Goal: Task Accomplishment & Management: Use online tool/utility

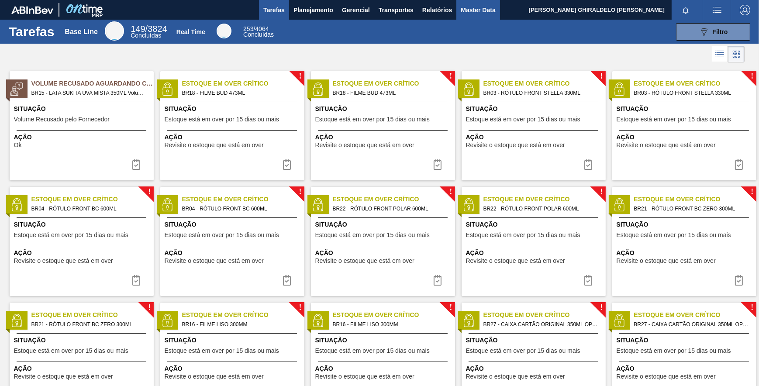
drag, startPoint x: 480, startPoint y: 13, endPoint x: 476, endPoint y: 15, distance: 4.7
click at [480, 13] on span "Master Data" at bounding box center [478, 10] width 35 height 10
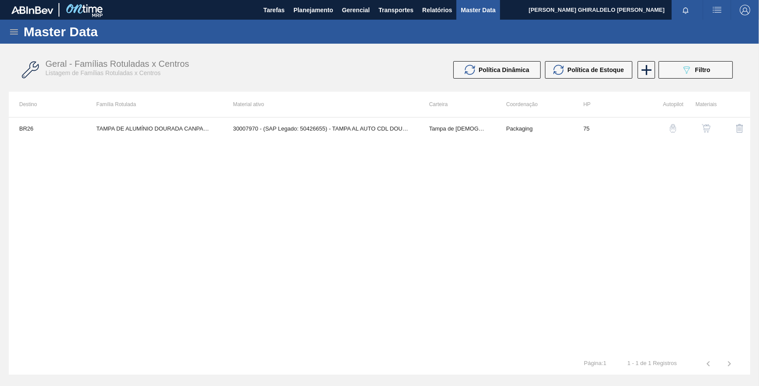
click at [18, 38] on div "Master Data" at bounding box center [379, 32] width 759 height 24
click at [16, 35] on icon at bounding box center [14, 32] width 10 height 10
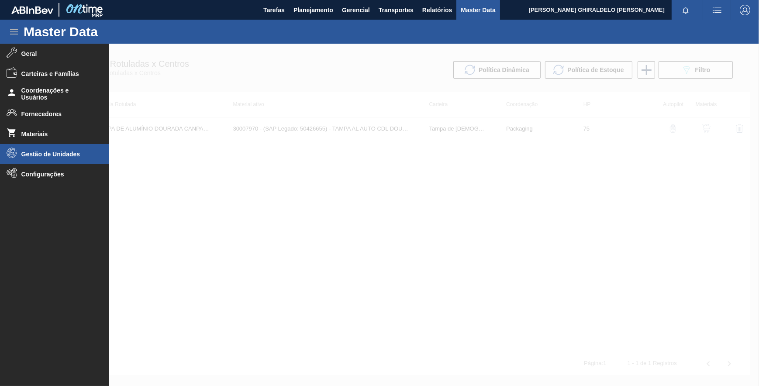
click at [41, 155] on span "Gestão de Unidades" at bounding box center [57, 154] width 72 height 7
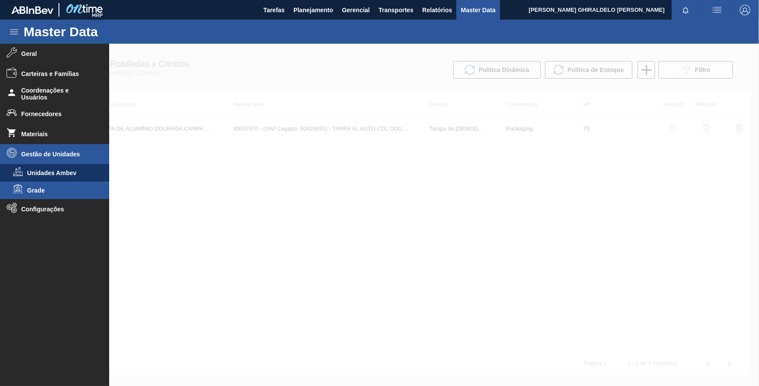
click at [59, 187] on span "Grade" at bounding box center [60, 190] width 67 height 7
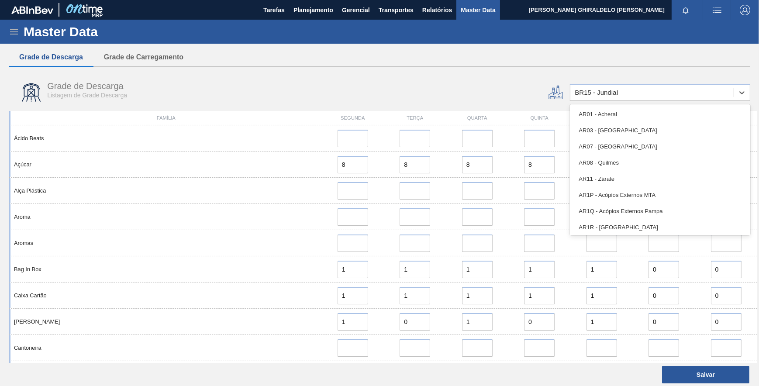
click at [629, 97] on div "BR15 - Jundiaí" at bounding box center [652, 92] width 163 height 13
type input "19"
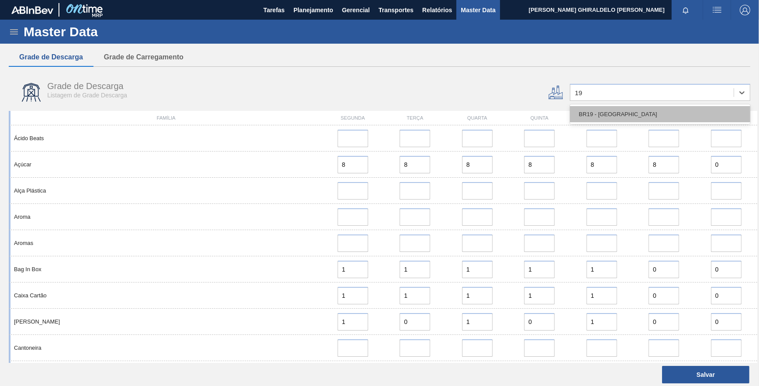
click at [633, 109] on div "BR19 - [GEOGRAPHIC_DATA]" at bounding box center [660, 114] width 180 height 16
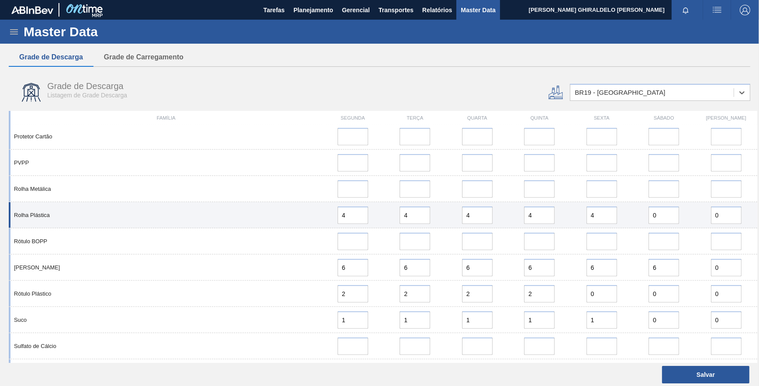
scroll to position [954, 0]
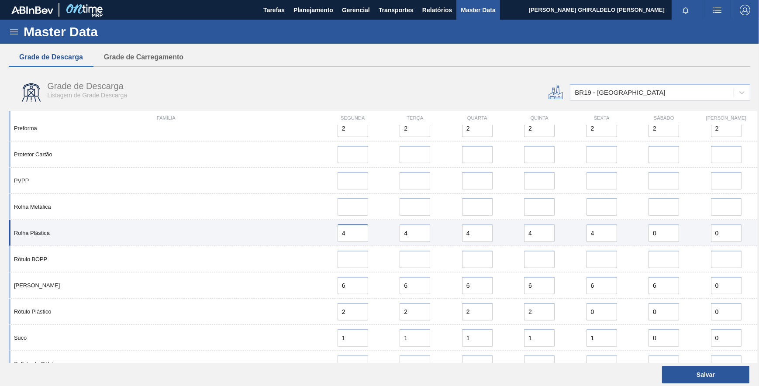
drag, startPoint x: 349, startPoint y: 238, endPoint x: 304, endPoint y: 238, distance: 45.9
click at [304, 238] on div "Rolha Plástica 4 4 4 4 4 0 0" at bounding box center [383, 233] width 749 height 26
type input "0"
drag, startPoint x: 476, startPoint y: 235, endPoint x: 461, endPoint y: 232, distance: 15.2
click at [452, 231] on div "4" at bounding box center [477, 233] width 55 height 17
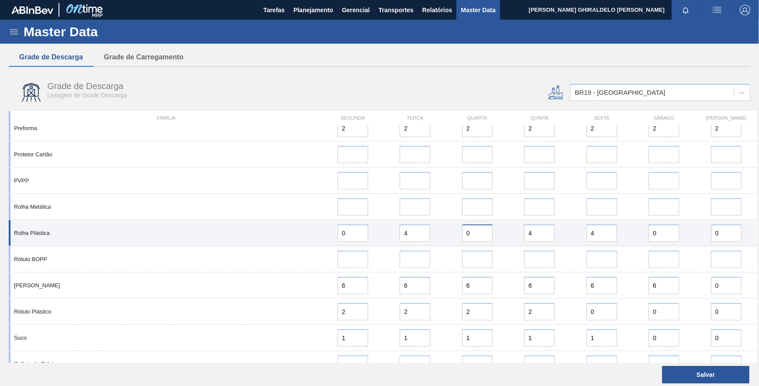
type input "0"
drag, startPoint x: 542, startPoint y: 234, endPoint x: 507, endPoint y: 235, distance: 35.0
click at [500, 234] on div "Rolha Plástica 0 4 0 4 4 0 0" at bounding box center [383, 233] width 749 height 26
type input "0"
drag, startPoint x: 602, startPoint y: 233, endPoint x: 533, endPoint y: 232, distance: 69.0
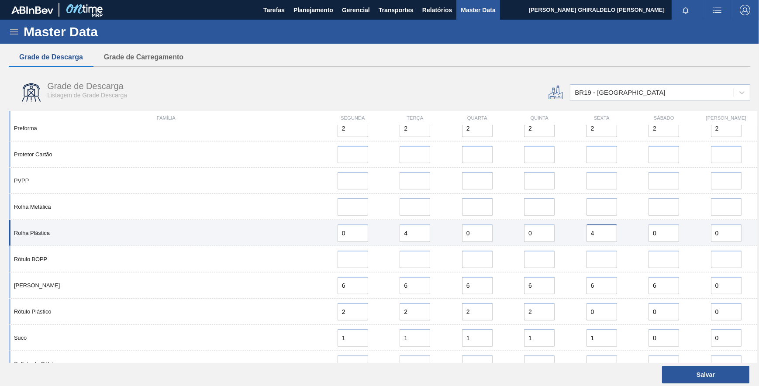
click at [533, 232] on div "Rolha Plástica 0 4 0 0 4 0 0" at bounding box center [383, 233] width 749 height 26
type input "0"
drag, startPoint x: 414, startPoint y: 234, endPoint x: 309, endPoint y: 236, distance: 104.9
click at [309, 236] on div "Rolha Plástica 0 4 0 0 0 0 0" at bounding box center [383, 233] width 749 height 26
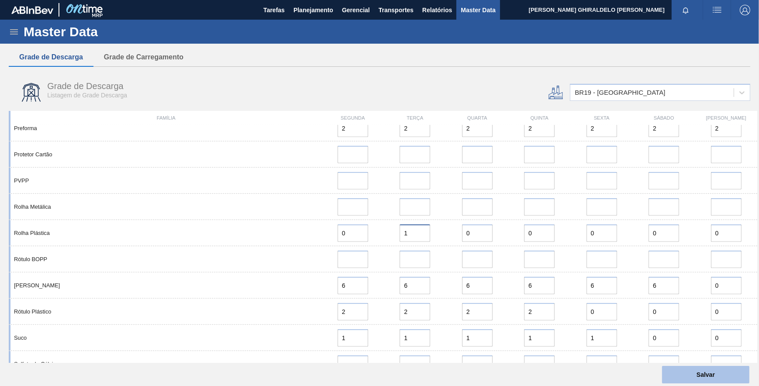
type input "1"
click at [696, 371] on button "Salvar" at bounding box center [705, 374] width 87 height 17
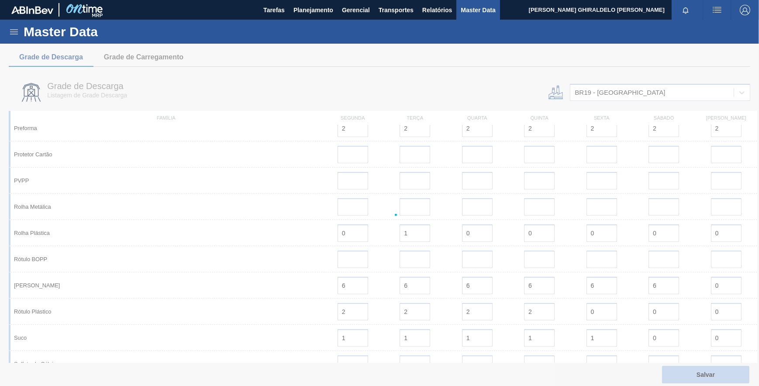
scroll to position [0, 0]
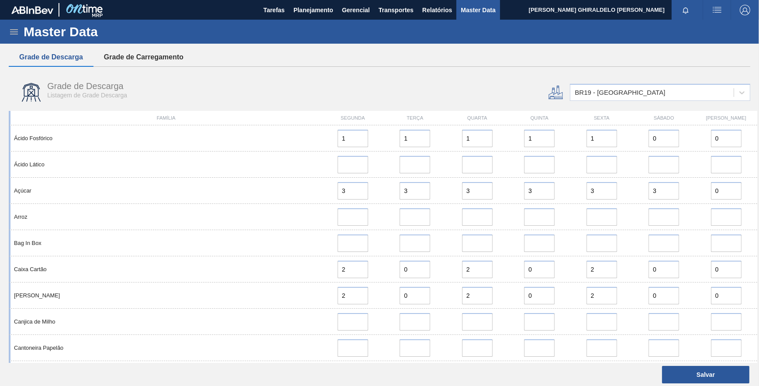
drag, startPoint x: 192, startPoint y: 54, endPoint x: 184, endPoint y: 54, distance: 8.3
click at [191, 54] on button "Grade de Carregamento" at bounding box center [143, 57] width 100 height 18
click at [184, 54] on button "Grade de Carregamento" at bounding box center [143, 57] width 100 height 18
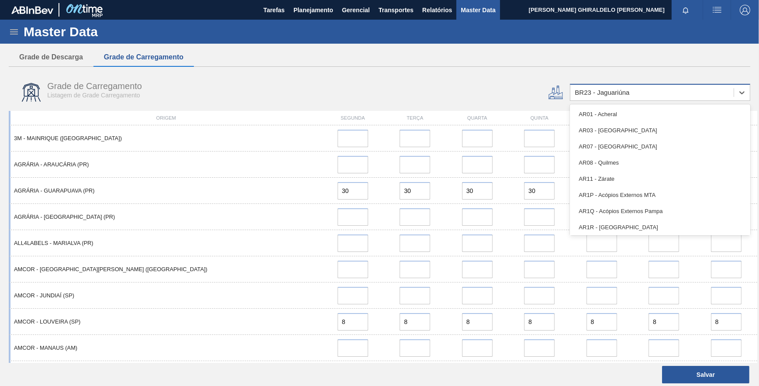
click at [647, 95] on div "BR23 - Jaguariúna" at bounding box center [652, 92] width 163 height 13
type input "19"
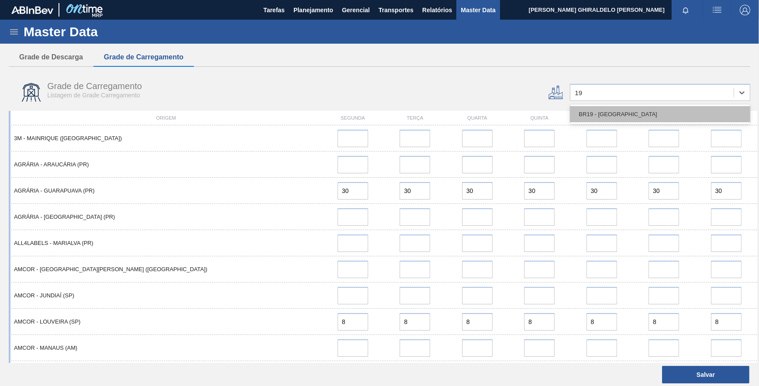
click at [622, 113] on div "BR19 - [GEOGRAPHIC_DATA]" at bounding box center [660, 114] width 180 height 16
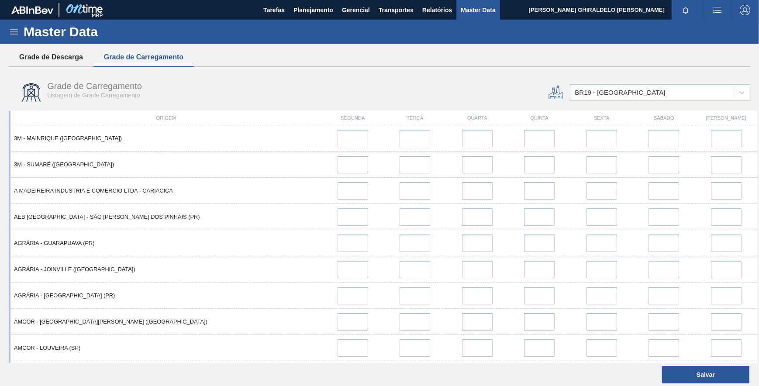
click at [50, 62] on button "Grade de Descarga" at bounding box center [51, 57] width 85 height 18
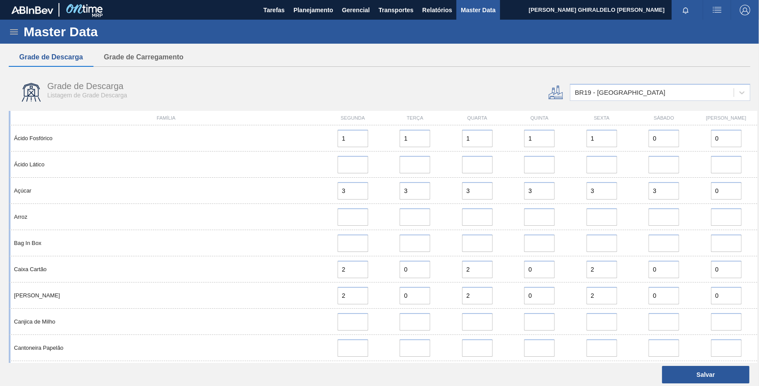
click at [50, 62] on button "Grade de Descarga" at bounding box center [51, 57] width 85 height 18
click at [604, 87] on div "BR19 - [GEOGRAPHIC_DATA]" at bounding box center [652, 92] width 163 height 13
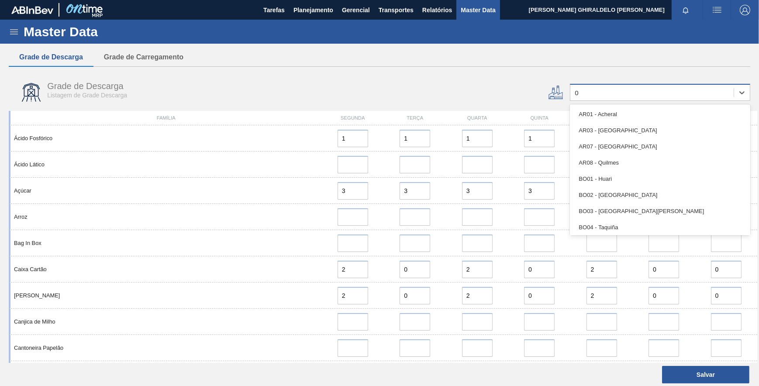
type input "03"
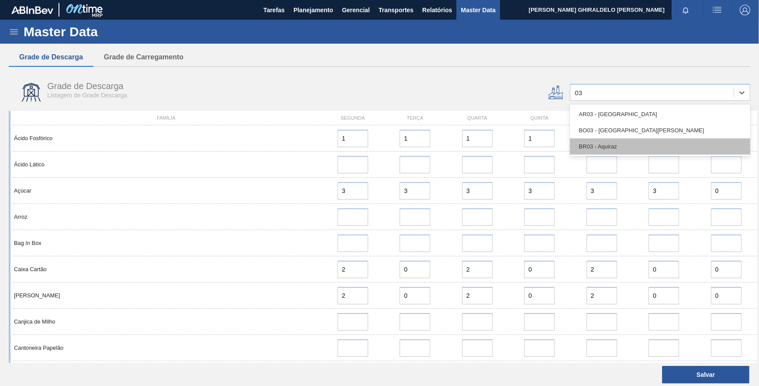
click at [602, 142] on div "BR03 - Aquiraz" at bounding box center [660, 146] width 180 height 16
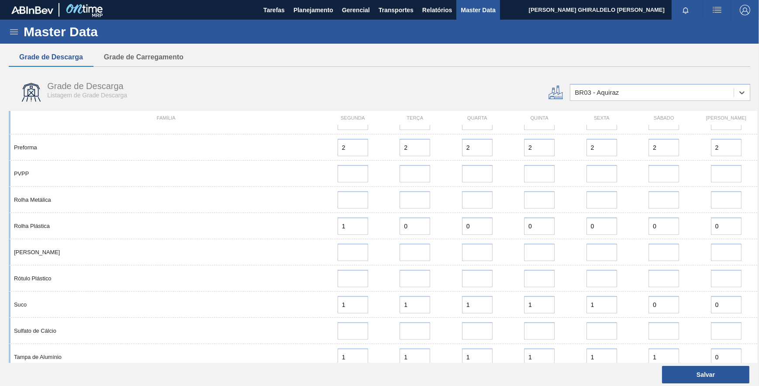
scroll to position [751, 0]
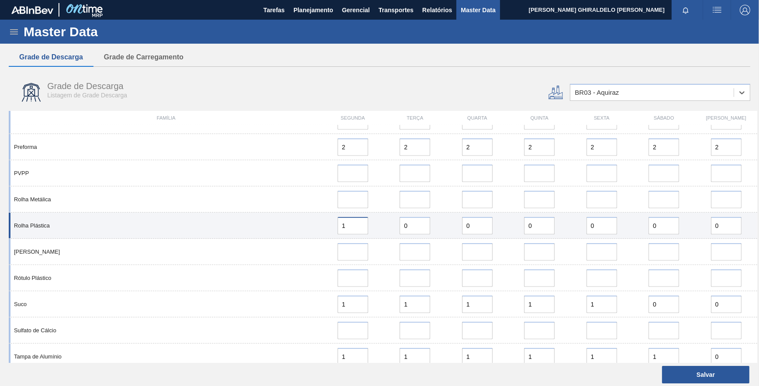
click at [351, 227] on input "1" at bounding box center [353, 225] width 31 height 17
type input "0"
click at [408, 226] on input "0" at bounding box center [415, 225] width 31 height 17
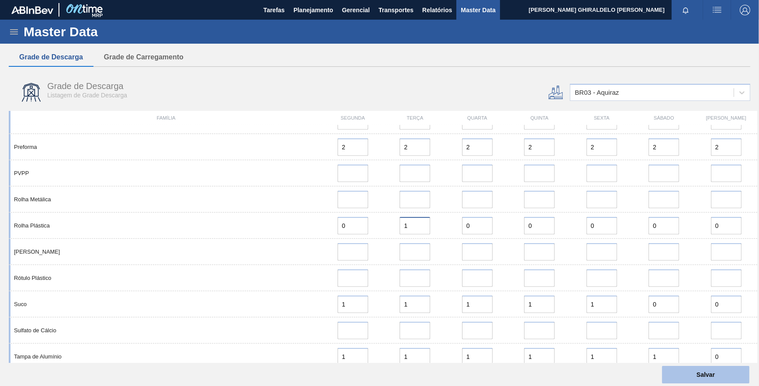
type input "1"
click at [708, 368] on button "Salvar" at bounding box center [705, 374] width 87 height 17
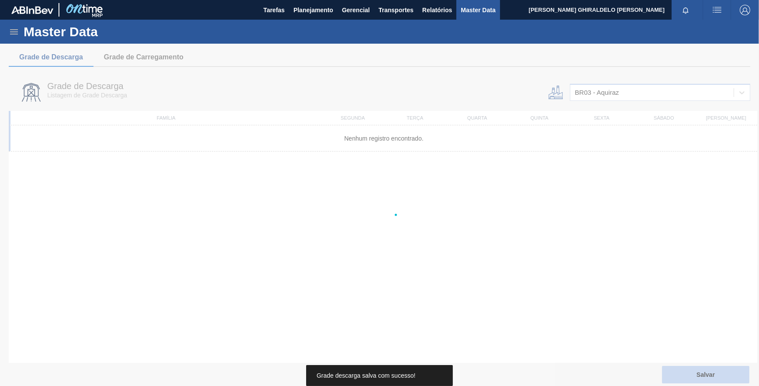
scroll to position [0, 0]
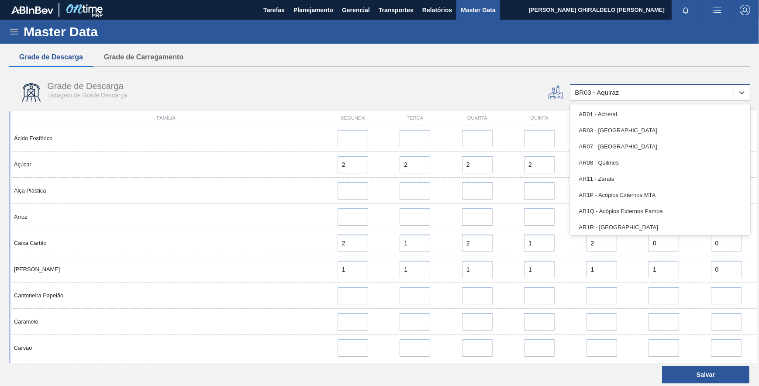
click at [603, 91] on div "BR03 - Aquiraz" at bounding box center [597, 92] width 44 height 7
type input "12"
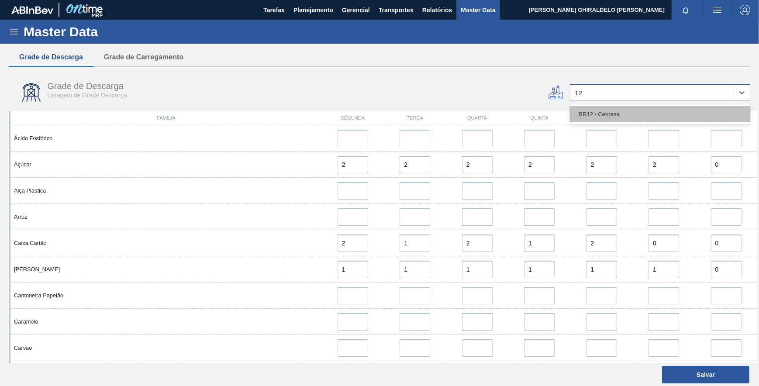
click at [603, 112] on div "BR12 - Cebrasa" at bounding box center [660, 114] width 180 height 16
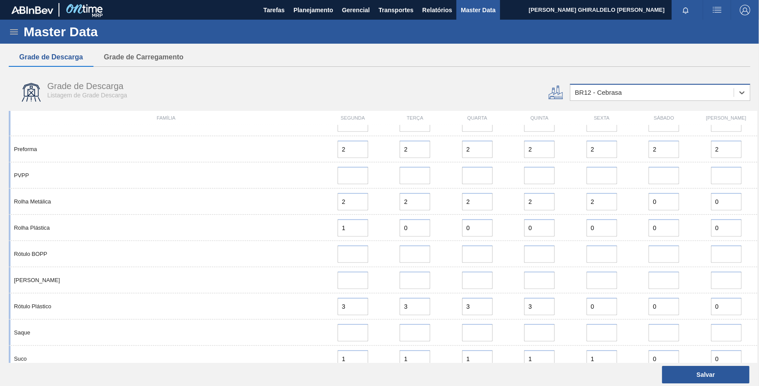
scroll to position [880, 0]
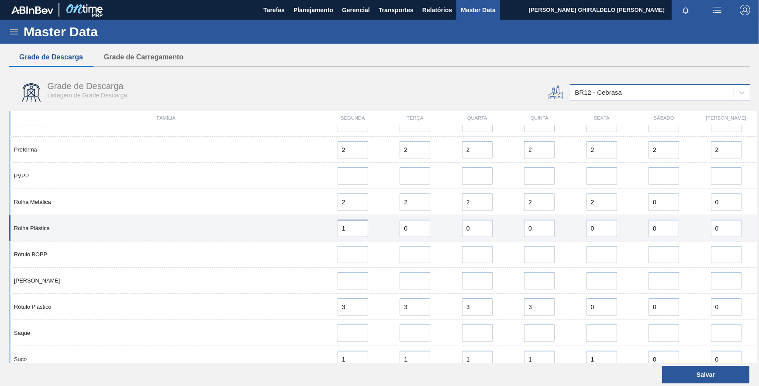
click at [356, 224] on input "1" at bounding box center [353, 228] width 31 height 17
type input "0"
click at [413, 225] on input "0" at bounding box center [415, 228] width 31 height 17
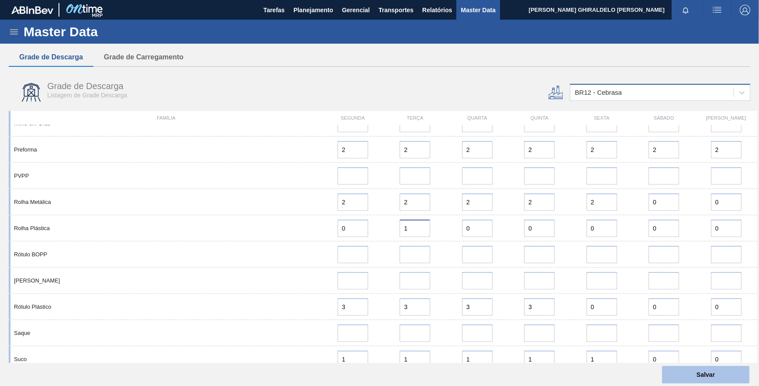
type input "1"
click at [693, 372] on button "Salvar" at bounding box center [705, 374] width 87 height 17
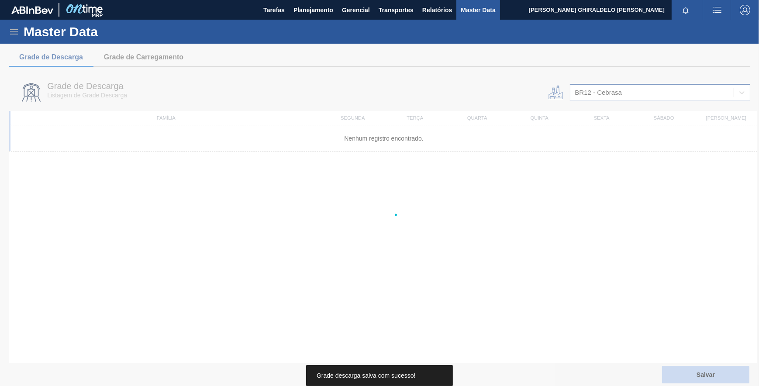
scroll to position [0, 0]
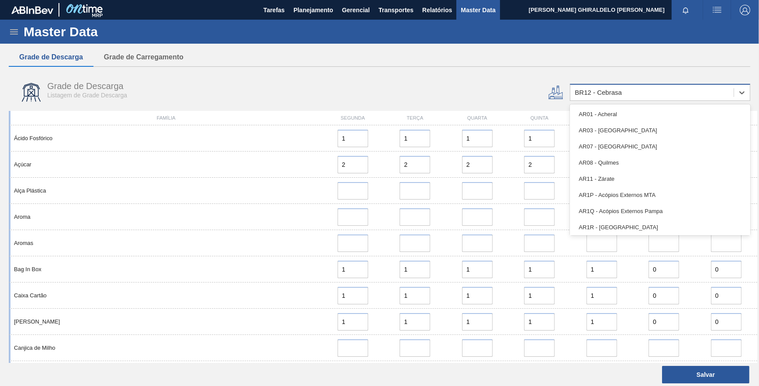
click at [580, 94] on div "BR12 - Cebrasa" at bounding box center [598, 92] width 47 height 7
type input "14"
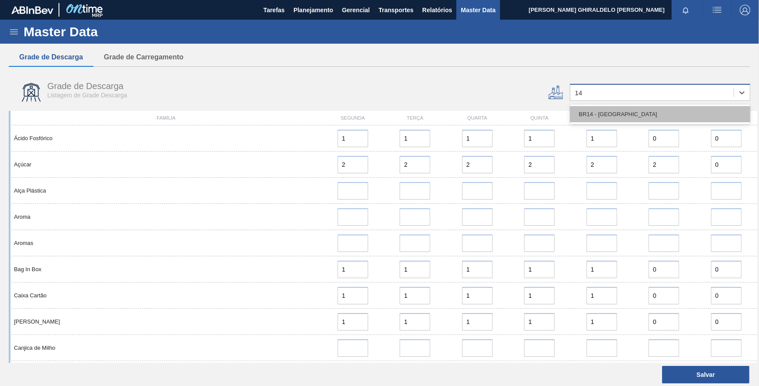
click at [604, 114] on div "BR14 - [GEOGRAPHIC_DATA]" at bounding box center [660, 114] width 180 height 16
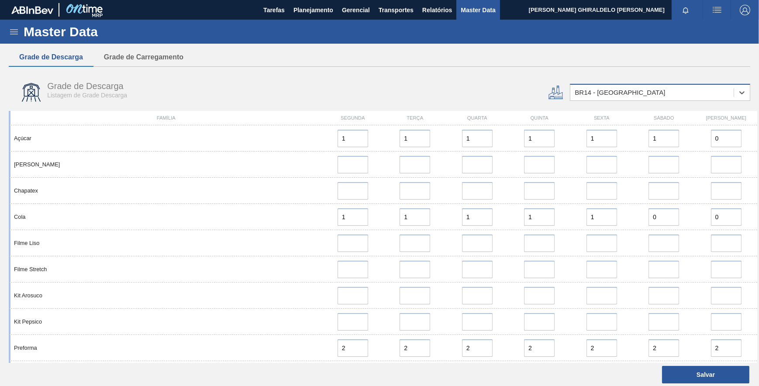
scroll to position [103, 0]
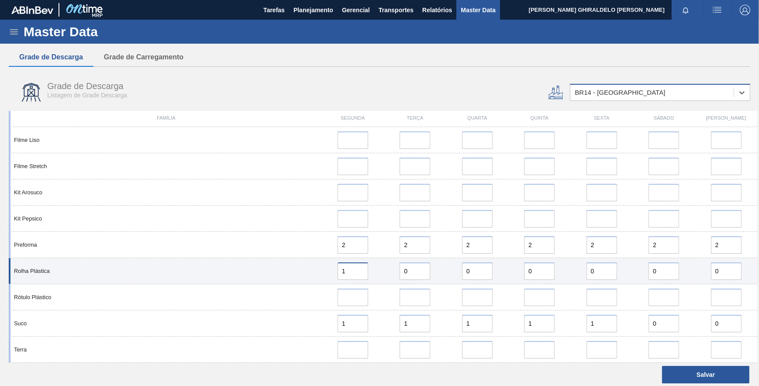
click at [349, 271] on input "1" at bounding box center [353, 271] width 31 height 17
type input "0"
click at [413, 269] on input "0" at bounding box center [415, 271] width 31 height 17
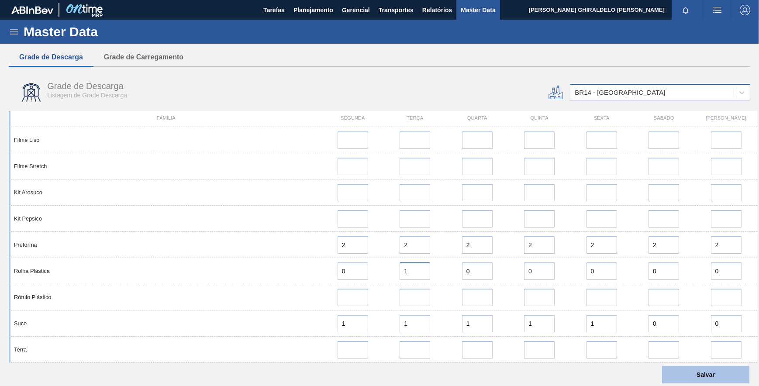
type input "1"
click at [696, 370] on button "Salvar" at bounding box center [705, 374] width 87 height 17
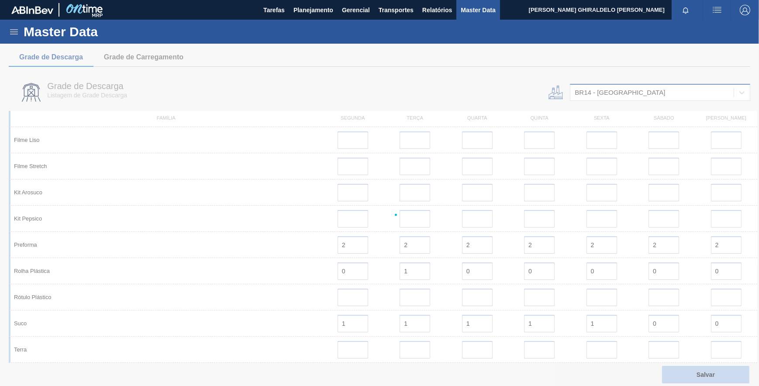
scroll to position [0, 0]
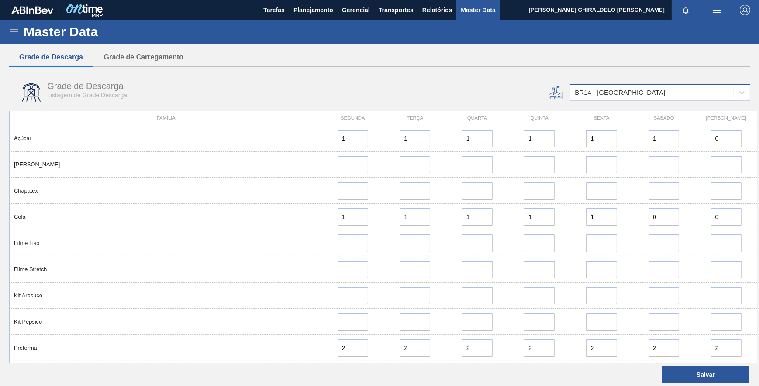
click at [599, 92] on div "BR14 - [GEOGRAPHIC_DATA]" at bounding box center [620, 92] width 90 height 7
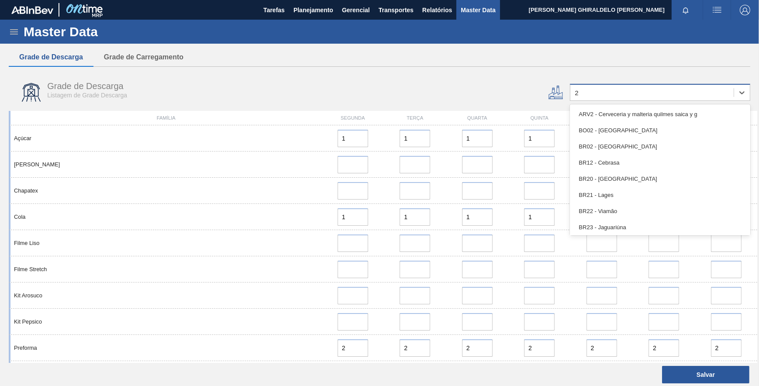
type input "23"
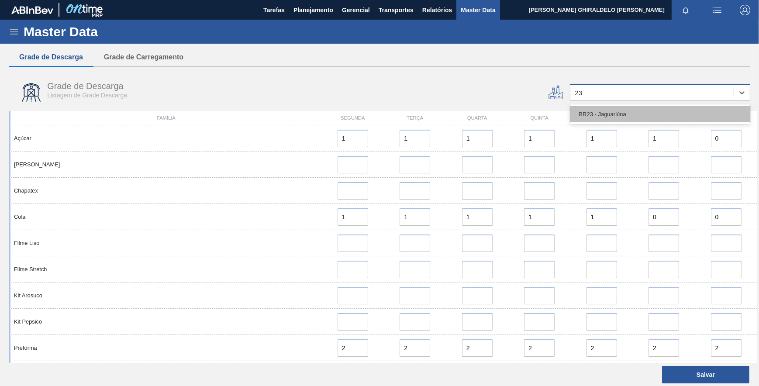
click at [599, 108] on div "BR23 - Jaguariúna" at bounding box center [660, 114] width 180 height 16
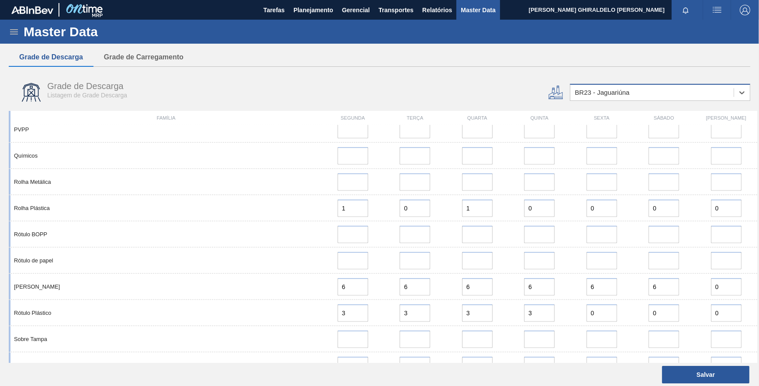
scroll to position [1237, 0]
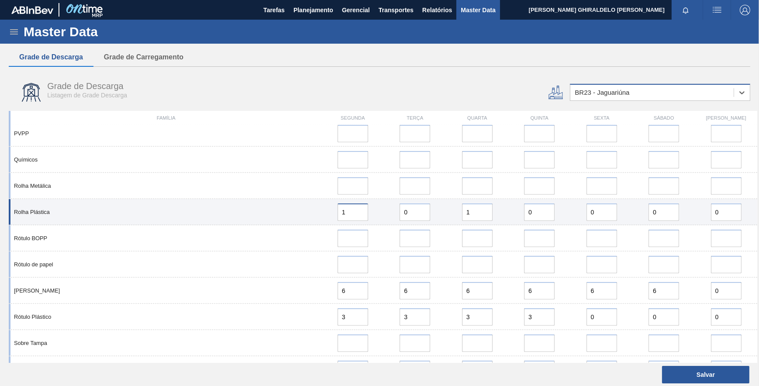
click at [349, 211] on input "1" at bounding box center [353, 212] width 31 height 17
type input "0"
click at [420, 212] on input "0" at bounding box center [415, 212] width 31 height 17
type input "1"
click at [479, 211] on input "1" at bounding box center [477, 212] width 31 height 17
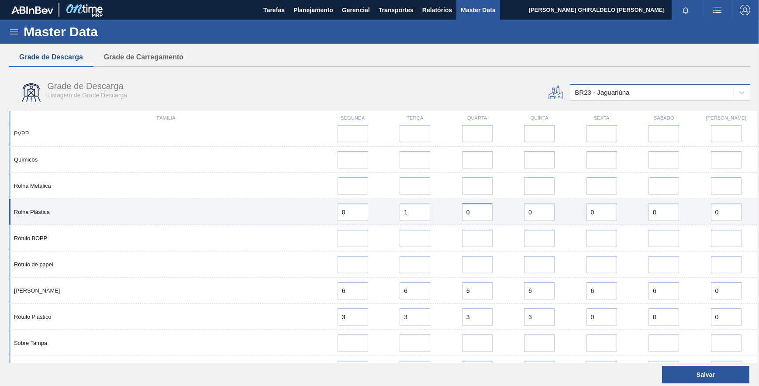
type input "0"
click at [532, 212] on input "0" at bounding box center [539, 212] width 31 height 17
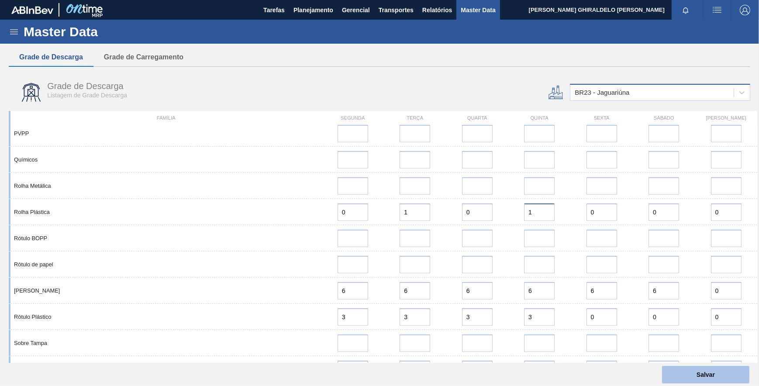
type input "1"
click at [695, 378] on button "Salvar" at bounding box center [705, 374] width 87 height 17
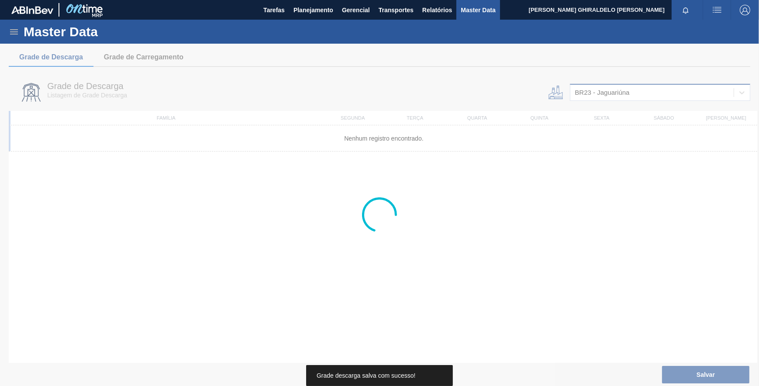
scroll to position [0, 0]
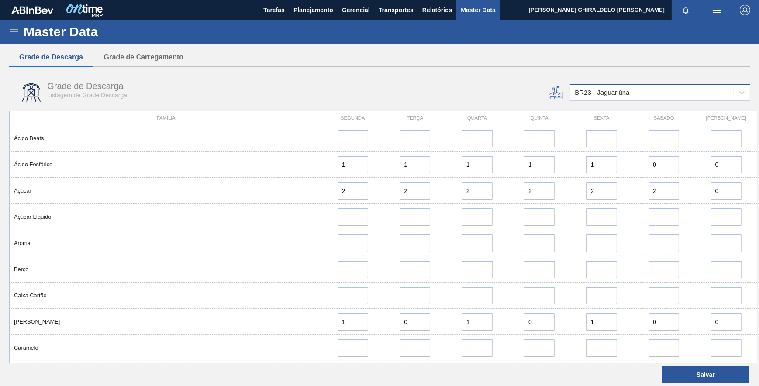
click at [605, 93] on div "BR23 - Jaguariúna" at bounding box center [602, 92] width 55 height 7
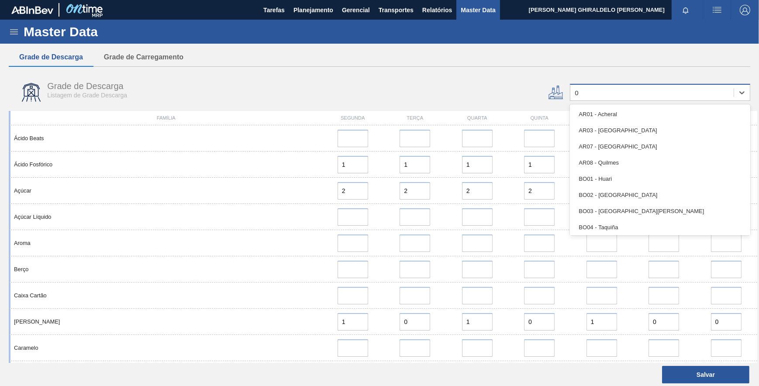
type input "07"
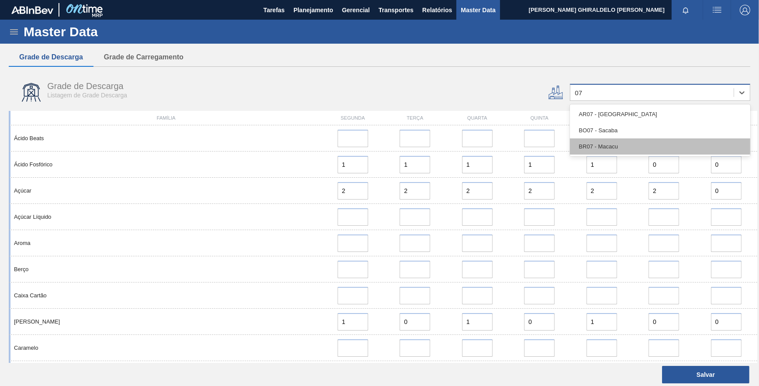
click at [602, 146] on div "BR07 - Macacu" at bounding box center [660, 146] width 180 height 16
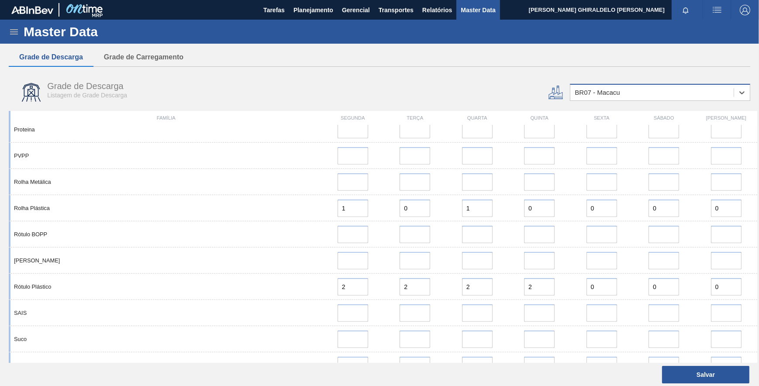
scroll to position [976, 0]
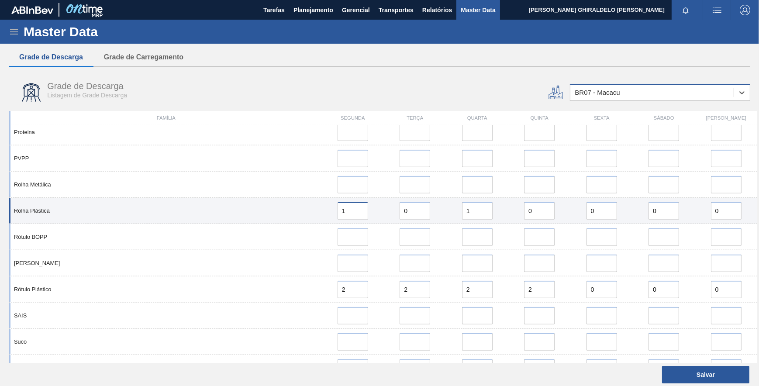
click at [358, 214] on input "1" at bounding box center [353, 210] width 31 height 17
type input "0"
click at [410, 213] on input "0" at bounding box center [415, 210] width 31 height 17
type input "1"
click at [478, 214] on input "1" at bounding box center [477, 210] width 31 height 17
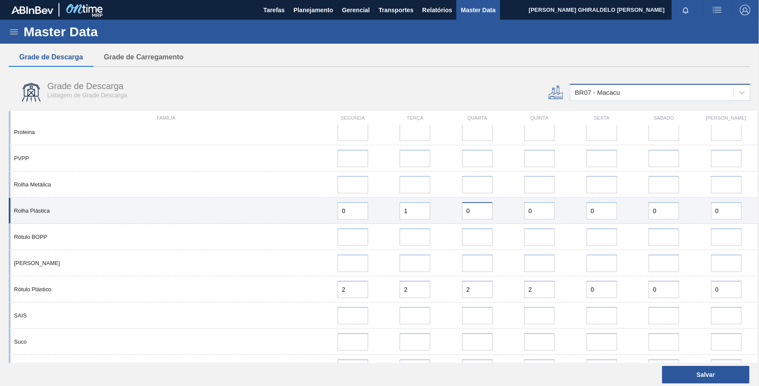
type input "0"
click at [537, 215] on input "0" at bounding box center [539, 210] width 31 height 17
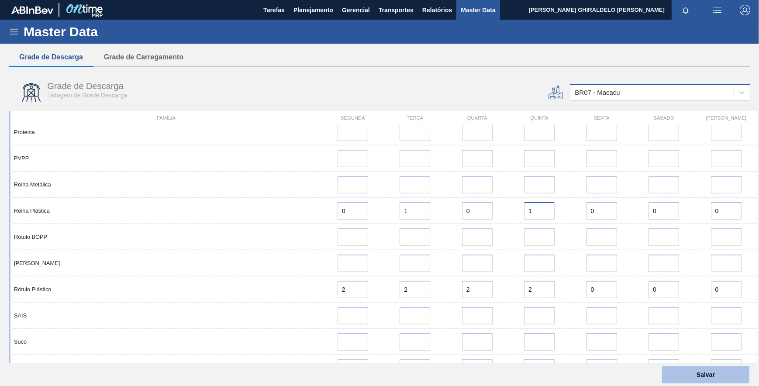
type input "1"
click at [723, 373] on button "Salvar" at bounding box center [705, 374] width 87 height 17
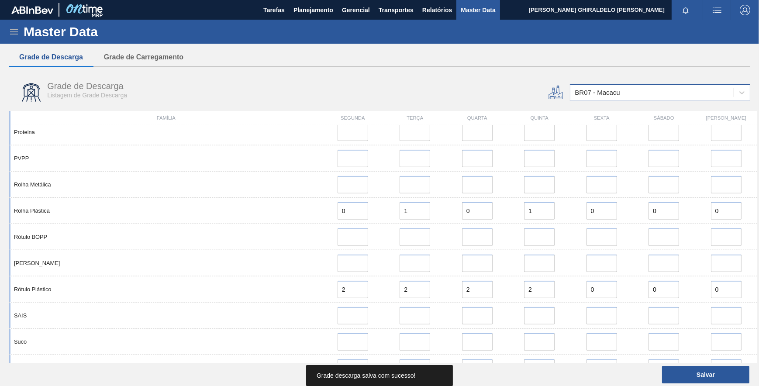
scroll to position [0, 0]
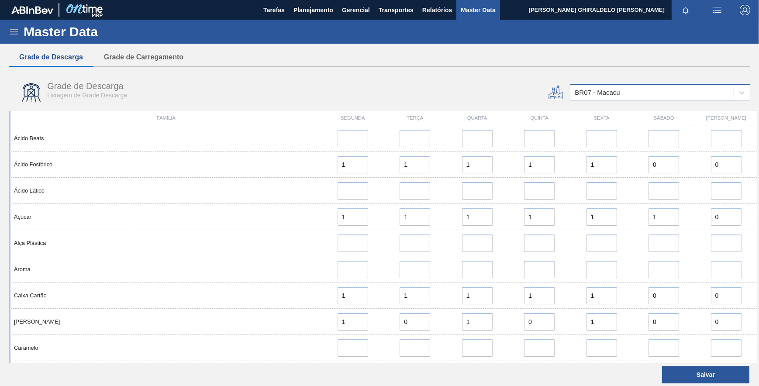
click at [599, 97] on div "BR07 - Macacu" at bounding box center [652, 92] width 163 height 13
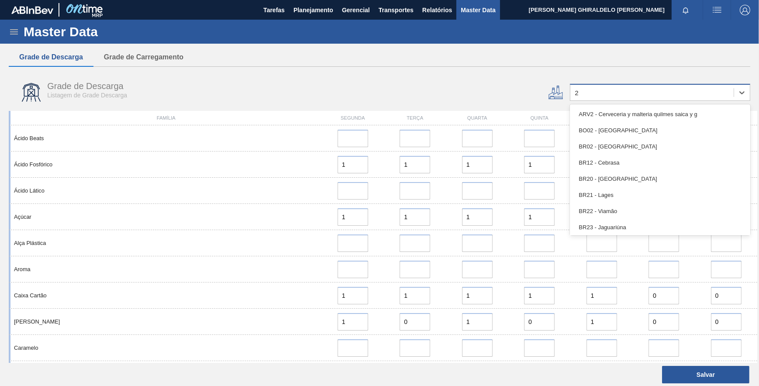
type input "28"
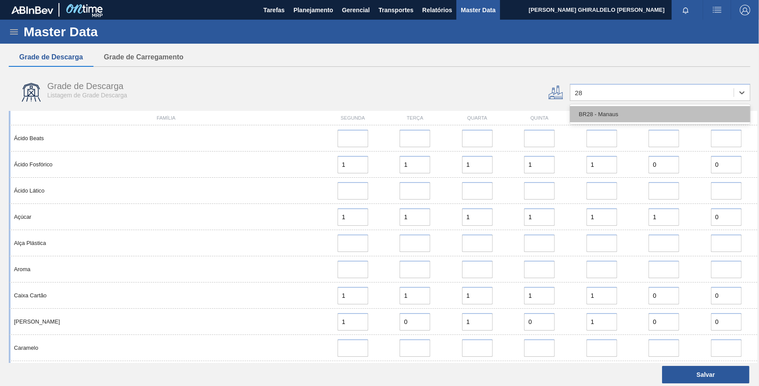
click at [611, 118] on div "BR28 - Manaus" at bounding box center [660, 114] width 180 height 16
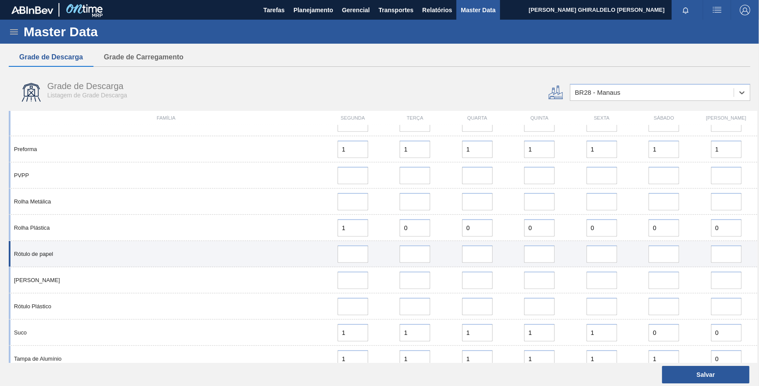
scroll to position [696, 0]
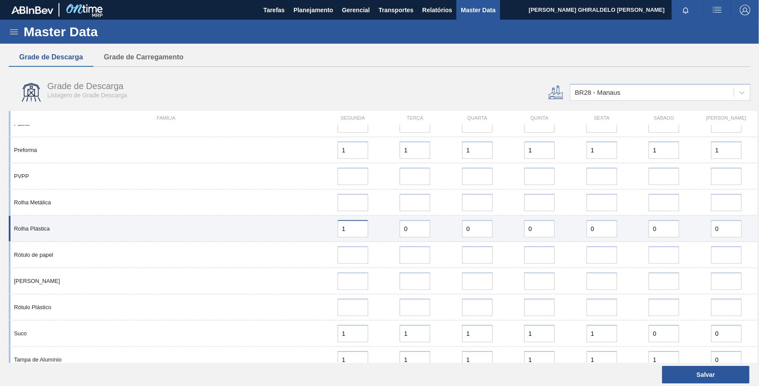
click at [354, 227] on input "1" at bounding box center [353, 228] width 31 height 17
type input "0"
click at [423, 228] on input "0" at bounding box center [415, 228] width 31 height 17
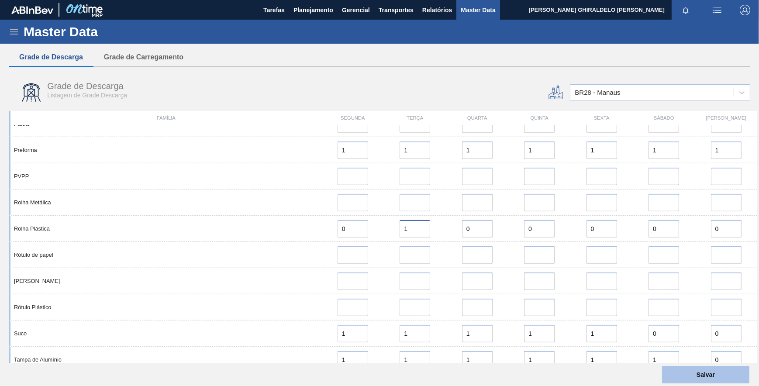
type input "1"
click at [713, 373] on button "Salvar" at bounding box center [705, 374] width 87 height 17
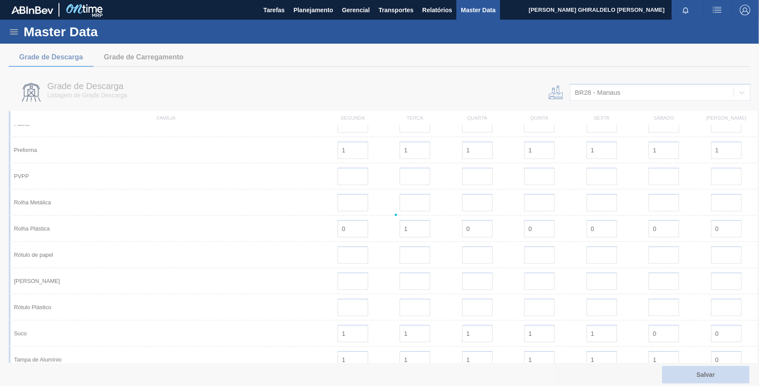
scroll to position [0, 0]
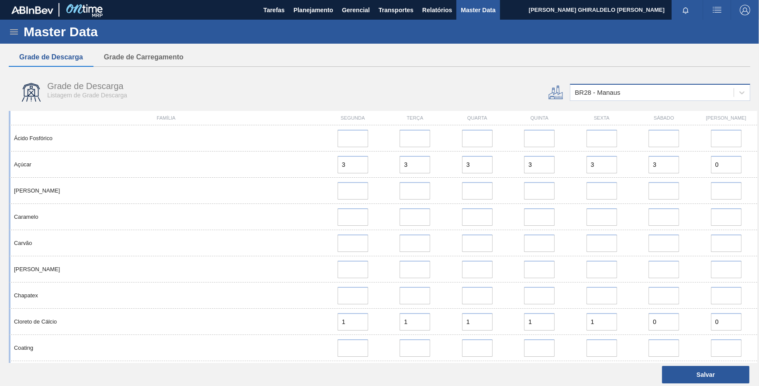
click at [579, 95] on div "BR28 - Manaus" at bounding box center [597, 92] width 45 height 7
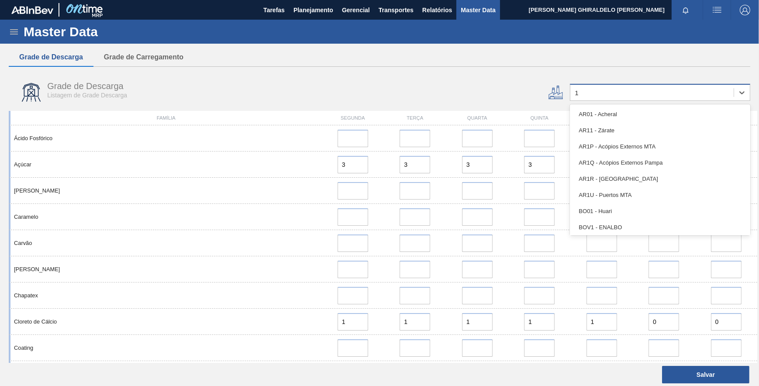
type input "18"
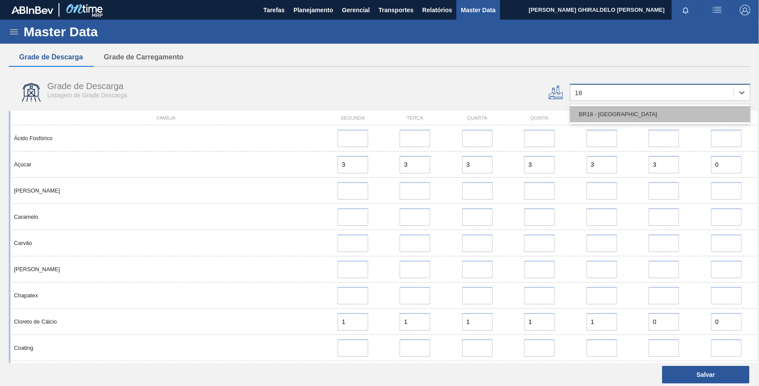
click at [614, 111] on div "BR18 - [GEOGRAPHIC_DATA]" at bounding box center [660, 114] width 180 height 16
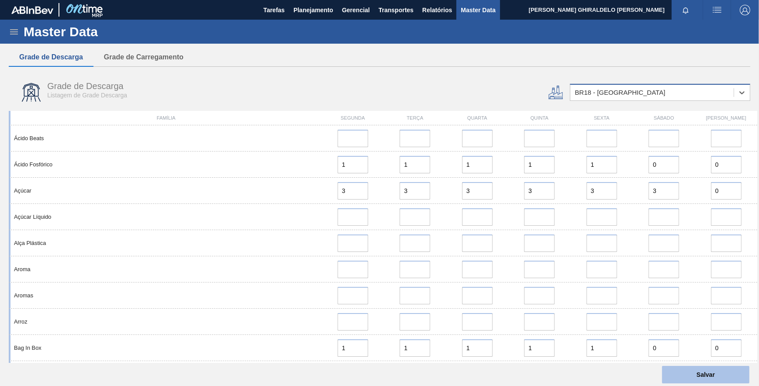
click at [709, 371] on button "Salvar" at bounding box center [705, 374] width 87 height 17
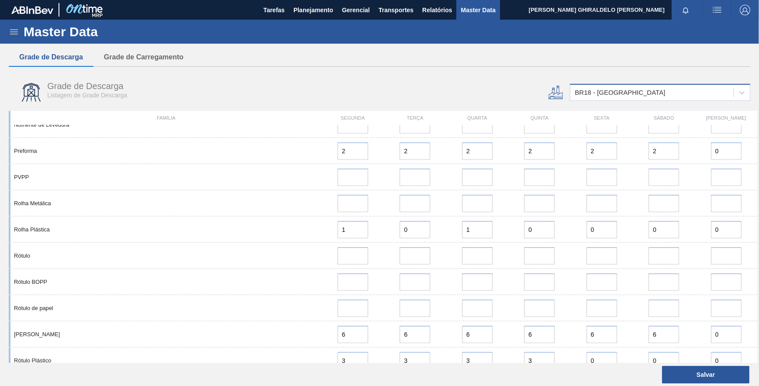
scroll to position [1035, 0]
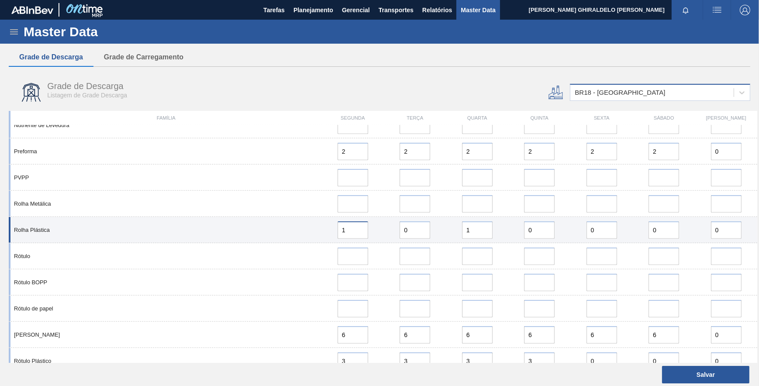
click at [351, 227] on input "1" at bounding box center [353, 229] width 31 height 17
type input "0"
click at [409, 231] on input "0" at bounding box center [415, 229] width 31 height 17
type input "1"
click at [486, 229] on input "1" at bounding box center [477, 229] width 31 height 17
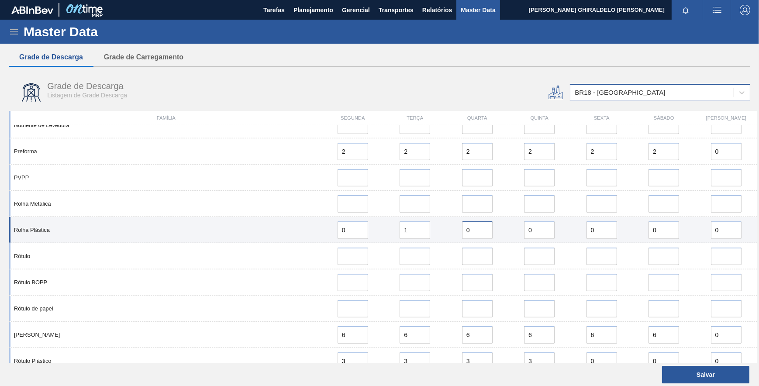
type input "0"
click at [536, 232] on input "0" at bounding box center [539, 229] width 31 height 17
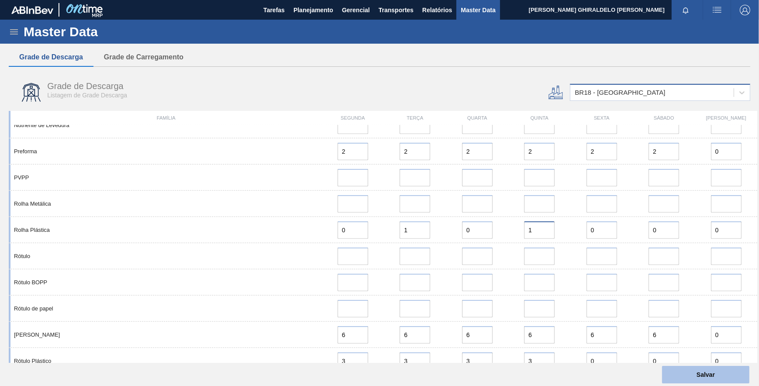
type input "1"
click at [683, 367] on button "Salvar" at bounding box center [705, 374] width 87 height 17
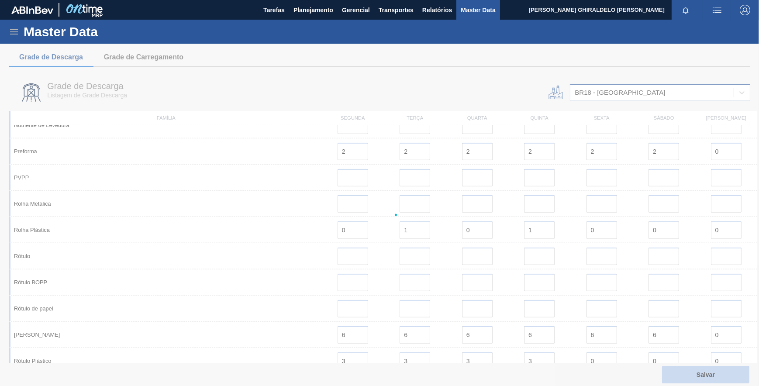
scroll to position [0, 0]
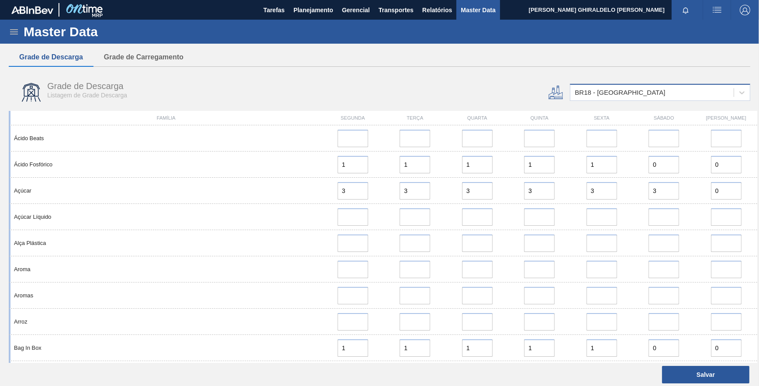
click at [618, 93] on div "BR18 - [GEOGRAPHIC_DATA]" at bounding box center [620, 92] width 90 height 7
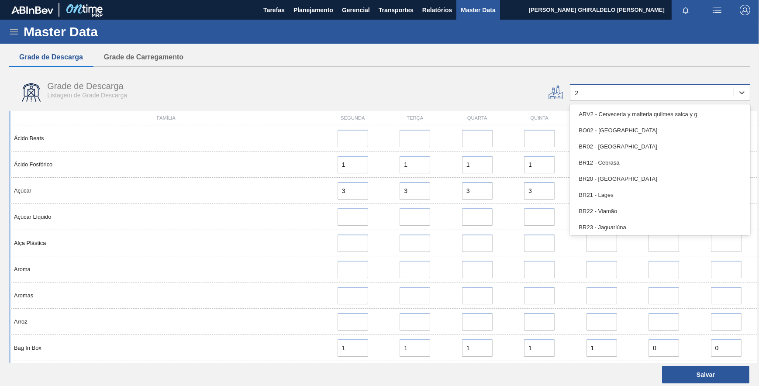
type input "28"
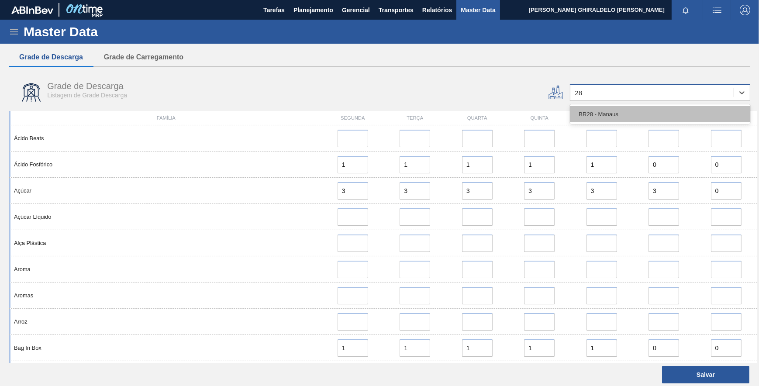
click at [617, 116] on div "BR28 - Manaus" at bounding box center [660, 114] width 180 height 16
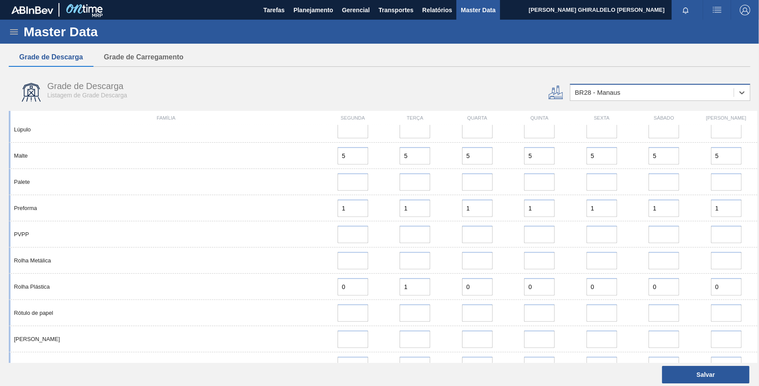
scroll to position [638, 0]
click at [596, 103] on div "option BR28 - Manaus, selected. Select is focused ,type to refine list, press D…" at bounding box center [660, 92] width 187 height 33
click at [596, 96] on div "BR28 - Manaus" at bounding box center [597, 92] width 45 height 7
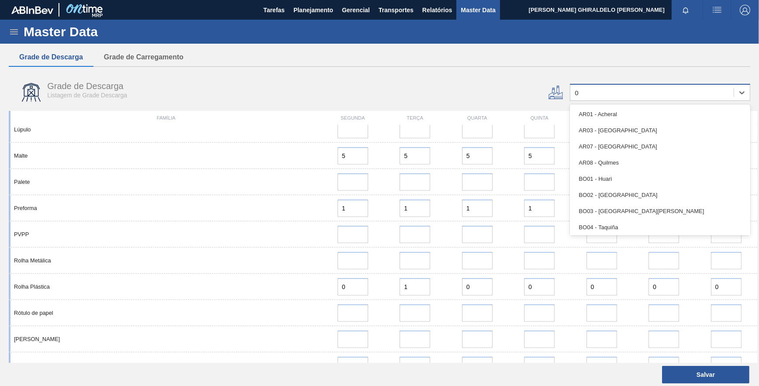
type input "07"
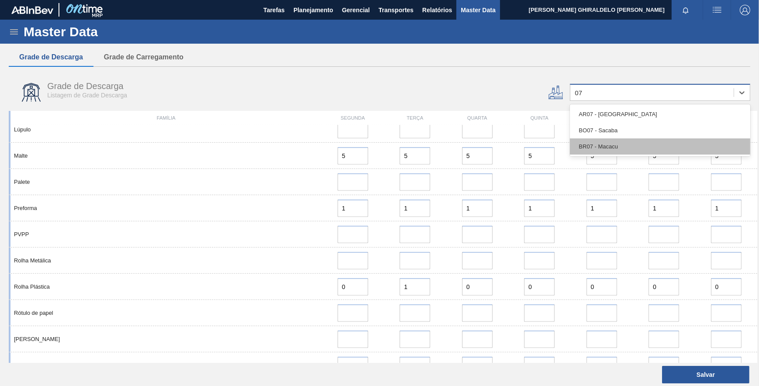
click at [609, 151] on div "BR07 - Macacu" at bounding box center [660, 146] width 180 height 16
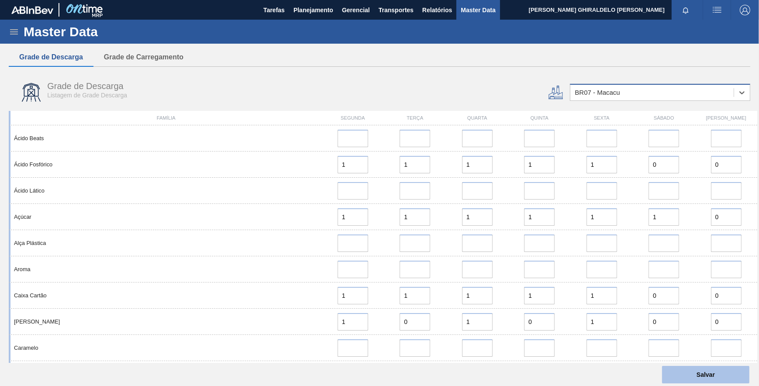
click at [701, 375] on button "Salvar" at bounding box center [705, 374] width 87 height 17
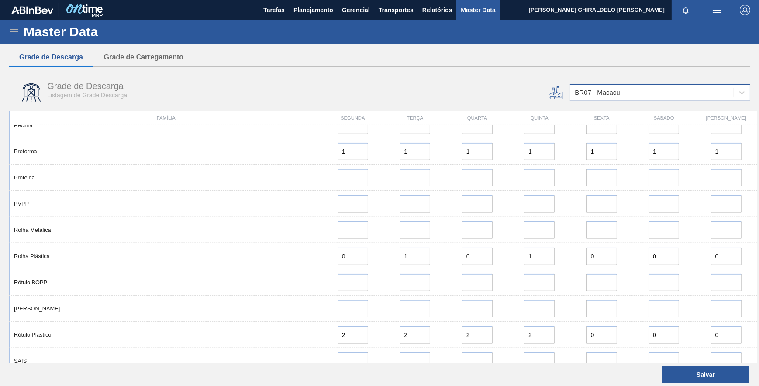
scroll to position [930, 0]
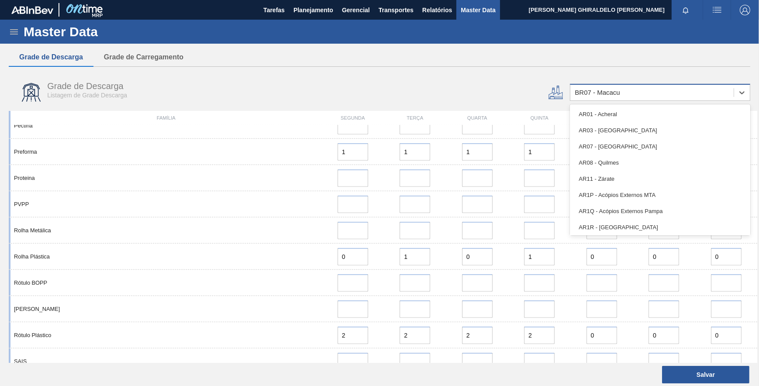
click at [596, 96] on div "BR07 - Macacu" at bounding box center [597, 92] width 45 height 7
type input "20"
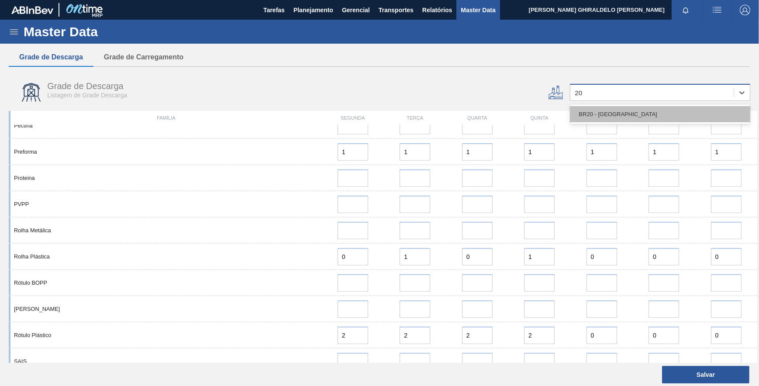
click at [616, 110] on div "BR20 - Sapucaia" at bounding box center [660, 114] width 180 height 16
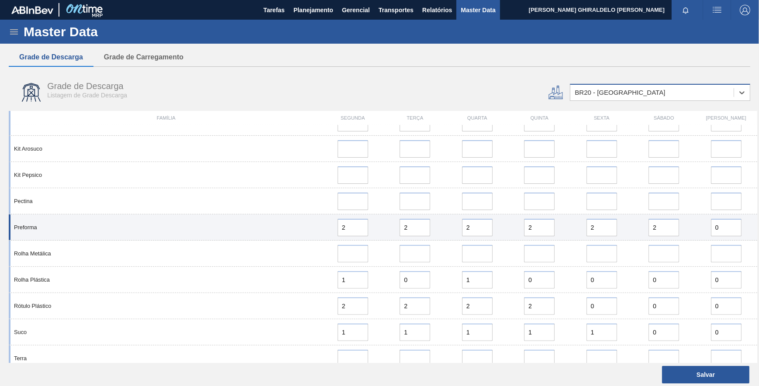
scroll to position [418, 0]
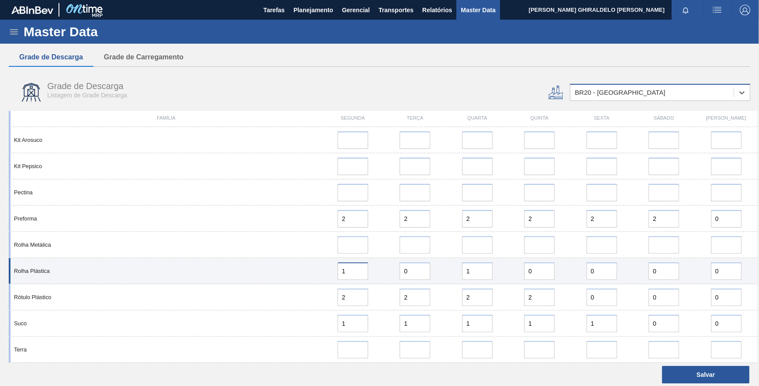
click at [355, 270] on input "1" at bounding box center [353, 271] width 31 height 17
type input "0"
click at [412, 271] on input "0" at bounding box center [415, 271] width 31 height 17
type input "1"
click at [470, 271] on input "1" at bounding box center [477, 271] width 31 height 17
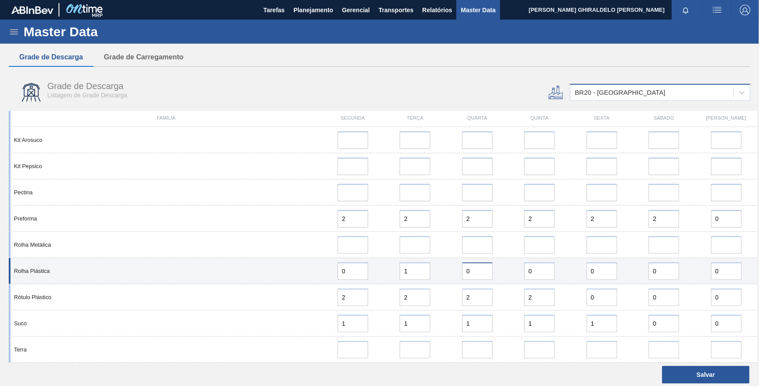
type input "0"
click at [537, 275] on input "0" at bounding box center [539, 271] width 31 height 17
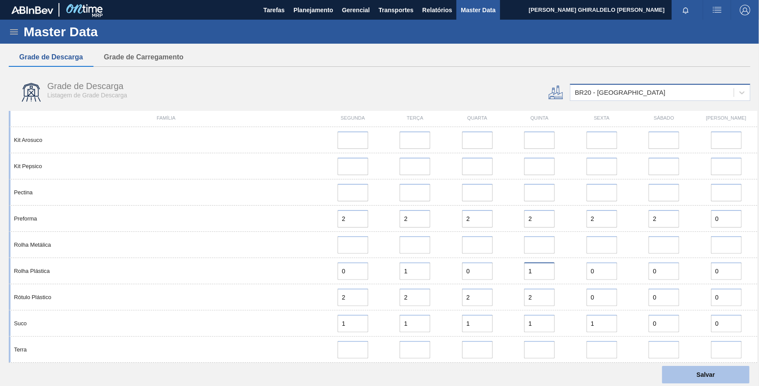
type input "1"
click at [688, 371] on button "Salvar" at bounding box center [705, 374] width 87 height 17
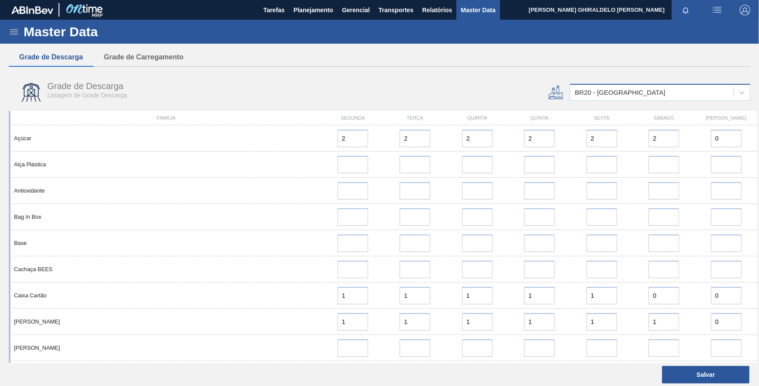
click at [589, 90] on div "BR20 - Sapucaia" at bounding box center [620, 92] width 90 height 7
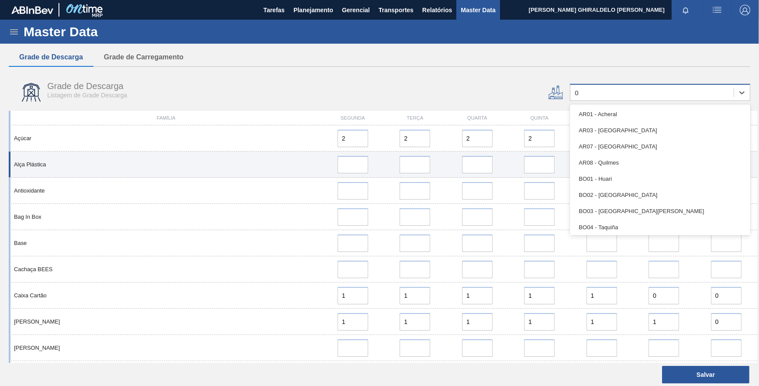
type input "08"
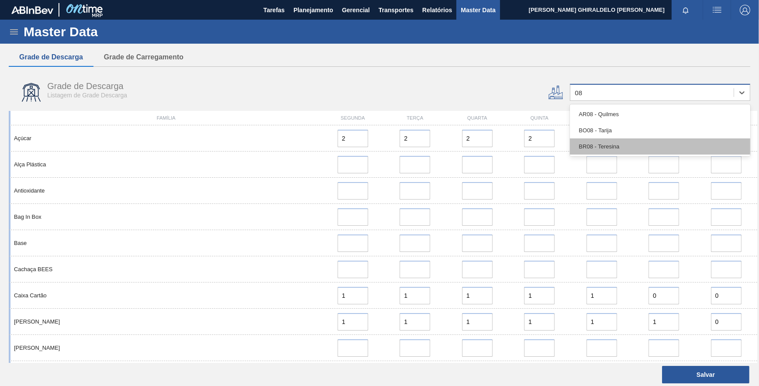
click at [601, 142] on div "BR08 - Teresina" at bounding box center [660, 146] width 180 height 16
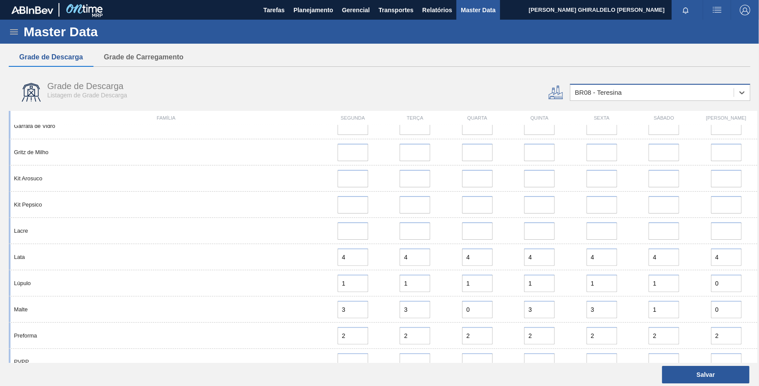
scroll to position [654, 0]
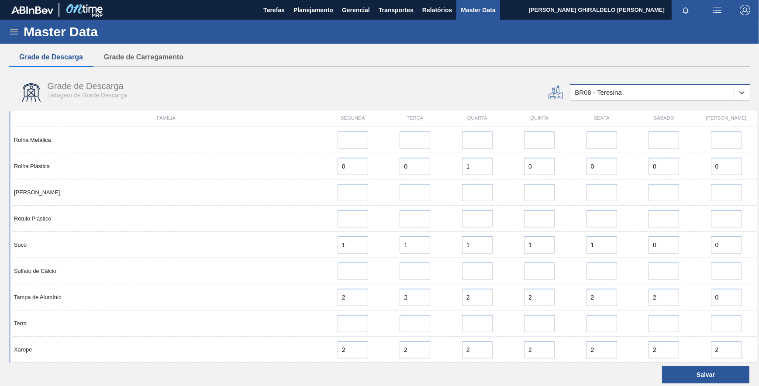
click at [594, 95] on div "BR08 - Teresina" at bounding box center [598, 92] width 47 height 7
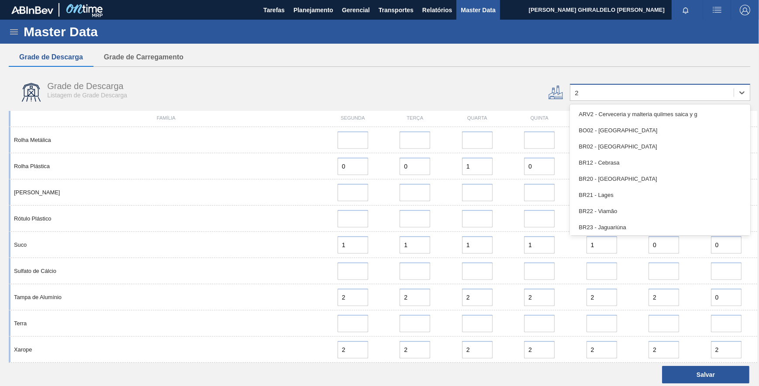
type input "22"
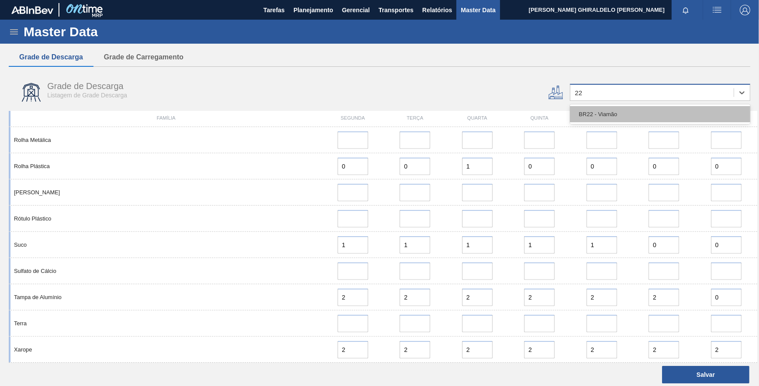
click at [601, 113] on div "BR22 - Viamão" at bounding box center [660, 114] width 180 height 16
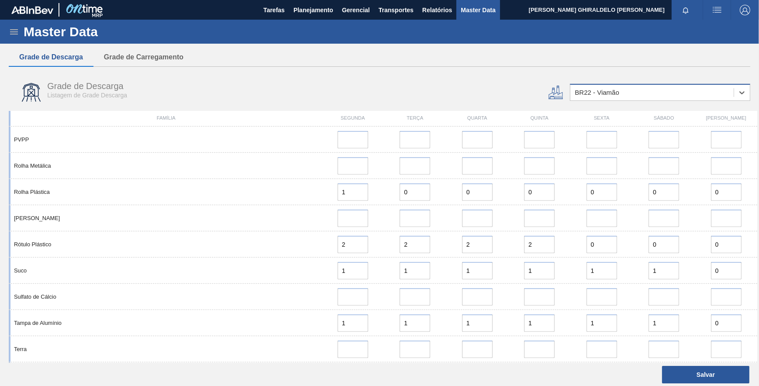
scroll to position [811, 0]
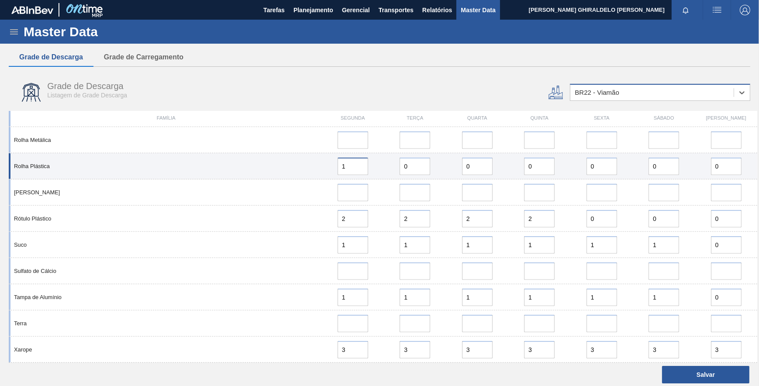
click at [348, 166] on input "1" at bounding box center [353, 166] width 31 height 17
type input "0"
click at [409, 165] on input "0" at bounding box center [415, 166] width 31 height 17
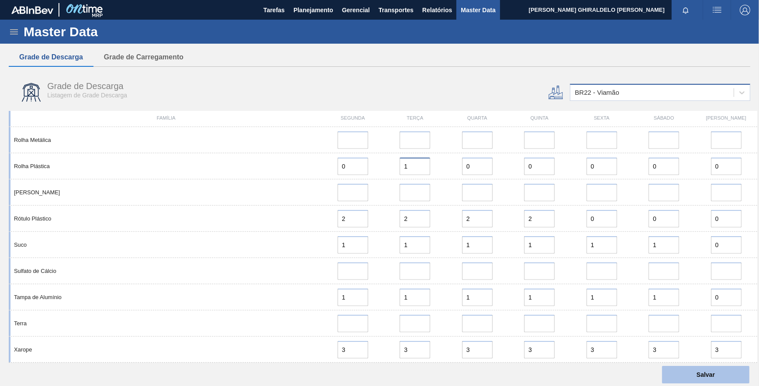
type input "1"
click at [695, 374] on button "Salvar" at bounding box center [705, 374] width 87 height 17
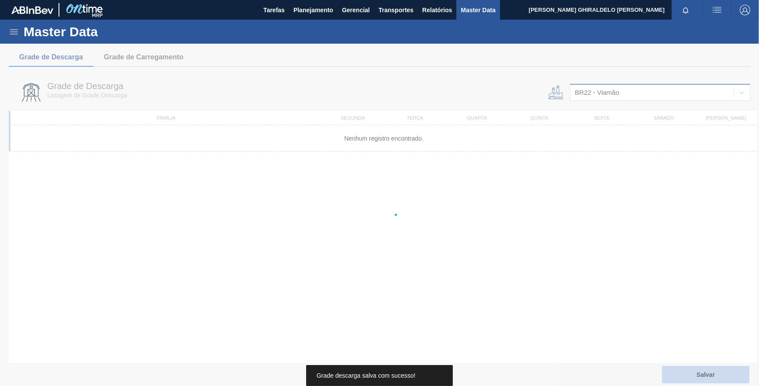
scroll to position [0, 0]
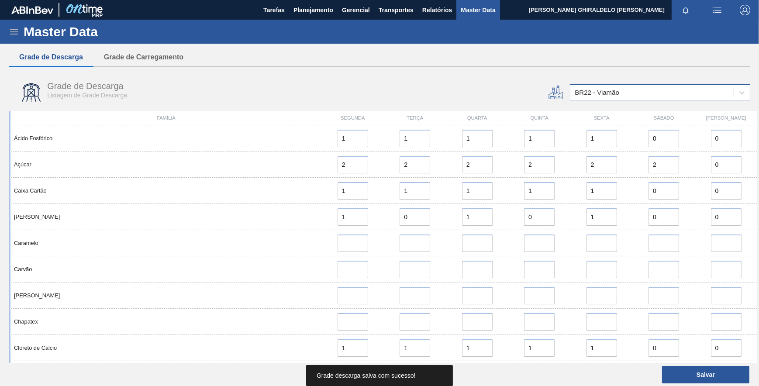
click at [595, 97] on div "BR22 - Viamão" at bounding box center [652, 92] width 163 height 13
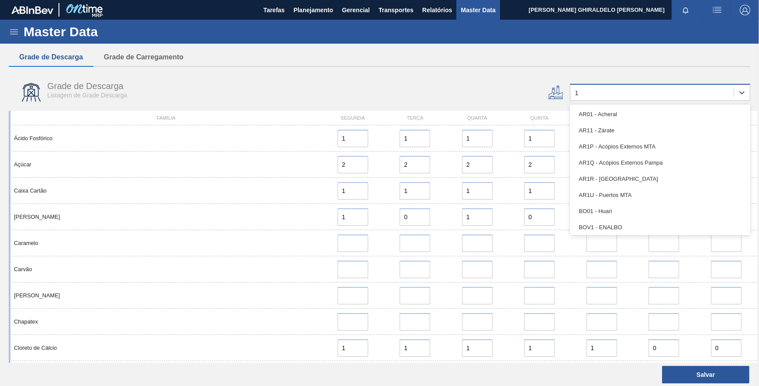
type input "15"
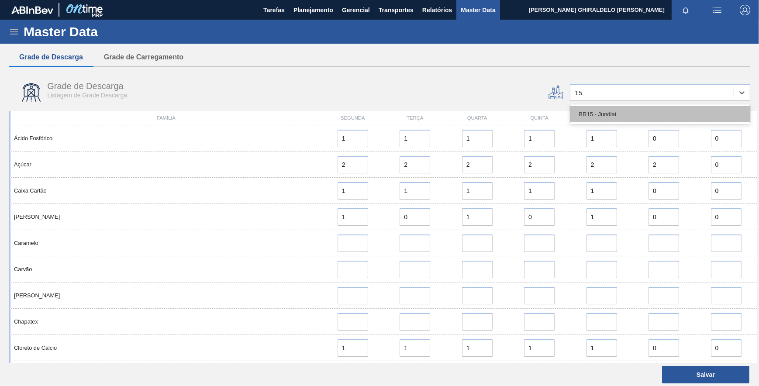
click at [618, 116] on div "BR15 - Jundiaí" at bounding box center [660, 114] width 180 height 16
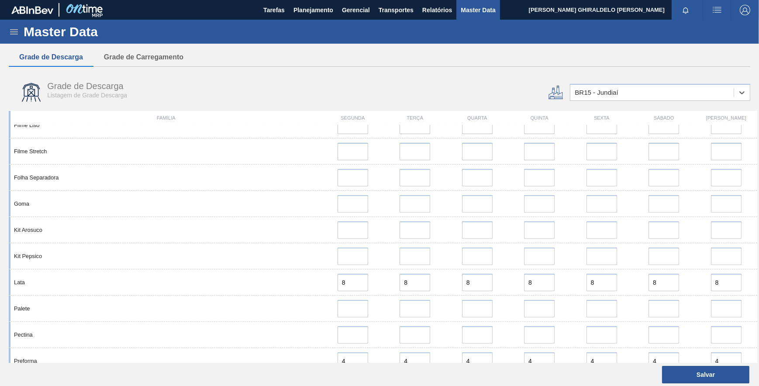
scroll to position [654, 0]
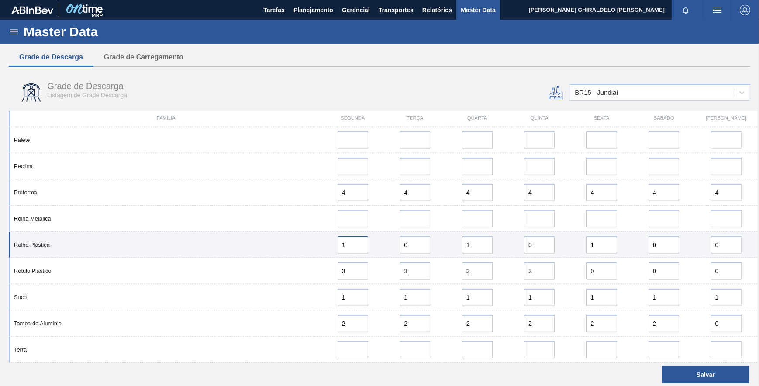
click at [355, 240] on input "1" at bounding box center [353, 244] width 31 height 17
type input "0"
click at [408, 245] on input "0" at bounding box center [415, 244] width 31 height 17
type input "1"
click at [485, 245] on input "1" at bounding box center [477, 244] width 31 height 17
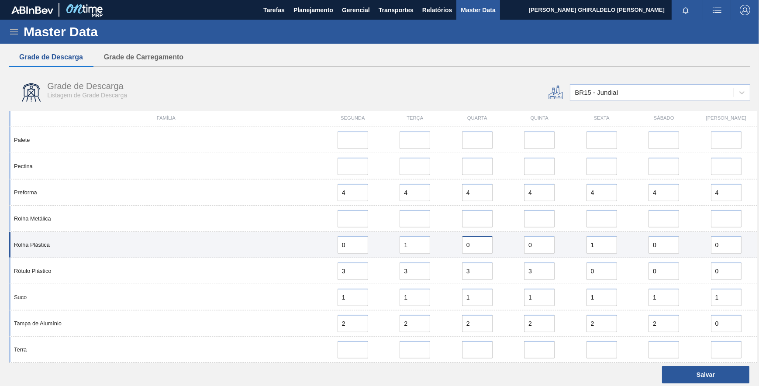
type input "0"
click at [540, 244] on input "0" at bounding box center [539, 244] width 31 height 17
type input "1"
click at [595, 242] on input "1" at bounding box center [602, 244] width 31 height 17
type input "0"
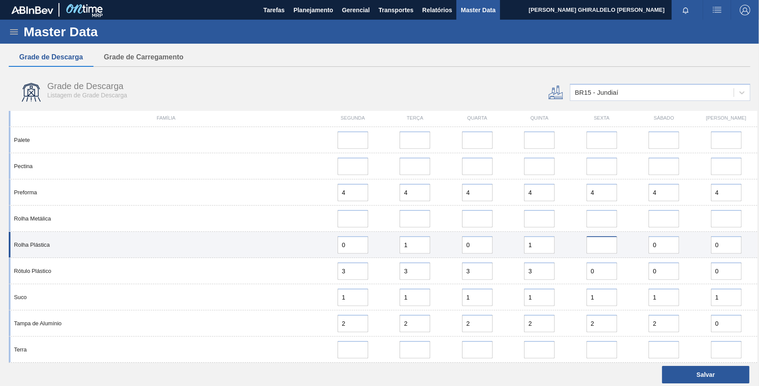
type input "1"
click at [537, 249] on input "1" at bounding box center [539, 244] width 31 height 17
type input "0"
click at [483, 244] on input "0" at bounding box center [477, 244] width 31 height 17
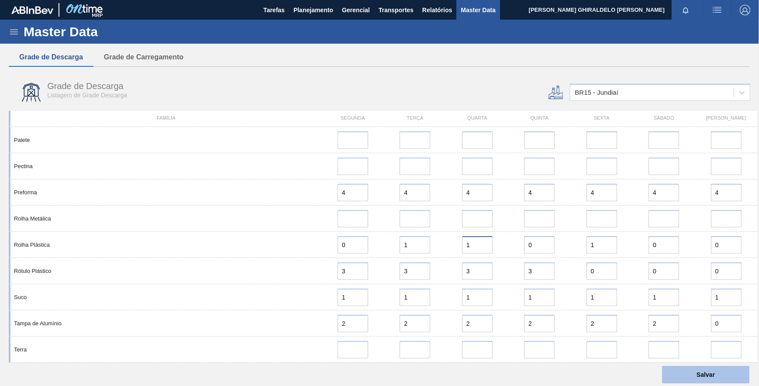
type input "1"
click at [690, 370] on button "Salvar" at bounding box center [705, 374] width 87 height 17
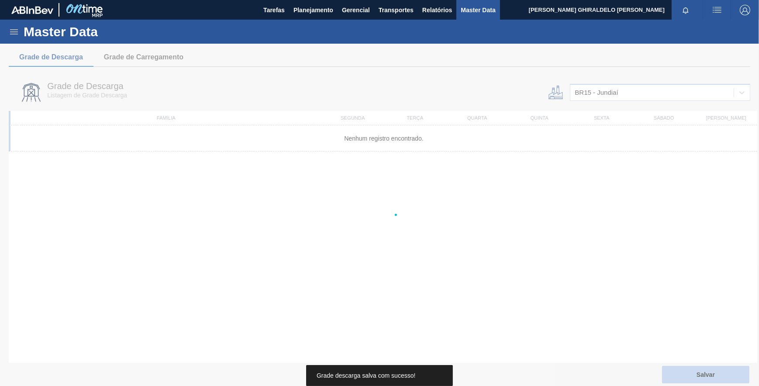
scroll to position [0, 0]
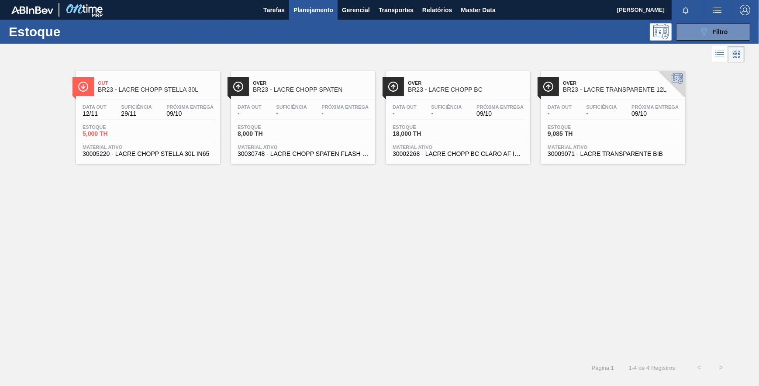
click at [318, 14] on span "Planejamento" at bounding box center [314, 10] width 40 height 10
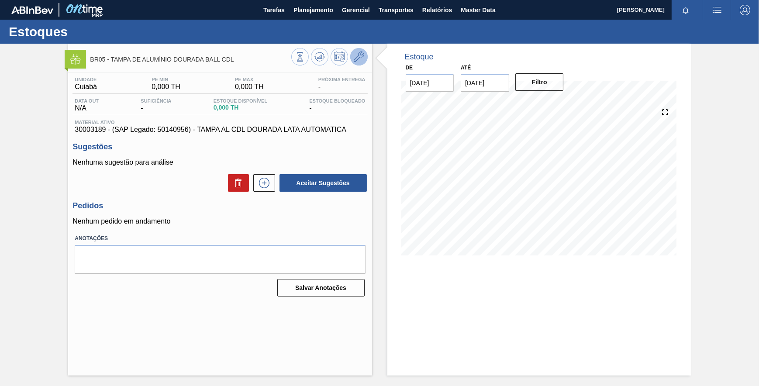
click at [354, 57] on icon at bounding box center [359, 57] width 10 height 10
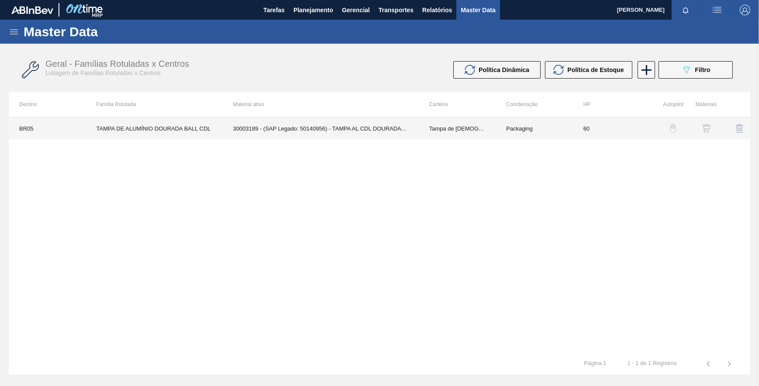
click at [323, 128] on td "30003189 - (SAP Legado: 50140956) - TAMPA AL CDL DOURADA LATA AUTOMATICA" at bounding box center [320, 129] width 196 height 22
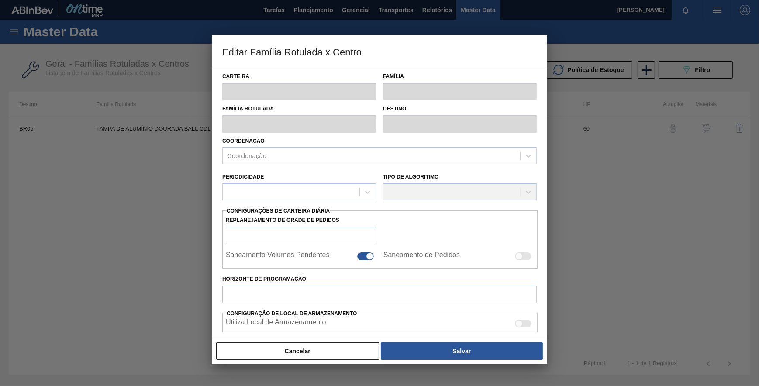
type input "Tampa de [DEMOGRAPHIC_DATA]"
type input "Tampa de Alumínio"
type input "TAMPA DE ALUMÍNIO DOURADA BALL CDL"
type input "BR05 - Cuiabá"
type input "60"
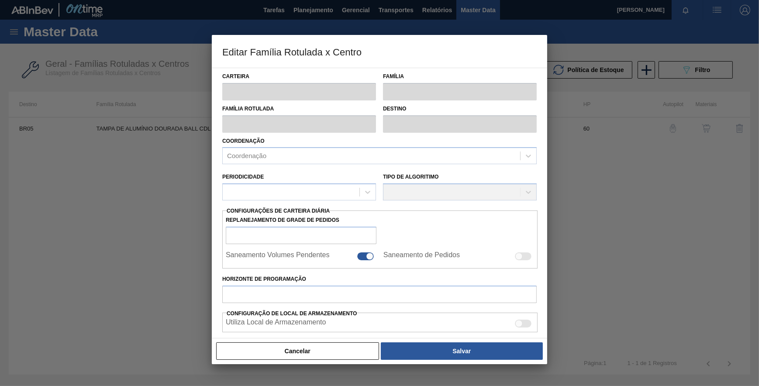
type input "0"
type input "100"
type input "0,000"
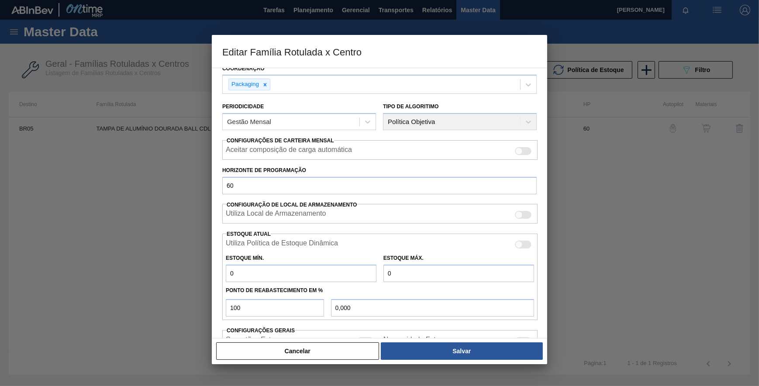
scroll to position [130, 0]
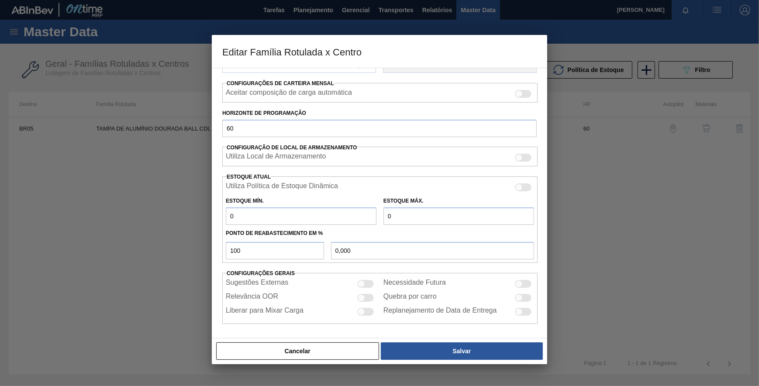
drag, startPoint x: 296, startPoint y: 218, endPoint x: 20, endPoint y: 233, distance: 276.9
click at [20, 233] on div "Editar Família Rotulada x Centro Carteira Tampa de Lata Família Tampa de Alumín…" at bounding box center [379, 193] width 759 height 386
type input "1"
type input "1,000"
type input "10"
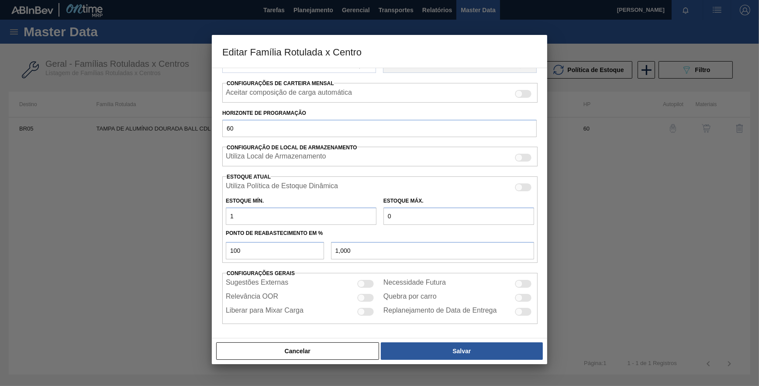
type input "10,000"
type input "100"
type input "100,000"
type input "1.000"
type input "1.000,000"
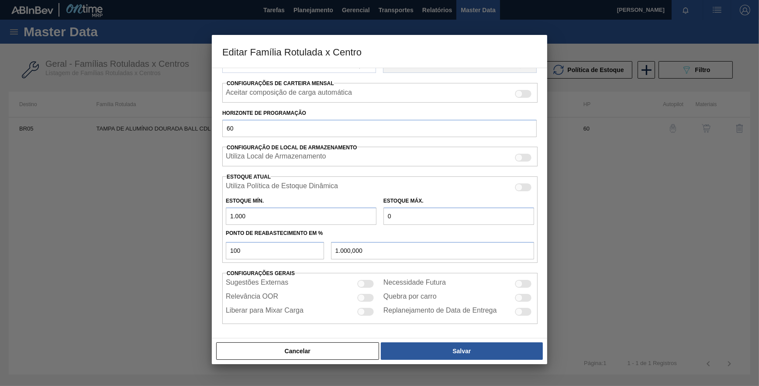
type input "1.000"
click at [406, 219] on input "0" at bounding box center [459, 216] width 151 height 17
type input "2"
type input "2,000"
type input "20"
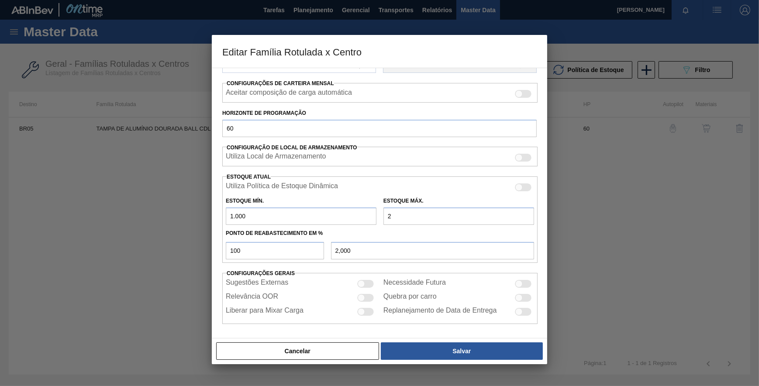
type input "20,000"
type input "200"
type input "200,000"
type input "2.000"
type input "2.000,000"
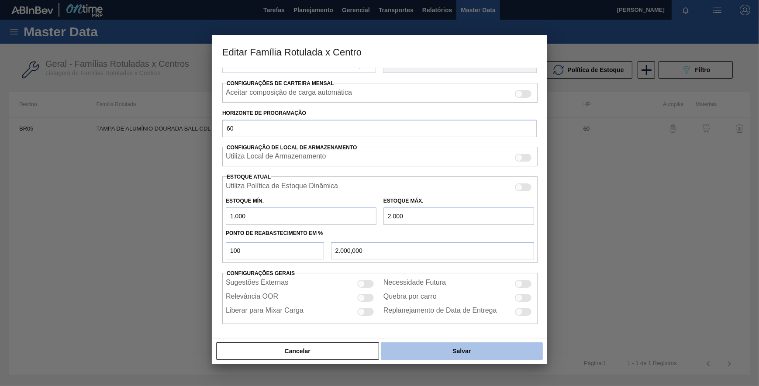
type input "20.000"
type input "20.000,000"
type input "20.000"
click at [443, 355] on button "Salvar" at bounding box center [462, 351] width 162 height 17
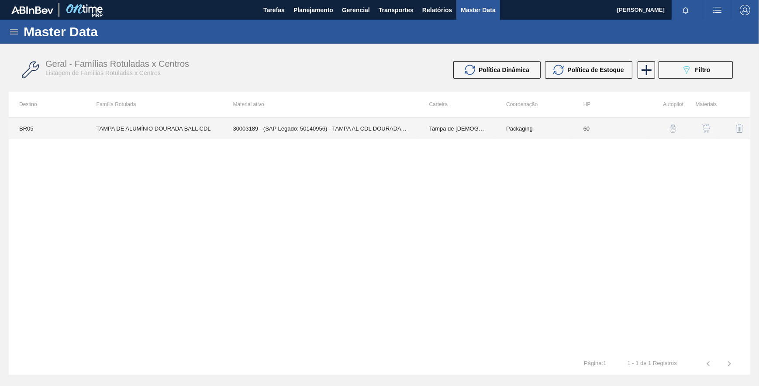
click at [446, 122] on td "Tampa de [DEMOGRAPHIC_DATA]" at bounding box center [457, 129] width 77 height 22
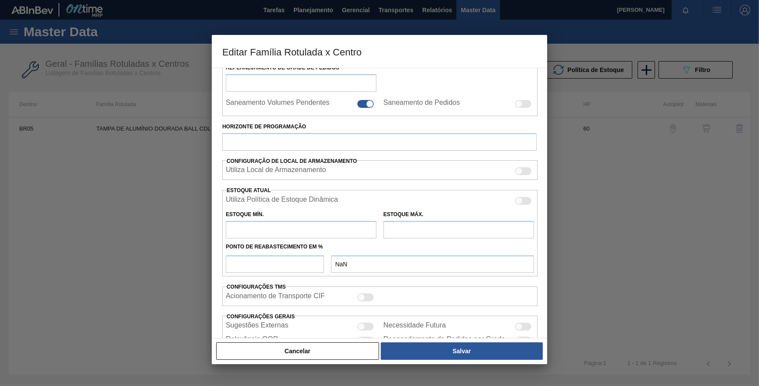
scroll to position [210, 0]
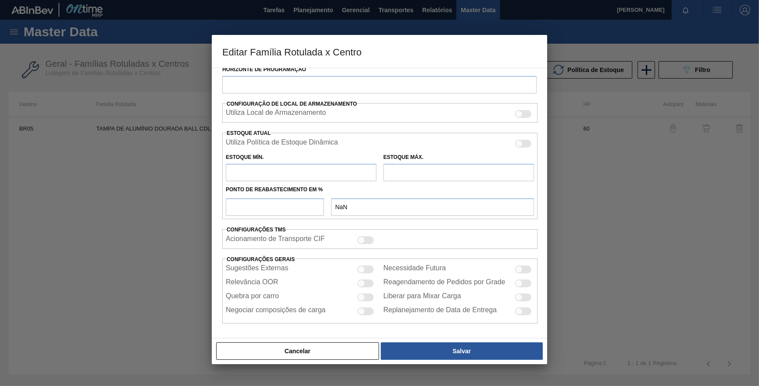
type input "Tampa de [DEMOGRAPHIC_DATA]"
type input "Tampa de Alumínio"
type input "TAMPA DE ALUMÍNIO DOURADA BALL CDL"
type input "BR05 - Cuiabá"
type input "60"
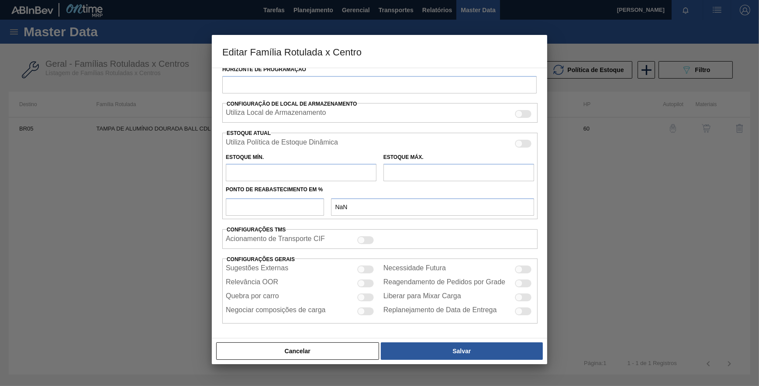
type input "1.000"
type input "20.000"
type input "100"
type input "20.000,000"
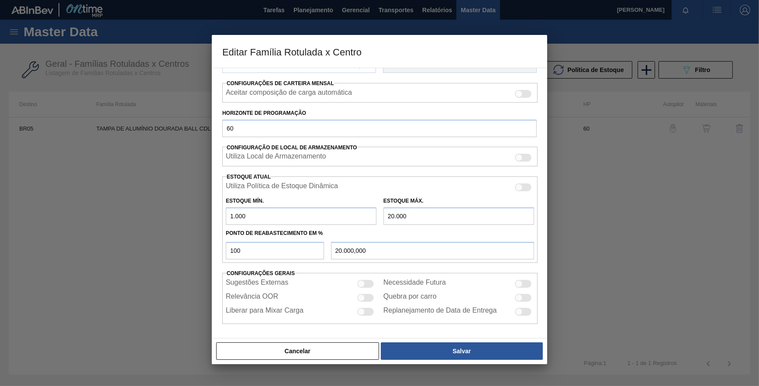
drag, startPoint x: 158, startPoint y: 215, endPoint x: 153, endPoint y: 215, distance: 5.2
click at [149, 215] on div "Editar Família Rotulada x Centro Carteira Tampa de Lata Família Tampa de Alumín…" at bounding box center [379, 193] width 759 height 386
drag, startPoint x: 412, startPoint y: 215, endPoint x: 275, endPoint y: 217, distance: 137.2
click at [290, 215] on div "Estoque Mín. Estoque Máx. 20.000" at bounding box center [379, 209] width 315 height 32
type input "0,000"
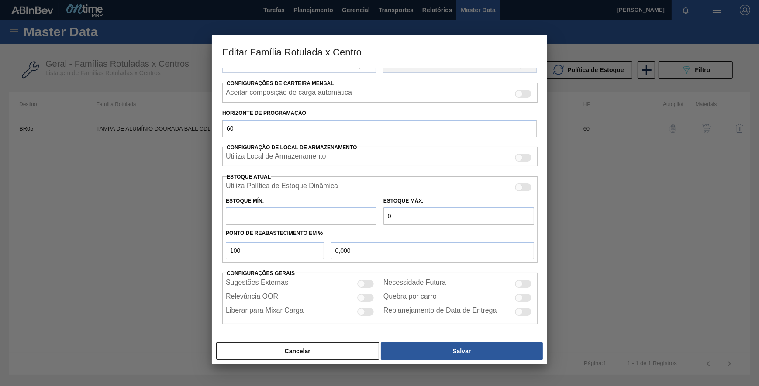
type input "0"
click at [269, 213] on input "text" at bounding box center [301, 216] width 151 height 17
type input "0"
click at [428, 355] on button "Salvar" at bounding box center [462, 351] width 162 height 17
click at [461, 351] on button "Salvar" at bounding box center [462, 351] width 162 height 17
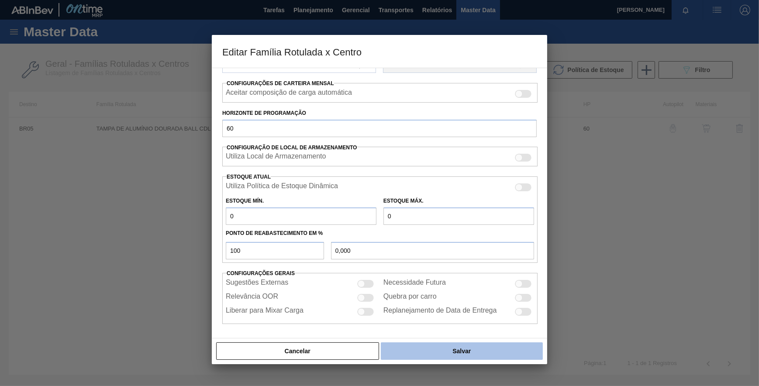
click at [464, 346] on button "Salvar" at bounding box center [462, 351] width 162 height 17
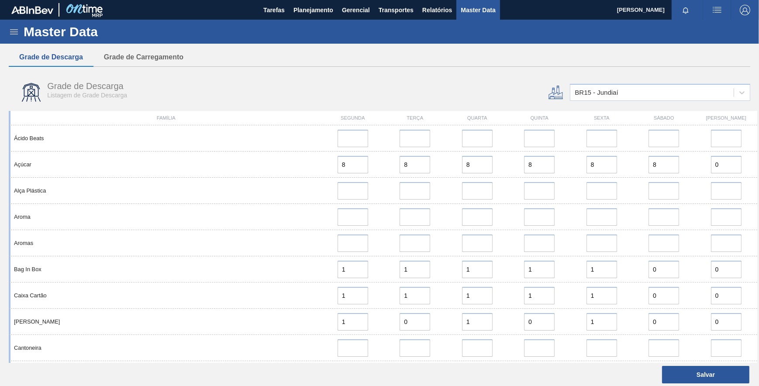
click at [9, 34] on icon at bounding box center [14, 32] width 10 height 10
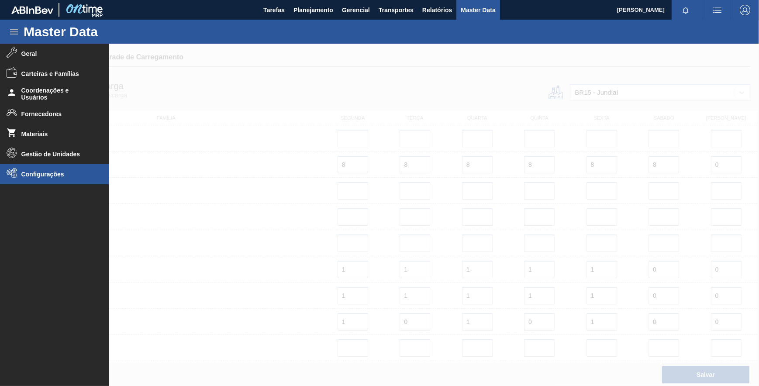
click at [44, 178] on li "Configurações" at bounding box center [54, 174] width 109 height 20
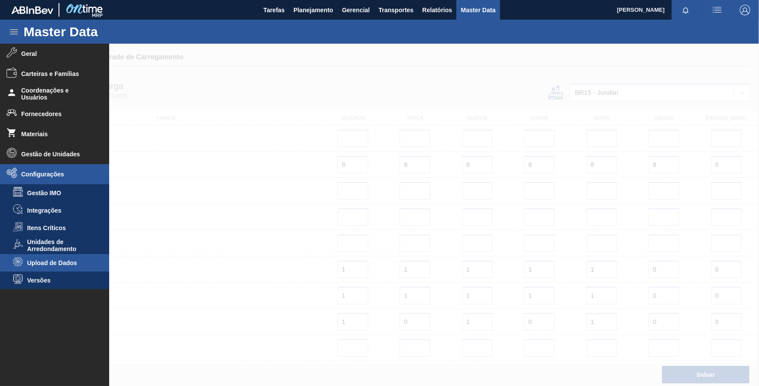
click at [62, 258] on li "Upload de Dados" at bounding box center [54, 262] width 109 height 17
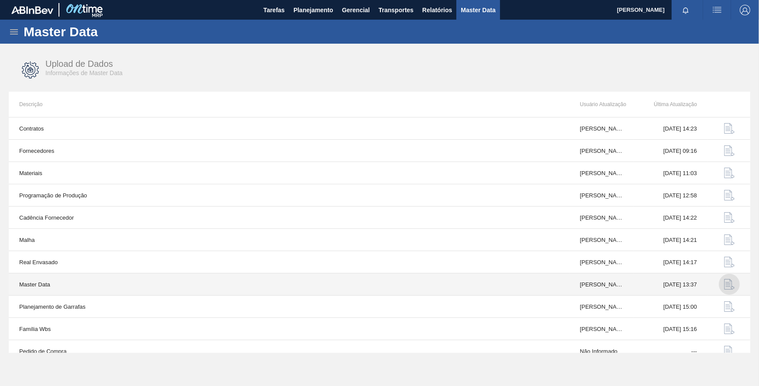
click at [724, 284] on img "button" at bounding box center [729, 284] width 10 height 10
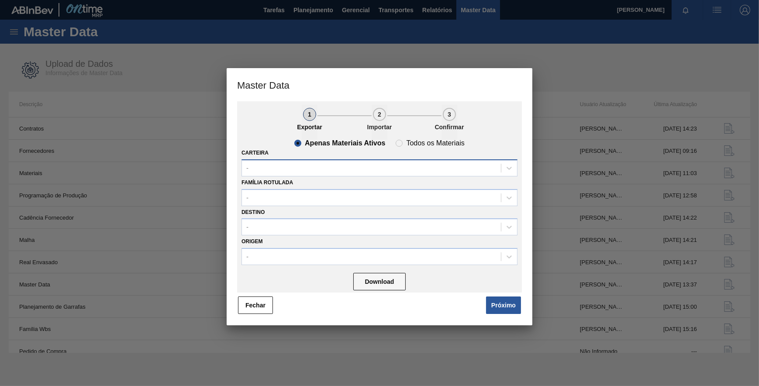
click at [342, 170] on div "-" at bounding box center [371, 168] width 259 height 13
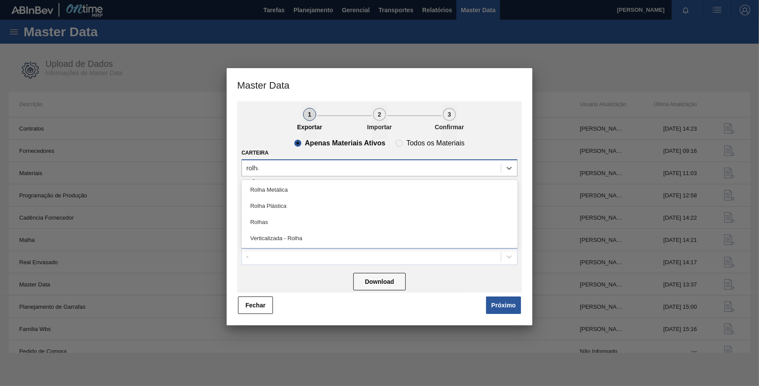
type input "rolhas"
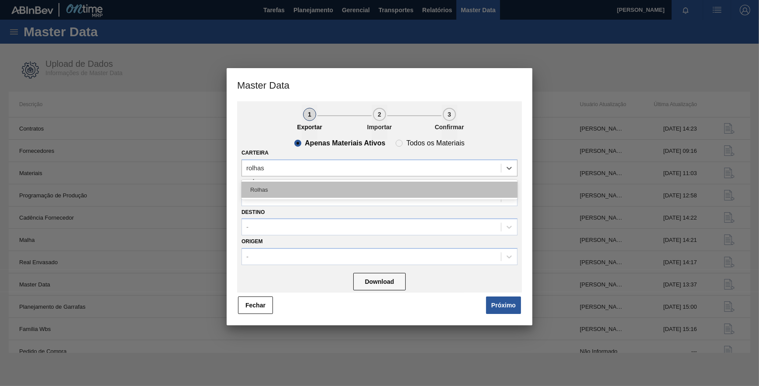
click at [332, 183] on div "Rolhas" at bounding box center [380, 190] width 276 height 16
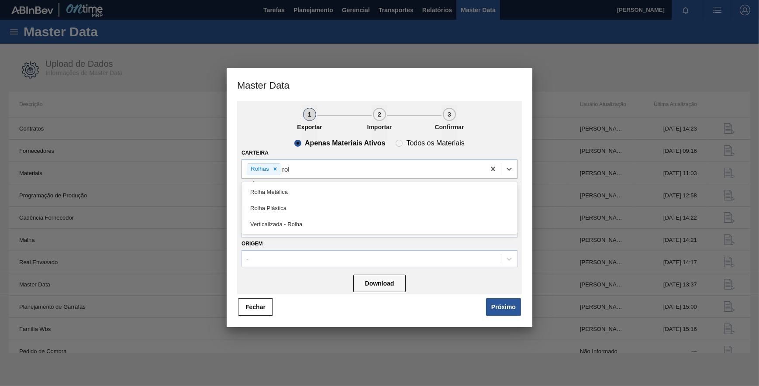
type input "rolh"
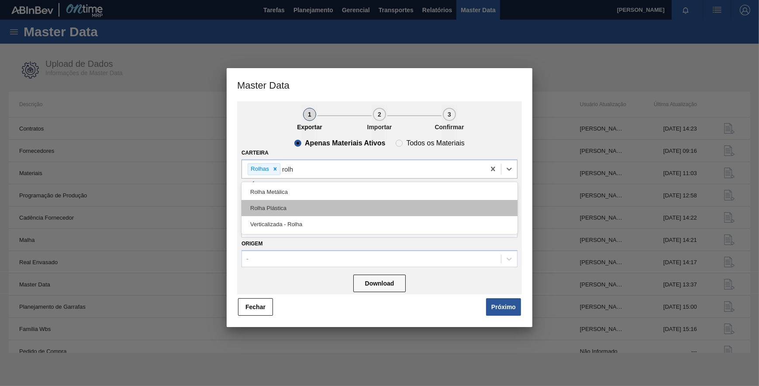
click at [319, 201] on div "Rolha Plástica" at bounding box center [380, 208] width 276 height 16
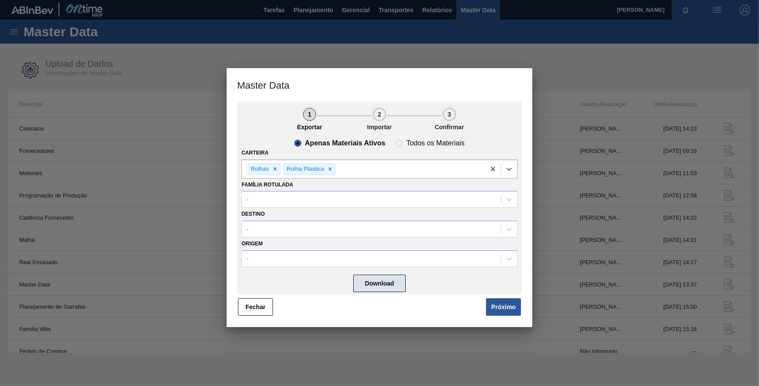
click at [380, 281] on button "Download" at bounding box center [379, 283] width 52 height 17
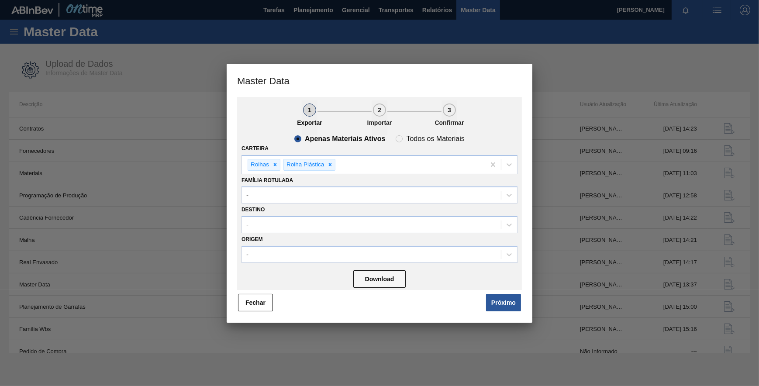
click at [494, 297] on button "Próximo" at bounding box center [503, 302] width 35 height 17
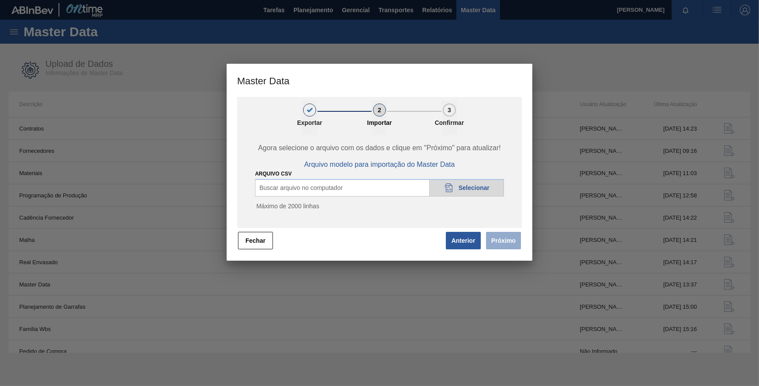
click at [455, 186] on div "20DAD902-3625-4257-8FDA-0C0CB19E2A3D Selecionar" at bounding box center [466, 187] width 75 height 17
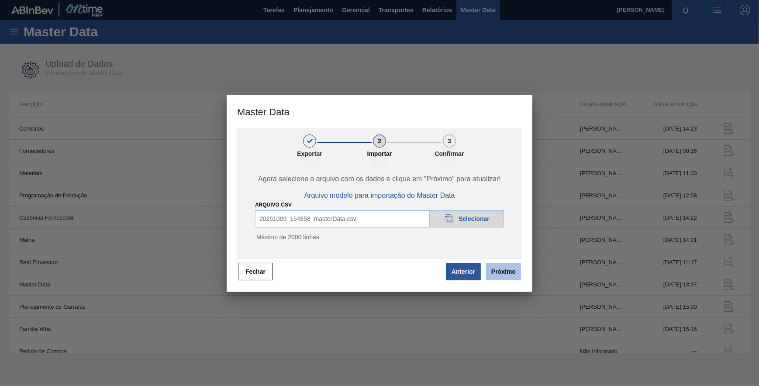
click at [513, 269] on button "Próximo" at bounding box center [503, 271] width 35 height 17
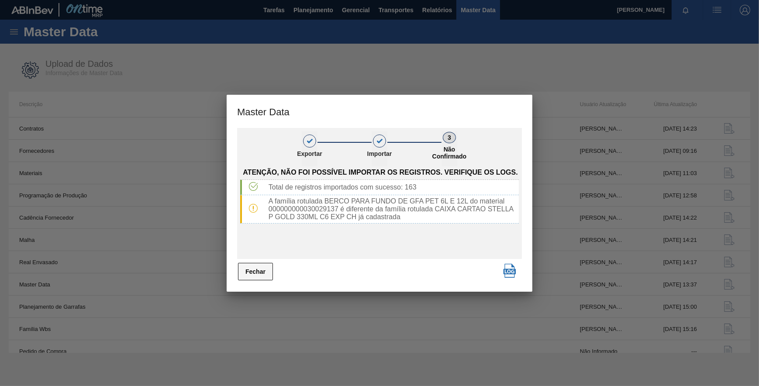
click at [263, 269] on button "Fechar" at bounding box center [255, 271] width 35 height 17
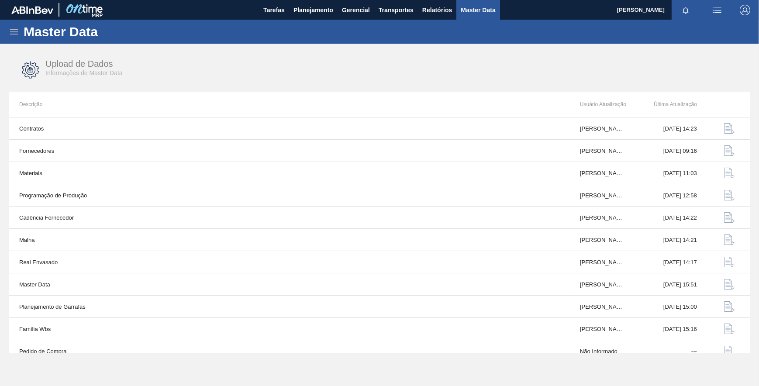
drag, startPoint x: 476, startPoint y: 9, endPoint x: 467, endPoint y: 12, distance: 9.7
click at [476, 9] on span "Master Data" at bounding box center [478, 10] width 35 height 10
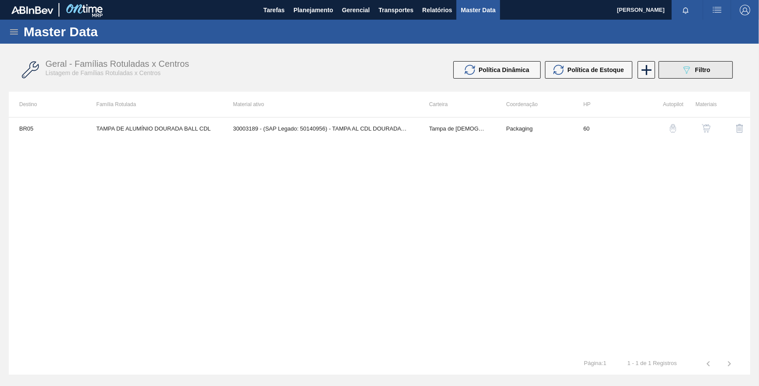
click at [692, 65] on icon "089F7B8B-B2A5-4AFE-B5C0-19BA573D28AC" at bounding box center [687, 70] width 10 height 10
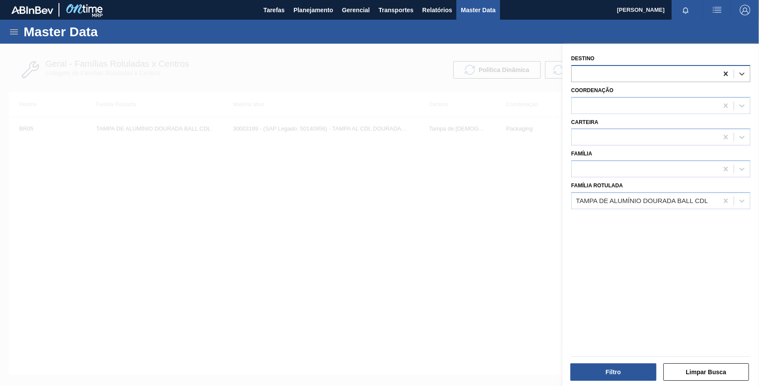
click at [725, 69] on icon at bounding box center [726, 73] width 9 height 9
click at [725, 201] on icon at bounding box center [726, 201] width 4 height 4
click at [623, 135] on div at bounding box center [645, 137] width 146 height 13
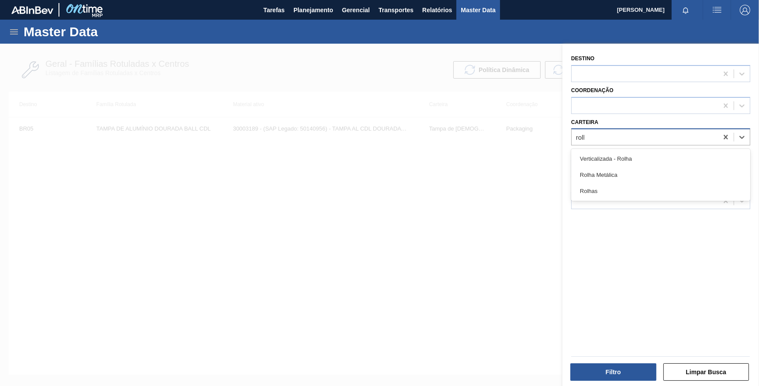
type input "rolhas"
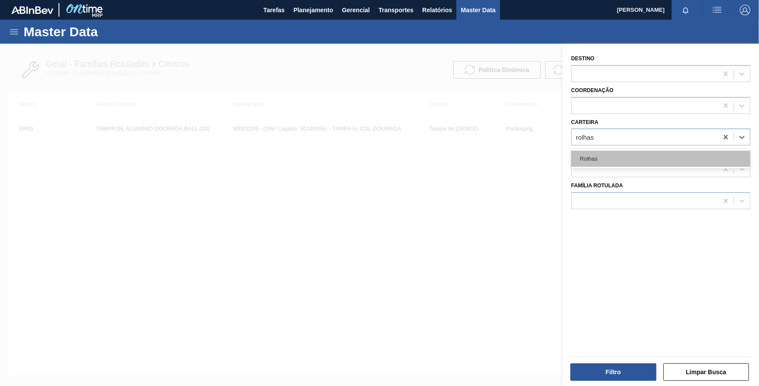
click at [610, 155] on div "Rolhas" at bounding box center [660, 159] width 179 height 16
click at [614, 163] on div at bounding box center [645, 169] width 146 height 13
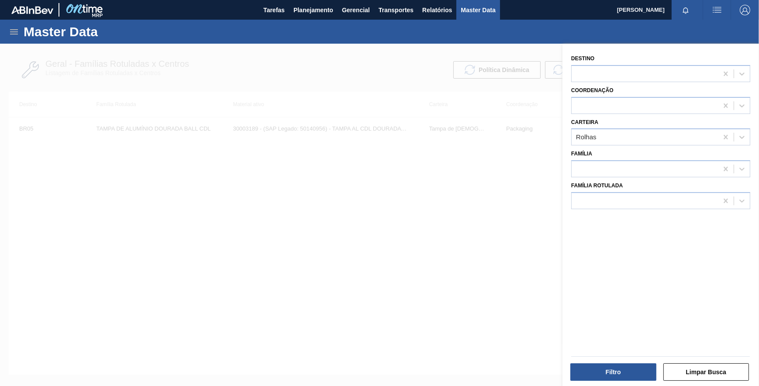
click at [588, 157] on div "Família" at bounding box center [660, 163] width 179 height 30
drag, startPoint x: 588, startPoint y: 157, endPoint x: 614, endPoint y: 256, distance: 102.2
click at [614, 256] on div "Destino Coordenação Carteira Rolhas Família Família Rotulada" at bounding box center [661, 216] width 197 height 345
drag, startPoint x: 685, startPoint y: 182, endPoint x: 684, endPoint y: 186, distance: 4.5
click at [685, 183] on div "Família Rotulada" at bounding box center [660, 195] width 179 height 30
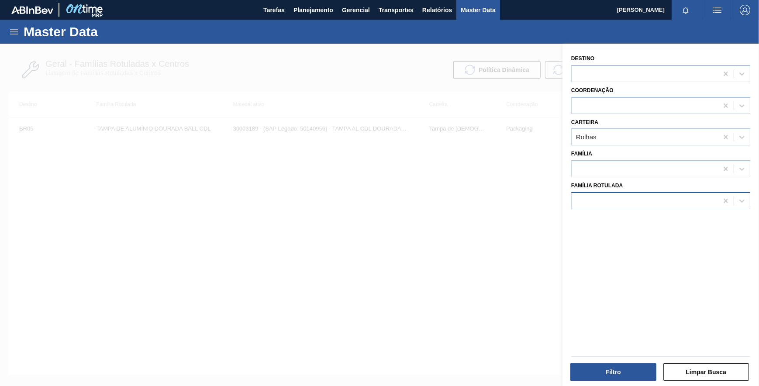
click at [680, 194] on div at bounding box center [645, 200] width 146 height 13
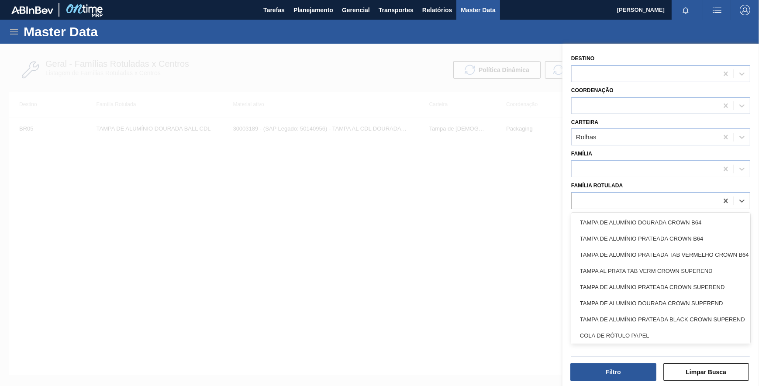
paste Rotulada "ROLHA PLÁSTICA INJECAP H2OH SHORT"
type Rotulada "ROLHA PLÁSTICA INJECAP H2OH SHORT"
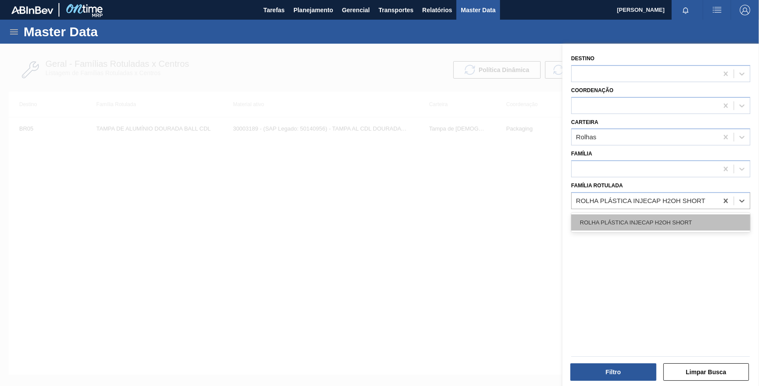
click at [663, 215] on div "ROLHA PLÁSTICA INJECAP H2OH SHORT" at bounding box center [660, 223] width 179 height 16
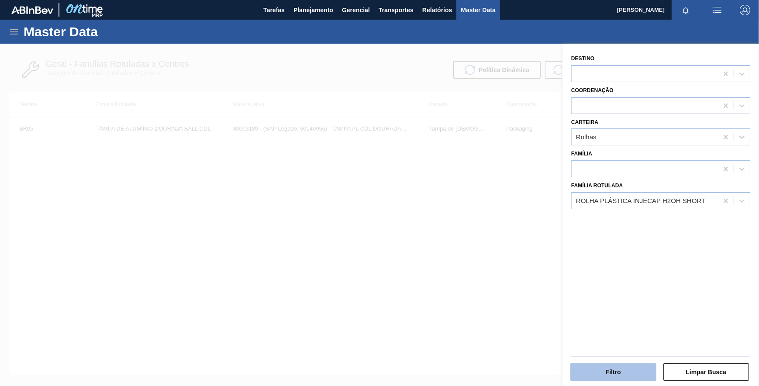
click at [610, 370] on button "Filtro" at bounding box center [614, 371] width 86 height 17
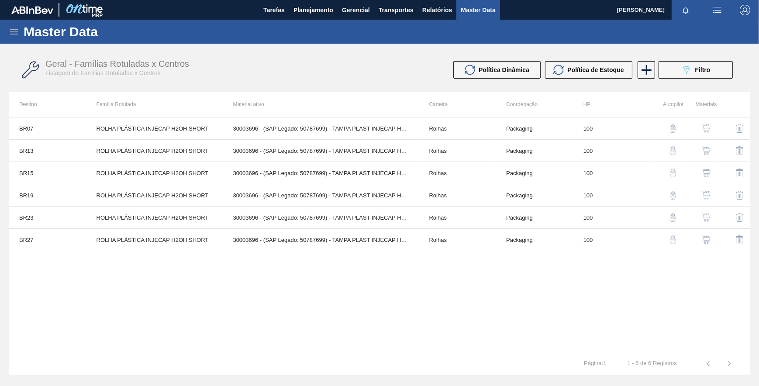
click at [670, 127] on img "button" at bounding box center [673, 128] width 9 height 9
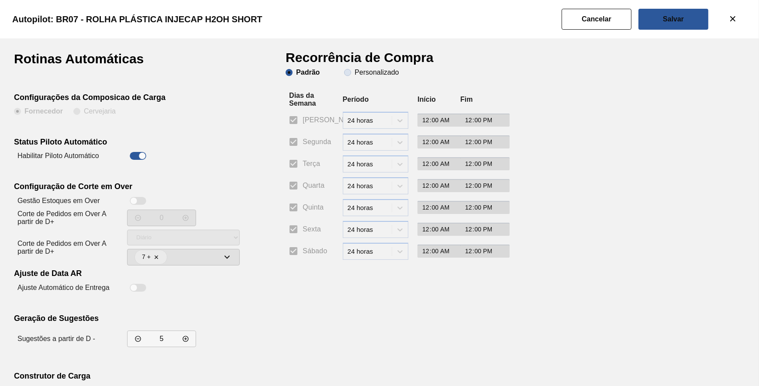
click at [346, 72] on span "Personalizado" at bounding box center [371, 72] width 55 height 7
click at [346, 72] on input "Personalizado" at bounding box center [348, 73] width 14 height 14
radio input "true"
radio input "false"
checkbox input "false"
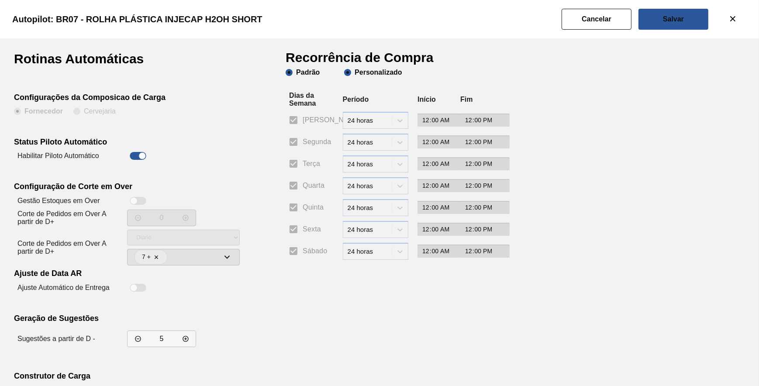
checkbox input "false"
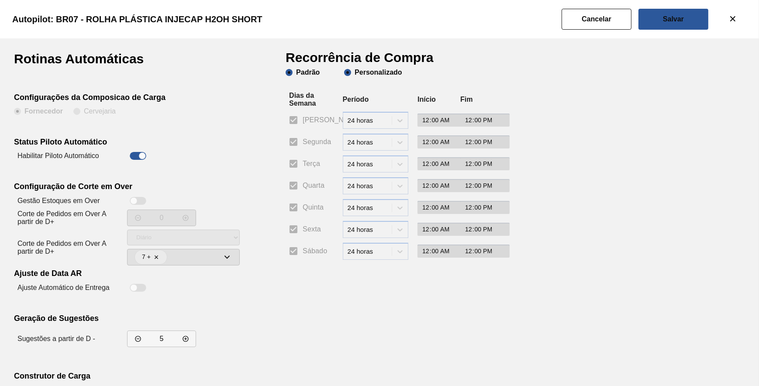
checkbox input "false"
click at [293, 141] on input "Segunda" at bounding box center [293, 142] width 18 height 18
checkbox input "true"
click at [397, 141] on icon at bounding box center [400, 142] width 9 height 9
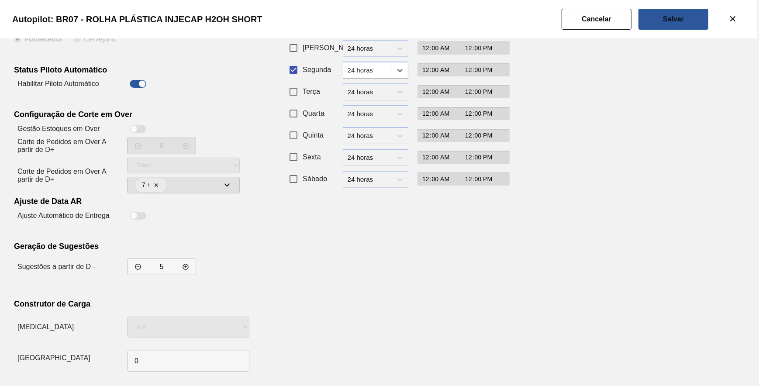
scroll to position [75, 0]
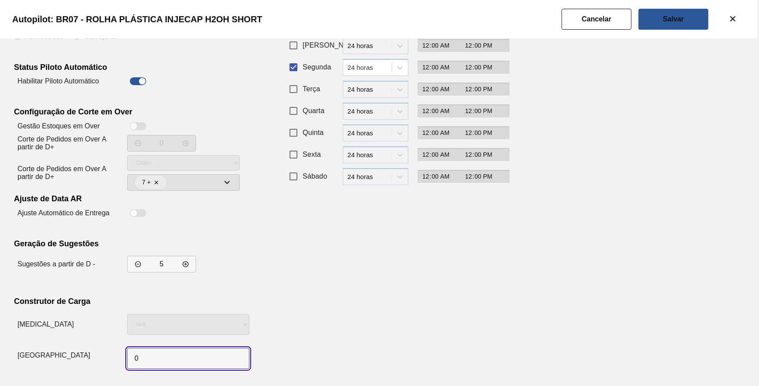
drag, startPoint x: 157, startPoint y: 354, endPoint x: 121, endPoint y: 349, distance: 36.6
click at [121, 349] on div "Tamanho do caminhão" at bounding box center [123, 356] width 219 height 34
type input "1"
click at [86, 325] on div "[MEDICAL_DATA]" at bounding box center [123, 325] width 219 height 28
click at [169, 287] on div "Rotinas Automáticas Configurações da Composicao de Carga Fornecedor Cervejaria …" at bounding box center [150, 175] width 272 height 395
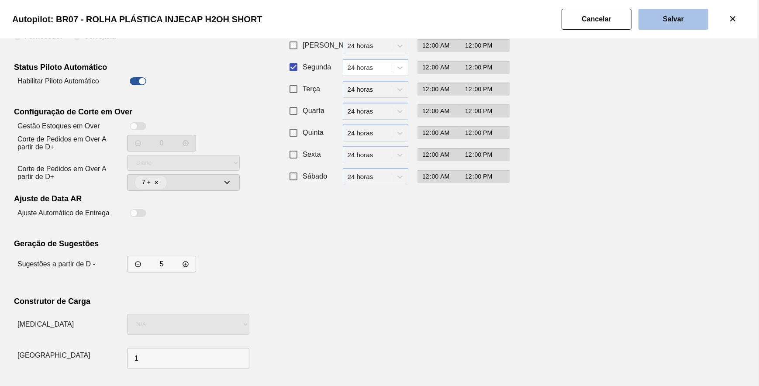
click at [658, 18] on button "Salvar" at bounding box center [674, 19] width 70 height 21
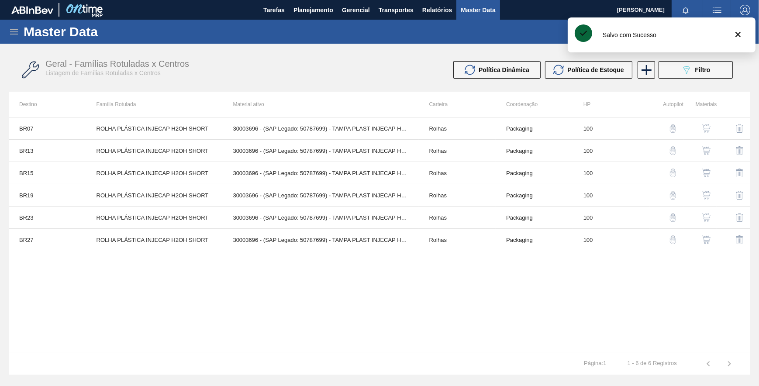
click at [675, 149] on img "button" at bounding box center [673, 150] width 9 height 9
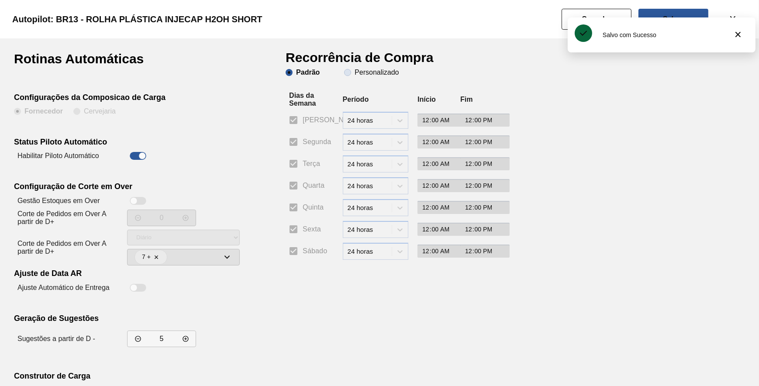
click at [349, 75] on span "Personalizado" at bounding box center [371, 72] width 55 height 7
click at [349, 75] on input "Personalizado" at bounding box center [348, 73] width 14 height 14
radio input "true"
radio input "false"
checkbox input "false"
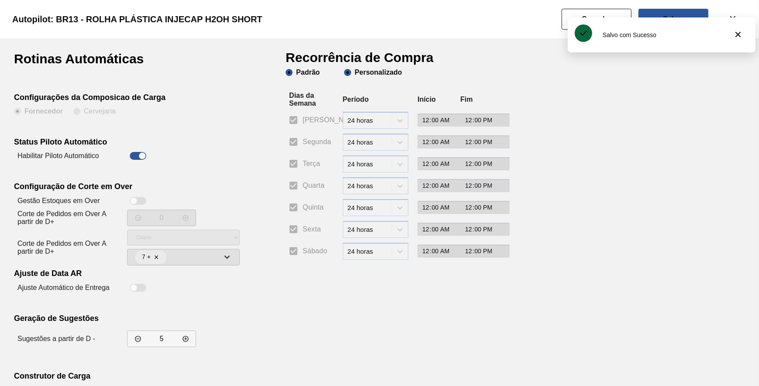
checkbox input "false"
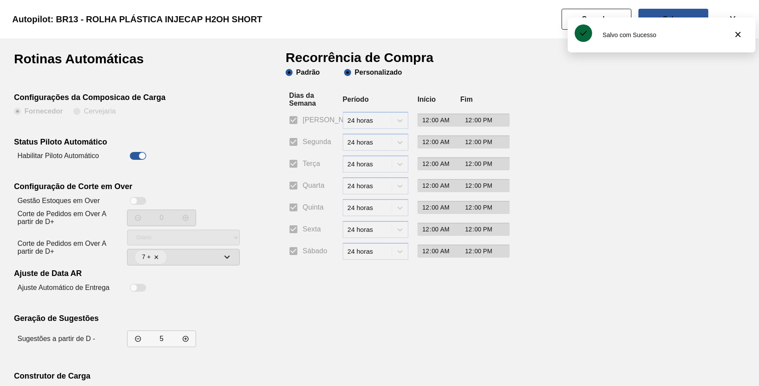
checkbox input "false"
click at [295, 140] on input "Segunda" at bounding box center [293, 142] width 18 height 18
checkbox input "true"
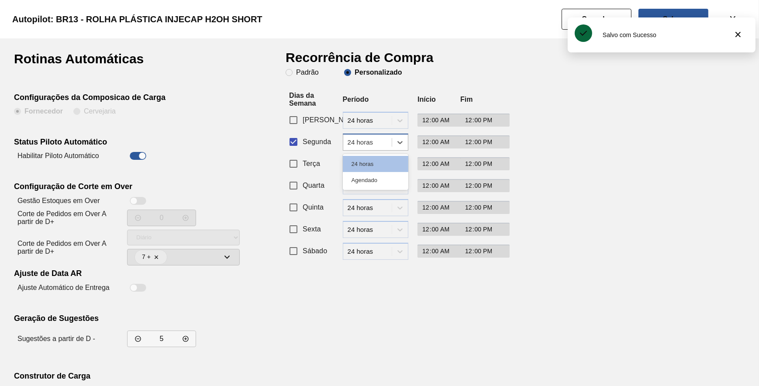
click at [369, 145] on div "24 horas" at bounding box center [370, 141] width 45 height 7
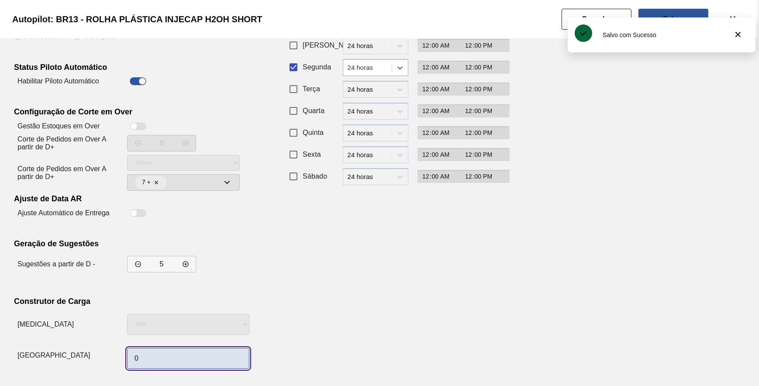
click at [181, 360] on input "0" at bounding box center [188, 358] width 122 height 21
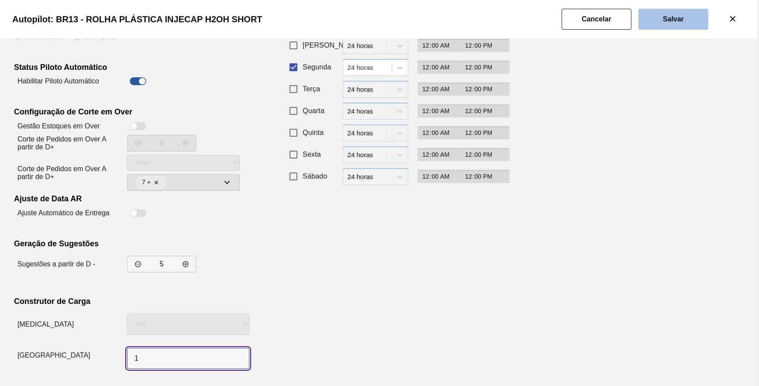
type input "1"
click at [0, 0] on slot "Salvar" at bounding box center [0, 0] width 0 height 0
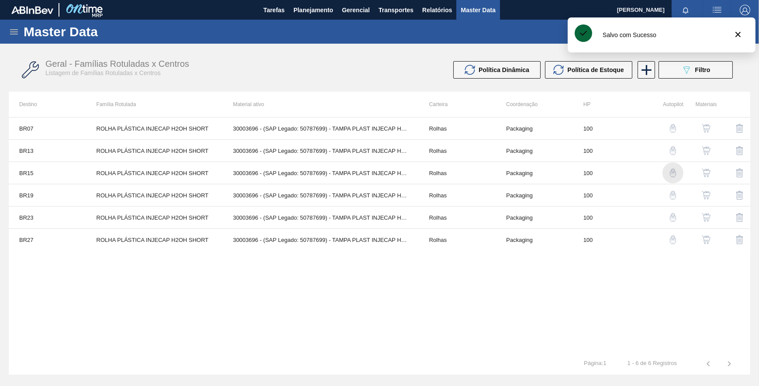
click at [671, 172] on img "button" at bounding box center [673, 173] width 9 height 9
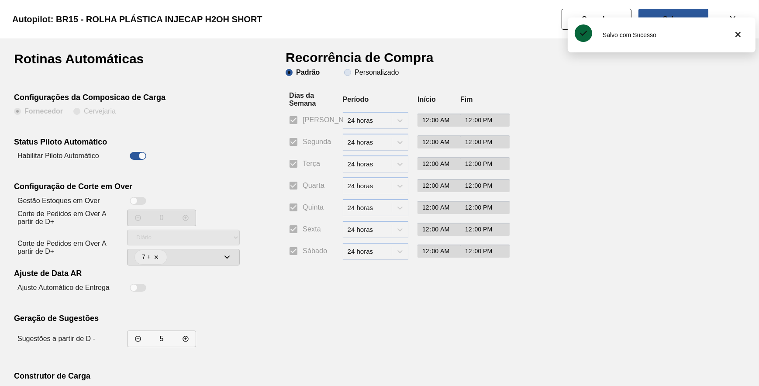
click at [351, 73] on span "Personalizado" at bounding box center [371, 72] width 55 height 7
click at [351, 73] on input "Personalizado" at bounding box center [348, 73] width 14 height 14
radio input "true"
radio input "false"
checkbox input "false"
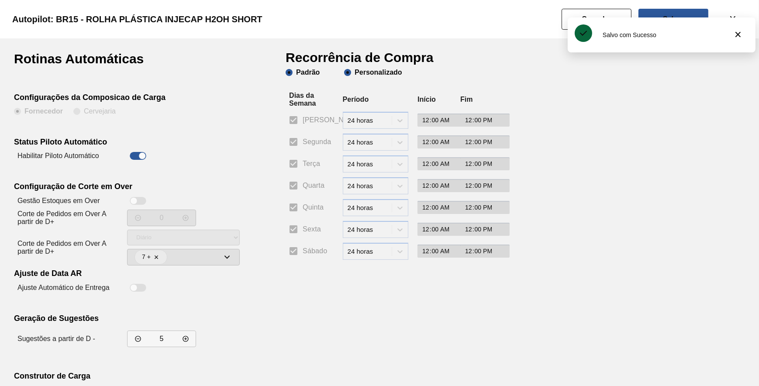
checkbox input "false"
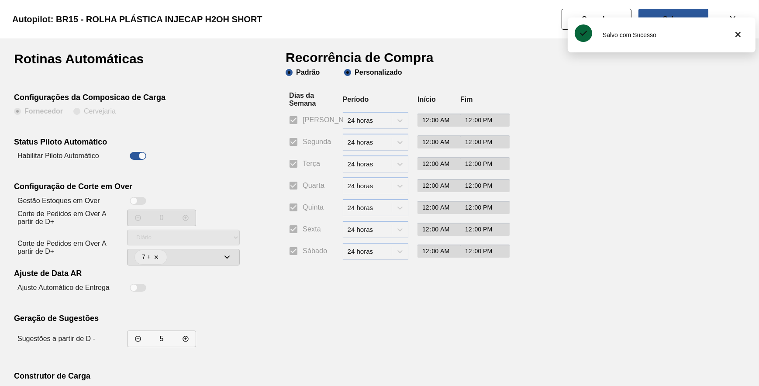
checkbox input "false"
click at [300, 141] on input "Segunda" at bounding box center [293, 142] width 18 height 18
checkbox input "true"
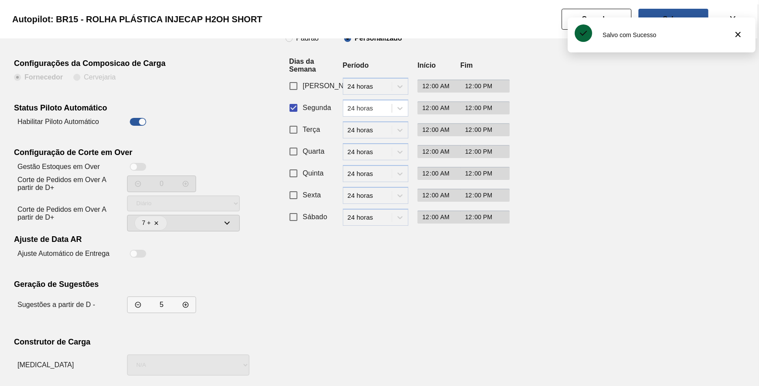
scroll to position [75, 0]
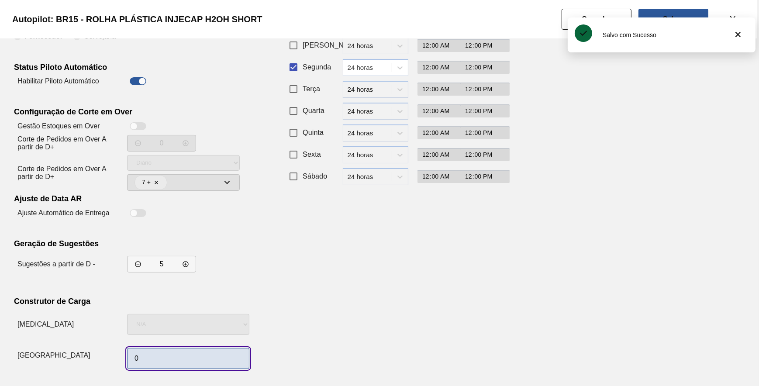
click at [217, 353] on input "0" at bounding box center [188, 358] width 122 height 21
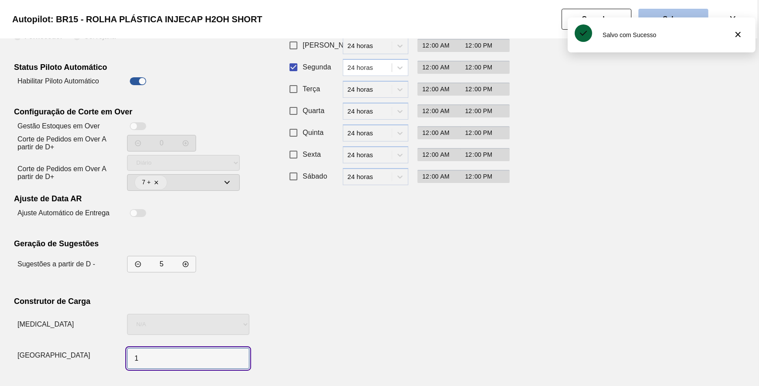
type input "1"
click at [684, 10] on button "Salvar" at bounding box center [674, 19] width 70 height 21
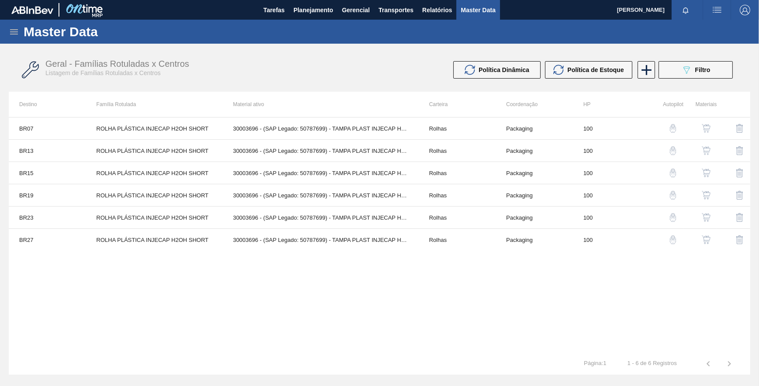
click at [672, 190] on button "button" at bounding box center [673, 195] width 21 height 21
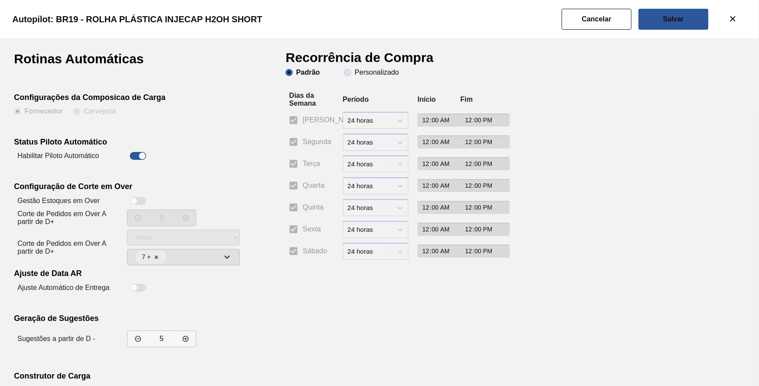
click at [346, 71] on span "Personalizado" at bounding box center [371, 72] width 55 height 7
click at [346, 71] on input "Personalizado" at bounding box center [348, 73] width 14 height 14
radio input "true"
radio input "false"
checkbox input "false"
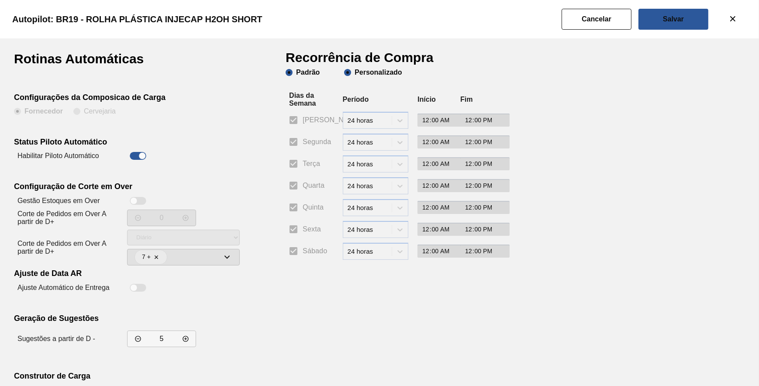
checkbox input "false"
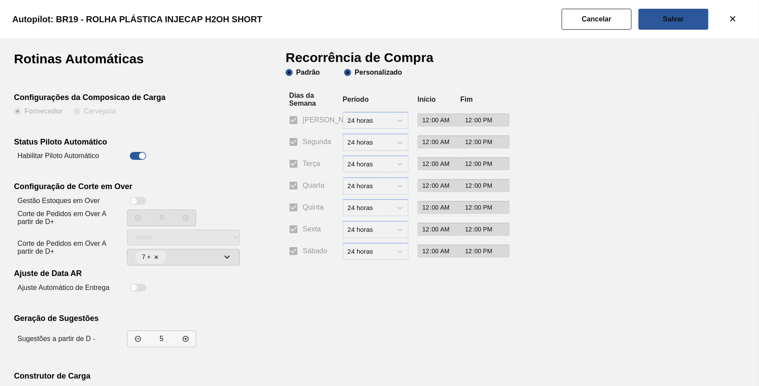
checkbox input "false"
click at [292, 145] on input "Segunda" at bounding box center [293, 142] width 18 height 18
checkbox input "true"
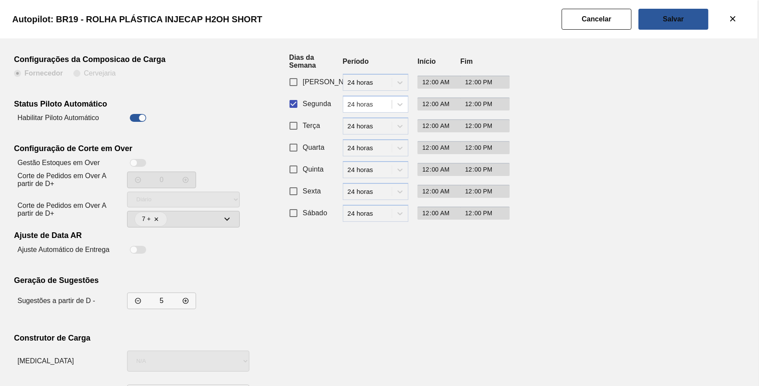
scroll to position [75, 0]
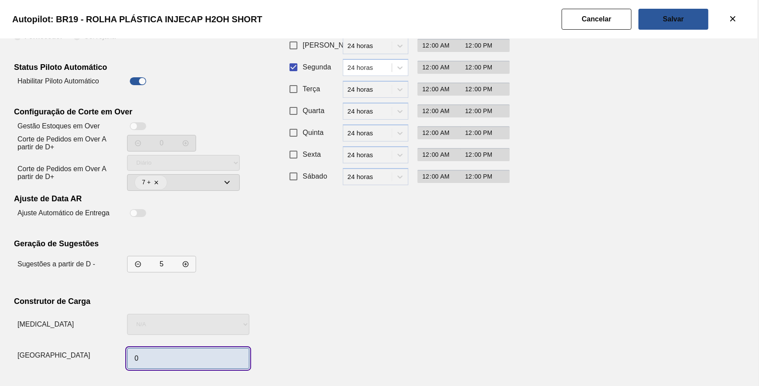
click at [153, 354] on input "0" at bounding box center [188, 358] width 122 height 21
type input "1"
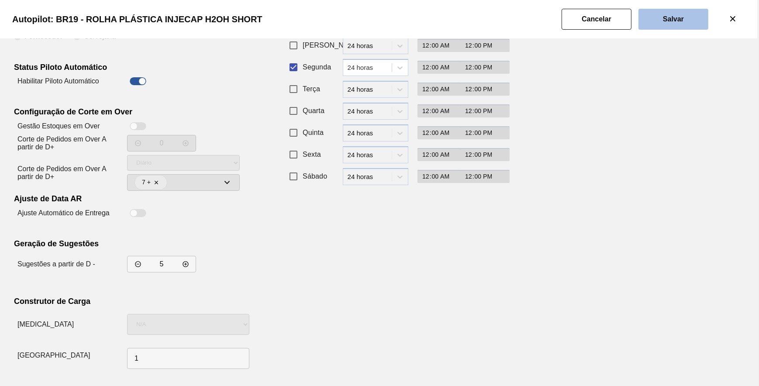
click at [657, 23] on button "Salvar" at bounding box center [674, 19] width 70 height 21
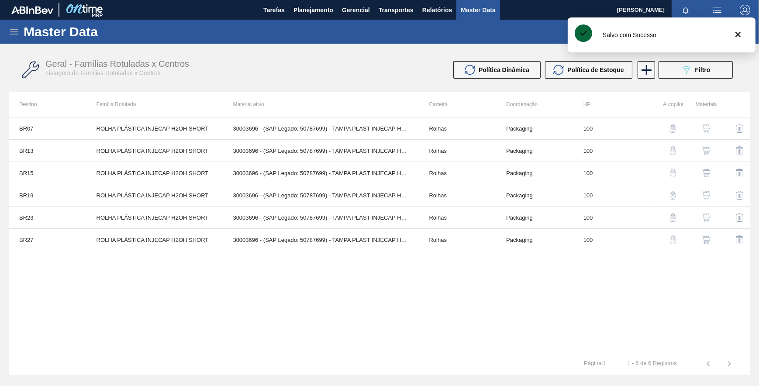
click at [672, 215] on img "button" at bounding box center [673, 217] width 9 height 9
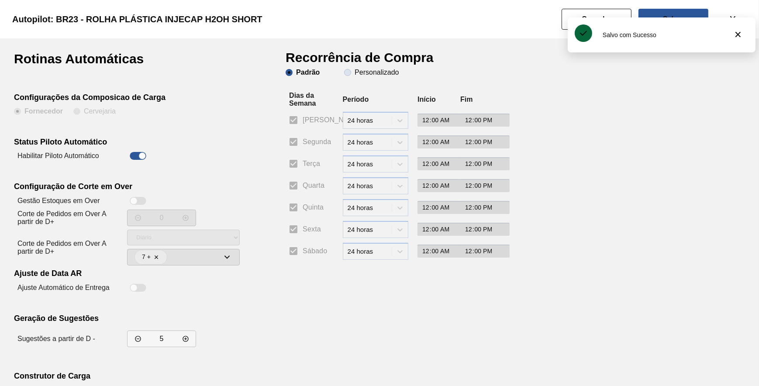
click at [346, 74] on span "Personalizado" at bounding box center [371, 72] width 55 height 7
click at [346, 74] on input "Personalizado" at bounding box center [348, 73] width 14 height 14
radio input "true"
radio input "false"
checkbox input "false"
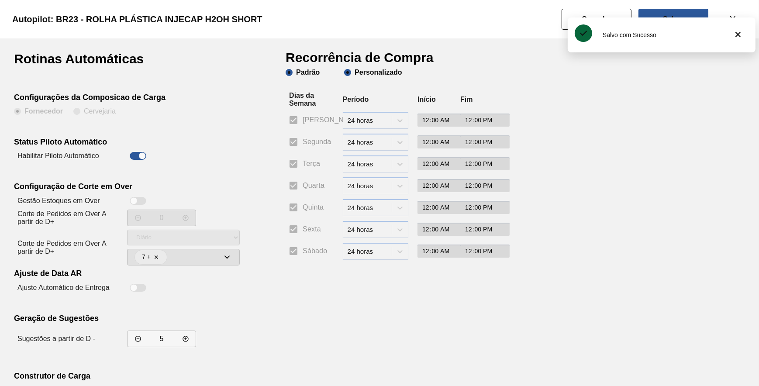
checkbox input "false"
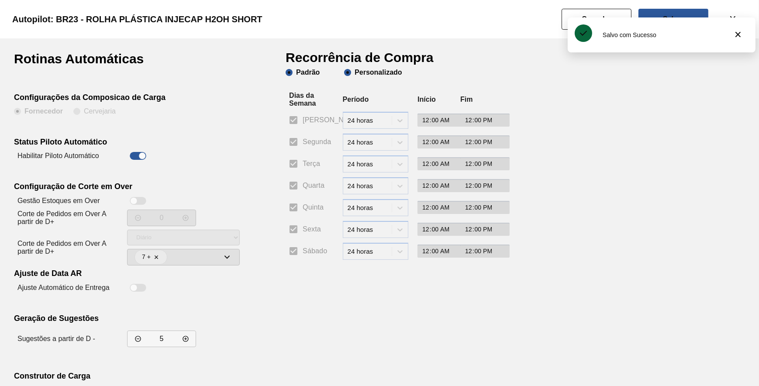
checkbox input "false"
click at [301, 141] on input "Segunda" at bounding box center [293, 142] width 18 height 18
checkbox input "true"
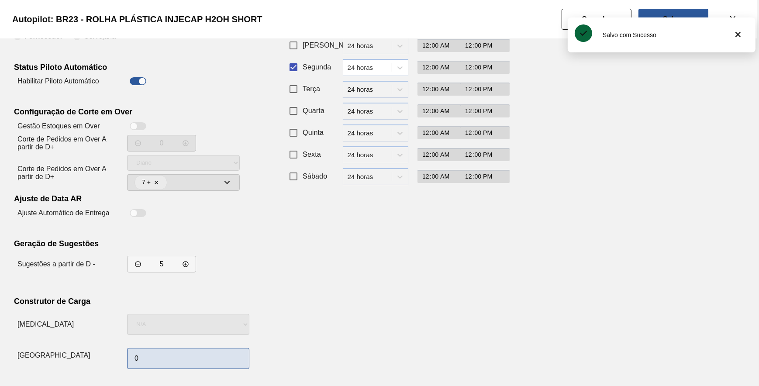
click at [170, 349] on div "0" at bounding box center [188, 359] width 122 height 28
click at [168, 351] on input "0" at bounding box center [188, 358] width 122 height 21
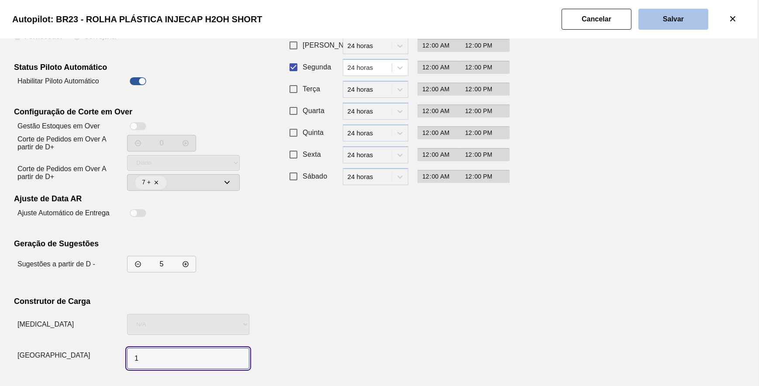
type input "1"
click at [0, 0] on slot "Salvar" at bounding box center [0, 0] width 0 height 0
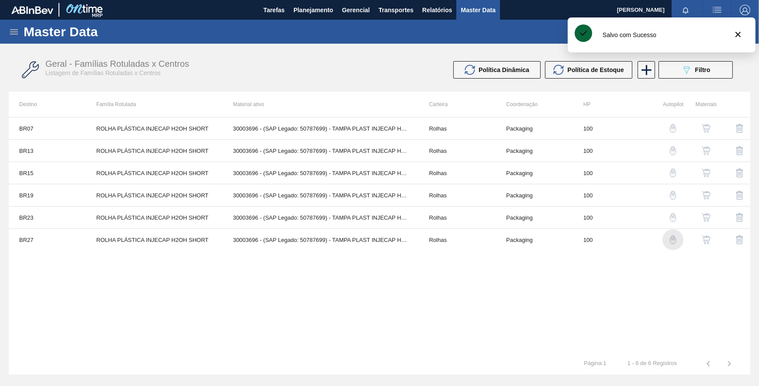
click at [674, 240] on img "button" at bounding box center [673, 239] width 9 height 9
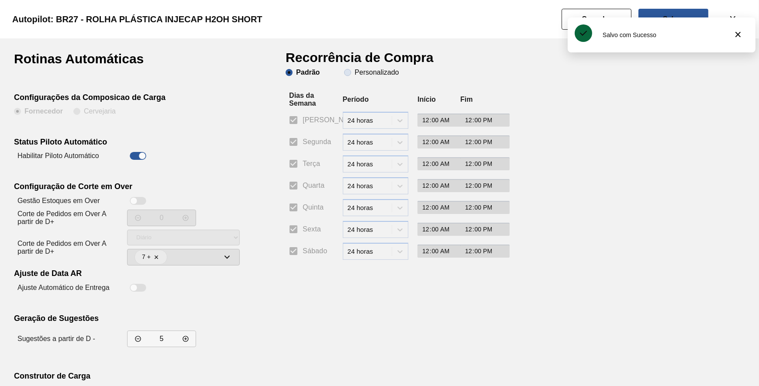
click at [0, 0] on slot "Personalizado" at bounding box center [0, 0] width 0 height 0
click at [355, 74] on input "Personalizado" at bounding box center [348, 73] width 14 height 14
radio input "true"
radio input "false"
checkbox input "false"
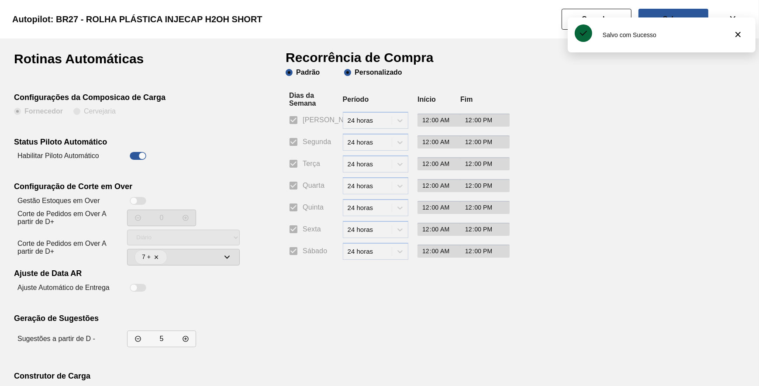
checkbox input "false"
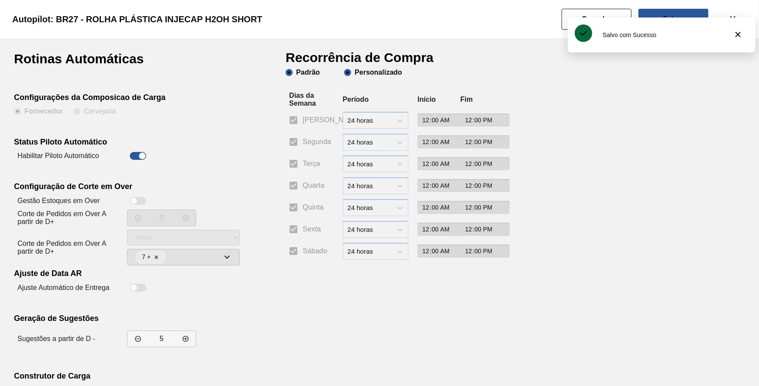
checkbox input "false"
click at [294, 146] on input "Segunda" at bounding box center [293, 142] width 18 height 18
checkbox input "true"
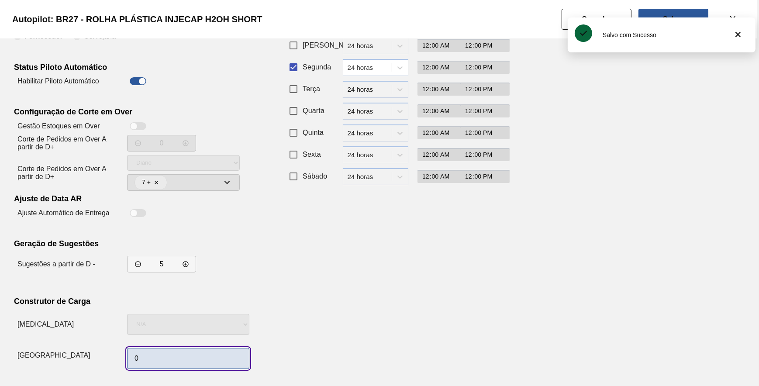
click at [156, 352] on input "0" at bounding box center [188, 358] width 122 height 21
type input "1"
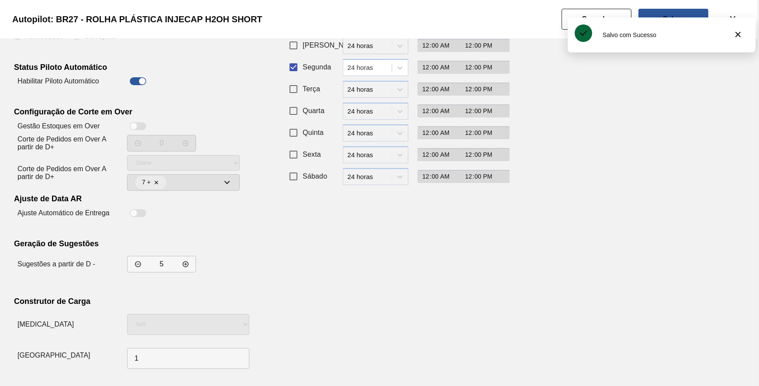
click at [403, 270] on div "Recorrência de Compra Padrão Personalizado Dias da Semana Período Início Fim Do…" at bounding box center [393, 175] width 214 height 395
click at [656, 14] on button "Salvar" at bounding box center [674, 19] width 70 height 21
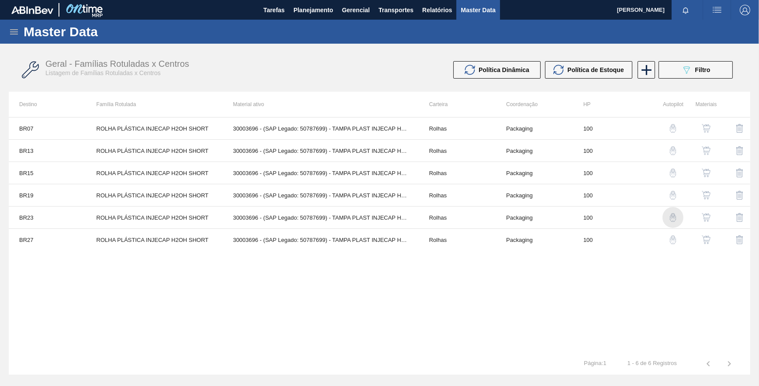
click at [672, 215] on img "button" at bounding box center [673, 217] width 9 height 9
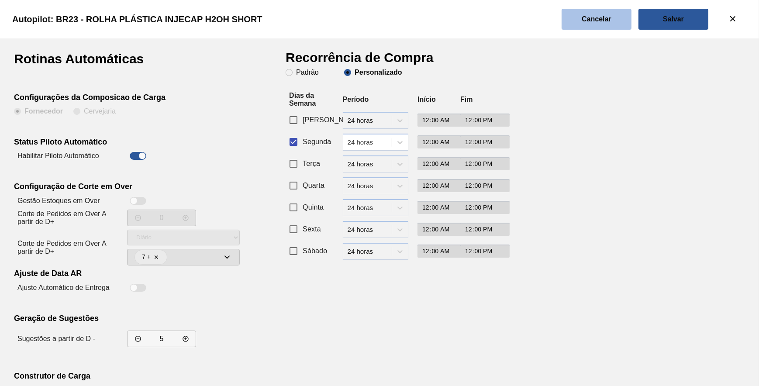
click at [607, 24] on button "Cancelar" at bounding box center [597, 19] width 70 height 21
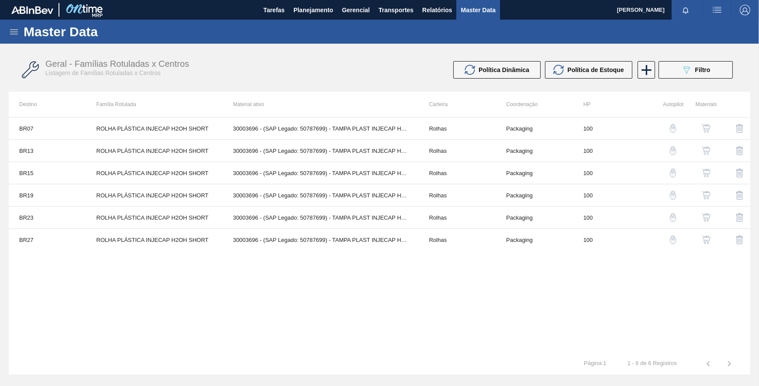
click at [674, 124] on img "button" at bounding box center [673, 128] width 9 height 9
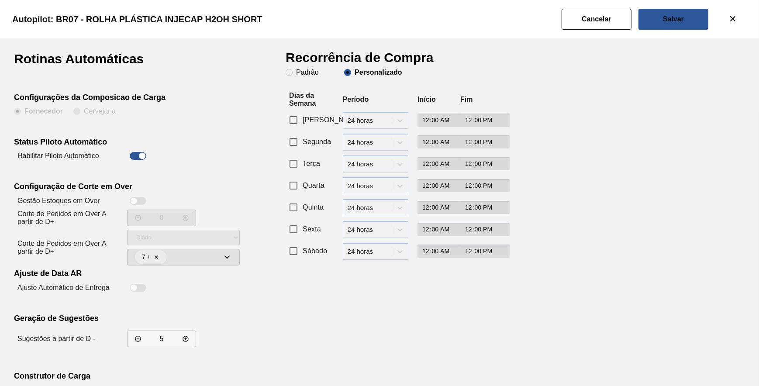
checkbox input "true"
click at [605, 28] on button "Cancelar" at bounding box center [597, 19] width 70 height 21
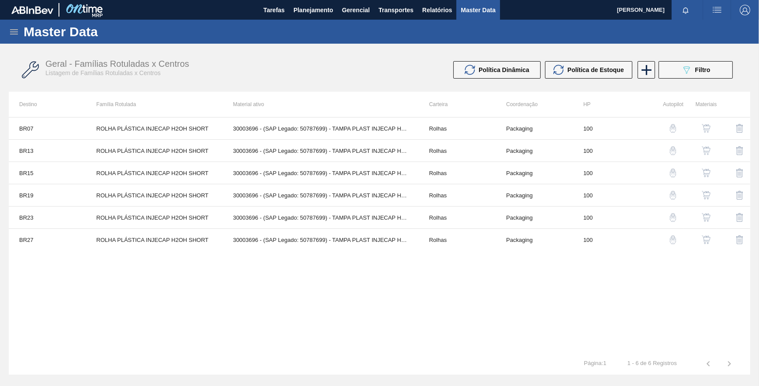
click at [670, 150] on img "button" at bounding box center [673, 150] width 9 height 9
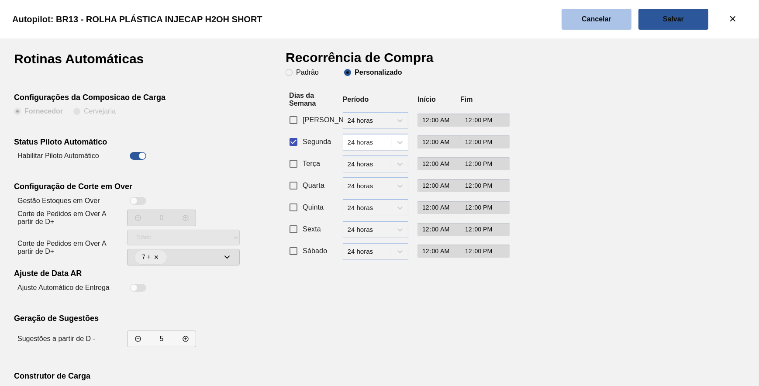
drag, startPoint x: 587, startPoint y: 25, endPoint x: 597, endPoint y: 38, distance: 16.5
click at [588, 25] on button "Cancelar" at bounding box center [597, 19] width 70 height 21
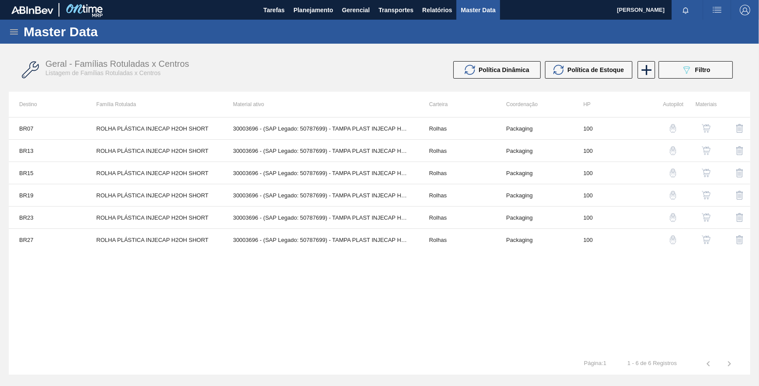
click at [675, 173] on img "button" at bounding box center [673, 173] width 9 height 9
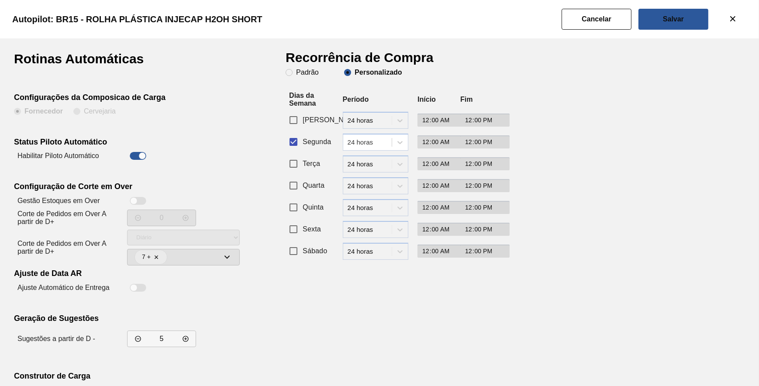
drag, startPoint x: 588, startPoint y: 23, endPoint x: 599, endPoint y: 42, distance: 21.7
click at [588, 22] on button "Cancelar" at bounding box center [597, 19] width 70 height 21
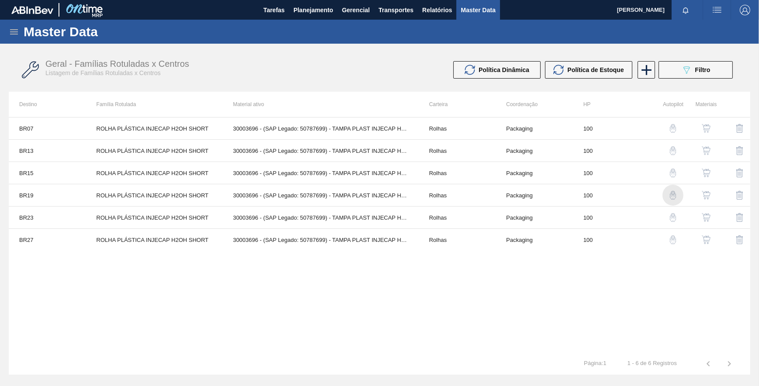
click at [673, 192] on img "button" at bounding box center [673, 195] width 9 height 9
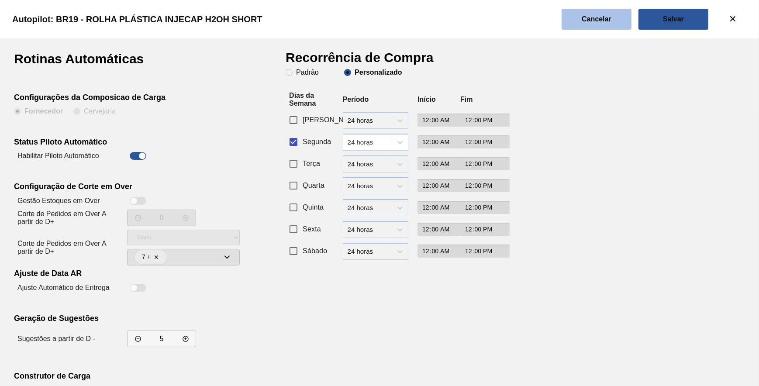
click at [578, 27] on button "Cancelar" at bounding box center [597, 19] width 70 height 21
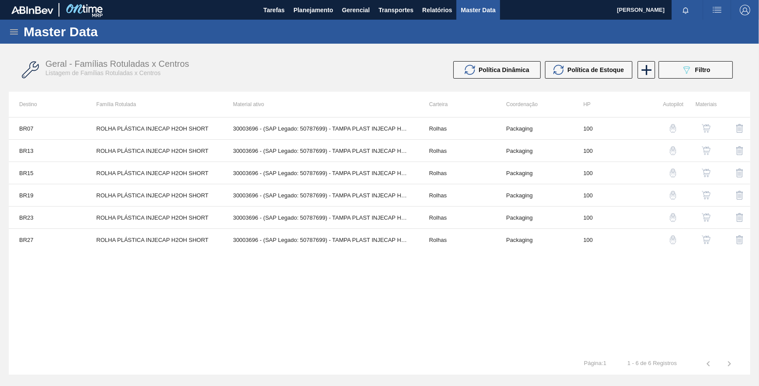
click at [675, 199] on img "button" at bounding box center [673, 195] width 9 height 9
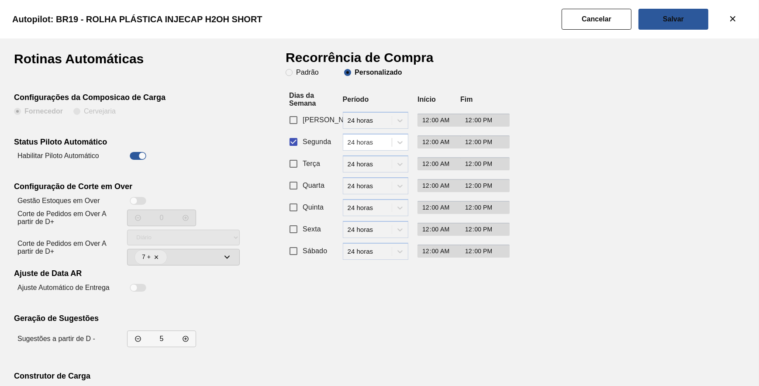
click at [580, 35] on div "Autopilot: BR19 - ROLHA PLÁSTICA INJECAP H2OH SHORT" at bounding box center [377, 19] width 759 height 38
click at [604, 25] on button "Cancelar" at bounding box center [597, 19] width 70 height 21
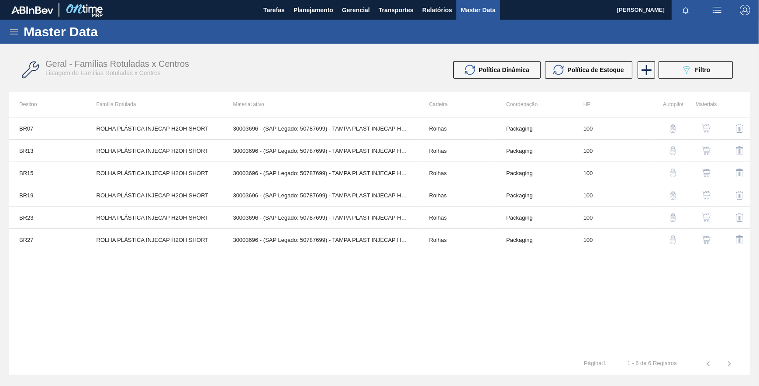
click at [675, 215] on img "button" at bounding box center [673, 217] width 9 height 9
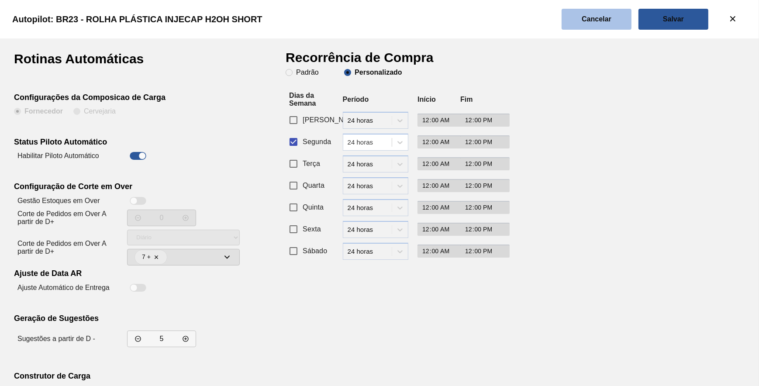
drag, startPoint x: 602, startPoint y: 16, endPoint x: 609, endPoint y: 33, distance: 18.4
click at [0, 0] on slot "Cancelar" at bounding box center [0, 0] width 0 height 0
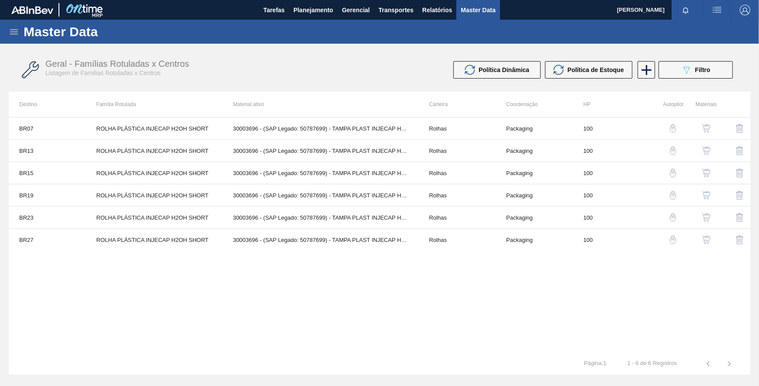
click at [673, 237] on img "button" at bounding box center [673, 239] width 9 height 9
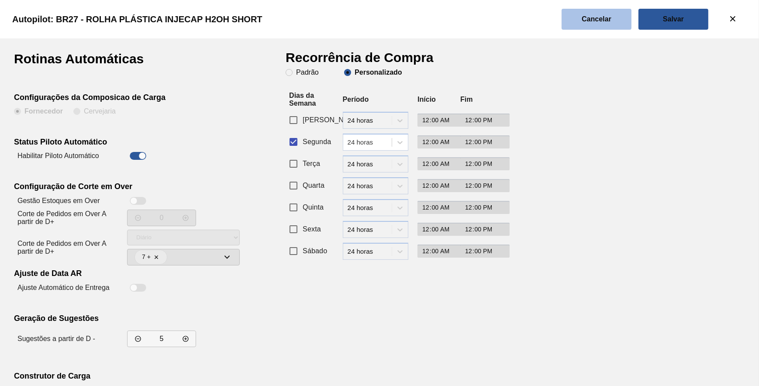
click at [612, 24] on button "Cancelar" at bounding box center [597, 19] width 70 height 21
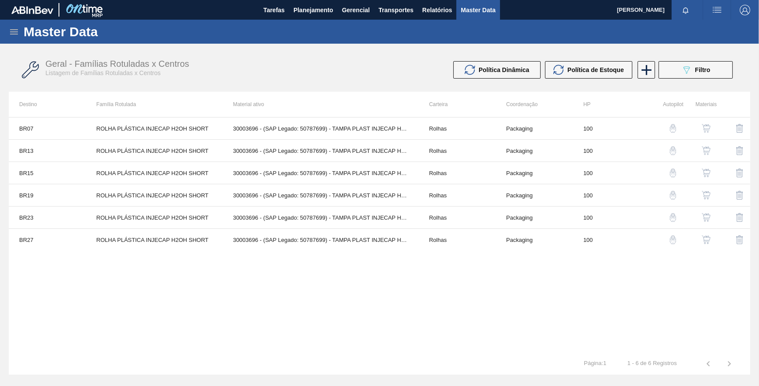
click at [237, 316] on div "BR07 ROLHA PLÁSTICA INJECAP H2OH SHORT 30003696 - (SAP Legado: 50787699) - TAMP…" at bounding box center [380, 235] width 742 height 236
click at [697, 71] on span "Filtro" at bounding box center [702, 69] width 15 height 7
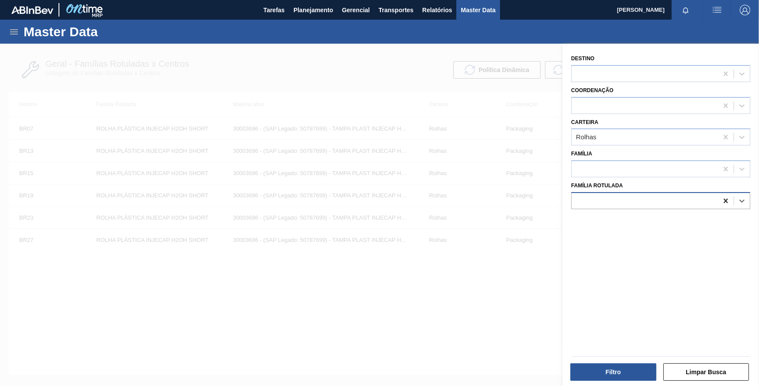
click at [726, 199] on icon at bounding box center [726, 201] width 4 height 4
paste Rotulada "ROLHA PLÁSTICA GCA ZERO NORMAL"
type Rotulada "ROLHA PLÁSTICA GCA ZERO NORMAL"
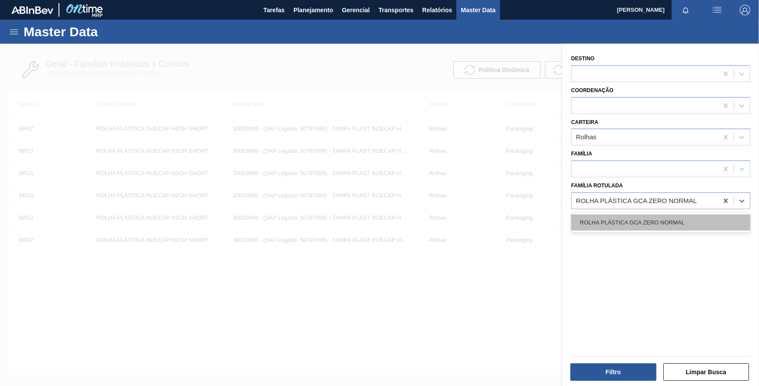
click at [673, 218] on div "ROLHA PLÁSTICA GCA ZERO NORMAL" at bounding box center [660, 223] width 179 height 16
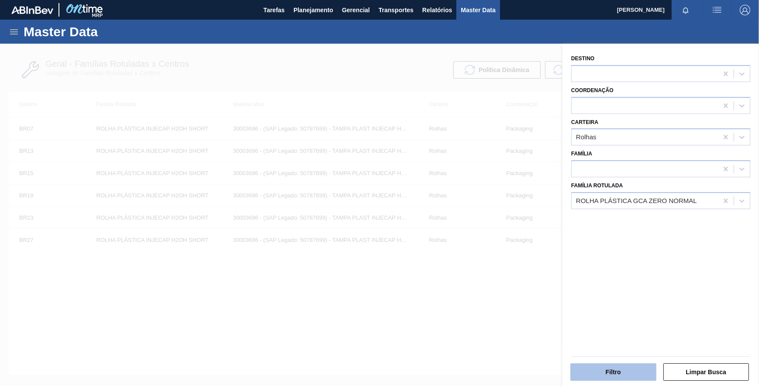
click at [631, 373] on button "Filtro" at bounding box center [614, 371] width 86 height 17
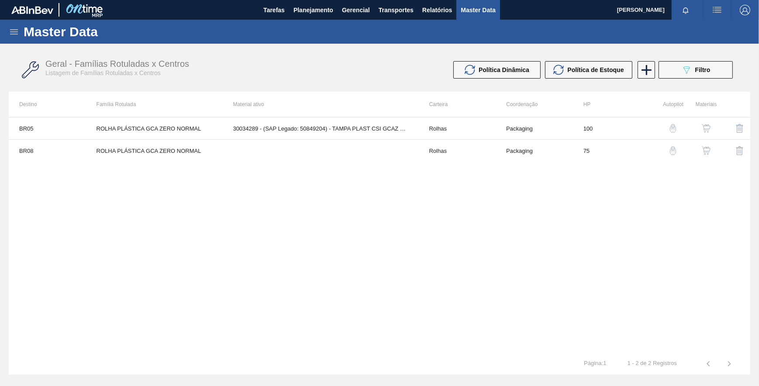
click at [671, 127] on img "button" at bounding box center [673, 128] width 9 height 9
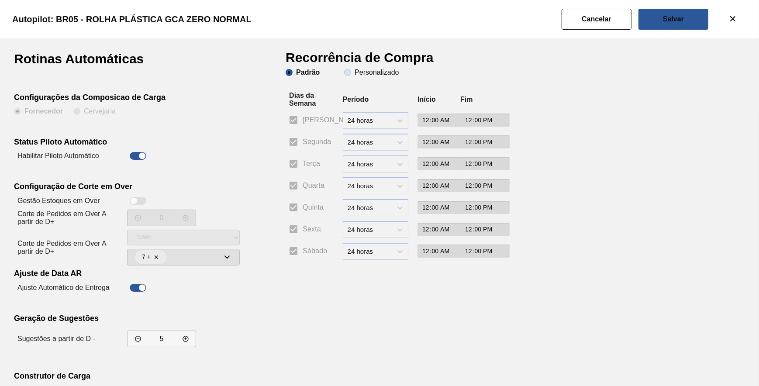
click at [349, 69] on span "Personalizado" at bounding box center [371, 72] width 55 height 7
click at [349, 69] on input "Personalizado" at bounding box center [348, 73] width 14 height 14
radio input "true"
radio input "false"
checkbox input "false"
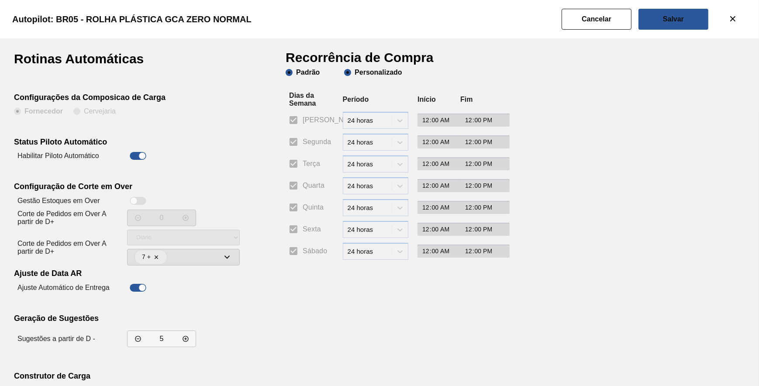
checkbox input "false"
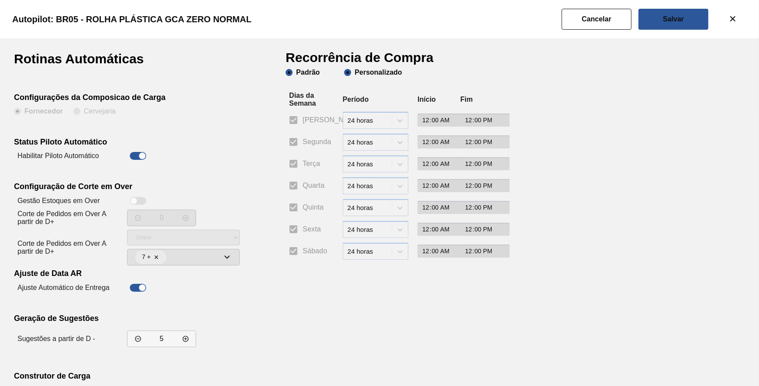
checkbox input "false"
click at [292, 146] on input "Segunda" at bounding box center [293, 142] width 18 height 18
checkbox input "true"
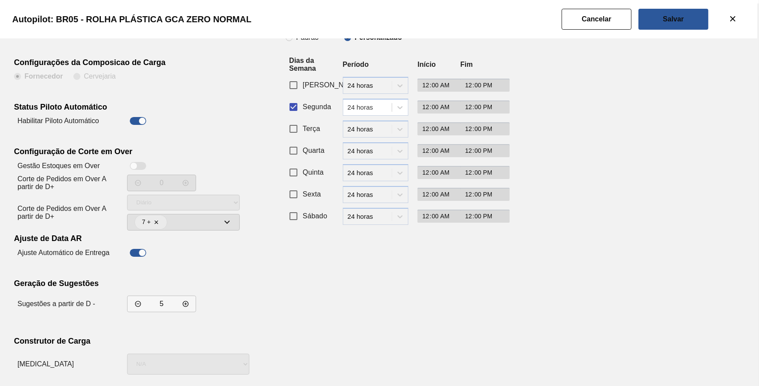
scroll to position [75, 0]
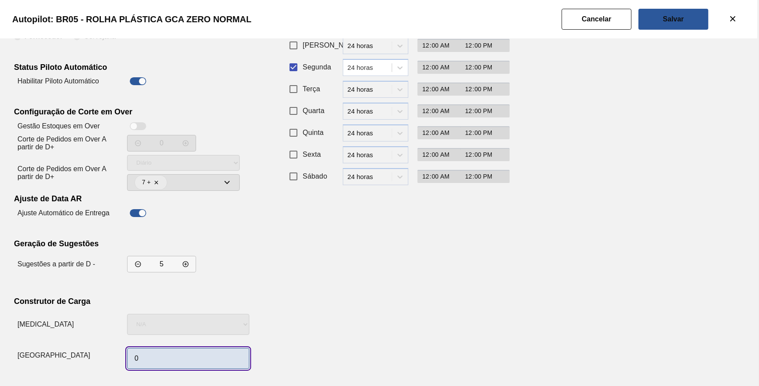
click at [176, 356] on input "0" at bounding box center [188, 358] width 122 height 21
type input "1"
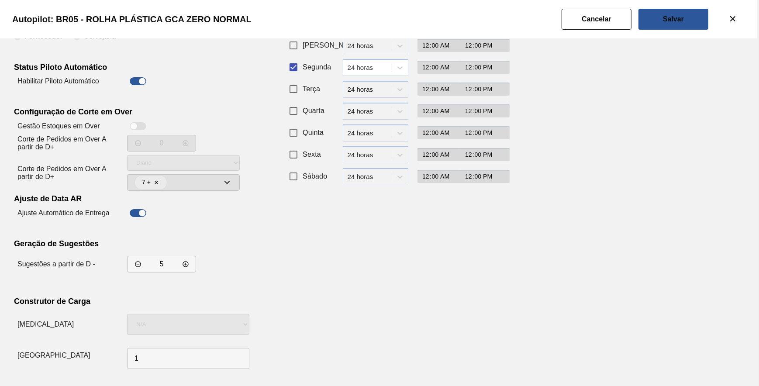
click at [405, 274] on div "Recorrência de Compra Padrão Personalizado Dias da Semana Período Início Fim Do…" at bounding box center [393, 175] width 214 height 395
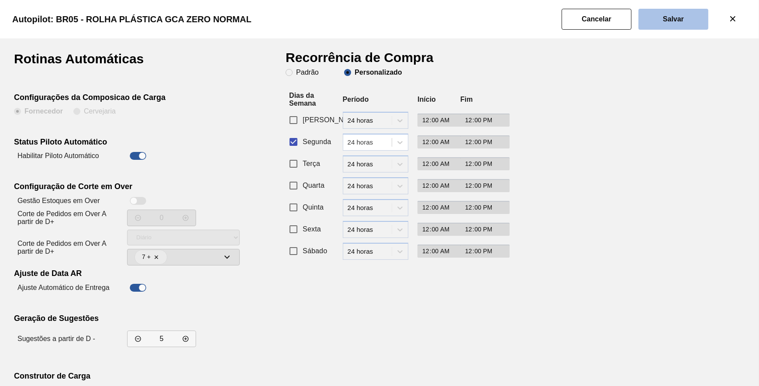
click at [658, 16] on button "Salvar" at bounding box center [674, 19] width 70 height 21
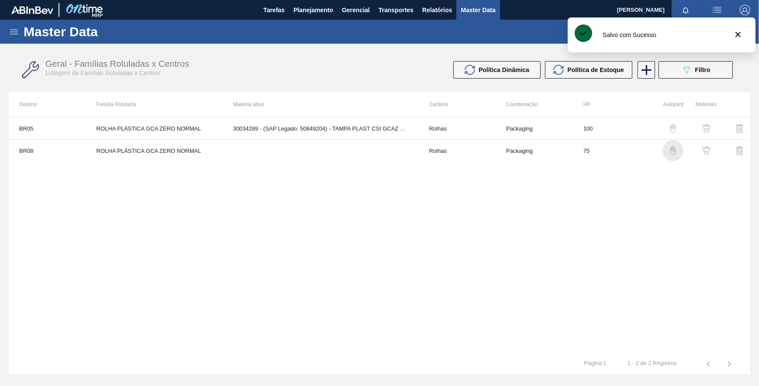
click at [676, 153] on img "button" at bounding box center [673, 150] width 9 height 9
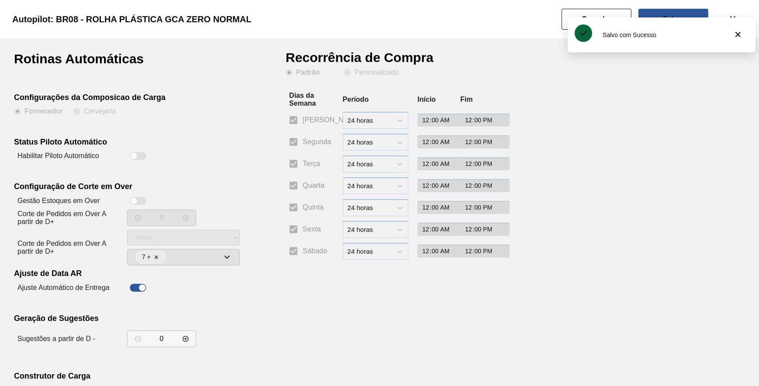
click at [354, 74] on label "Personalizado" at bounding box center [371, 73] width 55 height 9
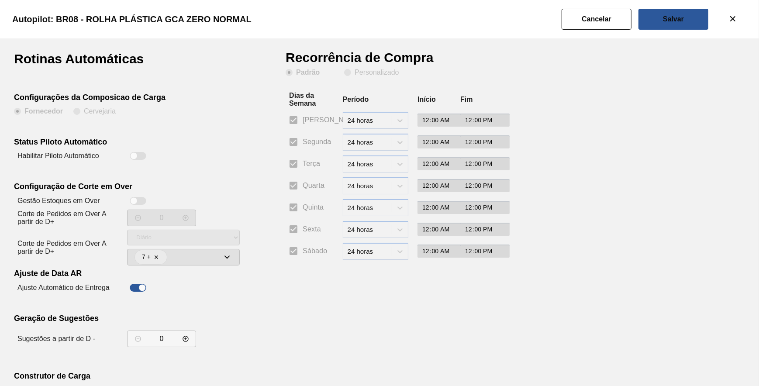
click at [131, 157] on div at bounding box center [133, 155] width 7 height 7
checkbox input "true"
click at [345, 74] on span "Personalizado" at bounding box center [371, 72] width 55 height 7
click at [345, 74] on input "Personalizado" at bounding box center [348, 73] width 14 height 14
radio input "true"
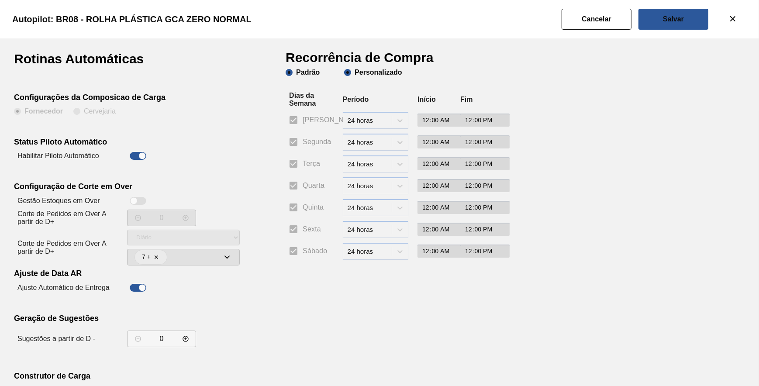
radio input "false"
checkbox input "false"
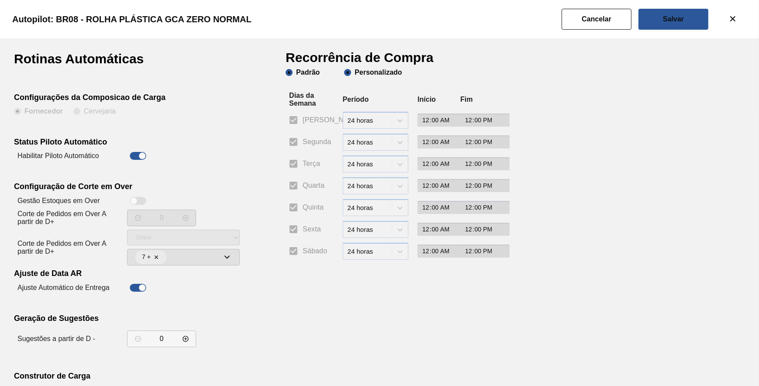
checkbox input "false"
click at [295, 142] on input "Segunda" at bounding box center [293, 142] width 18 height 18
checkbox input "true"
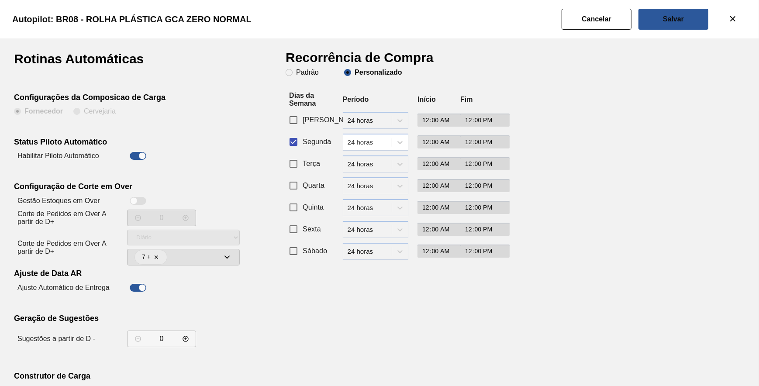
click at [136, 151] on div at bounding box center [138, 156] width 22 height 10
click at [142, 152] on div at bounding box center [138, 156] width 17 height 8
checkbox input "false"
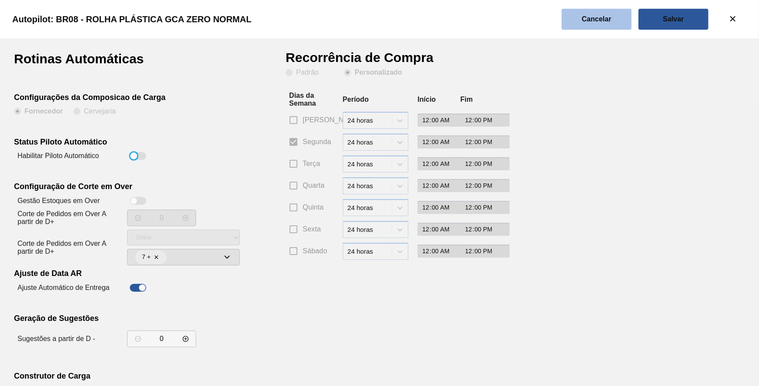
drag, startPoint x: 602, startPoint y: 31, endPoint x: 599, endPoint y: 28, distance: 5.3
click at [601, 30] on div "Autopilot: BR08 - ROLHA PLÁSTICA GCA ZERO NORMAL" at bounding box center [377, 19] width 759 height 38
click at [597, 25] on button "Cancelar" at bounding box center [597, 19] width 70 height 21
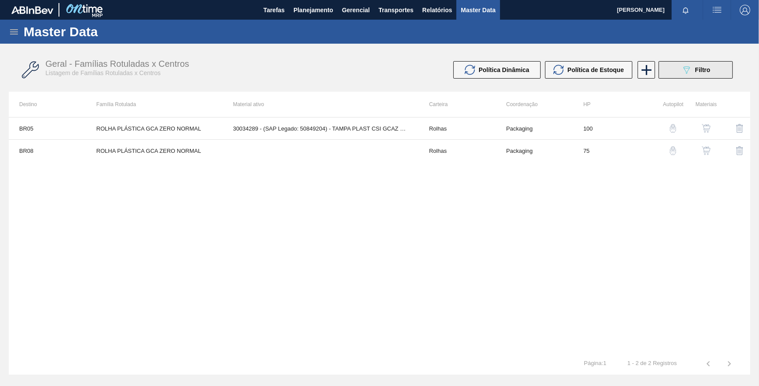
click at [720, 69] on button "089F7B8B-B2A5-4AFE-B5C0-19BA573D28AC Filtro" at bounding box center [696, 69] width 74 height 17
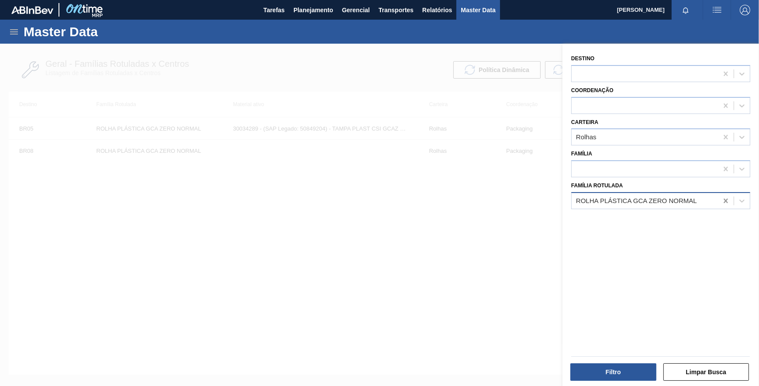
click at [722, 201] on icon at bounding box center [726, 201] width 9 height 9
paste Rotulada "ROLHA PLÁSTICA PC TW NORMAL"
type Rotulada "ROLHA PLÁSTICA PC TW NORMAL"
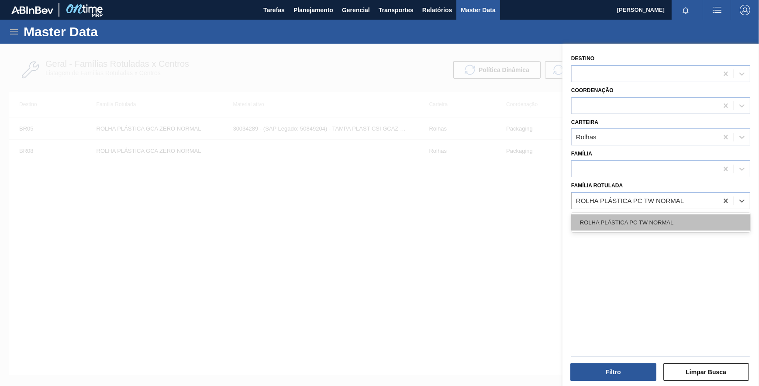
click at [654, 223] on div "ROLHA PLÁSTICA PC TW NORMAL" at bounding box center [660, 223] width 179 height 16
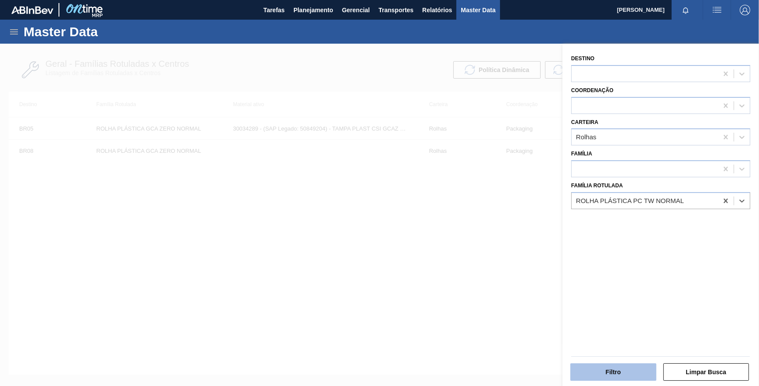
click at [616, 367] on button "Filtro" at bounding box center [614, 371] width 86 height 17
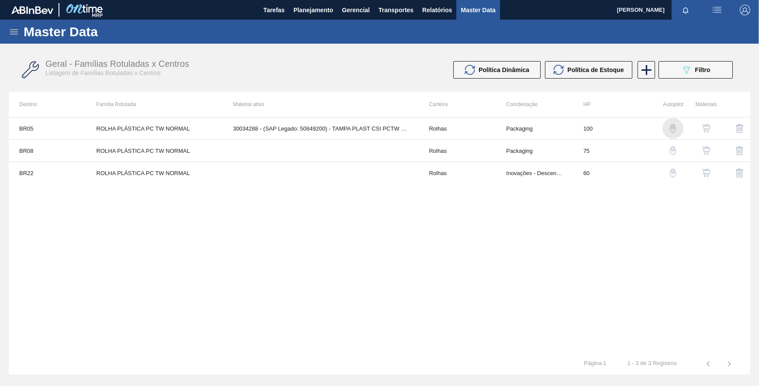
click at [671, 130] on img "button" at bounding box center [673, 128] width 9 height 9
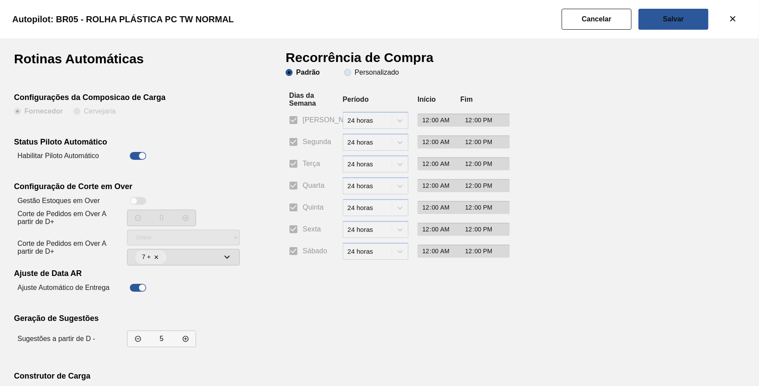
click at [345, 75] on span "Personalizado" at bounding box center [371, 72] width 55 height 7
click at [345, 75] on input "Personalizado" at bounding box center [348, 73] width 14 height 14
radio input "true"
radio input "false"
checkbox input "false"
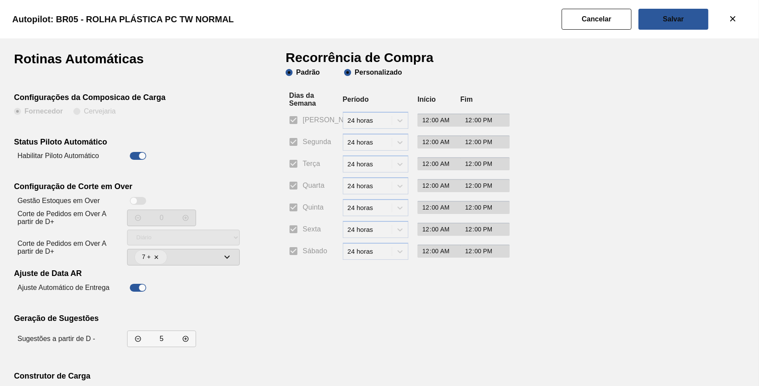
checkbox input "false"
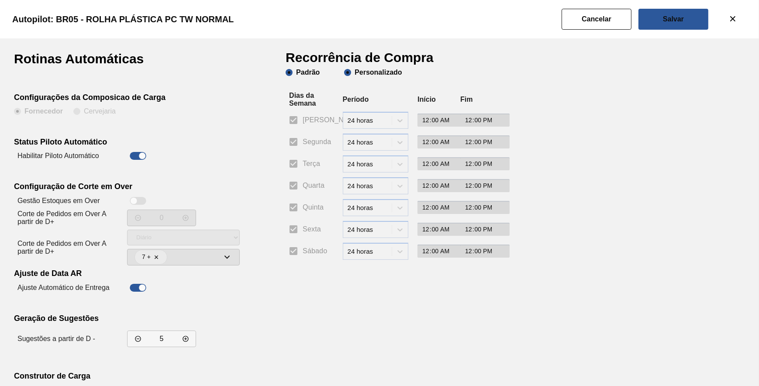
checkbox input "false"
click at [301, 142] on input "Segunda" at bounding box center [293, 142] width 18 height 18
checkbox input "true"
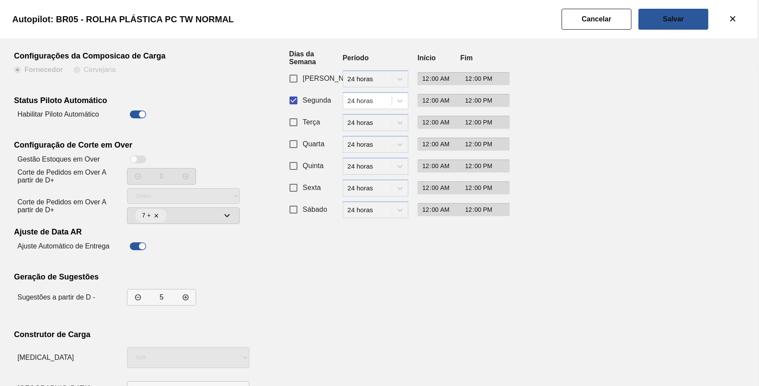
scroll to position [75, 0]
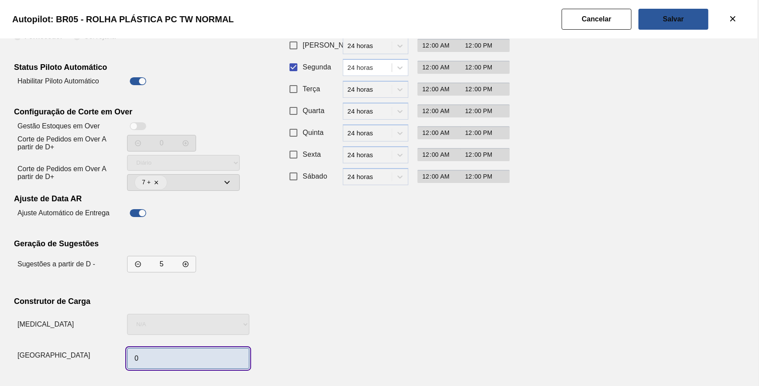
click at [182, 349] on input "0" at bounding box center [188, 358] width 122 height 21
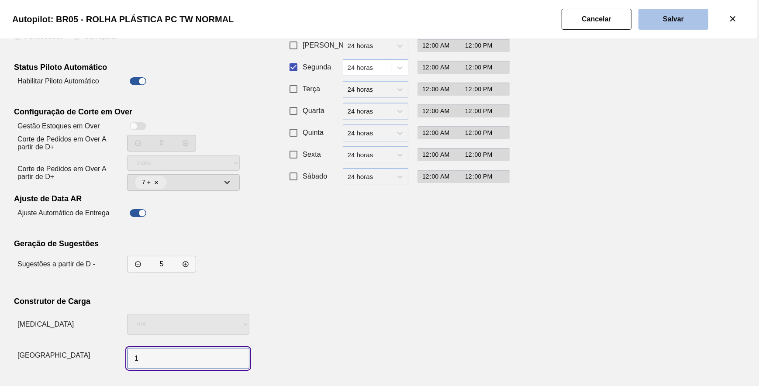
type input "1"
click at [663, 22] on button "Salvar" at bounding box center [674, 19] width 70 height 21
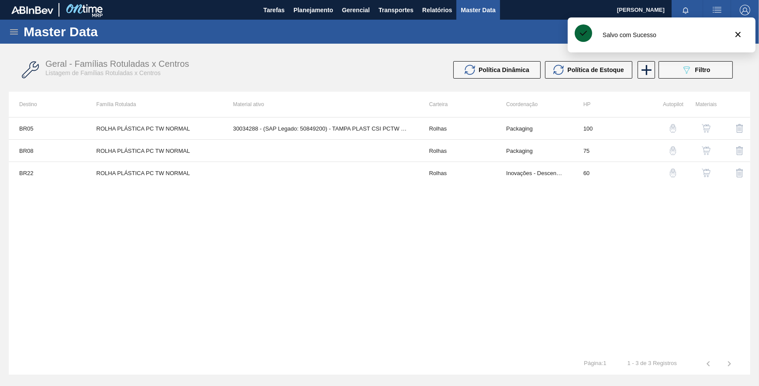
click at [674, 146] on img "button" at bounding box center [673, 150] width 9 height 9
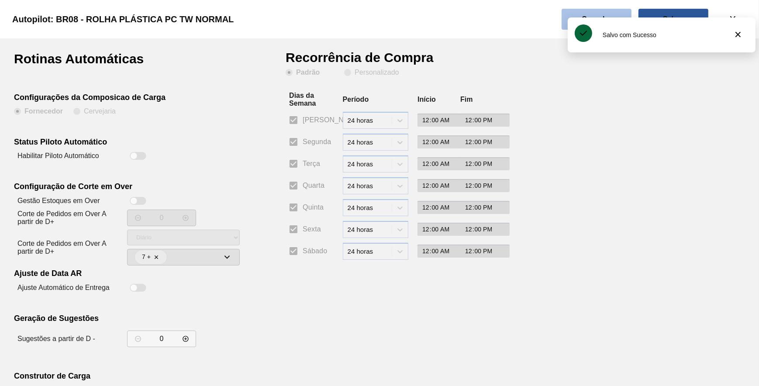
click at [613, 12] on button "Cancelar" at bounding box center [597, 19] width 70 height 21
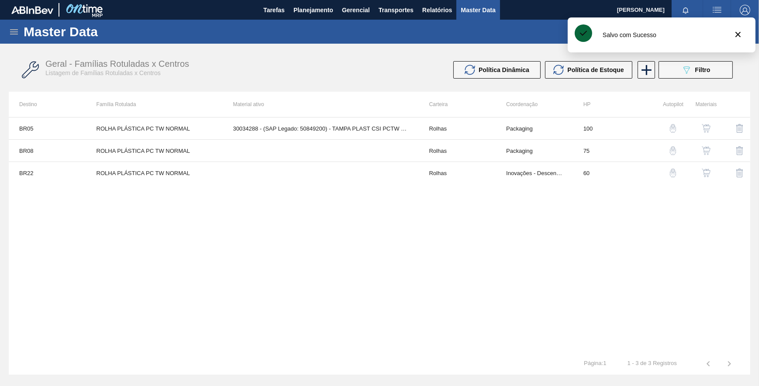
click at [672, 171] on img "button" at bounding box center [673, 173] width 9 height 9
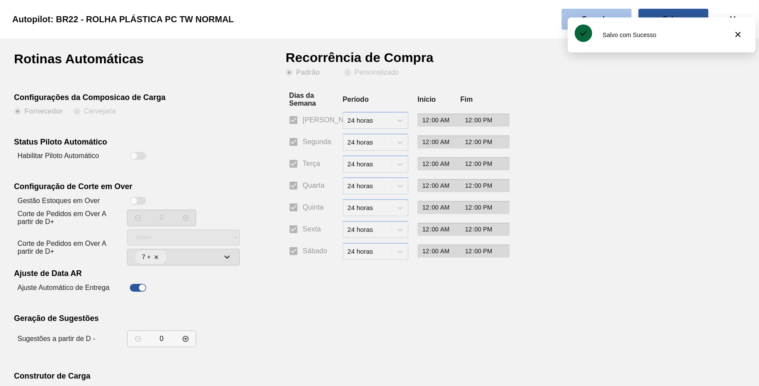
click at [611, 8] on div "Autopilot: BR22 - ROLHA PLÁSTICA PC TW NORMAL" at bounding box center [377, 19] width 759 height 38
click at [610, 9] on button "Cancelar" at bounding box center [597, 19] width 70 height 21
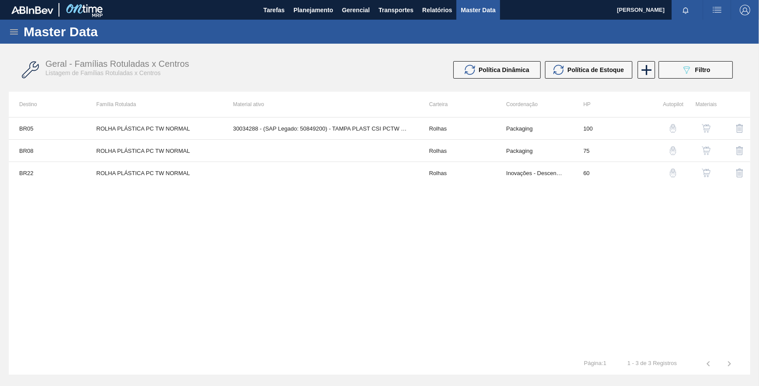
drag, startPoint x: 342, startPoint y: 223, endPoint x: 377, endPoint y: 196, distance: 44.0
click at [350, 217] on div "BR05 ROLHA PLÁSTICA PC TW NORMAL 30034288 - (SAP Legado: 50849200) - TAMPA PLAS…" at bounding box center [380, 235] width 742 height 236
click at [696, 69] on span "Filtro" at bounding box center [702, 69] width 15 height 7
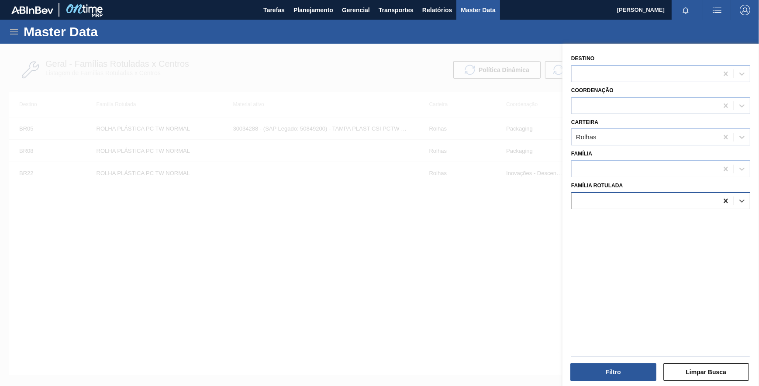
click at [719, 196] on div at bounding box center [726, 201] width 16 height 16
paste Rotulada "ROLHA PLÁSTICA SODA NORMAL"
type Rotulada "ROLHA PLÁSTICA SODA NORMAL"
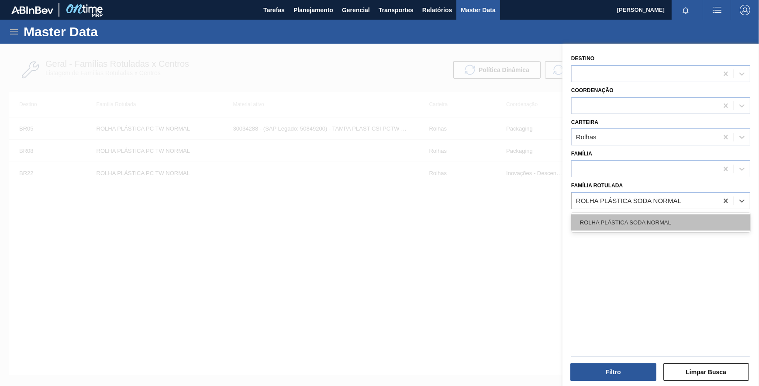
click at [647, 221] on div "ROLHA PLÁSTICA SODA NORMAL" at bounding box center [660, 223] width 179 height 16
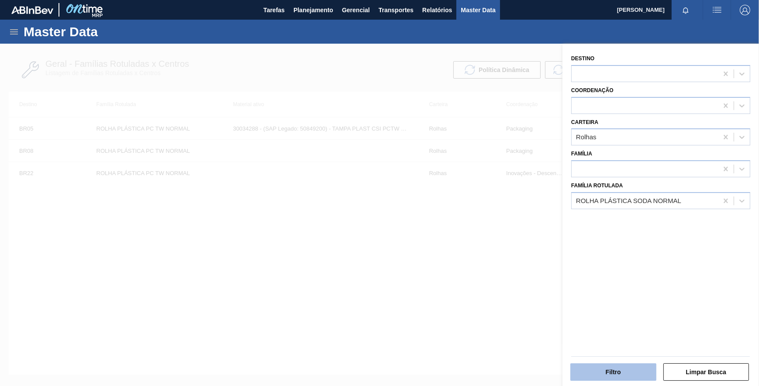
click at [632, 369] on button "Filtro" at bounding box center [614, 371] width 86 height 17
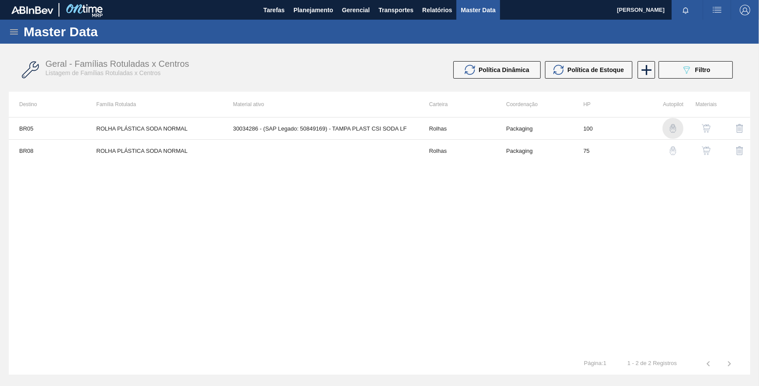
click at [673, 130] on img "button" at bounding box center [673, 128] width 9 height 9
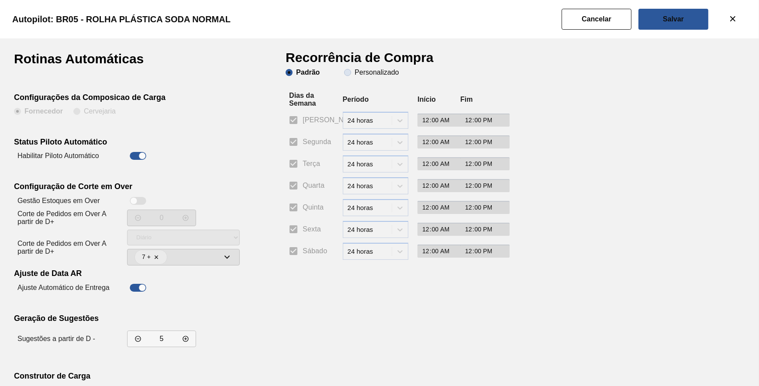
click at [353, 73] on span "Personalizado" at bounding box center [371, 72] width 55 height 7
click at [353, 73] on input "Personalizado" at bounding box center [348, 73] width 14 height 14
radio input "true"
radio input "false"
checkbox input "false"
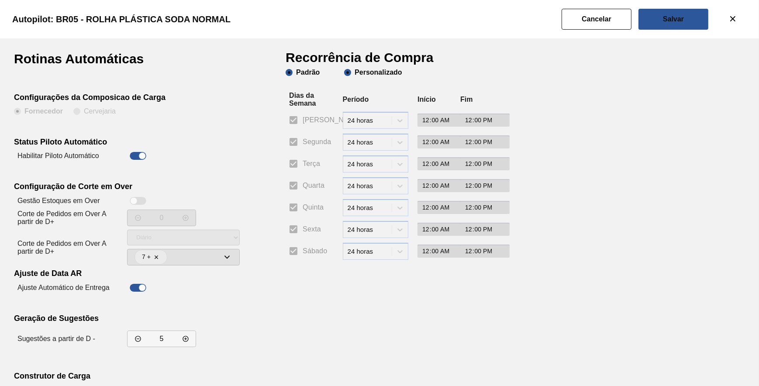
checkbox input "false"
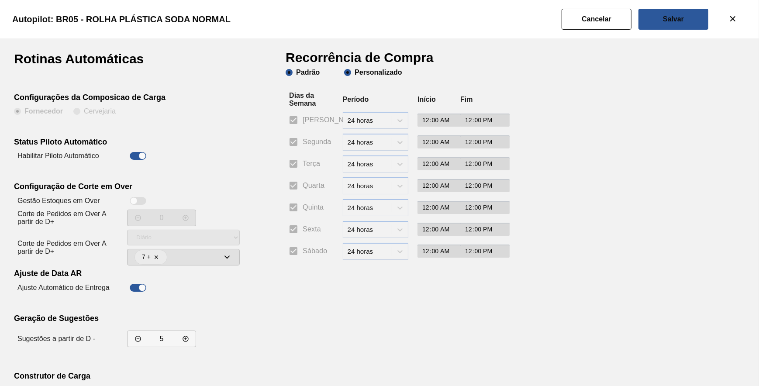
checkbox input "false"
click at [294, 145] on input "Segunda" at bounding box center [293, 142] width 18 height 18
checkbox input "true"
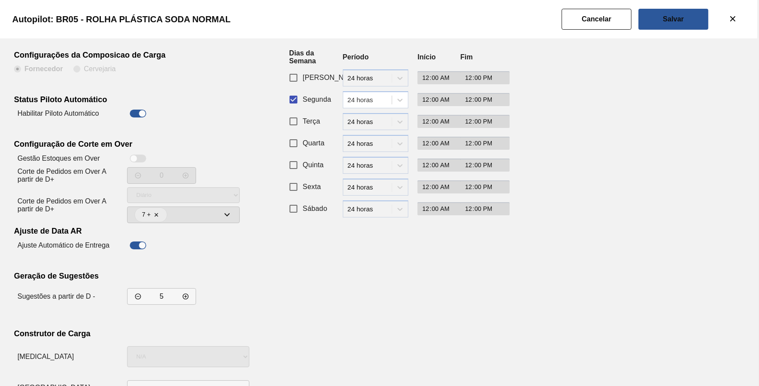
scroll to position [75, 0]
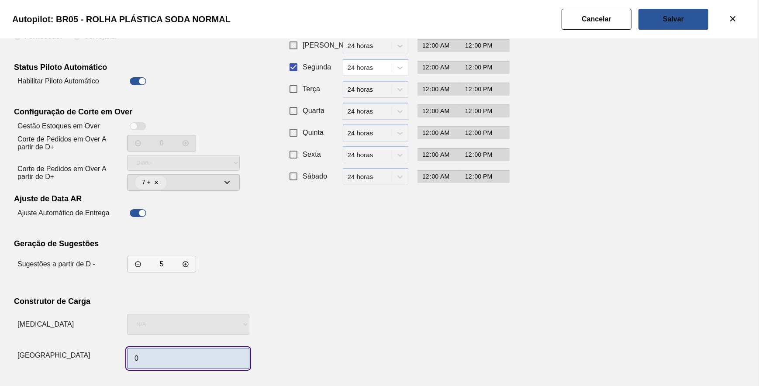
click at [157, 356] on input "0" at bounding box center [188, 358] width 122 height 21
type input "1"
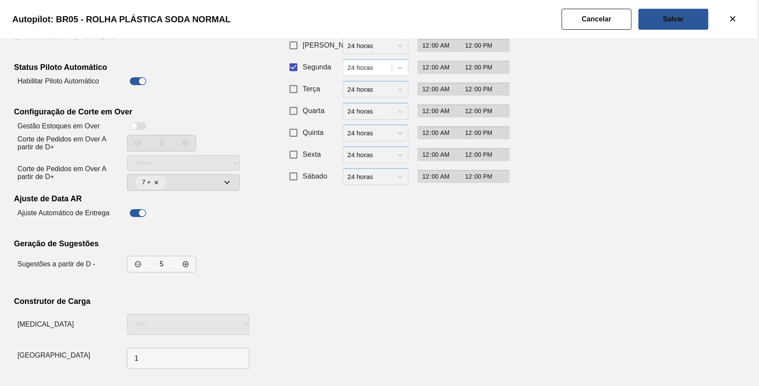
drag, startPoint x: 445, startPoint y: 294, endPoint x: 442, endPoint y: 267, distance: 26.9
click at [446, 289] on div "Recorrência de Compra Padrão Personalizado Dias da Semana Período Início Fim Do…" at bounding box center [393, 175] width 214 height 395
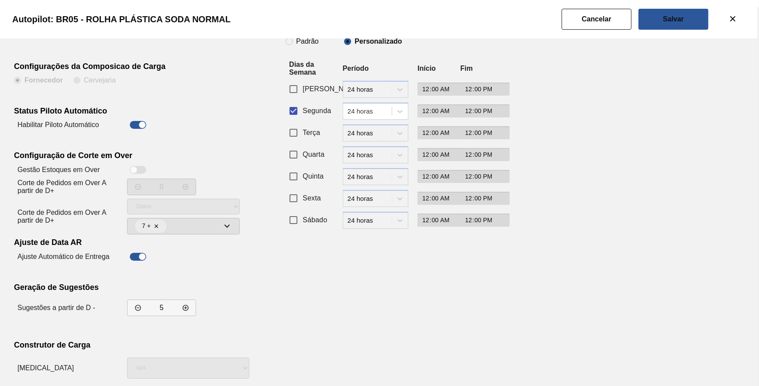
scroll to position [0, 0]
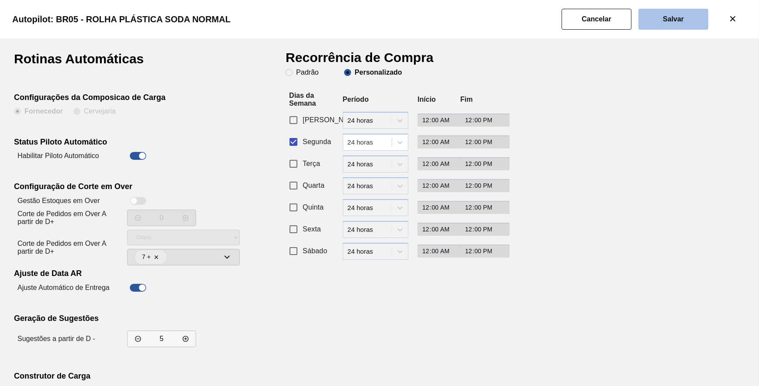
click at [671, 23] on button "Salvar" at bounding box center [674, 19] width 70 height 21
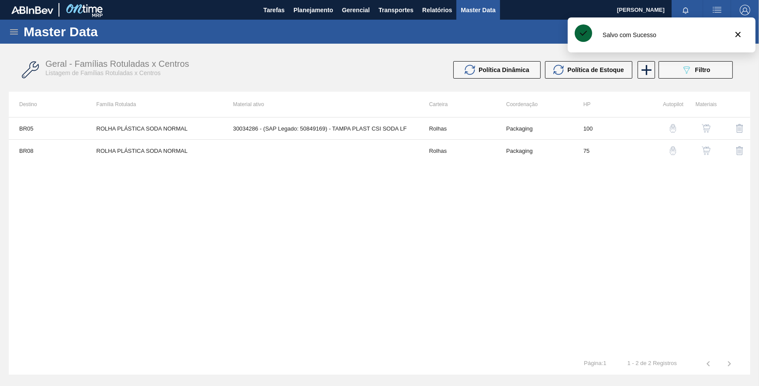
drag, startPoint x: 437, startPoint y: 186, endPoint x: 441, endPoint y: 178, distance: 9.0
click at [440, 183] on div "BR05 ROLHA PLÁSTICA SODA NORMAL 30034286 - (SAP Legado: 50849169) - TAMPA PLAST…" at bounding box center [380, 235] width 742 height 236
click at [705, 66] on span "Filtro" at bounding box center [702, 69] width 15 height 7
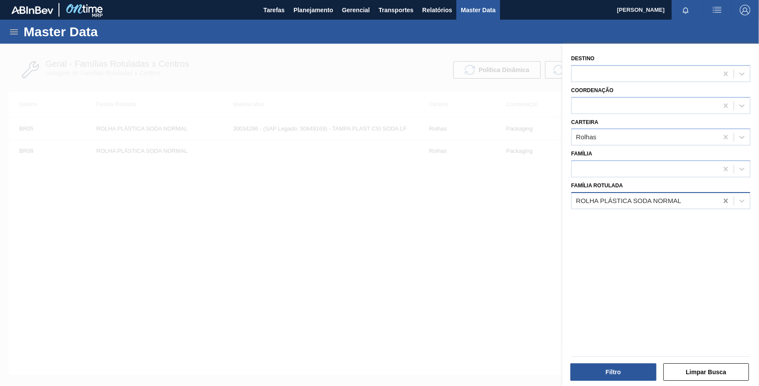
click at [727, 199] on icon at bounding box center [726, 201] width 9 height 9
paste Rotulada "ROLHA PLÁSTICA SUKITA NORMAL"
type Rotulada "ROLHA PLÁSTICA SUKITA NORMAL"
drag, startPoint x: 648, startPoint y: 222, endPoint x: 630, endPoint y: 306, distance: 85.8
click at [648, 222] on div "ROLHA PLÁSTICA SUKITA NORMAL" at bounding box center [660, 223] width 179 height 16
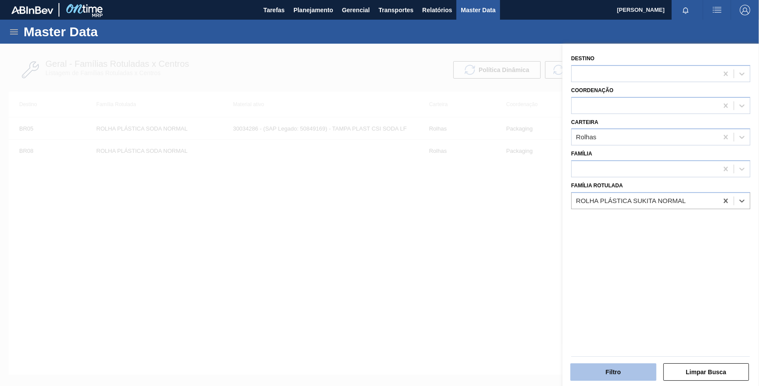
click at [622, 374] on button "Filtro" at bounding box center [614, 371] width 86 height 17
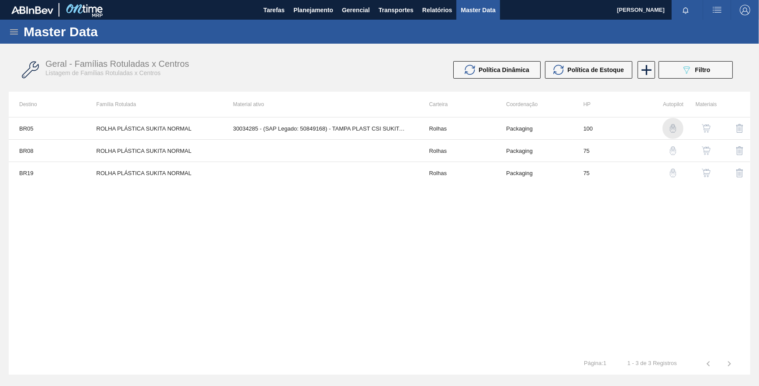
click at [671, 127] on img "button" at bounding box center [673, 128] width 9 height 9
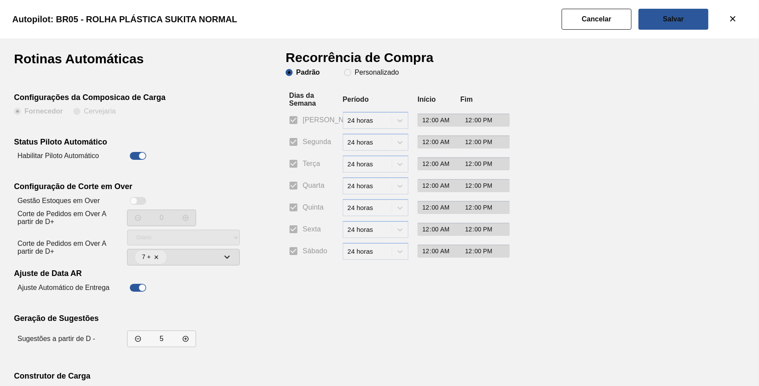
drag, startPoint x: 353, startPoint y: 69, endPoint x: 343, endPoint y: 96, distance: 28.2
click at [353, 71] on span "Personalizado" at bounding box center [371, 72] width 55 height 7
click at [353, 71] on input "Personalizado" at bounding box center [348, 73] width 14 height 14
radio input "true"
radio input "false"
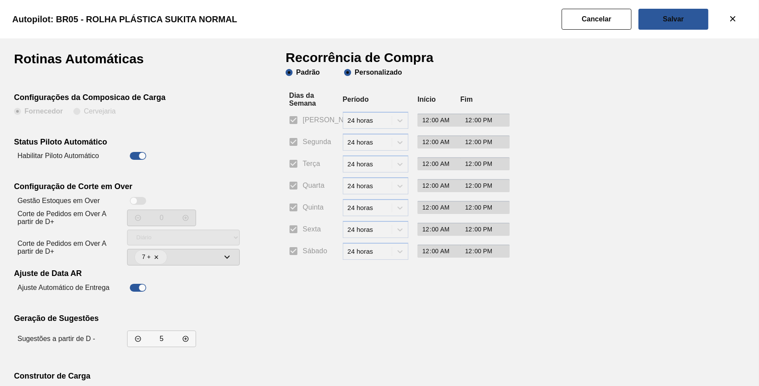
checkbox input "false"
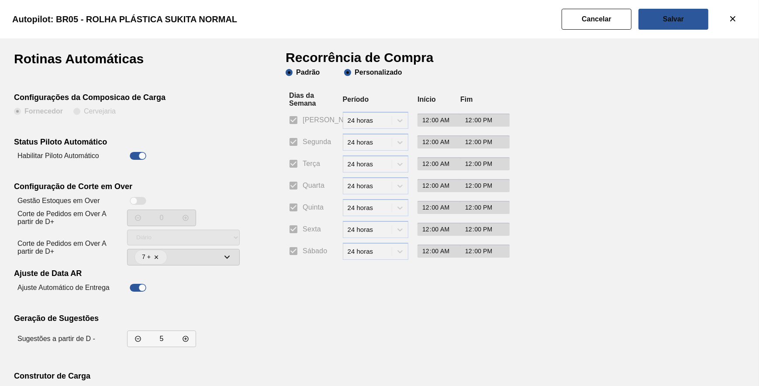
checkbox input "false"
click at [292, 144] on input "Segunda" at bounding box center [293, 142] width 18 height 18
checkbox input "true"
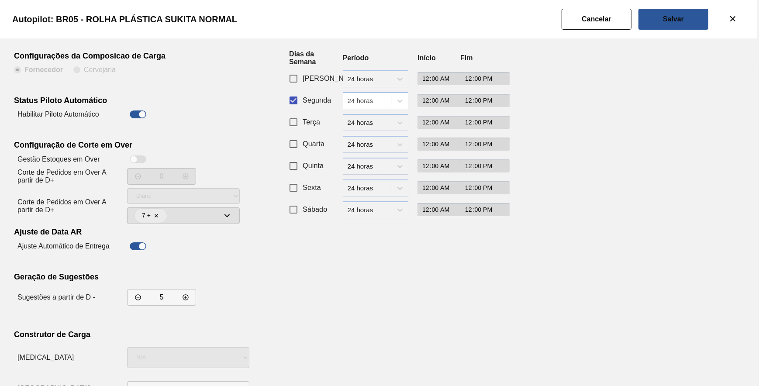
scroll to position [75, 0]
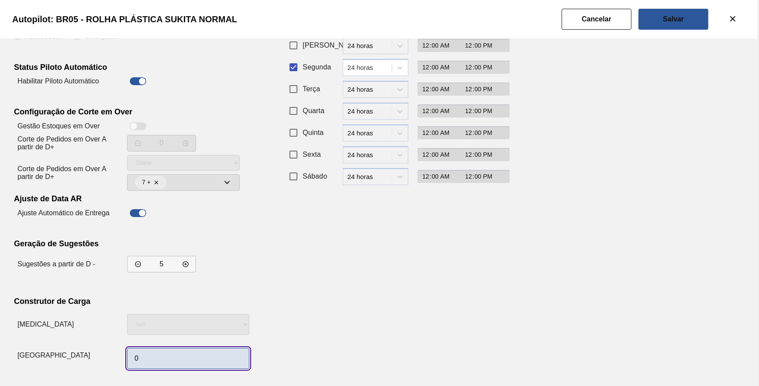
click at [171, 360] on input "0" at bounding box center [188, 358] width 122 height 21
type input "1"
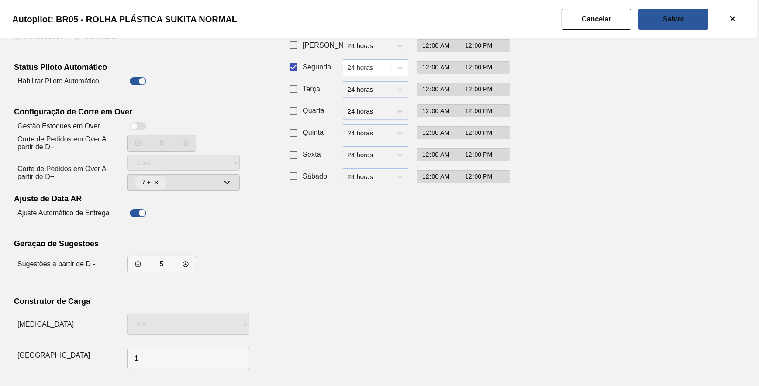
click at [403, 280] on div "Recorrência de Compra Padrão Personalizado Dias da Semana Período Início Fim Do…" at bounding box center [393, 175] width 214 height 395
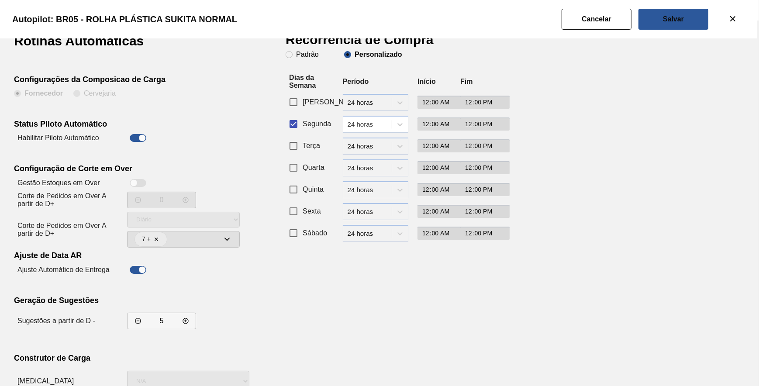
scroll to position [0, 0]
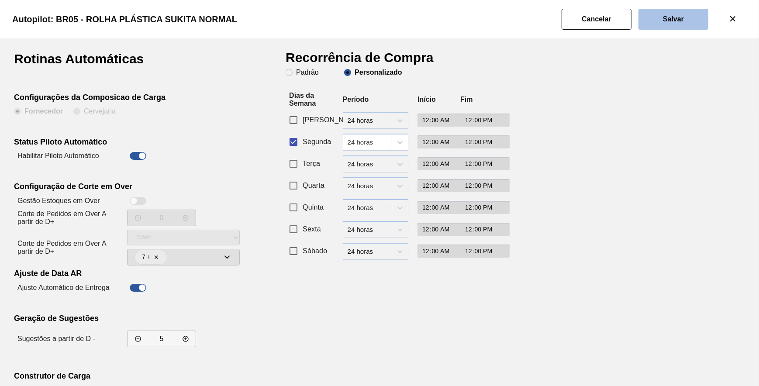
click at [0, 0] on slot "Salvar" at bounding box center [0, 0] width 0 height 0
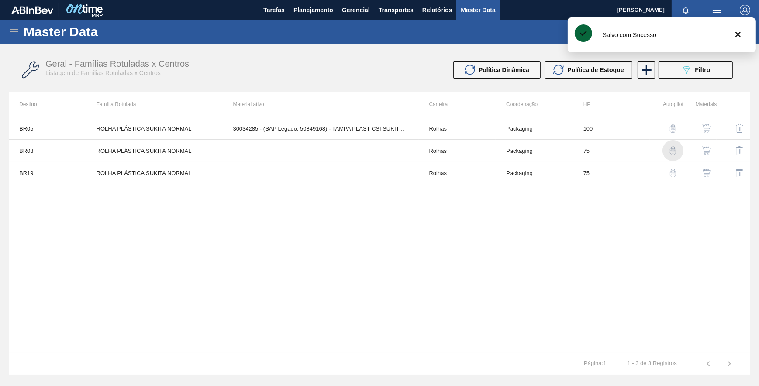
click at [676, 151] on img "button" at bounding box center [673, 150] width 9 height 9
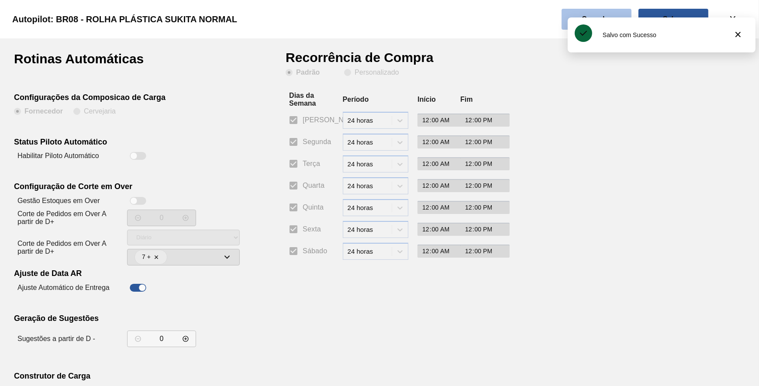
click at [0, 0] on slot "Cancelar" at bounding box center [0, 0] width 0 height 0
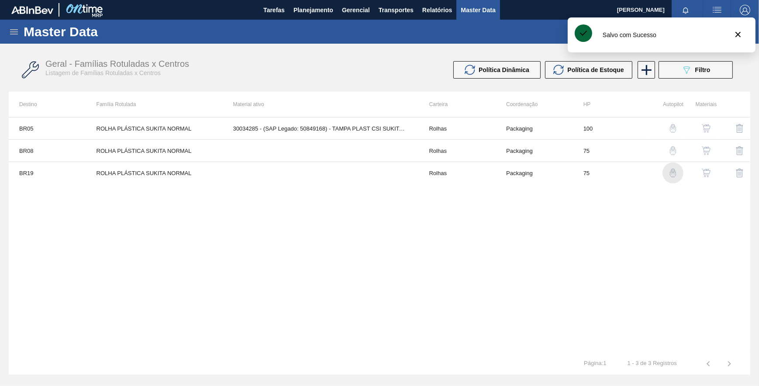
click at [671, 174] on img "button" at bounding box center [673, 173] width 9 height 9
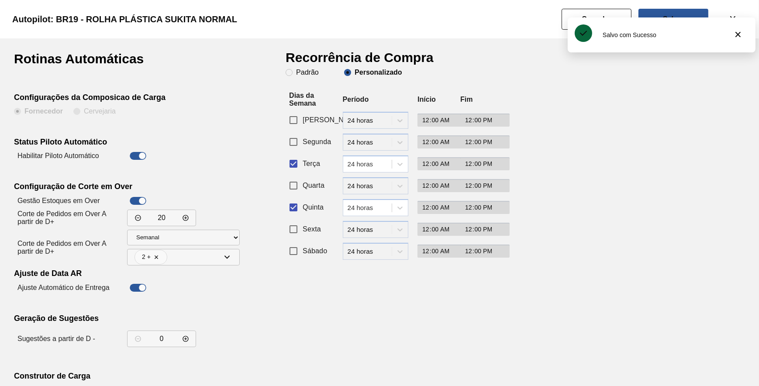
click at [300, 162] on input "Terça" at bounding box center [293, 164] width 18 height 18
checkbox input "false"
click at [291, 209] on input "Quinta" at bounding box center [293, 207] width 18 height 18
checkbox input "false"
click at [294, 148] on input "Segunda" at bounding box center [293, 142] width 18 height 18
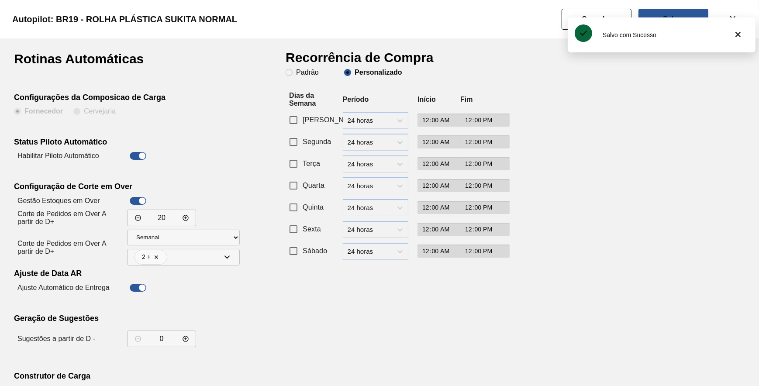
checkbox input "true"
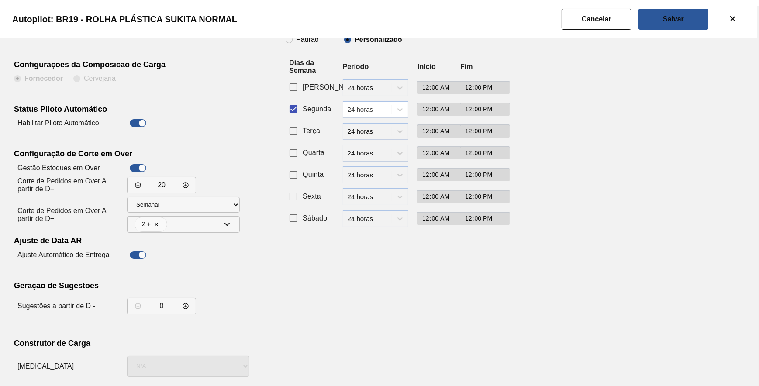
scroll to position [75, 0]
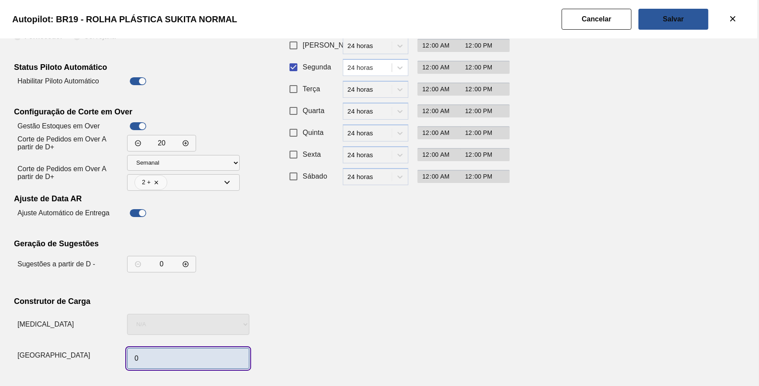
click at [153, 358] on input "0" at bounding box center [188, 358] width 122 height 21
type input "1"
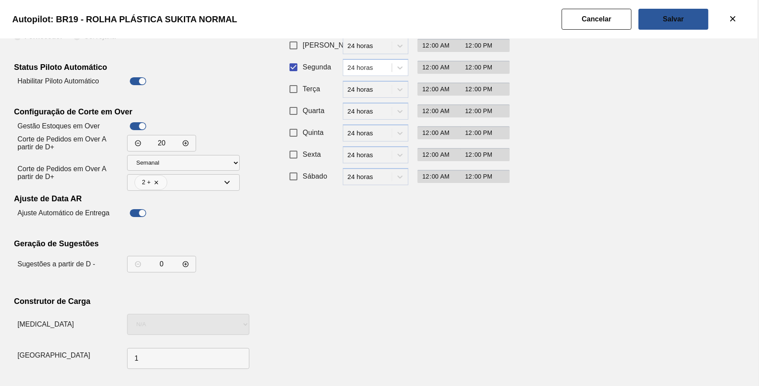
click at [360, 275] on div "Recorrência de Compra Padrão Personalizado Dias da Semana Período Início Fim Do…" at bounding box center [393, 175] width 214 height 395
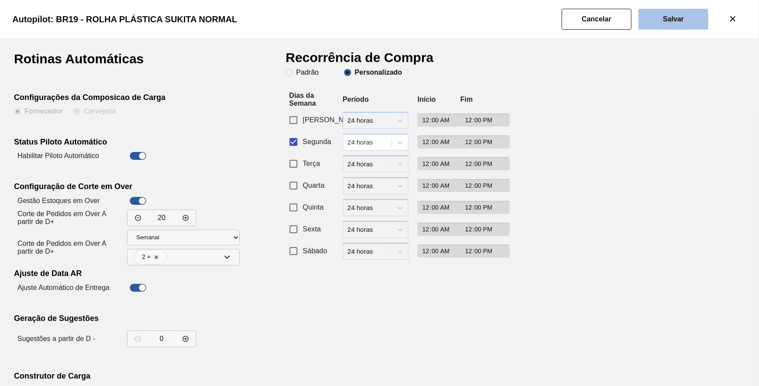
click at [690, 20] on button "Salvar" at bounding box center [674, 19] width 70 height 21
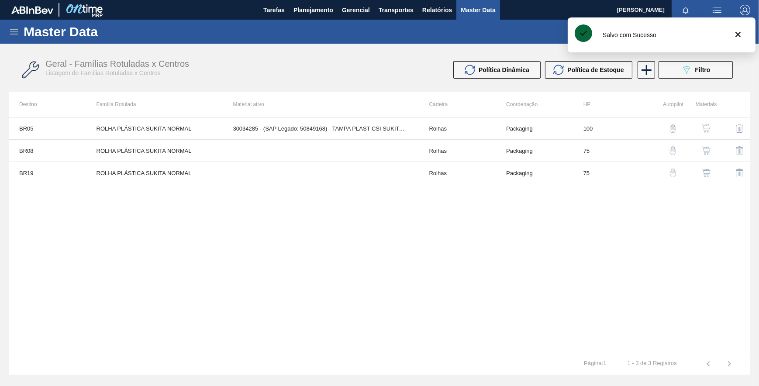
drag, startPoint x: 498, startPoint y: 269, endPoint x: 519, endPoint y: 252, distance: 27.6
click at [519, 253] on div "BR05 ROLHA PLÁSTICA SUKITA NORMAL 30034285 - (SAP Legado: 50849168) - TAMPA PLA…" at bounding box center [380, 235] width 742 height 236
click at [678, 73] on button "089F7B8B-B2A5-4AFE-B5C0-19BA573D28AC Filtro" at bounding box center [696, 69] width 74 height 17
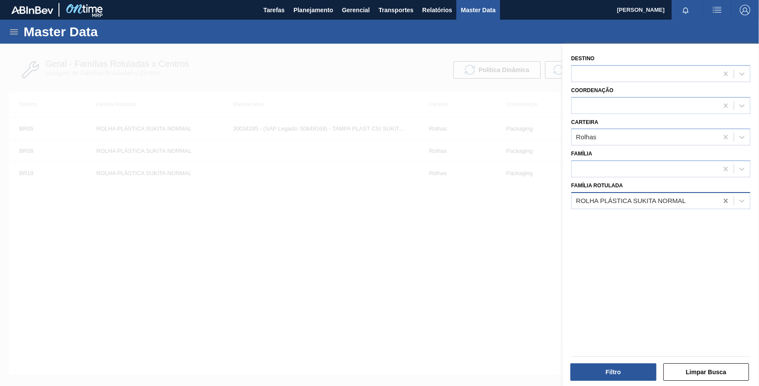
click at [722, 200] on icon at bounding box center [726, 201] width 9 height 9
paste Rotulada "ROLHA PLÁSTICA GCA SHORT"
type Rotulada "ROLHA PLÁSTICA GCA SHORT"
click at [661, 226] on div "ROLHA PLÁSTICA GCA SHORT" at bounding box center [660, 223] width 179 height 16
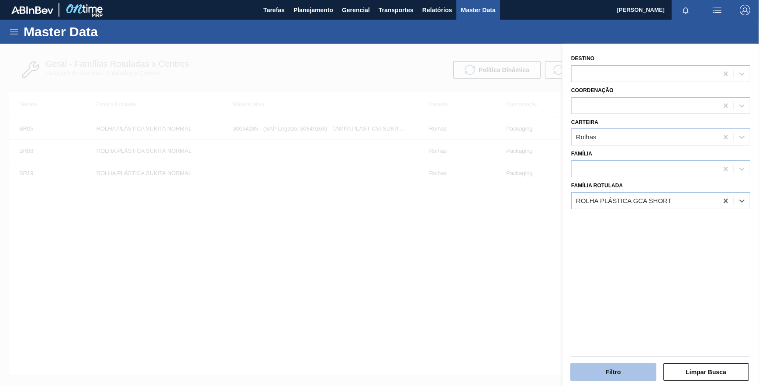
click at [631, 375] on button "Filtro" at bounding box center [614, 371] width 86 height 17
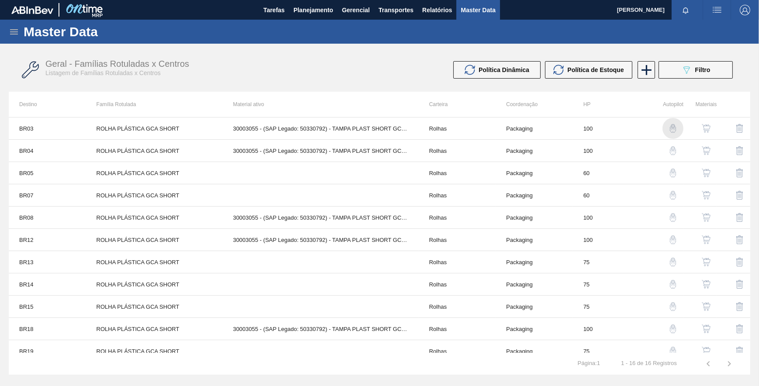
click at [669, 129] on img "button" at bounding box center [673, 128] width 9 height 9
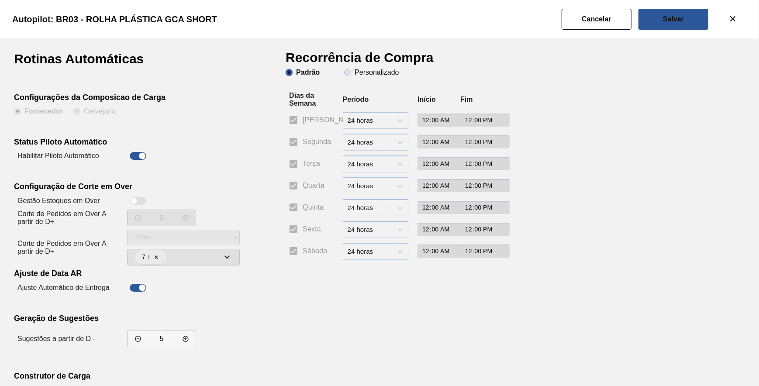
click at [0, 0] on slot "Personalizado" at bounding box center [0, 0] width 0 height 0
click at [355, 72] on input "Personalizado" at bounding box center [348, 73] width 14 height 14
radio input "true"
radio input "false"
checkbox input "false"
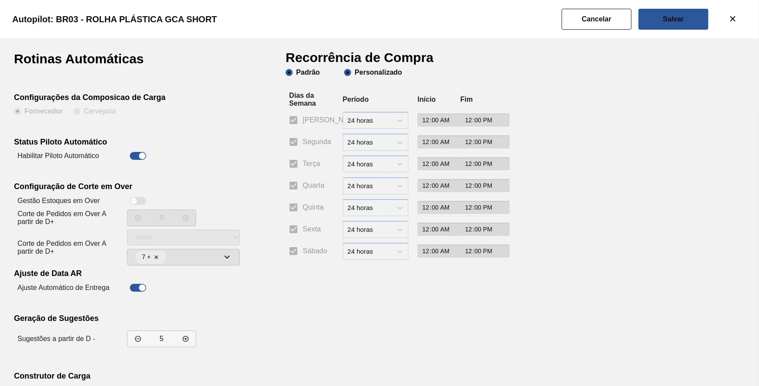
checkbox input "false"
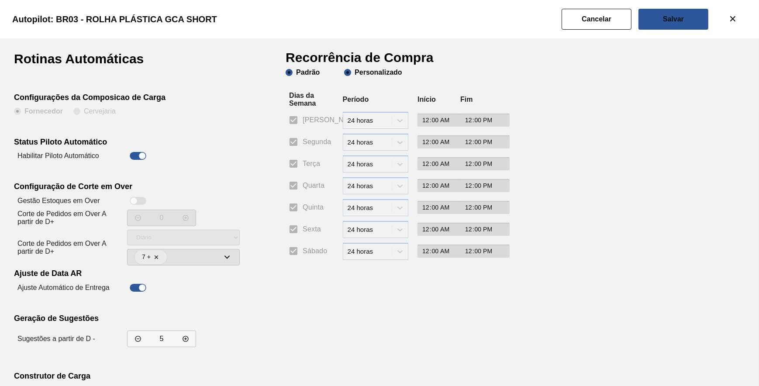
checkbox input "false"
click at [302, 140] on label "Segunda" at bounding box center [307, 142] width 47 height 18
click at [302, 140] on input "Segunda" at bounding box center [293, 142] width 18 height 18
checkbox input "true"
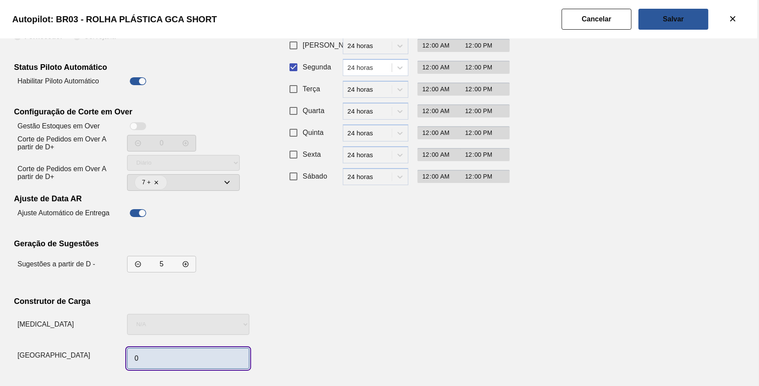
click at [157, 358] on input "0" at bounding box center [188, 358] width 122 height 21
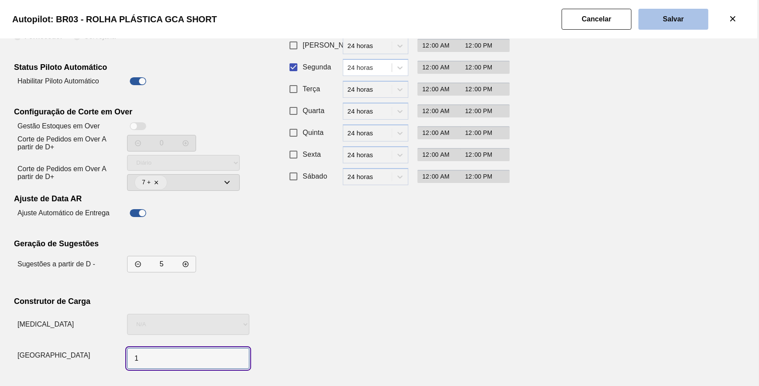
type input "1"
click at [668, 24] on button "Salvar" at bounding box center [674, 19] width 70 height 21
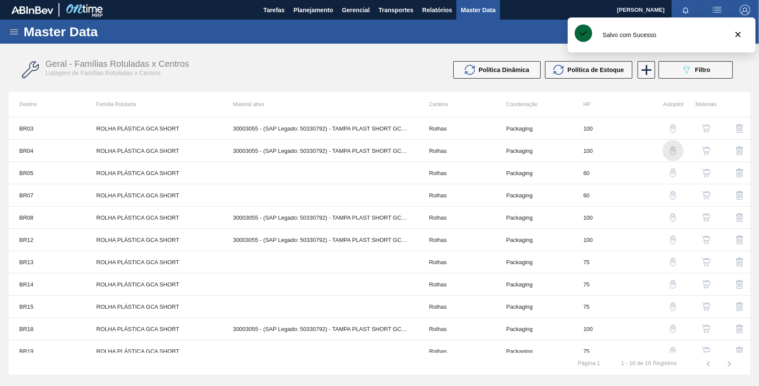
click at [674, 149] on img "button" at bounding box center [673, 150] width 9 height 9
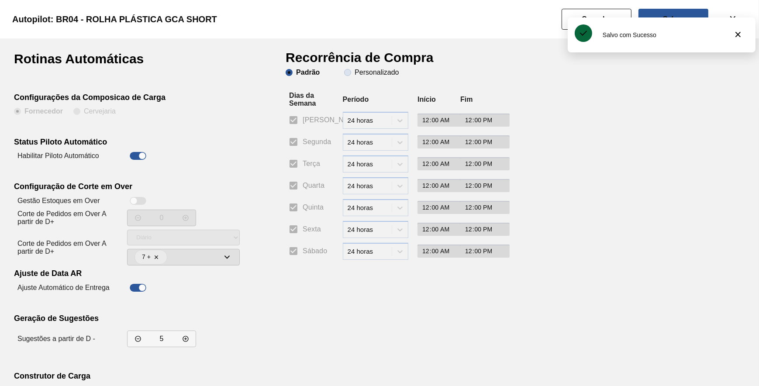
click at [0, 0] on slot "Personalizado" at bounding box center [0, 0] width 0 height 0
click at [355, 74] on input "Personalizado" at bounding box center [348, 73] width 14 height 14
radio input "true"
radio input "false"
checkbox input "false"
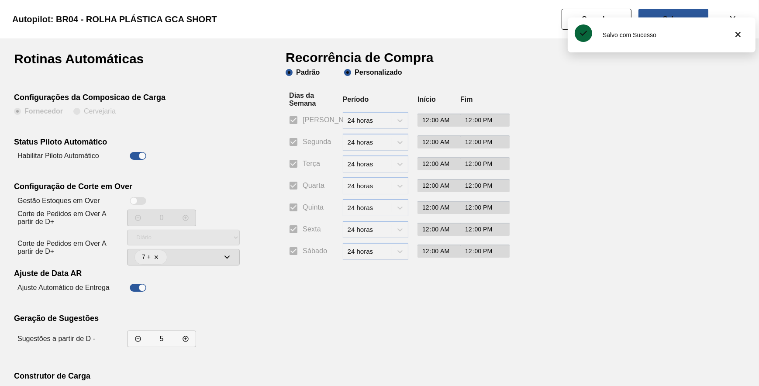
checkbox input "false"
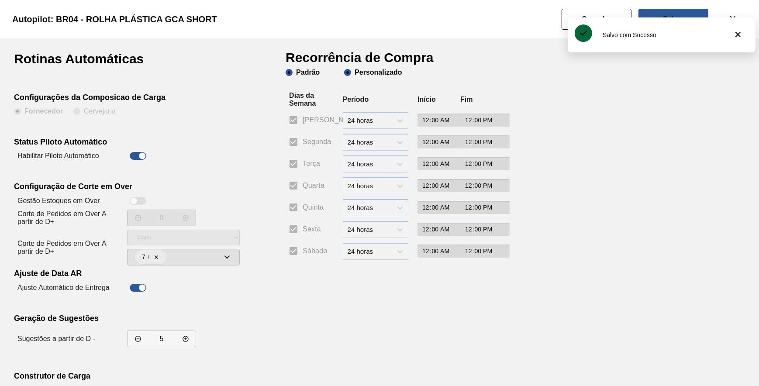
checkbox input "false"
click at [294, 142] on input "Segunda" at bounding box center [293, 142] width 18 height 18
checkbox input "true"
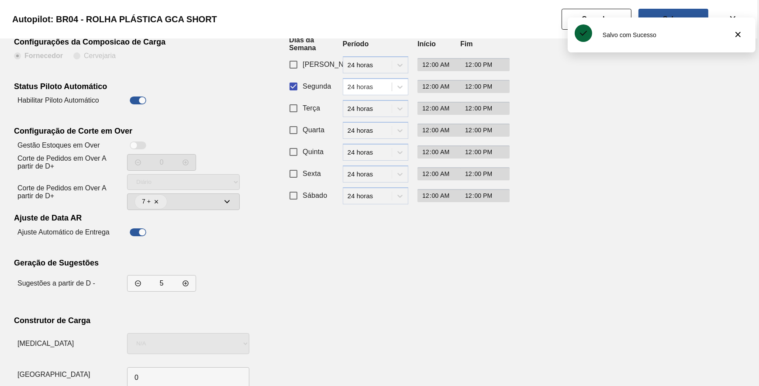
scroll to position [75, 0]
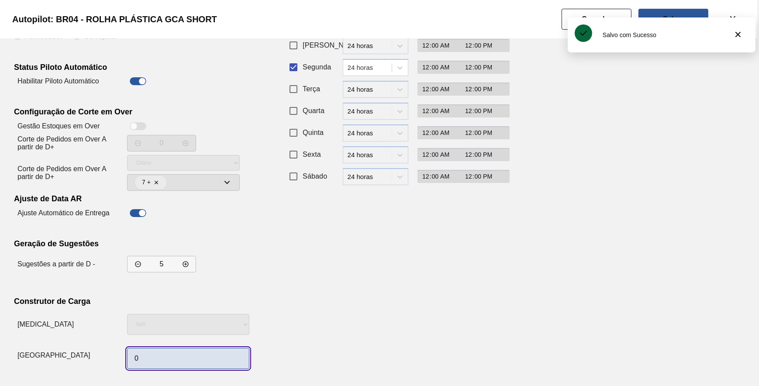
click at [161, 352] on input "0" at bounding box center [188, 358] width 122 height 21
type input "1"
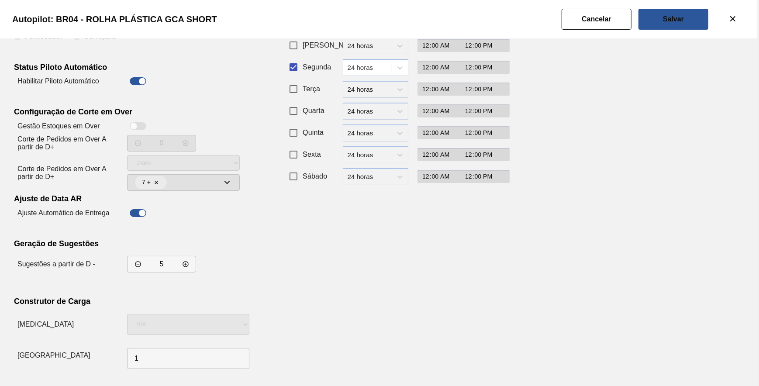
drag, startPoint x: 575, startPoint y: 165, endPoint x: 580, endPoint y: 152, distance: 13.7
click at [580, 152] on div "Rotinas Automáticas Configurações da Composicao de Carga Fornecedor Cervejaria …" at bounding box center [379, 175] width 731 height 395
click at [651, 21] on button "Salvar" at bounding box center [674, 19] width 70 height 21
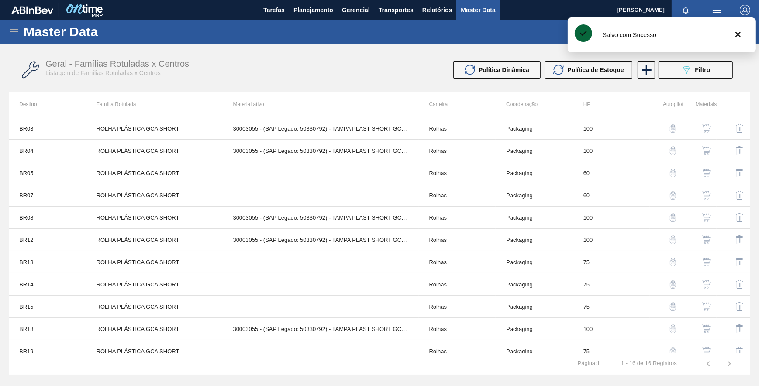
click at [673, 169] on img "button" at bounding box center [673, 173] width 9 height 9
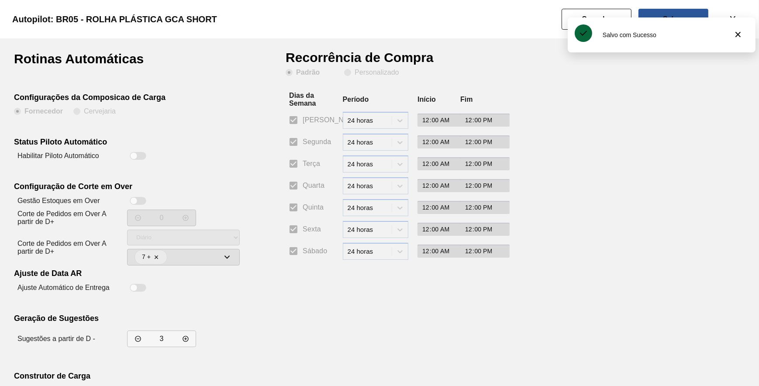
click at [612, 14] on button "Cancelar" at bounding box center [597, 19] width 70 height 21
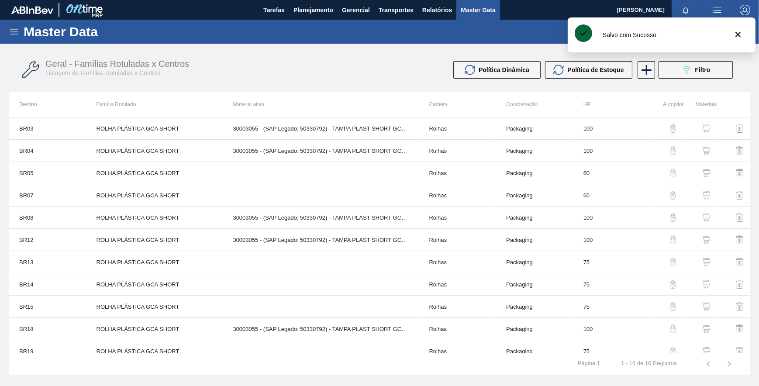
click at [671, 172] on img "button" at bounding box center [673, 173] width 9 height 9
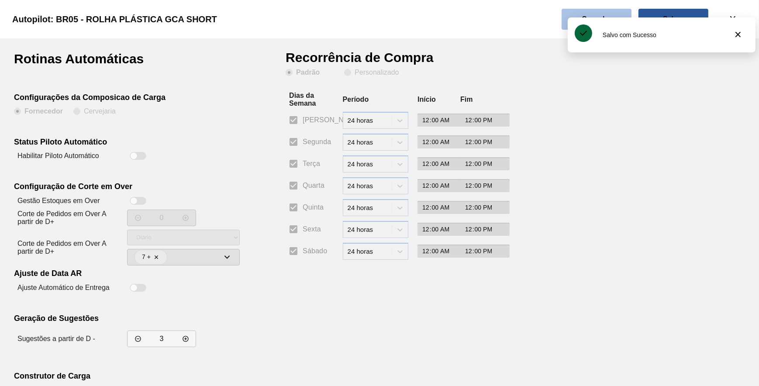
click at [612, 15] on button "Cancelar" at bounding box center [597, 19] width 70 height 21
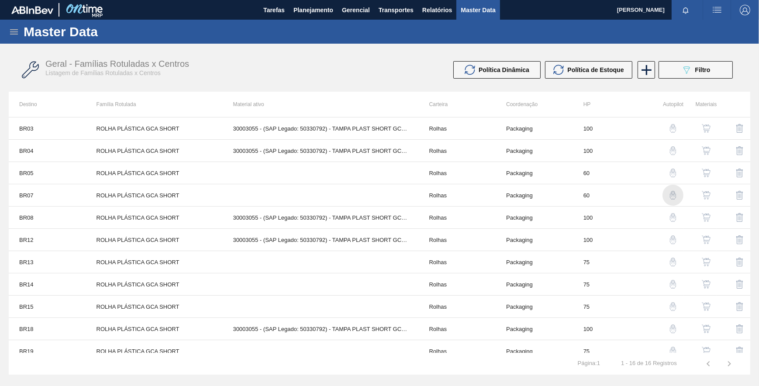
click at [673, 199] on img "button" at bounding box center [673, 195] width 9 height 9
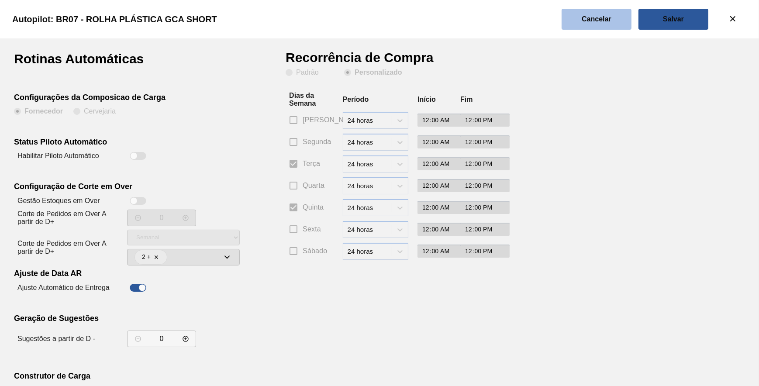
click at [596, 23] on button "Cancelar" at bounding box center [597, 19] width 70 height 21
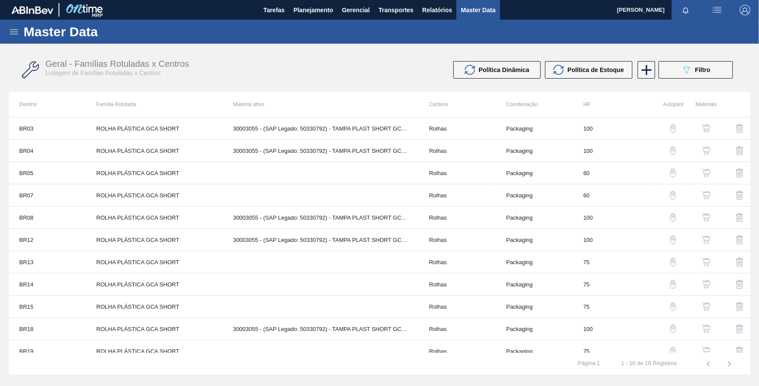
click at [675, 214] on img "button" at bounding box center [673, 217] width 9 height 9
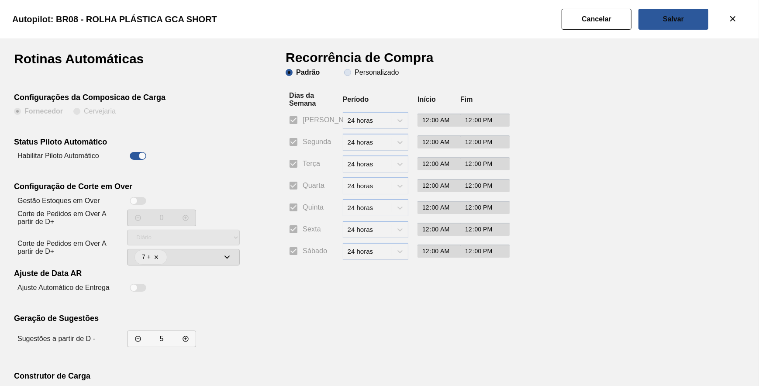
click at [353, 71] on span "Personalizado" at bounding box center [371, 72] width 55 height 7
click at [353, 71] on input "Personalizado" at bounding box center [348, 73] width 14 height 14
radio input "true"
radio input "false"
checkbox input "false"
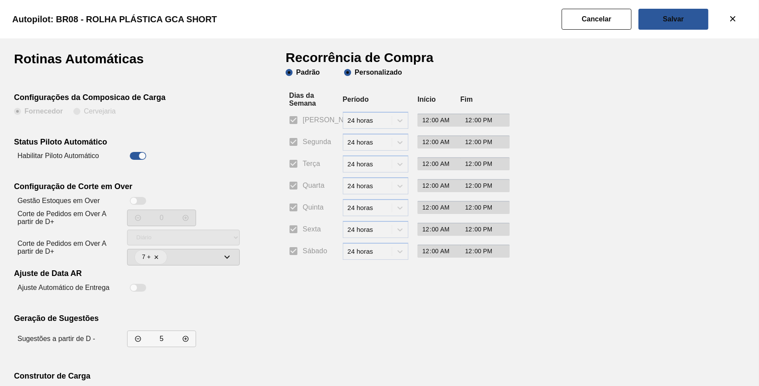
checkbox input "false"
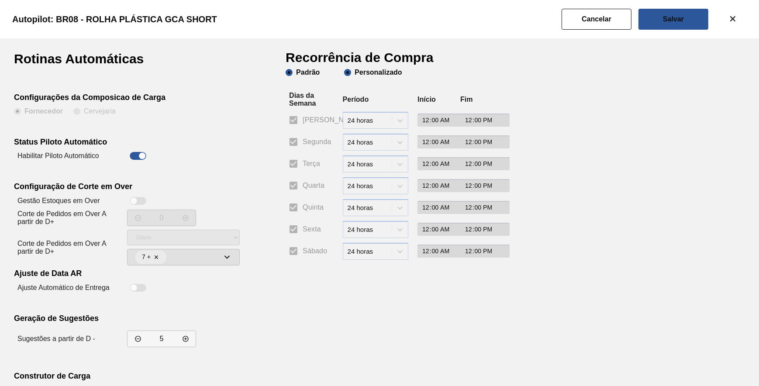
checkbox input "false"
click at [309, 138] on span "Segunda" at bounding box center [317, 142] width 28 height 10
click at [303, 138] on input "Segunda" at bounding box center [293, 142] width 18 height 18
checkbox input "true"
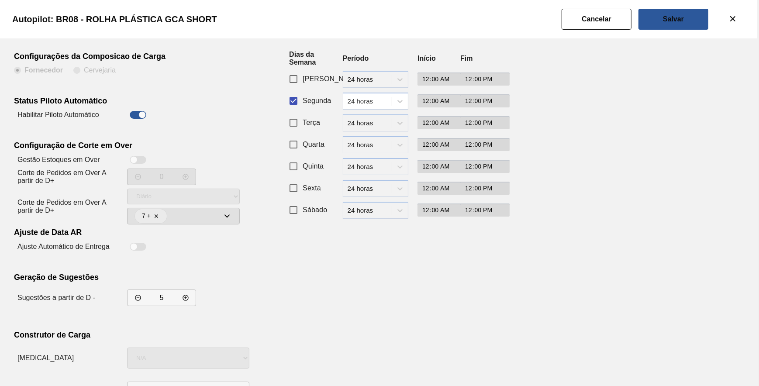
scroll to position [75, 0]
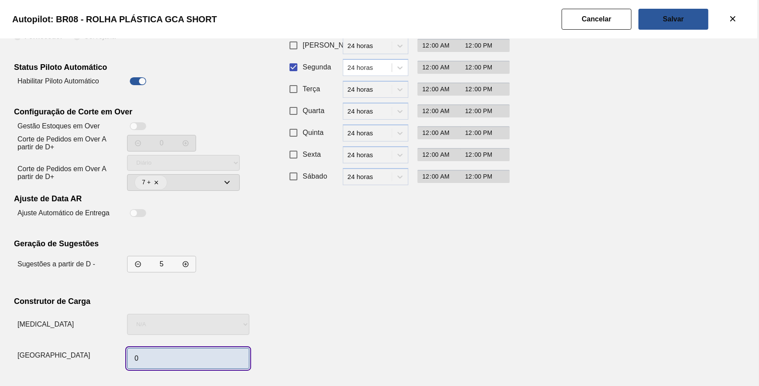
click at [160, 352] on input "0" at bounding box center [188, 358] width 122 height 21
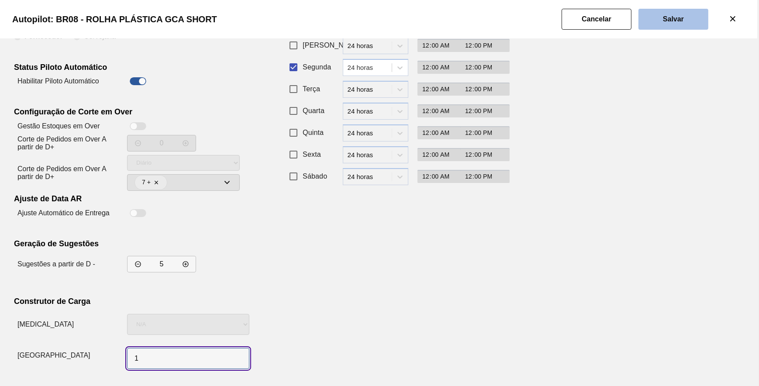
type input "1"
click at [698, 24] on button "Salvar" at bounding box center [674, 19] width 70 height 21
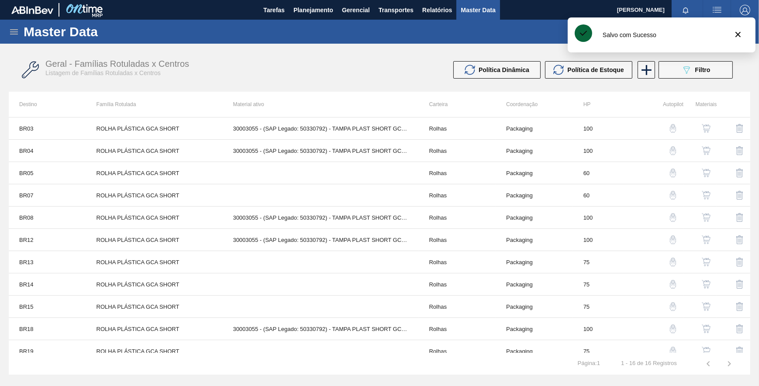
click at [671, 238] on img "button" at bounding box center [673, 239] width 9 height 9
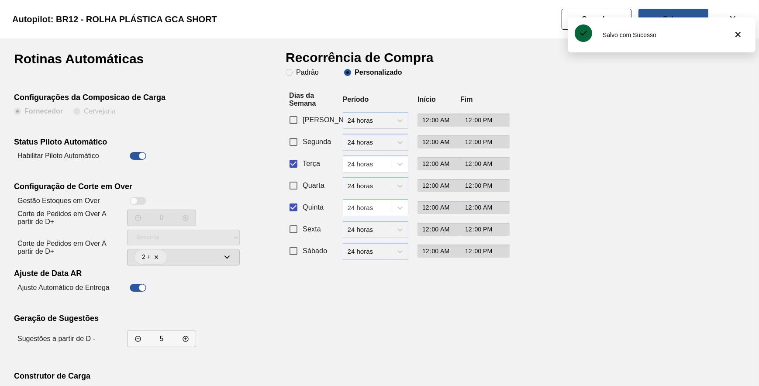
drag, startPoint x: 295, startPoint y: 166, endPoint x: 295, endPoint y: 190, distance: 24.5
click at [295, 168] on input "Terça" at bounding box center [293, 164] width 18 height 18
checkbox input "false"
drag, startPoint x: 293, startPoint y: 226, endPoint x: 295, endPoint y: 214, distance: 12.9
click at [293, 222] on input "Sexta" at bounding box center [293, 229] width 18 height 18
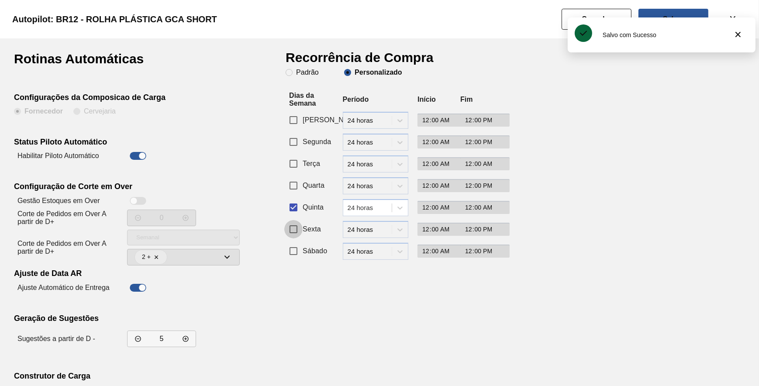
checkbox input "true"
click at [295, 212] on input "Quinta" at bounding box center [293, 207] width 18 height 18
checkbox input "false"
drag, startPoint x: 294, startPoint y: 227, endPoint x: 295, endPoint y: 210, distance: 17.1
click at [294, 225] on input "Sexta" at bounding box center [293, 229] width 18 height 18
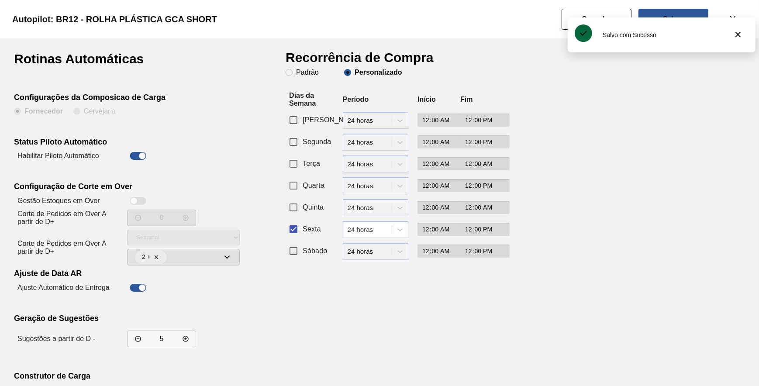
checkbox input "false"
click at [298, 148] on input "Segunda" at bounding box center [293, 142] width 18 height 18
checkbox input "true"
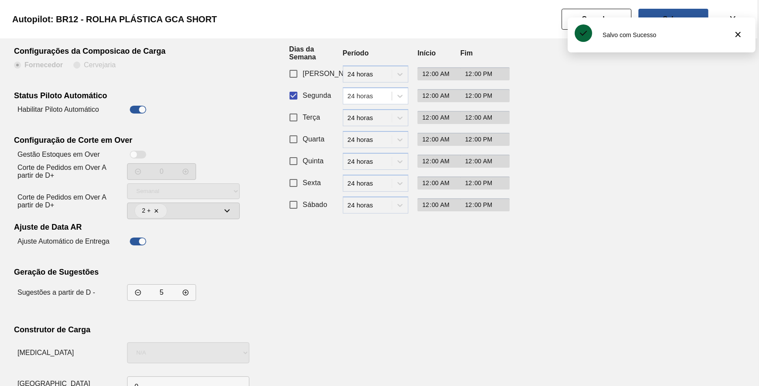
scroll to position [75, 0]
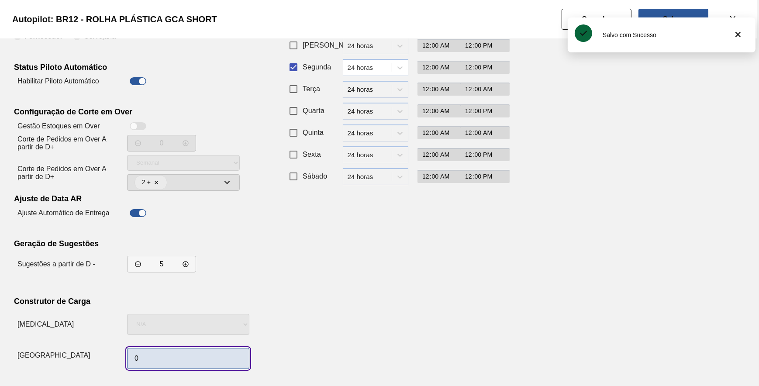
click at [166, 350] on input "0" at bounding box center [188, 358] width 122 height 21
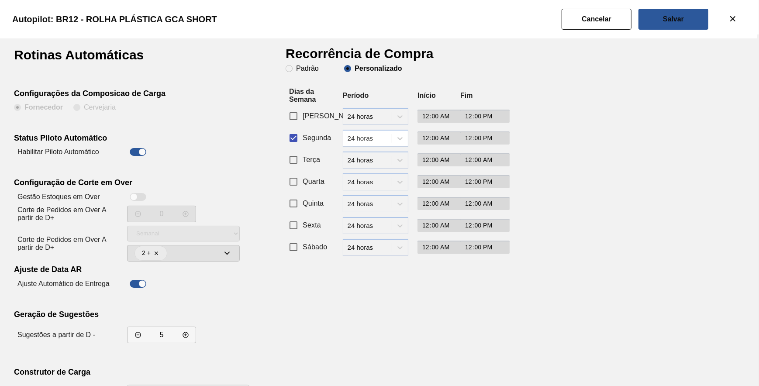
scroll to position [0, 0]
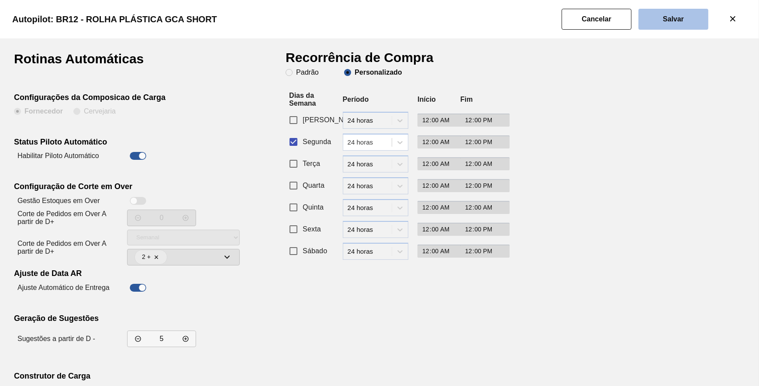
type input "1"
click at [657, 21] on button "Salvar" at bounding box center [674, 19] width 70 height 21
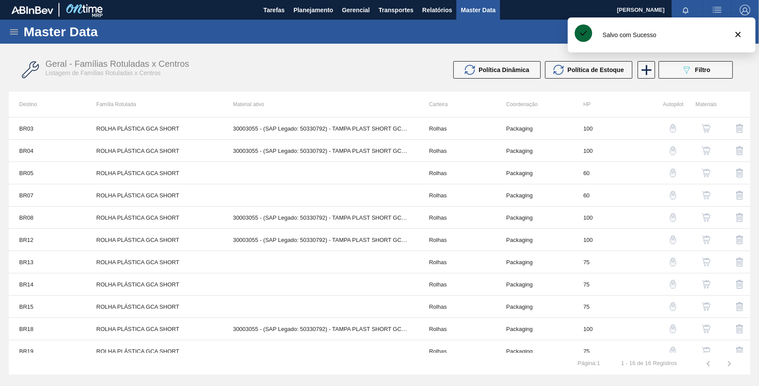
click at [671, 240] on img "button" at bounding box center [673, 239] width 9 height 9
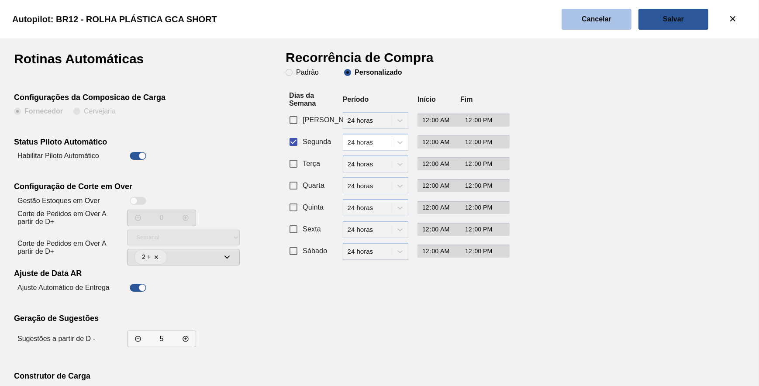
click at [608, 9] on button "Cancelar" at bounding box center [597, 19] width 70 height 21
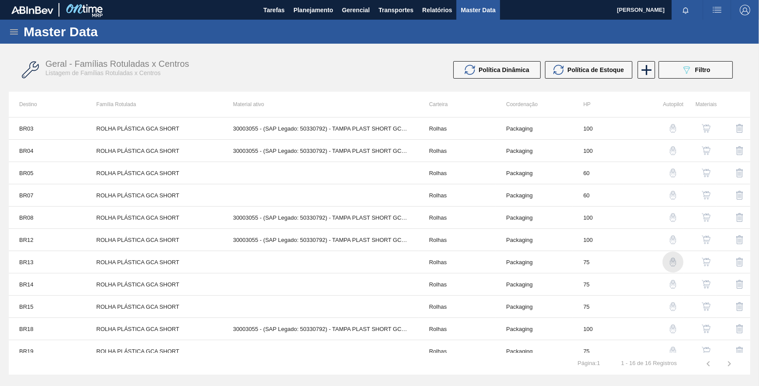
click at [672, 258] on img "button" at bounding box center [673, 262] width 9 height 9
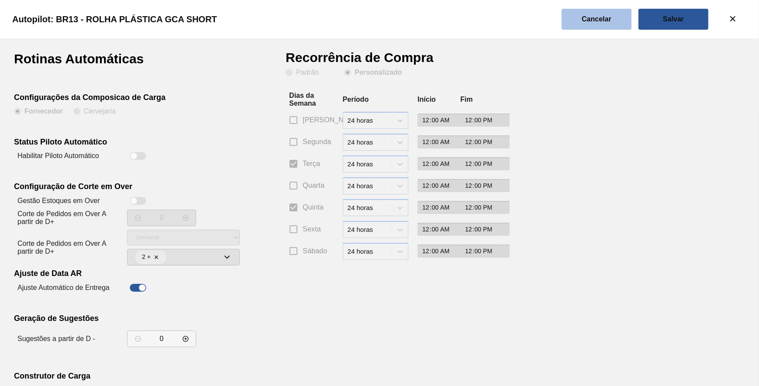
click at [0, 0] on slot "Cancelar" at bounding box center [0, 0] width 0 height 0
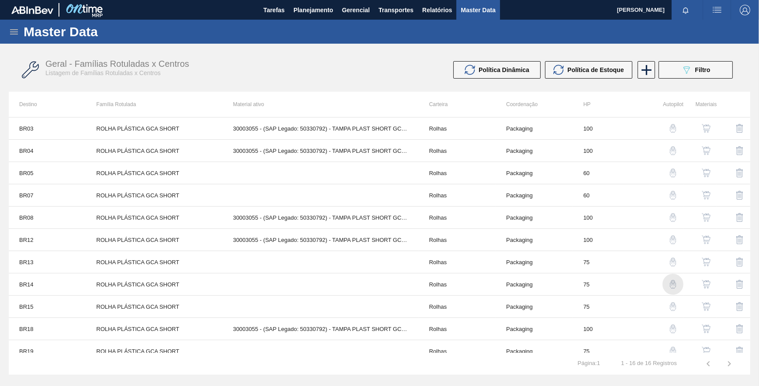
click at [669, 286] on img "button" at bounding box center [673, 284] width 9 height 9
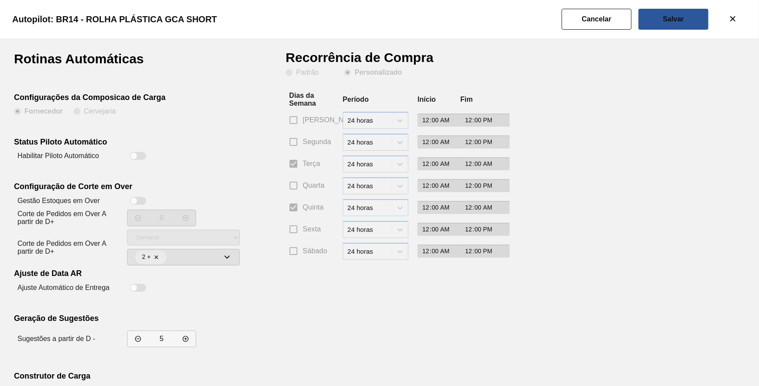
click at [580, 38] on div "Autopilot: BR14 - ROLHA PLÁSTICA GCA SHORT" at bounding box center [377, 19] width 759 height 38
click at [580, 28] on button "Cancelar" at bounding box center [597, 19] width 70 height 21
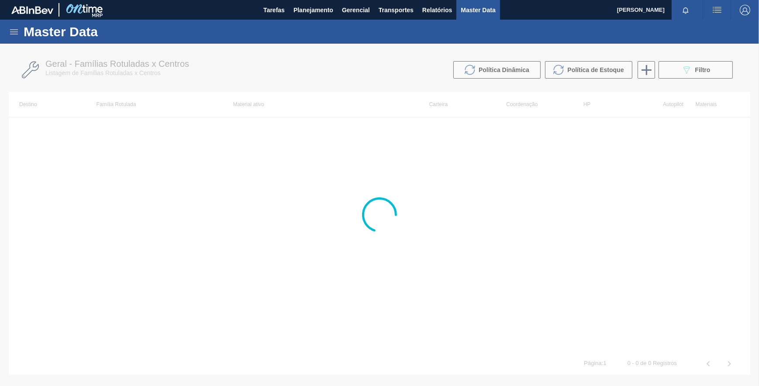
click at [507, 164] on div at bounding box center [379, 215] width 759 height 343
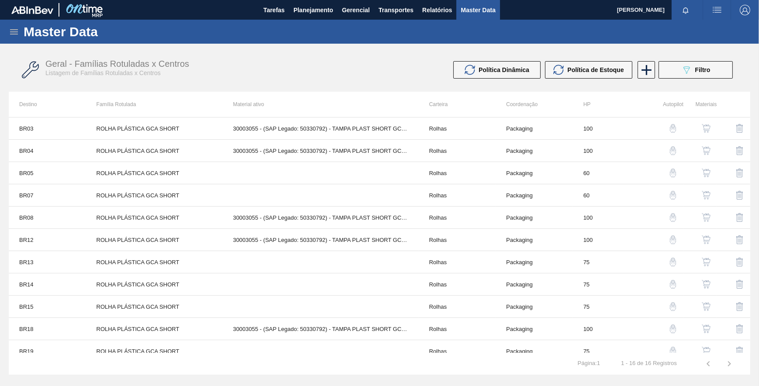
click at [673, 304] on img "button" at bounding box center [673, 306] width 9 height 9
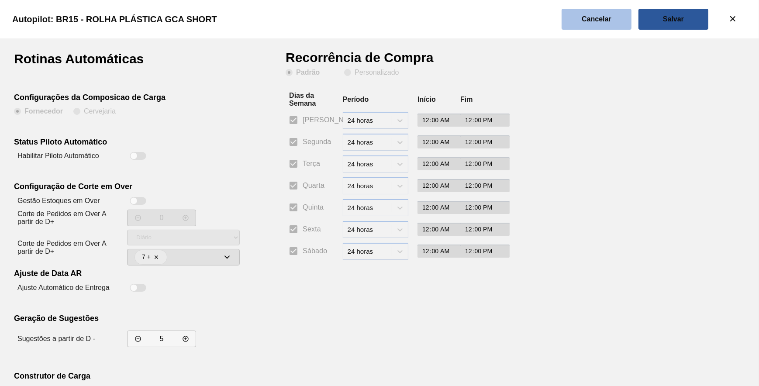
click at [615, 27] on button "Cancelar" at bounding box center [597, 19] width 70 height 21
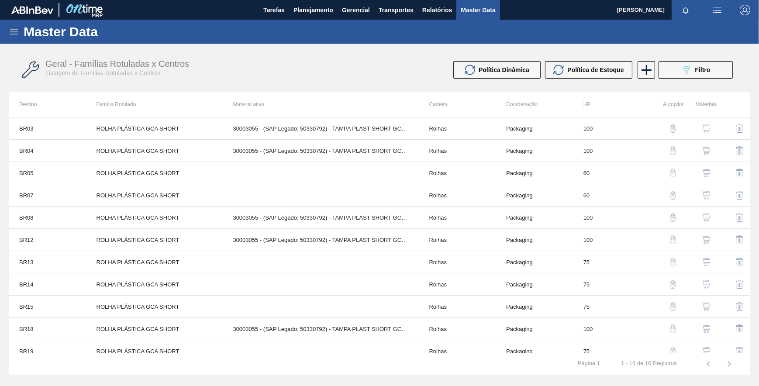
click at [671, 329] on img "button" at bounding box center [673, 329] width 9 height 9
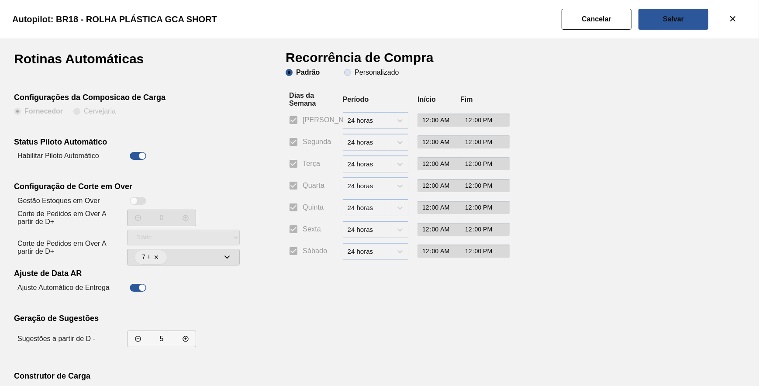
click at [0, 0] on slot "Personalizado" at bounding box center [0, 0] width 0 height 0
click at [355, 73] on input "Personalizado" at bounding box center [348, 73] width 14 height 14
radio input "true"
radio input "false"
checkbox input "false"
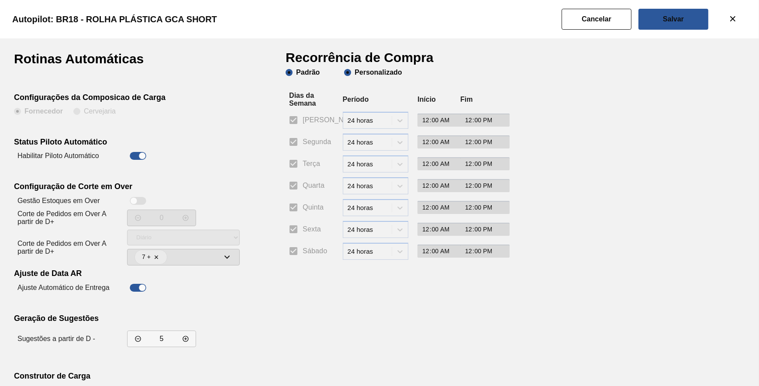
checkbox input "false"
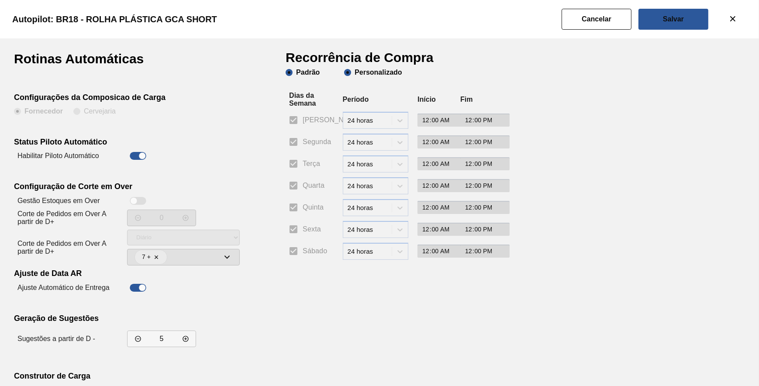
checkbox input "false"
click at [300, 139] on input "Segunda" at bounding box center [293, 142] width 18 height 18
checkbox input "true"
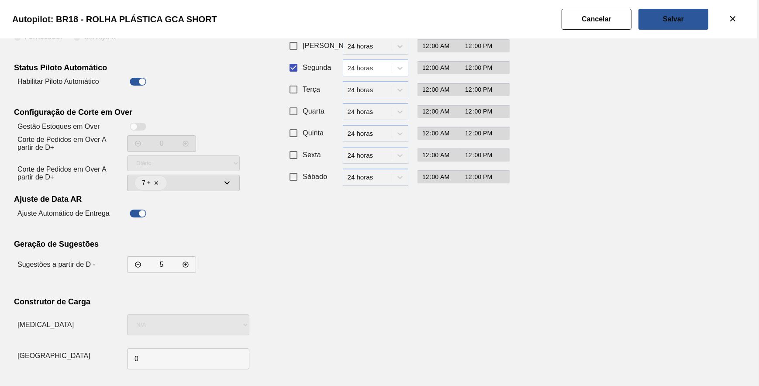
scroll to position [75, 0]
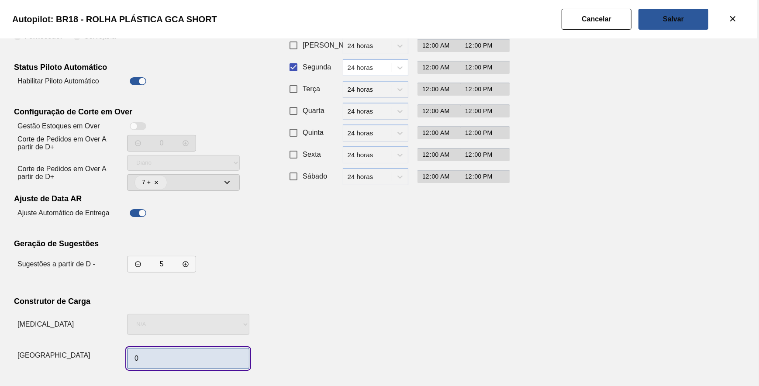
click at [173, 354] on input "0" at bounding box center [188, 358] width 122 height 21
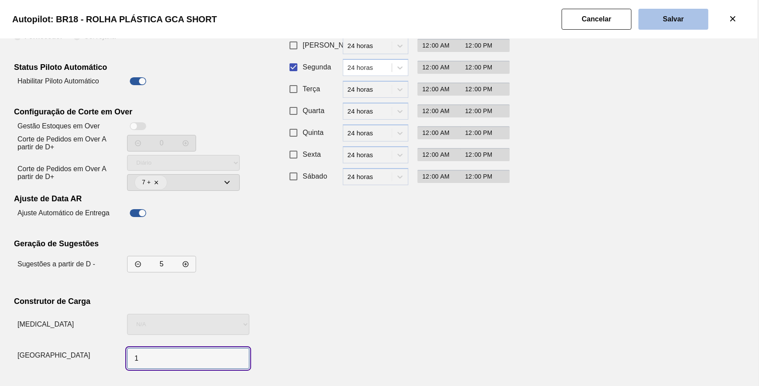
type input "1"
click at [649, 28] on button "Salvar" at bounding box center [674, 19] width 70 height 21
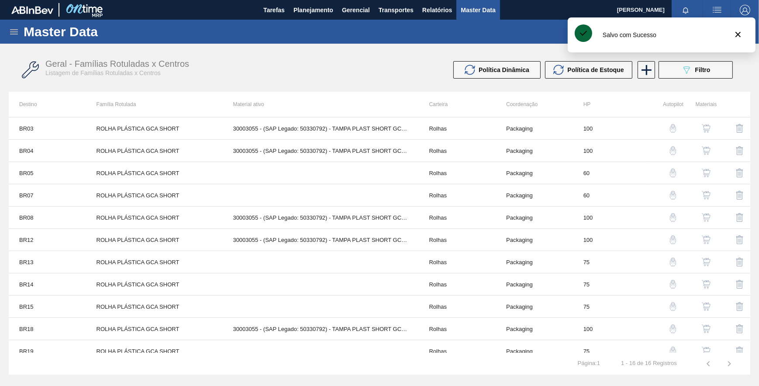
click at [671, 349] on img "button" at bounding box center [673, 351] width 9 height 9
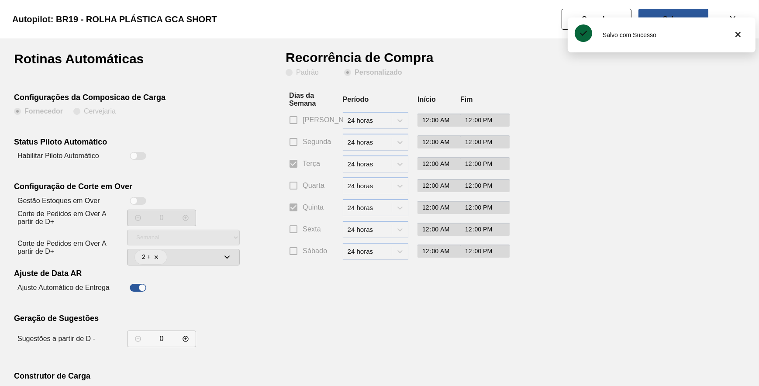
click at [595, 7] on div "Autopilot: BR19 - ROLHA PLÁSTICA GCA SHORT" at bounding box center [377, 19] width 759 height 38
click at [595, 9] on button "Cancelar" at bounding box center [597, 19] width 70 height 21
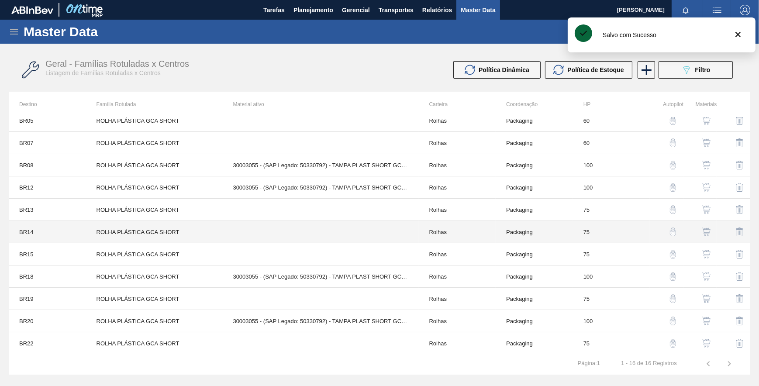
scroll to position [120, 0]
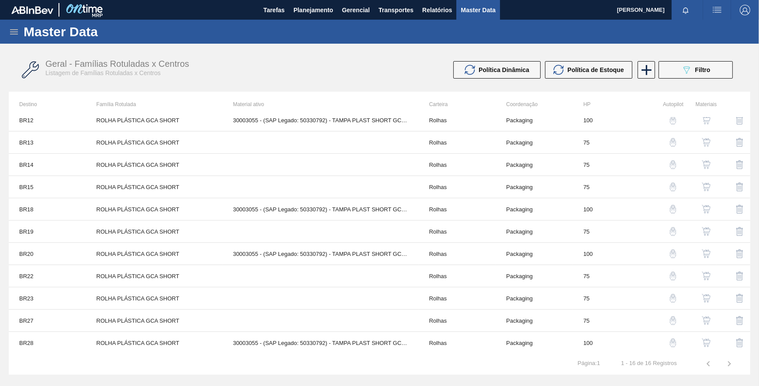
click at [673, 342] on img "button" at bounding box center [673, 343] width 9 height 9
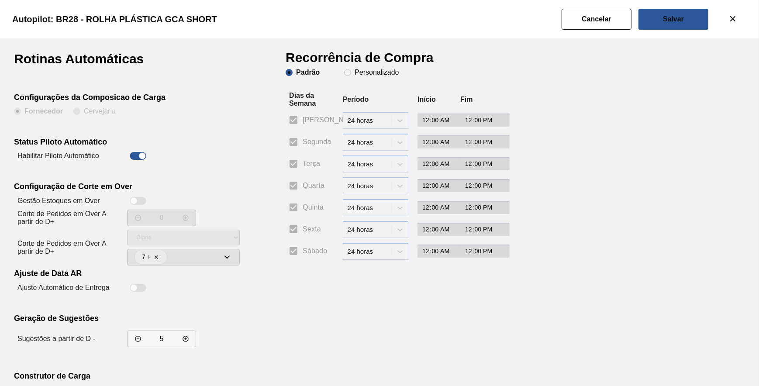
click at [356, 77] on clb-radio-group "Padrão Personalizado" at bounding box center [342, 73] width 113 height 9
click at [352, 73] on span "Personalizado" at bounding box center [371, 72] width 55 height 7
click at [352, 73] on input "Personalizado" at bounding box center [348, 73] width 14 height 14
radio input "true"
radio input "false"
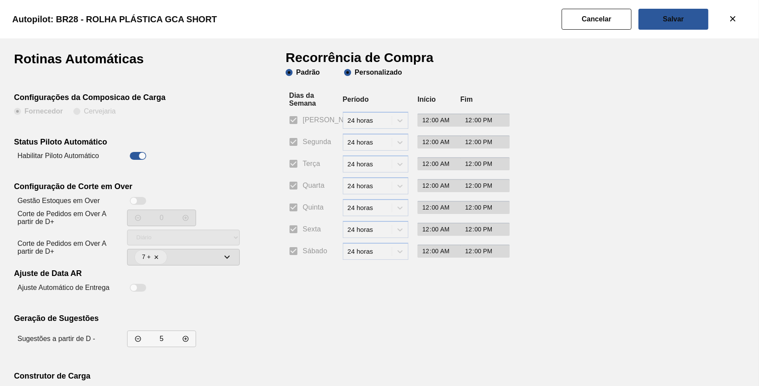
checkbox input "false"
click at [294, 147] on input "Segunda" at bounding box center [293, 142] width 18 height 18
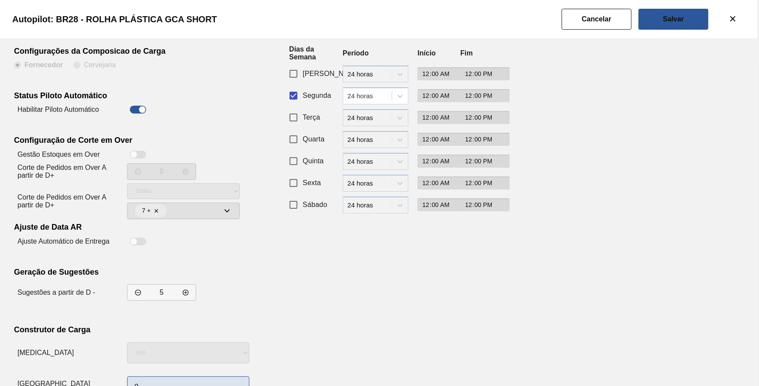
scroll to position [75, 0]
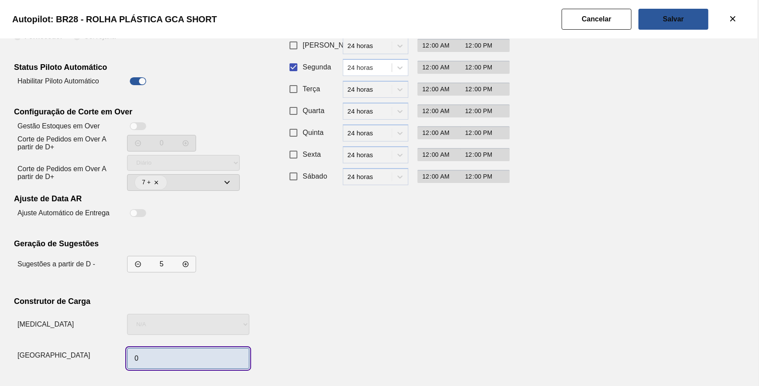
click at [165, 366] on input "0" at bounding box center [188, 358] width 122 height 21
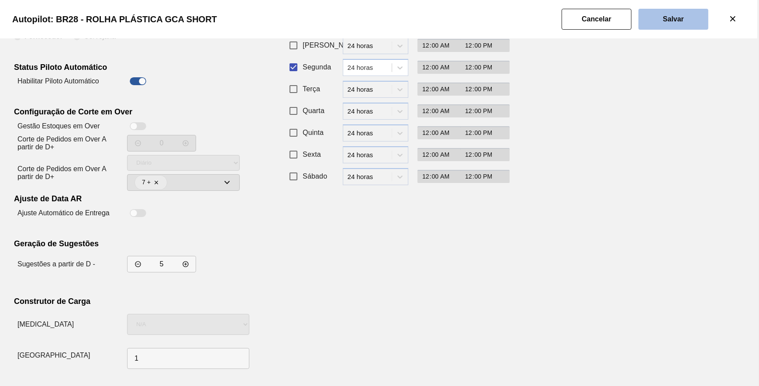
click at [649, 29] on button "Salvar" at bounding box center [674, 19] width 70 height 21
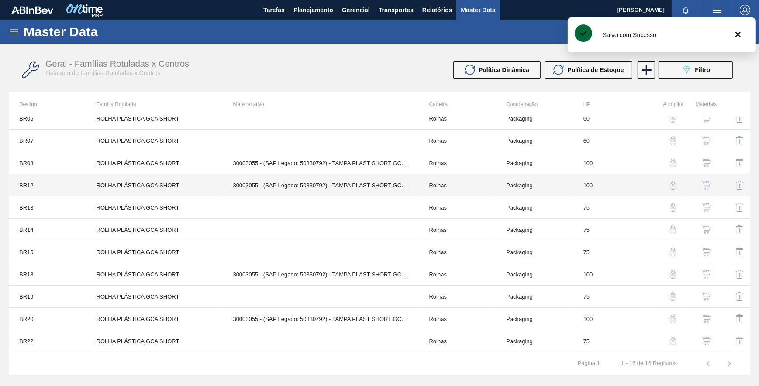
scroll to position [120, 0]
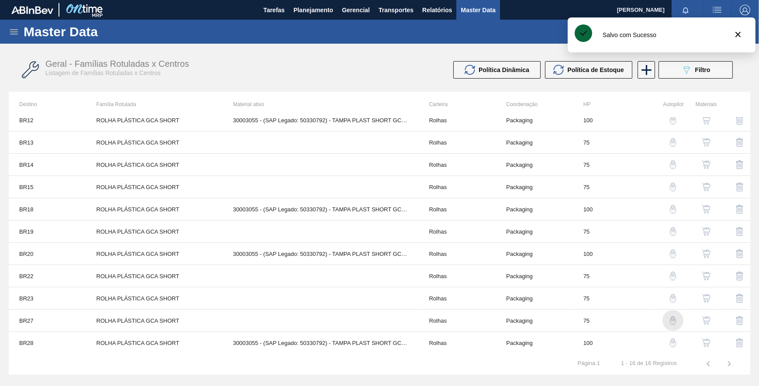
click at [669, 321] on img "button" at bounding box center [673, 320] width 9 height 9
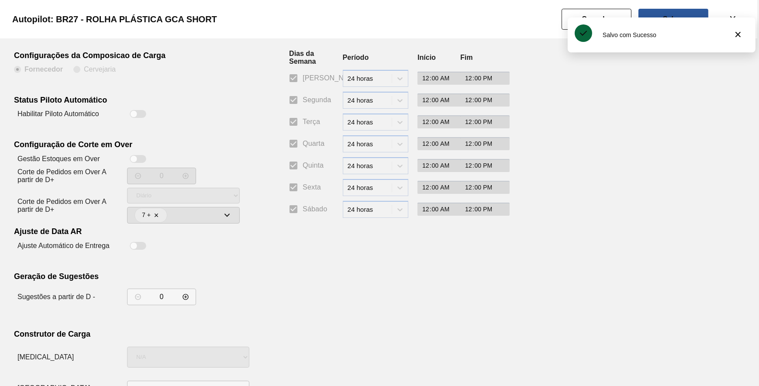
scroll to position [75, 0]
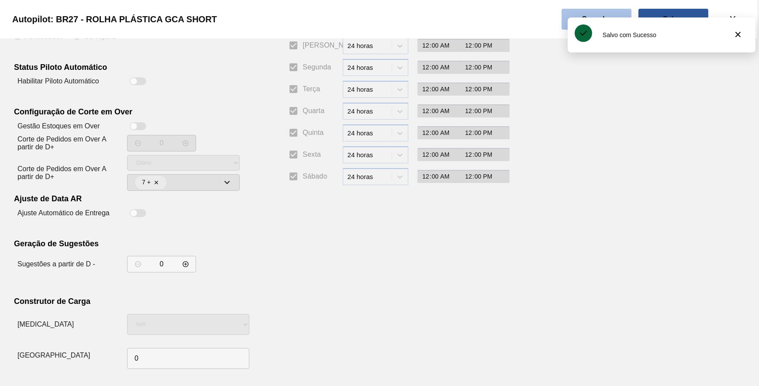
click at [576, 16] on button "Cancelar" at bounding box center [597, 19] width 70 height 21
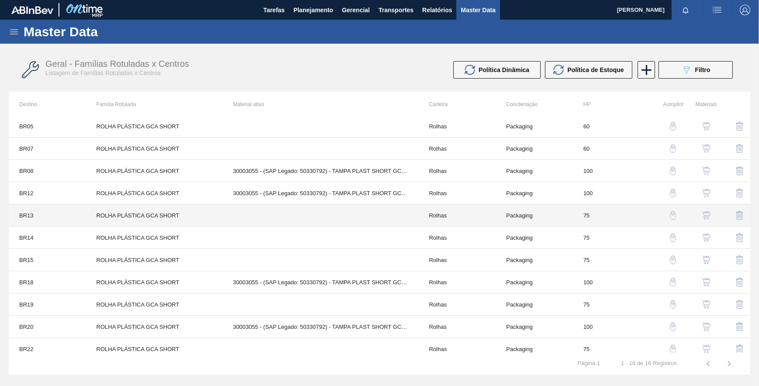
scroll to position [120, 0]
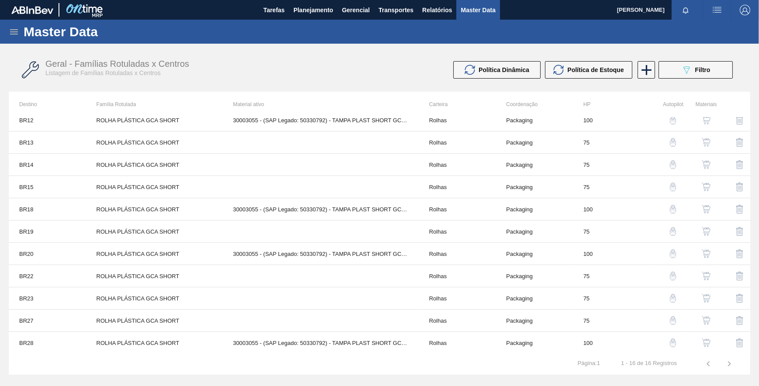
click at [669, 301] on img "button" at bounding box center [673, 298] width 9 height 9
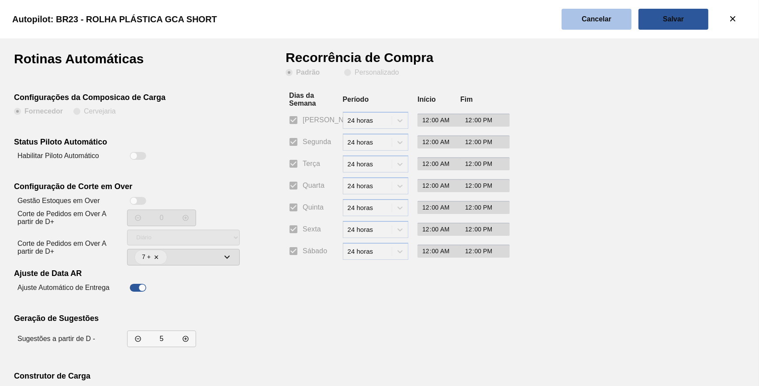
click at [571, 16] on button "Cancelar" at bounding box center [597, 19] width 70 height 21
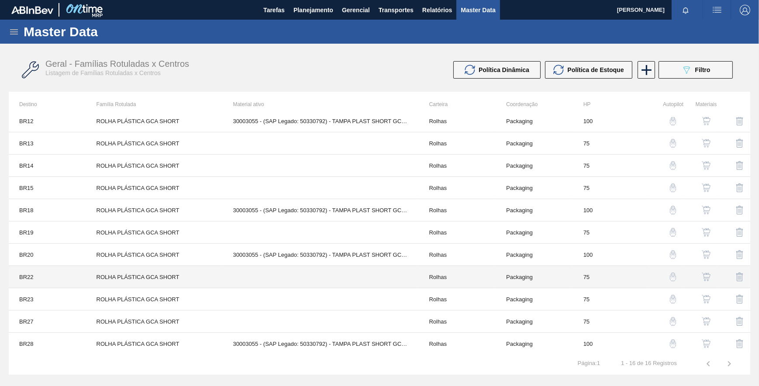
scroll to position [120, 0]
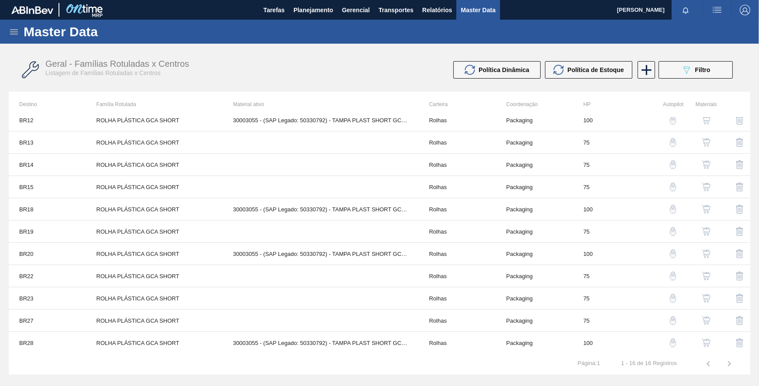
click at [672, 272] on img "button" at bounding box center [673, 276] width 9 height 9
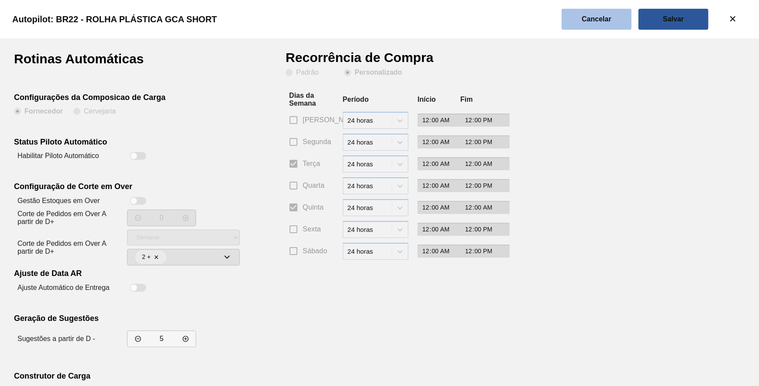
click at [0, 0] on slot "Cancelar" at bounding box center [0, 0] width 0 height 0
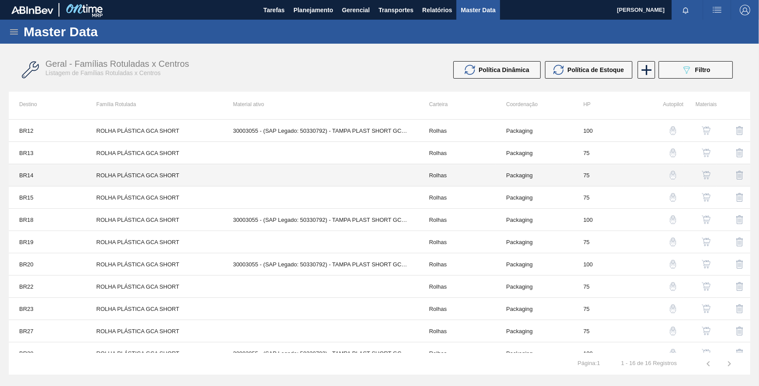
scroll to position [120, 0]
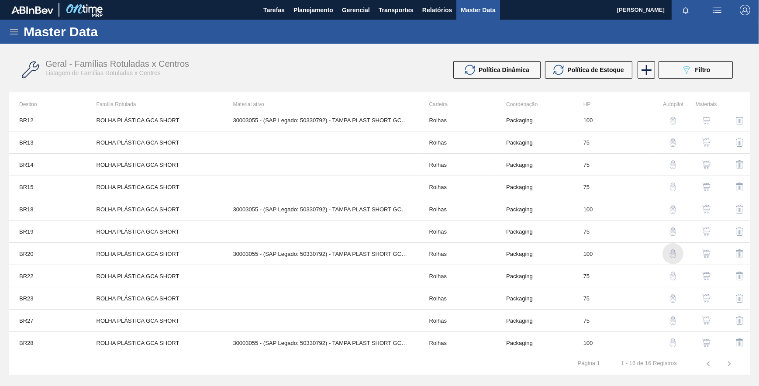
click at [672, 249] on img "button" at bounding box center [673, 253] width 9 height 9
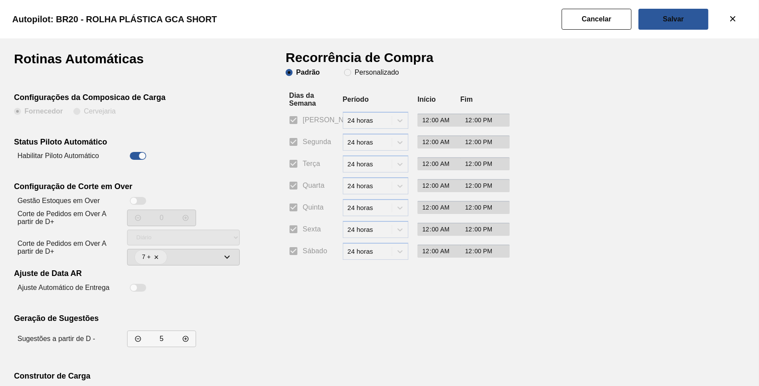
drag, startPoint x: 388, startPoint y: 74, endPoint x: 373, endPoint y: 87, distance: 20.4
click at [0, 0] on slot "Personalizado" at bounding box center [0, 0] width 0 height 0
click at [355, 74] on input "Personalizado" at bounding box center [348, 73] width 14 height 14
click at [306, 140] on span "Segunda" at bounding box center [317, 142] width 28 height 10
click at [303, 140] on input "Segunda" at bounding box center [293, 142] width 18 height 18
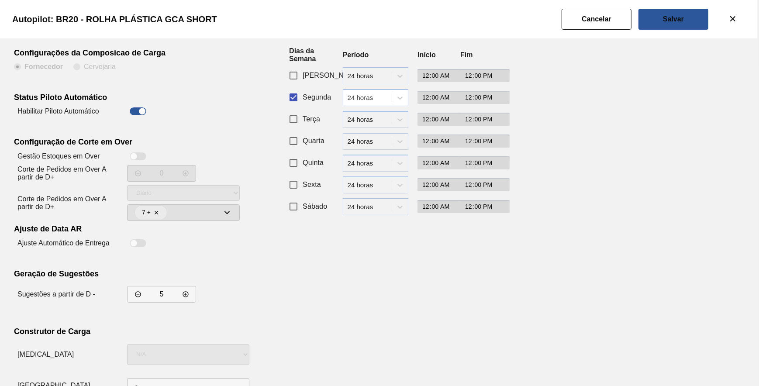
scroll to position [75, 0]
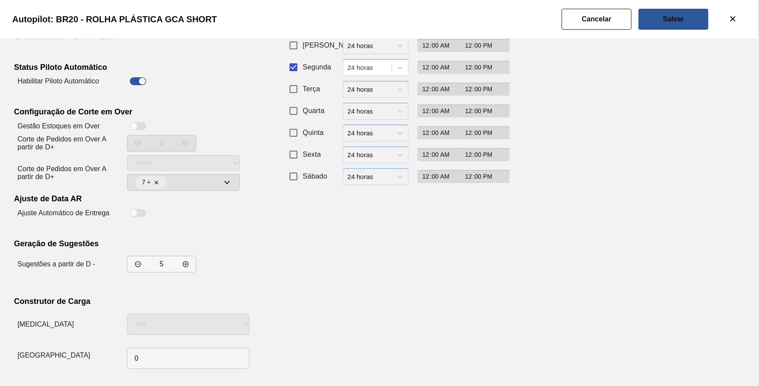
click at [190, 346] on div "0" at bounding box center [188, 359] width 122 height 28
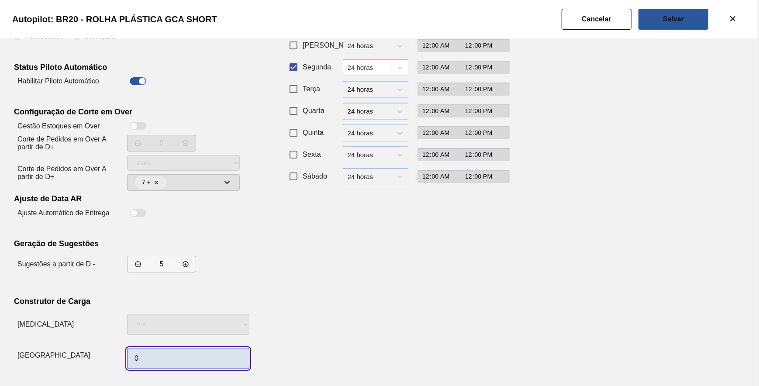
click at [184, 359] on input "0" at bounding box center [188, 358] width 122 height 21
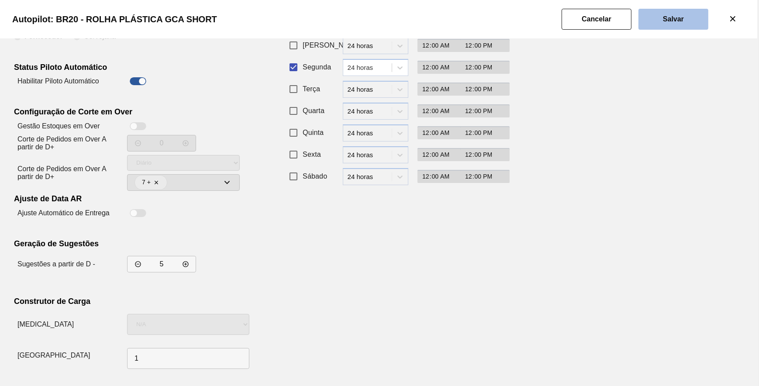
click at [662, 26] on button "Salvar" at bounding box center [674, 19] width 70 height 21
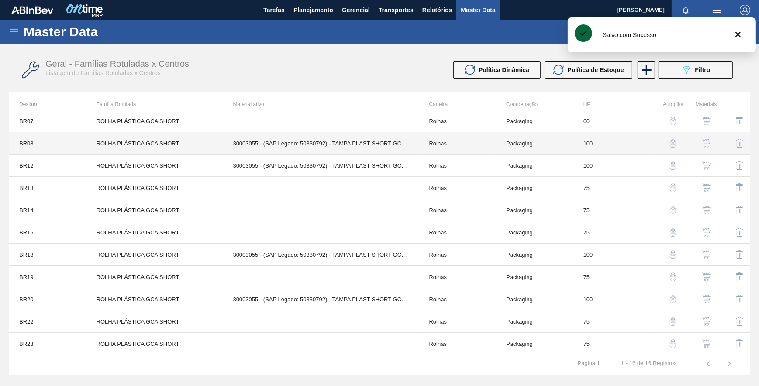
scroll to position [120, 0]
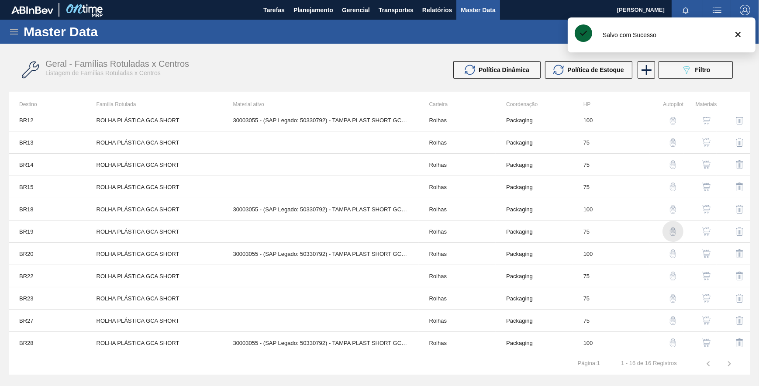
click at [671, 228] on img "button" at bounding box center [673, 231] width 9 height 9
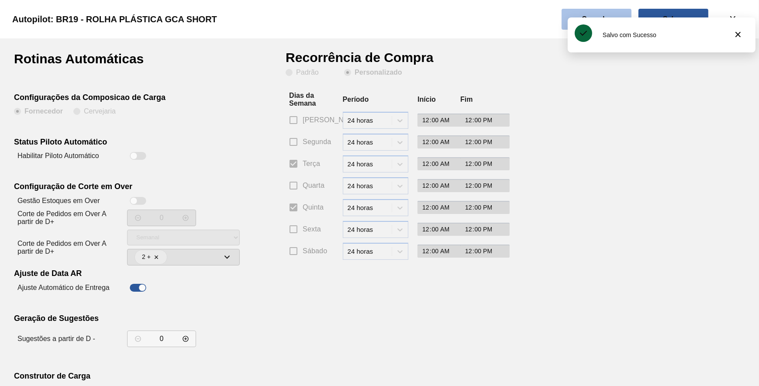
click at [577, 13] on button "Cancelar" at bounding box center [597, 19] width 70 height 21
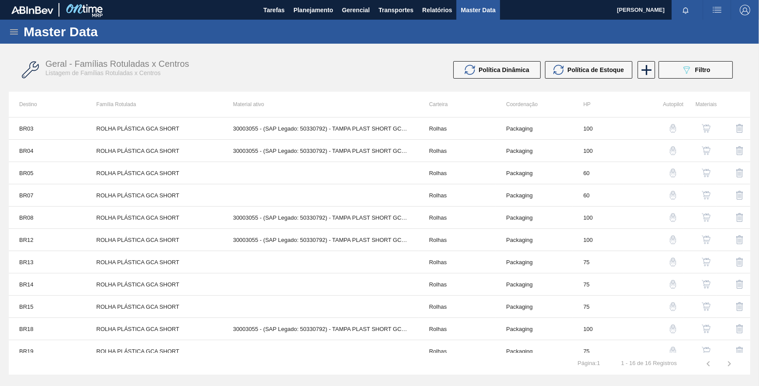
drag, startPoint x: 324, startPoint y: 69, endPoint x: 329, endPoint y: 69, distance: 5.7
click at [328, 69] on div "Geral - Famílias Rotuladas x Centros Listagem de Famílias Rotuladas x Centros" at bounding box center [219, 68] width 349 height 18
click at [729, 68] on button "089F7B8B-B2A5-4AFE-B5C0-19BA573D28AC Filtro" at bounding box center [696, 69] width 74 height 17
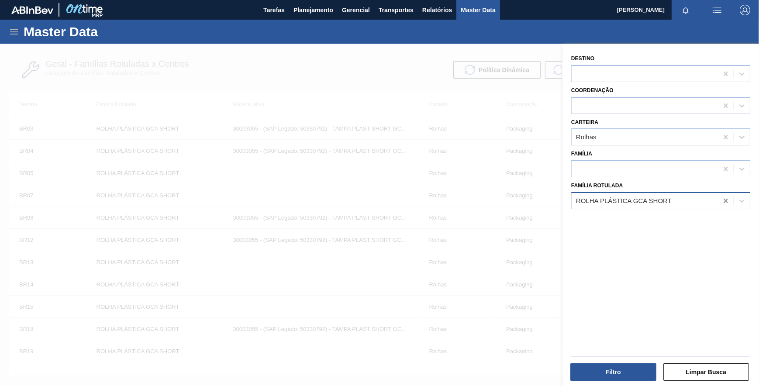
click at [721, 199] on div at bounding box center [726, 201] width 16 height 16
paste Rotulada "ROLHA PLÁSTICA H2OH LIMÃO SHORT"
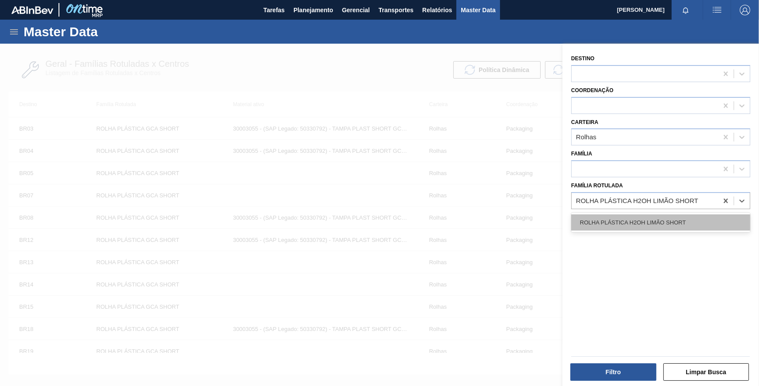
drag, startPoint x: 649, startPoint y: 221, endPoint x: 633, endPoint y: 295, distance: 75.5
click at [650, 221] on div "ROLHA PLÁSTICA H2OH LIMÃO SHORT" at bounding box center [660, 223] width 179 height 16
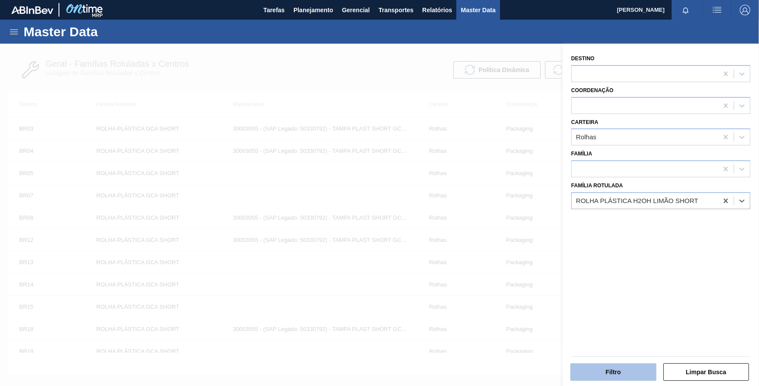
click at [631, 369] on button "Filtro" at bounding box center [614, 371] width 86 height 17
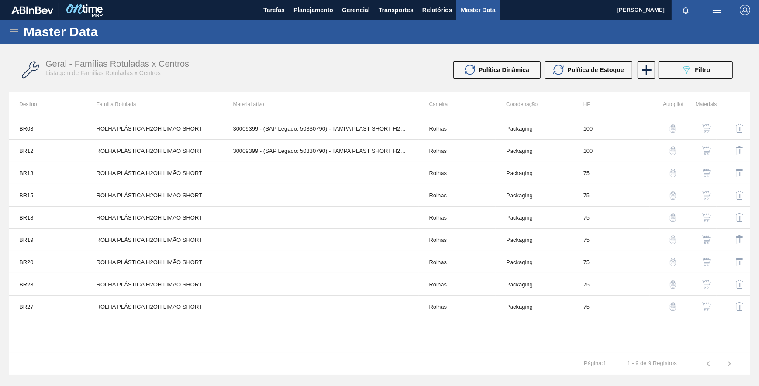
click at [671, 129] on img "button" at bounding box center [673, 128] width 9 height 9
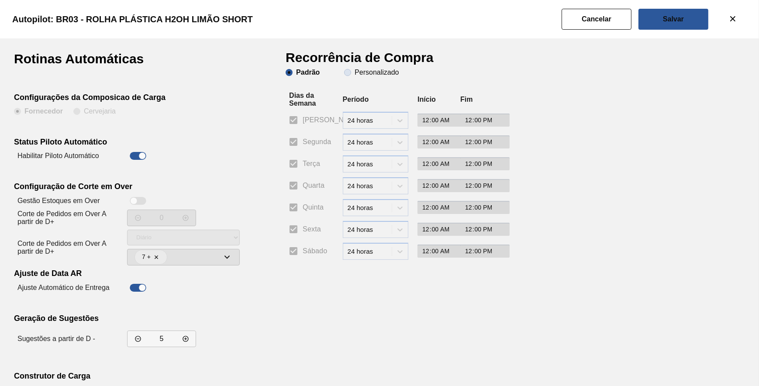
click at [0, 0] on slot "Personalizado" at bounding box center [0, 0] width 0 height 0
click at [355, 74] on input "Personalizado" at bounding box center [348, 73] width 14 height 14
click at [294, 144] on input "Segunda" at bounding box center [293, 142] width 18 height 18
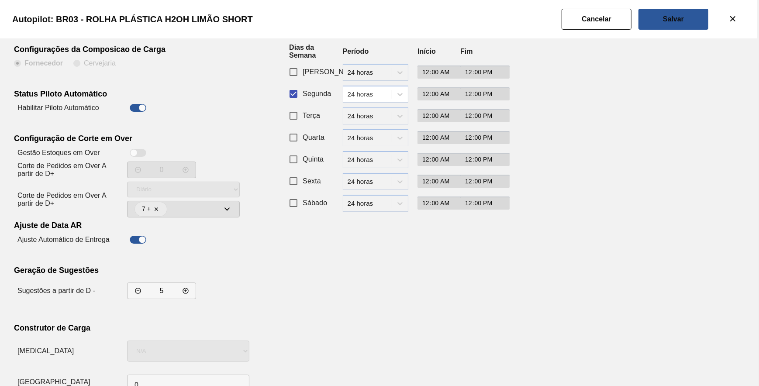
scroll to position [75, 0]
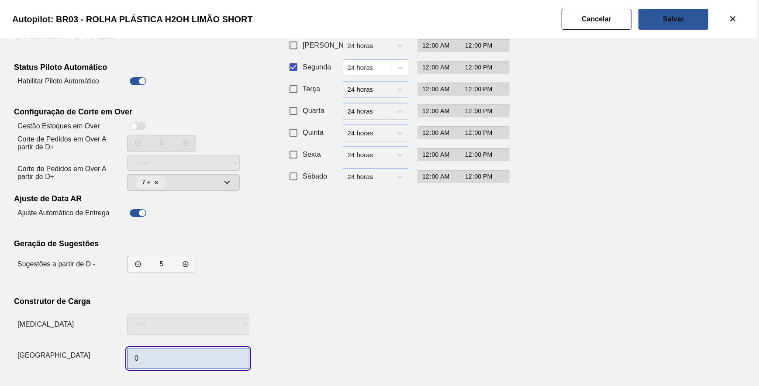
click at [187, 357] on input "0" at bounding box center [188, 358] width 122 height 21
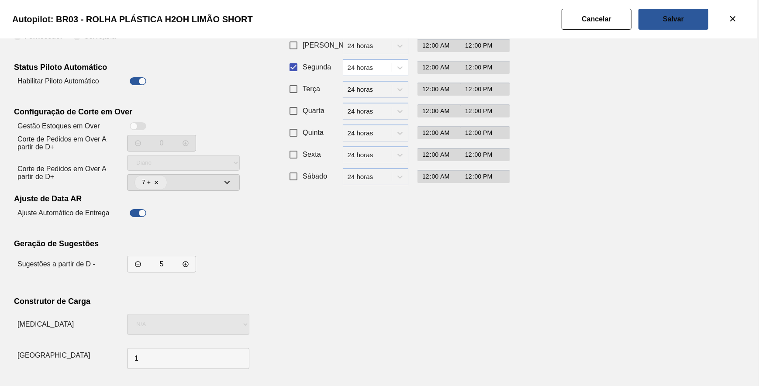
drag, startPoint x: 501, startPoint y: 270, endPoint x: 585, endPoint y: 111, distance: 180.4
click at [505, 259] on div "Rotinas Automáticas Configurações da Composicao de Carga Fornecedor Cervejaria …" at bounding box center [379, 175] width 731 height 395
click at [660, 25] on button "Salvar" at bounding box center [674, 19] width 70 height 21
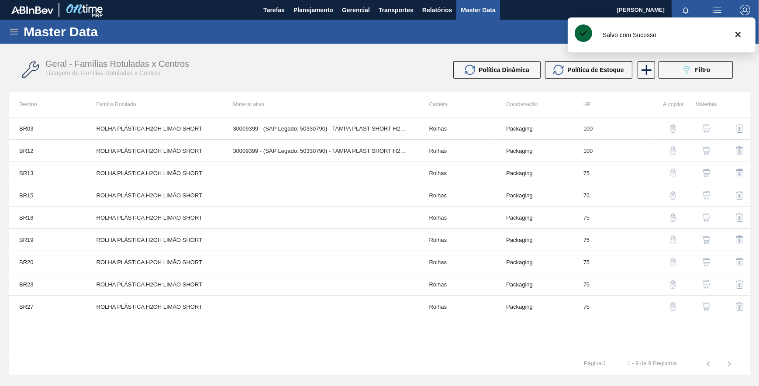
click at [671, 151] on img "button" at bounding box center [673, 150] width 9 height 9
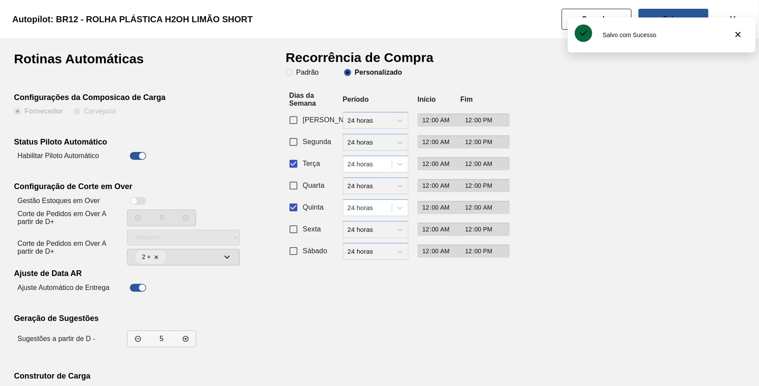
click at [296, 163] on input "Terça" at bounding box center [293, 164] width 18 height 18
drag, startPoint x: 295, startPoint y: 145, endPoint x: 293, endPoint y: 196, distance: 50.3
click at [294, 146] on input "Segunda" at bounding box center [293, 142] width 18 height 18
click at [294, 211] on input "Quinta" at bounding box center [293, 207] width 18 height 18
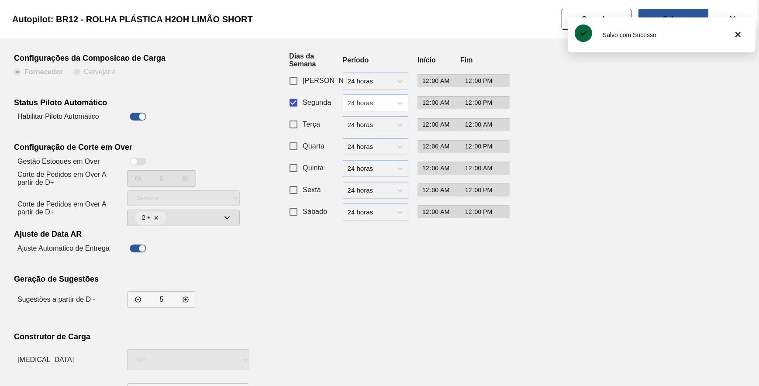
scroll to position [75, 0]
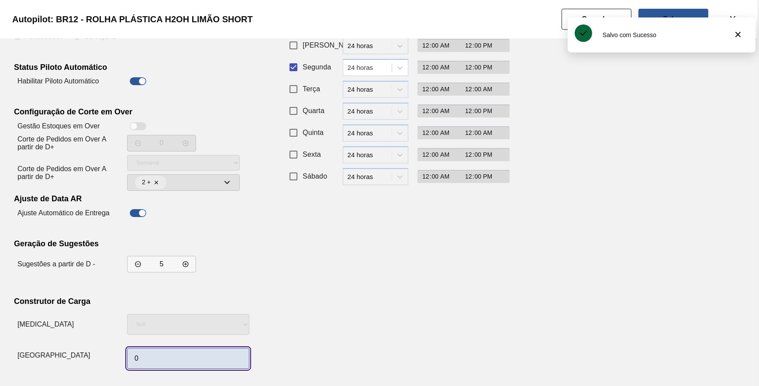
click at [157, 357] on input "0" at bounding box center [188, 358] width 122 height 21
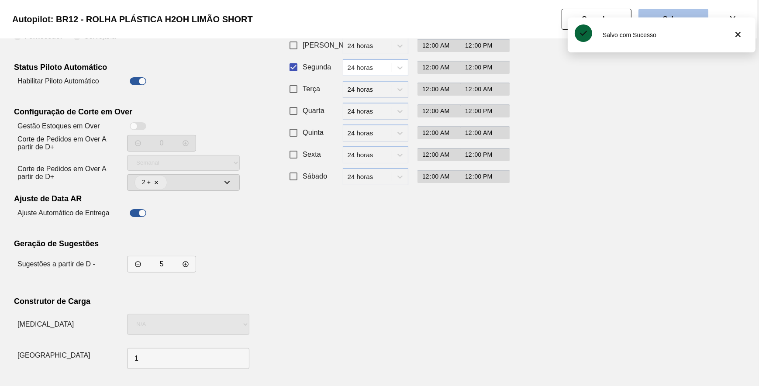
click at [670, 13] on button "Salvar" at bounding box center [674, 19] width 70 height 21
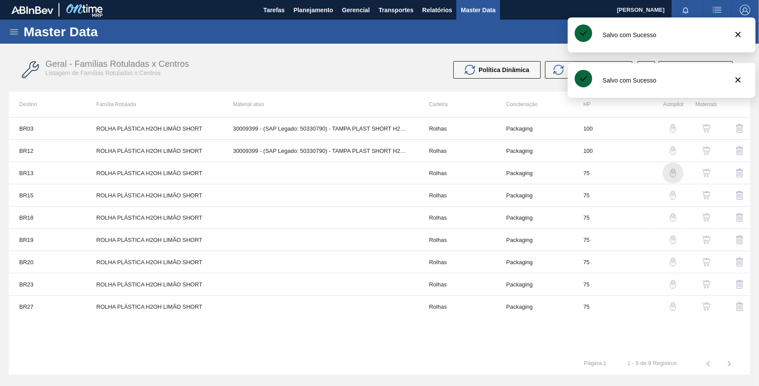
click at [674, 170] on img "button" at bounding box center [673, 173] width 9 height 9
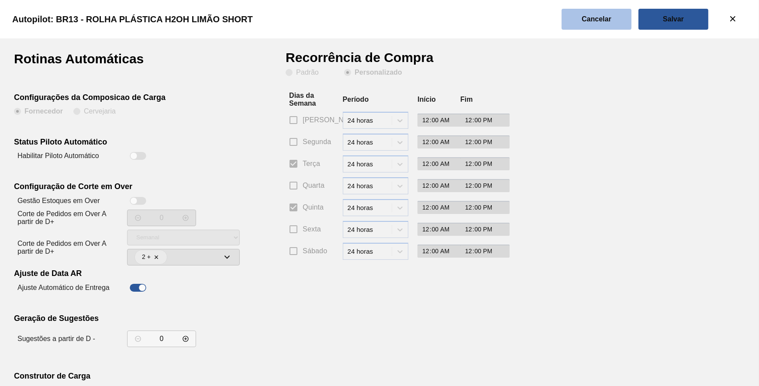
click at [581, 23] on button "Cancelar" at bounding box center [597, 19] width 70 height 21
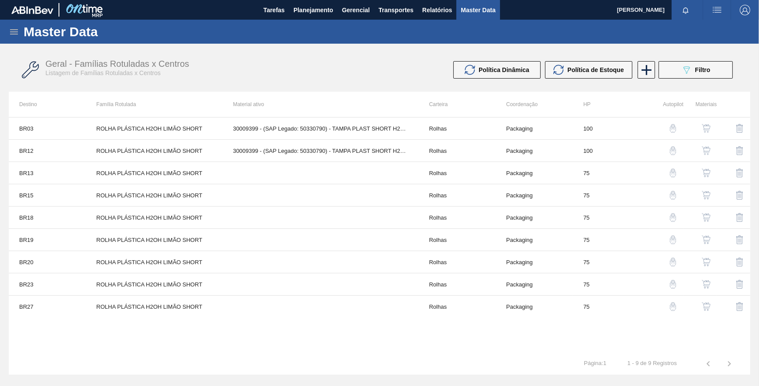
click at [674, 193] on img "button" at bounding box center [673, 195] width 9 height 9
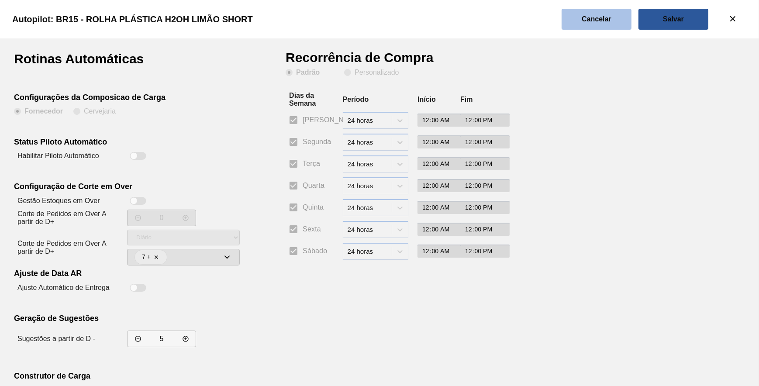
click at [613, 12] on button "Cancelar" at bounding box center [597, 19] width 70 height 21
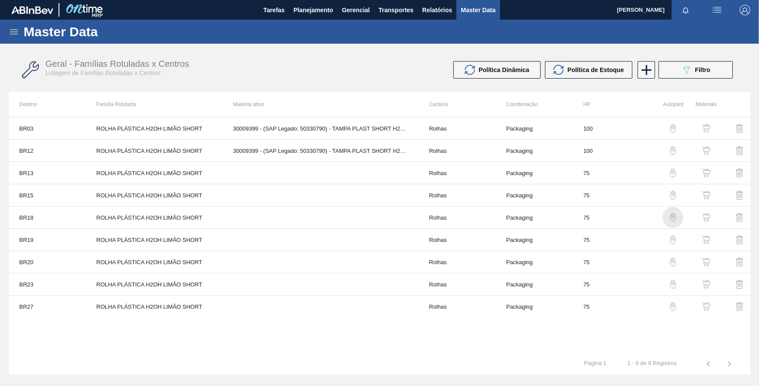
click at [674, 214] on img "button" at bounding box center [673, 217] width 9 height 9
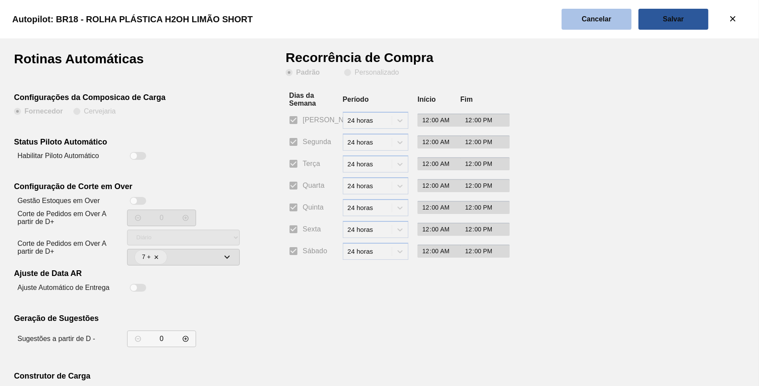
click at [606, 24] on button "Cancelar" at bounding box center [597, 19] width 70 height 21
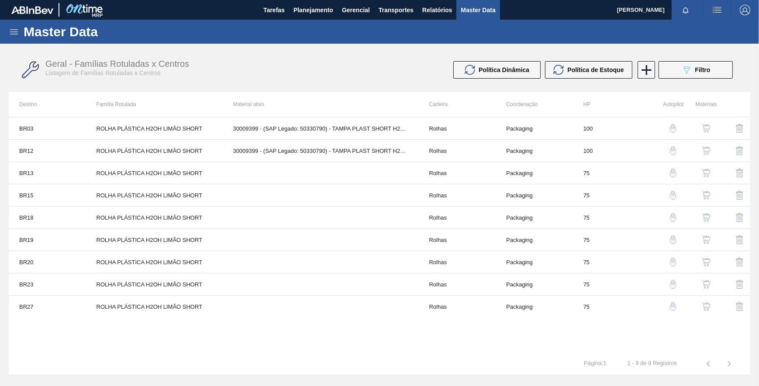
click at [674, 236] on img "button" at bounding box center [673, 239] width 9 height 9
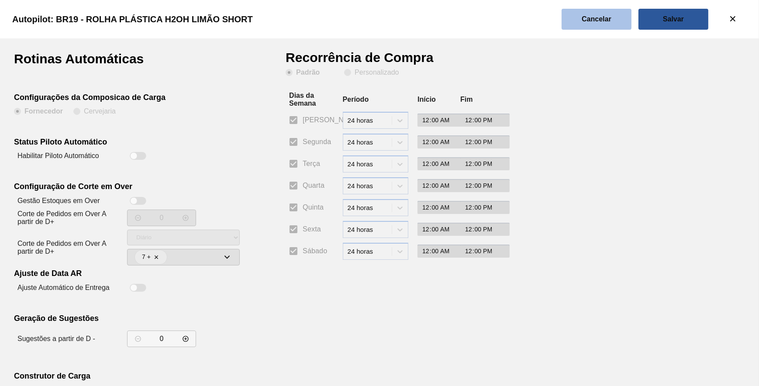
click at [0, 0] on slot "Cancelar" at bounding box center [0, 0] width 0 height 0
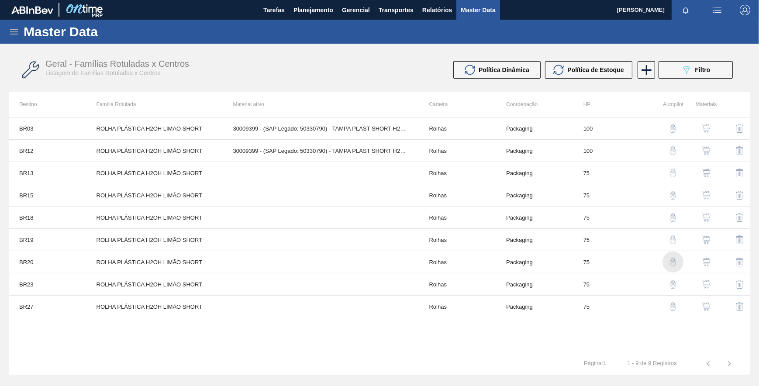
click at [674, 263] on img "button" at bounding box center [673, 262] width 9 height 9
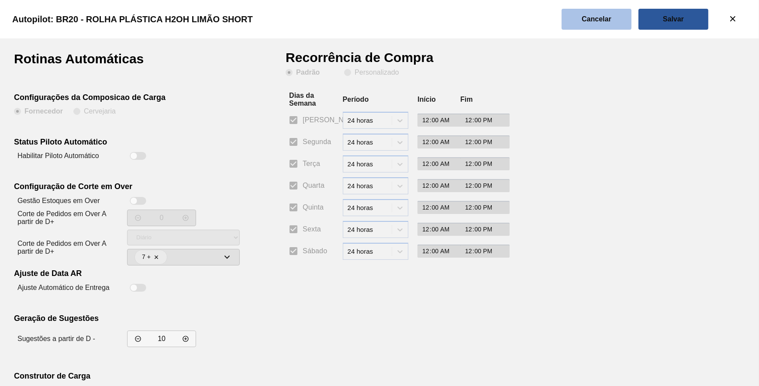
drag, startPoint x: 610, startPoint y: 21, endPoint x: 619, endPoint y: 40, distance: 20.9
click at [610, 23] on button "Cancelar" at bounding box center [597, 19] width 70 height 21
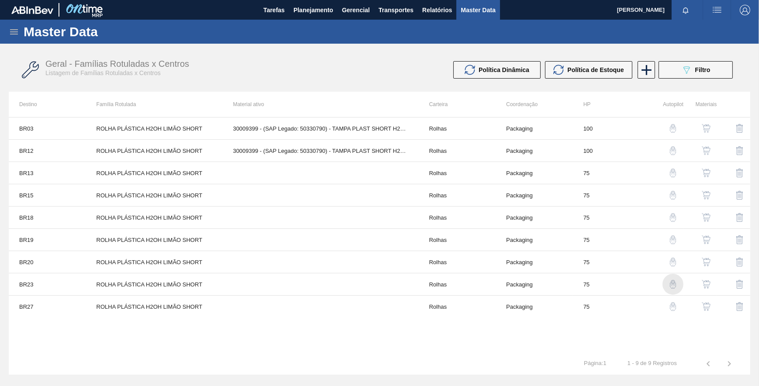
click at [675, 284] on img "button" at bounding box center [673, 284] width 9 height 9
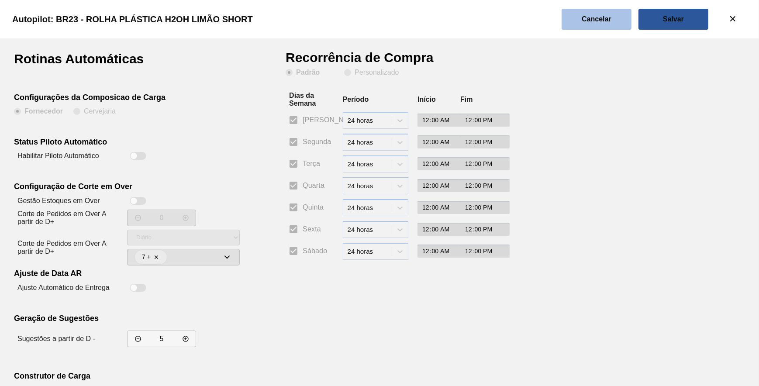
click at [619, 21] on button "Cancelar" at bounding box center [597, 19] width 70 height 21
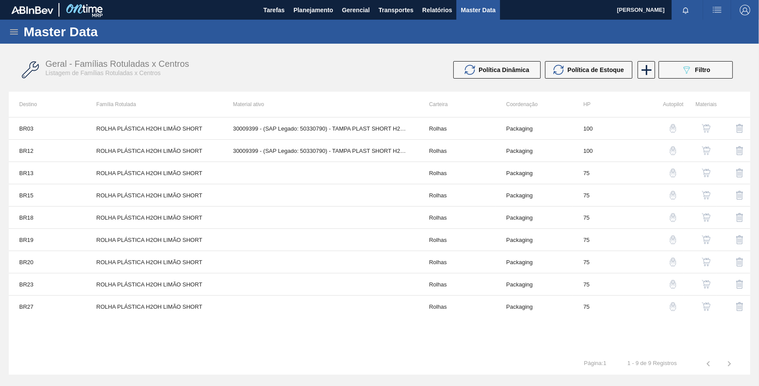
click at [675, 303] on img "button" at bounding box center [673, 306] width 9 height 9
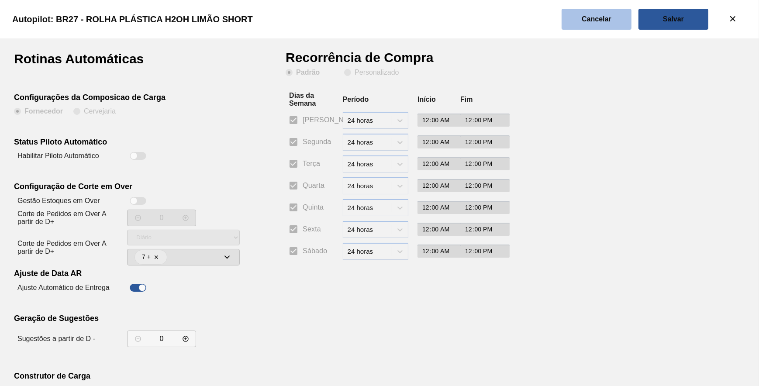
click at [605, 26] on button "Cancelar" at bounding box center [597, 19] width 70 height 21
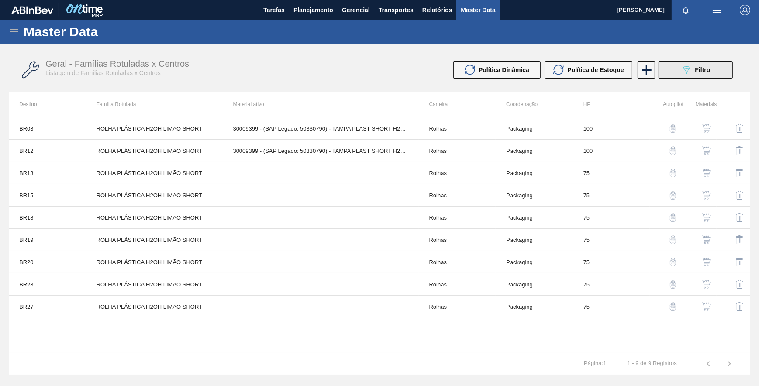
click at [687, 63] on button "089F7B8B-B2A5-4AFE-B5C0-19BA573D28AC Filtro" at bounding box center [696, 69] width 74 height 17
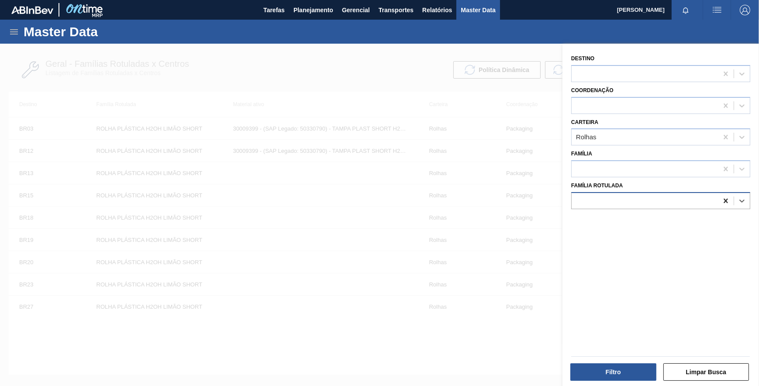
click at [719, 203] on div at bounding box center [726, 201] width 16 height 16
paste Rotulada "ROLHA PLÁSTICA GATORADE NORMAL"
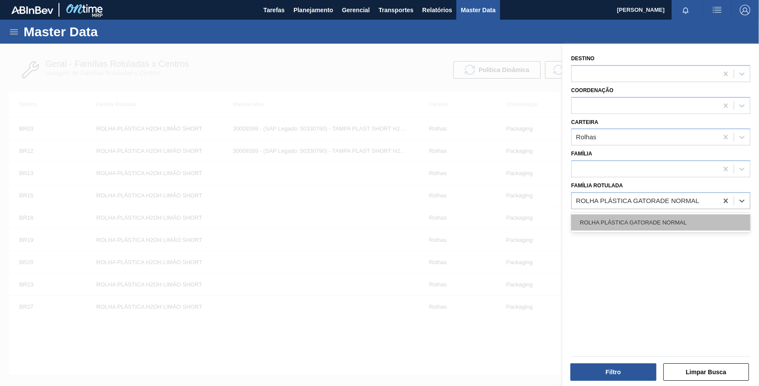
click at [672, 222] on div "ROLHA PLÁSTICA GATORADE NORMAL" at bounding box center [660, 223] width 179 height 16
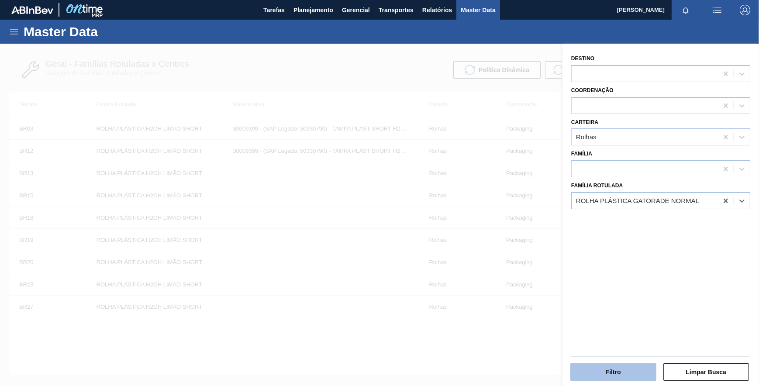
click at [630, 375] on button "Filtro" at bounding box center [614, 371] width 86 height 17
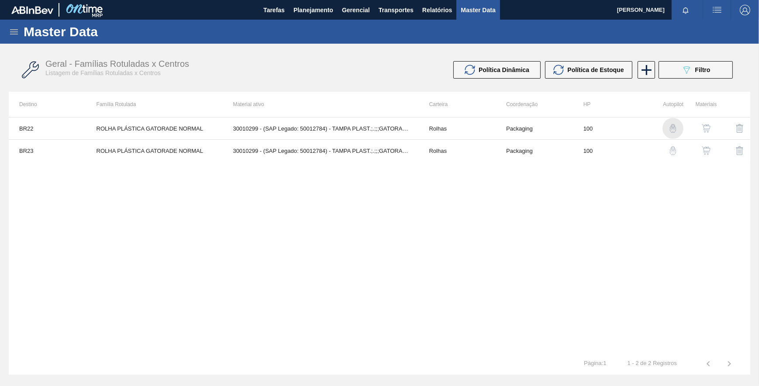
click at [676, 127] on img "button" at bounding box center [673, 128] width 9 height 9
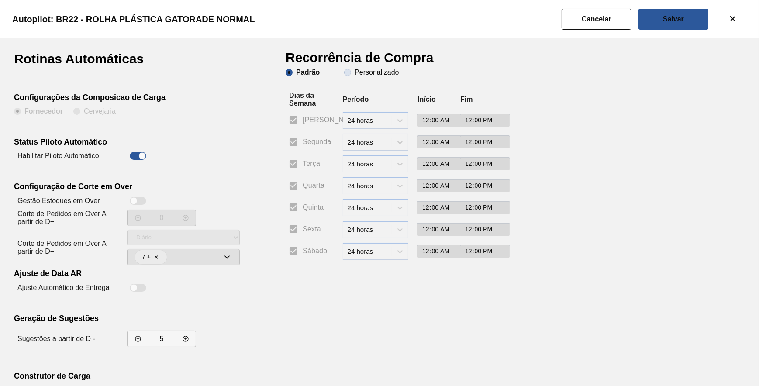
click at [353, 69] on span "Personalizado" at bounding box center [371, 72] width 55 height 7
click at [353, 69] on input "Personalizado" at bounding box center [348, 73] width 14 height 14
click at [290, 142] on input "Segunda" at bounding box center [293, 142] width 18 height 18
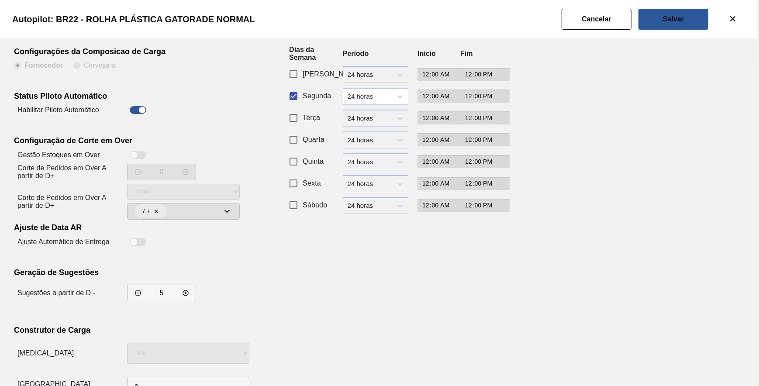
scroll to position [75, 0]
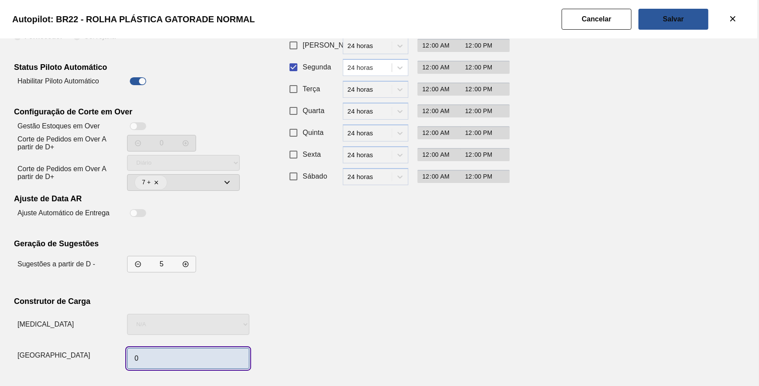
click at [166, 356] on input "0" at bounding box center [188, 358] width 122 height 21
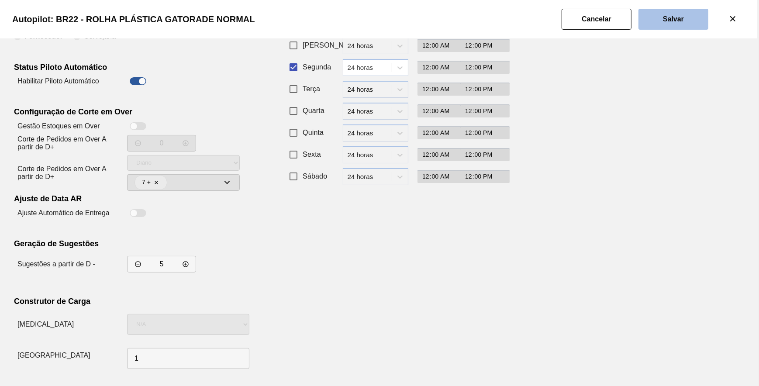
click at [662, 23] on button "Salvar" at bounding box center [674, 19] width 70 height 21
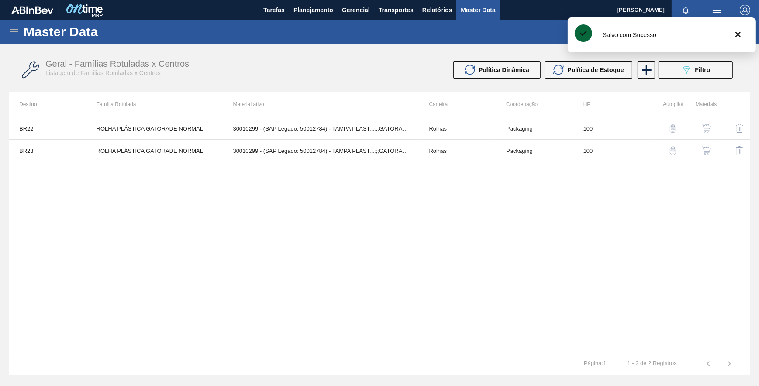
click at [668, 148] on div "button" at bounding box center [673, 150] width 10 height 9
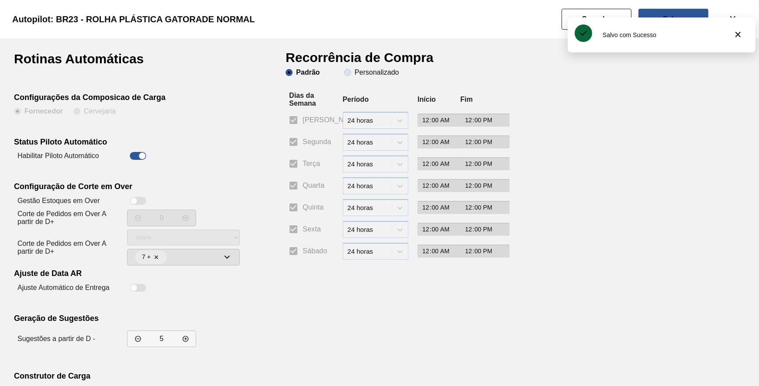
click at [0, 0] on slot "Personalizado" at bounding box center [0, 0] width 0 height 0
click at [355, 74] on input "Personalizado" at bounding box center [348, 73] width 14 height 14
click at [290, 147] on input "Segunda" at bounding box center [293, 142] width 18 height 18
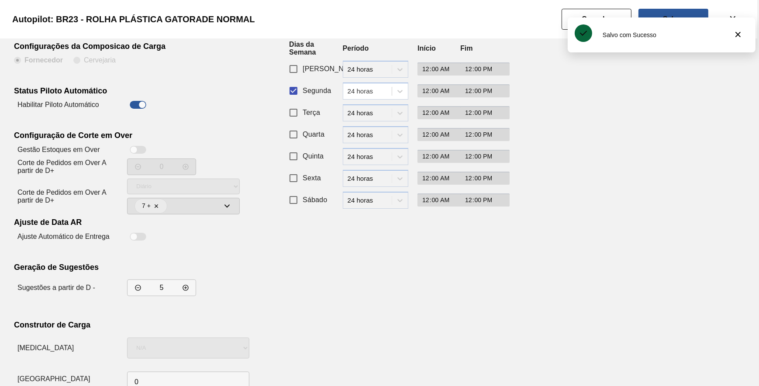
scroll to position [75, 0]
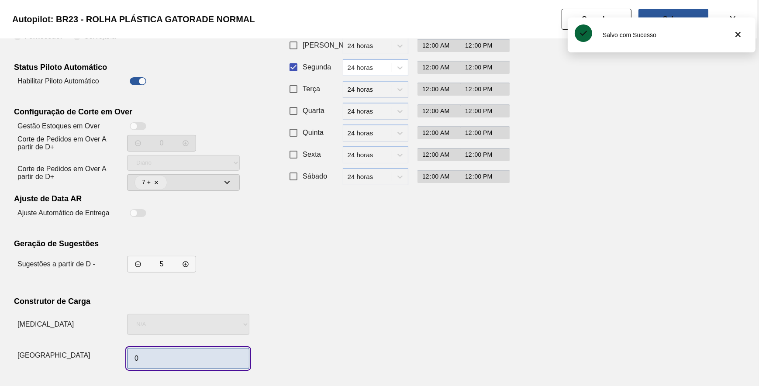
click at [152, 356] on input "0" at bounding box center [188, 358] width 122 height 21
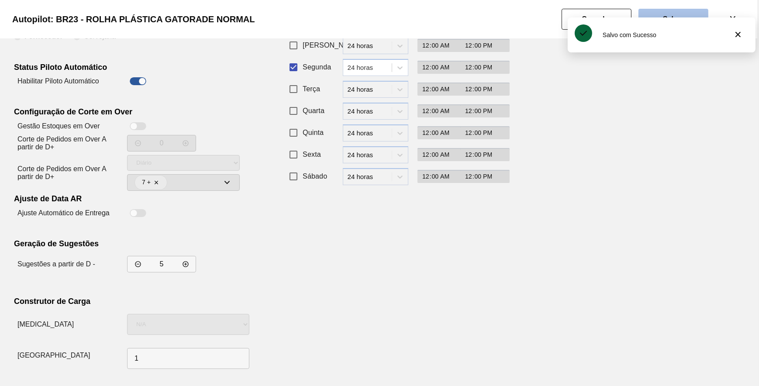
click at [681, 12] on button "Salvar" at bounding box center [674, 19] width 70 height 21
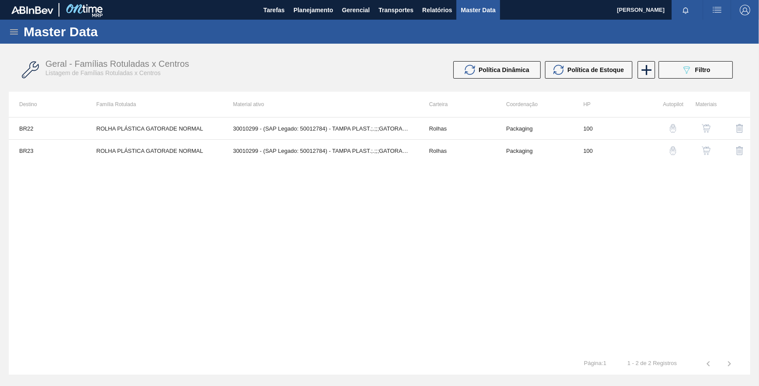
drag, startPoint x: 254, startPoint y: 218, endPoint x: 311, endPoint y: 194, distance: 62.3
click at [258, 215] on div "BR22 ROLHA PLÁSTICA GATORADE NORMAL 30010299 - (SAP Legado: 50012784) - TAMPA P…" at bounding box center [380, 235] width 742 height 236
click at [692, 66] on div "089F7B8B-B2A5-4AFE-B5C0-19BA573D28AC Filtro" at bounding box center [696, 70] width 29 height 10
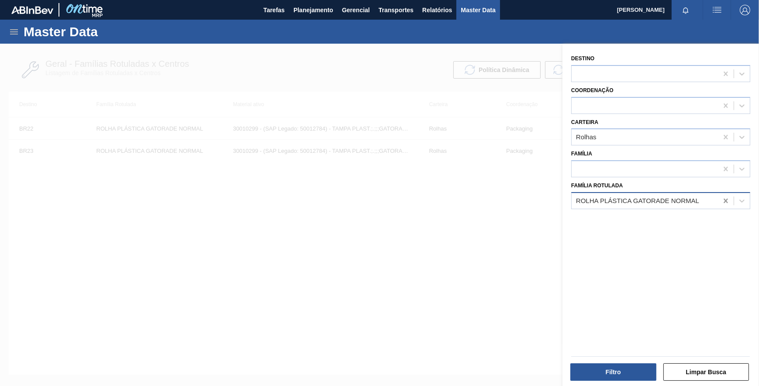
click at [724, 201] on icon at bounding box center [726, 201] width 4 height 4
paste Rotulada "ROLHA PLÁSTICA SUKITA SHORT"
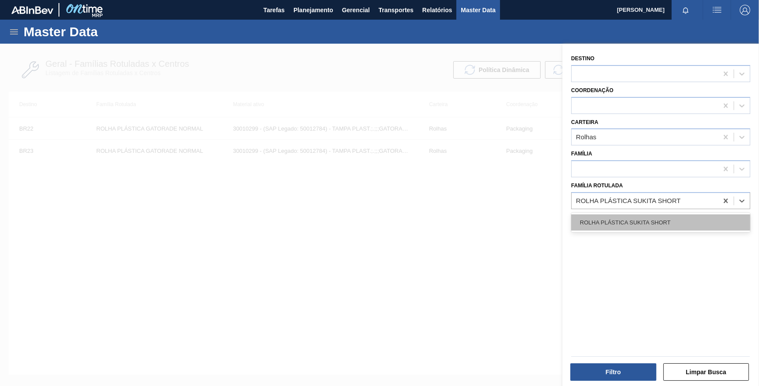
click at [682, 221] on div "ROLHA PLÁSTICA SUKITA SHORT" at bounding box center [660, 223] width 179 height 16
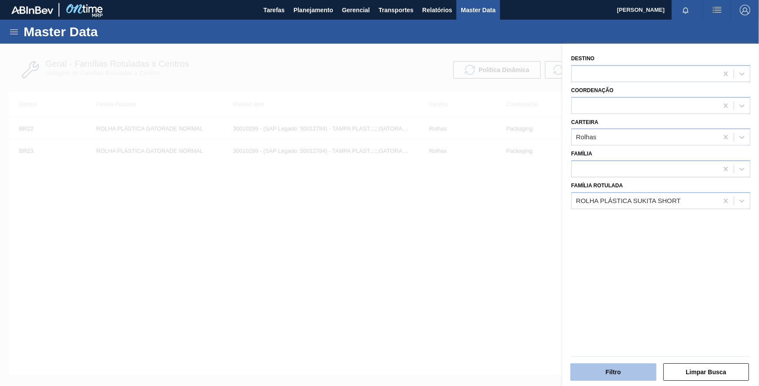
drag, startPoint x: 609, startPoint y: 384, endPoint x: 609, endPoint y: 379, distance: 4.8
click at [609, 383] on div "Filtro Limpar Busca" at bounding box center [657, 366] width 197 height 44
click at [609, 377] on button "Filtro" at bounding box center [614, 371] width 86 height 17
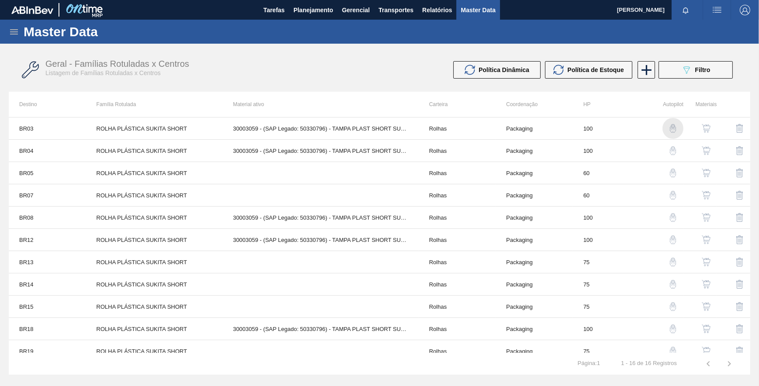
click at [669, 128] on img "button" at bounding box center [673, 128] width 9 height 9
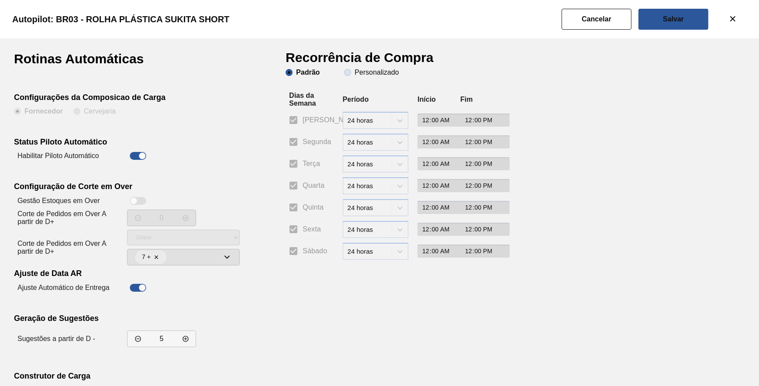
click at [0, 0] on slot "Personalizado" at bounding box center [0, 0] width 0 height 0
click at [354, 74] on input "Personalizado" at bounding box center [348, 73] width 14 height 14
click at [290, 148] on input "Segunda" at bounding box center [293, 142] width 18 height 18
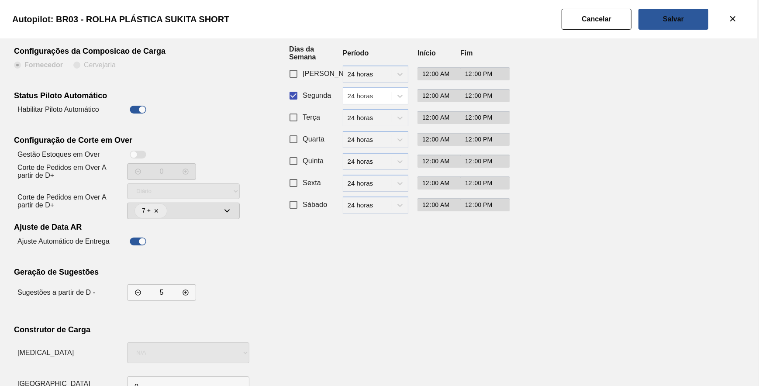
scroll to position [75, 0]
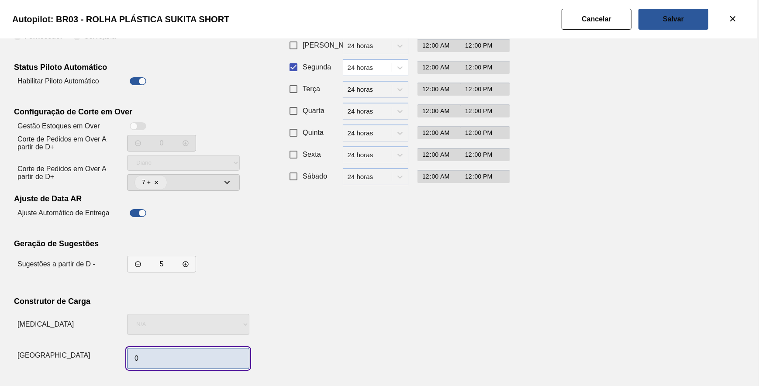
click at [174, 358] on input "0" at bounding box center [188, 358] width 122 height 21
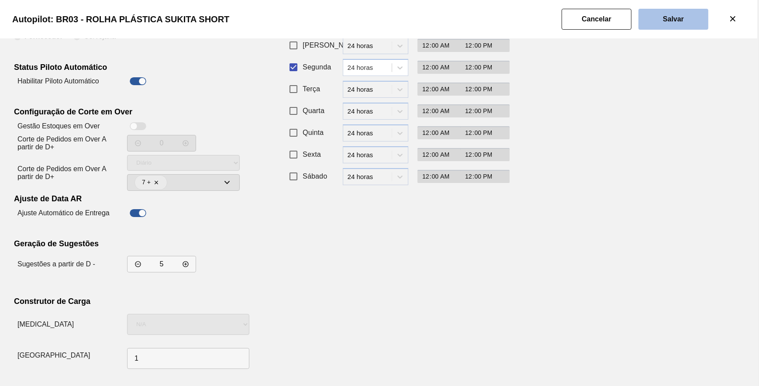
click at [691, 20] on button "Salvar" at bounding box center [674, 19] width 70 height 21
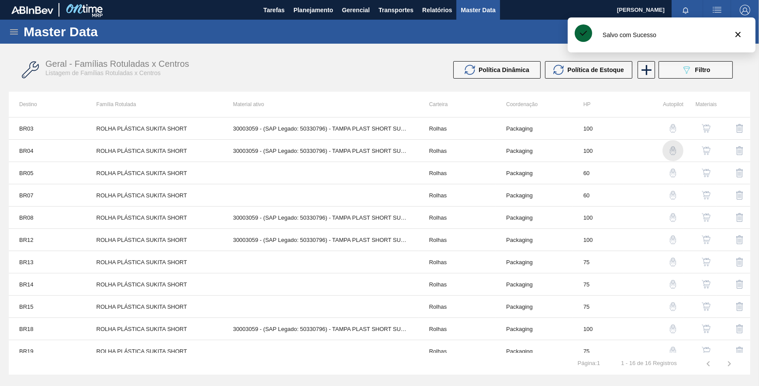
click at [673, 152] on img "button" at bounding box center [673, 150] width 9 height 9
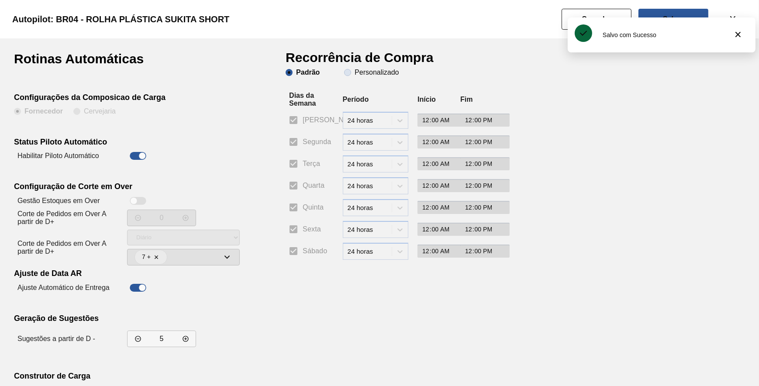
click at [351, 75] on span "Personalizado" at bounding box center [371, 72] width 55 height 7
click at [351, 75] on input "Personalizado" at bounding box center [348, 73] width 14 height 14
click at [301, 144] on input "Segunda" at bounding box center [293, 142] width 18 height 18
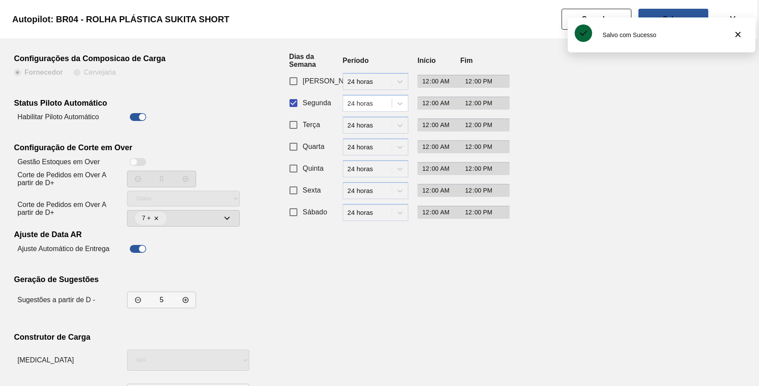
scroll to position [75, 0]
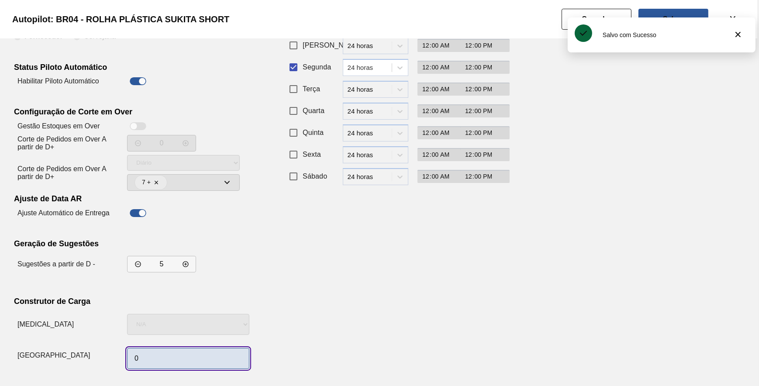
click at [162, 359] on input "0" at bounding box center [188, 358] width 122 height 21
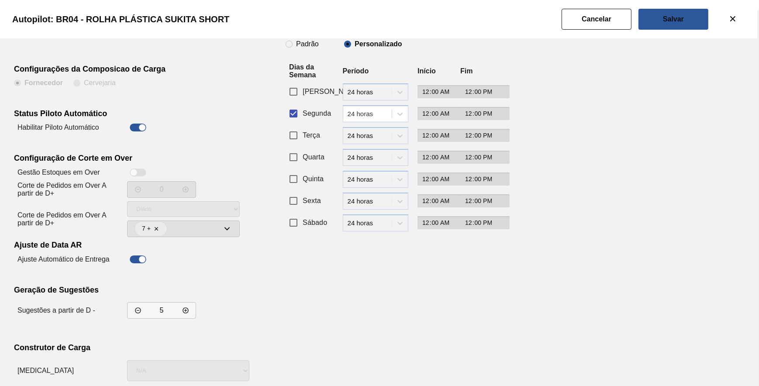
scroll to position [0, 0]
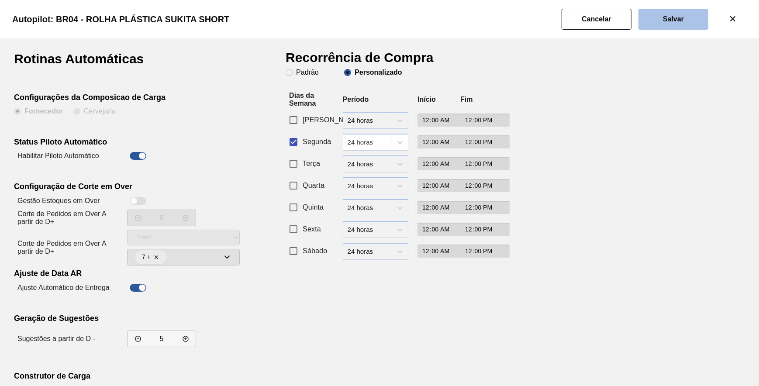
click at [657, 19] on button "Salvar" at bounding box center [674, 19] width 70 height 21
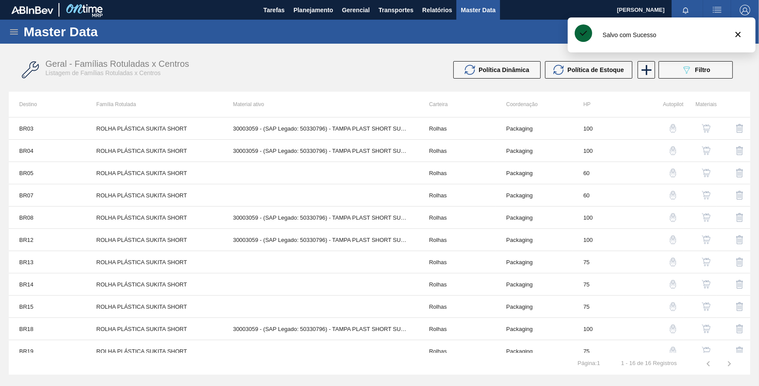
click at [671, 173] on img "button" at bounding box center [673, 173] width 9 height 9
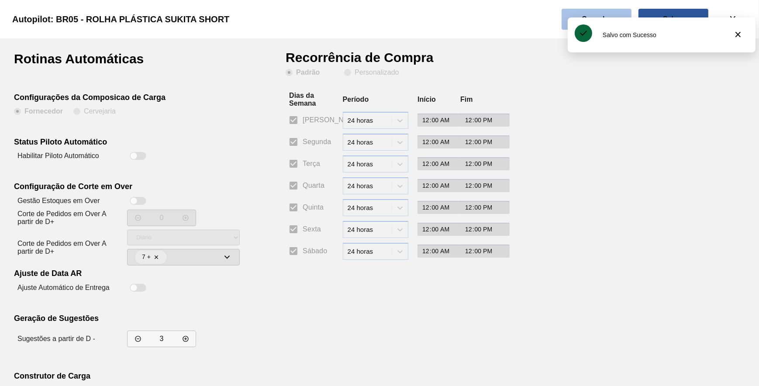
click at [592, 13] on button "Cancelar" at bounding box center [597, 19] width 70 height 21
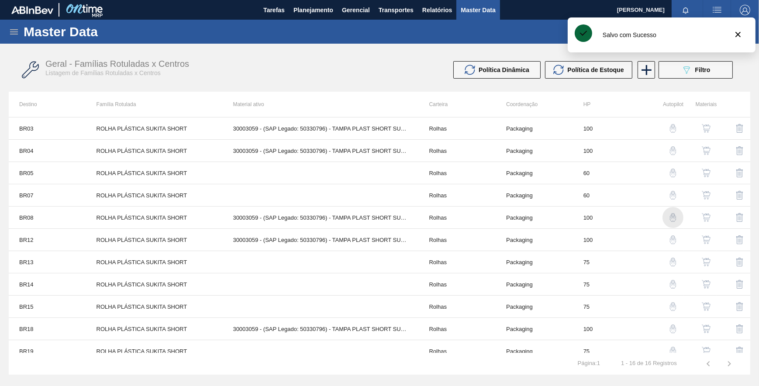
click at [669, 217] on img "button" at bounding box center [673, 217] width 9 height 9
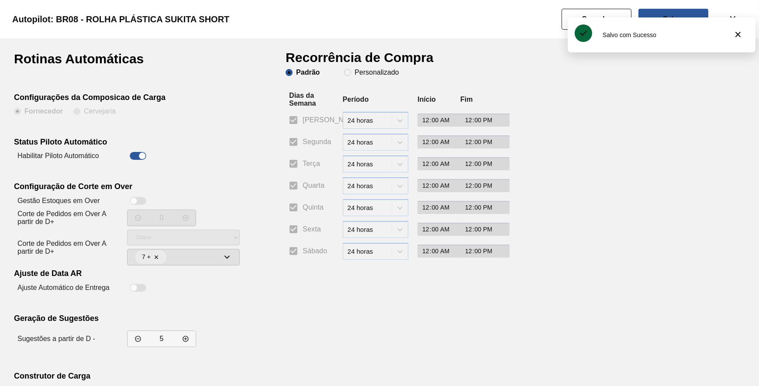
drag, startPoint x: 359, startPoint y: 73, endPoint x: 346, endPoint y: 96, distance: 26.6
click at [0, 0] on slot "Personalizado" at bounding box center [0, 0] width 0 height 0
click at [355, 72] on input "Personalizado" at bounding box center [348, 73] width 14 height 14
click at [293, 141] on input "Segunda" at bounding box center [293, 142] width 18 height 18
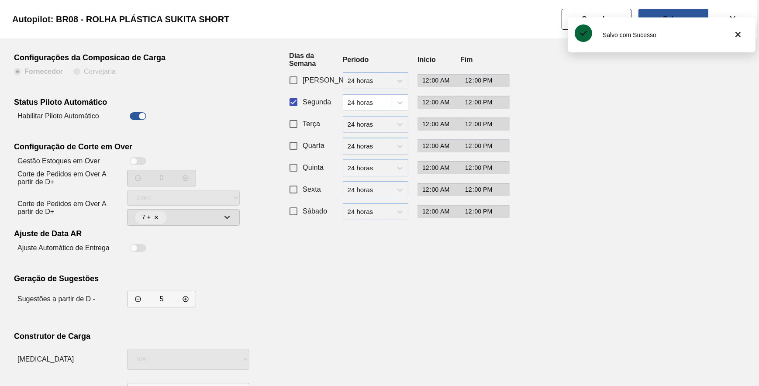
scroll to position [75, 0]
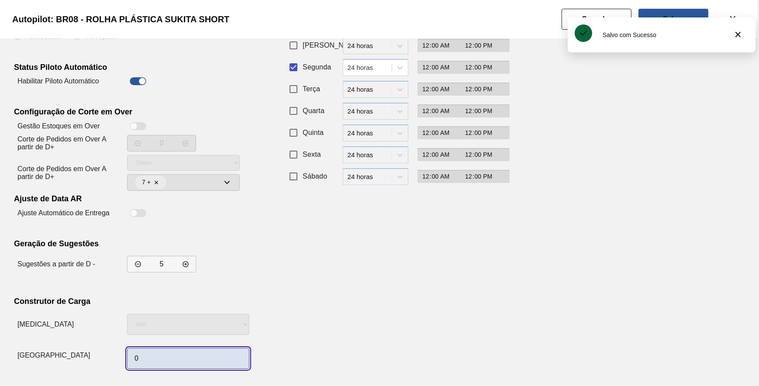
click at [153, 357] on input "0" at bounding box center [188, 358] width 122 height 21
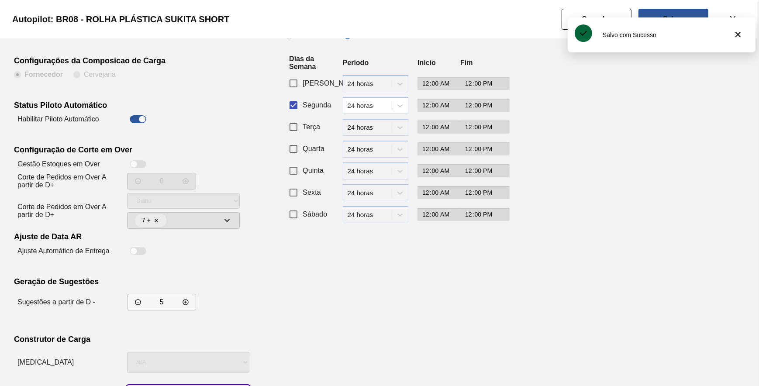
scroll to position [0, 0]
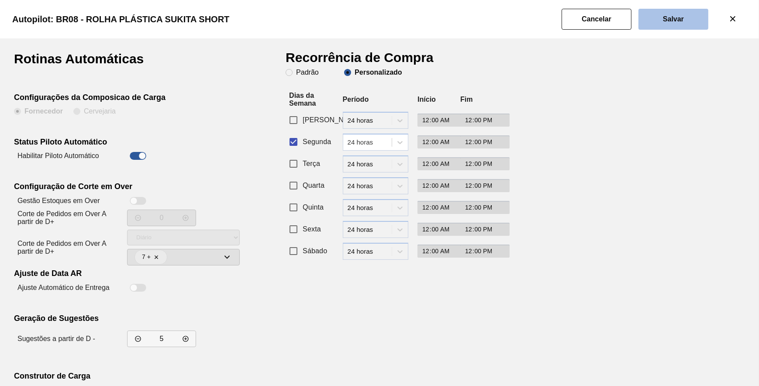
click at [662, 26] on button "Salvar" at bounding box center [674, 19] width 70 height 21
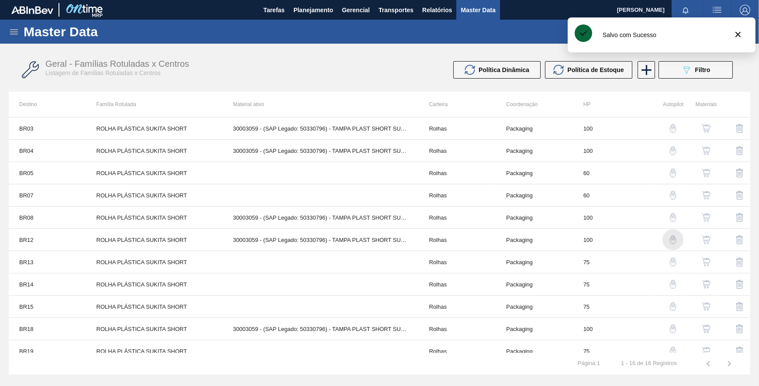
click at [674, 237] on img "button" at bounding box center [673, 239] width 9 height 9
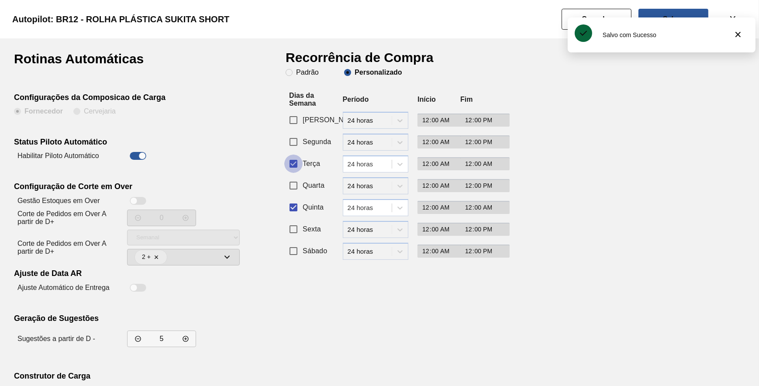
drag, startPoint x: 291, startPoint y: 166, endPoint x: 293, endPoint y: 151, distance: 15.3
click at [291, 165] on input "Terça" at bounding box center [293, 164] width 18 height 18
click at [293, 149] on input "Segunda" at bounding box center [293, 142] width 18 height 18
click at [294, 209] on input "Quinta" at bounding box center [293, 207] width 18 height 18
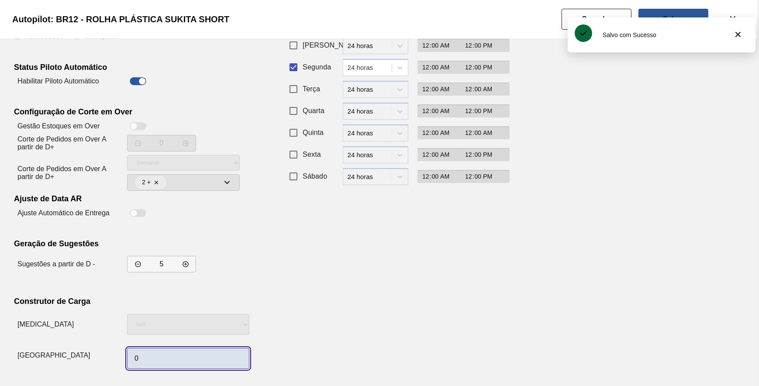
click at [198, 357] on input "0" at bounding box center [188, 358] width 122 height 21
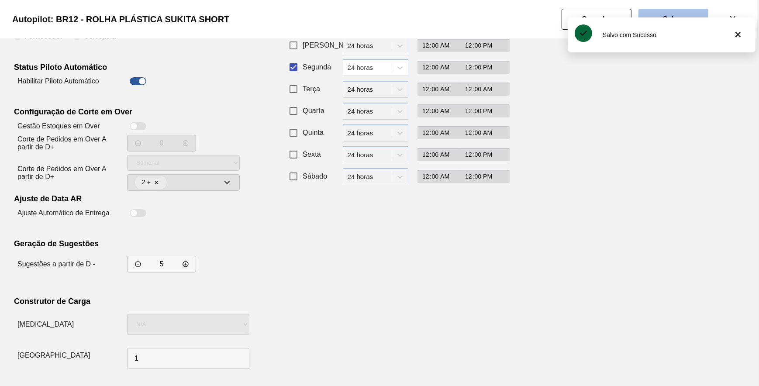
click at [664, 11] on button "Salvar" at bounding box center [674, 19] width 70 height 21
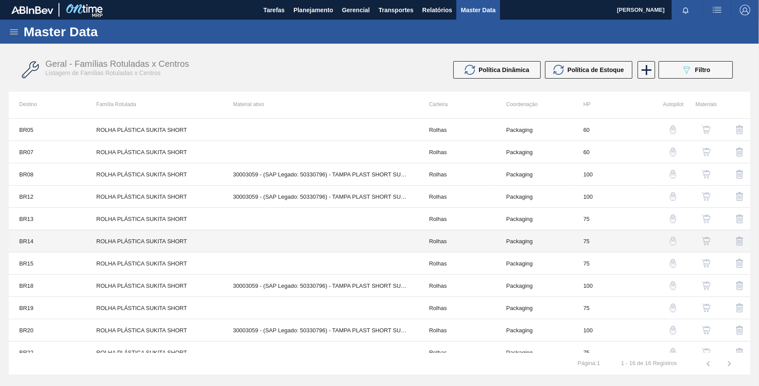
scroll to position [119, 0]
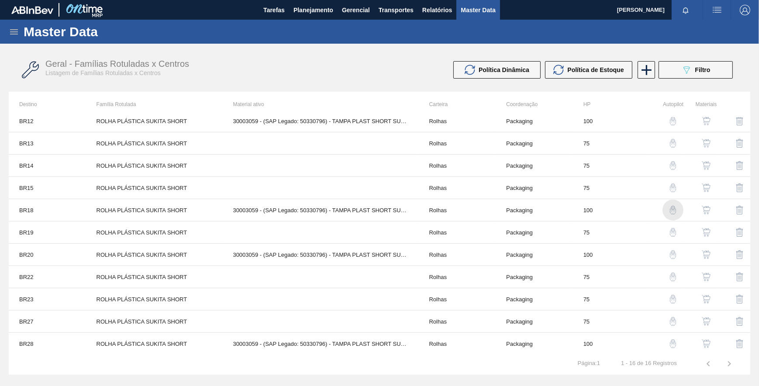
click at [669, 210] on img "button" at bounding box center [673, 210] width 9 height 9
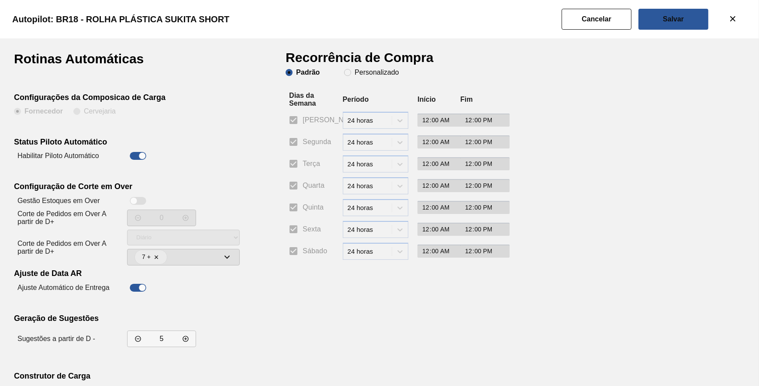
click at [358, 68] on h1 "Recorrência de Compra" at bounding box center [363, 60] width 155 height 17
click at [353, 74] on span "Personalizado" at bounding box center [371, 72] width 55 height 7
click at [353, 74] on input "Personalizado" at bounding box center [348, 73] width 14 height 14
click at [296, 142] on input "Segunda" at bounding box center [293, 142] width 18 height 18
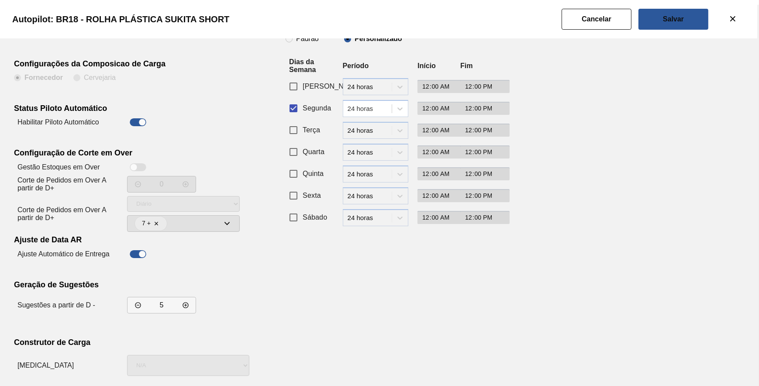
scroll to position [75, 0]
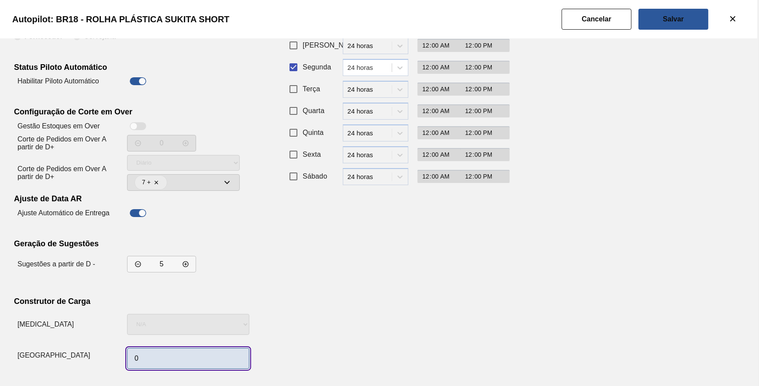
click at [170, 360] on input "0" at bounding box center [188, 358] width 122 height 21
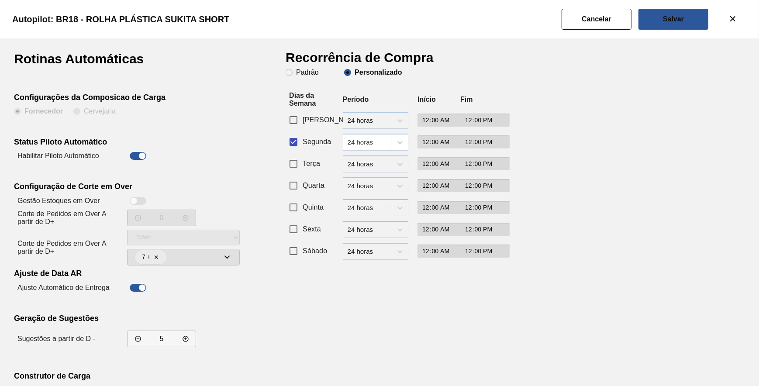
scroll to position [0, 0]
drag, startPoint x: 658, startPoint y: 24, endPoint x: 655, endPoint y: 30, distance: 6.3
click at [659, 24] on button "Salvar" at bounding box center [674, 19] width 70 height 21
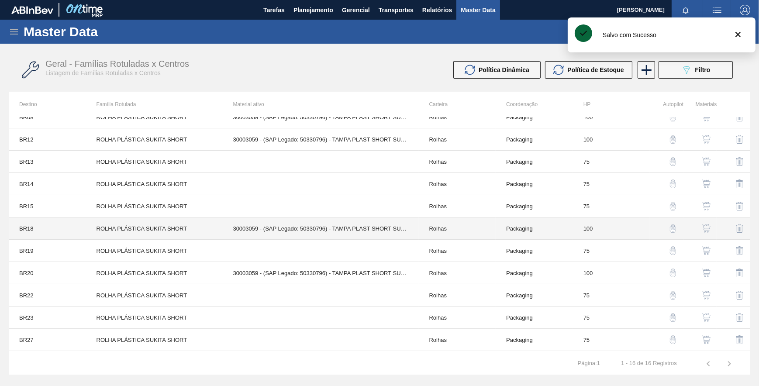
scroll to position [120, 0]
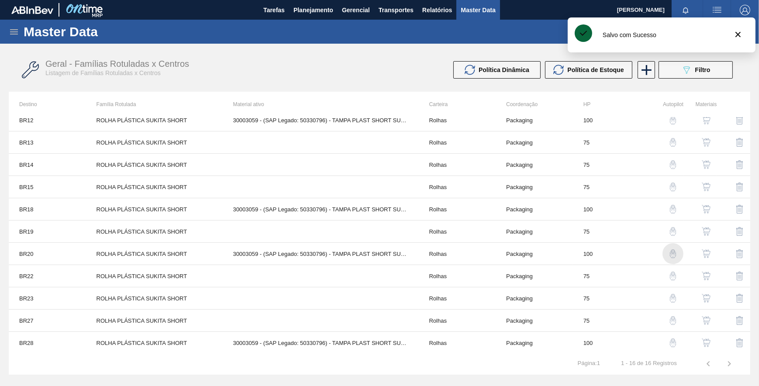
click at [673, 249] on img "button" at bounding box center [673, 253] width 9 height 9
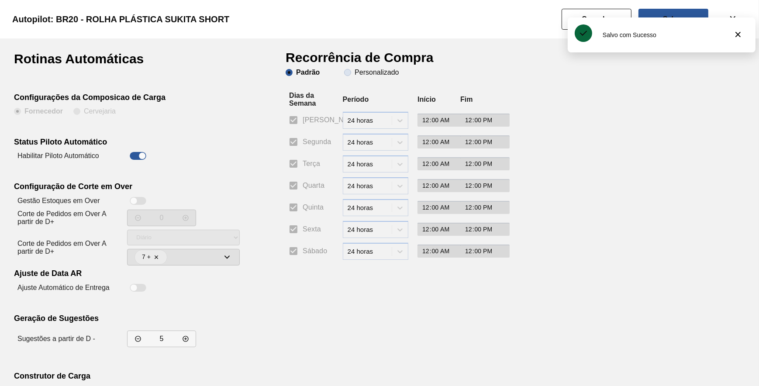
click at [0, 0] on slot "Personalizado" at bounding box center [0, 0] width 0 height 0
click at [355, 73] on input "Personalizado" at bounding box center [348, 73] width 14 height 14
click at [301, 140] on input "Segunda" at bounding box center [293, 142] width 18 height 18
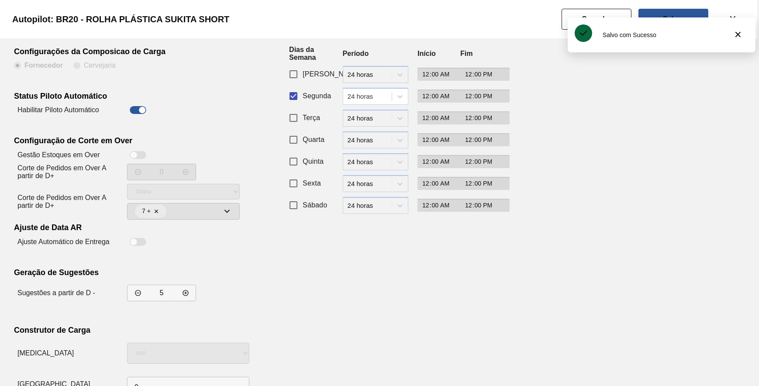
scroll to position [75, 0]
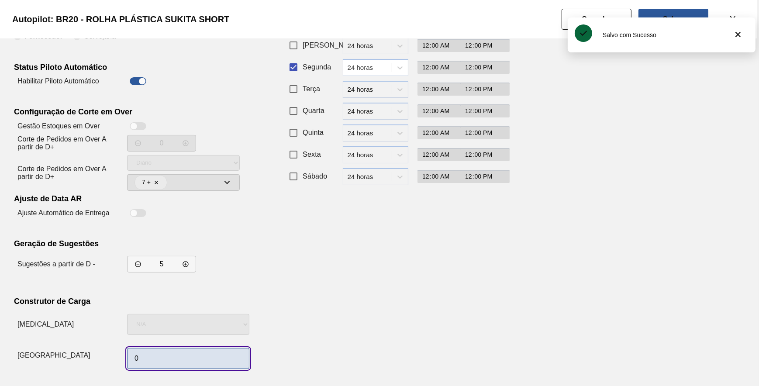
click at [186, 352] on input "0" at bounding box center [188, 358] width 122 height 21
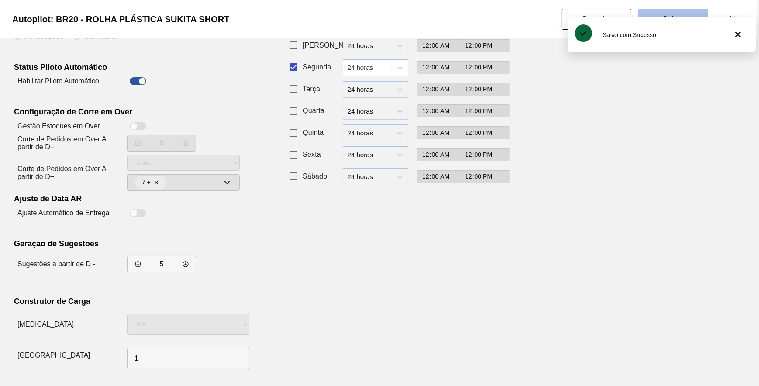
click at [696, 11] on button "Salvar" at bounding box center [674, 19] width 70 height 21
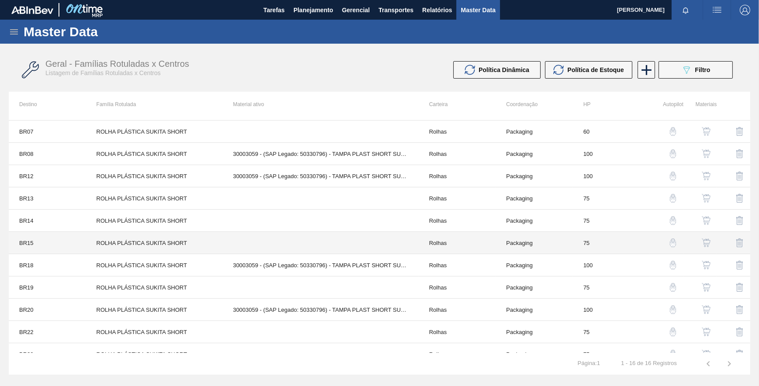
scroll to position [120, 0]
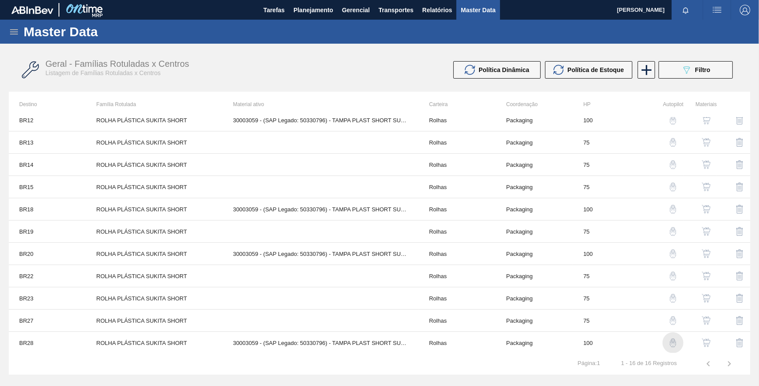
click at [673, 340] on img "button" at bounding box center [673, 343] width 9 height 9
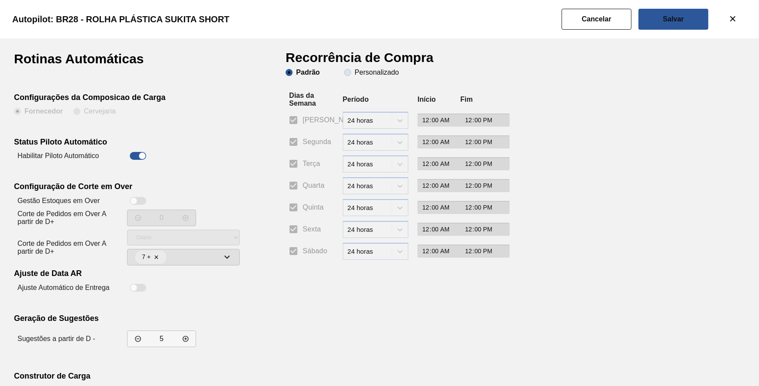
click at [0, 0] on slot "Personalizado" at bounding box center [0, 0] width 0 height 0
click at [355, 76] on input "Personalizado" at bounding box center [348, 73] width 14 height 14
click at [292, 143] on input "Segunda" at bounding box center [293, 142] width 18 height 18
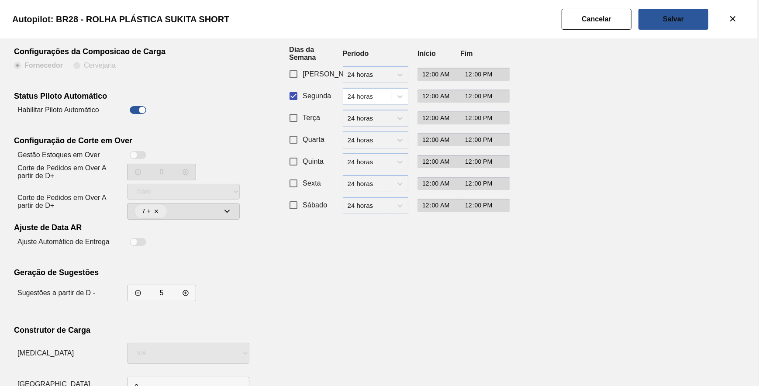
scroll to position [75, 0]
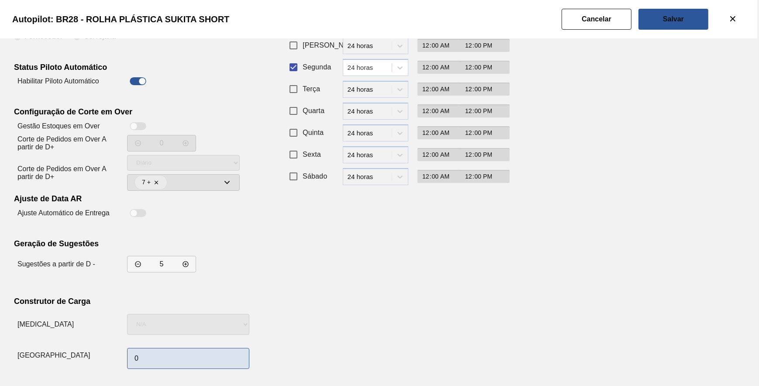
click at [183, 348] on div "0" at bounding box center [188, 359] width 122 height 28
click at [183, 352] on input "0" at bounding box center [188, 358] width 122 height 21
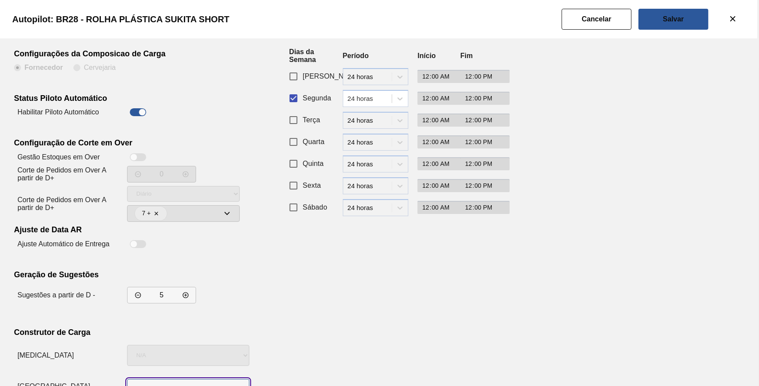
scroll to position [0, 0]
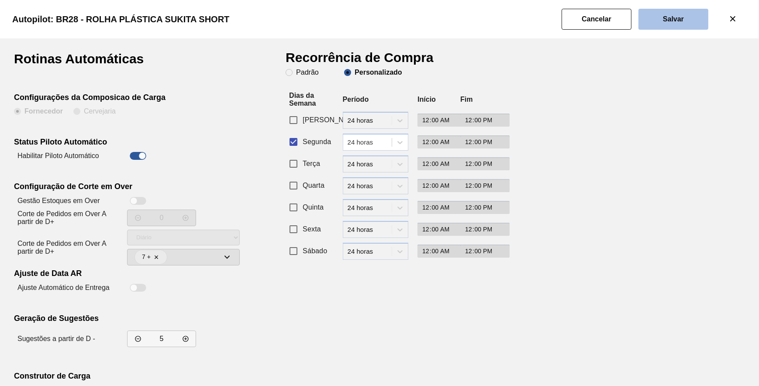
click at [661, 13] on button "Salvar" at bounding box center [674, 19] width 70 height 21
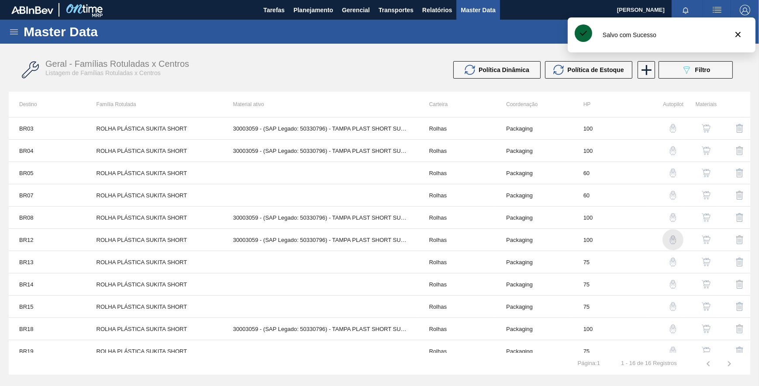
click at [672, 240] on img "button" at bounding box center [673, 239] width 9 height 9
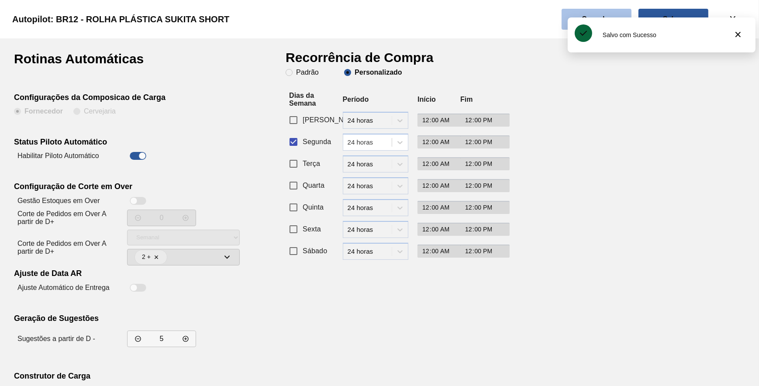
click at [599, 14] on button "Cancelar" at bounding box center [597, 19] width 70 height 21
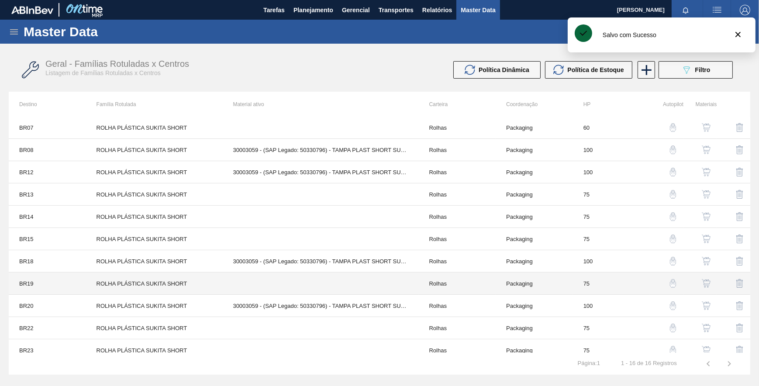
scroll to position [120, 0]
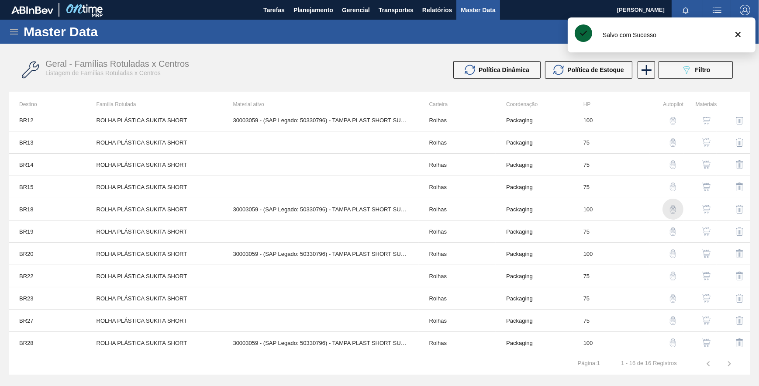
click at [675, 207] on img "button" at bounding box center [673, 209] width 9 height 9
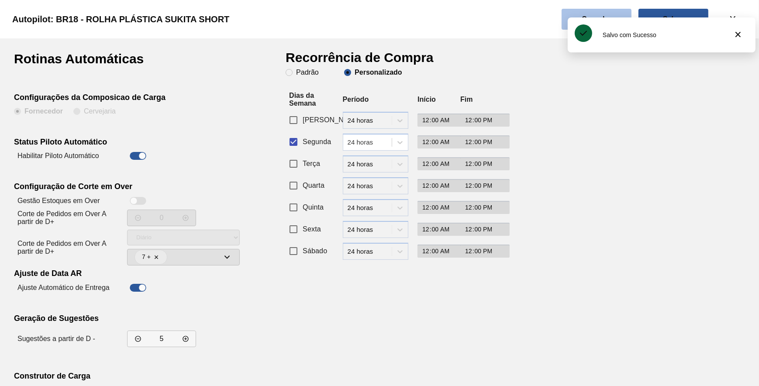
click at [621, 12] on button "Cancelar" at bounding box center [597, 19] width 70 height 21
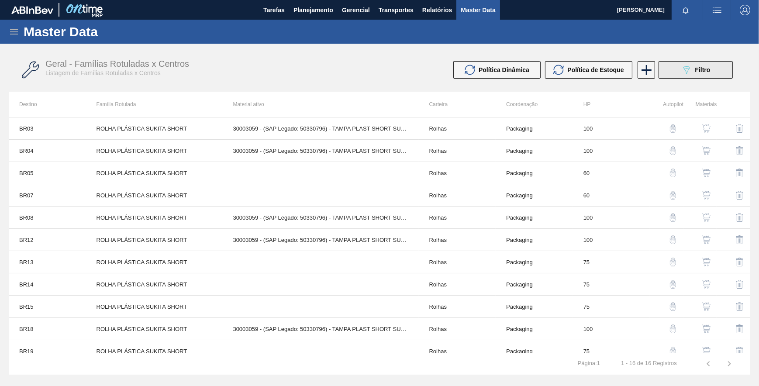
click at [707, 63] on button "089F7B8B-B2A5-4AFE-B5C0-19BA573D28AC Filtro" at bounding box center [696, 69] width 74 height 17
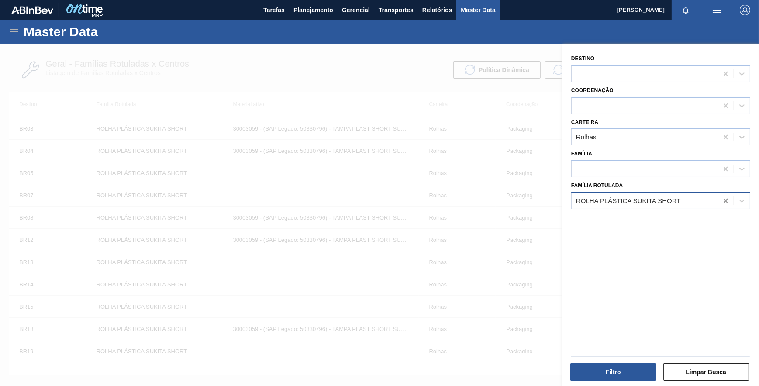
click at [723, 199] on icon at bounding box center [726, 201] width 9 height 9
paste Rotulada "ROLHA PLÁSTICA BARÉ S/ LINER"
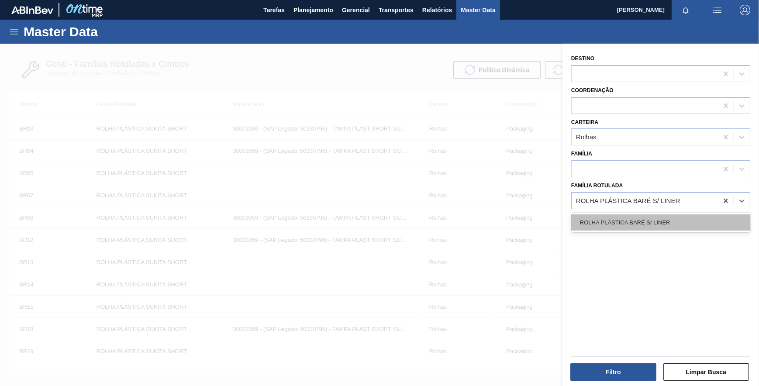
click at [654, 226] on div "ROLHA PLÁSTICA BARÉ S/ LINER" at bounding box center [660, 223] width 179 height 16
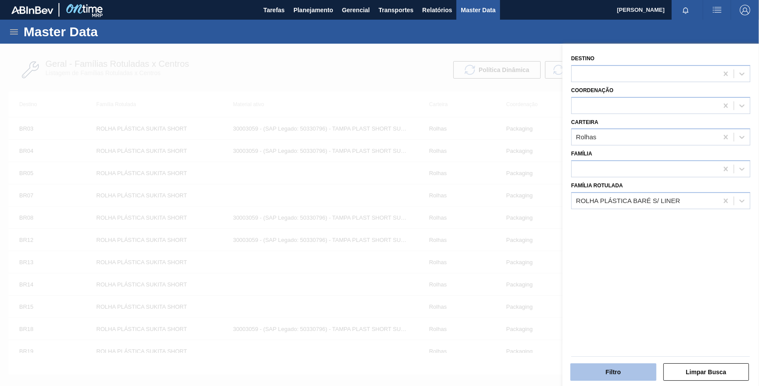
click at [636, 375] on button "Filtro" at bounding box center [614, 371] width 86 height 17
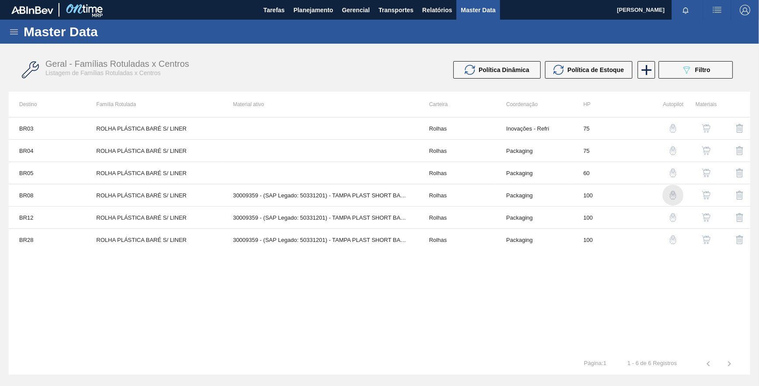
click at [670, 197] on img "button" at bounding box center [673, 195] width 9 height 9
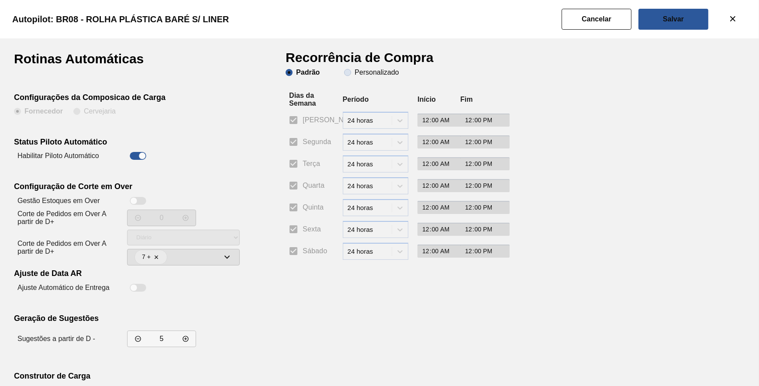
click at [0, 0] on slot "Personalizado" at bounding box center [0, 0] width 0 height 0
click at [355, 74] on input "Personalizado" at bounding box center [348, 73] width 14 height 14
click at [301, 141] on input "Segunda" at bounding box center [293, 142] width 18 height 18
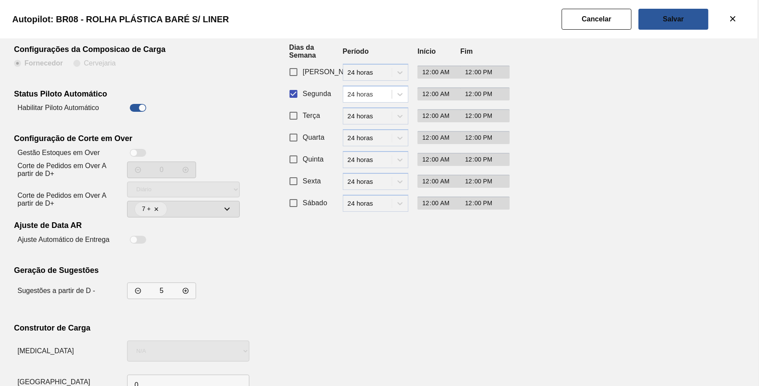
scroll to position [75, 0]
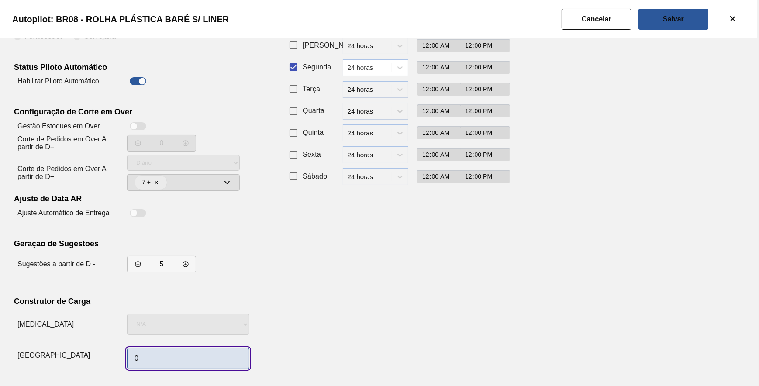
click at [202, 351] on input "0" at bounding box center [188, 358] width 122 height 21
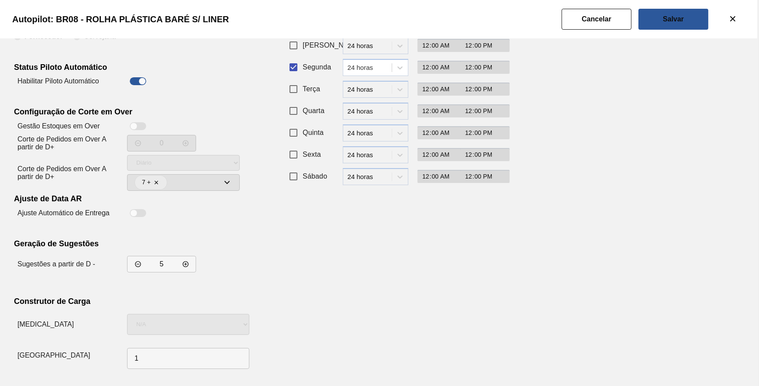
drag, startPoint x: 612, startPoint y: 255, endPoint x: 623, endPoint y: 102, distance: 153.3
click at [615, 242] on div "Rotinas Automáticas Configurações da Composicao de Carga Fornecedor Cervejaria …" at bounding box center [379, 175] width 731 height 395
click at [656, 21] on button "Salvar" at bounding box center [674, 19] width 70 height 21
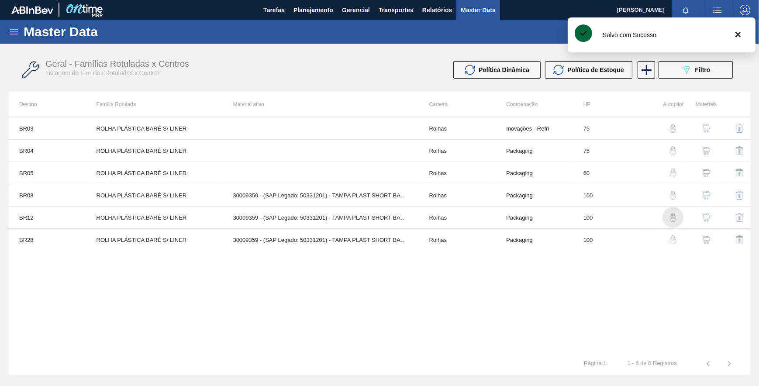
click at [676, 219] on img "button" at bounding box center [673, 217] width 9 height 9
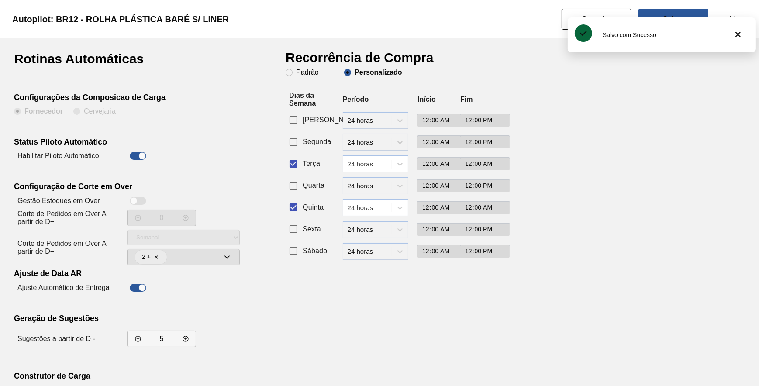
click at [294, 159] on input "Terça" at bounding box center [293, 164] width 18 height 18
click at [295, 144] on input "Segunda" at bounding box center [293, 142] width 18 height 18
click at [295, 203] on input "Quinta" at bounding box center [293, 207] width 18 height 18
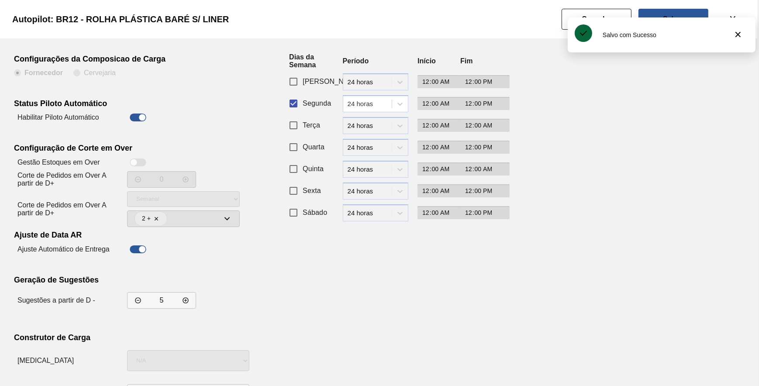
scroll to position [75, 0]
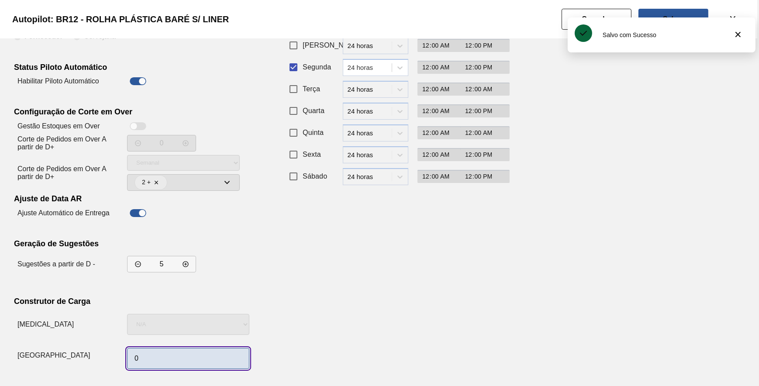
click at [149, 354] on input "0" at bounding box center [188, 358] width 122 height 21
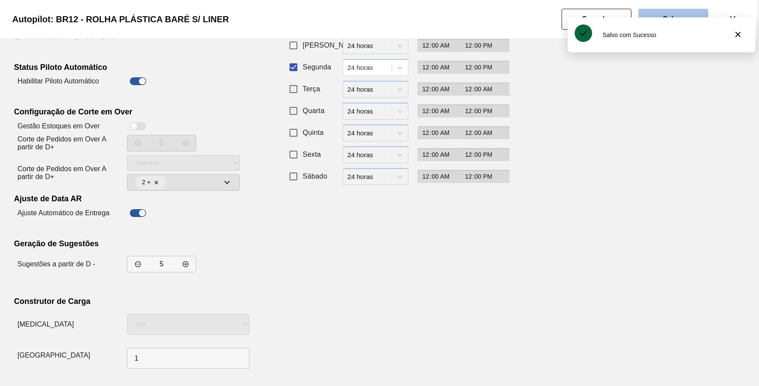
click at [696, 10] on button "Salvar" at bounding box center [674, 19] width 70 height 21
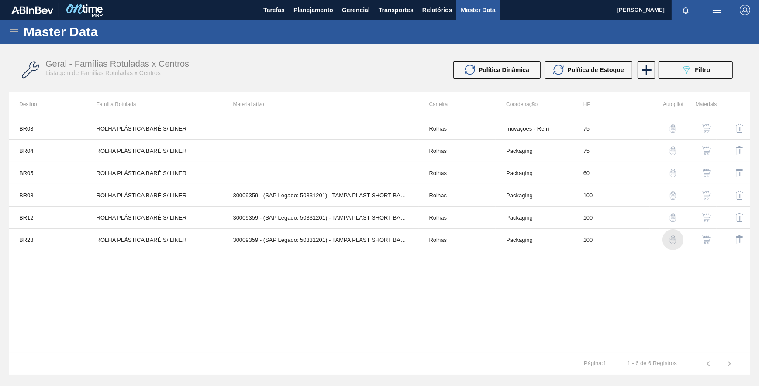
click at [674, 240] on img "button" at bounding box center [673, 239] width 9 height 9
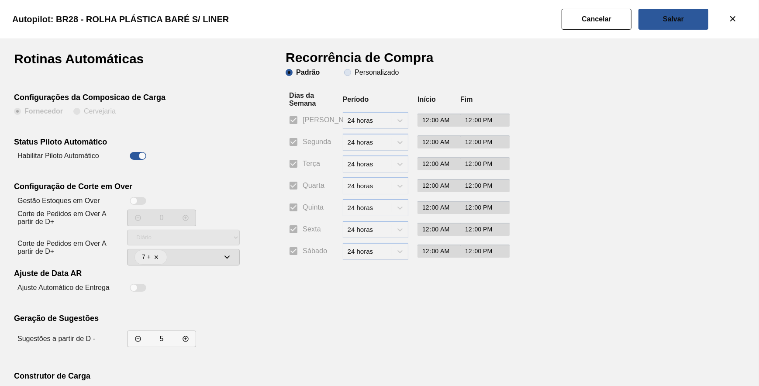
click at [349, 70] on span "Personalizado" at bounding box center [371, 72] width 55 height 7
click at [349, 70] on input "Personalizado" at bounding box center [348, 73] width 14 height 14
drag, startPoint x: 297, startPoint y: 139, endPoint x: 287, endPoint y: 151, distance: 14.9
click at [294, 139] on input "Segunda" at bounding box center [293, 142] width 18 height 18
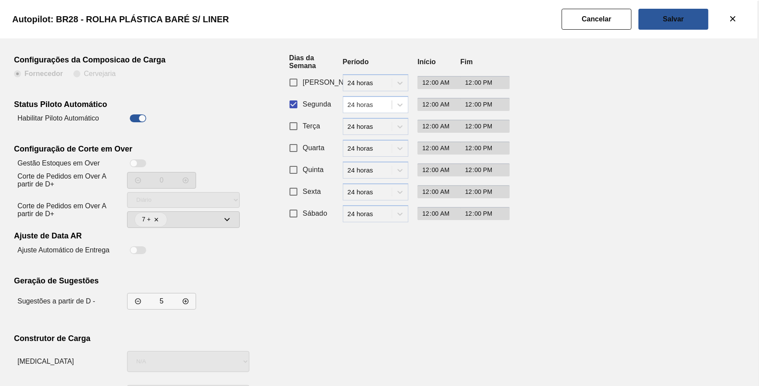
scroll to position [75, 0]
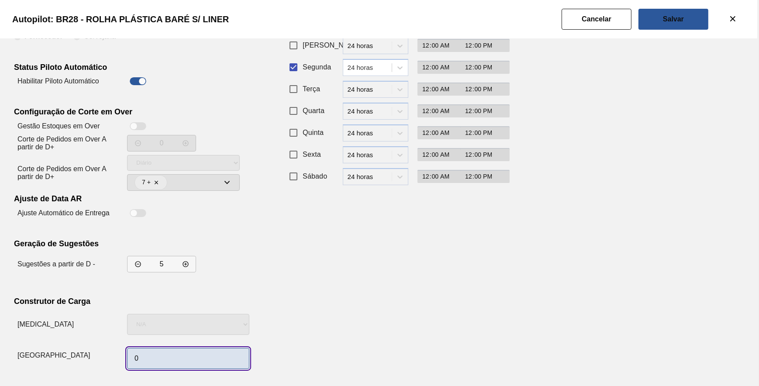
click at [170, 352] on input "0" at bounding box center [188, 358] width 122 height 21
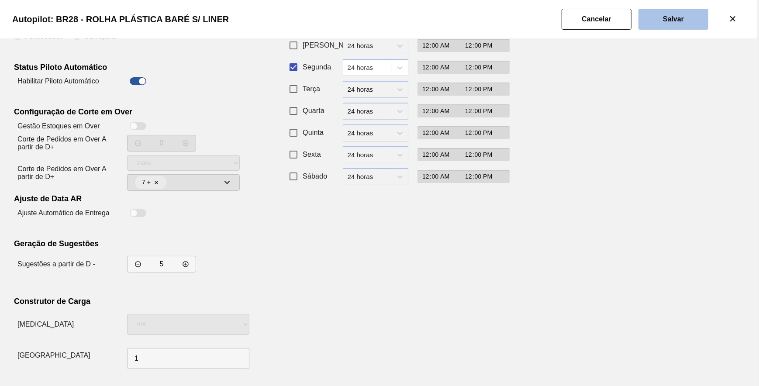
click at [675, 24] on button "Salvar" at bounding box center [674, 19] width 70 height 21
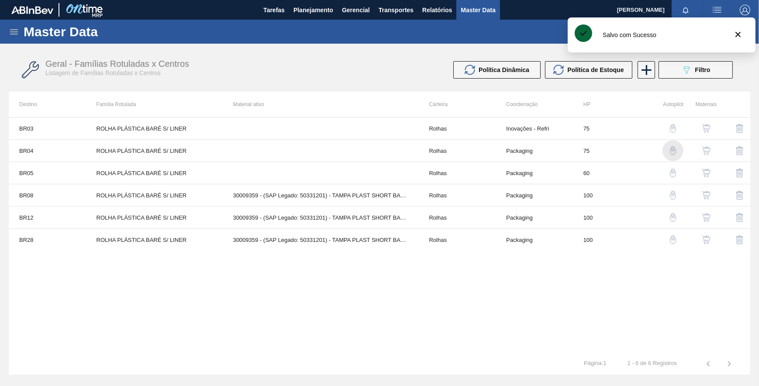
click at [676, 152] on img "button" at bounding box center [673, 150] width 9 height 9
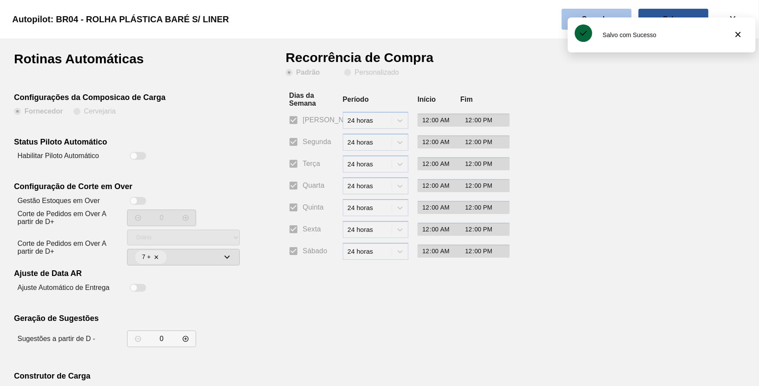
click at [0, 0] on slot "Cancelar" at bounding box center [0, 0] width 0 height 0
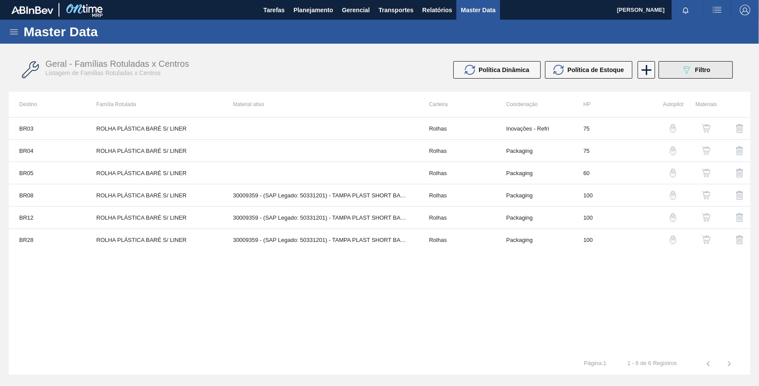
click at [690, 73] on icon "089F7B8B-B2A5-4AFE-B5C0-19BA573D28AC" at bounding box center [687, 70] width 10 height 10
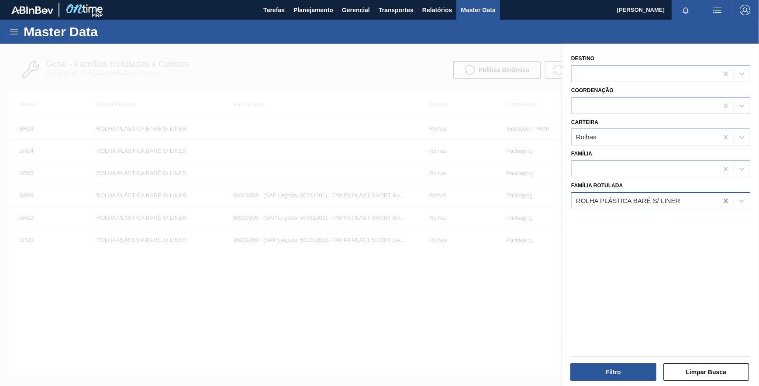
click at [722, 202] on icon at bounding box center [726, 201] width 9 height 9
paste Rotulada "ROLHA PLÁSTICA SODA SHORT"
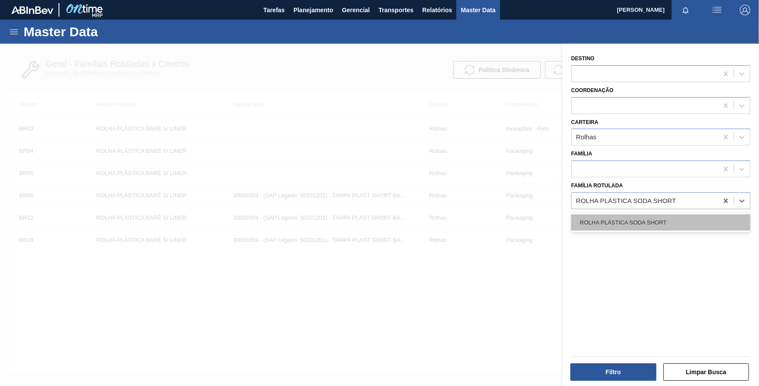
click at [645, 229] on div "ROLHA PLÁSTICA SODA SHORT" at bounding box center [660, 223] width 179 height 16
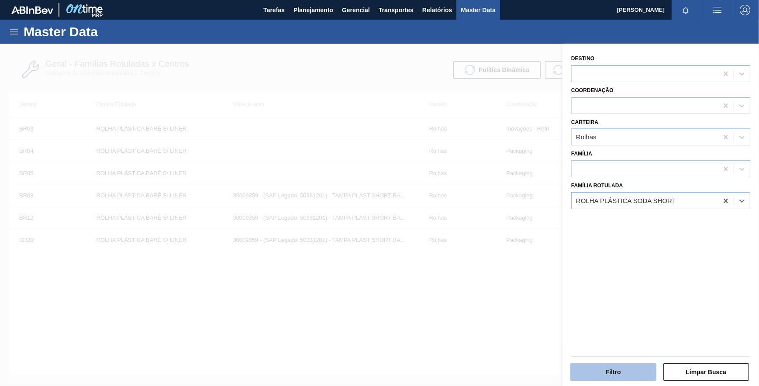
click at [633, 367] on button "Filtro" at bounding box center [614, 371] width 86 height 17
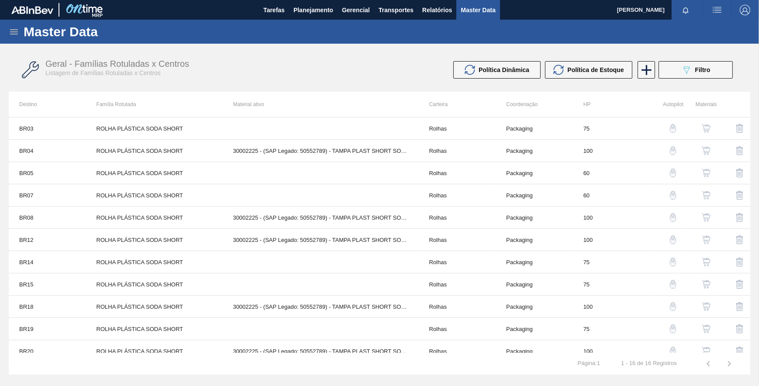
click at [671, 150] on img "button" at bounding box center [673, 150] width 9 height 9
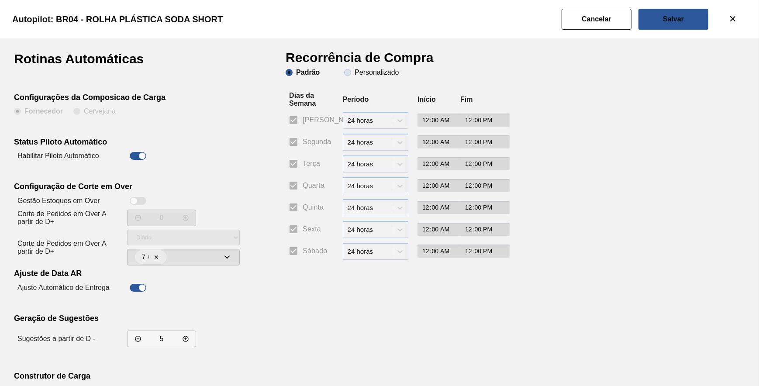
click at [0, 0] on slot "Personalizado" at bounding box center [0, 0] width 0 height 0
click at [355, 70] on input "Personalizado" at bounding box center [348, 73] width 14 height 14
drag, startPoint x: 314, startPoint y: 139, endPoint x: 305, endPoint y: 148, distance: 12.4
click at [313, 139] on span "Segunda" at bounding box center [317, 142] width 28 height 10
click at [303, 139] on input "Segunda" at bounding box center [293, 142] width 18 height 18
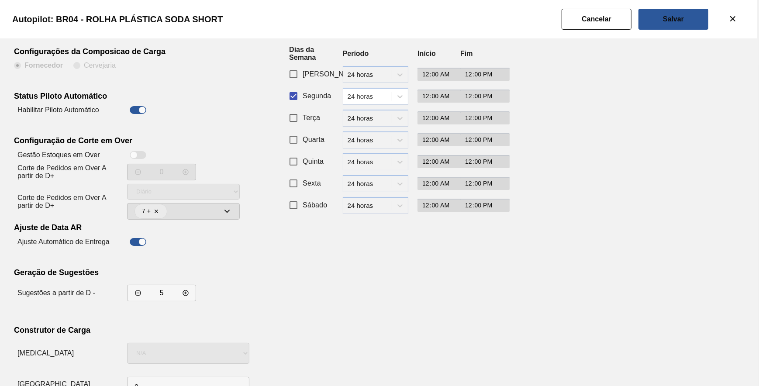
scroll to position [75, 0]
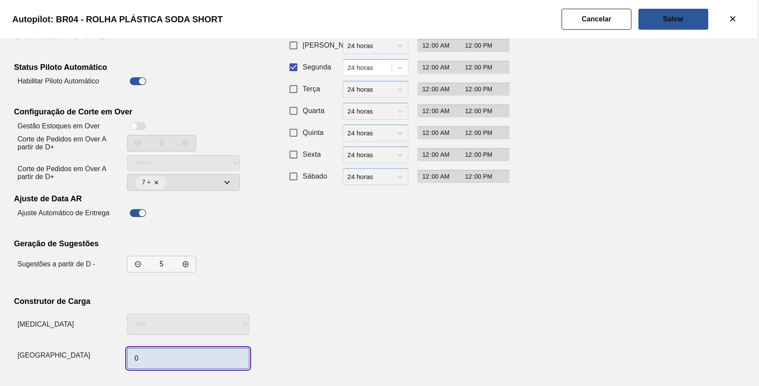
click at [167, 365] on input "0" at bounding box center [188, 358] width 122 height 21
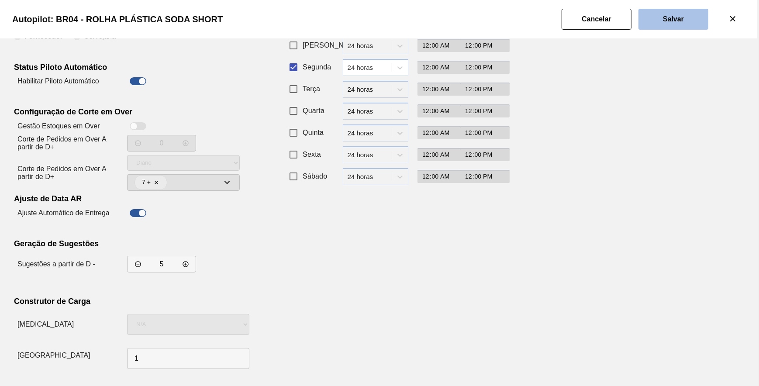
click at [672, 26] on button "Salvar" at bounding box center [674, 19] width 70 height 21
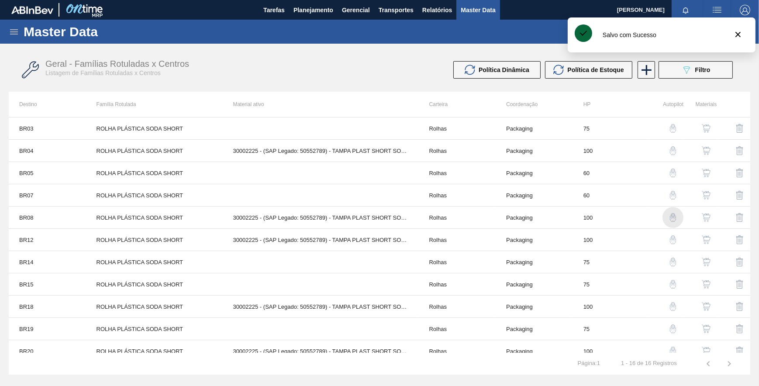
click at [669, 214] on img "button" at bounding box center [673, 217] width 9 height 9
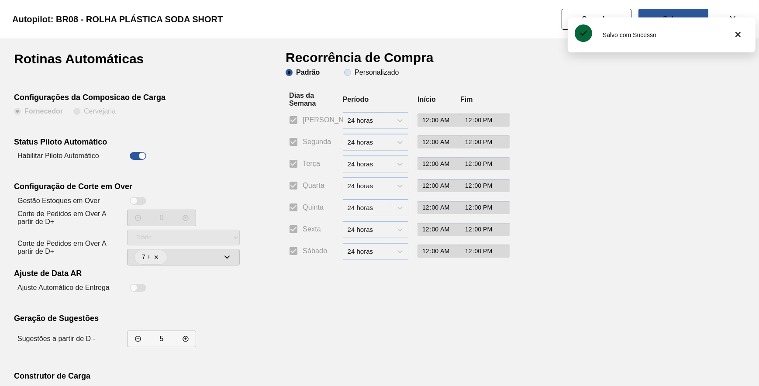
click at [0, 0] on slot "Personalizado" at bounding box center [0, 0] width 0 height 0
click at [354, 69] on input "Personalizado" at bounding box center [348, 73] width 14 height 14
click at [298, 143] on input "Segunda" at bounding box center [293, 142] width 18 height 18
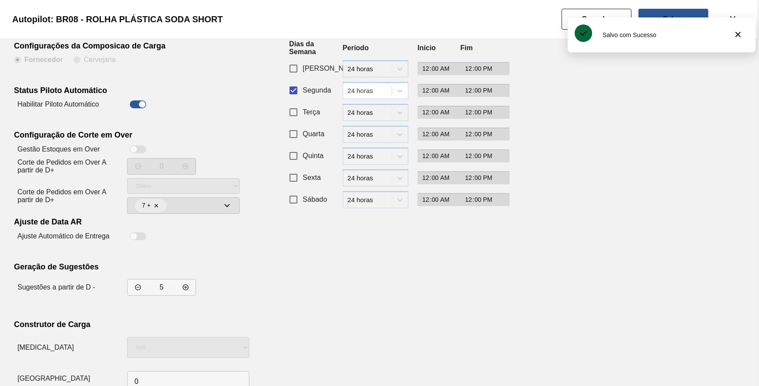
scroll to position [75, 0]
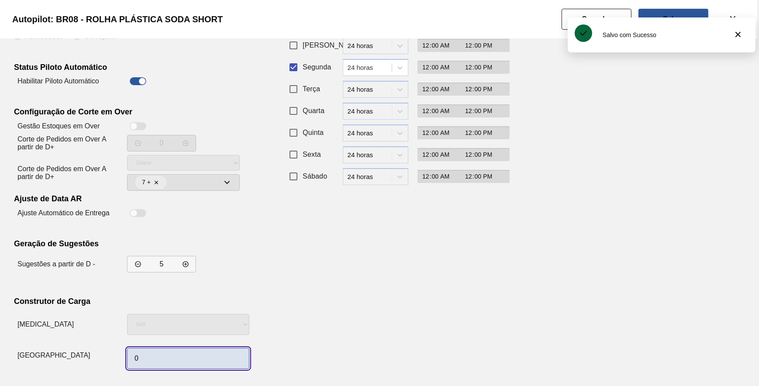
click at [158, 355] on input "0" at bounding box center [188, 358] width 122 height 21
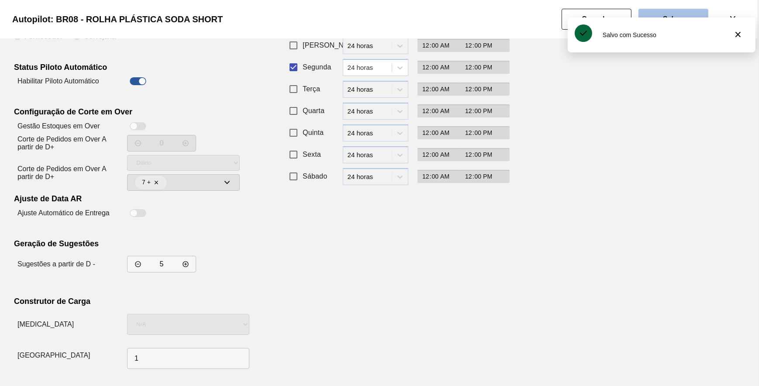
click at [691, 10] on button "Salvar" at bounding box center [674, 19] width 70 height 21
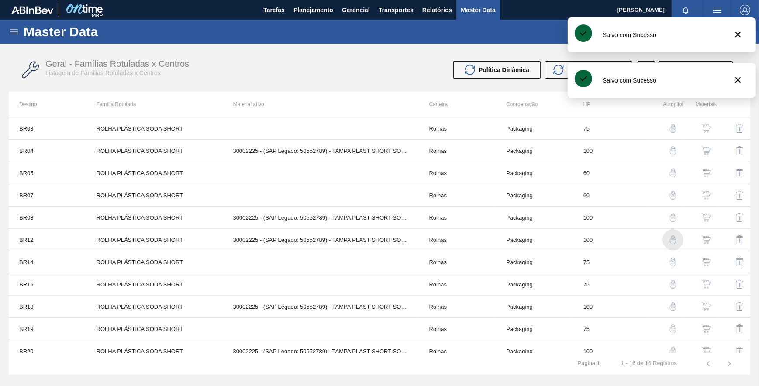
click at [669, 239] on img "button" at bounding box center [673, 239] width 9 height 9
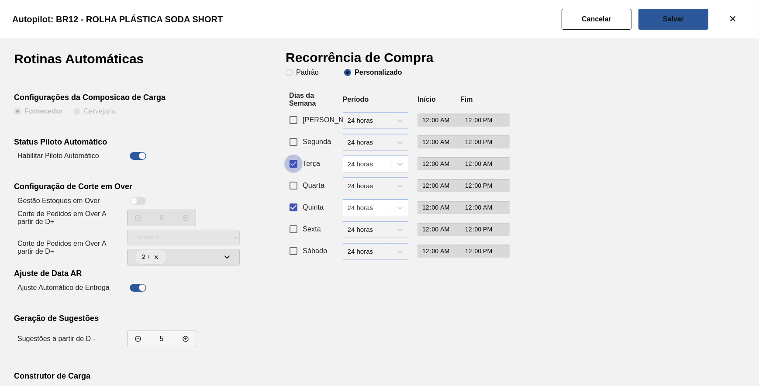
drag, startPoint x: 292, startPoint y: 168, endPoint x: 293, endPoint y: 156, distance: 11.8
click at [292, 163] on input "Terça" at bounding box center [293, 164] width 18 height 18
click at [293, 147] on input "Segunda" at bounding box center [293, 142] width 18 height 18
click at [292, 206] on input "Quinta" at bounding box center [293, 207] width 18 height 18
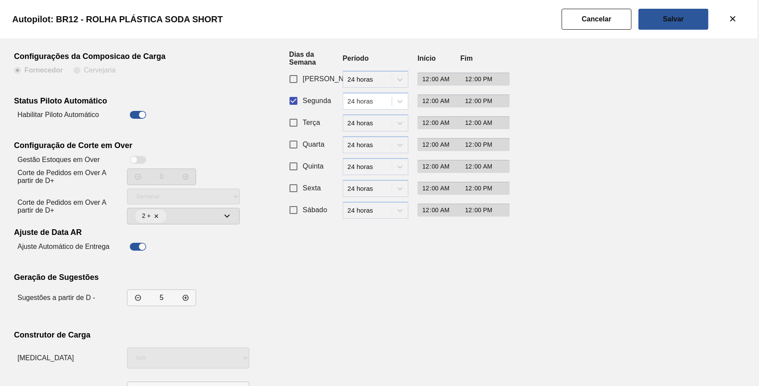
scroll to position [75, 0]
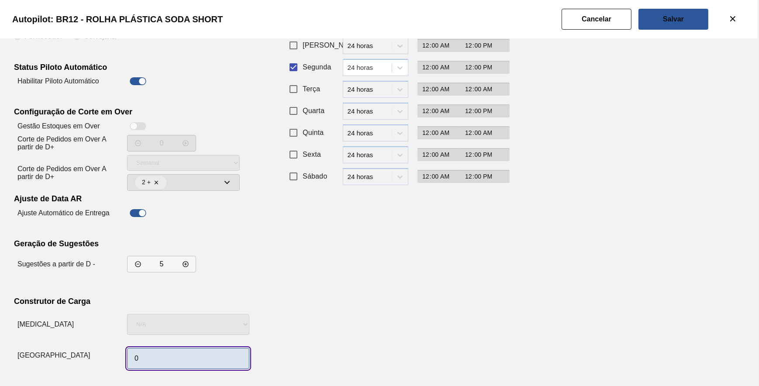
click at [160, 354] on input "0" at bounding box center [188, 358] width 122 height 21
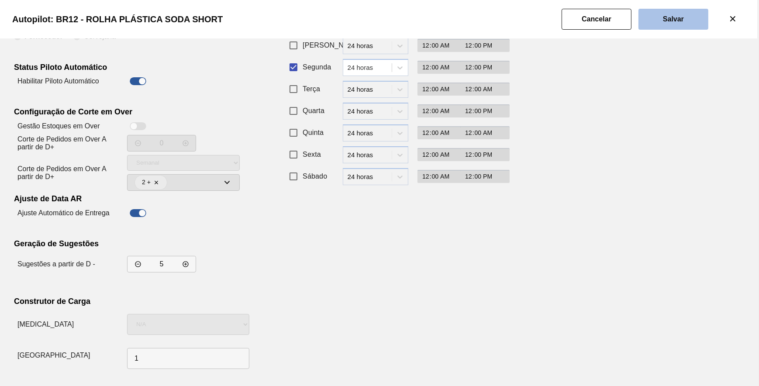
click at [686, 20] on button "Salvar" at bounding box center [674, 19] width 70 height 21
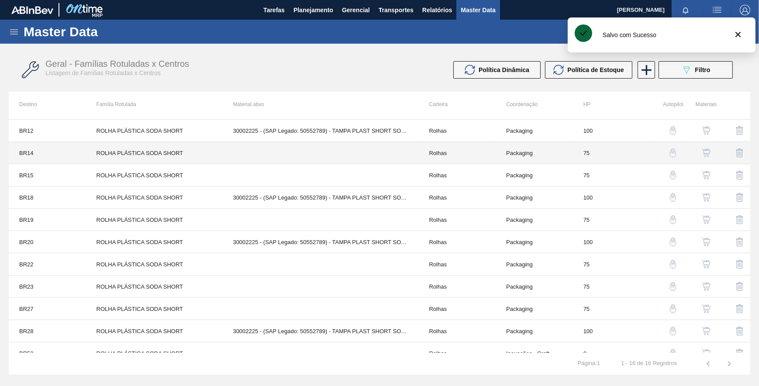
scroll to position [119, 0]
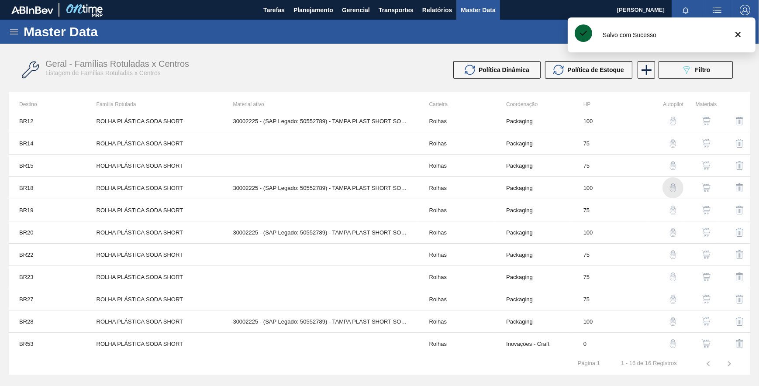
click at [671, 188] on img "button" at bounding box center [673, 187] width 9 height 9
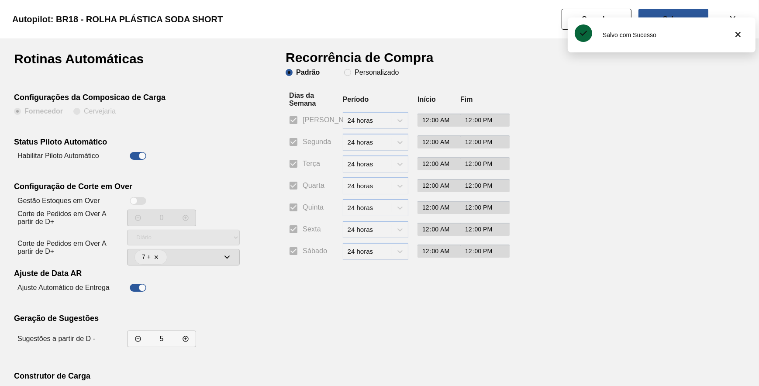
click at [356, 62] on h1 "Recorrência de Compra" at bounding box center [363, 60] width 155 height 17
click at [353, 77] on clb-radio-group "Padrão Personalizado" at bounding box center [342, 73] width 113 height 9
click at [349, 74] on span "Personalizado" at bounding box center [371, 72] width 55 height 7
click at [349, 74] on input "Personalizado" at bounding box center [348, 73] width 14 height 14
click at [312, 137] on span "Segunda" at bounding box center [317, 142] width 28 height 10
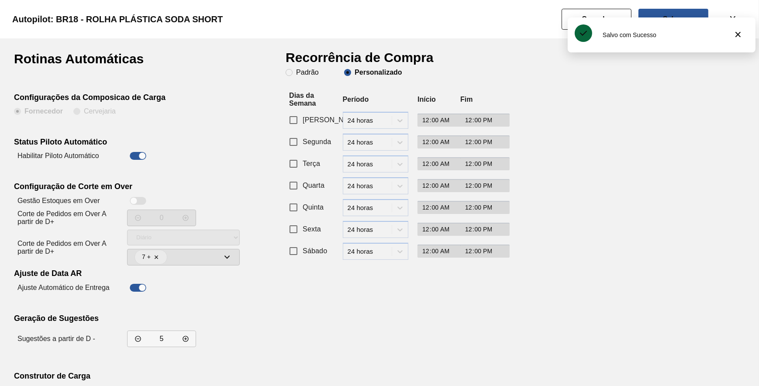
click at [303, 137] on input "Segunda" at bounding box center [293, 142] width 18 height 18
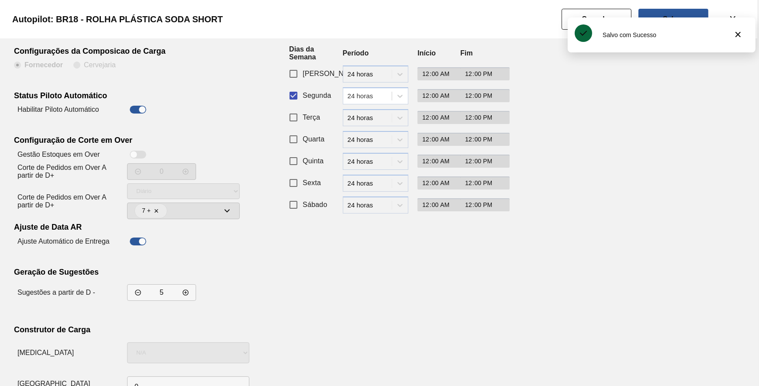
scroll to position [75, 0]
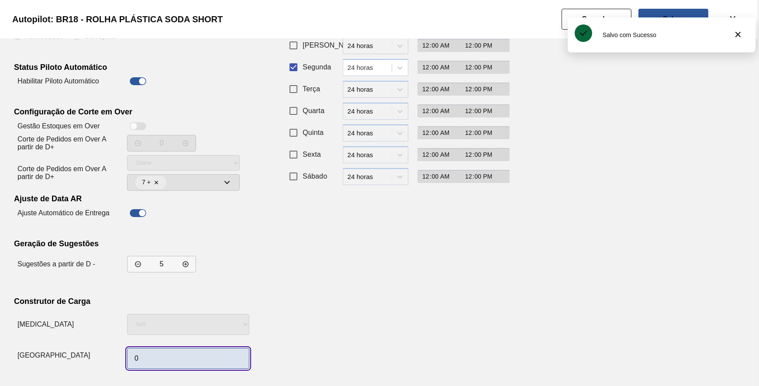
click at [183, 352] on input "0" at bounding box center [188, 358] width 122 height 21
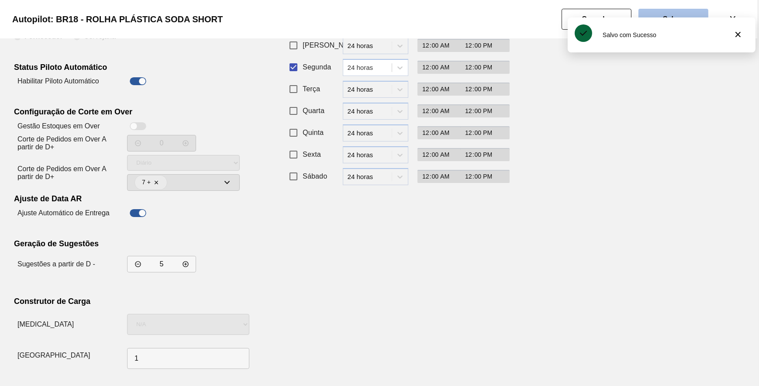
click at [682, 14] on button "Salvar" at bounding box center [674, 19] width 70 height 21
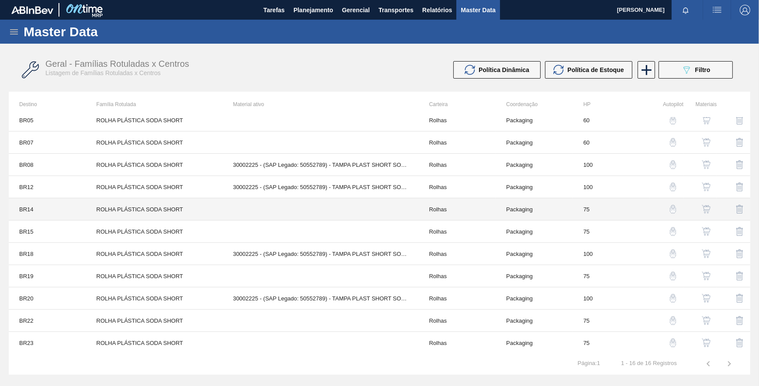
scroll to position [119, 0]
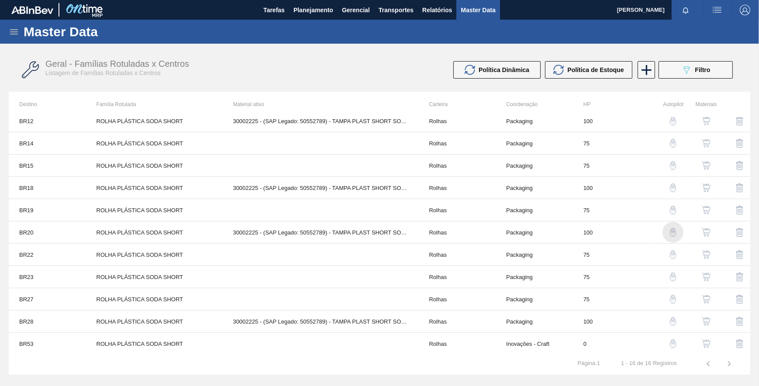
click at [668, 232] on div "button" at bounding box center [673, 232] width 10 height 9
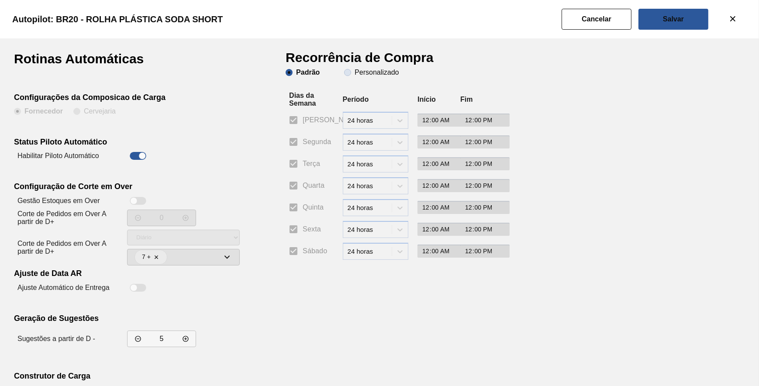
click at [0, 0] on slot "Personalizado" at bounding box center [0, 0] width 0 height 0
click at [355, 69] on input "Personalizado" at bounding box center [348, 73] width 14 height 14
drag, startPoint x: 301, startPoint y: 138, endPoint x: 284, endPoint y: 167, distance: 33.9
click at [301, 139] on input "Segunda" at bounding box center [293, 142] width 18 height 18
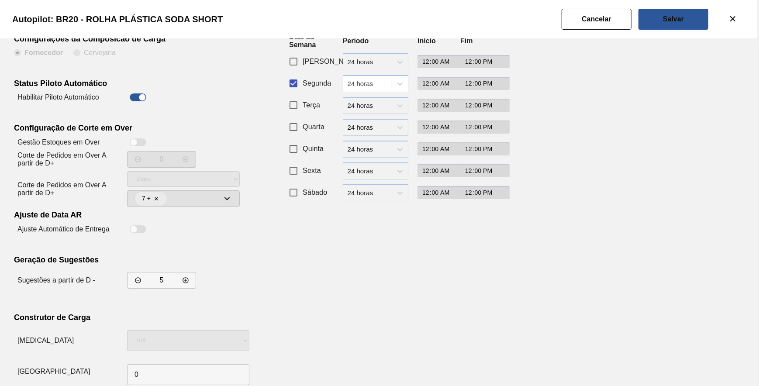
scroll to position [75, 0]
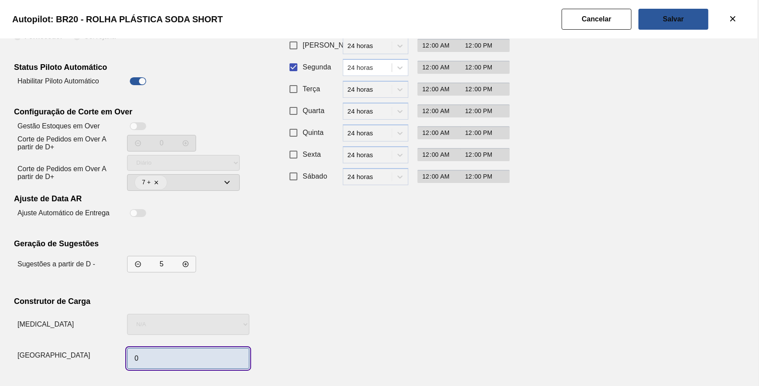
click at [166, 349] on input "0" at bounding box center [188, 358] width 122 height 21
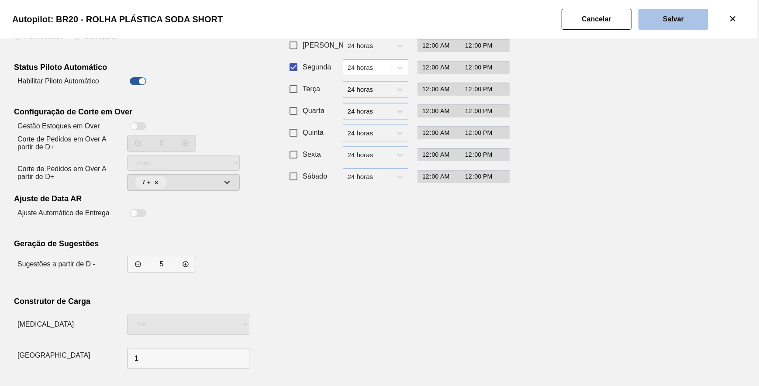
click at [647, 23] on button "Salvar" at bounding box center [674, 19] width 70 height 21
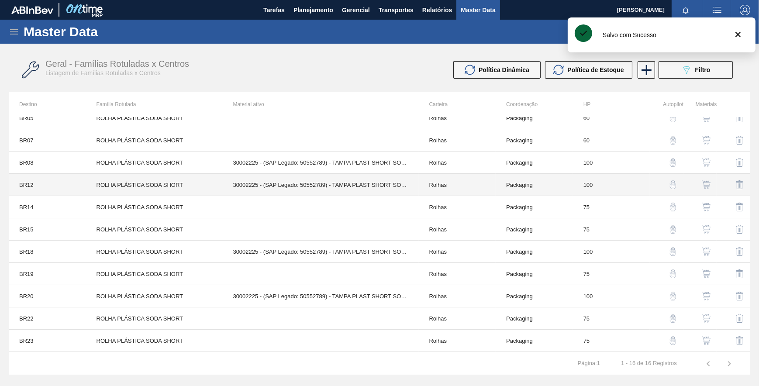
scroll to position [120, 0]
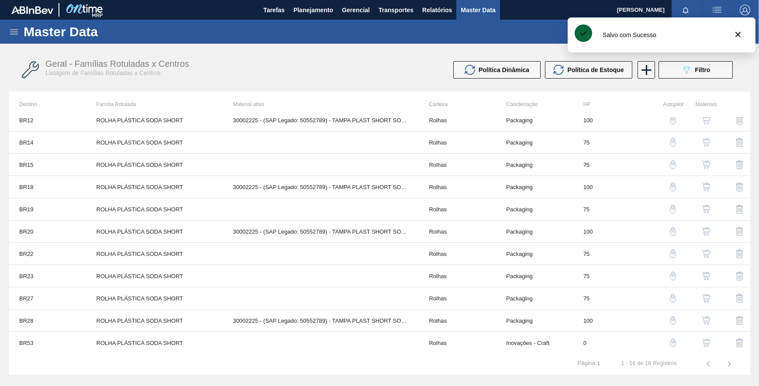
click at [669, 317] on img "button" at bounding box center [673, 320] width 9 height 9
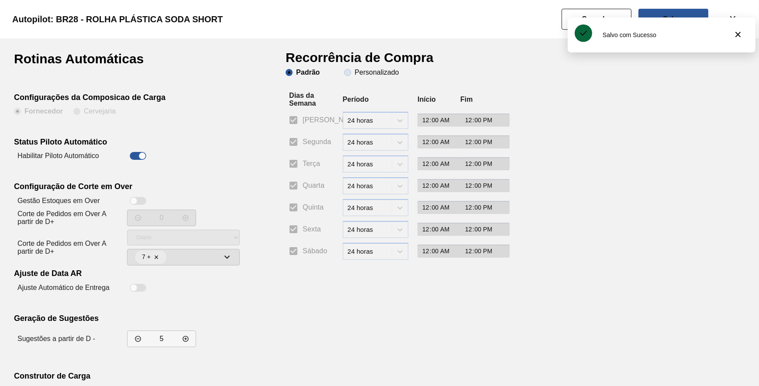
click at [0, 0] on slot "Personalizado" at bounding box center [0, 0] width 0 height 0
click at [355, 71] on input "Personalizado" at bounding box center [348, 73] width 14 height 14
click at [303, 143] on span "Segunda" at bounding box center [317, 142] width 28 height 10
click at [302, 143] on input "Segunda" at bounding box center [293, 142] width 18 height 18
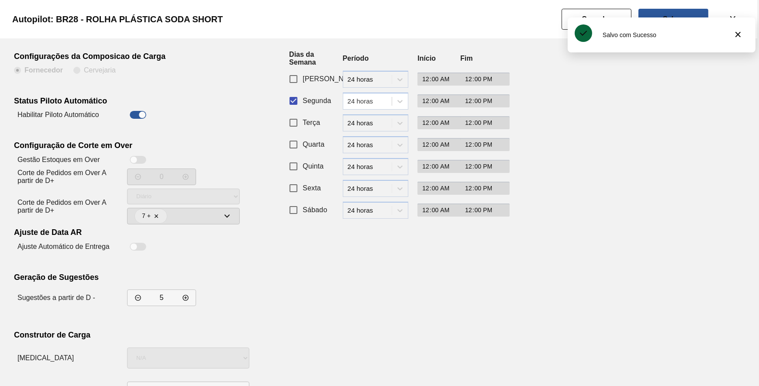
scroll to position [75, 0]
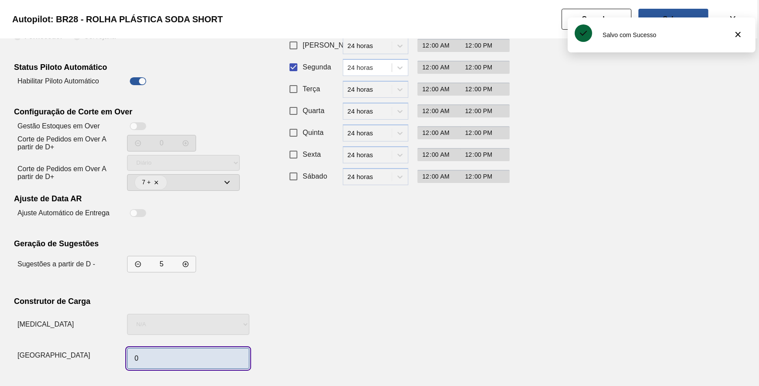
click at [173, 350] on input "0" at bounding box center [188, 358] width 122 height 21
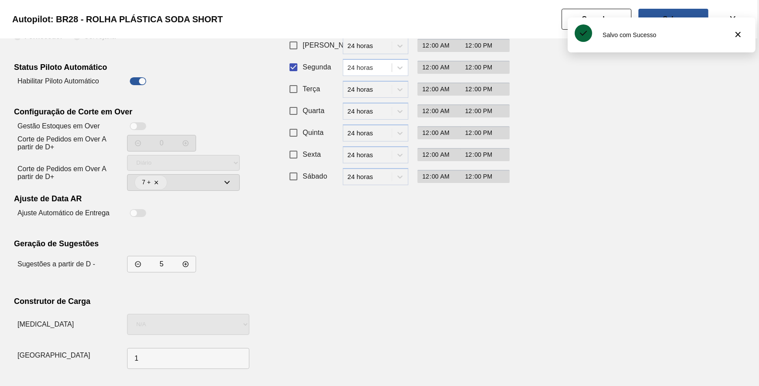
click at [408, 296] on div "Recorrência de Compra Padrão Personalizado Dias da Semana Período Início Fim Do…" at bounding box center [393, 175] width 214 height 395
click at [652, 17] on div "Salvo com Sucesso" at bounding box center [662, 34] width 188 height 35
drag, startPoint x: 652, startPoint y: 15, endPoint x: 637, endPoint y: 35, distance: 24.6
click at [652, 14] on button "Salvar" at bounding box center [674, 19] width 70 height 21
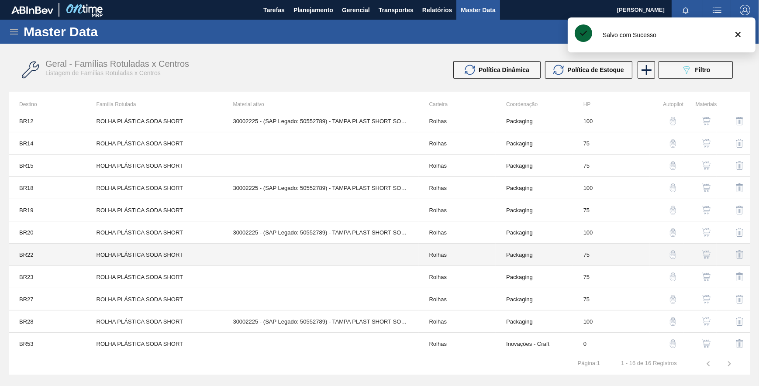
scroll to position [120, 0]
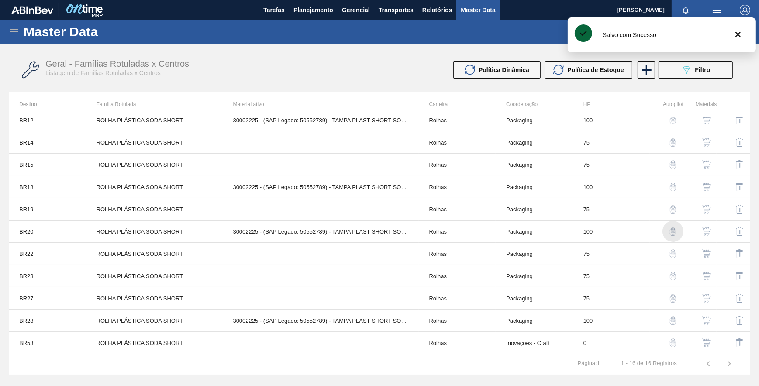
click at [673, 233] on img "button" at bounding box center [673, 231] width 9 height 9
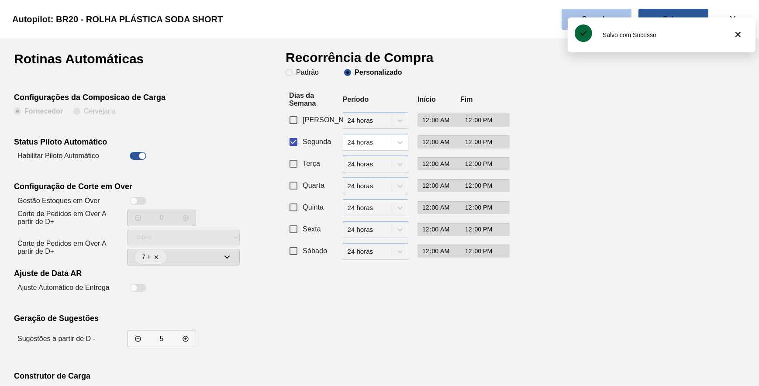
click at [599, 11] on button "Cancelar" at bounding box center [597, 19] width 70 height 21
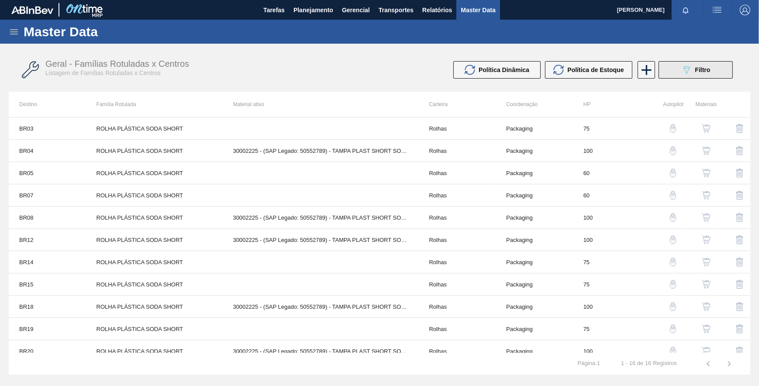
click at [700, 66] on div "089F7B8B-B2A5-4AFE-B5C0-19BA573D28AC Filtro" at bounding box center [696, 70] width 29 height 10
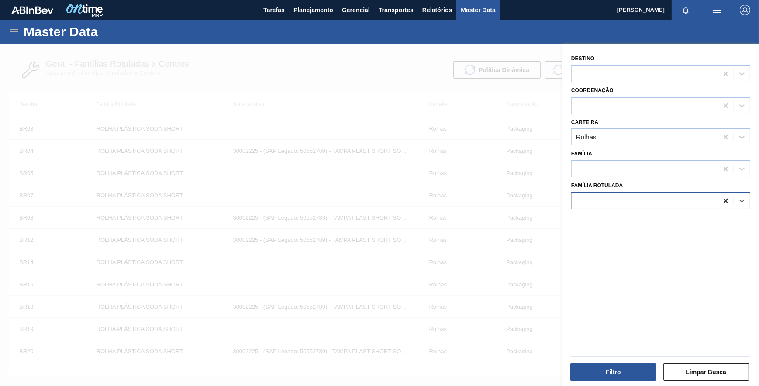
click at [723, 202] on icon at bounding box center [726, 201] width 9 height 9
paste Rotulada "ROLHA PLÁSTICA SHORT BRANCA S/PREÇO"
drag, startPoint x: 653, startPoint y: 218, endPoint x: 654, endPoint y: 230, distance: 11.4
click at [653, 218] on div "ROLHA PLÁSTICA SHORT BRANCA S/PREÇO" at bounding box center [660, 223] width 179 height 16
click at [625, 375] on button "Filtro" at bounding box center [614, 371] width 86 height 17
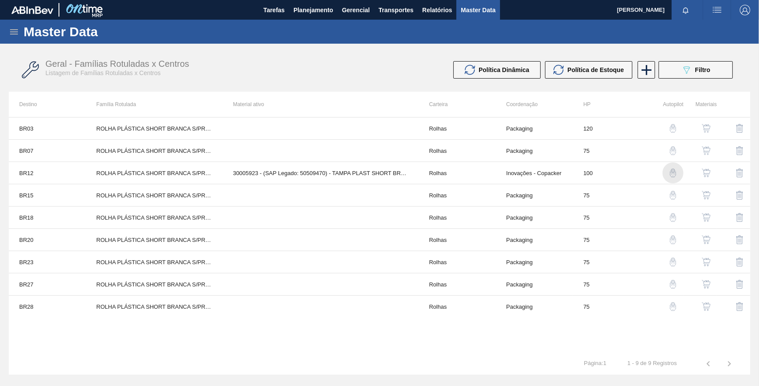
click at [673, 176] on img "button" at bounding box center [673, 173] width 9 height 9
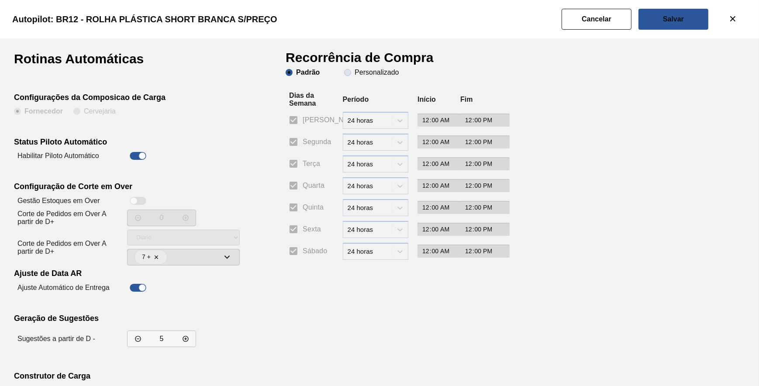
click at [0, 0] on slot "Personalizado" at bounding box center [0, 0] width 0 height 0
click at [355, 71] on input "Personalizado" at bounding box center [348, 73] width 14 height 14
click at [294, 146] on input "Segunda" at bounding box center [293, 142] width 18 height 18
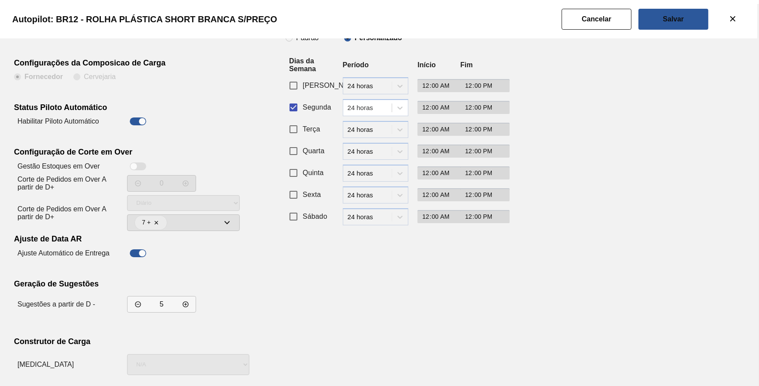
scroll to position [75, 0]
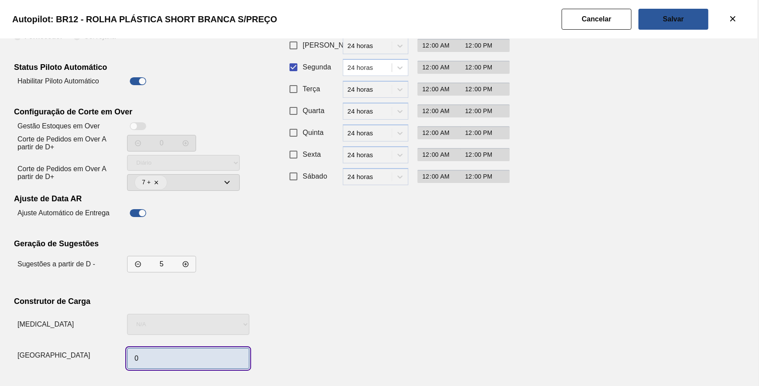
click at [153, 360] on input "0" at bounding box center [188, 358] width 122 height 21
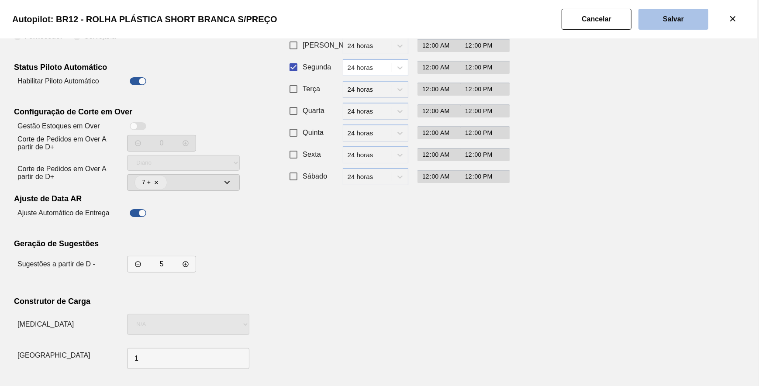
click at [660, 23] on button "Salvar" at bounding box center [674, 19] width 70 height 21
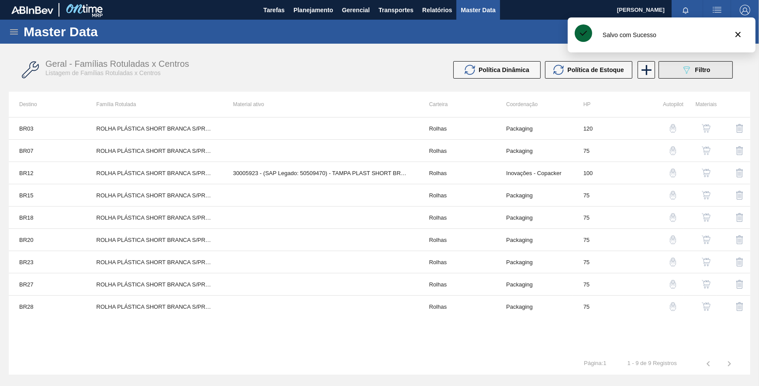
click at [712, 69] on button "089F7B8B-B2A5-4AFE-B5C0-19BA573D28AC Filtro" at bounding box center [696, 69] width 74 height 17
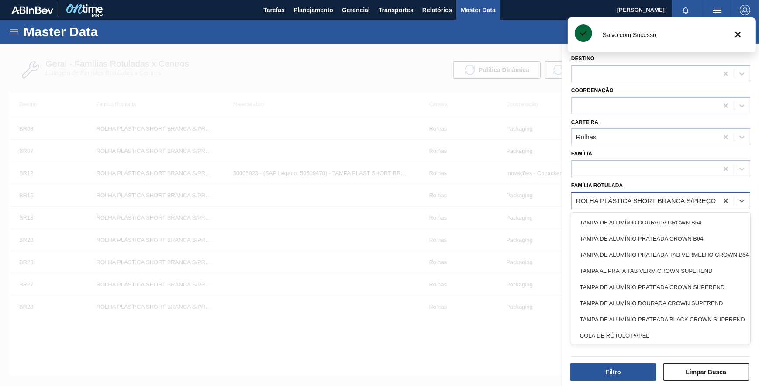
click at [655, 204] on div "ROLHA PLÁSTICA SHORT BRANCA S/PREÇO" at bounding box center [646, 200] width 140 height 7
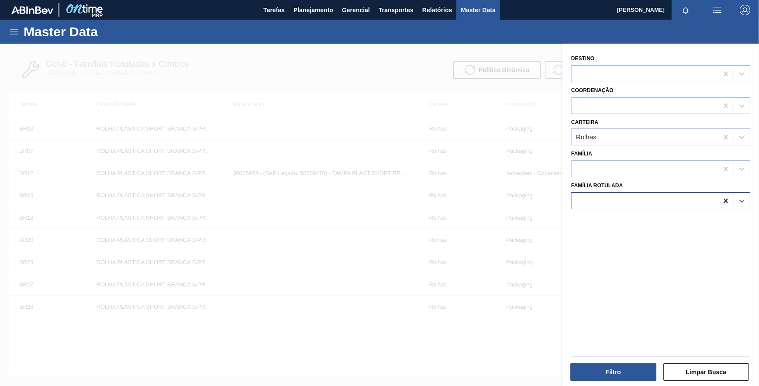
click at [725, 199] on icon at bounding box center [726, 201] width 4 height 4
paste Rotulada "ROLHA PLÁSTICA SK150BPM SHORT"
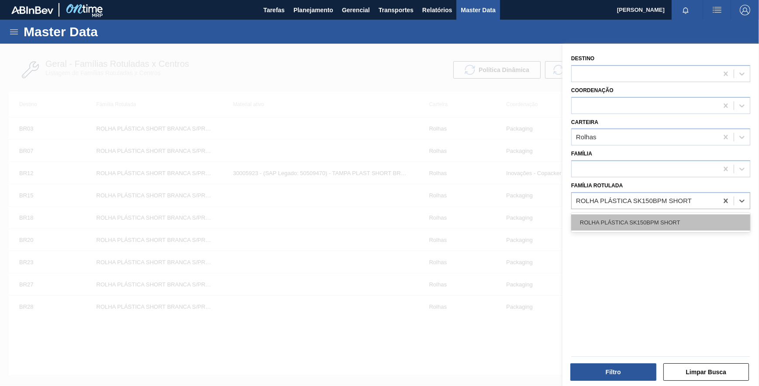
click at [678, 222] on div "ROLHA PLÁSTICA SK150BPM SHORT" at bounding box center [660, 223] width 179 height 16
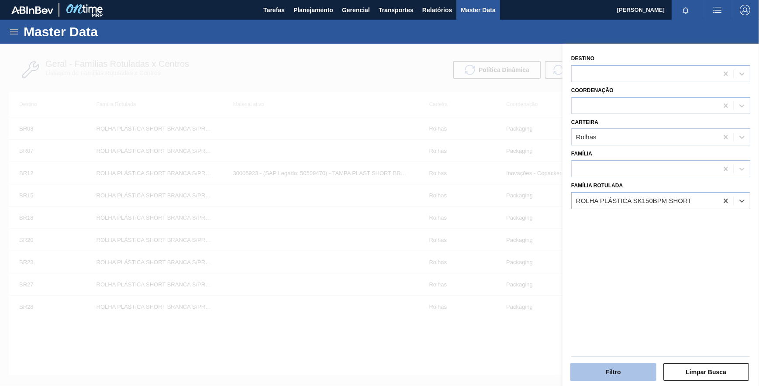
click at [625, 373] on button "Filtro" at bounding box center [614, 371] width 86 height 17
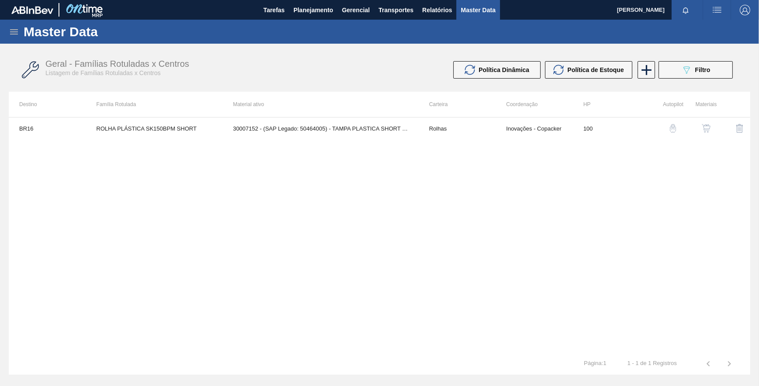
click at [669, 122] on button "button" at bounding box center [673, 128] width 21 height 21
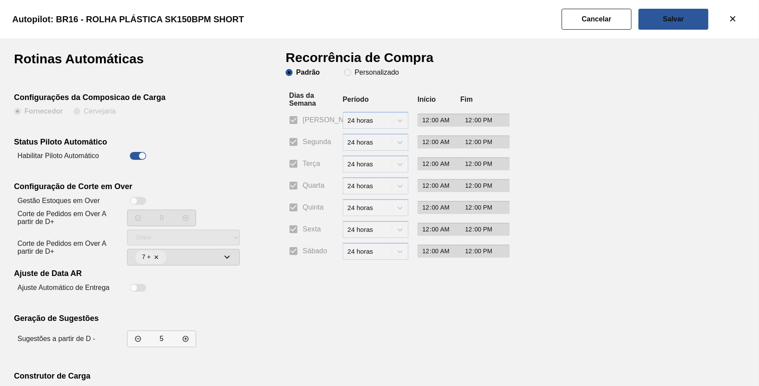
click at [351, 67] on h1 "Recorrência de Compra" at bounding box center [363, 60] width 155 height 17
click at [354, 72] on span "Personalizado" at bounding box center [371, 72] width 55 height 7
click at [354, 72] on input "Personalizado" at bounding box center [348, 73] width 14 height 14
click at [296, 149] on input "Segunda" at bounding box center [293, 142] width 18 height 18
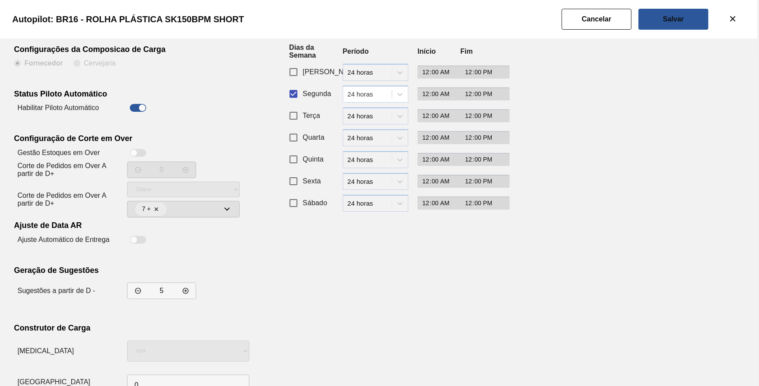
scroll to position [75, 0]
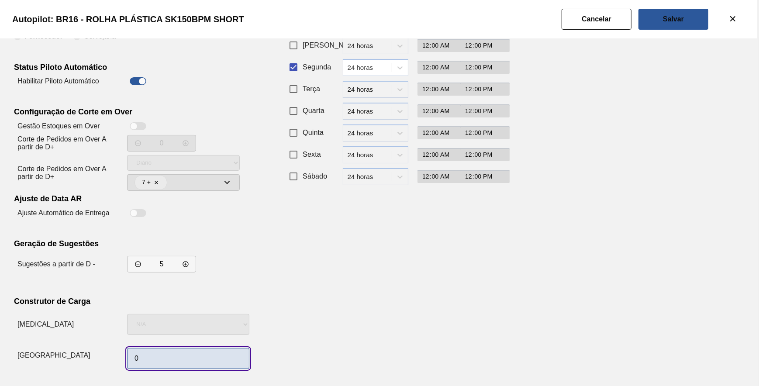
drag, startPoint x: 176, startPoint y: 350, endPoint x: 174, endPoint y: 355, distance: 5.1
click at [175, 350] on input "0" at bounding box center [188, 358] width 122 height 21
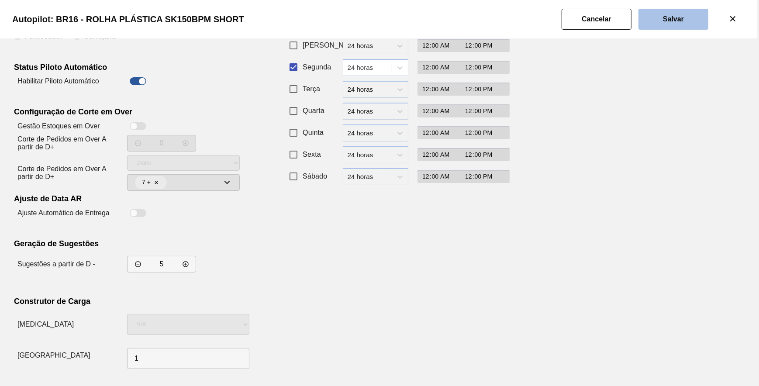
click at [0, 0] on slot "Salvar" at bounding box center [0, 0] width 0 height 0
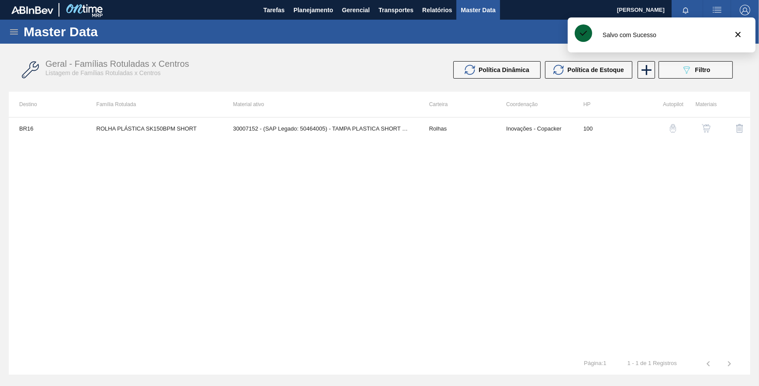
click at [388, 208] on div "BR16 ROLHA PLÁSTICA SK150BPM SHORT 30007152 - (SAP Legado: 50464005) - TAMPA PL…" at bounding box center [380, 235] width 742 height 236
click at [697, 63] on button "089F7B8B-B2A5-4AFE-B5C0-19BA573D28AC Filtro" at bounding box center [696, 69] width 74 height 17
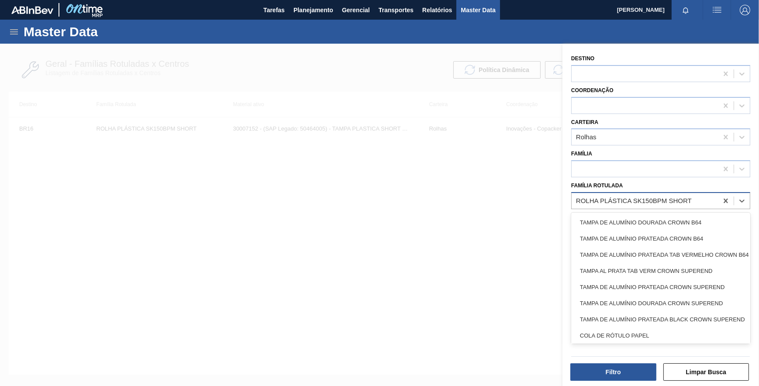
click at [637, 202] on div "ROLHA PLÁSTICA SK150BPM SHORT" at bounding box center [634, 200] width 116 height 7
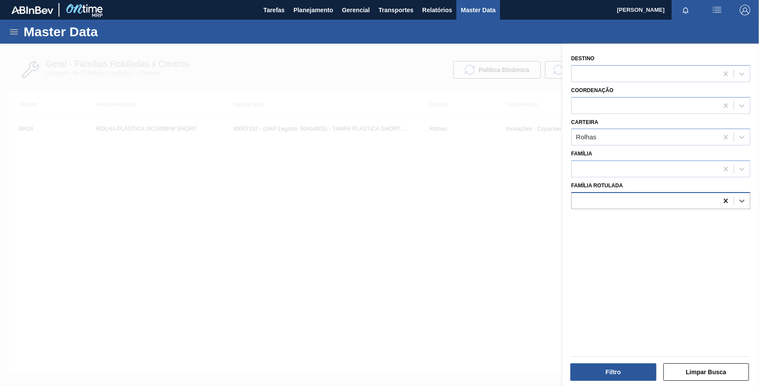
click at [725, 199] on icon at bounding box center [726, 201] width 9 height 9
paste Rotulada "ROLHA PLÁSTICA PC SHORT"
click at [663, 213] on div "ROLHA PLÁSTICA PC SHORT" at bounding box center [660, 223] width 179 height 20
click at [662, 226] on div "ROLHA PLÁSTICA PC SHORT" at bounding box center [660, 223] width 179 height 16
click at [616, 376] on button "Filtro" at bounding box center [614, 371] width 86 height 17
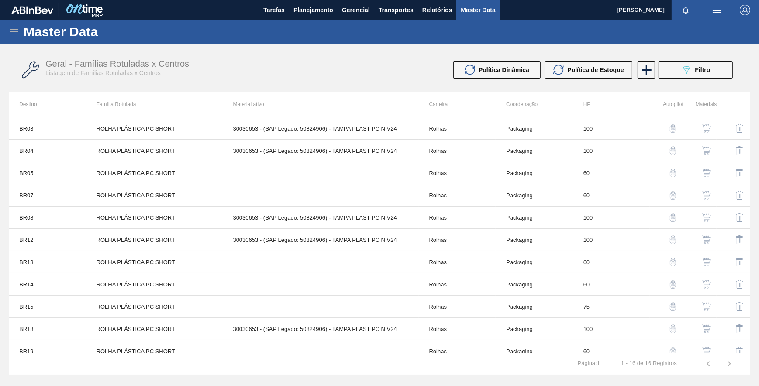
click at [671, 129] on img "button" at bounding box center [673, 128] width 9 height 9
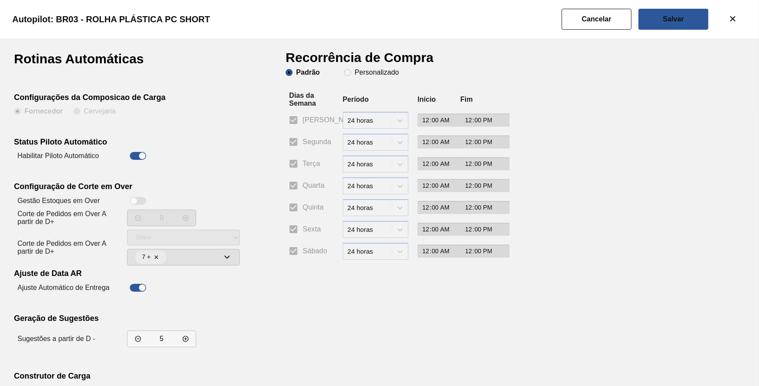
click at [363, 77] on clb-radio-group "Padrão Personalizado" at bounding box center [342, 73] width 113 height 9
click at [0, 0] on slot "Personalizado" at bounding box center [0, 0] width 0 height 0
click at [355, 75] on input "Personalizado" at bounding box center [348, 73] width 14 height 14
click at [304, 142] on span "Segunda" at bounding box center [317, 142] width 28 height 10
click at [303, 142] on input "Segunda" at bounding box center [293, 142] width 18 height 18
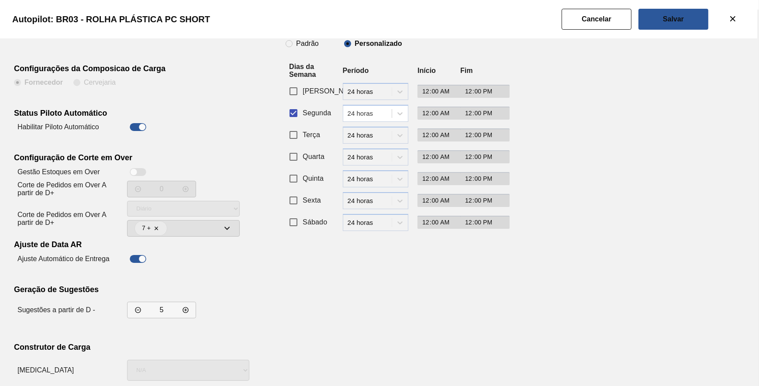
scroll to position [75, 0]
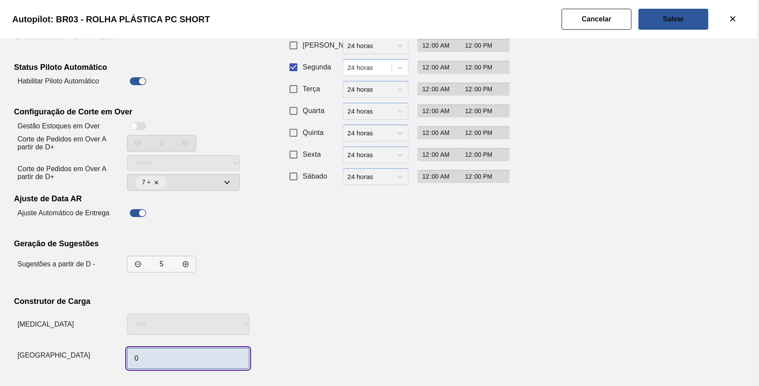
click at [167, 358] on input "0" at bounding box center [188, 358] width 122 height 21
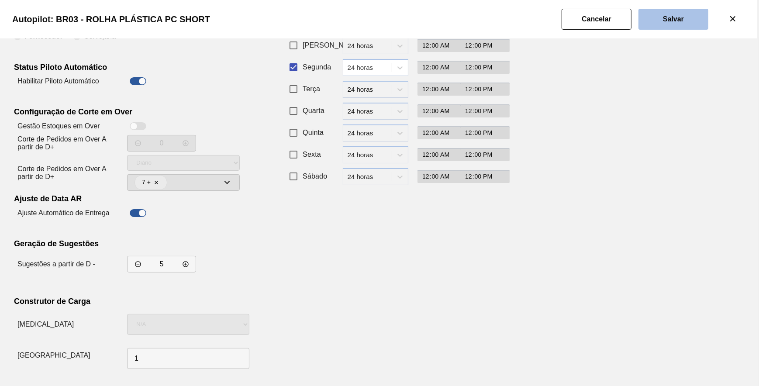
click at [0, 0] on slot "Salvar" at bounding box center [0, 0] width 0 height 0
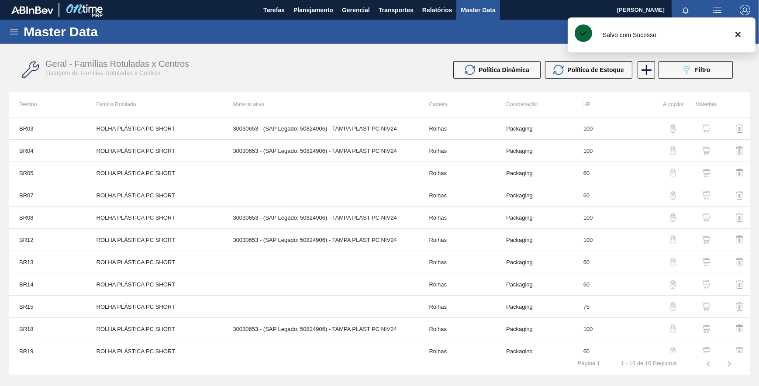
click at [675, 147] on img "button" at bounding box center [673, 150] width 9 height 9
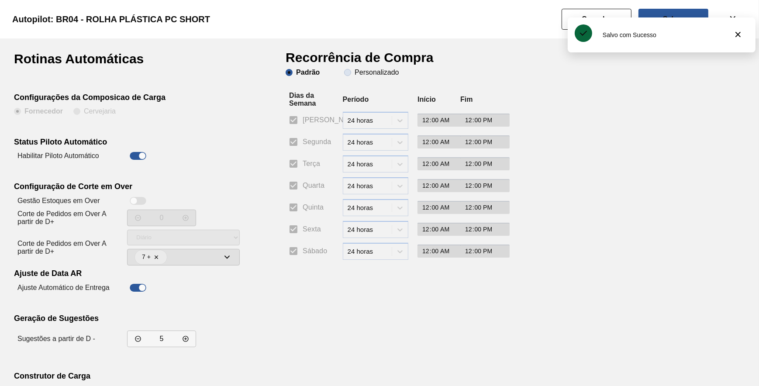
drag, startPoint x: 344, startPoint y: 66, endPoint x: 353, endPoint y: 70, distance: 9.8
click at [346, 66] on h1 "Recorrência de Compra" at bounding box center [363, 60] width 155 height 17
click at [353, 70] on span "Personalizado" at bounding box center [371, 72] width 55 height 7
click at [353, 70] on input "Personalizado" at bounding box center [348, 73] width 14 height 14
click at [293, 141] on input "Segunda" at bounding box center [293, 142] width 18 height 18
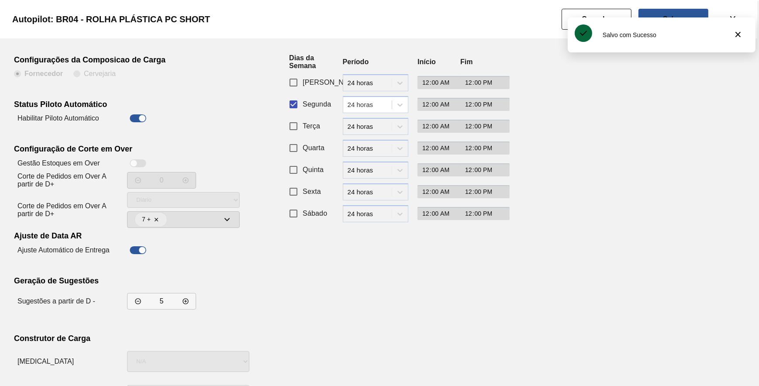
scroll to position [75, 0]
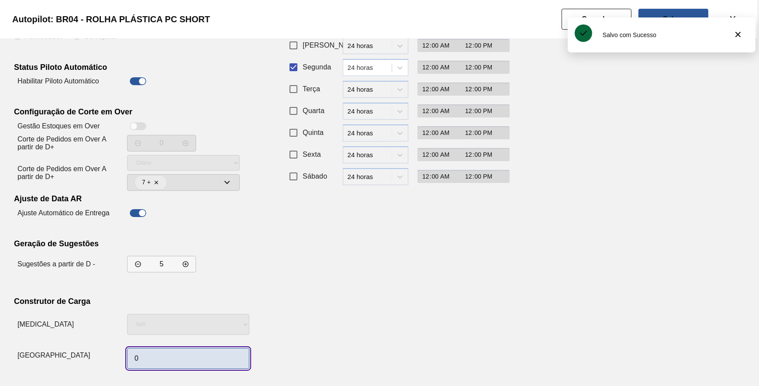
click at [159, 359] on input "0" at bounding box center [188, 358] width 122 height 21
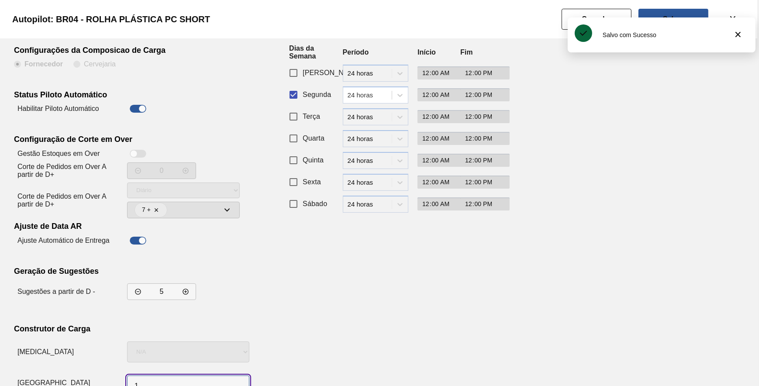
scroll to position [0, 0]
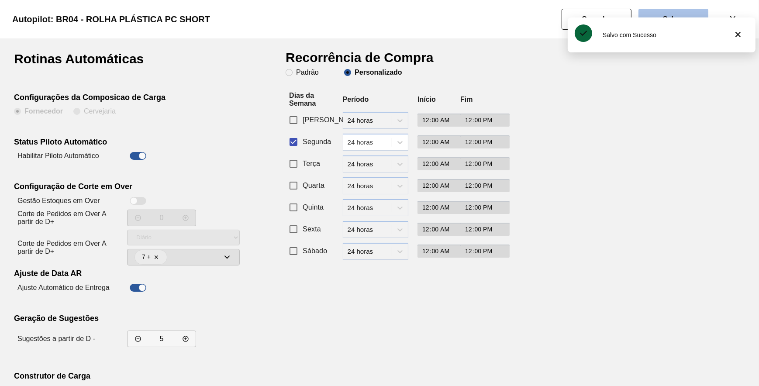
click at [0, 0] on slot "Salvar" at bounding box center [0, 0] width 0 height 0
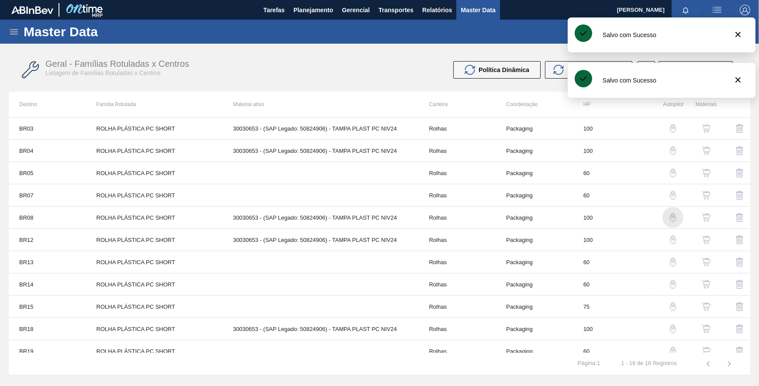
click at [669, 216] on img "button" at bounding box center [673, 217] width 9 height 9
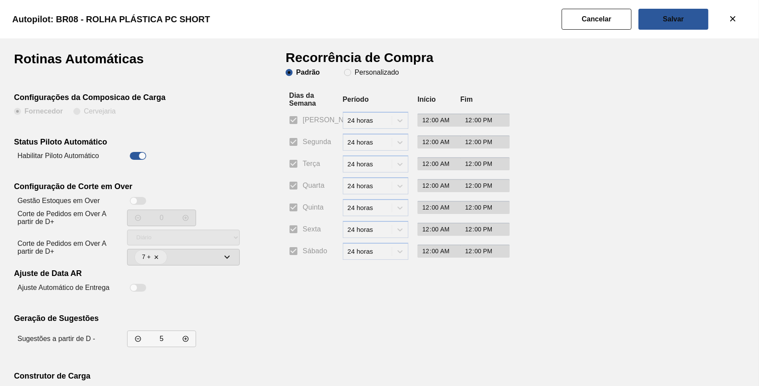
click at [358, 68] on h1 "Recorrência de Compra" at bounding box center [363, 60] width 155 height 17
click at [0, 0] on slot "Personalizado" at bounding box center [0, 0] width 0 height 0
click at [355, 72] on input "Personalizado" at bounding box center [348, 73] width 14 height 14
click at [306, 140] on span "Segunda" at bounding box center [317, 142] width 28 height 10
click at [303, 140] on input "Segunda" at bounding box center [293, 142] width 18 height 18
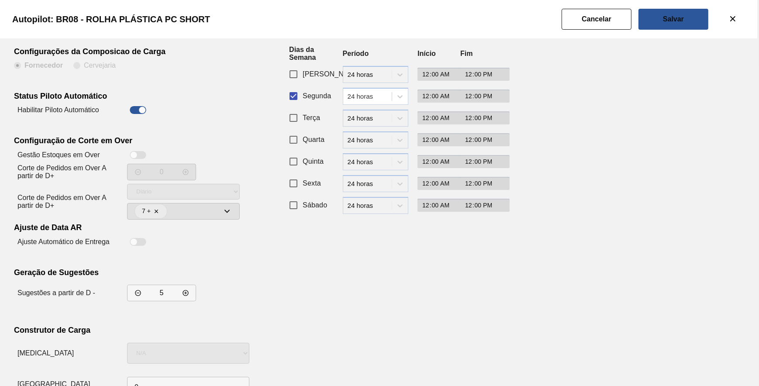
scroll to position [75, 0]
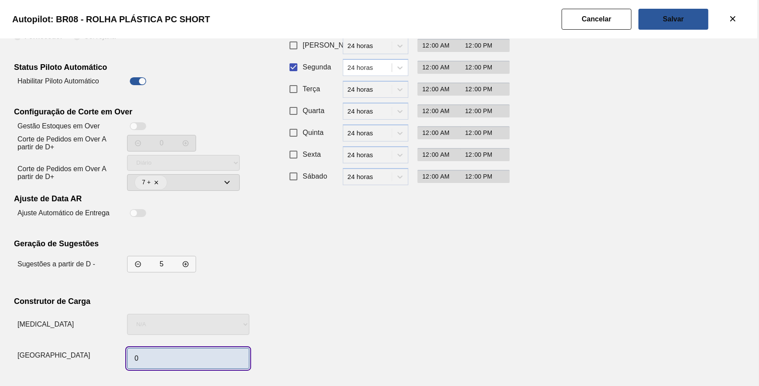
click at [174, 353] on input "0" at bounding box center [188, 358] width 122 height 21
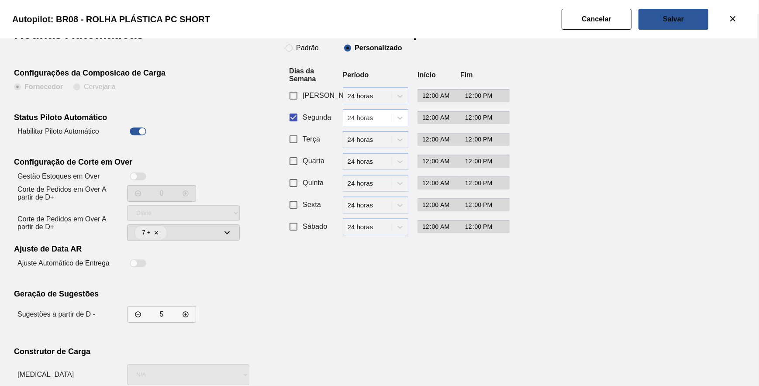
scroll to position [0, 0]
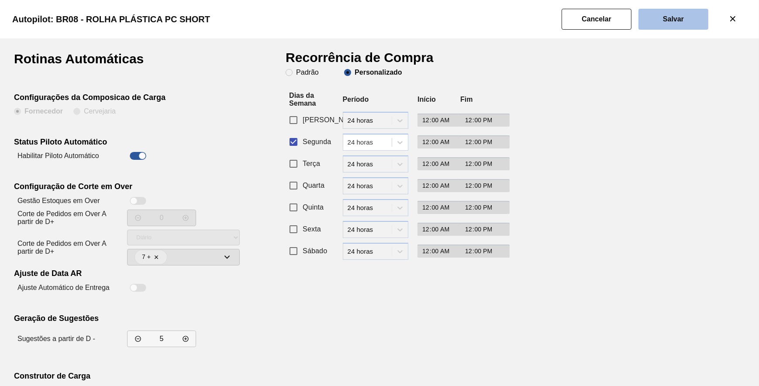
click at [660, 26] on button "Salvar" at bounding box center [674, 19] width 70 height 21
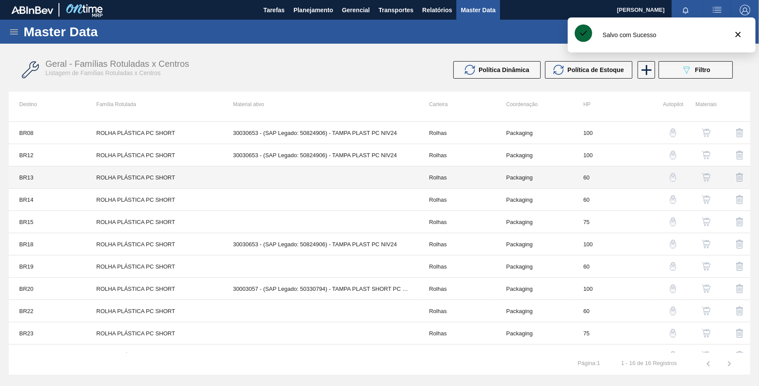
scroll to position [39, 0]
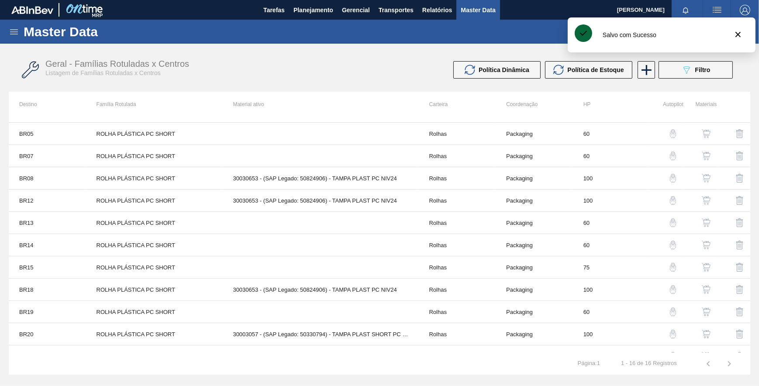
click at [669, 197] on img "button" at bounding box center [673, 200] width 9 height 9
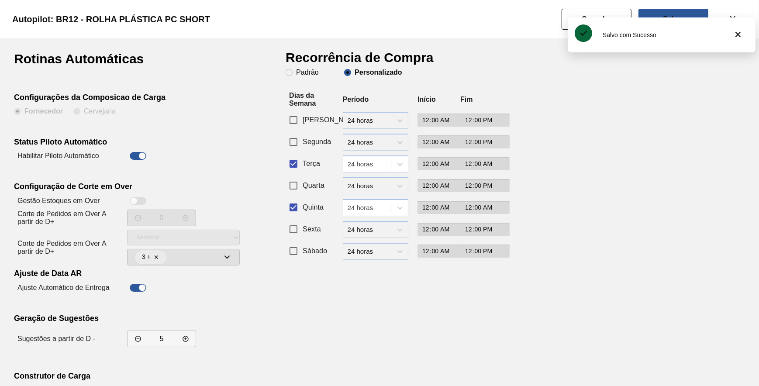
click at [293, 161] on input "Terça" at bounding box center [293, 164] width 18 height 18
click at [295, 140] on input "Segunda" at bounding box center [293, 142] width 18 height 18
drag, startPoint x: 292, startPoint y: 209, endPoint x: 249, endPoint y: 245, distance: 55.5
click at [291, 210] on input "Quinta" at bounding box center [293, 207] width 18 height 18
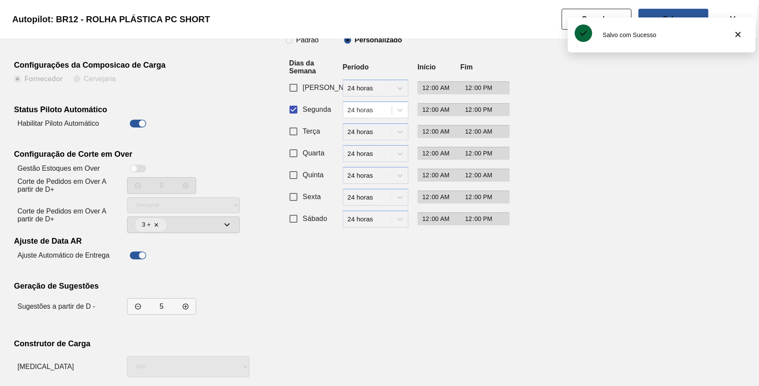
scroll to position [75, 0]
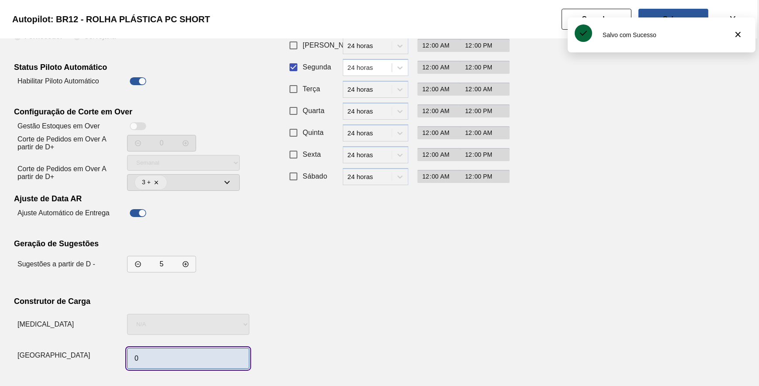
click at [164, 356] on input "0" at bounding box center [188, 358] width 122 height 21
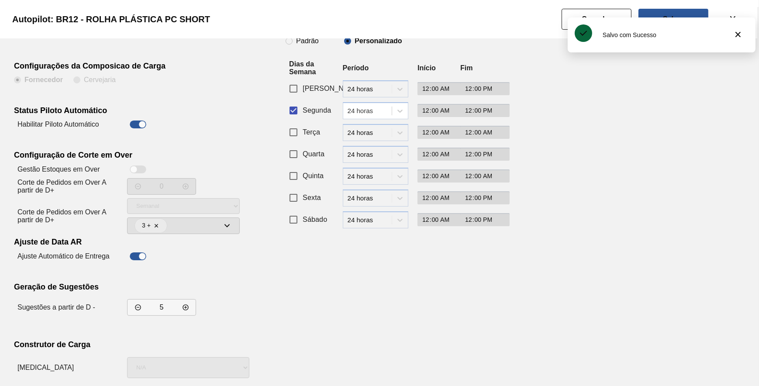
scroll to position [0, 0]
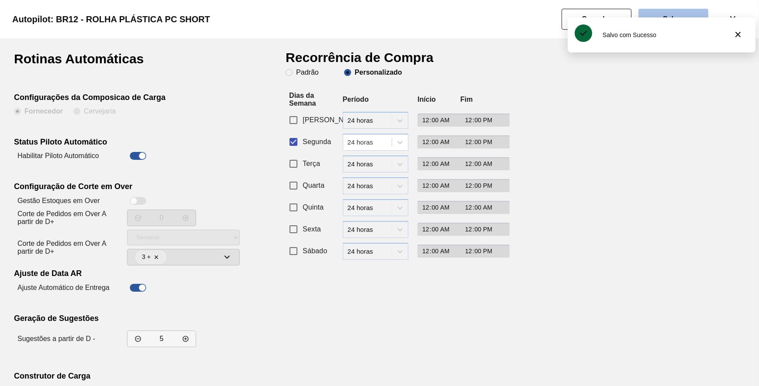
click at [675, 10] on button "Salvar" at bounding box center [674, 19] width 70 height 21
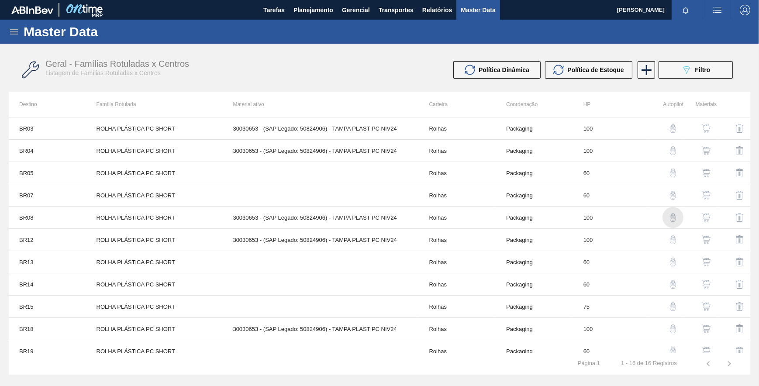
click at [669, 215] on img "button" at bounding box center [673, 217] width 9 height 9
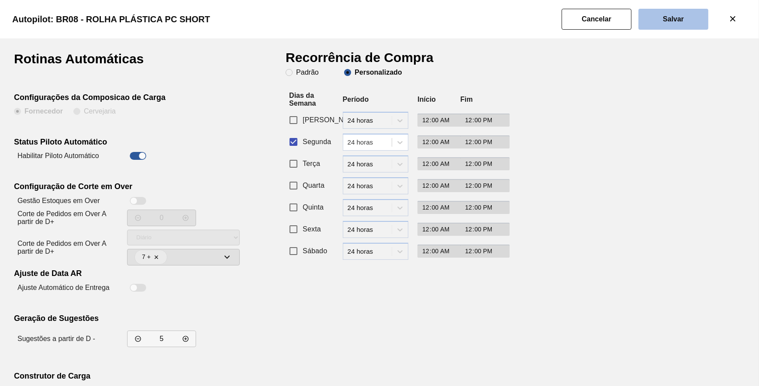
click at [656, 23] on button "Salvar" at bounding box center [674, 19] width 70 height 21
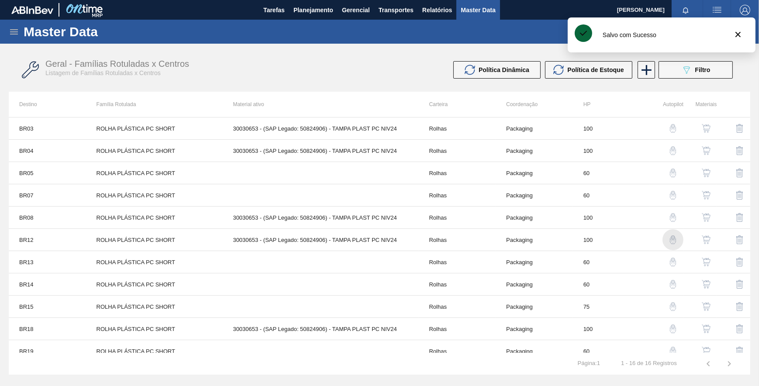
click at [669, 238] on img "button" at bounding box center [673, 239] width 9 height 9
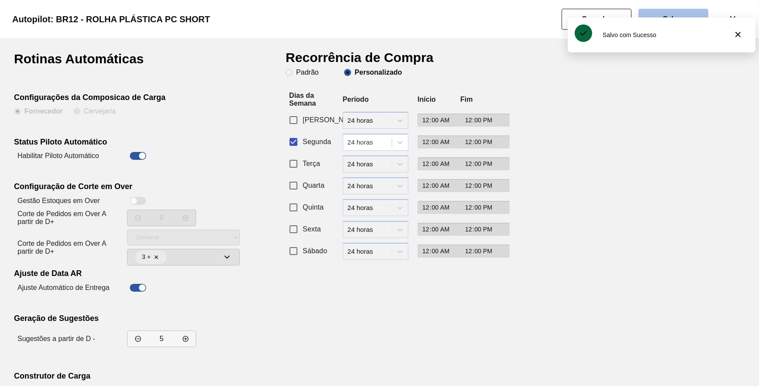
click at [650, 15] on button "Salvar" at bounding box center [674, 19] width 70 height 21
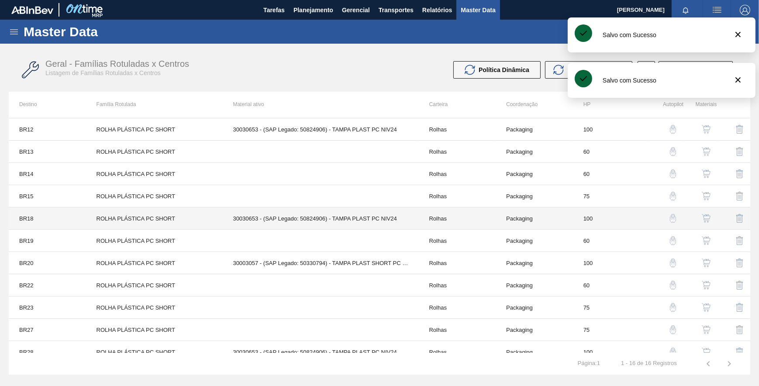
scroll to position [119, 0]
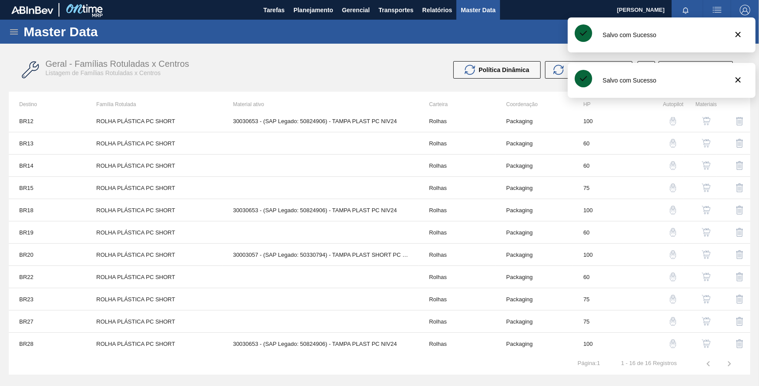
click at [669, 208] on img "button" at bounding box center [673, 210] width 9 height 9
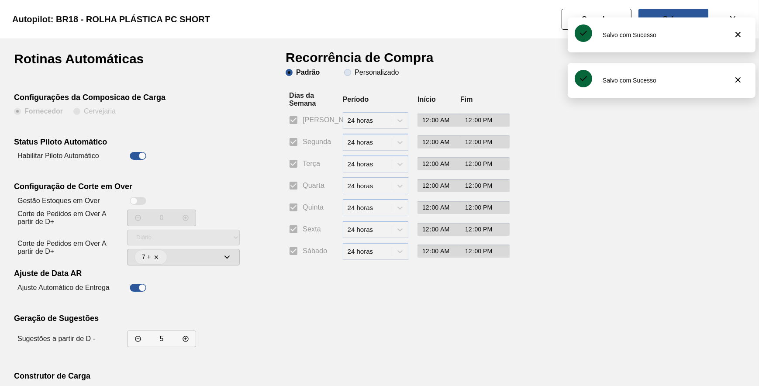
click at [0, 0] on slot "Personalizado" at bounding box center [0, 0] width 0 height 0
click at [355, 75] on input "Personalizado" at bounding box center [348, 73] width 14 height 14
drag, startPoint x: 312, startPoint y: 130, endPoint x: 310, endPoint y: 134, distance: 4.9
click at [310, 134] on div "Recorrência de Compra Padrão Personalizado Dias da Semana Período Início Fim Do…" at bounding box center [393, 249] width 214 height 395
click at [310, 136] on label "Segunda" at bounding box center [307, 142] width 47 height 18
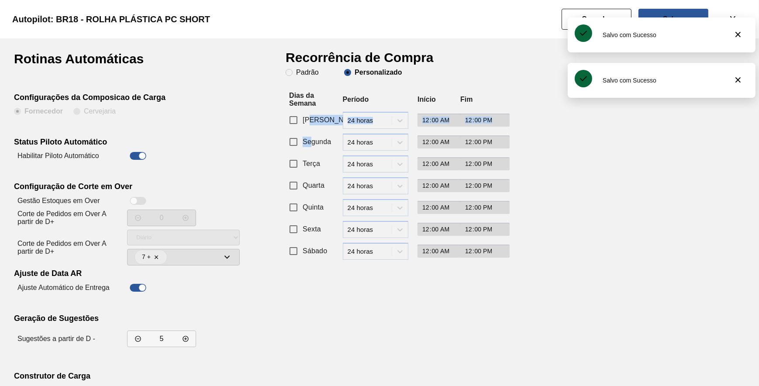
click at [303, 136] on input "Segunda" at bounding box center [293, 142] width 18 height 18
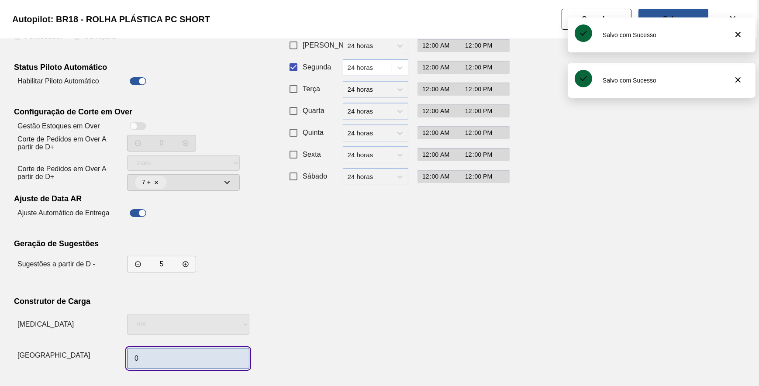
click at [165, 360] on input "0" at bounding box center [188, 358] width 122 height 21
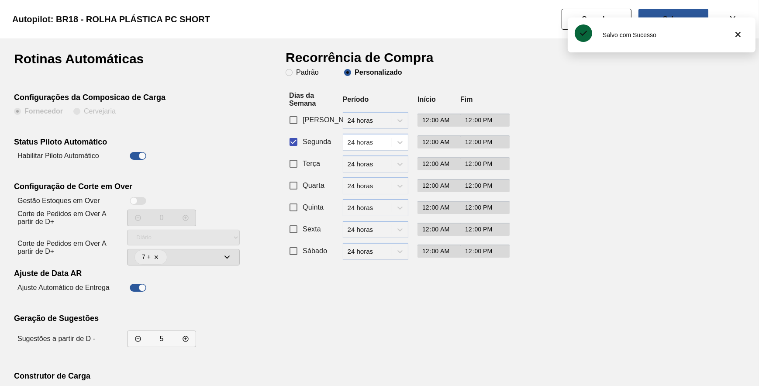
click at [651, 17] on div "Salvo com Sucesso" at bounding box center [662, 34] width 188 height 35
click at [651, 16] on button "Salvar" at bounding box center [674, 19] width 70 height 21
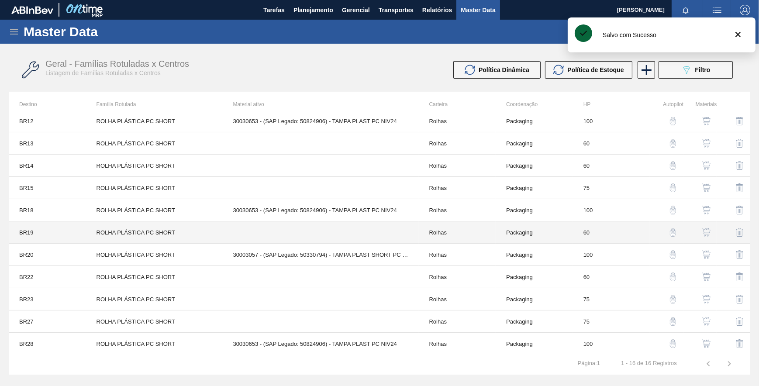
scroll to position [120, 0]
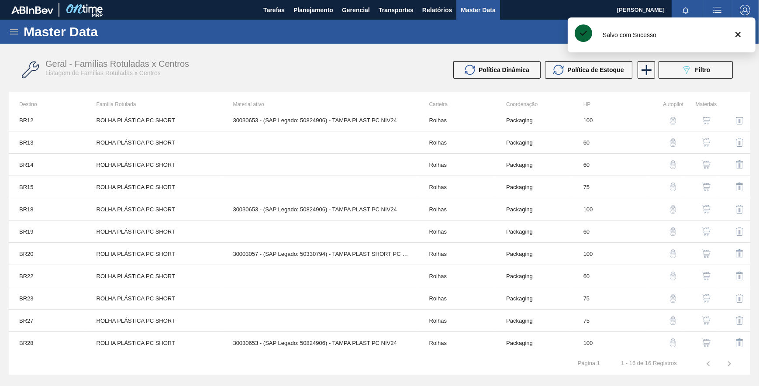
click at [669, 251] on img "button" at bounding box center [673, 253] width 9 height 9
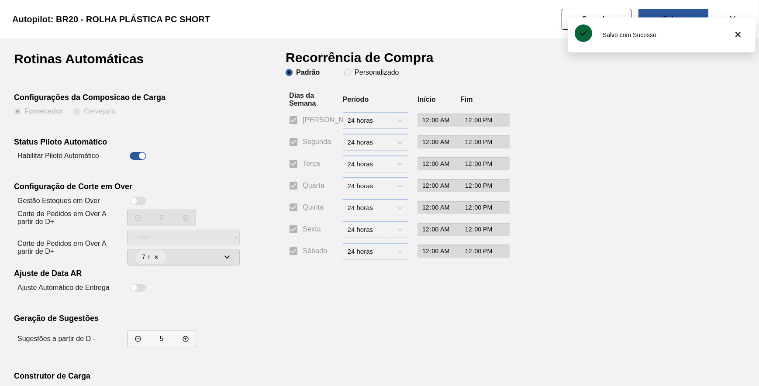
drag, startPoint x: 354, startPoint y: 74, endPoint x: 318, endPoint y: 119, distance: 57.8
click at [353, 75] on span "Personalizado" at bounding box center [371, 72] width 55 height 7
click at [353, 75] on input "Personalizado" at bounding box center [348, 73] width 14 height 14
drag, startPoint x: 298, startPoint y: 139, endPoint x: 278, endPoint y: 156, distance: 26.4
click at [298, 139] on input "Segunda" at bounding box center [293, 142] width 18 height 18
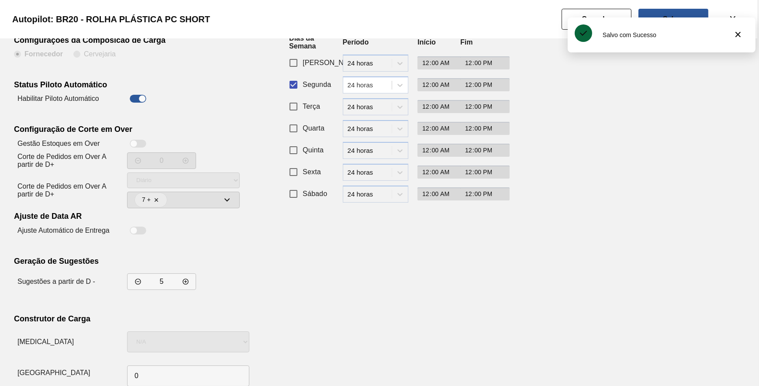
scroll to position [75, 0]
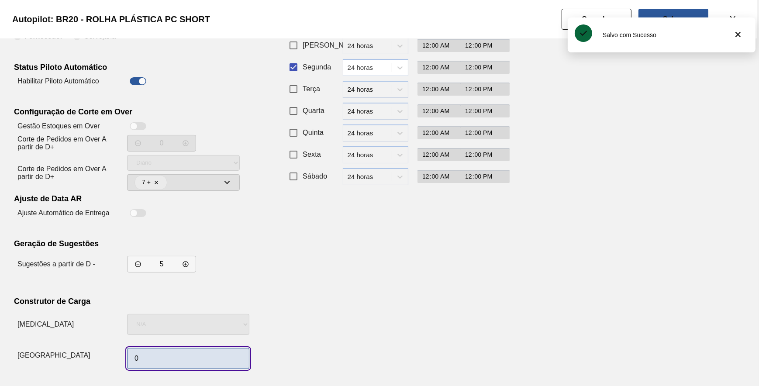
click at [172, 350] on input "0" at bounding box center [188, 358] width 122 height 21
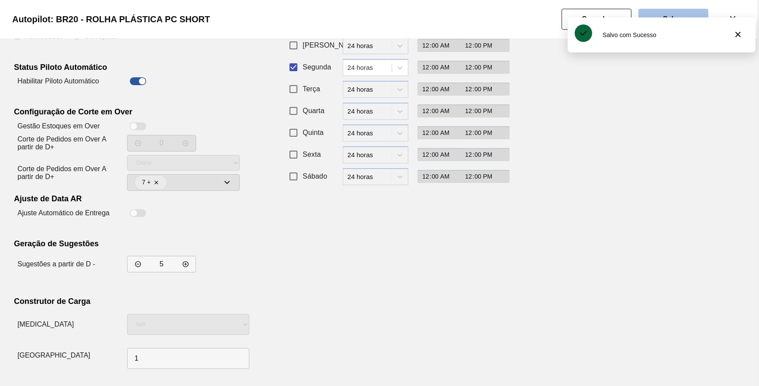
click at [688, 14] on button "Salvar" at bounding box center [674, 19] width 70 height 21
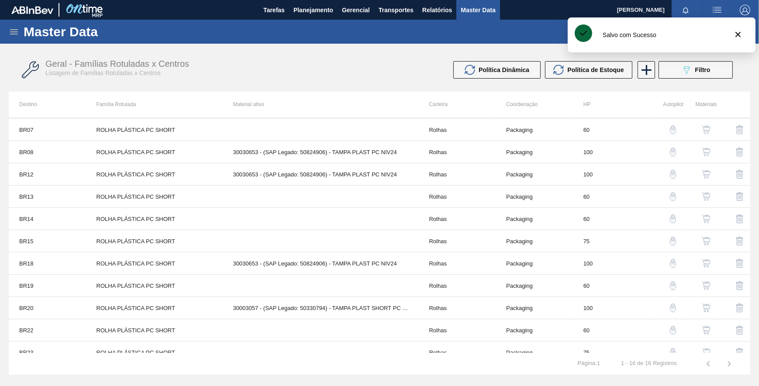
scroll to position [120, 0]
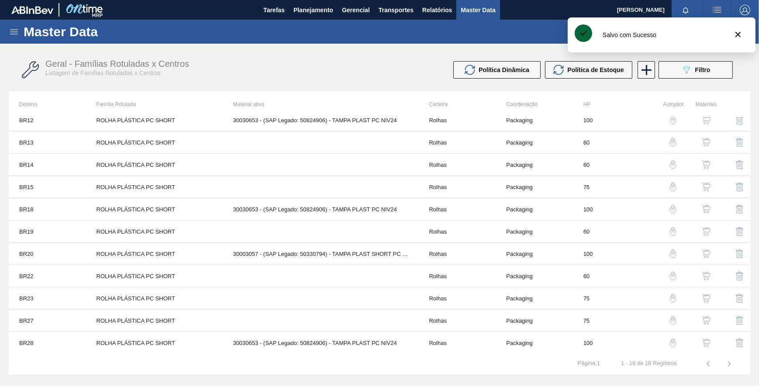
click at [673, 340] on img "button" at bounding box center [673, 343] width 9 height 9
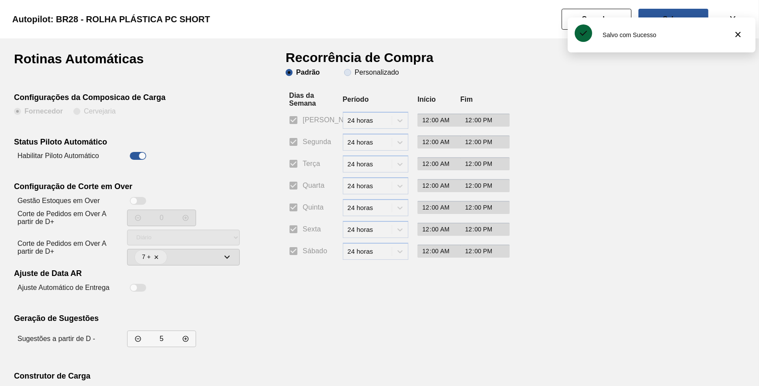
click at [0, 0] on slot "Personalizado" at bounding box center [0, 0] width 0 height 0
click at [355, 71] on input "Personalizado" at bounding box center [348, 73] width 14 height 14
click at [308, 140] on span "Segunda" at bounding box center [317, 142] width 28 height 10
click at [303, 140] on input "Segunda" at bounding box center [293, 142] width 18 height 18
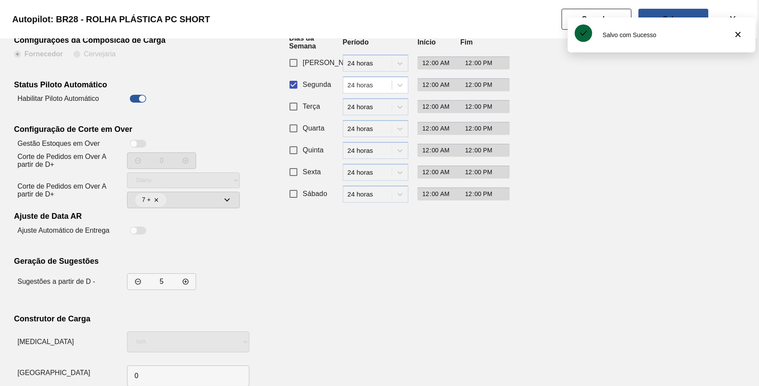
scroll to position [75, 0]
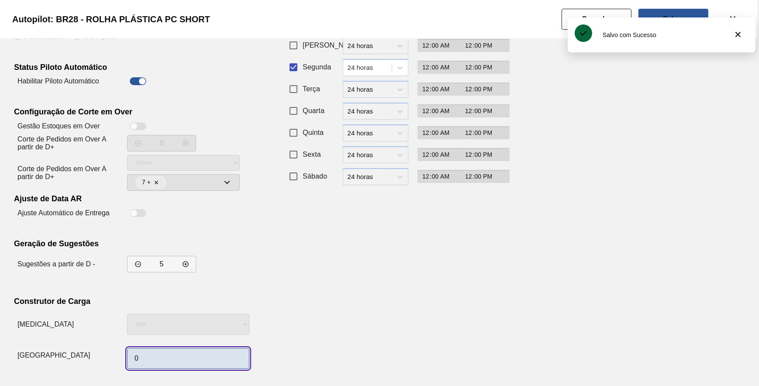
click at [170, 352] on input "0" at bounding box center [188, 358] width 122 height 21
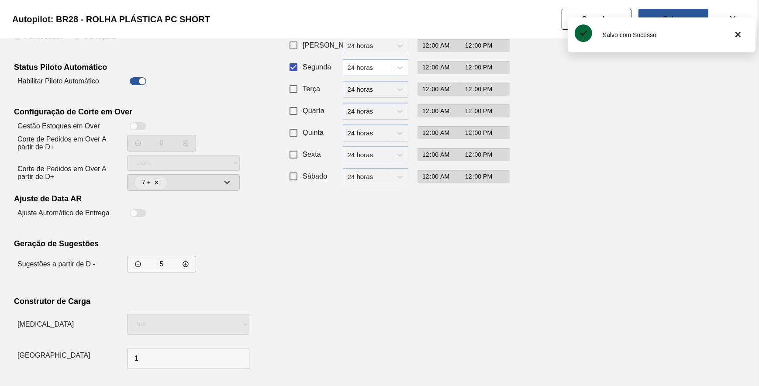
click at [420, 256] on div "Recorrência de Compra Padrão Personalizado Dias da Semana Período Início Fim Do…" at bounding box center [393, 175] width 214 height 395
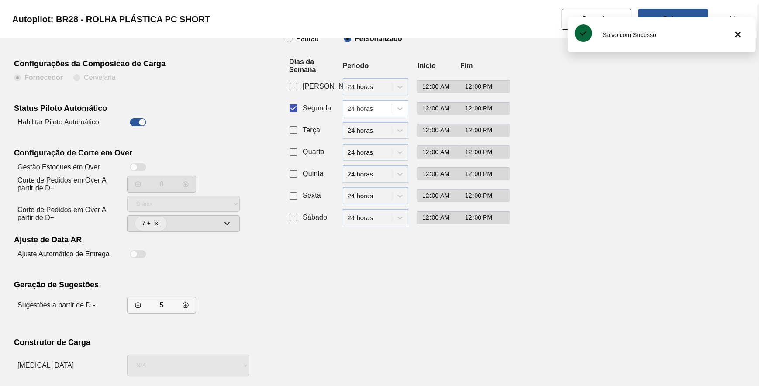
scroll to position [0, 0]
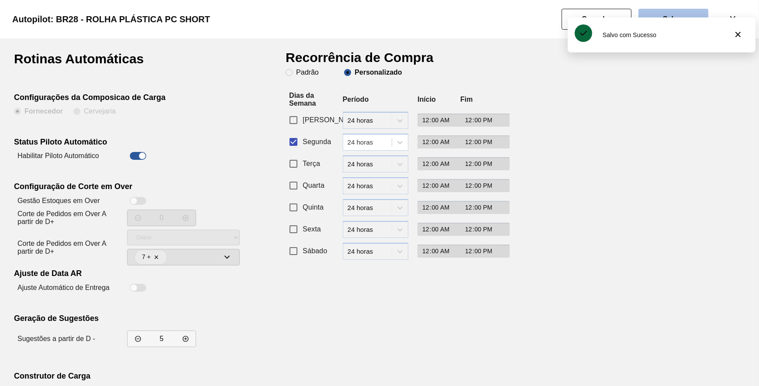
click at [680, 13] on button "Salvar" at bounding box center [674, 19] width 70 height 21
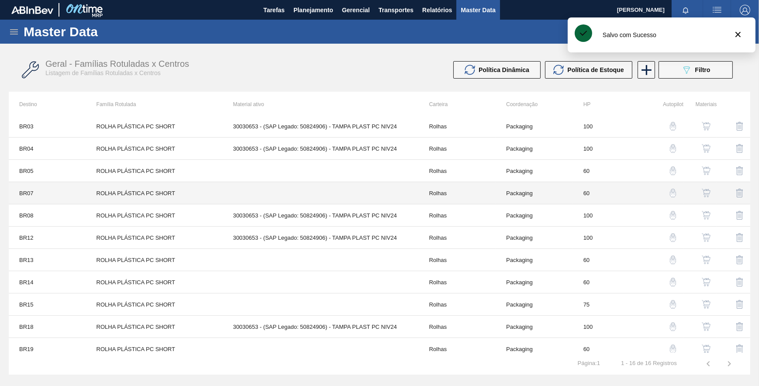
scroll to position [0, 0]
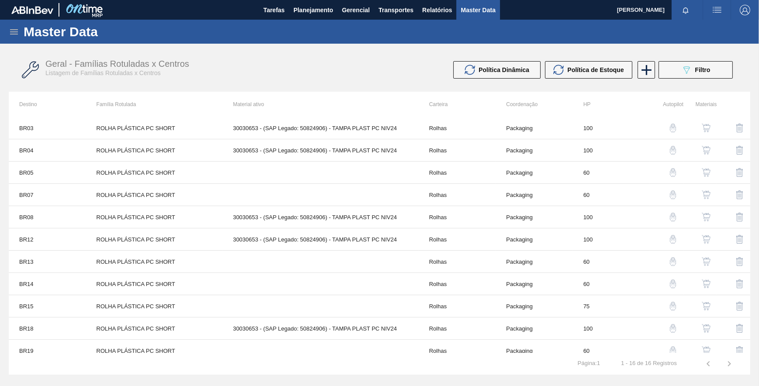
click at [673, 237] on img "button" at bounding box center [673, 239] width 9 height 9
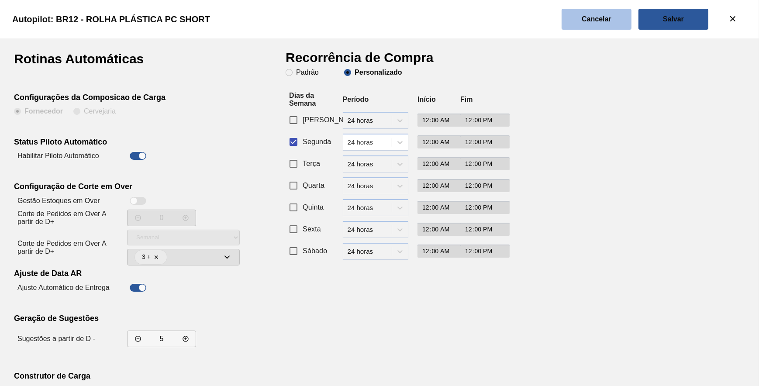
click at [614, 27] on button "Cancelar" at bounding box center [597, 19] width 70 height 21
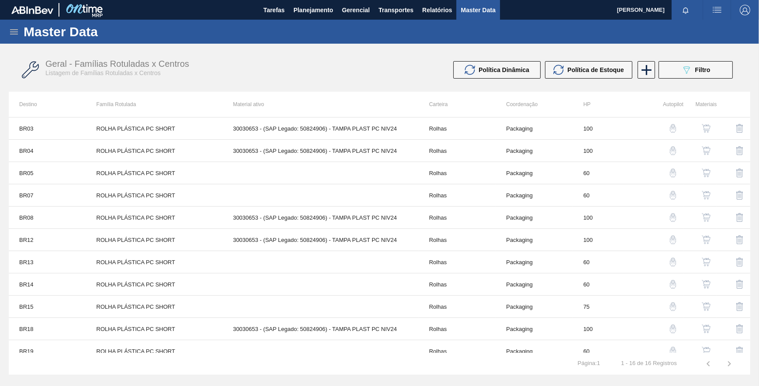
click at [436, 54] on div "Geral - Famílias Rotuladas x Centros Listagem de Famílias Rotuladas x Centros P…" at bounding box center [380, 70] width 742 height 33
click at [681, 70] on button "089F7B8B-B2A5-4AFE-B5C0-19BA573D28AC Filtro" at bounding box center [696, 69] width 74 height 17
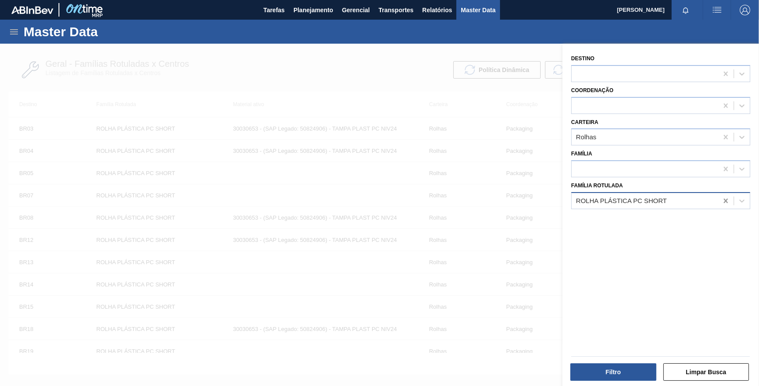
click at [728, 201] on icon at bounding box center [726, 201] width 9 height 9
paste Rotulada "ROLHA PLÁSTICA H2OH LIMONETO SHORT"
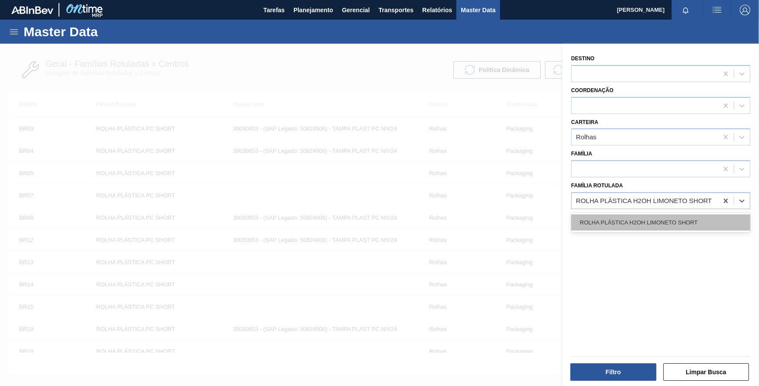
click at [678, 224] on div "ROLHA PLÁSTICA H2OH LIMONETO SHORT" at bounding box center [660, 223] width 179 height 16
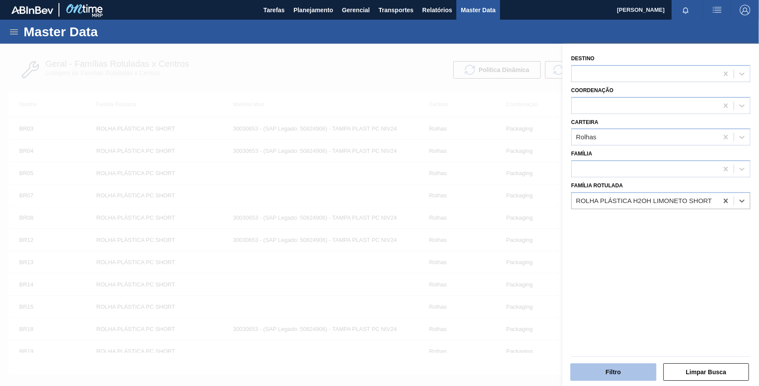
click at [634, 373] on button "Filtro" at bounding box center [614, 371] width 86 height 17
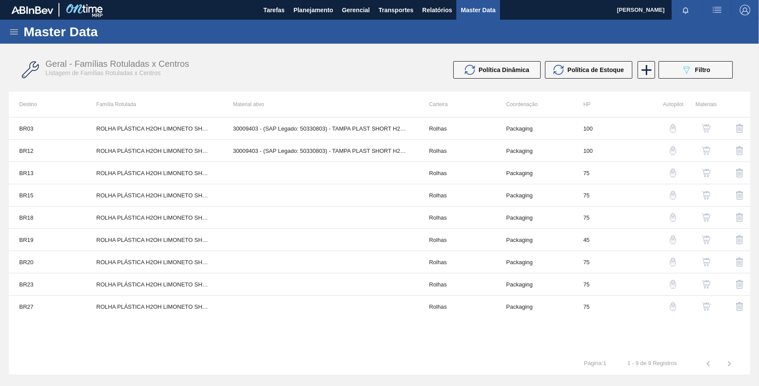
click at [674, 131] on img "button" at bounding box center [673, 128] width 9 height 9
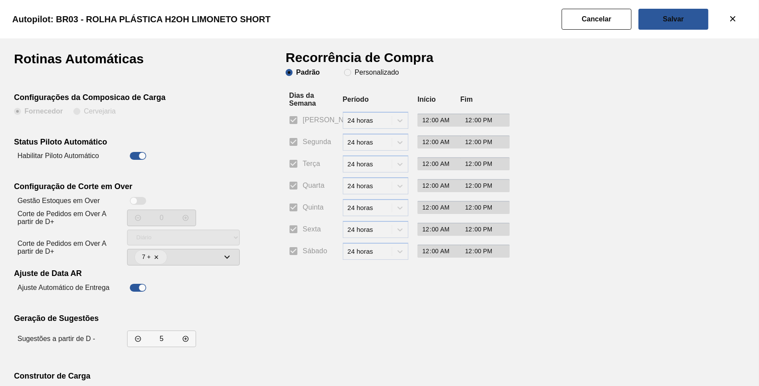
click at [341, 73] on div "Padrão Personalizado" at bounding box center [342, 72] width 113 height 7
click at [345, 73] on span "Personalizado" at bounding box center [371, 72] width 55 height 7
click at [345, 73] on input "Personalizado" at bounding box center [348, 73] width 14 height 14
drag, startPoint x: 293, startPoint y: 155, endPoint x: 288, endPoint y: 137, distance: 19.0
click at [291, 149] on div "Recorrência de Compra Padrão Personalizado Dias da Semana Período Início Fim Do…" at bounding box center [393, 249] width 214 height 395
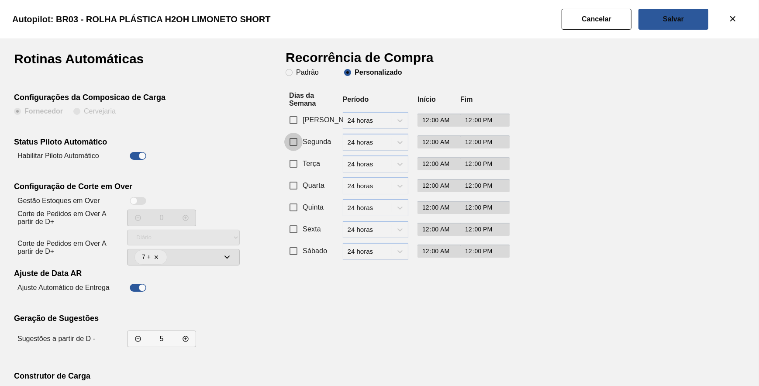
click at [288, 137] on input "Segunda" at bounding box center [293, 142] width 18 height 18
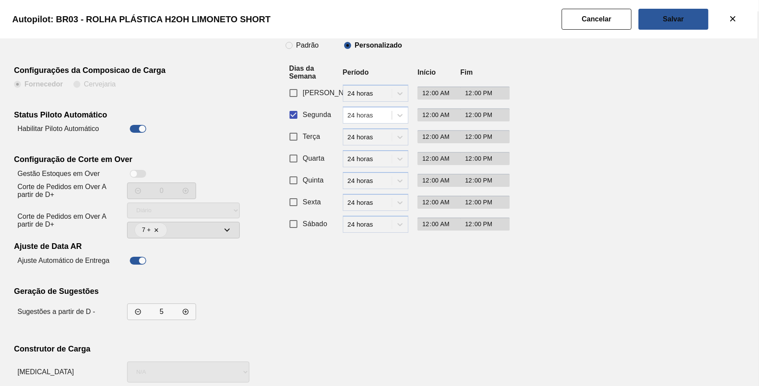
scroll to position [75, 0]
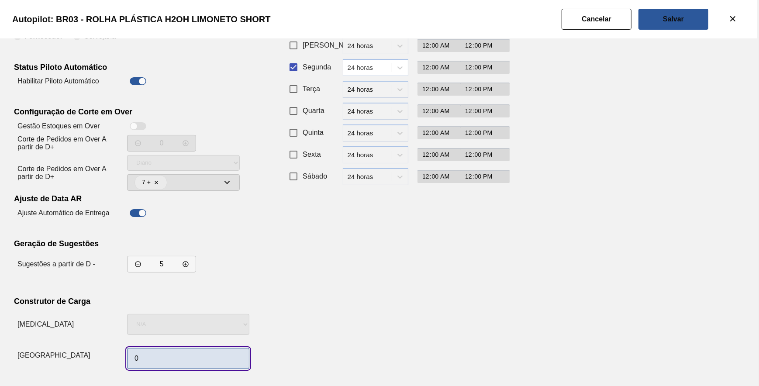
click at [183, 356] on input "0" at bounding box center [188, 358] width 122 height 21
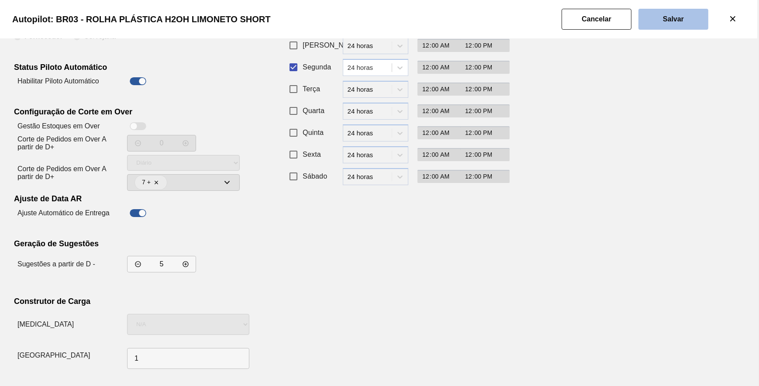
click at [0, 0] on slot "Salvar" at bounding box center [0, 0] width 0 height 0
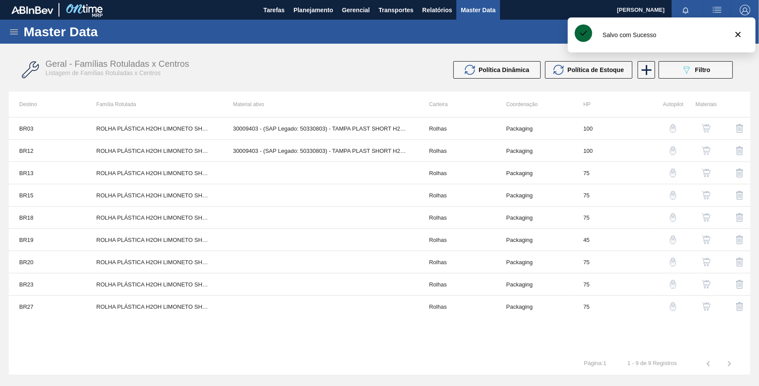
click at [667, 152] on button "button" at bounding box center [673, 150] width 21 height 21
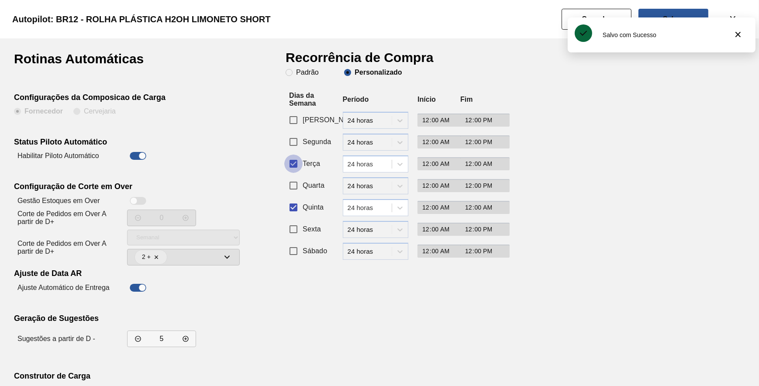
click at [293, 164] on input "Terça" at bounding box center [293, 164] width 18 height 18
click at [296, 143] on input "Segunda" at bounding box center [293, 142] width 18 height 18
click at [290, 211] on input "Quinta" at bounding box center [293, 207] width 18 height 18
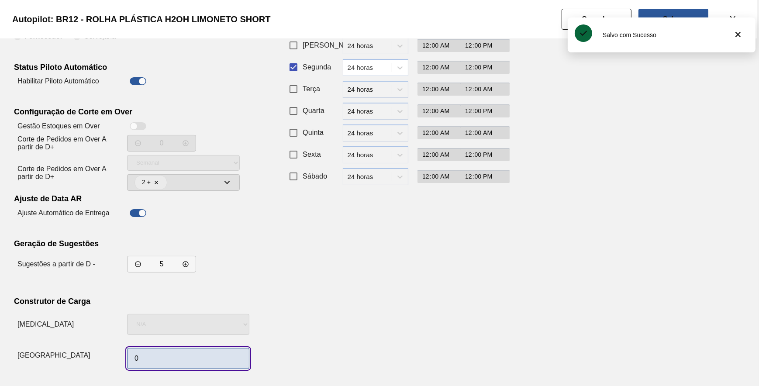
click at [190, 355] on input "0" at bounding box center [188, 358] width 122 height 21
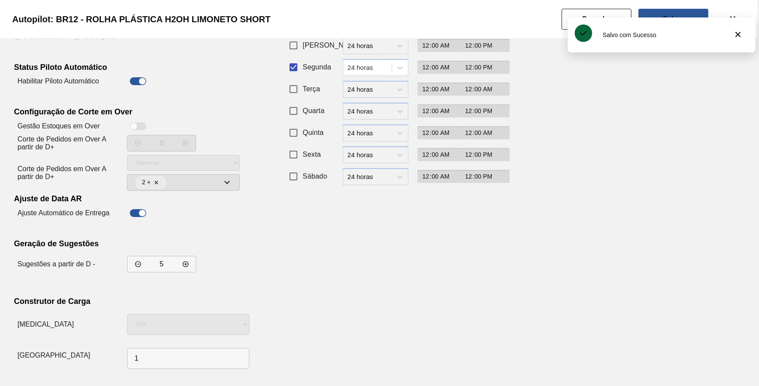
drag, startPoint x: 471, startPoint y: 262, endPoint x: 484, endPoint y: 242, distance: 23.9
click at [473, 262] on div "Recorrência de Compra Padrão Personalizado Dias da Semana Período Início Fim Do…" at bounding box center [393, 175] width 214 height 395
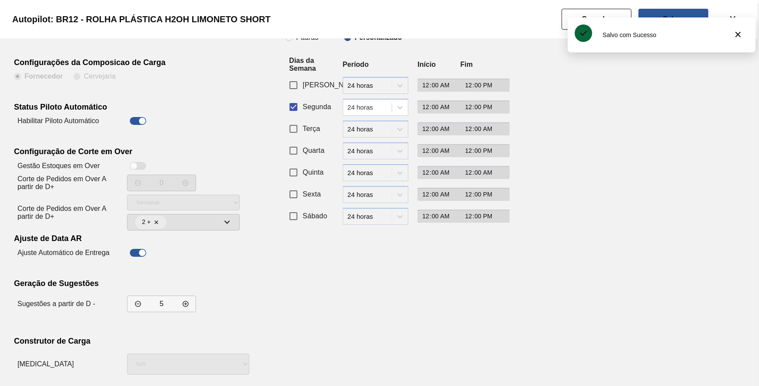
scroll to position [0, 0]
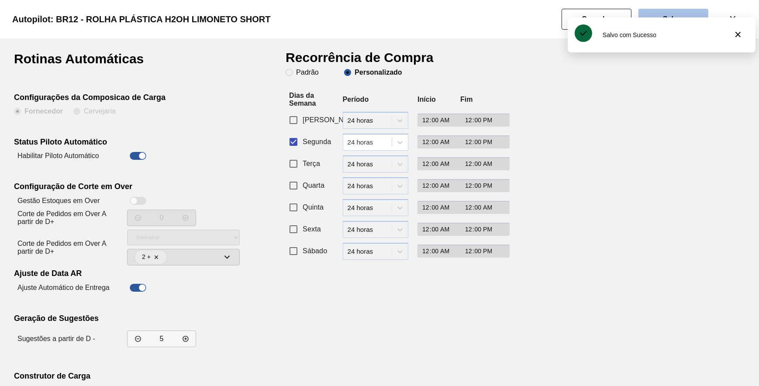
click at [671, 9] on button "Salvar" at bounding box center [674, 19] width 70 height 21
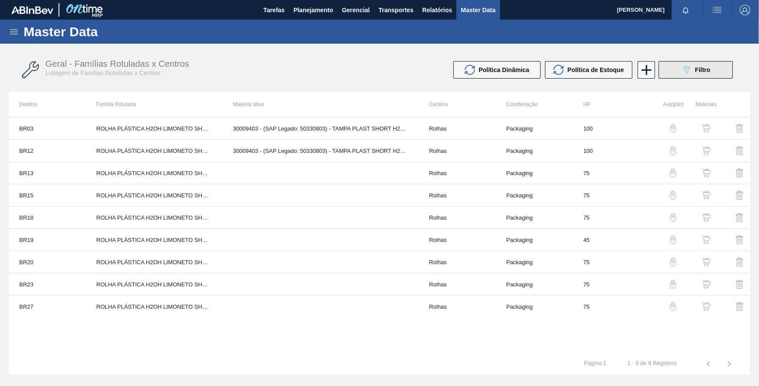
click at [685, 77] on button "089F7B8B-B2A5-4AFE-B5C0-19BA573D28AC Filtro" at bounding box center [696, 69] width 74 height 17
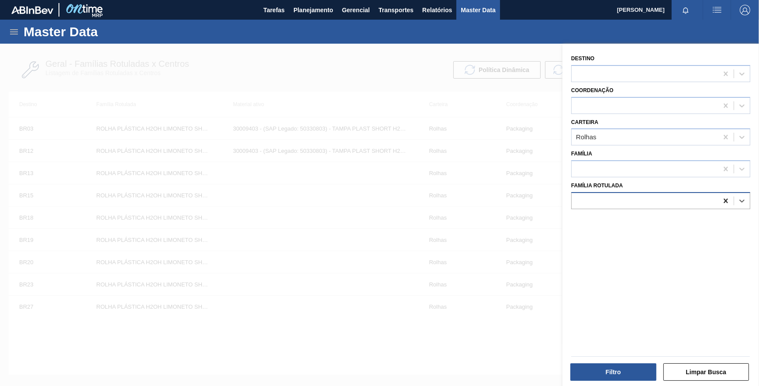
click at [720, 199] on div at bounding box center [726, 201] width 16 height 16
paste Rotulada "ROLHA PLÁSTICA GCA ZERO SHORT"
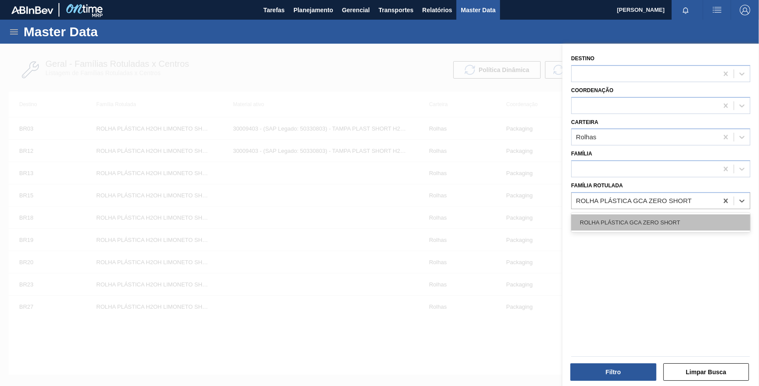
click at [634, 227] on div "ROLHA PLÁSTICA GCA ZERO SHORT" at bounding box center [660, 223] width 179 height 16
click at [619, 381] on div "Filtro Limpar Busca" at bounding box center [657, 366] width 197 height 44
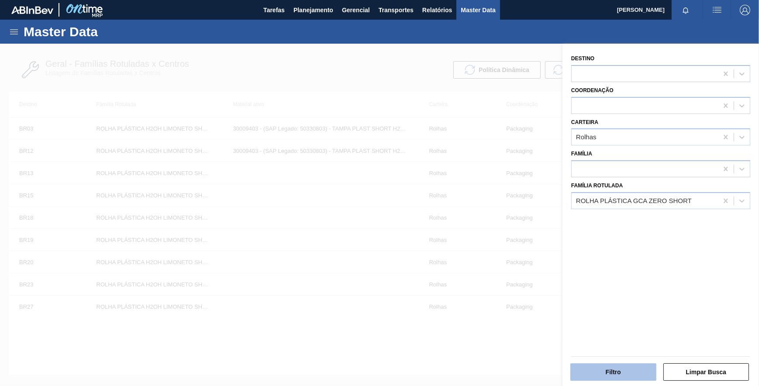
click at [618, 378] on button "Filtro" at bounding box center [614, 371] width 86 height 17
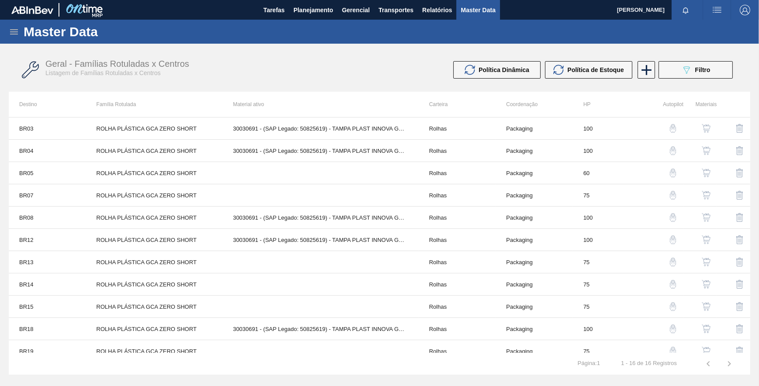
click at [668, 130] on div "button" at bounding box center [673, 128] width 10 height 9
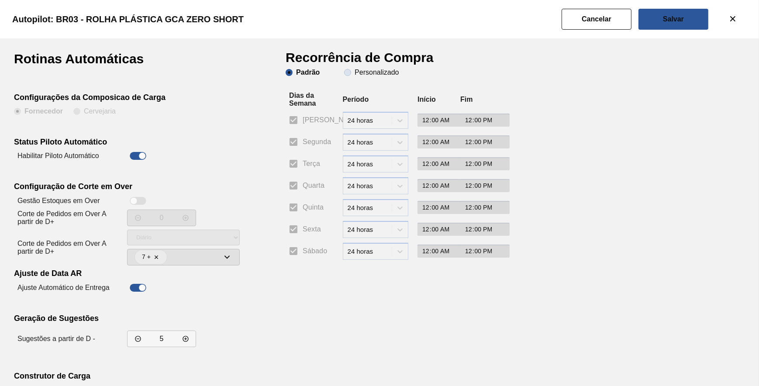
click at [0, 0] on slot "Personalizado" at bounding box center [0, 0] width 0 height 0
click at [355, 75] on input "Personalizado" at bounding box center [348, 73] width 14 height 14
click at [292, 145] on input "Segunda" at bounding box center [293, 142] width 18 height 18
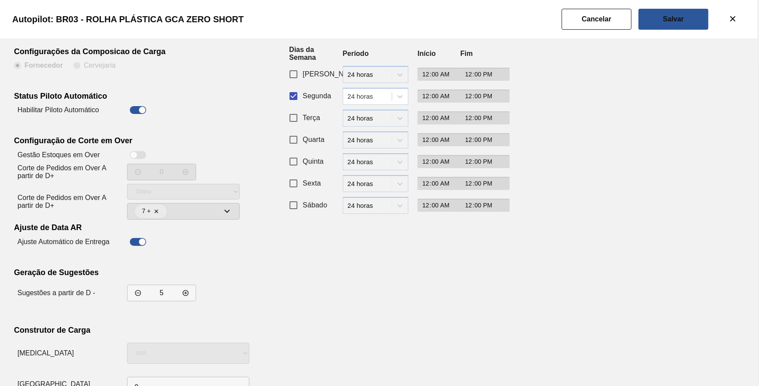
scroll to position [75, 0]
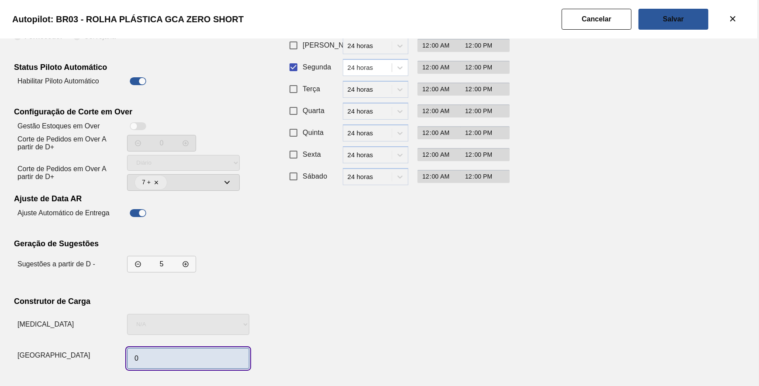
click at [156, 357] on input "0" at bounding box center [188, 358] width 122 height 21
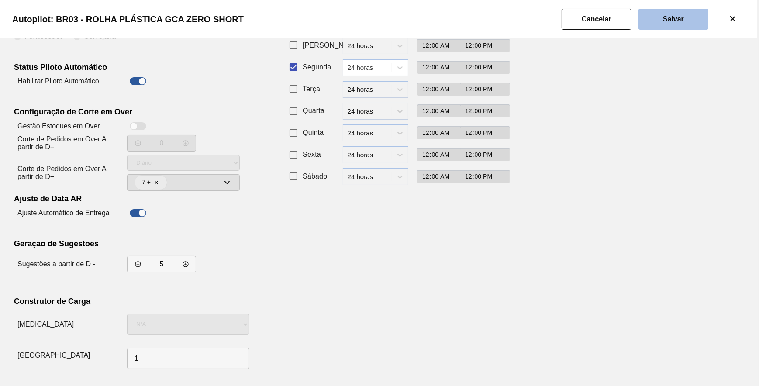
click at [686, 13] on button "Salvar" at bounding box center [674, 19] width 70 height 21
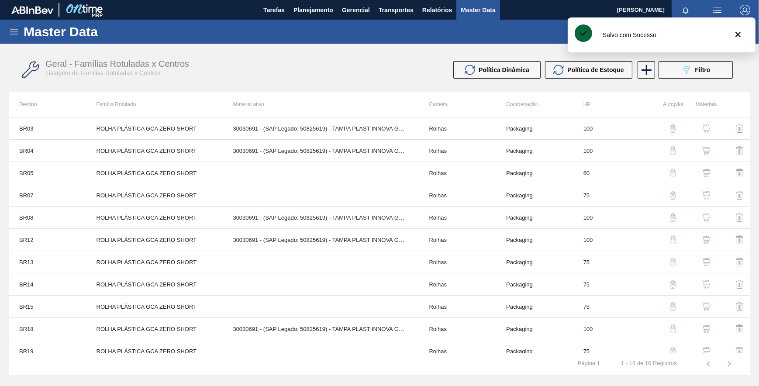
click at [671, 152] on img "button" at bounding box center [673, 150] width 9 height 9
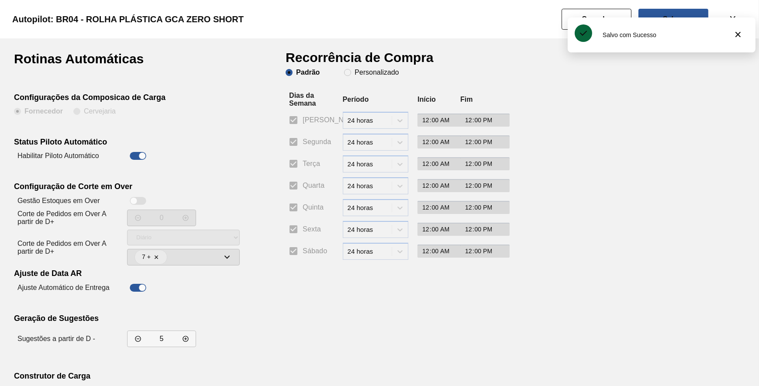
click at [352, 77] on clb-radio-group "Padrão Personalizado" at bounding box center [342, 73] width 113 height 9
click at [349, 74] on span "Personalizado" at bounding box center [371, 72] width 55 height 7
click at [349, 74] on input "Personalizado" at bounding box center [348, 73] width 14 height 14
click at [296, 142] on input "Segunda" at bounding box center [293, 142] width 18 height 18
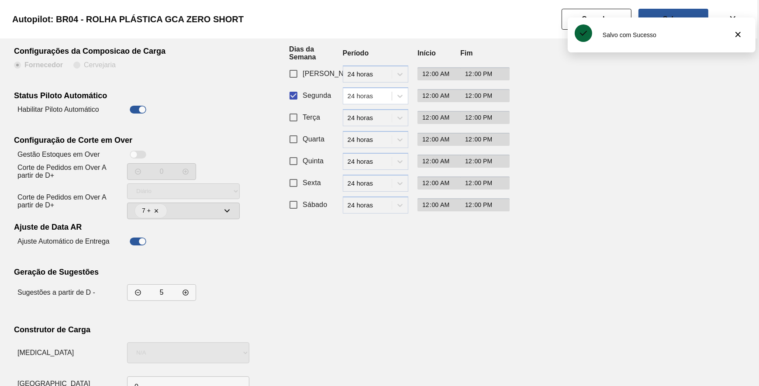
scroll to position [75, 0]
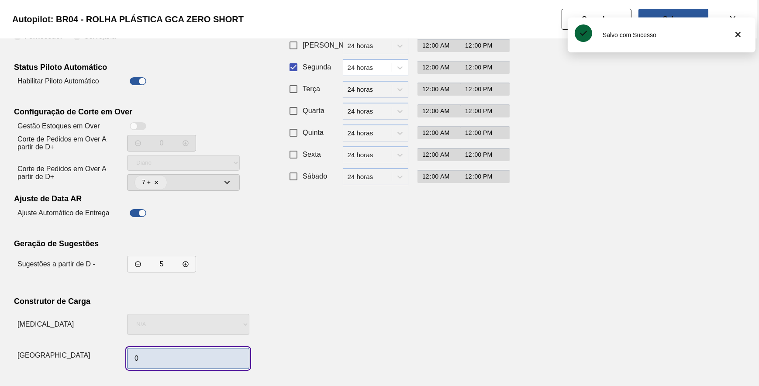
click at [156, 362] on input "0" at bounding box center [188, 358] width 122 height 21
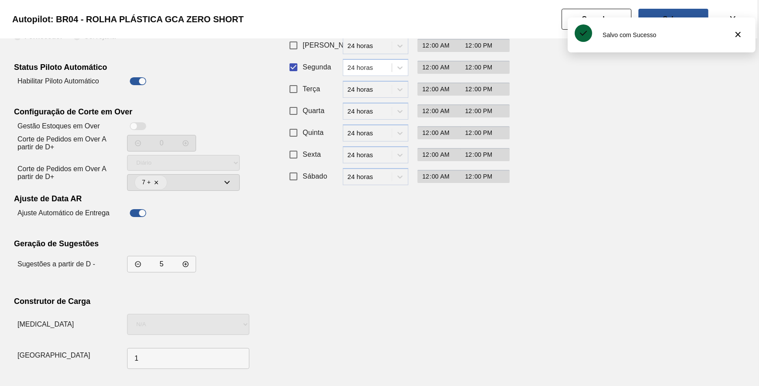
drag, startPoint x: 432, startPoint y: 288, endPoint x: 435, endPoint y: 278, distance: 10.4
click at [435, 278] on div "Recorrência de Compra Padrão Personalizado Dias da Semana Período Início Fim Do…" at bounding box center [393, 175] width 214 height 395
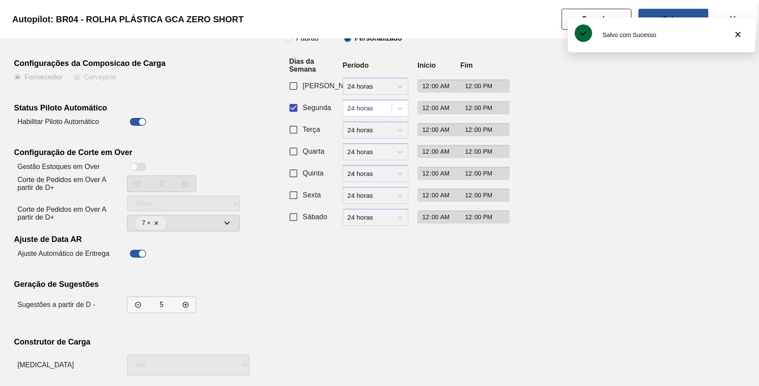
scroll to position [0, 0]
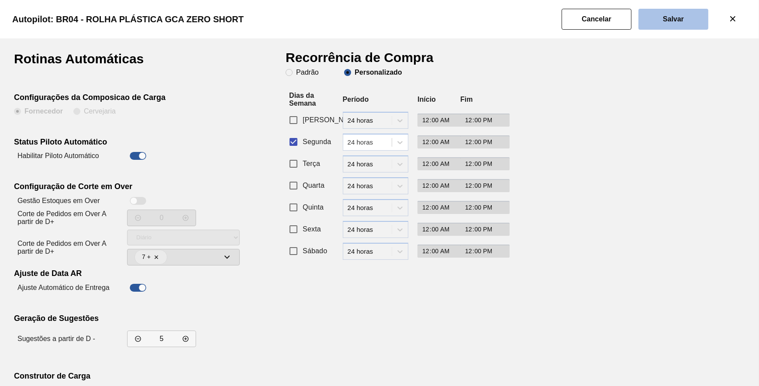
click at [684, 20] on button "Salvar" at bounding box center [674, 19] width 70 height 21
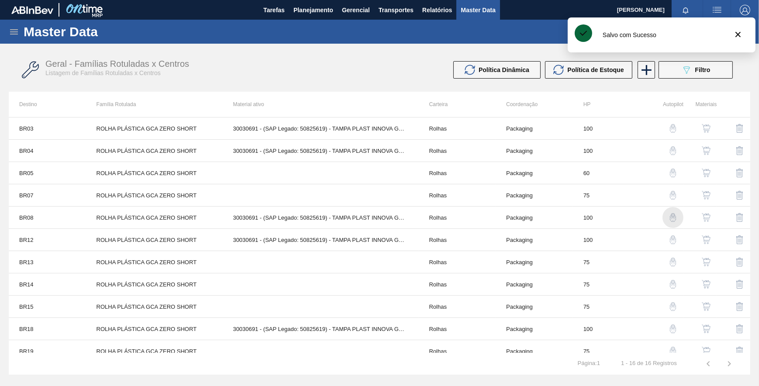
click at [670, 215] on img "button" at bounding box center [673, 217] width 9 height 9
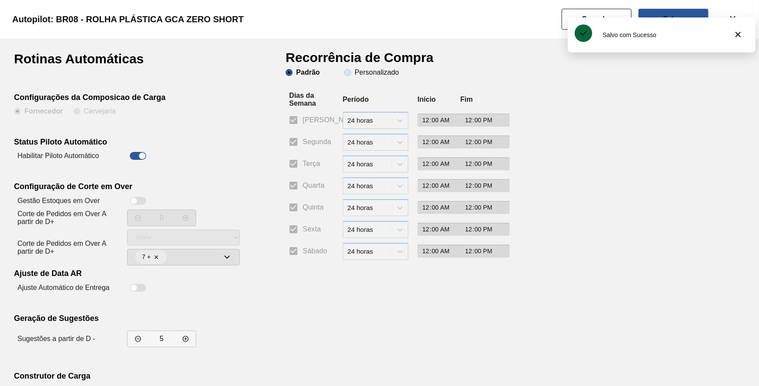
click at [0, 0] on slot "Personalizado" at bounding box center [0, 0] width 0 height 0
click at [355, 76] on input "Personalizado" at bounding box center [348, 73] width 14 height 14
click at [298, 138] on input "Segunda" at bounding box center [293, 142] width 18 height 18
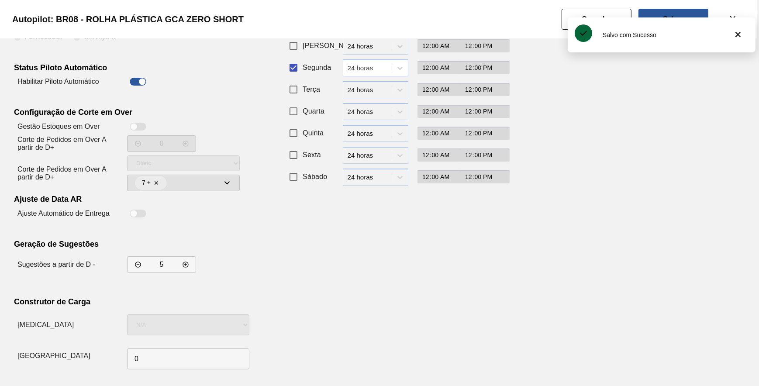
scroll to position [75, 0]
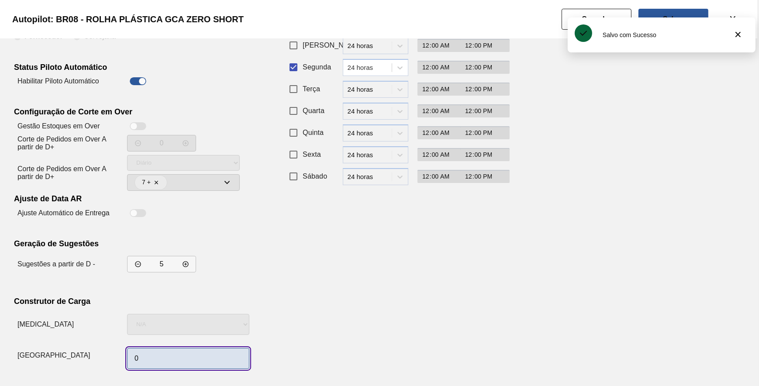
click at [152, 358] on input "0" at bounding box center [188, 358] width 122 height 21
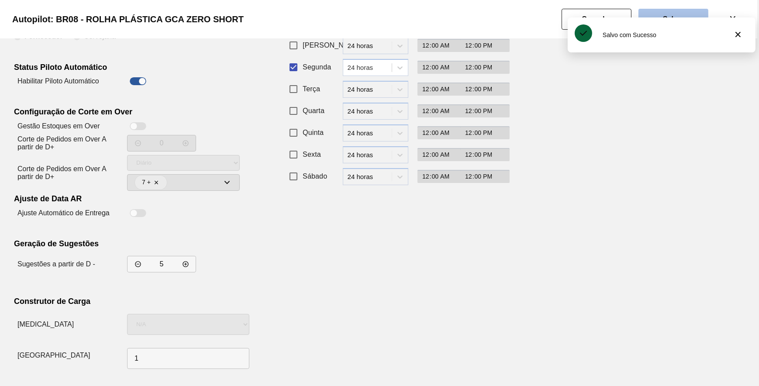
click at [657, 11] on button "Salvar" at bounding box center [674, 19] width 70 height 21
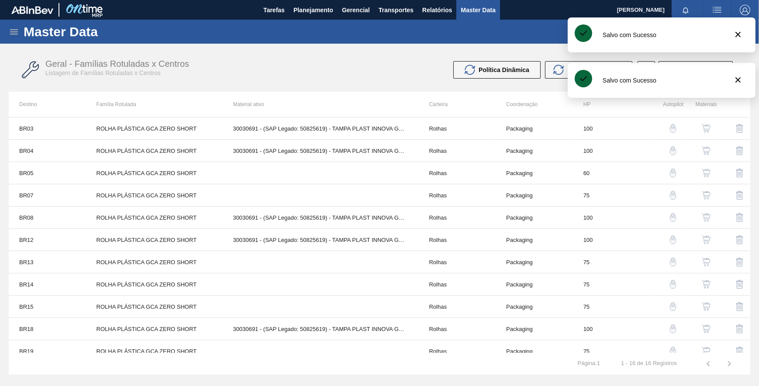
click at [671, 212] on button "button" at bounding box center [673, 217] width 21 height 21
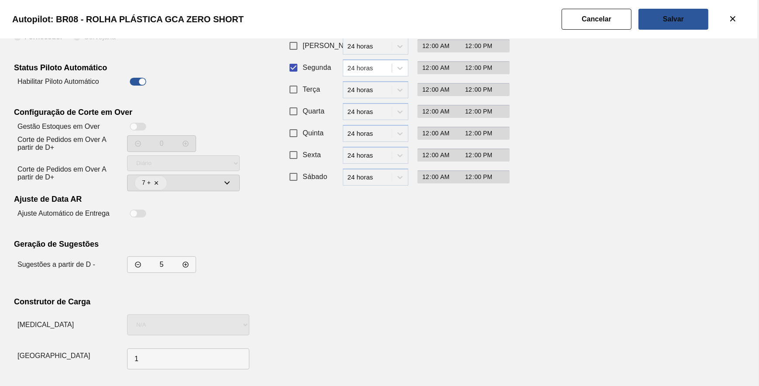
scroll to position [75, 0]
click at [690, 14] on button "Salvar" at bounding box center [674, 19] width 70 height 21
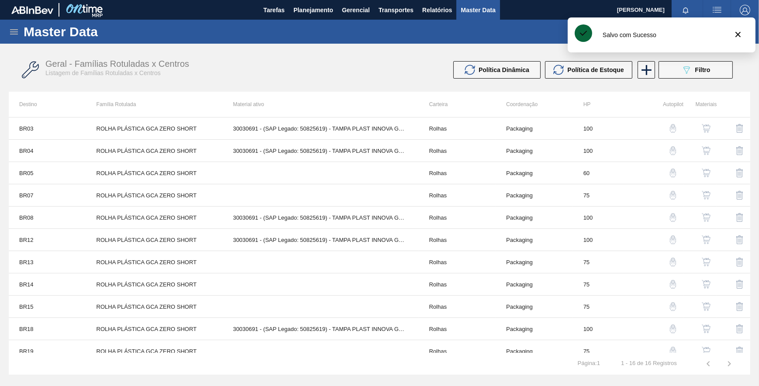
click at [678, 236] on button "button" at bounding box center [673, 239] width 21 height 21
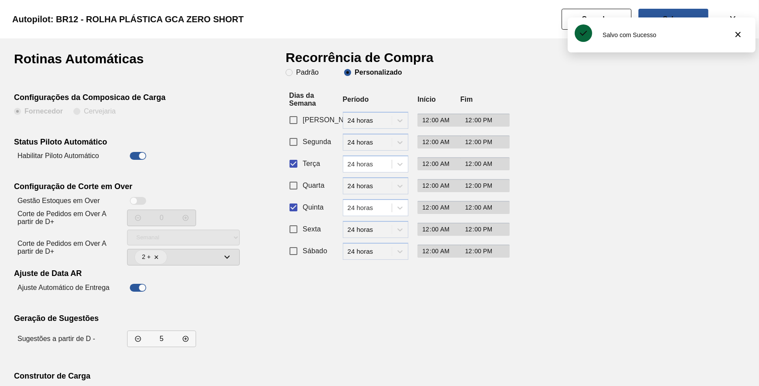
click at [315, 149] on label "Segunda" at bounding box center [307, 142] width 47 height 18
click at [303, 149] on input "Segunda" at bounding box center [293, 142] width 18 height 18
click at [311, 167] on span "Terça" at bounding box center [311, 164] width 17 height 10
click at [303, 167] on input "Terça" at bounding box center [293, 164] width 18 height 18
click at [304, 205] on span "Quinta" at bounding box center [313, 207] width 21 height 10
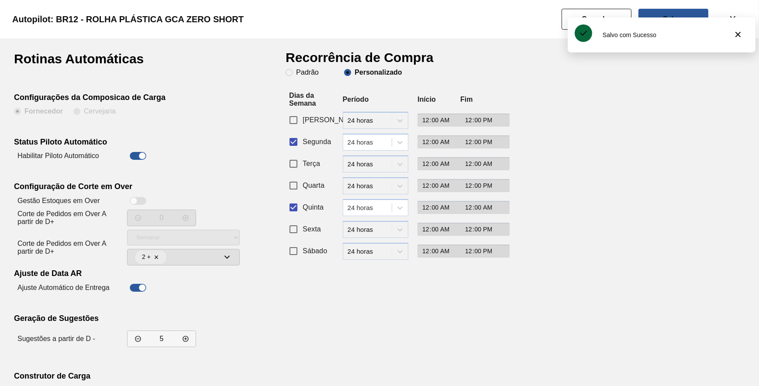
click at [303, 205] on input "Quinta" at bounding box center [293, 207] width 18 height 18
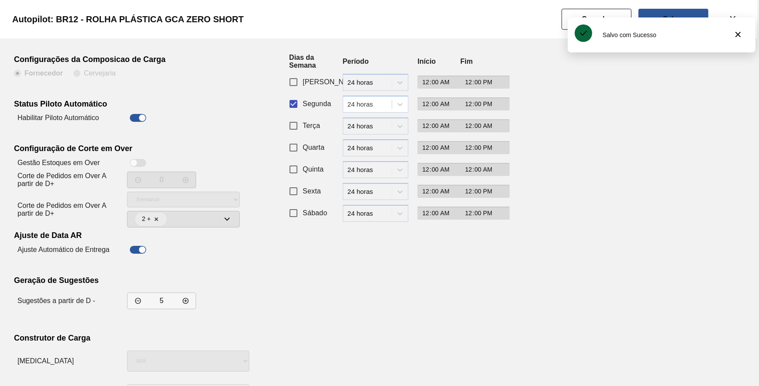
scroll to position [75, 0]
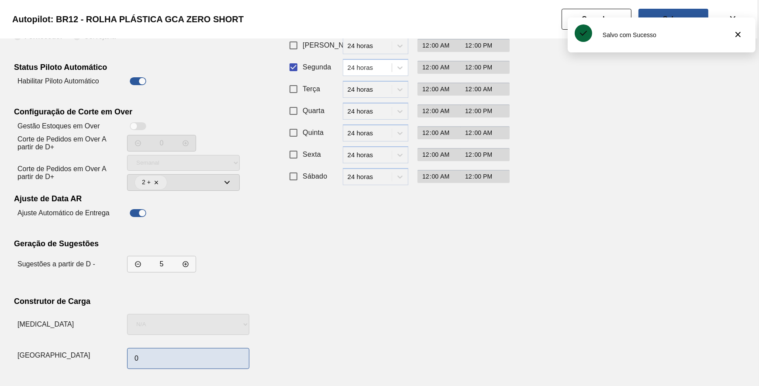
drag, startPoint x: 191, startPoint y: 346, endPoint x: 186, endPoint y: 359, distance: 13.5
click at [190, 347] on div "0" at bounding box center [188, 359] width 122 height 28
click at [185, 359] on input "0" at bounding box center [188, 358] width 122 height 21
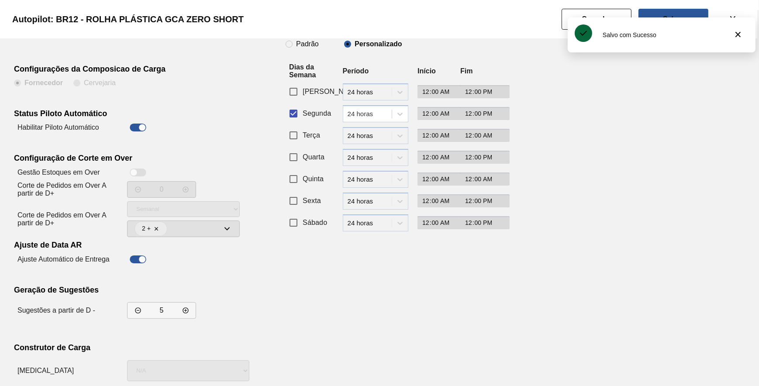
scroll to position [0, 0]
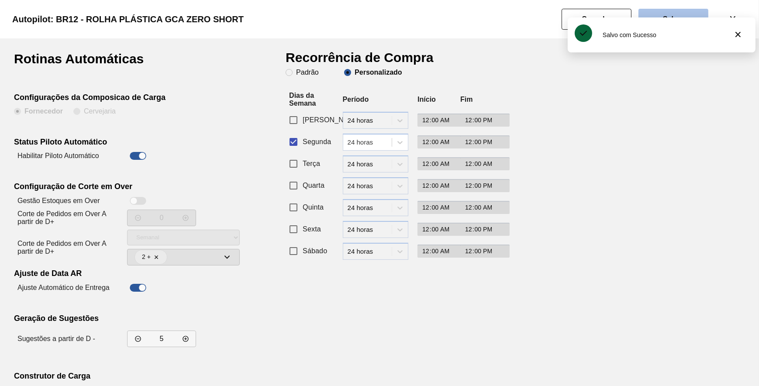
click at [676, 13] on button "Salvar" at bounding box center [674, 19] width 70 height 21
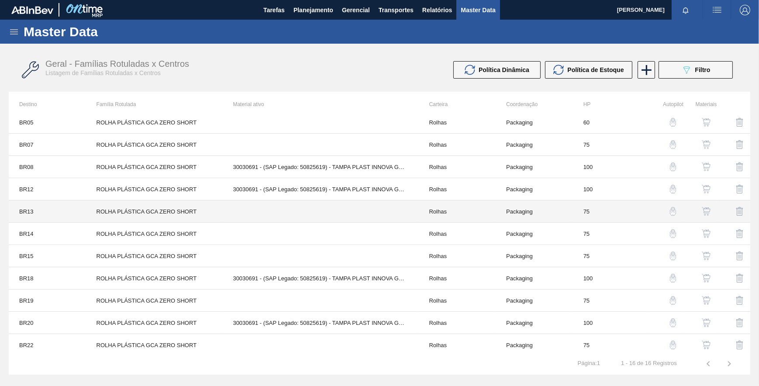
scroll to position [119, 0]
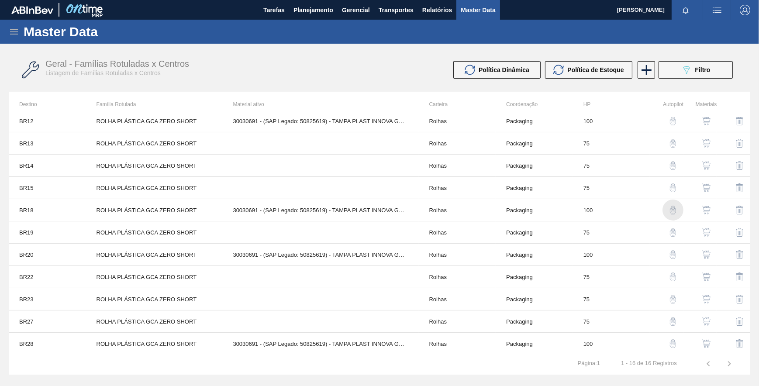
click at [669, 209] on img "button" at bounding box center [673, 210] width 9 height 9
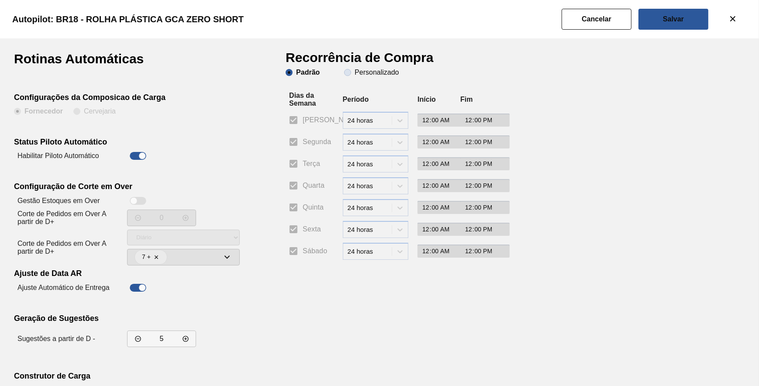
click at [352, 74] on span "Personalizado" at bounding box center [371, 72] width 55 height 7
click at [352, 74] on input "Personalizado" at bounding box center [348, 73] width 14 height 14
click at [299, 137] on input "Segunda" at bounding box center [293, 142] width 18 height 18
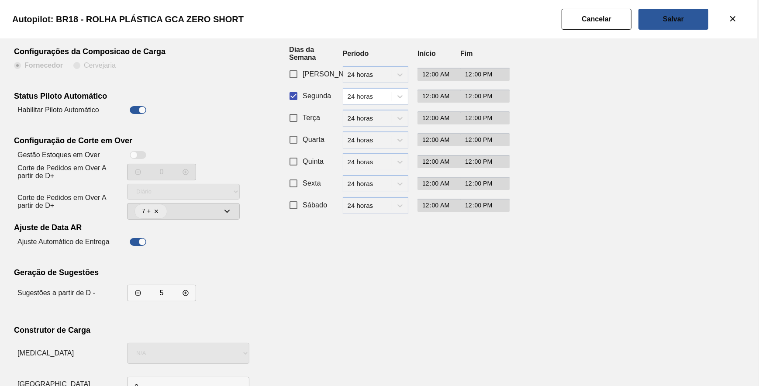
scroll to position [75, 0]
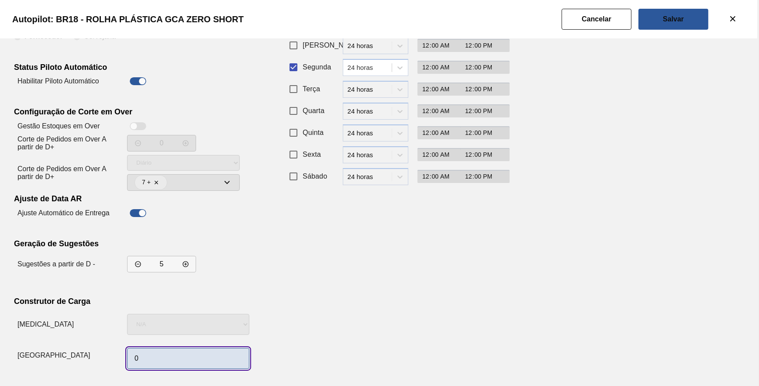
click at [179, 355] on input "0" at bounding box center [188, 358] width 122 height 21
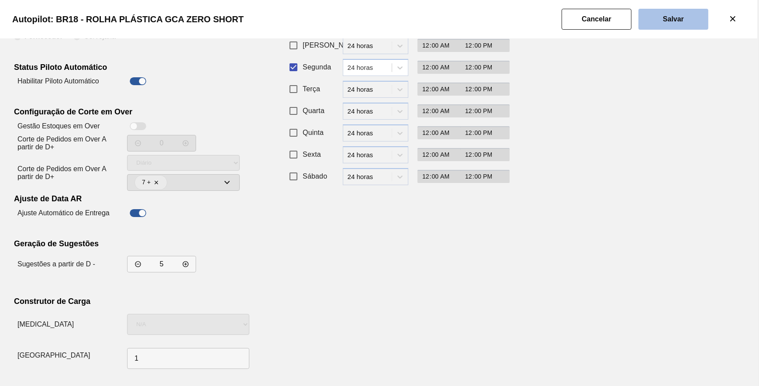
click at [658, 29] on div "Autopilot: BR18 - ROLHA PLÁSTICA GCA ZERO SHORT" at bounding box center [377, 19] width 759 height 38
click at [658, 27] on button "Salvar" at bounding box center [674, 19] width 70 height 21
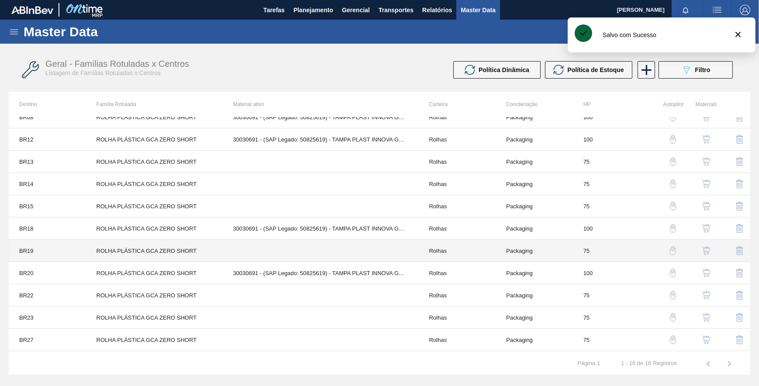
scroll to position [120, 0]
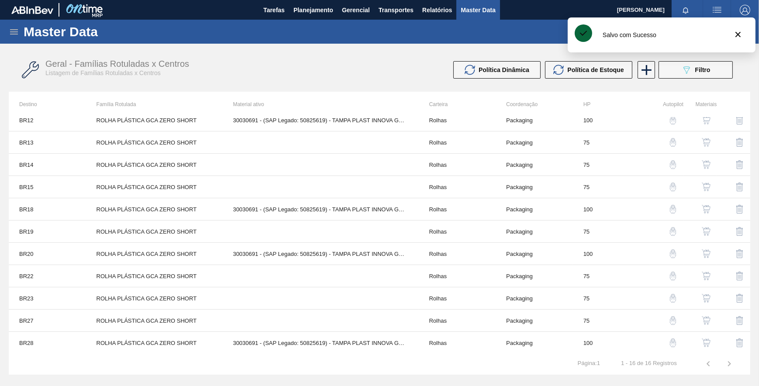
click at [669, 248] on button "button" at bounding box center [673, 253] width 21 height 21
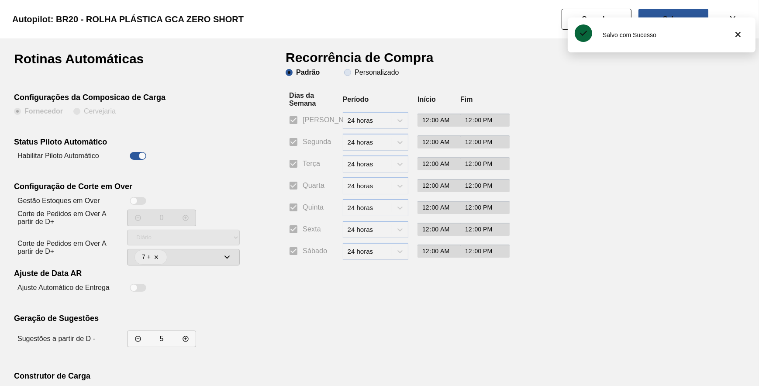
click at [352, 72] on span "Personalizado" at bounding box center [371, 72] width 55 height 7
click at [352, 72] on input "Personalizado" at bounding box center [348, 73] width 14 height 14
drag, startPoint x: 292, startPoint y: 144, endPoint x: 294, endPoint y: 195, distance: 51.1
click at [292, 145] on input "Segunda" at bounding box center [293, 142] width 18 height 18
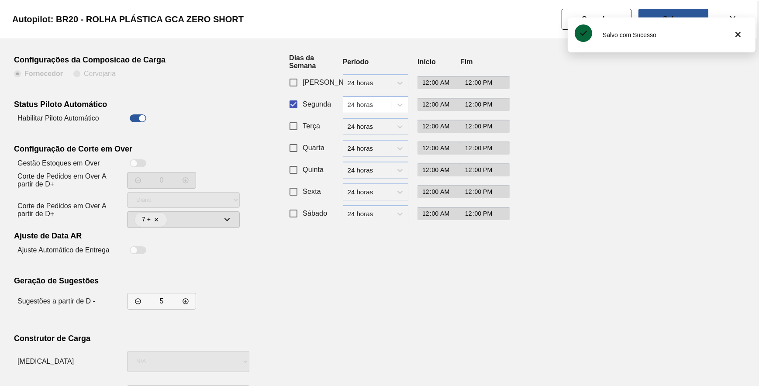
scroll to position [75, 0]
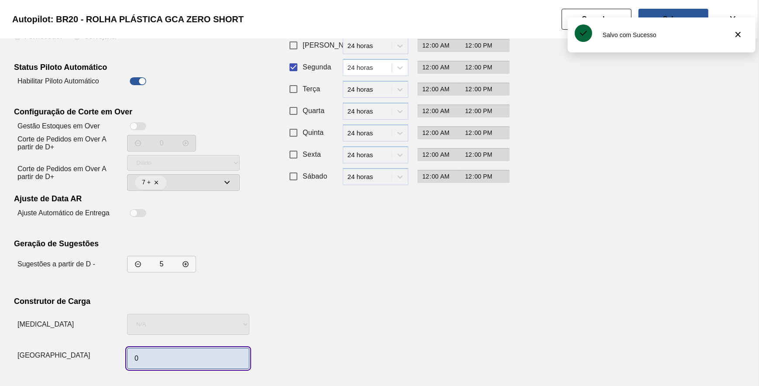
click at [159, 353] on input "0" at bounding box center [188, 358] width 122 height 21
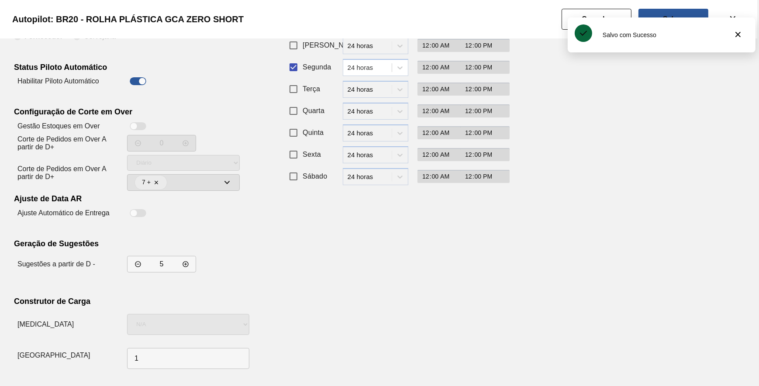
drag, startPoint x: 383, startPoint y: 294, endPoint x: 383, endPoint y: 280, distance: 14.4
click at [383, 292] on div "Recorrência de Compra Padrão Personalizado Dias da Semana Período Início Fim Do…" at bounding box center [393, 175] width 214 height 395
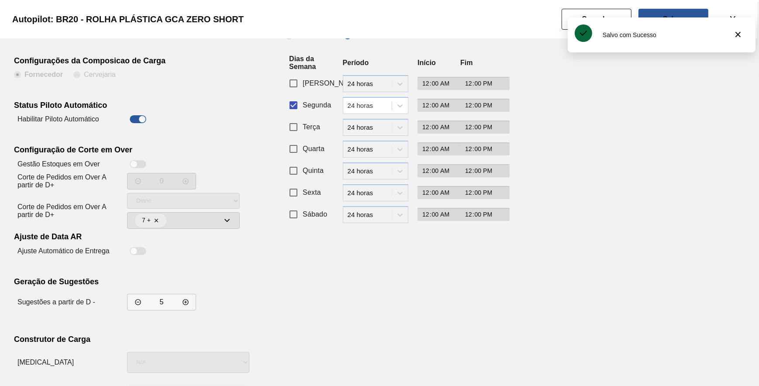
scroll to position [0, 0]
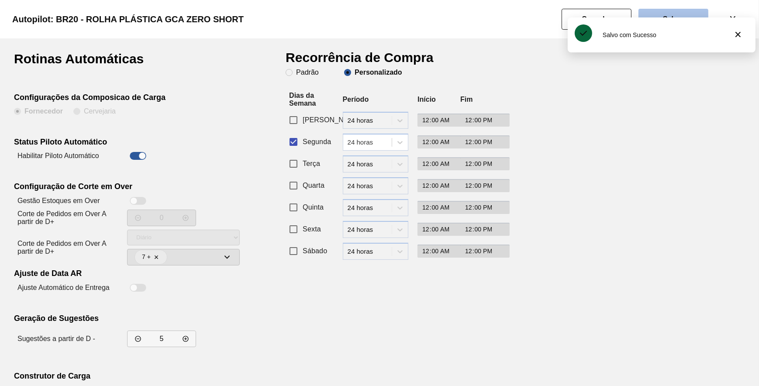
click at [665, 13] on button "Salvar" at bounding box center [674, 19] width 70 height 21
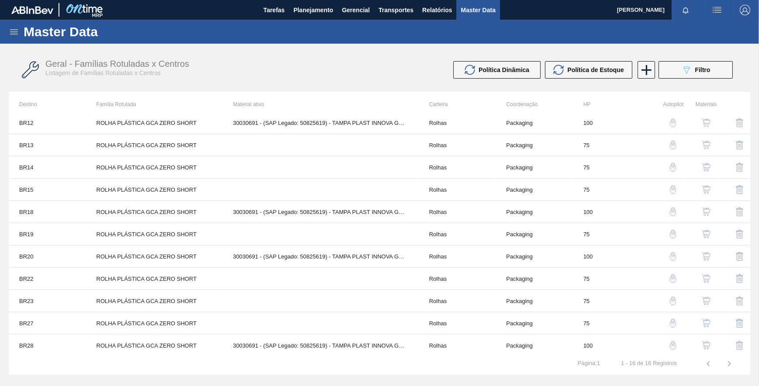
scroll to position [120, 0]
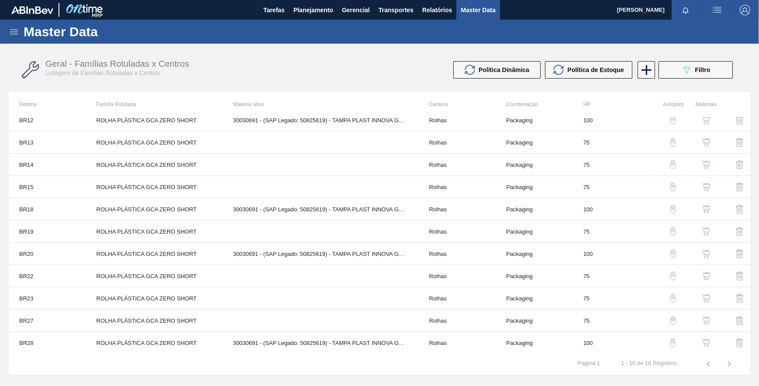
click at [669, 253] on img "button" at bounding box center [673, 253] width 9 height 9
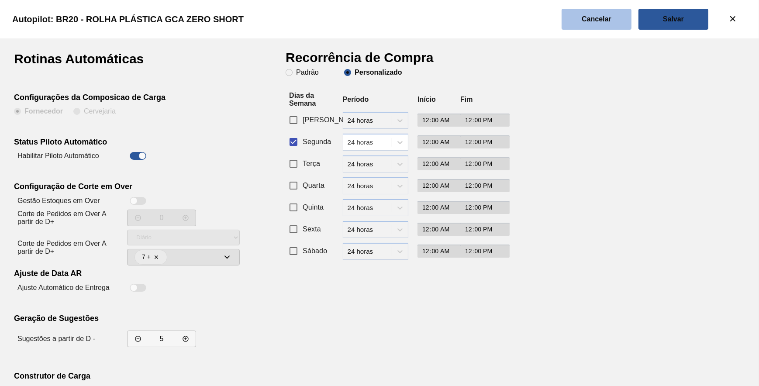
click at [590, 29] on button "Cancelar" at bounding box center [597, 19] width 70 height 21
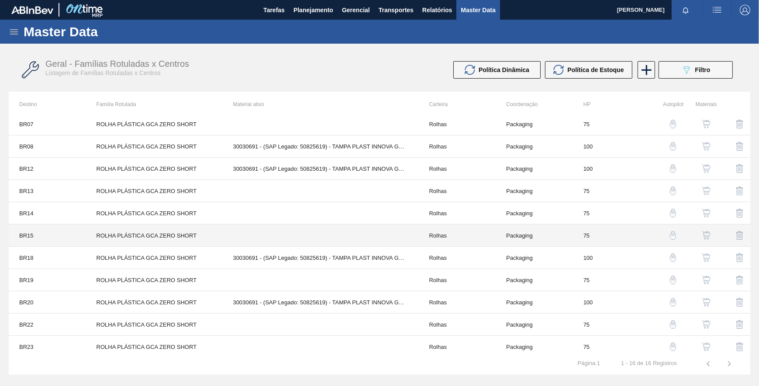
scroll to position [120, 0]
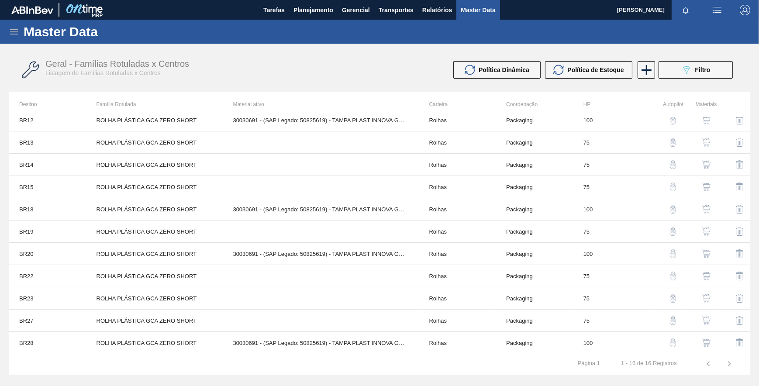
click at [672, 339] on img "button" at bounding box center [673, 343] width 9 height 9
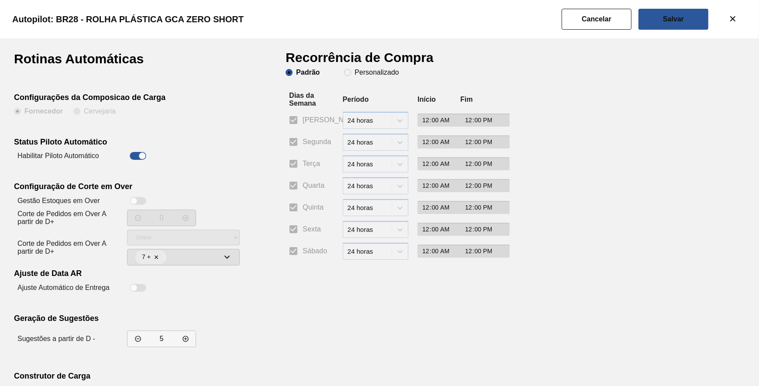
click at [363, 78] on div "Padrão Personalizado" at bounding box center [393, 80] width 214 height 23
click at [0, 0] on slot "Personalizado" at bounding box center [0, 0] width 0 height 0
drag, startPoint x: 356, startPoint y: 74, endPoint x: 353, endPoint y: 70, distance: 5.0
click at [353, 70] on span "Personalizado" at bounding box center [371, 72] width 55 height 7
click at [353, 70] on input "Personalizado" at bounding box center [348, 73] width 14 height 14
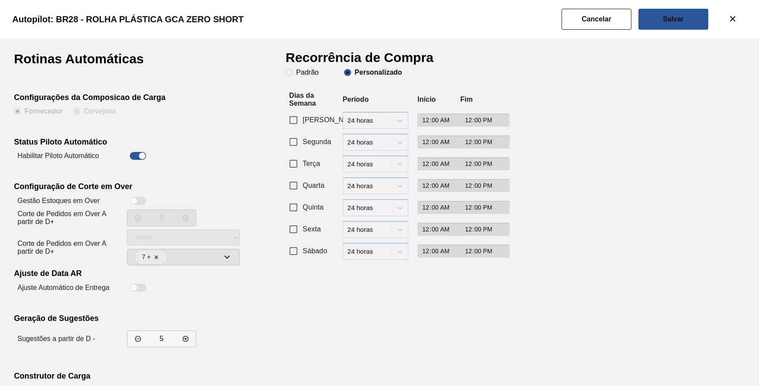
click at [310, 138] on span "Segunda" at bounding box center [317, 142] width 28 height 10
click at [303, 138] on input "Segunda" at bounding box center [293, 142] width 18 height 18
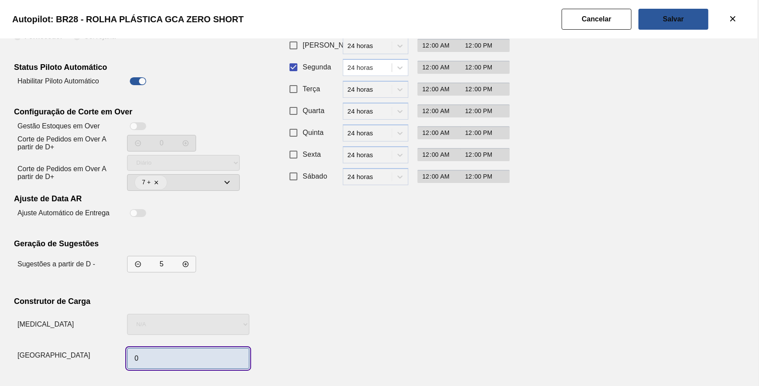
click at [169, 351] on input "0" at bounding box center [188, 358] width 122 height 21
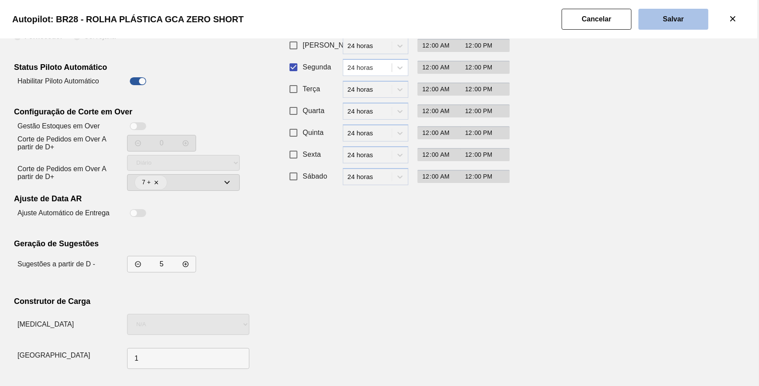
click at [657, 26] on button "Salvar" at bounding box center [674, 19] width 70 height 21
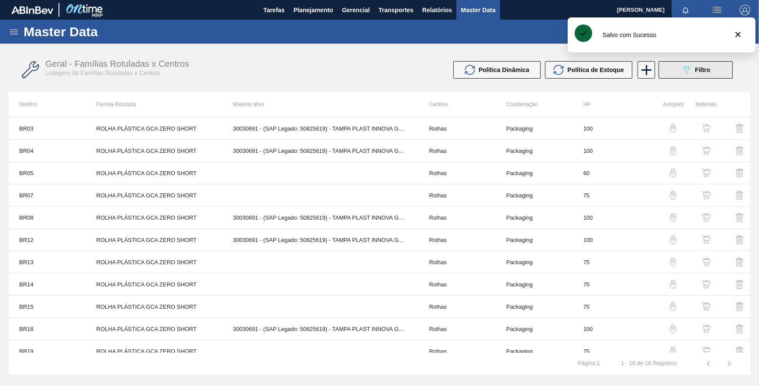
click at [677, 66] on button "089F7B8B-B2A5-4AFE-B5C0-19BA573D28AC Filtro" at bounding box center [696, 69] width 74 height 17
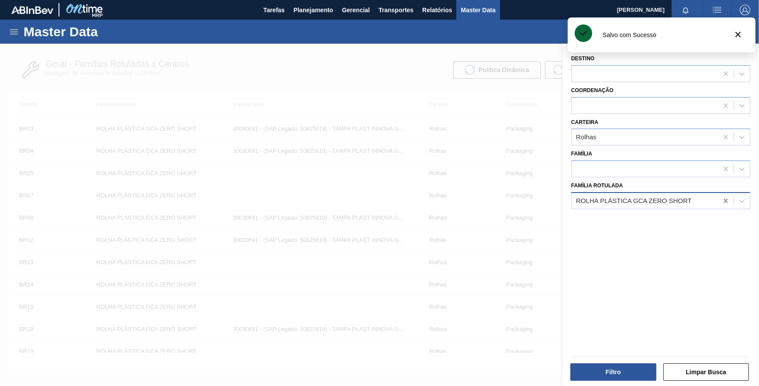
click at [719, 201] on div at bounding box center [726, 201] width 16 height 16
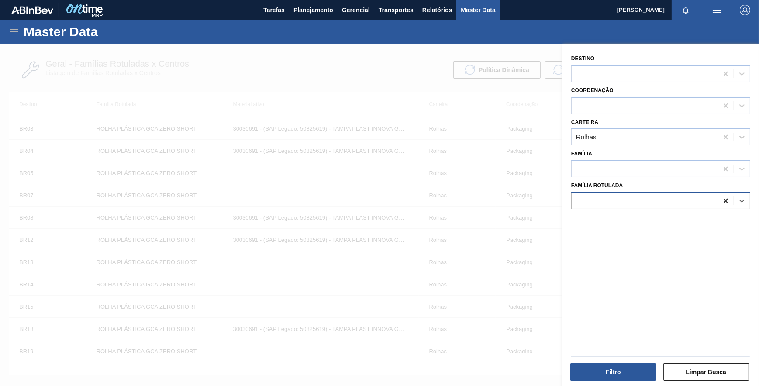
paste Rotulada "ROLHA PLÁSTICA INJECAP GCA ZERO SHORT"
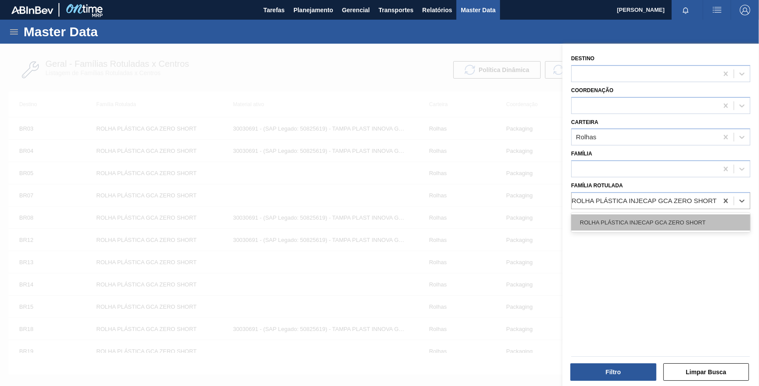
click at [655, 221] on div "ROLHA PLÁSTICA INJECAP GCA ZERO SHORT" at bounding box center [660, 223] width 179 height 16
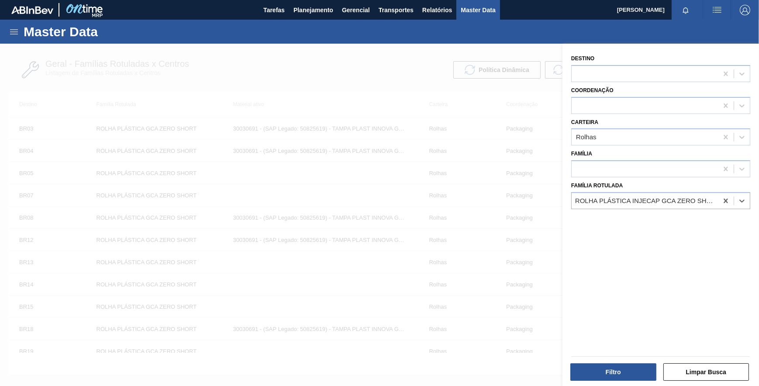
scroll to position [0, 0]
click at [624, 378] on button "Filtro" at bounding box center [614, 371] width 86 height 17
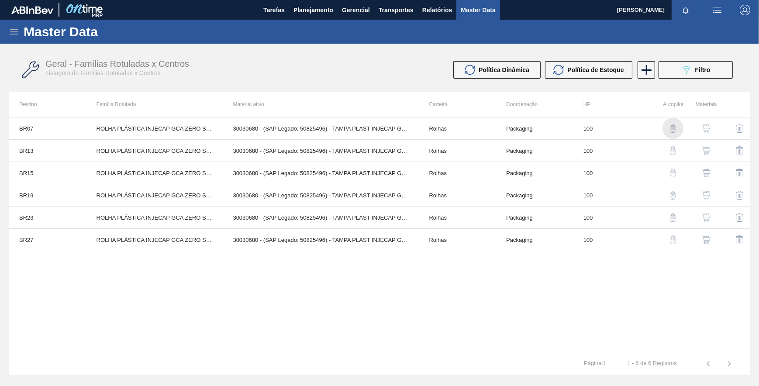
click at [675, 127] on img "button" at bounding box center [673, 128] width 9 height 9
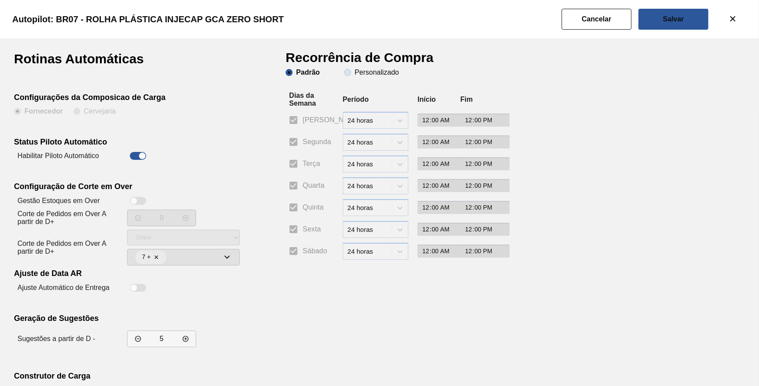
click at [356, 76] on clb-radio-group "Padrão Personalizado" at bounding box center [342, 73] width 113 height 9
click at [351, 76] on clb-radio-group "Padrão Personalizado" at bounding box center [342, 73] width 113 height 9
click at [349, 73] on span "Personalizado" at bounding box center [371, 72] width 55 height 7
click at [349, 73] on input "Personalizado" at bounding box center [348, 73] width 14 height 14
click at [295, 145] on input "Segunda" at bounding box center [293, 142] width 18 height 18
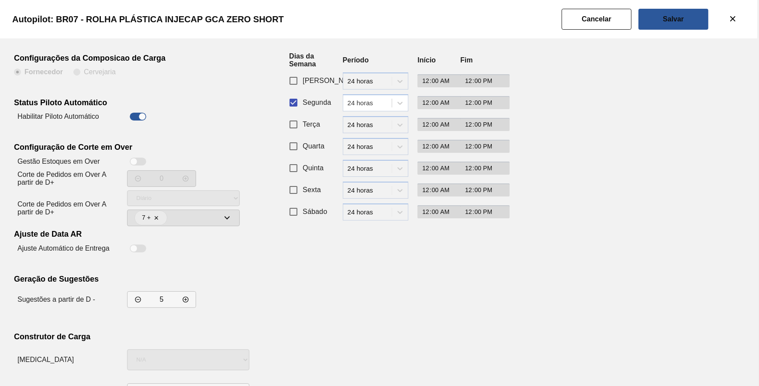
scroll to position [75, 0]
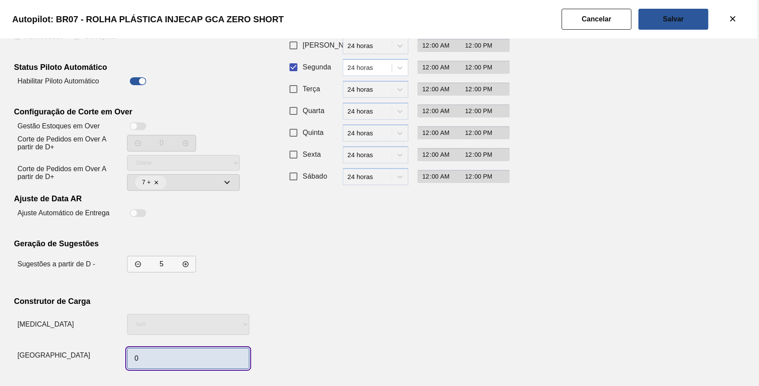
click at [162, 358] on input "0" at bounding box center [188, 358] width 122 height 21
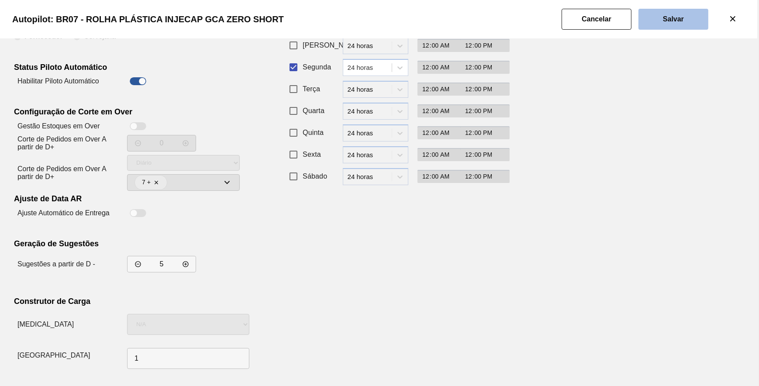
click at [684, 24] on button "Salvar" at bounding box center [674, 19] width 70 height 21
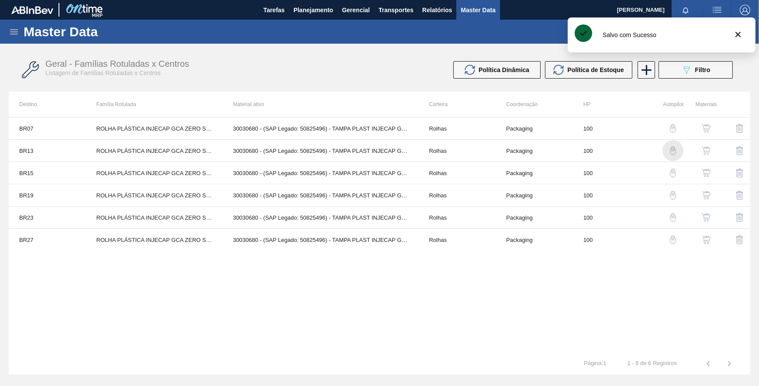
click at [675, 149] on img "button" at bounding box center [673, 150] width 9 height 9
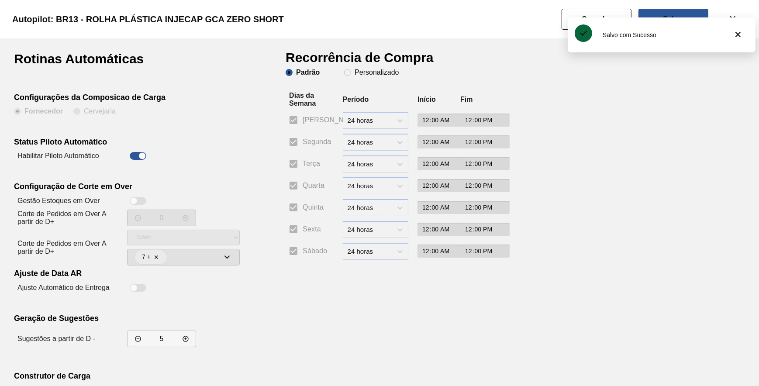
click at [387, 79] on div "Padrão Personalizado" at bounding box center [393, 80] width 214 height 23
click at [0, 0] on slot "Personalizado" at bounding box center [0, 0] width 0 height 0
click at [355, 73] on input "Personalizado" at bounding box center [348, 73] width 14 height 14
click at [301, 141] on input "Segunda" at bounding box center [293, 142] width 18 height 18
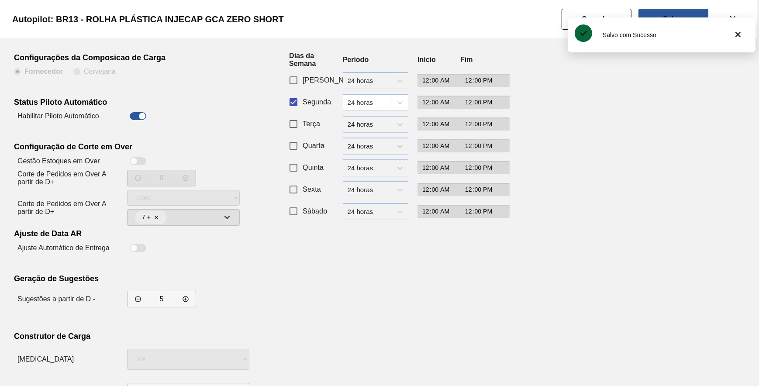
scroll to position [75, 0]
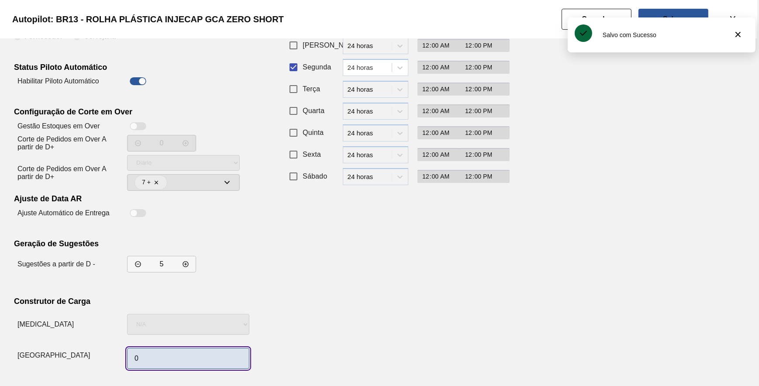
click at [160, 353] on input "0" at bounding box center [188, 358] width 122 height 21
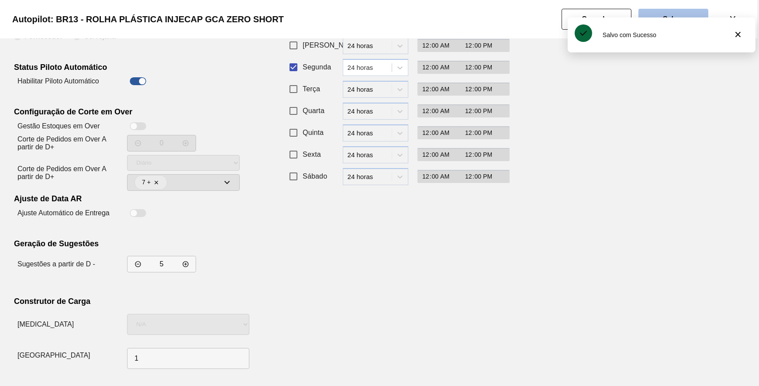
click at [677, 12] on button "Salvar" at bounding box center [674, 19] width 70 height 21
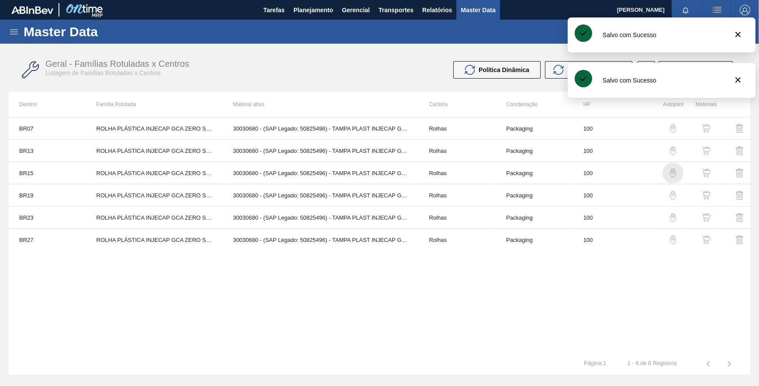
click at [671, 175] on img "button" at bounding box center [673, 173] width 9 height 9
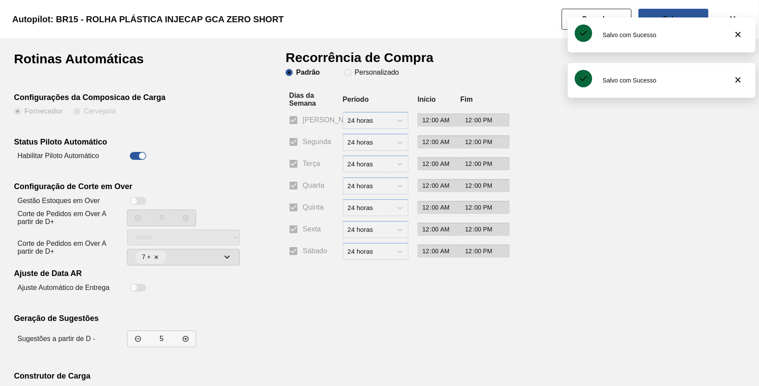
click at [363, 77] on clb-radio-group "Padrão Personalizado" at bounding box center [342, 73] width 113 height 9
click at [0, 0] on slot "Personalizado" at bounding box center [0, 0] width 0 height 0
click at [355, 74] on input "Personalizado" at bounding box center [348, 73] width 14 height 14
click at [312, 138] on span "Segunda" at bounding box center [317, 142] width 28 height 10
click at [303, 138] on input "Segunda" at bounding box center [293, 142] width 18 height 18
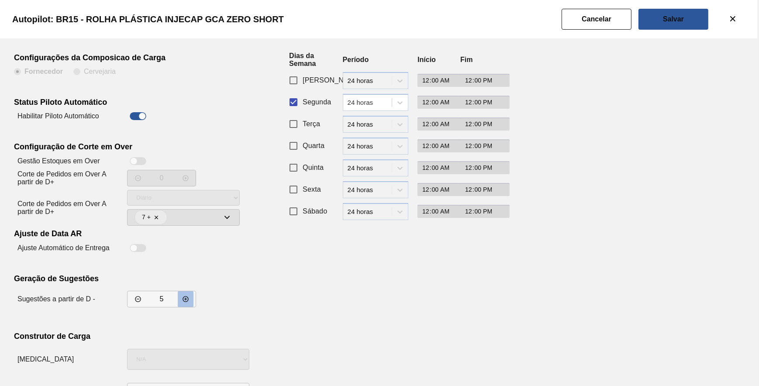
scroll to position [75, 0]
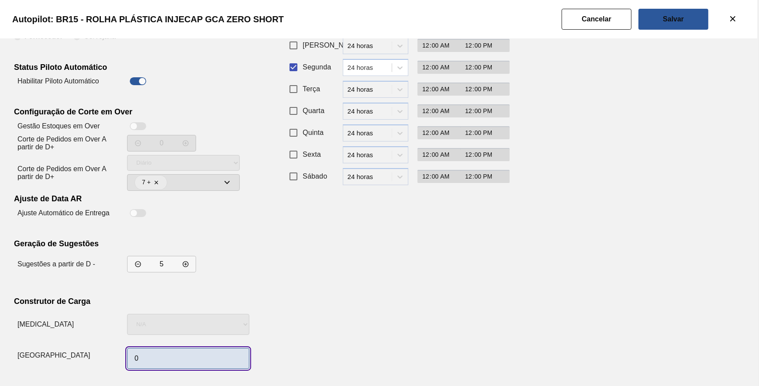
click at [156, 358] on input "0" at bounding box center [188, 358] width 122 height 21
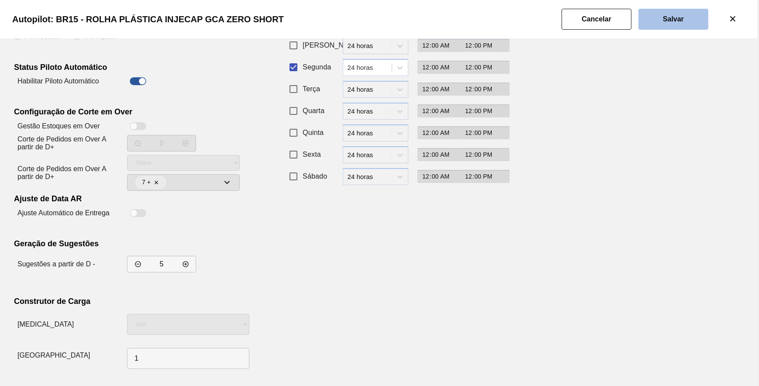
click at [0, 0] on slot "Salvar" at bounding box center [0, 0] width 0 height 0
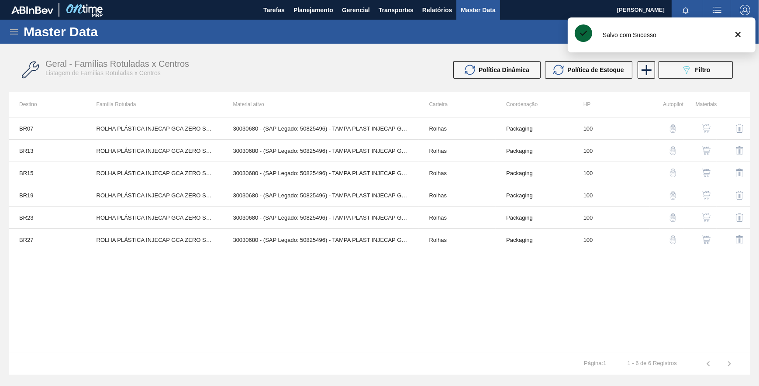
click at [670, 192] on img "button" at bounding box center [673, 195] width 9 height 9
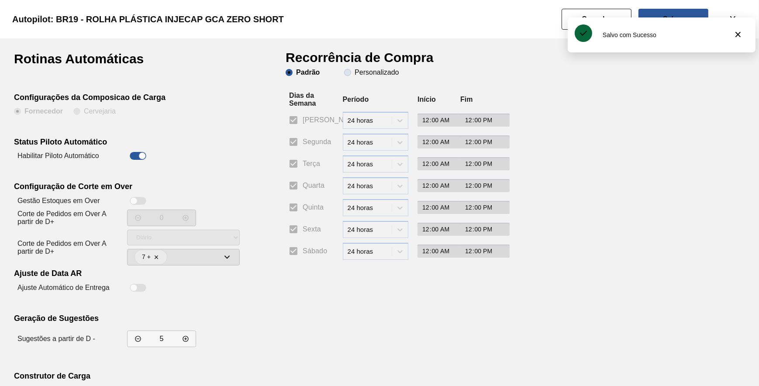
click at [349, 75] on span "Personalizado" at bounding box center [371, 72] width 55 height 7
click at [349, 75] on input "Personalizado" at bounding box center [348, 73] width 14 height 14
drag, startPoint x: 308, startPoint y: 144, endPoint x: 317, endPoint y: 140, distance: 10.6
click at [307, 144] on span "Segunda" at bounding box center [317, 142] width 28 height 10
click at [303, 144] on input "Segunda" at bounding box center [293, 142] width 18 height 18
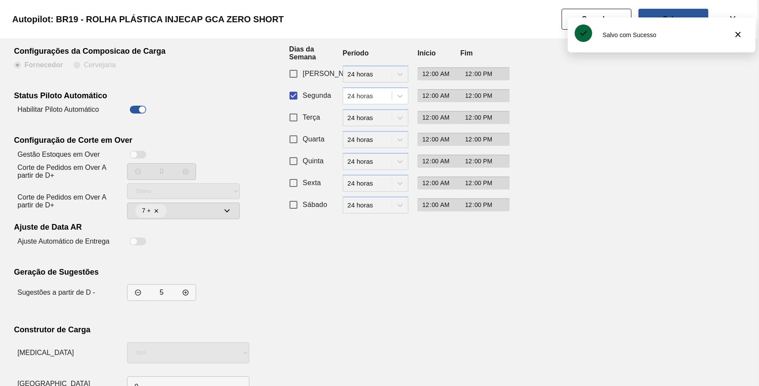
scroll to position [75, 0]
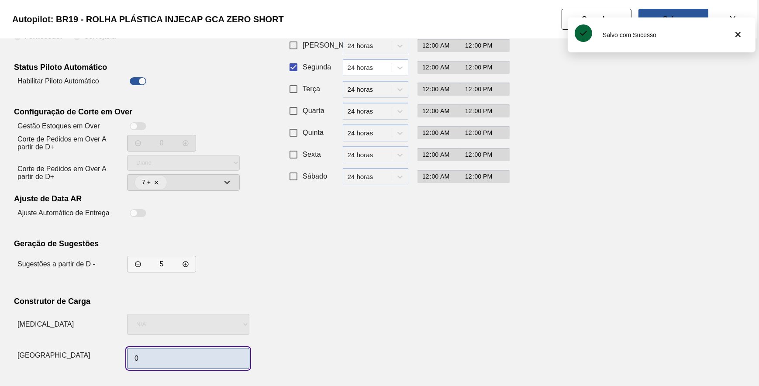
click at [176, 354] on input "0" at bounding box center [188, 358] width 122 height 21
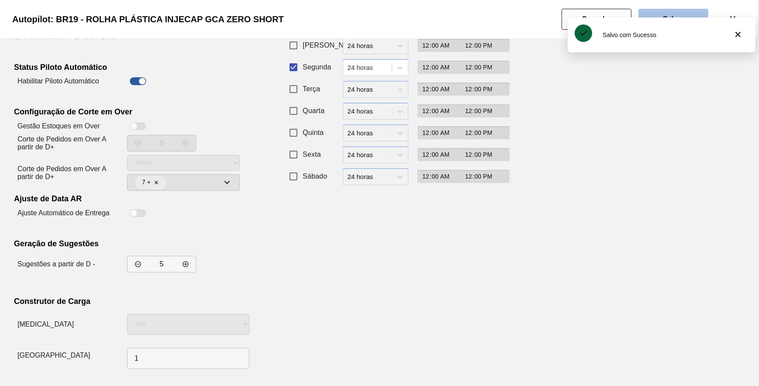
click at [671, 13] on button "Salvar" at bounding box center [674, 19] width 70 height 21
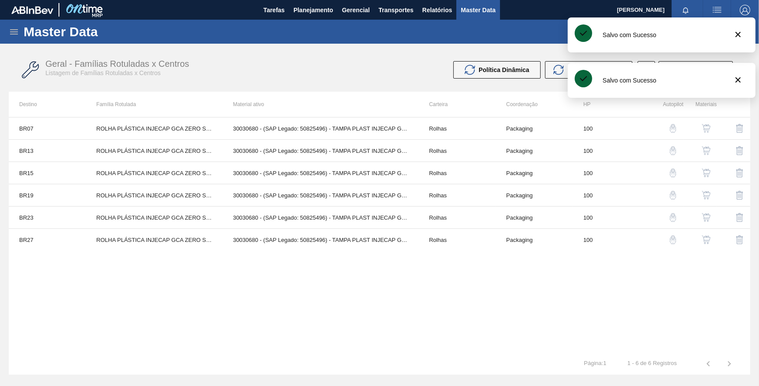
click at [672, 212] on button "button" at bounding box center [673, 217] width 21 height 21
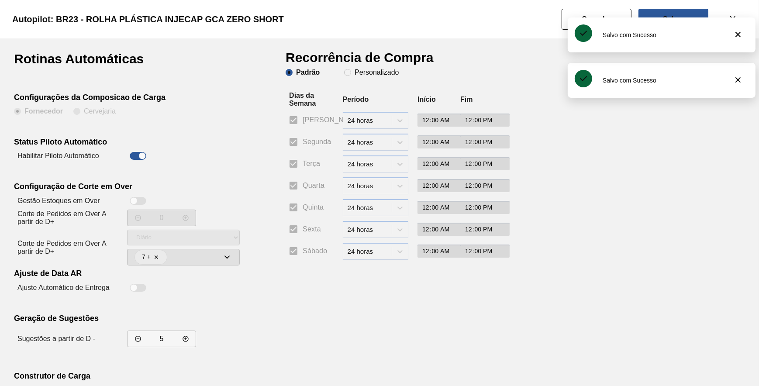
click at [354, 67] on h1 "Recorrência de Compra" at bounding box center [363, 60] width 155 height 17
click at [354, 74] on span "Personalizado" at bounding box center [371, 72] width 55 height 7
click at [354, 74] on input "Personalizado" at bounding box center [348, 73] width 14 height 14
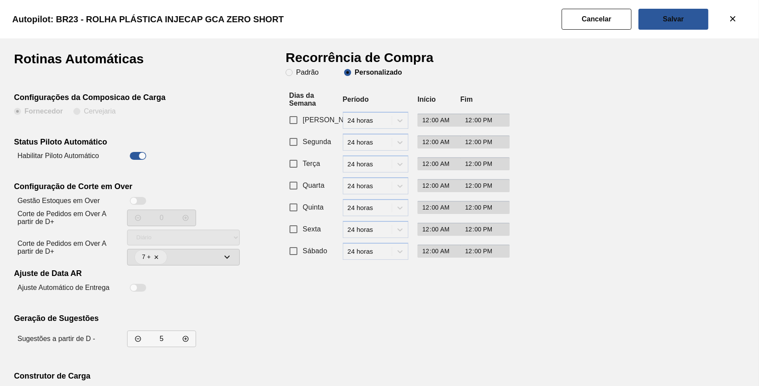
click at [299, 142] on input "Segunda" at bounding box center [293, 142] width 18 height 18
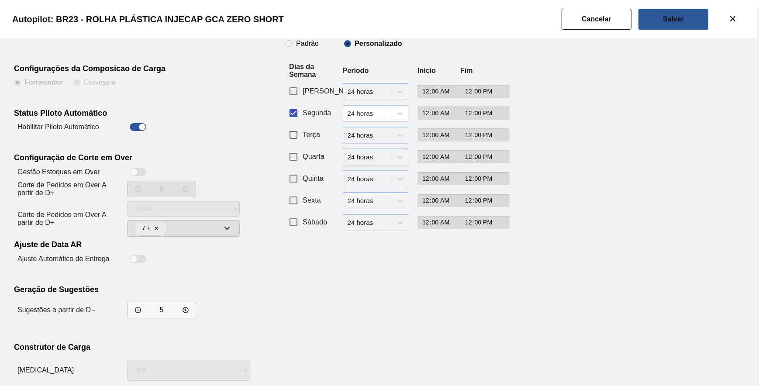
scroll to position [75, 0]
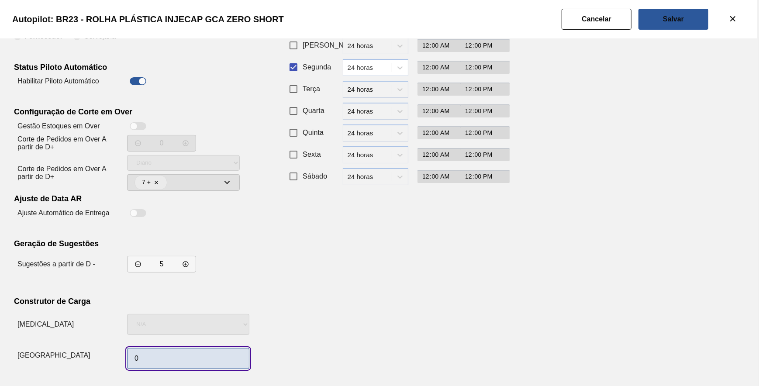
click at [161, 363] on input "0" at bounding box center [188, 358] width 122 height 21
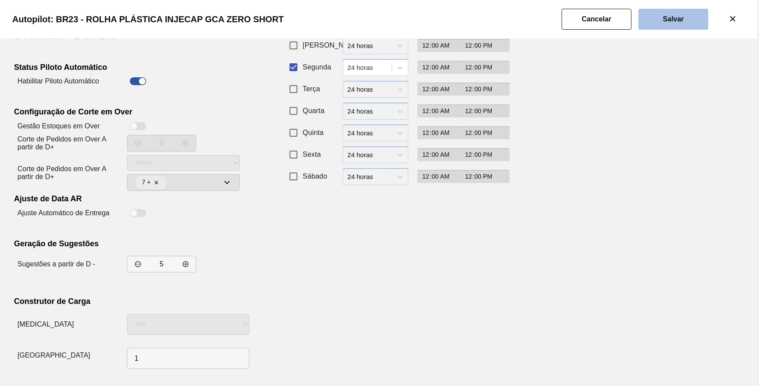
click at [678, 25] on button "Salvar" at bounding box center [674, 19] width 70 height 21
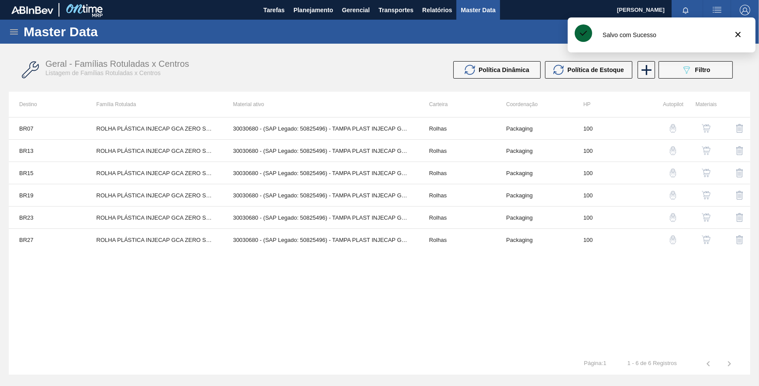
click at [670, 219] on img "button" at bounding box center [673, 217] width 9 height 9
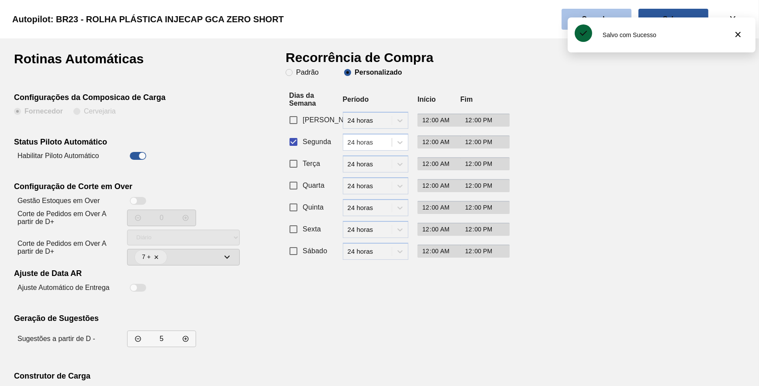
click at [618, 12] on button "Cancelar" at bounding box center [597, 19] width 70 height 21
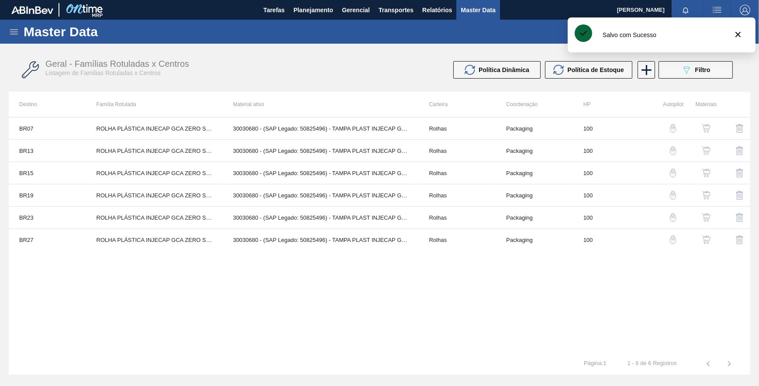
click at [669, 237] on img "button" at bounding box center [673, 239] width 9 height 9
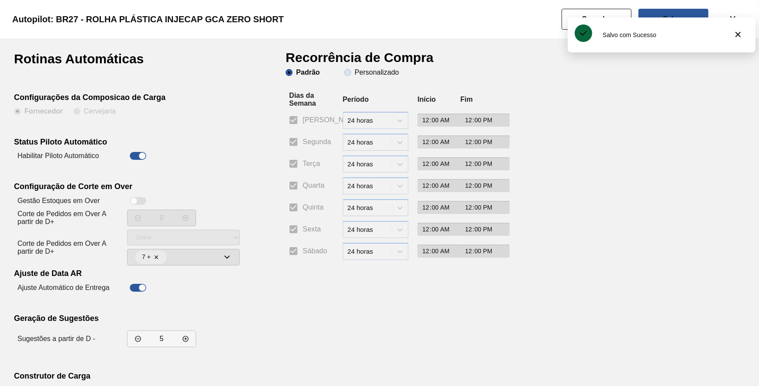
click at [0, 0] on slot "Personalizado" at bounding box center [0, 0] width 0 height 0
click at [355, 71] on input "Personalizado" at bounding box center [348, 73] width 14 height 14
click at [304, 144] on span "Segunda" at bounding box center [317, 142] width 28 height 10
click at [303, 144] on input "Segunda" at bounding box center [293, 142] width 18 height 18
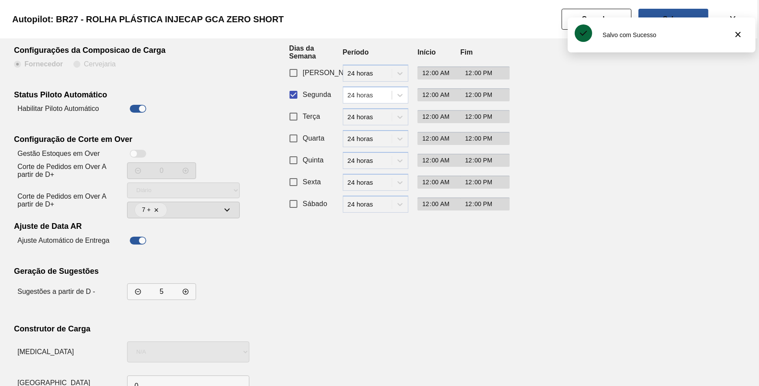
scroll to position [75, 0]
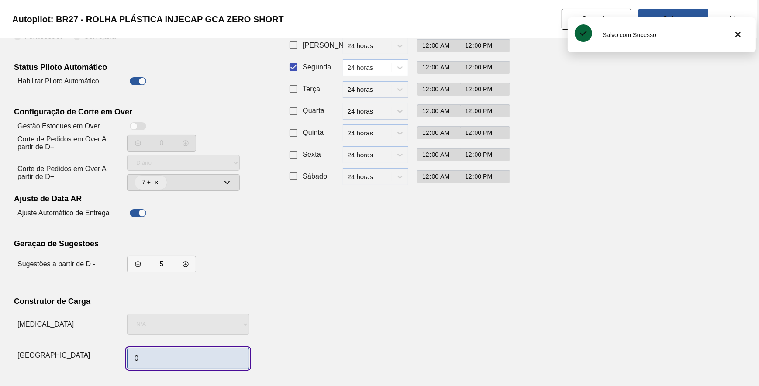
click at [167, 352] on input "0" at bounding box center [188, 358] width 122 height 21
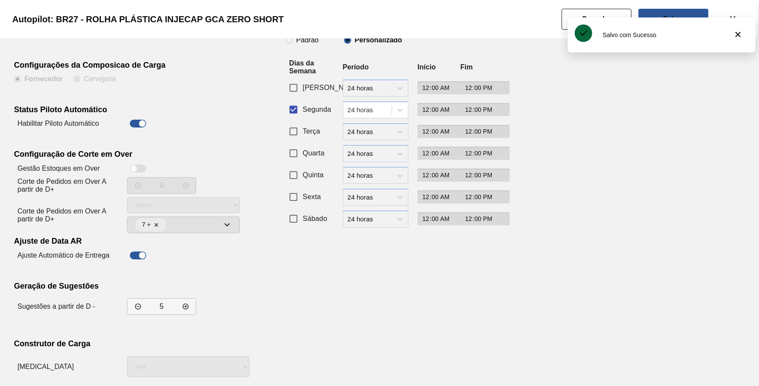
scroll to position [0, 0]
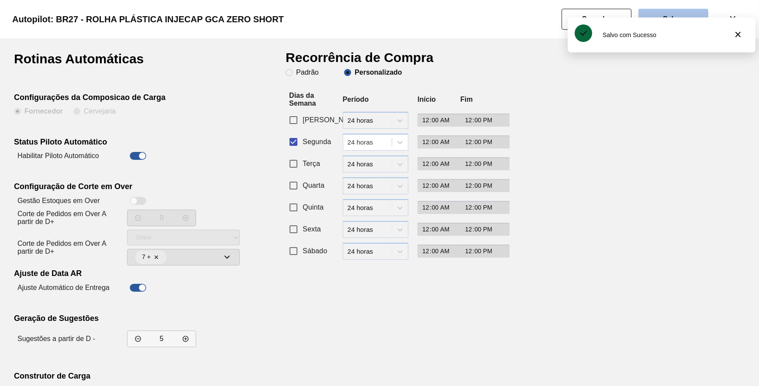
click at [683, 14] on button "Salvar" at bounding box center [674, 19] width 70 height 21
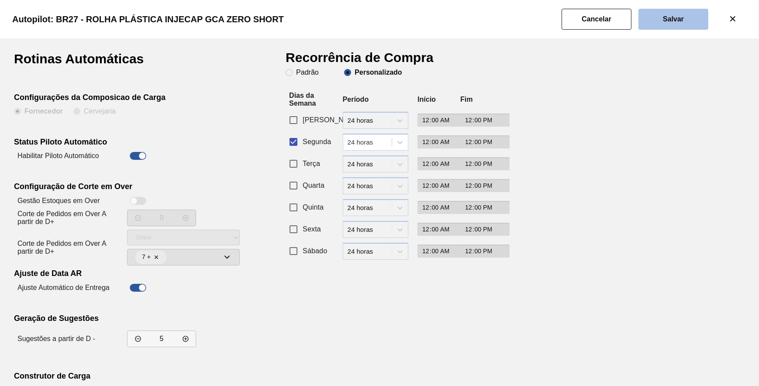
click at [0, 0] on slot "Salvar" at bounding box center [0, 0] width 0 height 0
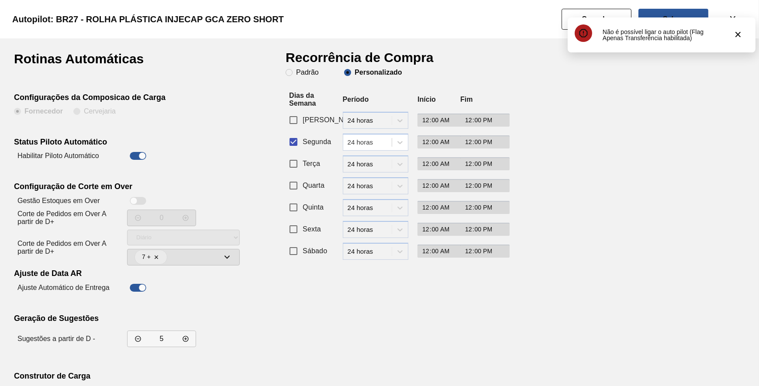
click at [566, 22] on button "Cancelar" at bounding box center [597, 19] width 70 height 21
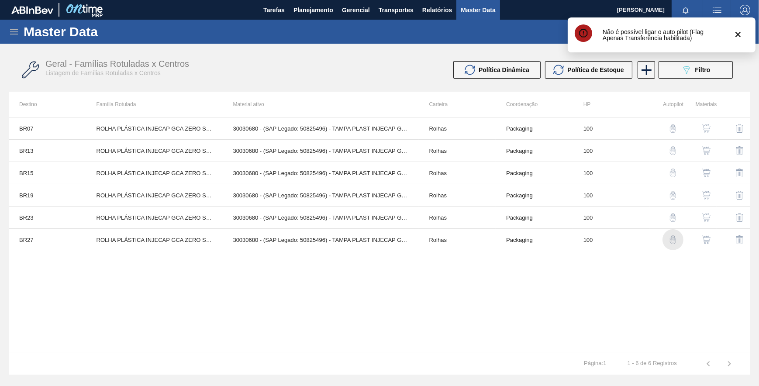
click at [671, 236] on img "button" at bounding box center [673, 239] width 9 height 9
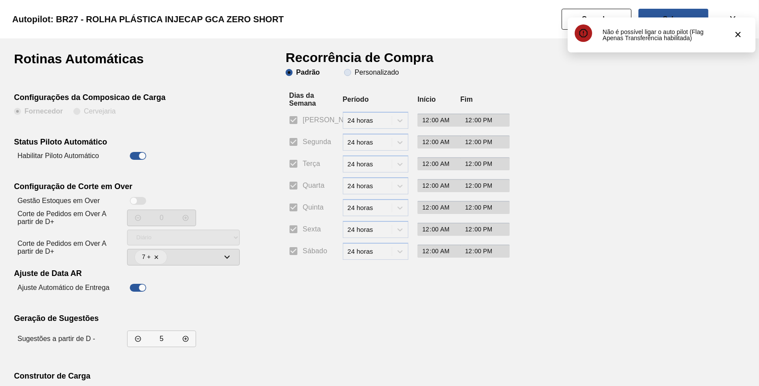
click at [0, 0] on slot "Personalizado" at bounding box center [0, 0] width 0 height 0
click at [355, 74] on input "Personalizado" at bounding box center [348, 73] width 14 height 14
drag, startPoint x: 311, startPoint y: 140, endPoint x: 302, endPoint y: 174, distance: 35.8
click at [311, 140] on span "Segunda" at bounding box center [317, 142] width 28 height 10
click at [303, 140] on input "Segunda" at bounding box center [293, 142] width 18 height 18
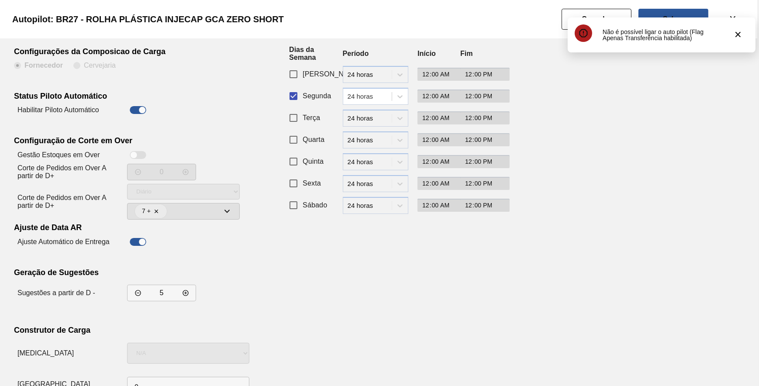
scroll to position [75, 0]
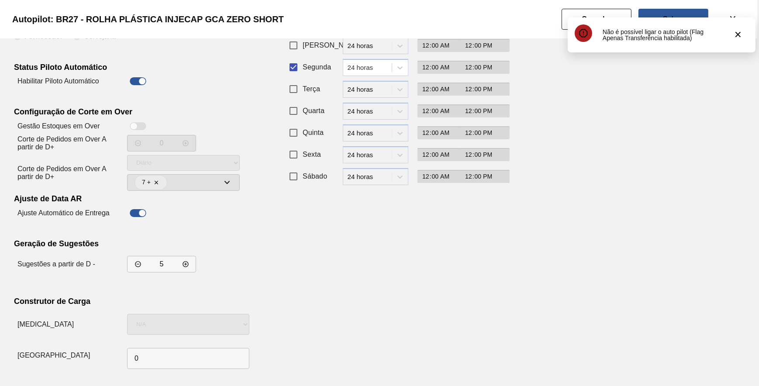
click at [204, 345] on div "0" at bounding box center [188, 359] width 122 height 28
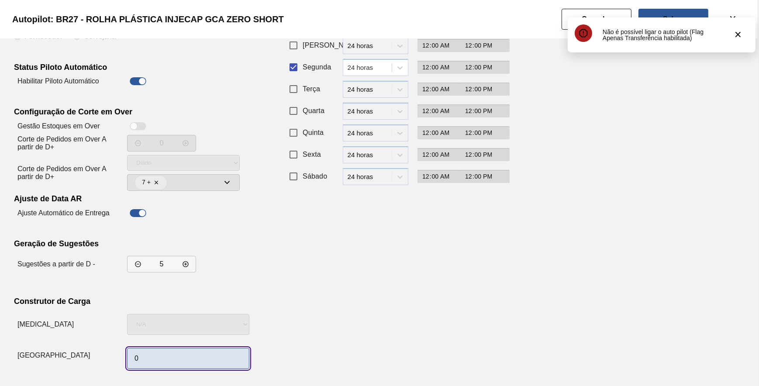
click at [199, 356] on input "0" at bounding box center [188, 358] width 122 height 21
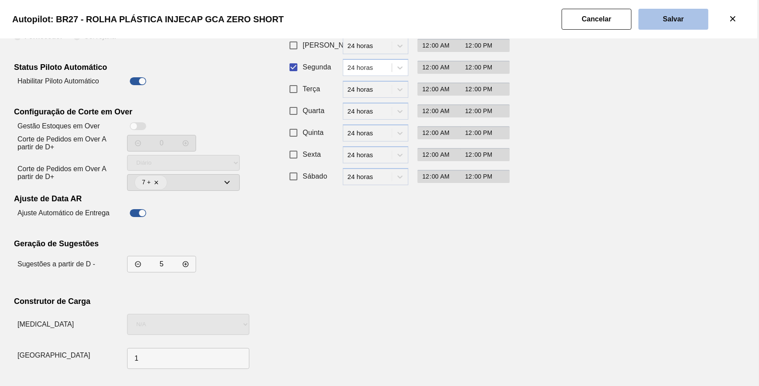
drag, startPoint x: 650, startPoint y: 30, endPoint x: 654, endPoint y: 26, distance: 5.3
click at [654, 26] on div "Autopilot: BR27 - ROLHA PLÁSTICA INJECAP GCA ZERO SHORT" at bounding box center [377, 19] width 759 height 38
click at [654, 26] on button "Salvar" at bounding box center [674, 19] width 70 height 21
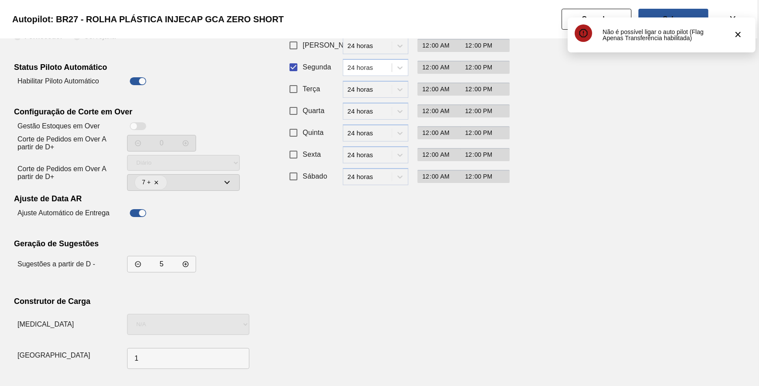
click at [600, 21] on div "Não é possível ligar o auto pilot (Flag Apenas Transferência habilitada)" at bounding box center [662, 34] width 188 height 35
click at [0, 0] on slot "Cancelar" at bounding box center [0, 0] width 0 height 0
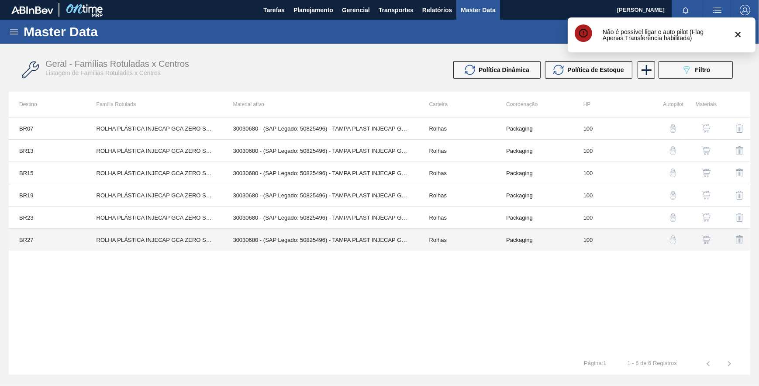
click at [346, 239] on td "30030680 - (SAP Legado: 50825496) - TAMPA PLAST INJECAP GCA ZERO NIV24" at bounding box center [320, 240] width 196 height 22
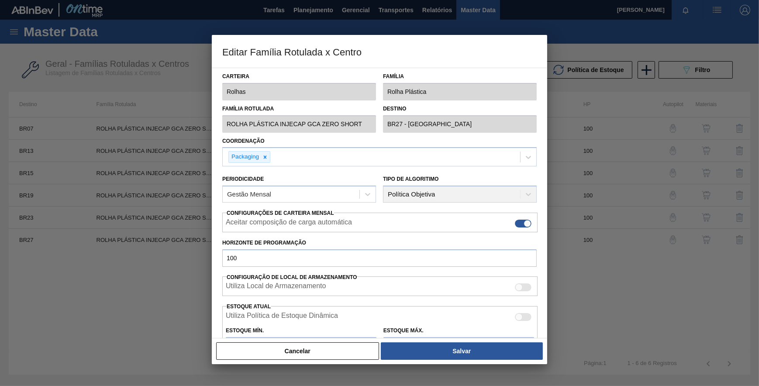
click at [317, 358] on button "Cancelar" at bounding box center [297, 351] width 163 height 17
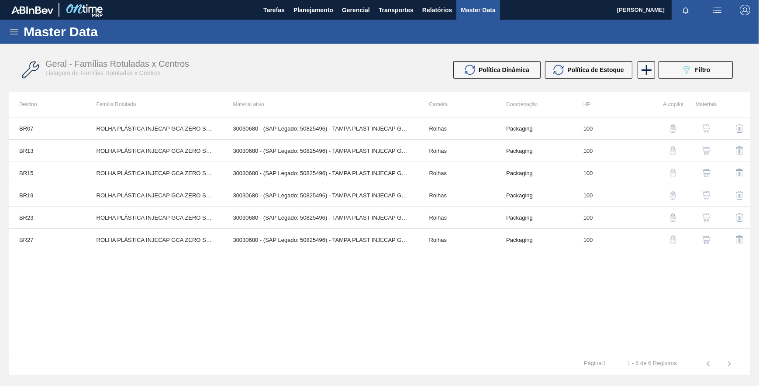
click at [700, 237] on button "button" at bounding box center [706, 239] width 21 height 21
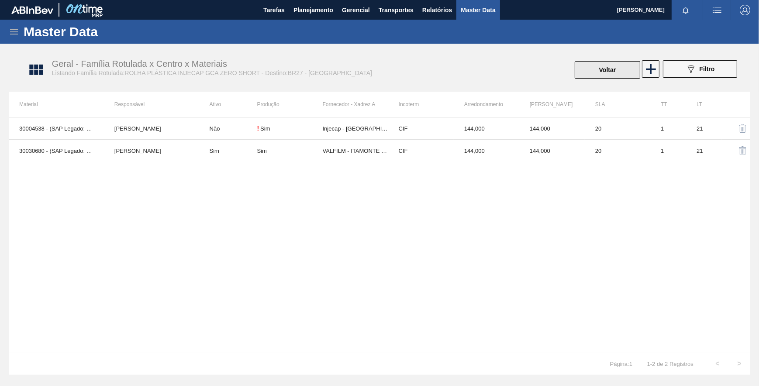
click at [618, 66] on button "Voltar" at bounding box center [608, 69] width 66 height 17
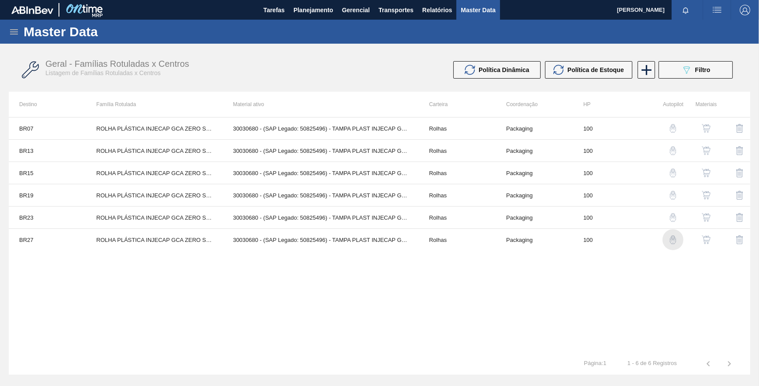
click at [670, 236] on img "button" at bounding box center [673, 239] width 9 height 9
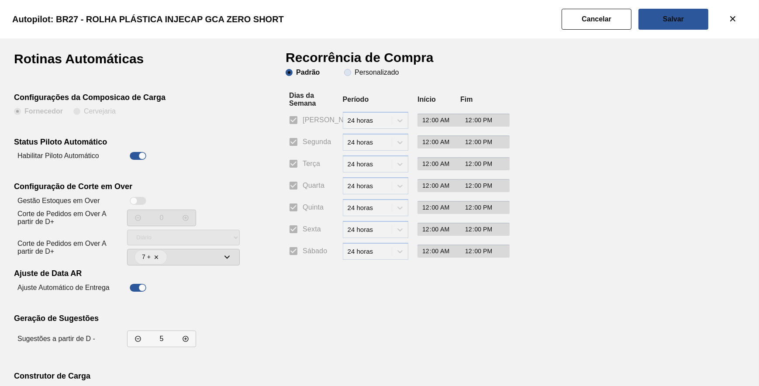
click at [353, 71] on span "Personalizado" at bounding box center [371, 72] width 55 height 7
click at [353, 71] on input "Personalizado" at bounding box center [348, 73] width 14 height 14
click at [303, 143] on span "Segunda" at bounding box center [317, 142] width 28 height 10
click at [303, 143] on input "Segunda" at bounding box center [293, 142] width 18 height 18
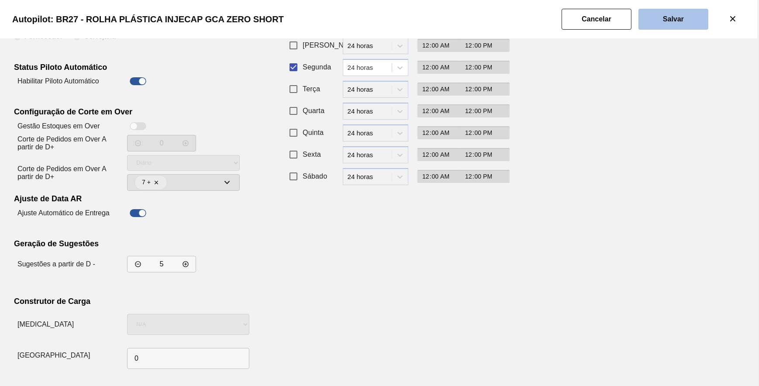
click at [658, 20] on button "Salvar" at bounding box center [674, 19] width 70 height 21
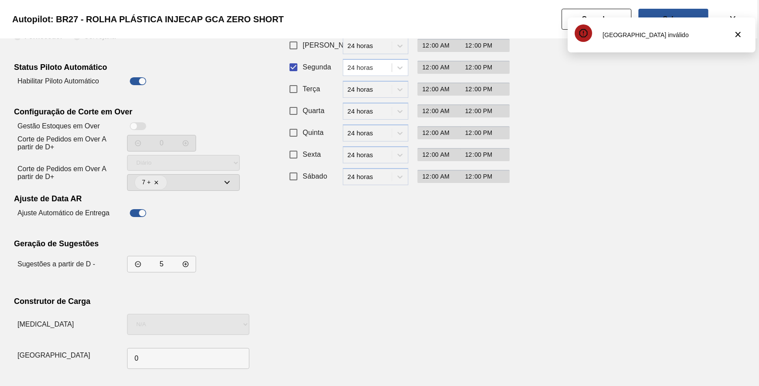
drag, startPoint x: 658, startPoint y: 17, endPoint x: 516, endPoint y: 185, distance: 220.1
click at [657, 18] on div "Tamanho do caminhão inválido" at bounding box center [662, 34] width 188 height 35
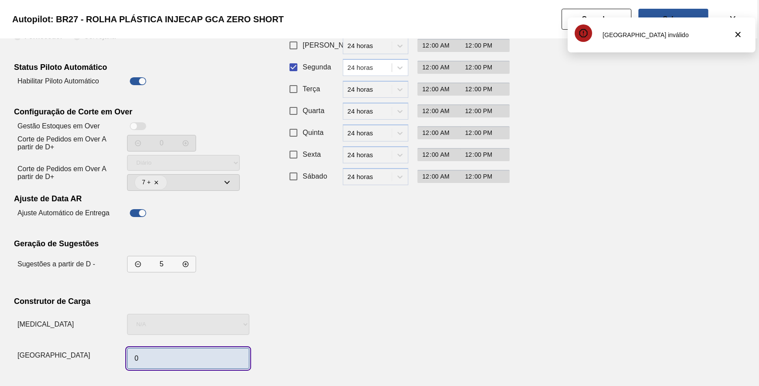
click at [215, 364] on input "0" at bounding box center [188, 358] width 122 height 21
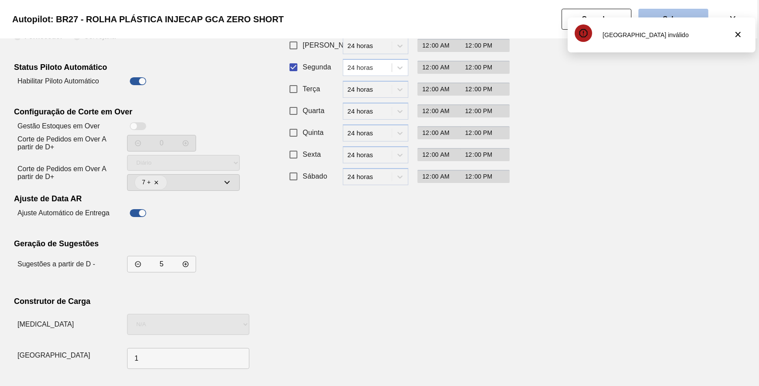
click at [658, 16] on button "Salvar" at bounding box center [674, 19] width 70 height 21
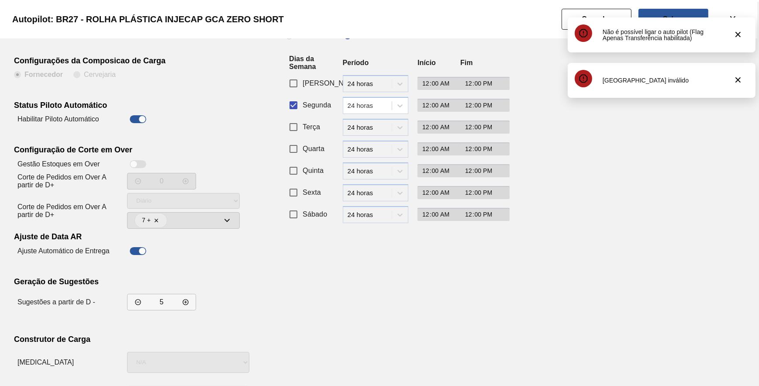
scroll to position [0, 0]
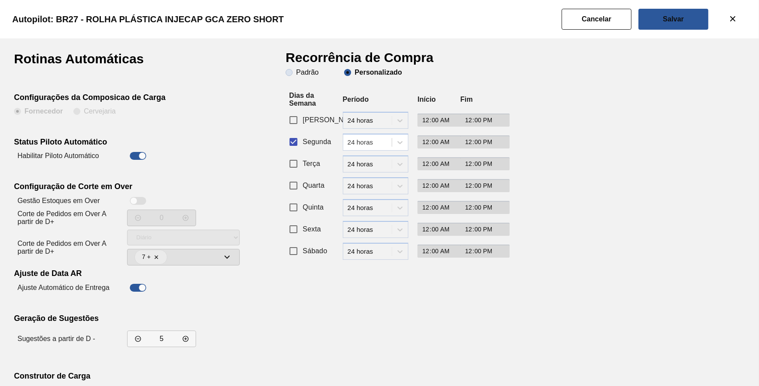
click at [294, 75] on span "Padrão" at bounding box center [302, 72] width 33 height 7
click at [294, 75] on input "Padrão" at bounding box center [289, 73] width 14 height 14
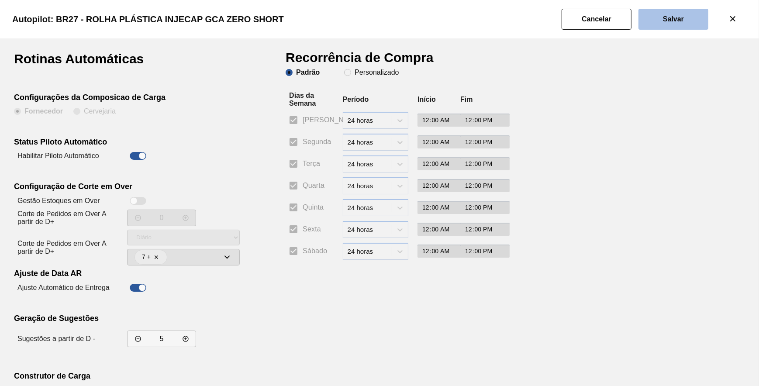
click at [689, 16] on button "Salvar" at bounding box center [674, 19] width 70 height 21
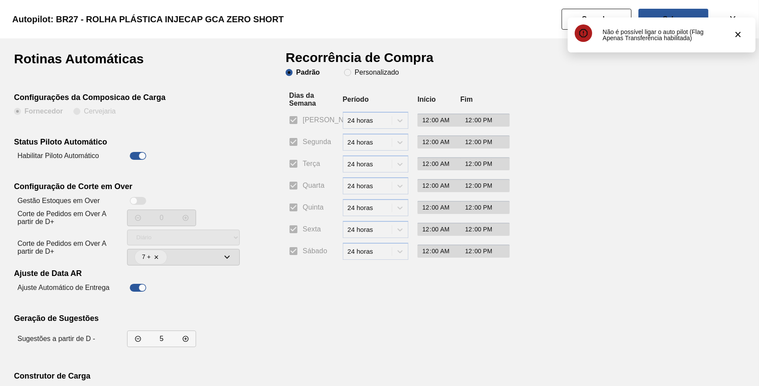
click at [609, 17] on div "Não é possível ligar o auto pilot (Flag Apenas Transferência habilitada)" at bounding box center [662, 34] width 188 height 35
click at [0, 0] on slot "Cancelar" at bounding box center [0, 0] width 0 height 0
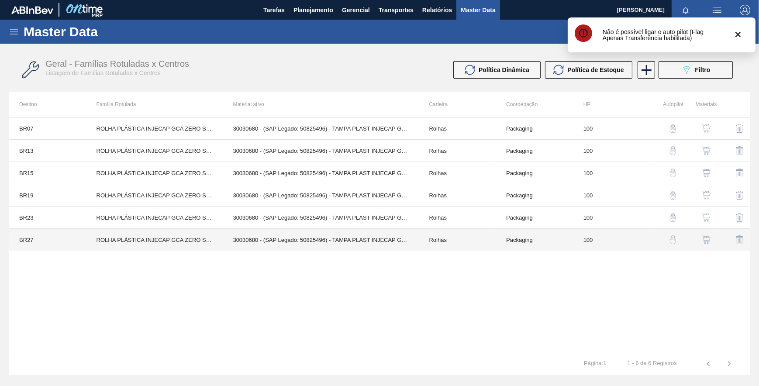
click at [322, 241] on td "30030680 - (SAP Legado: 50825496) - TAMPA PLAST INJECAP GCA ZERO NIV24" at bounding box center [320, 240] width 196 height 22
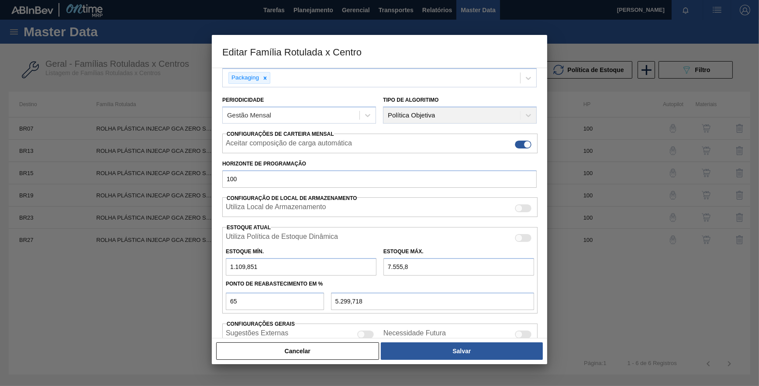
scroll to position [130, 0]
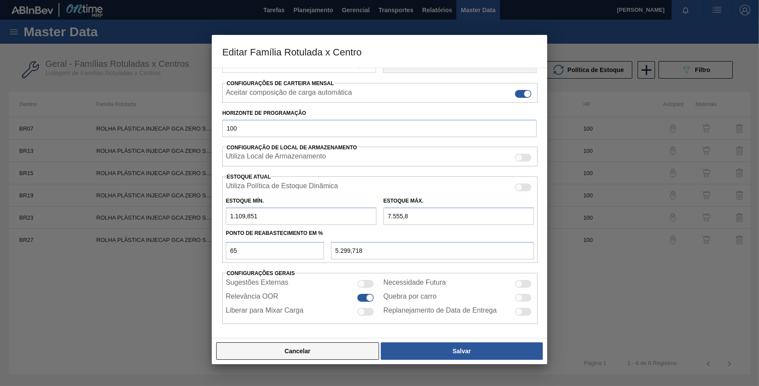
click at [338, 354] on button "Cancelar" at bounding box center [297, 351] width 163 height 17
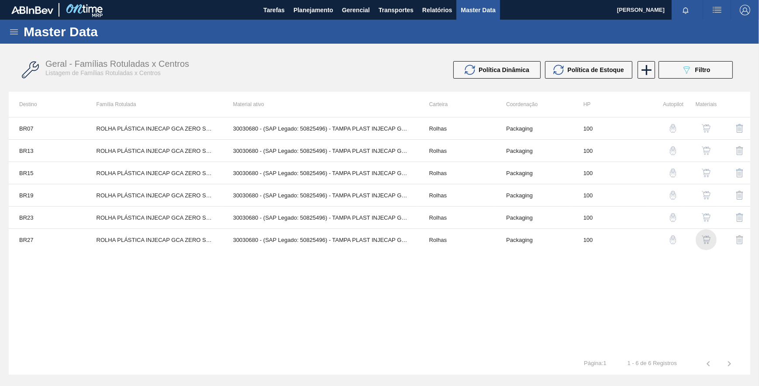
click at [706, 239] on img "button" at bounding box center [706, 239] width 9 height 9
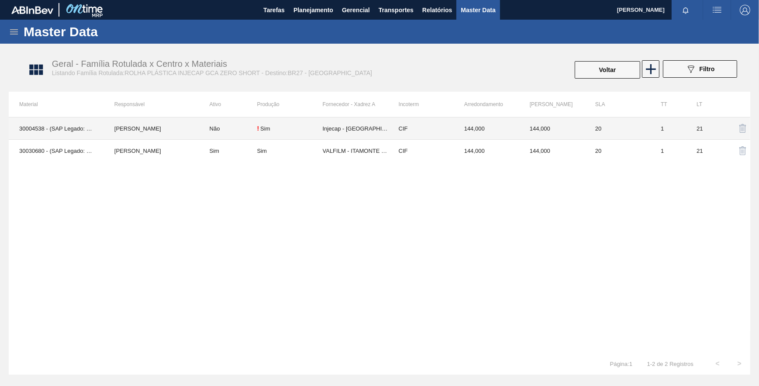
click at [536, 130] on td "144,000" at bounding box center [552, 129] width 66 height 22
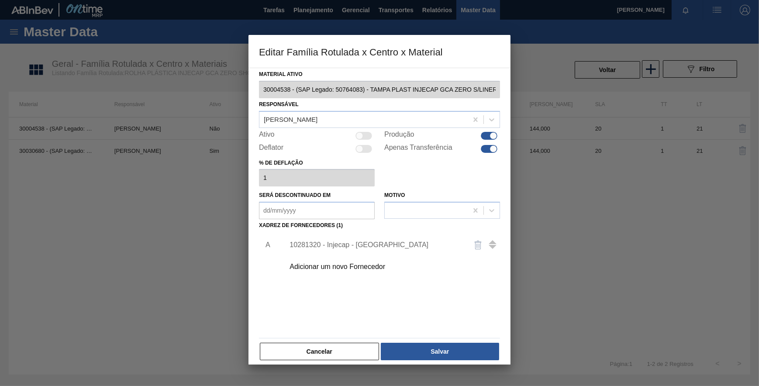
drag, startPoint x: 345, startPoint y: 351, endPoint x: 345, endPoint y: 343, distance: 7.4
click at [345, 349] on button "Cancelar" at bounding box center [319, 351] width 119 height 17
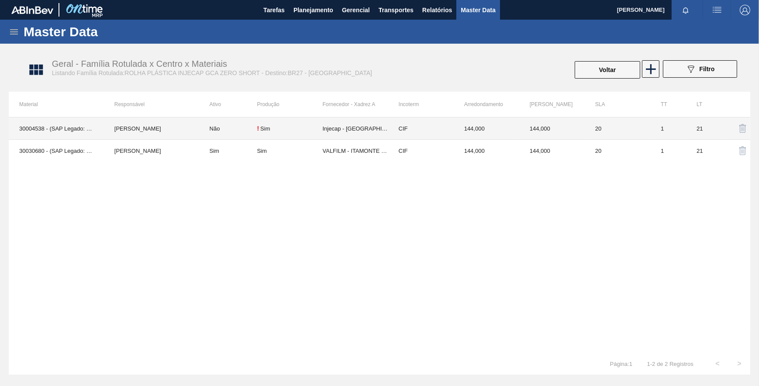
click at [460, 125] on td "144,000" at bounding box center [487, 129] width 66 height 22
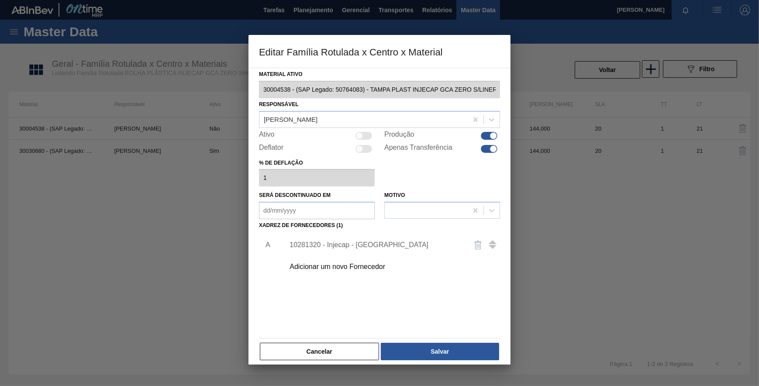
click at [490, 145] on div at bounding box center [489, 149] width 17 height 8
click at [378, 354] on div "Cancelar Salvar" at bounding box center [379, 351] width 241 height 19
click at [372, 353] on button "Cancelar" at bounding box center [319, 351] width 119 height 17
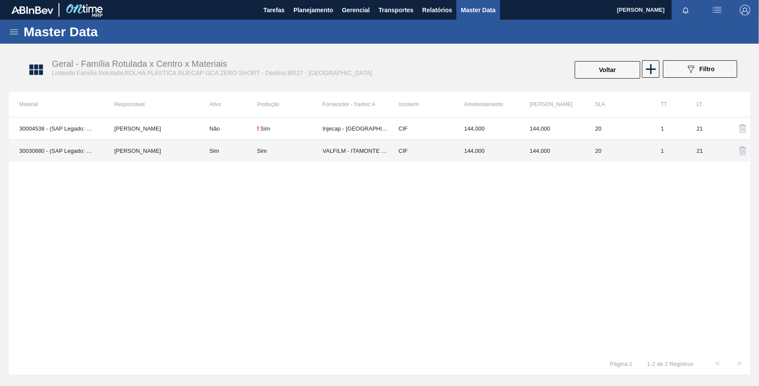
click at [445, 140] on td "CIF" at bounding box center [421, 151] width 66 height 22
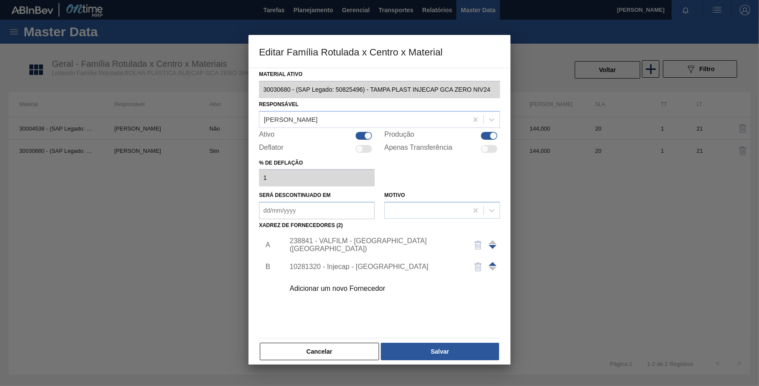
drag, startPoint x: 345, startPoint y: 346, endPoint x: 352, endPoint y: 337, distance: 11.6
click at [345, 347] on button "Cancelar" at bounding box center [319, 351] width 119 height 17
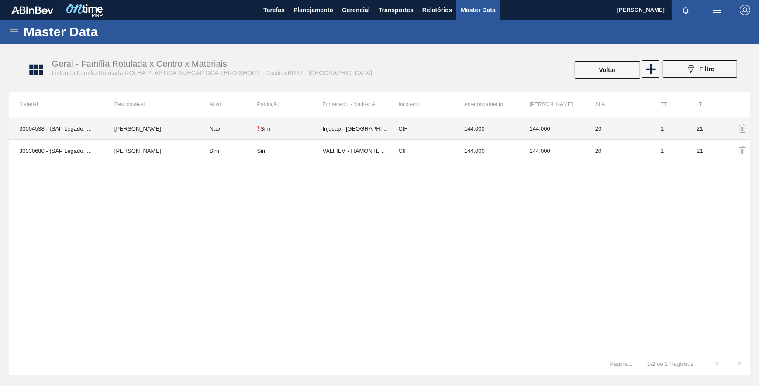
click at [397, 128] on td "CIF" at bounding box center [421, 129] width 66 height 22
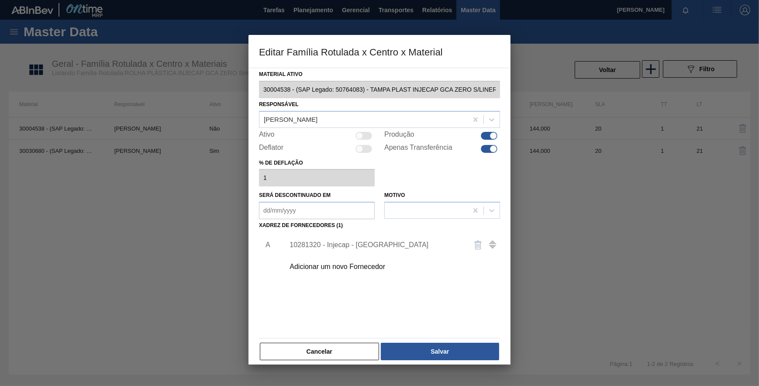
click at [486, 152] on div "Apenas Transferência" at bounding box center [442, 149] width 116 height 10
click at [490, 149] on div at bounding box center [493, 148] width 7 height 7
drag, startPoint x: 445, startPoint y: 349, endPoint x: 443, endPoint y: 344, distance: 5.9
click at [443, 344] on button "Salvar" at bounding box center [440, 351] width 118 height 17
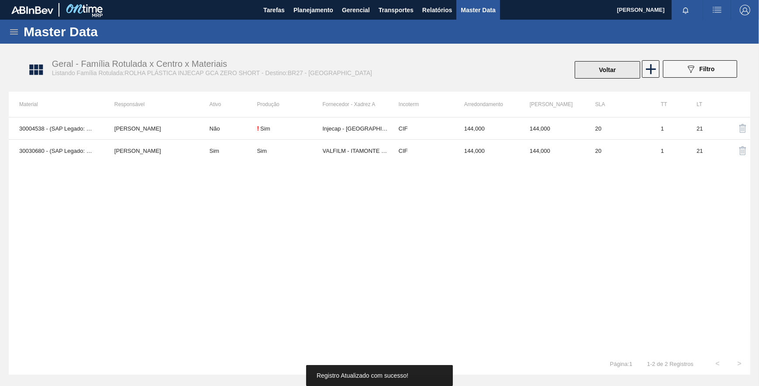
click at [619, 69] on button "Voltar" at bounding box center [608, 69] width 66 height 17
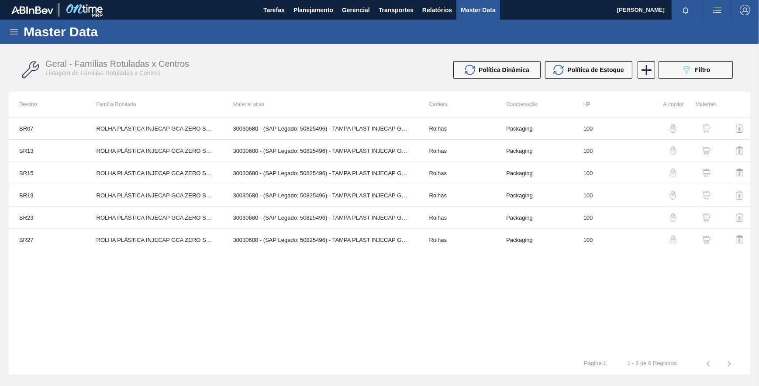
click at [673, 240] on img "button" at bounding box center [673, 239] width 9 height 9
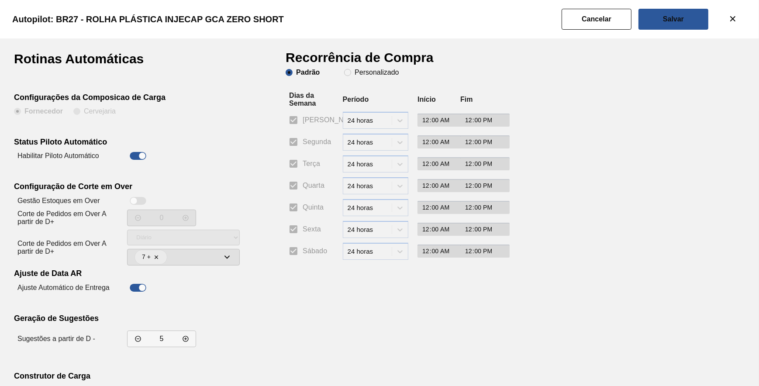
click at [363, 76] on clb-radio-group "Padrão Personalizado" at bounding box center [342, 73] width 113 height 9
click at [0, 0] on slot "Personalizado" at bounding box center [0, 0] width 0 height 0
click at [355, 74] on input "Personalizado" at bounding box center [348, 73] width 14 height 14
click at [305, 140] on span "Segunda" at bounding box center [317, 142] width 28 height 10
click at [303, 140] on input "Segunda" at bounding box center [293, 142] width 18 height 18
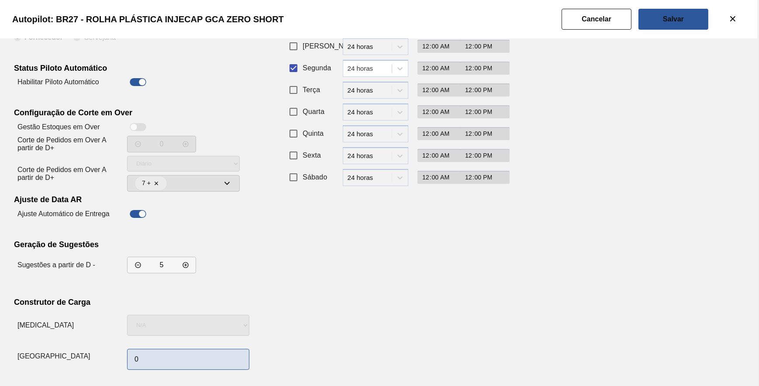
scroll to position [75, 0]
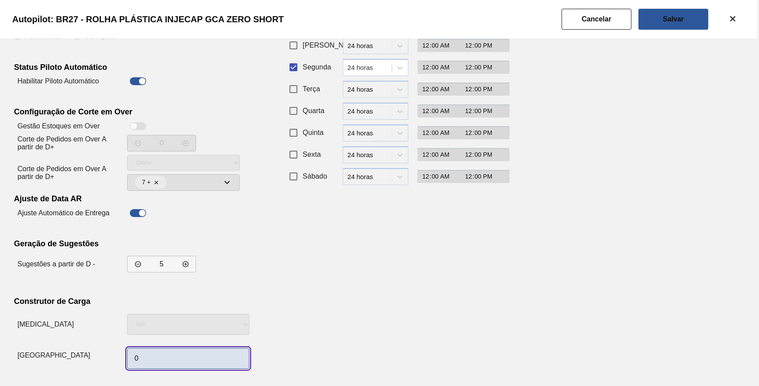
click at [183, 358] on input "0" at bounding box center [188, 358] width 122 height 21
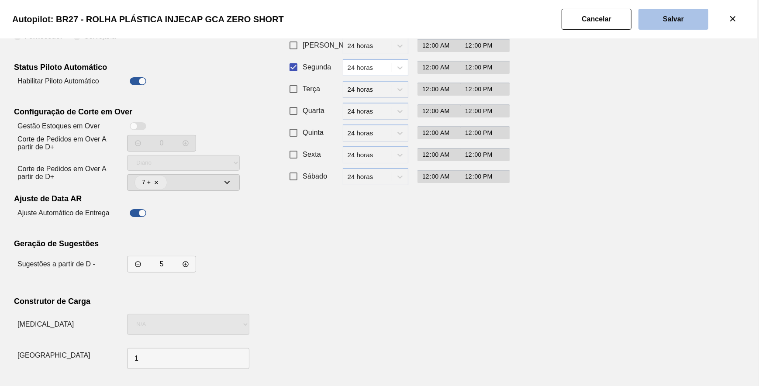
click at [684, 25] on button "Salvar" at bounding box center [674, 19] width 70 height 21
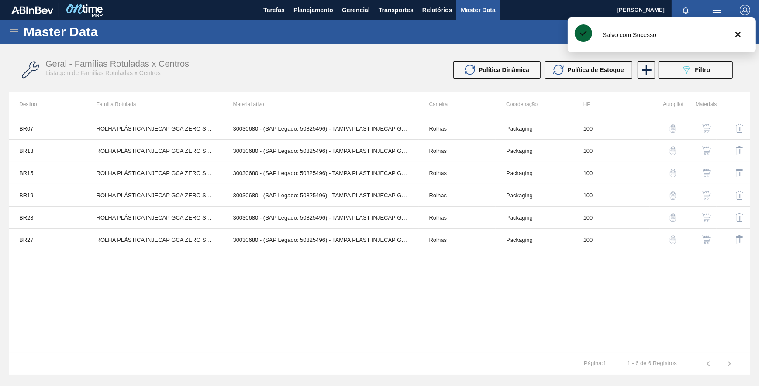
click at [699, 239] on button "button" at bounding box center [706, 239] width 21 height 21
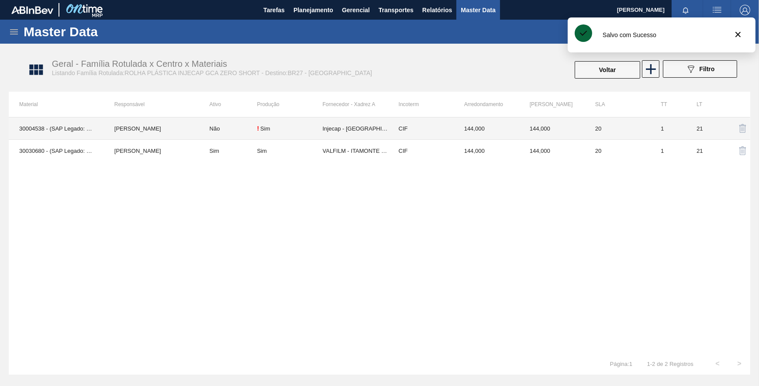
click at [408, 127] on td "CIF" at bounding box center [421, 129] width 66 height 22
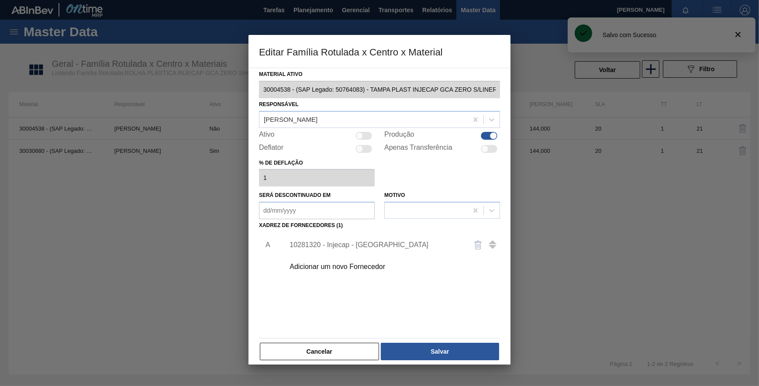
click at [485, 151] on div at bounding box center [484, 148] width 7 height 7
click at [419, 349] on button "Salvar" at bounding box center [440, 351] width 118 height 17
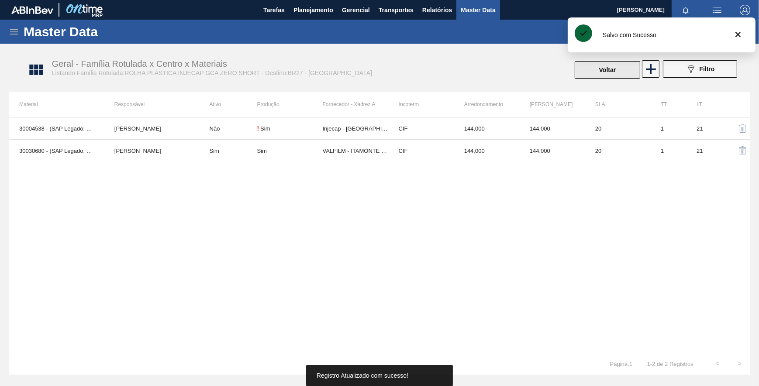
click at [600, 73] on button "Voltar" at bounding box center [608, 69] width 66 height 17
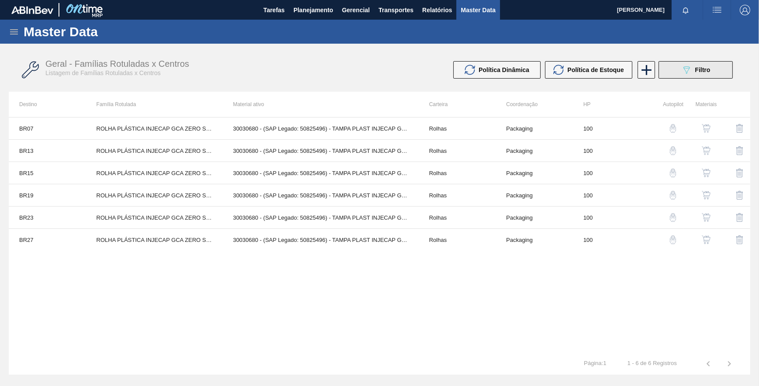
click at [699, 65] on div "089F7B8B-B2A5-4AFE-B5C0-19BA573D28AC Filtro" at bounding box center [696, 70] width 29 height 10
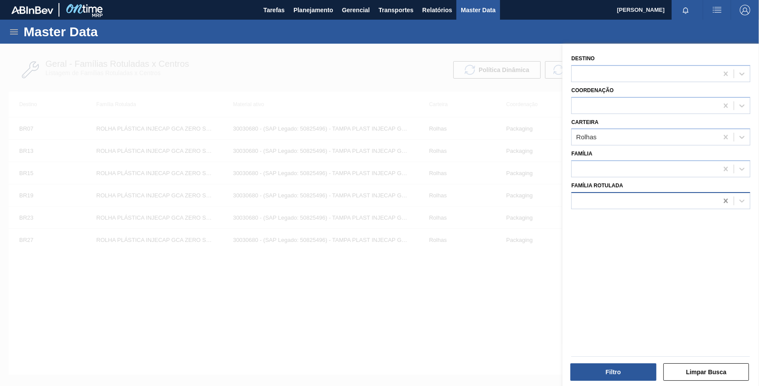
click at [728, 197] on icon at bounding box center [726, 201] width 9 height 9
paste Rotulada "ROLHA PLÁSTICA TEEM SHORT"
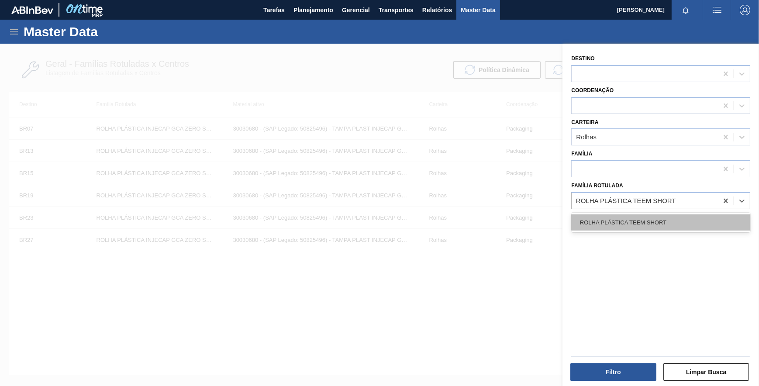
click at [675, 225] on div "ROLHA PLÁSTICA TEEM SHORT" at bounding box center [660, 223] width 179 height 16
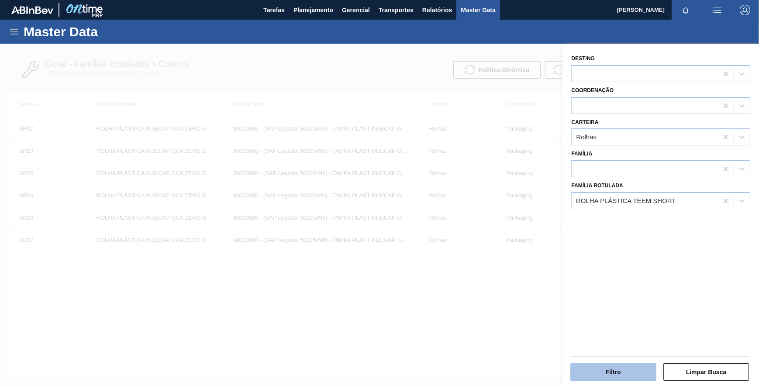
click at [623, 364] on button "Filtro" at bounding box center [614, 371] width 86 height 17
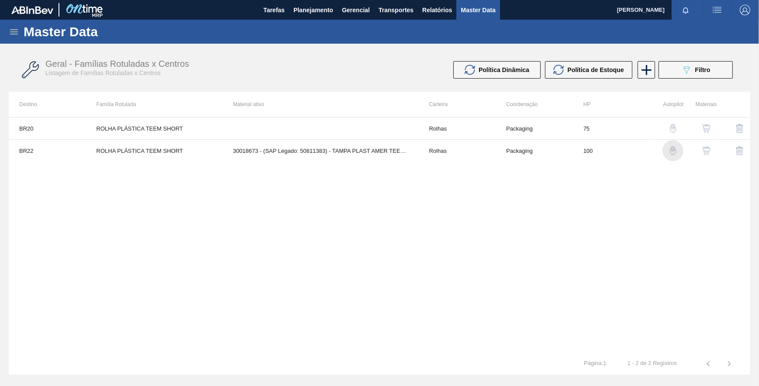
click at [672, 149] on img "button" at bounding box center [673, 150] width 9 height 9
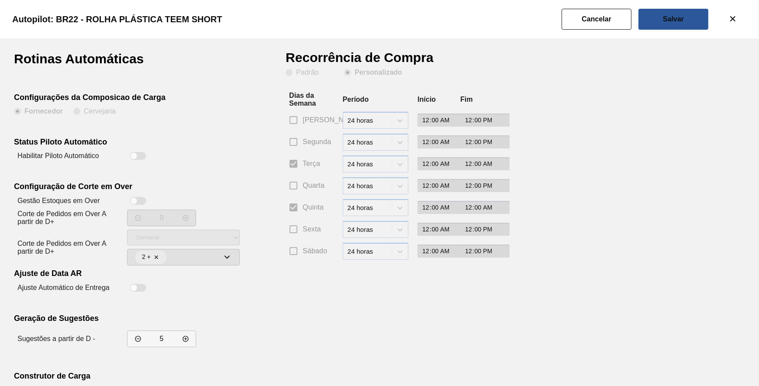
drag, startPoint x: 618, startPoint y: 24, endPoint x: 618, endPoint y: 29, distance: 5.3
click at [617, 24] on button "Cancelar" at bounding box center [597, 19] width 70 height 21
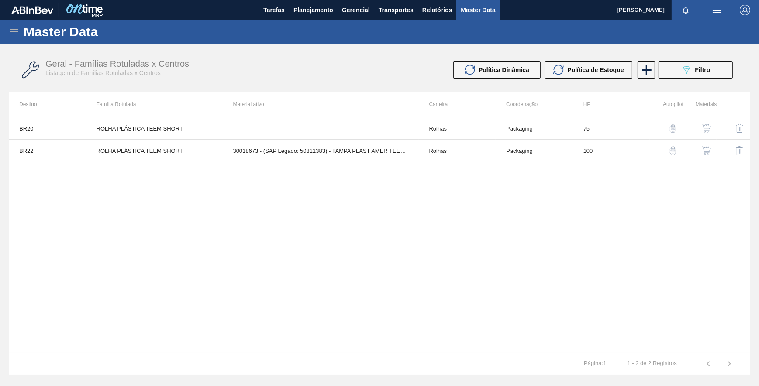
click at [676, 149] on img "button" at bounding box center [673, 150] width 9 height 9
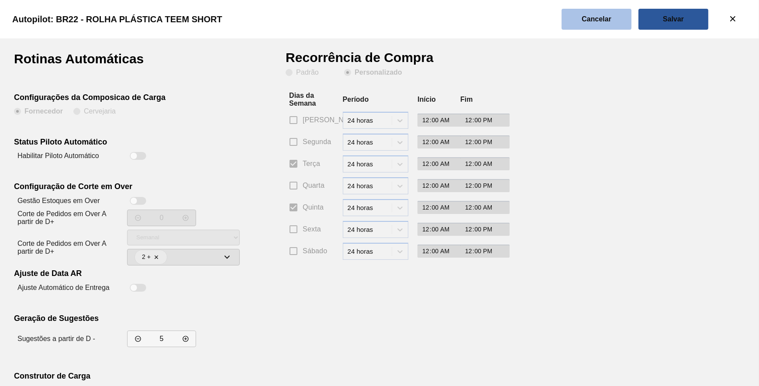
click at [596, 25] on button "Cancelar" at bounding box center [597, 19] width 70 height 21
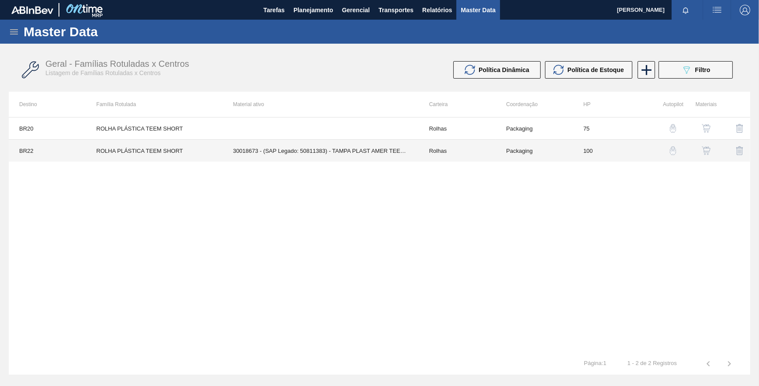
click at [367, 152] on td "30018673 - (SAP Legado: 50811383) - TAMPA PLAST AMER TEEM S/LINER" at bounding box center [320, 151] width 196 height 22
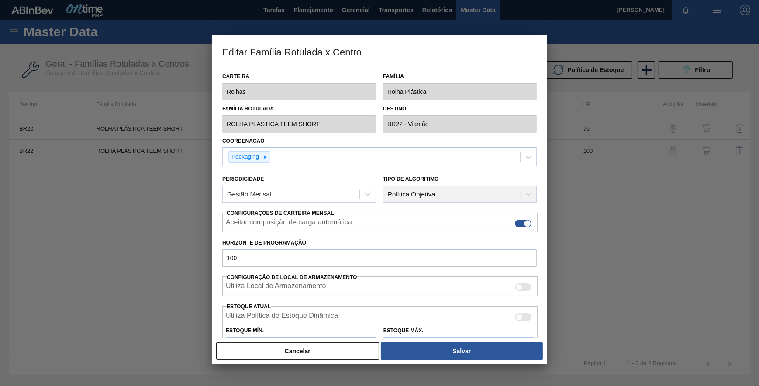
drag, startPoint x: 340, startPoint y: 348, endPoint x: 351, endPoint y: 345, distance: 11.7
click at [343, 348] on button "Cancelar" at bounding box center [297, 351] width 163 height 17
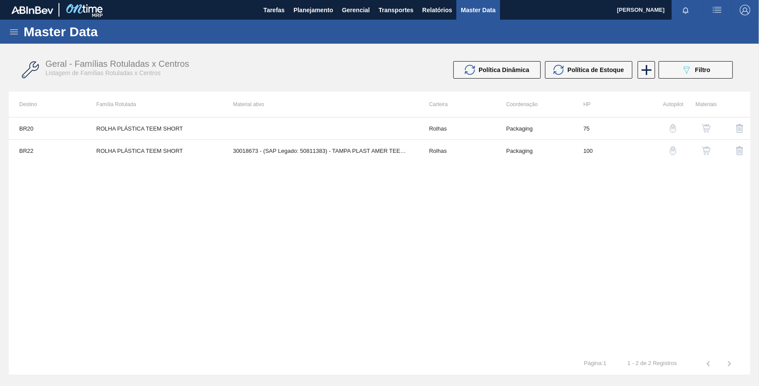
click at [703, 149] on img "button" at bounding box center [706, 150] width 9 height 9
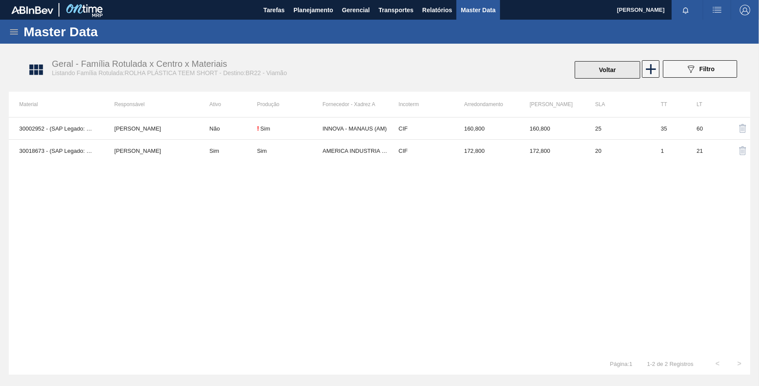
click at [589, 76] on button "Voltar" at bounding box center [608, 69] width 66 height 17
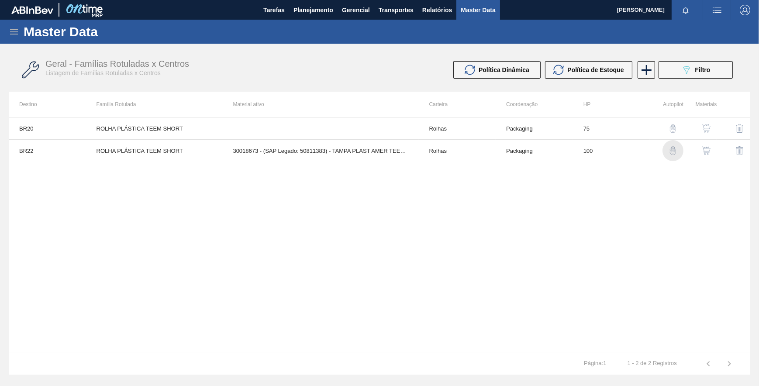
click at [668, 147] on div "button" at bounding box center [673, 150] width 10 height 9
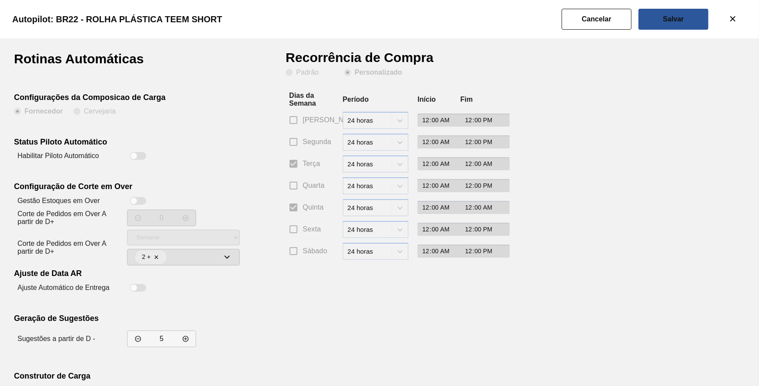
click at [132, 158] on div at bounding box center [133, 155] width 7 height 7
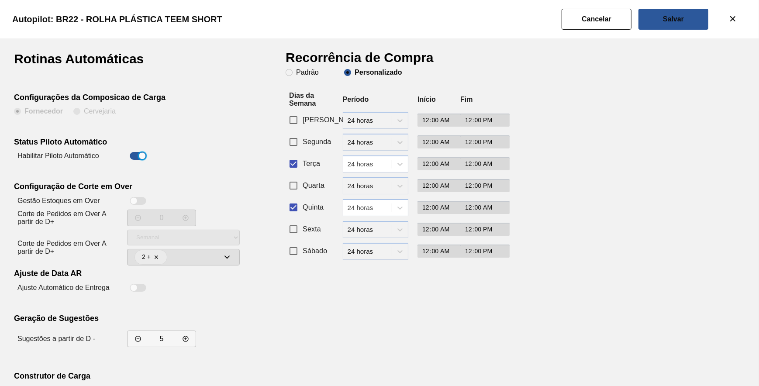
drag, startPoint x: 292, startPoint y: 160, endPoint x: 296, endPoint y: 139, distance: 21.4
click at [292, 156] on input "Terça" at bounding box center [293, 164] width 18 height 18
click at [296, 138] on input "Segunda" at bounding box center [293, 142] width 18 height 18
click at [293, 212] on input "Quinta" at bounding box center [293, 207] width 18 height 18
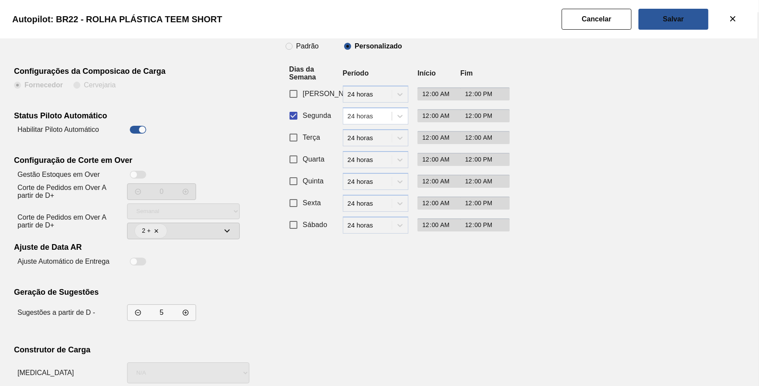
scroll to position [75, 0]
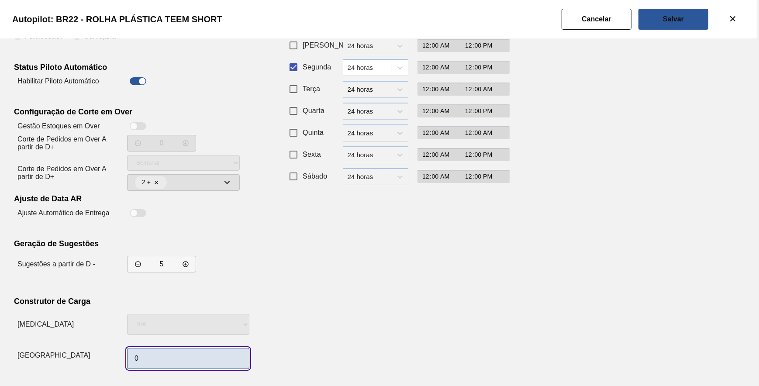
click at [222, 348] on input "0" at bounding box center [188, 358] width 122 height 21
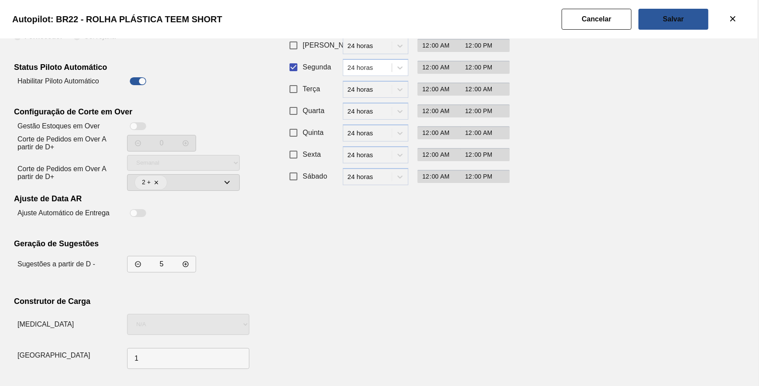
drag, startPoint x: 410, startPoint y: 288, endPoint x: 427, endPoint y: 266, distance: 27.7
click at [420, 275] on div "Recorrência de Compra Padrão Personalizado Dias da Semana Período Início Fim Do…" at bounding box center [393, 175] width 214 height 395
click at [653, 21] on button "Salvar" at bounding box center [674, 19] width 70 height 21
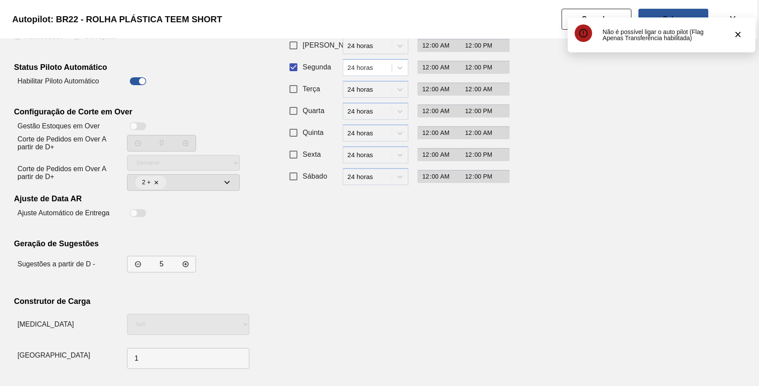
click at [561, 22] on div "Autopilot: BR22 - ROLHA PLÁSTICA TEEM SHORT" at bounding box center [377, 19] width 759 height 38
click at [565, 21] on button "Cancelar" at bounding box center [597, 19] width 70 height 21
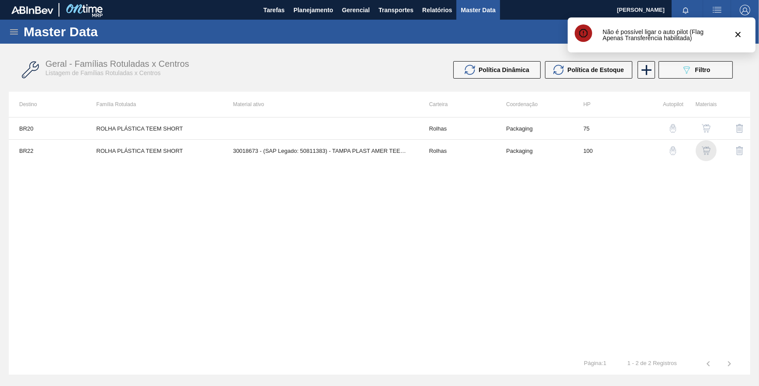
click at [702, 150] on div "button" at bounding box center [706, 150] width 10 height 9
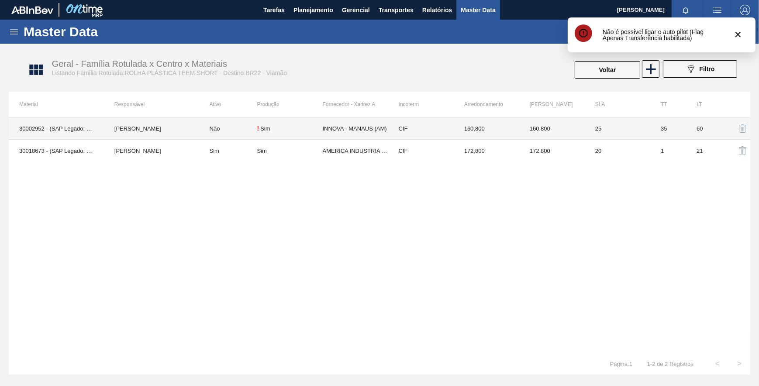
click at [360, 135] on td "INNOVA - MANAUS (AM)" at bounding box center [356, 129] width 66 height 22
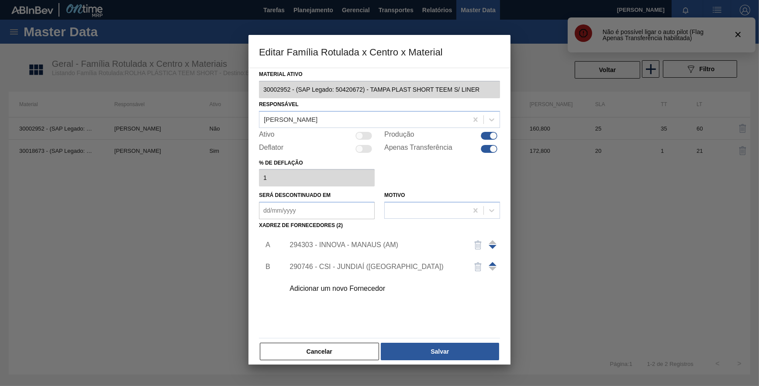
click at [488, 150] on div at bounding box center [489, 149] width 17 height 8
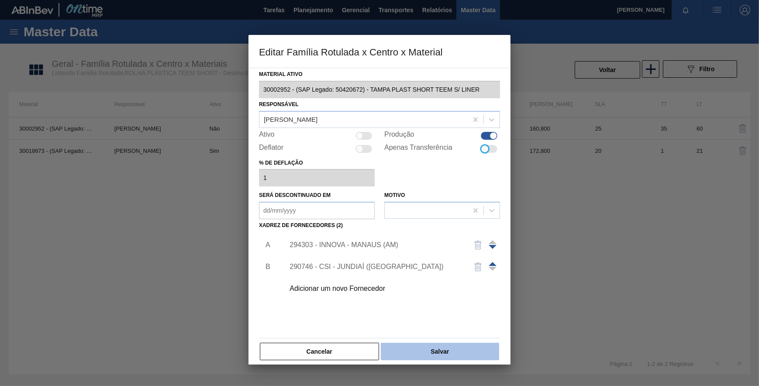
click at [428, 356] on button "Salvar" at bounding box center [440, 351] width 118 height 17
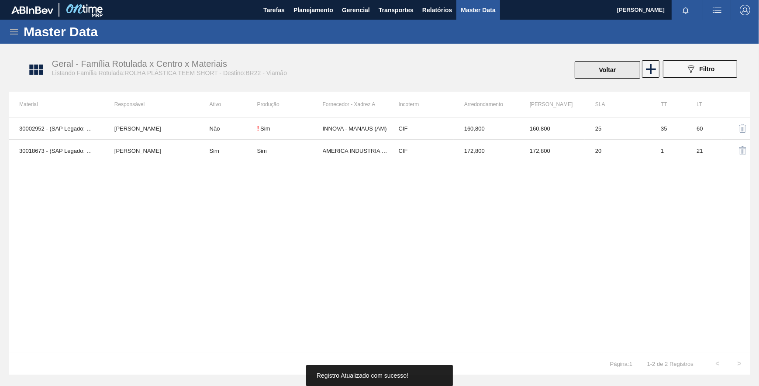
click at [593, 71] on button "Voltar" at bounding box center [608, 69] width 66 height 17
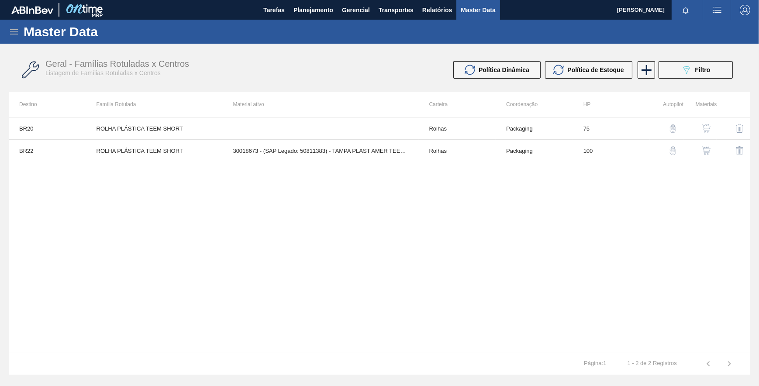
click at [671, 153] on img "button" at bounding box center [673, 150] width 9 height 9
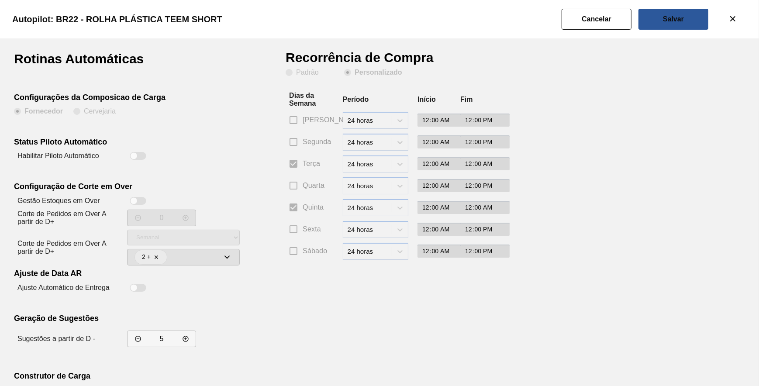
click at [132, 159] on div at bounding box center [133, 155] width 7 height 7
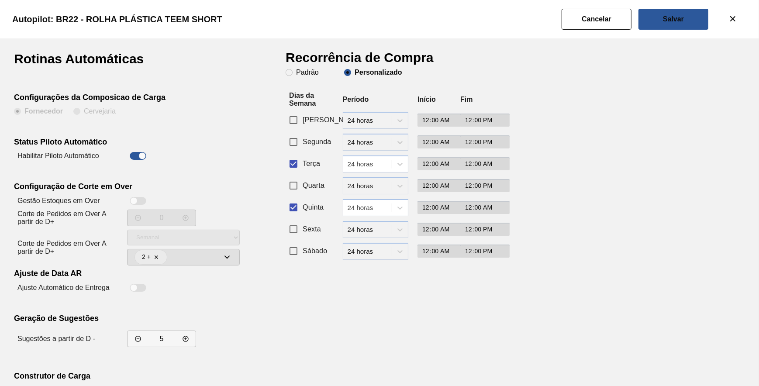
drag, startPoint x: 305, startPoint y: 163, endPoint x: 304, endPoint y: 149, distance: 14.5
click at [305, 162] on span "Terça" at bounding box center [311, 164] width 17 height 10
click at [303, 162] on input "Terça" at bounding box center [293, 164] width 18 height 18
click at [298, 145] on input "Segunda" at bounding box center [293, 142] width 18 height 18
click at [304, 204] on span "Quinta" at bounding box center [313, 207] width 21 height 10
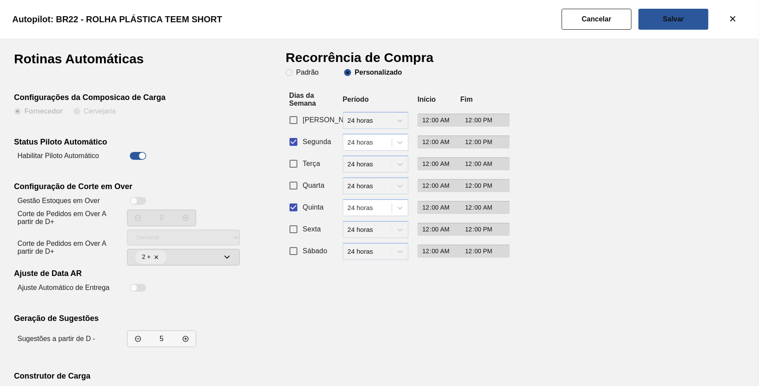
click at [303, 204] on input "Quinta" at bounding box center [293, 207] width 18 height 18
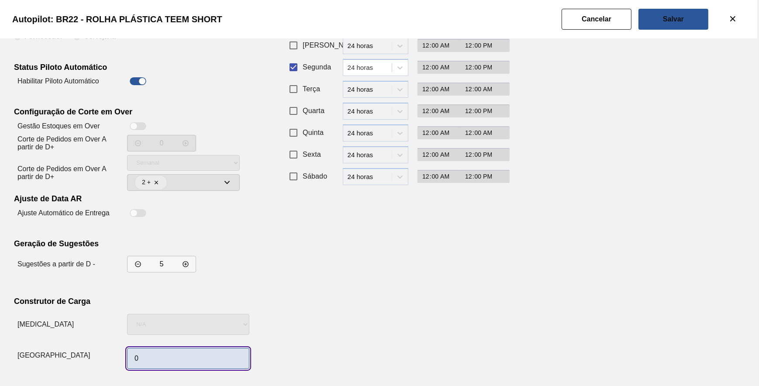
click at [215, 356] on input "0" at bounding box center [188, 358] width 122 height 21
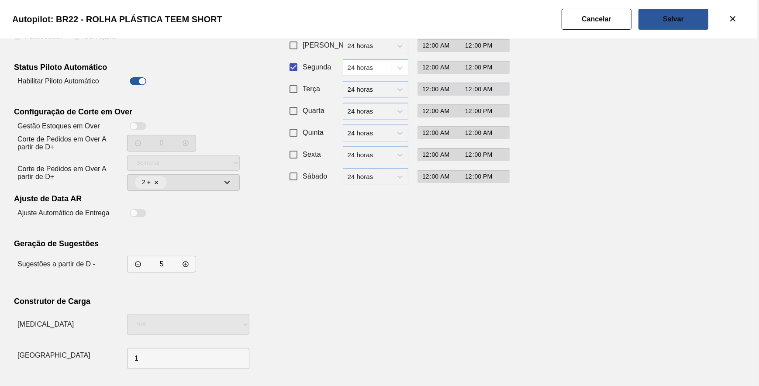
click at [567, 219] on div "Rotinas Automáticas Configurações da Composicao de Carga Fornecedor Cervejaria …" at bounding box center [379, 175] width 731 height 395
click at [0, 0] on slot "Salvar" at bounding box center [0, 0] width 0 height 0
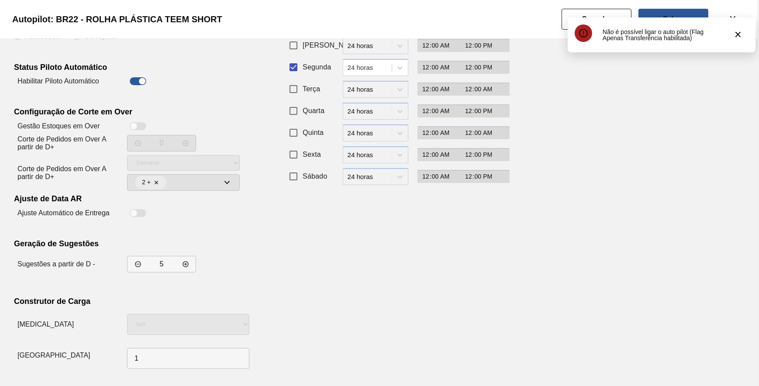
click at [573, 21] on div "Não é possível ligar o auto pilot (Flag Apenas Transferência habilitada)" at bounding box center [662, 34] width 188 height 35
click at [571, 19] on div "Não é possível ligar o auto pilot (Flag Apenas Transferência habilitada)" at bounding box center [662, 34] width 188 height 35
click at [569, 17] on button "Cancelar" at bounding box center [597, 19] width 70 height 21
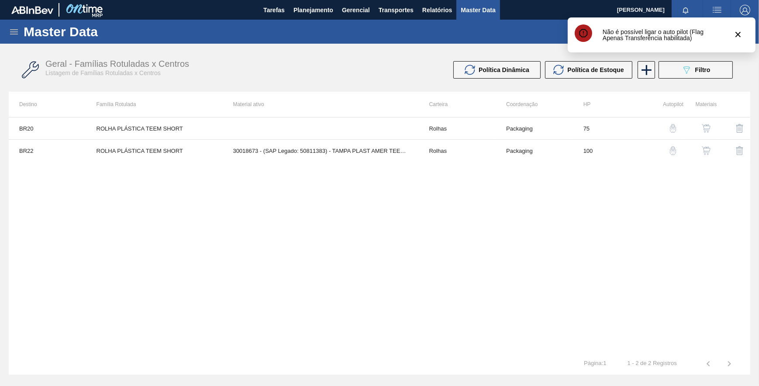
click at [701, 151] on button "button" at bounding box center [706, 150] width 21 height 21
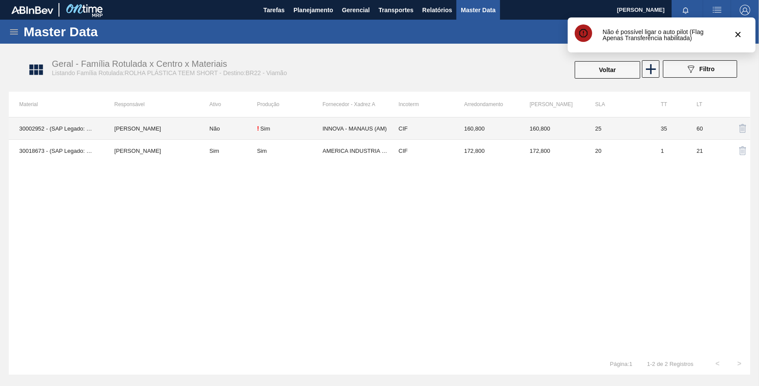
click at [479, 127] on td "160,800" at bounding box center [487, 129] width 66 height 22
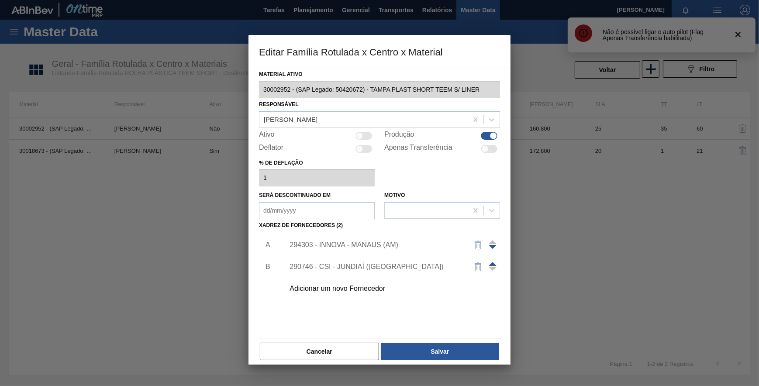
drag, startPoint x: 559, startPoint y: 154, endPoint x: 547, endPoint y: 154, distance: 12.2
click at [559, 155] on div at bounding box center [379, 193] width 759 height 386
drag, startPoint x: 353, startPoint y: 346, endPoint x: 402, endPoint y: 298, distance: 68.9
click at [353, 345] on button "Cancelar" at bounding box center [319, 351] width 119 height 17
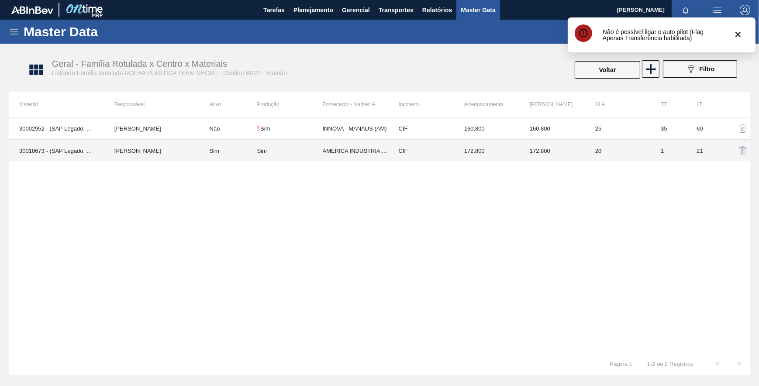
click at [485, 147] on td "172,800" at bounding box center [487, 151] width 66 height 22
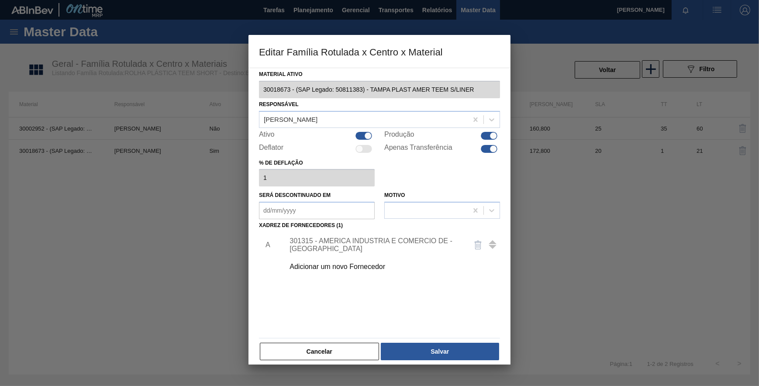
click at [484, 150] on div at bounding box center [489, 149] width 17 height 8
click at [405, 357] on button "Salvar" at bounding box center [440, 351] width 118 height 17
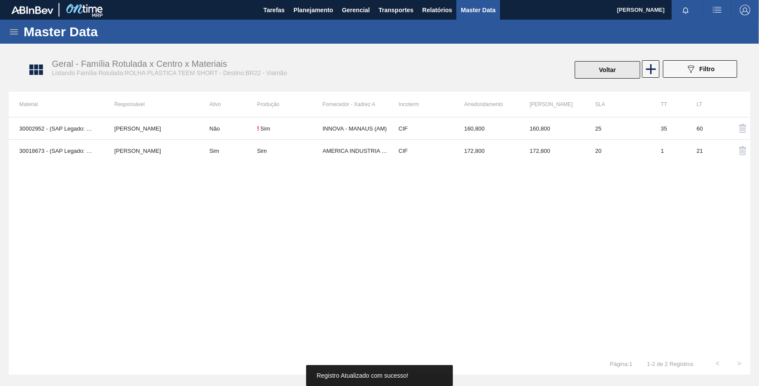
click at [590, 74] on button "Voltar" at bounding box center [608, 69] width 66 height 17
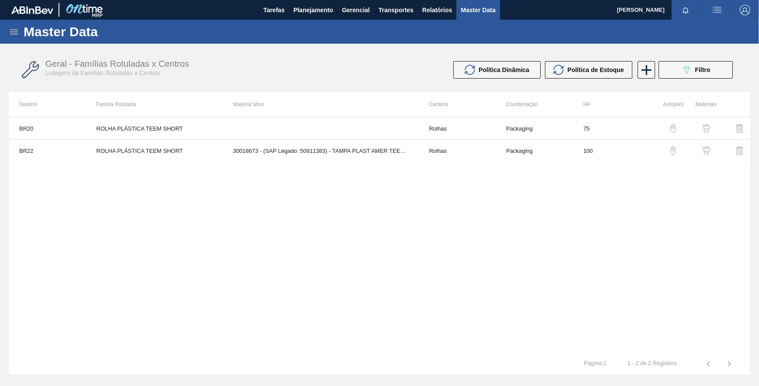
click at [672, 150] on img "button" at bounding box center [673, 150] width 9 height 9
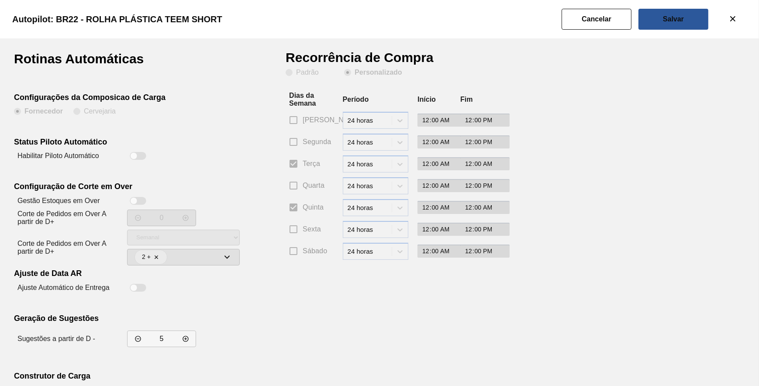
click at [133, 160] on div "Rotinas Automáticas Configurações da Composicao de Carga Fornecedor Cervejaria …" at bounding box center [150, 249] width 272 height 395
click at [133, 158] on div at bounding box center [133, 155] width 7 height 7
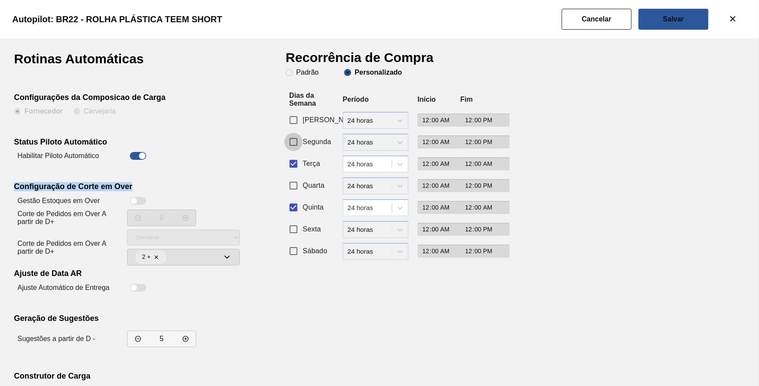
click at [298, 143] on input "Segunda" at bounding box center [293, 142] width 18 height 18
click at [298, 165] on input "Terça" at bounding box center [293, 164] width 18 height 18
click at [298, 198] on div "Quarta period-options 24 horas 00:00 12:00" at bounding box center [393, 187] width 214 height 22
click at [298, 204] on input "Quinta" at bounding box center [293, 207] width 18 height 18
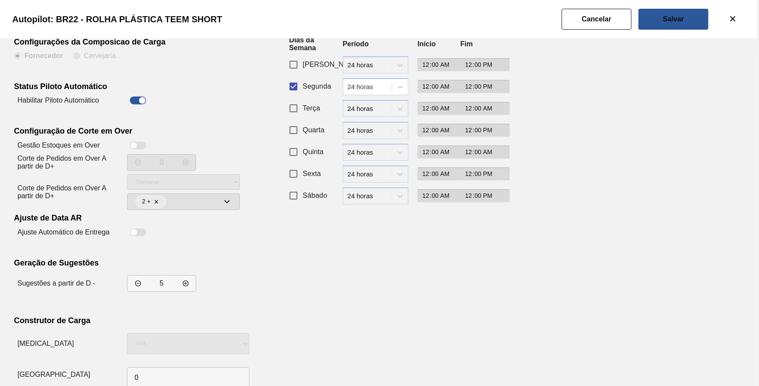
scroll to position [75, 0]
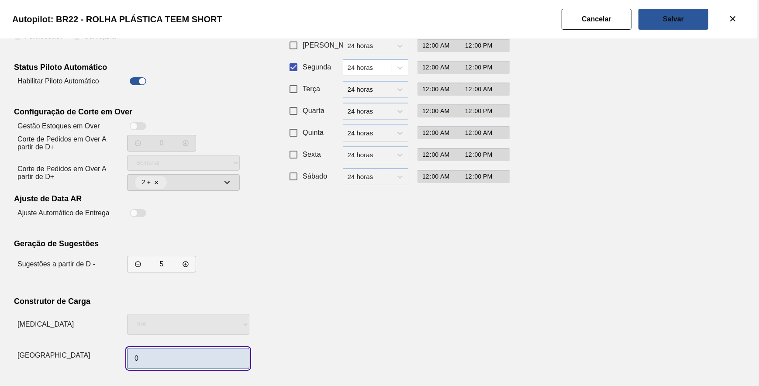
click at [199, 359] on input "0" at bounding box center [188, 358] width 122 height 21
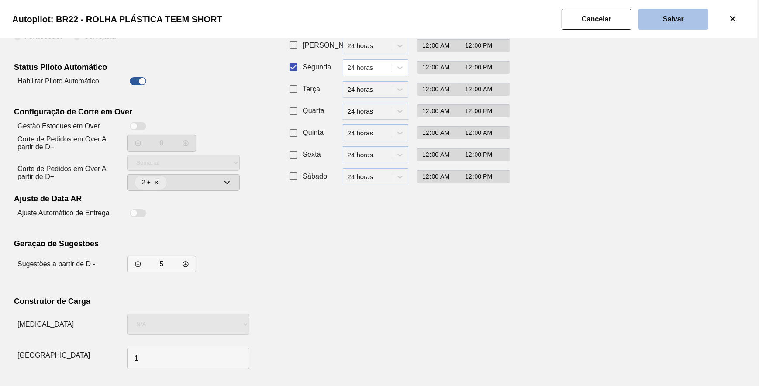
drag, startPoint x: 677, startPoint y: 19, endPoint x: 673, endPoint y: 23, distance: 5.9
click at [0, 0] on slot "Salvar" at bounding box center [0, 0] width 0 height 0
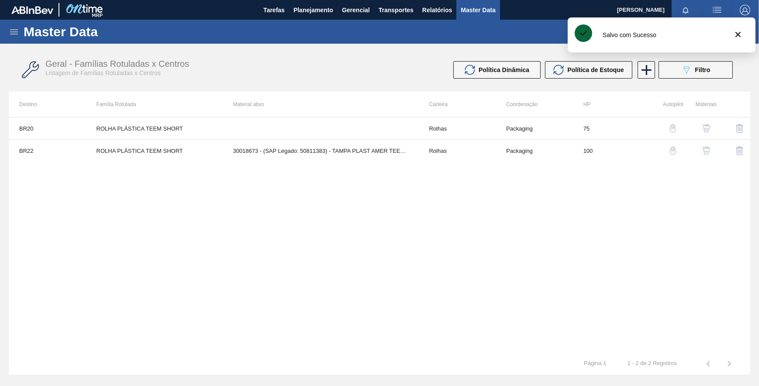
click at [706, 149] on img "button" at bounding box center [706, 150] width 9 height 9
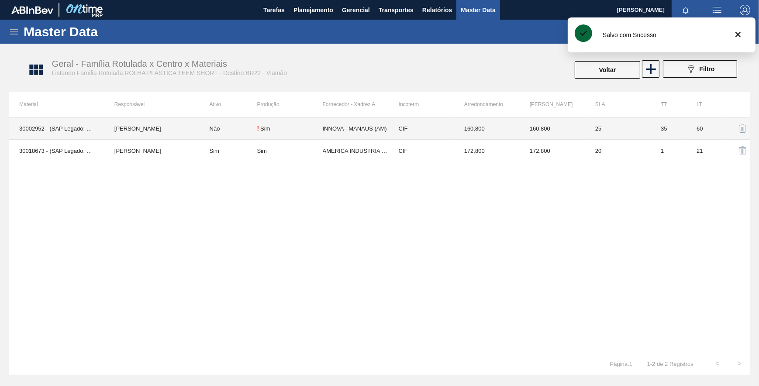
click at [527, 126] on td "160,800" at bounding box center [552, 129] width 66 height 22
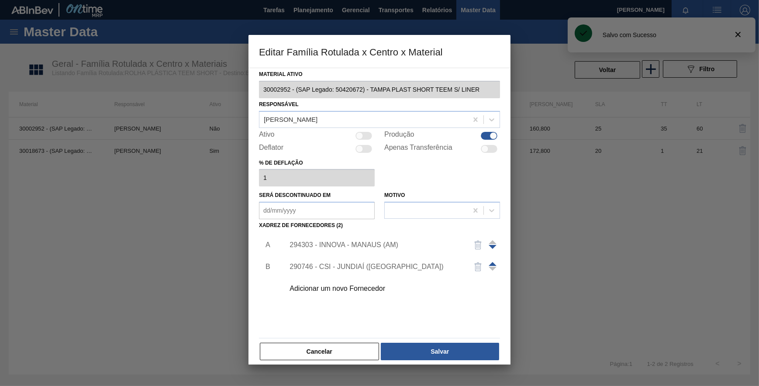
click at [488, 152] on div at bounding box center [489, 149] width 17 height 8
click at [411, 350] on button "Salvar" at bounding box center [440, 351] width 118 height 17
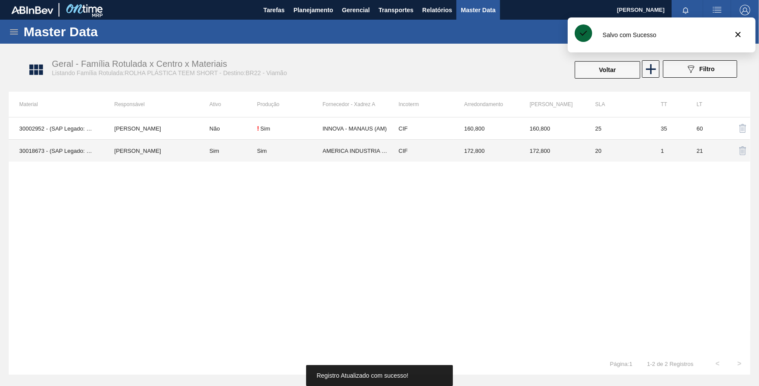
click at [507, 148] on td "172,800" at bounding box center [487, 151] width 66 height 22
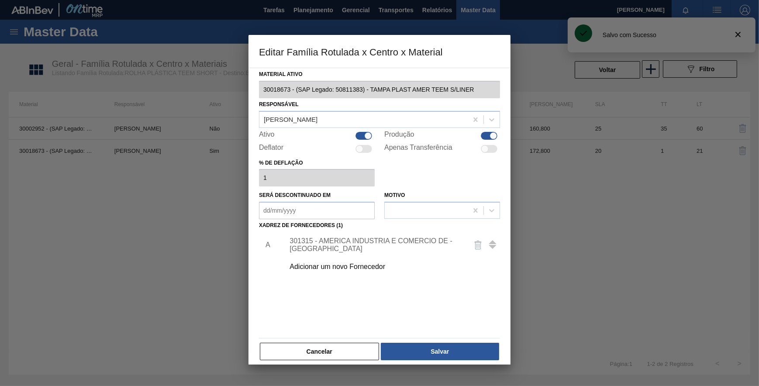
click at [491, 148] on div at bounding box center [489, 149] width 17 height 8
click
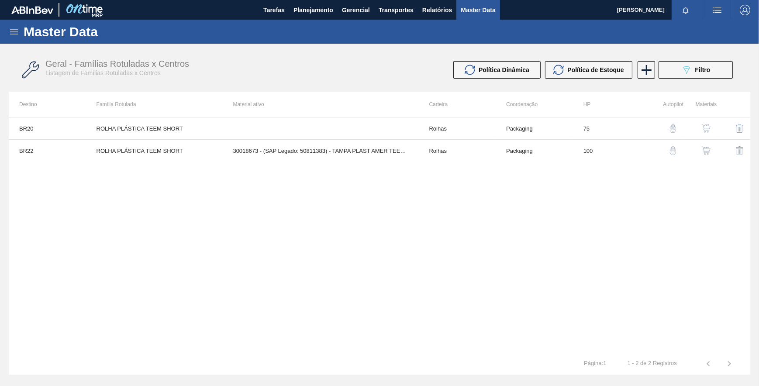
drag, startPoint x: 195, startPoint y: 232, endPoint x: 390, endPoint y: 134, distance: 217.8
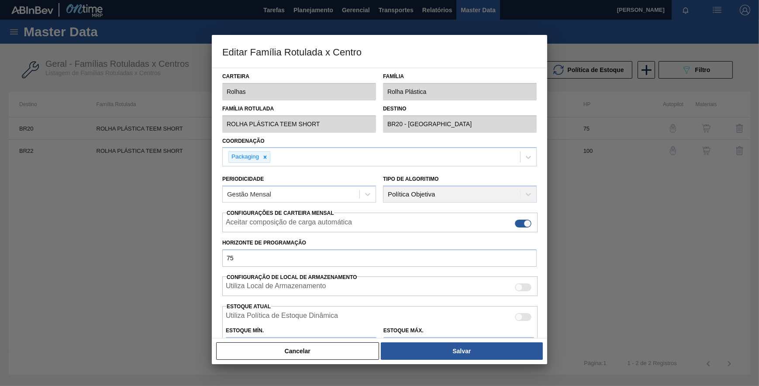
drag, startPoint x: 363, startPoint y: 356, endPoint x: 544, endPoint y: 205, distance: 235.8
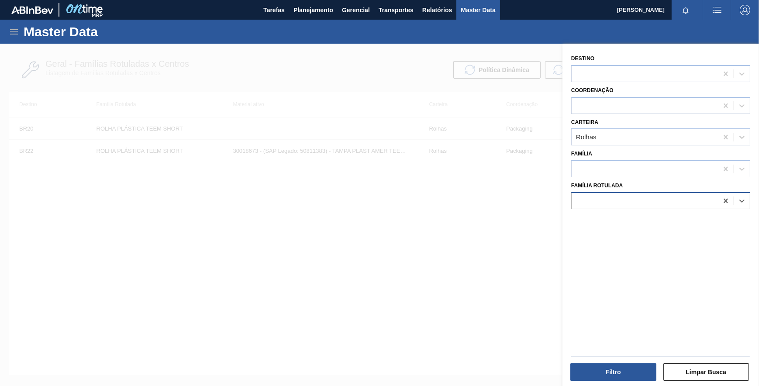
paste Rotulada "ROLHA PLÁSTICA FUSION SHORT"
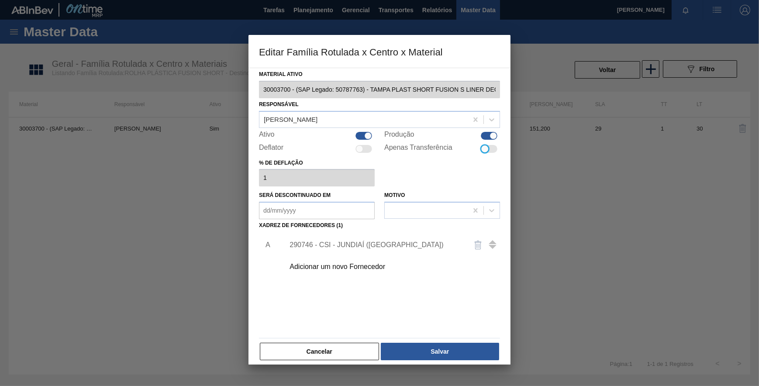
drag, startPoint x: 432, startPoint y: 354, endPoint x: 549, endPoint y: 249, distance: 156.8
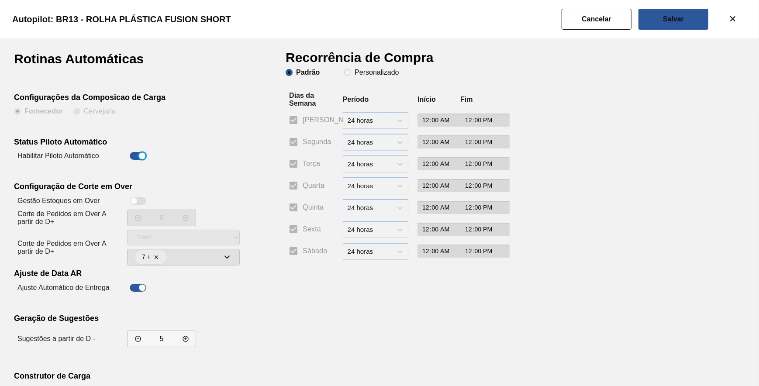
drag, startPoint x: 360, startPoint y: 71, endPoint x: 351, endPoint y: 81, distance: 13.9
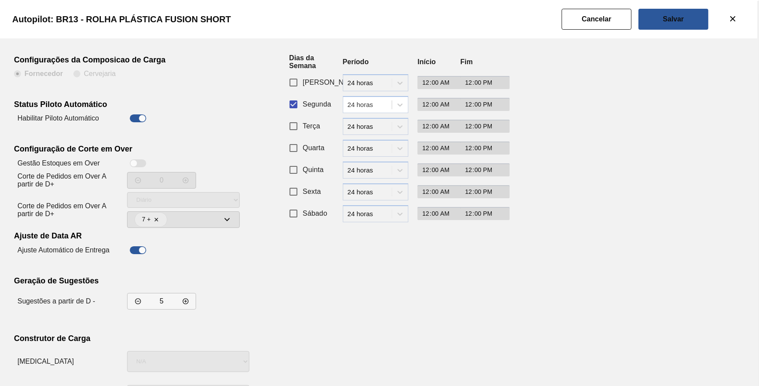
scroll to position [75, 0]
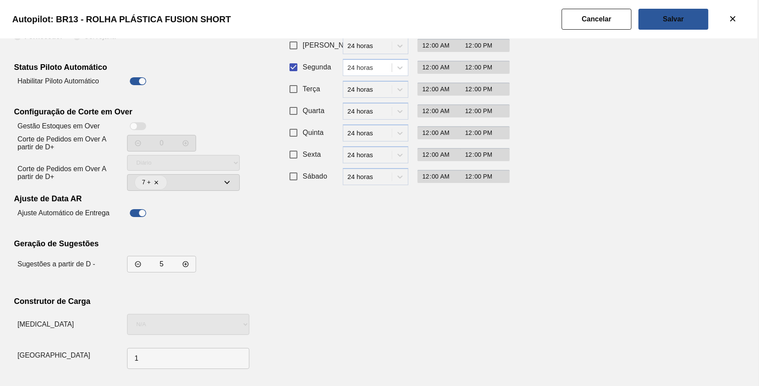
drag, startPoint x: 567, startPoint y: 248, endPoint x: 633, endPoint y: 131, distance: 134.2
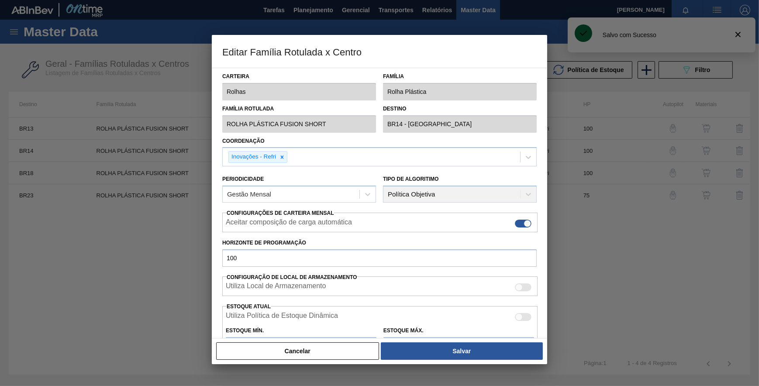
drag, startPoint x: 349, startPoint y: 350, endPoint x: 527, endPoint y: 267, distance: 196.2
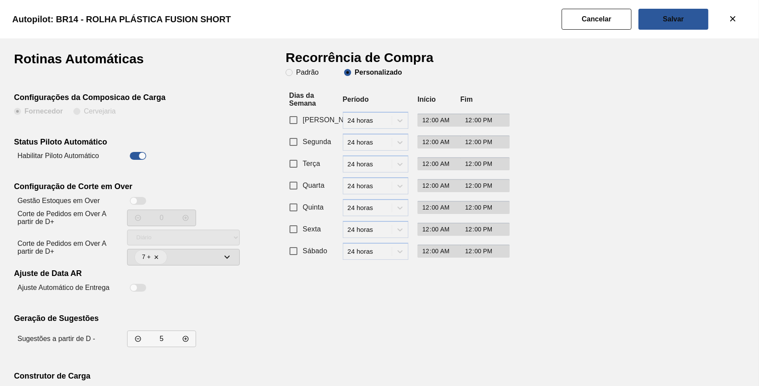
drag, startPoint x: 311, startPoint y: 140, endPoint x: 270, endPoint y: 152, distance: 42.8
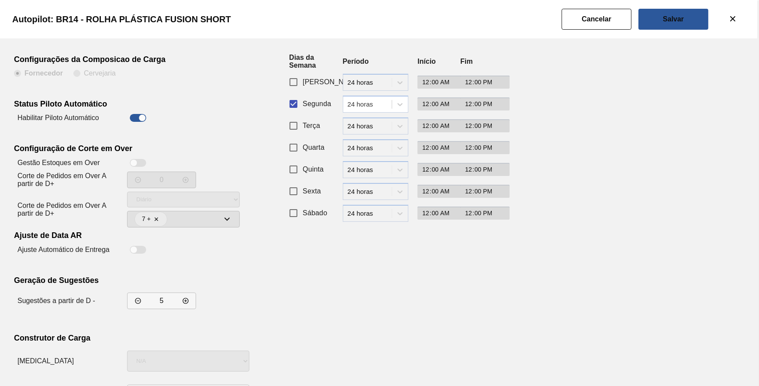
scroll to position [75, 0]
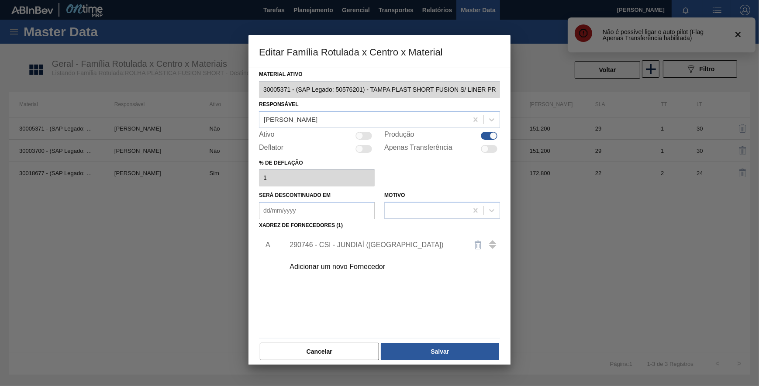
drag, startPoint x: 336, startPoint y: 353, endPoint x: 360, endPoint y: 301, distance: 56.9
drag, startPoint x: 486, startPoint y: 147, endPoint x: 429, endPoint y: 267, distance: 132.9
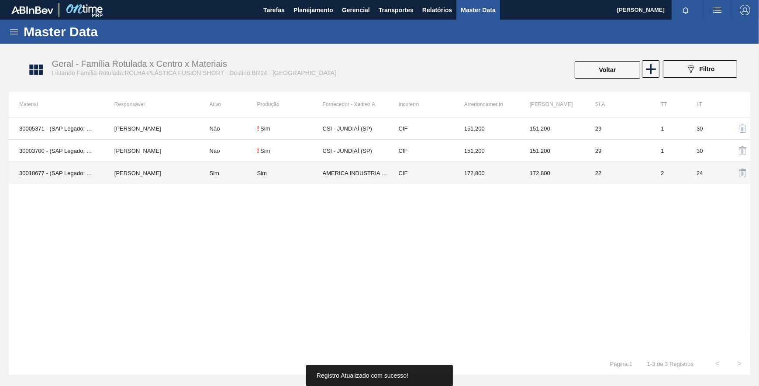
drag, startPoint x: 353, startPoint y: 181, endPoint x: 351, endPoint y: 176, distance: 5.0
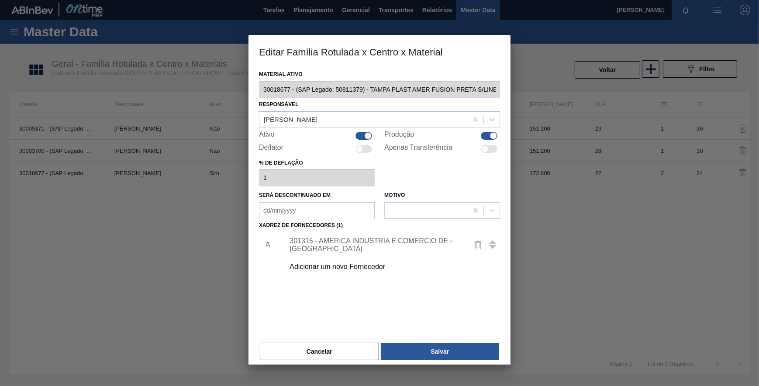
drag, startPoint x: 326, startPoint y: 357, endPoint x: 327, endPoint y: 353, distance: 5.0
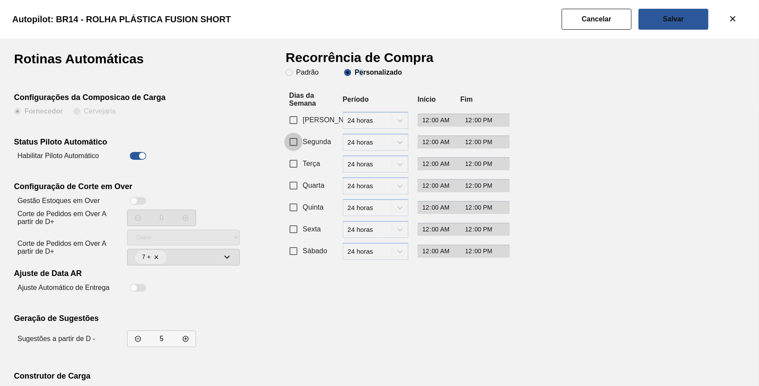
drag, startPoint x: 296, startPoint y: 142, endPoint x: 266, endPoint y: 185, distance: 53.0
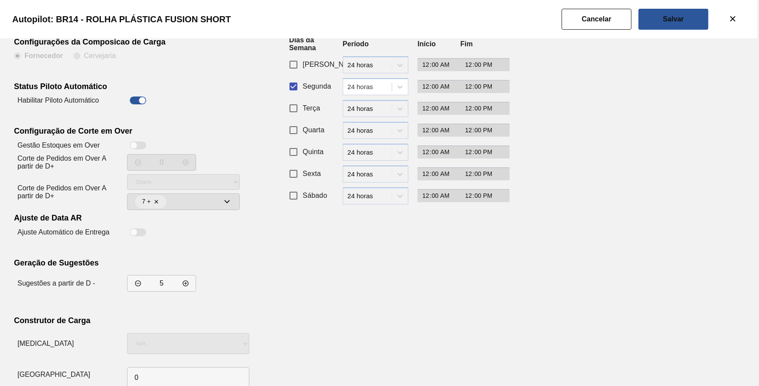
scroll to position [75, 0]
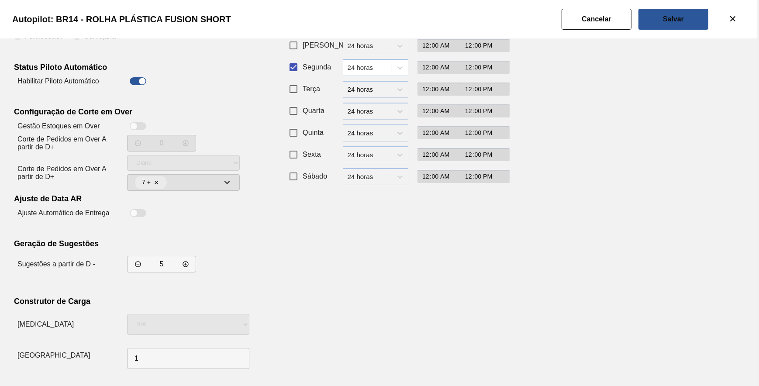
drag, startPoint x: 502, startPoint y: 283, endPoint x: 511, endPoint y: 270, distance: 16.0
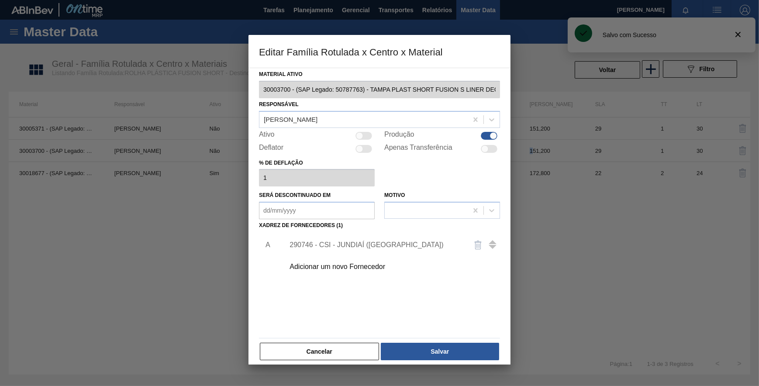
drag, startPoint x: 488, startPoint y: 151, endPoint x: 488, endPoint y: 157, distance: 6.6
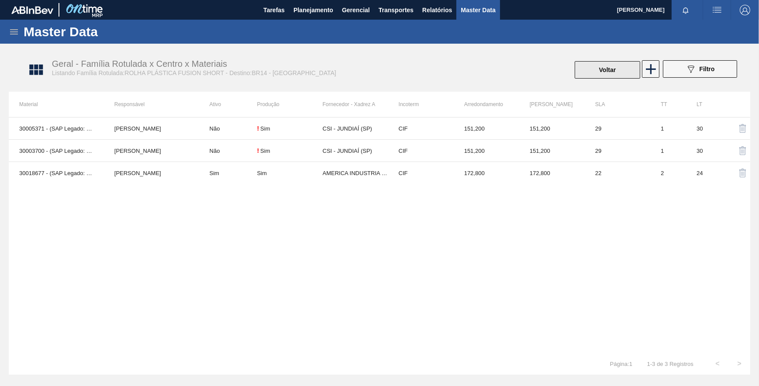
drag, startPoint x: 604, startPoint y: 82, endPoint x: 602, endPoint y: 70, distance: 12.4
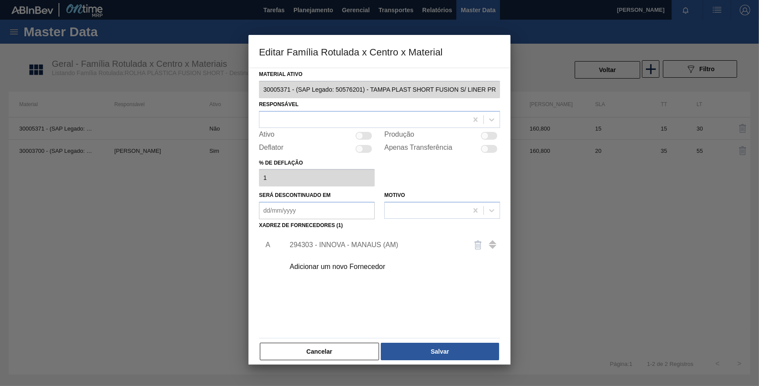
drag, startPoint x: 316, startPoint y: 354, endPoint x: 316, endPoint y: 338, distance: 15.7
drag, startPoint x: 485, startPoint y: 149, endPoint x: 476, endPoint y: 170, distance: 22.7
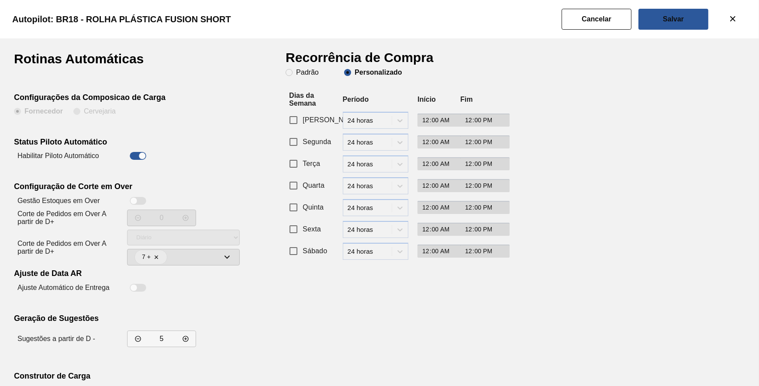
drag, startPoint x: 304, startPoint y: 142, endPoint x: 266, endPoint y: 241, distance: 106.5
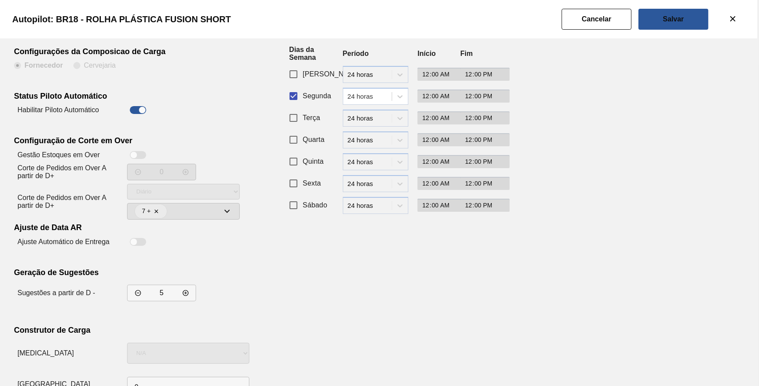
scroll to position [75, 0]
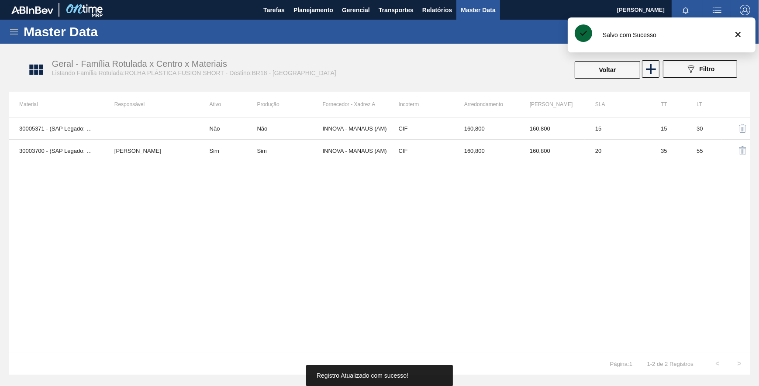
drag, startPoint x: 572, startPoint y: 208, endPoint x: 590, endPoint y: 101, distance: 108.6
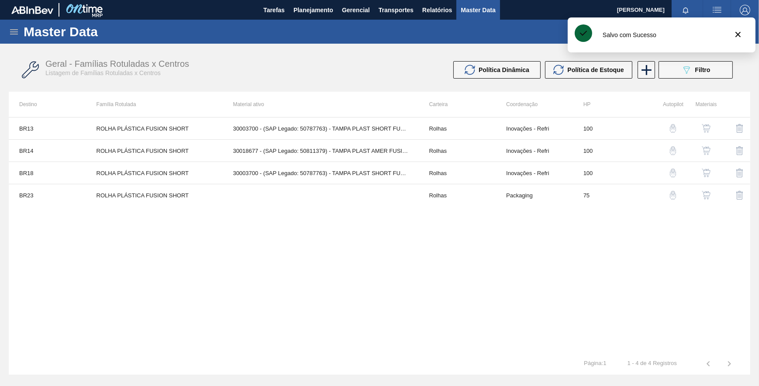
drag, startPoint x: 436, startPoint y: 264, endPoint x: 446, endPoint y: 251, distance: 16.5
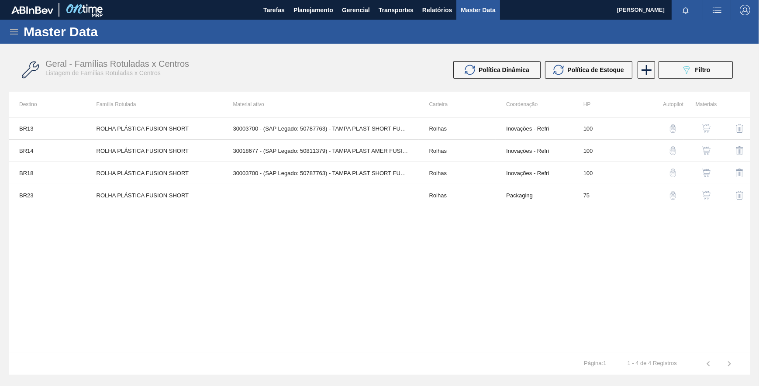
drag, startPoint x: 405, startPoint y: 245, endPoint x: 434, endPoint y: 234, distance: 30.8
drag, startPoint x: 702, startPoint y: 55, endPoint x: 703, endPoint y: 67, distance: 11.9
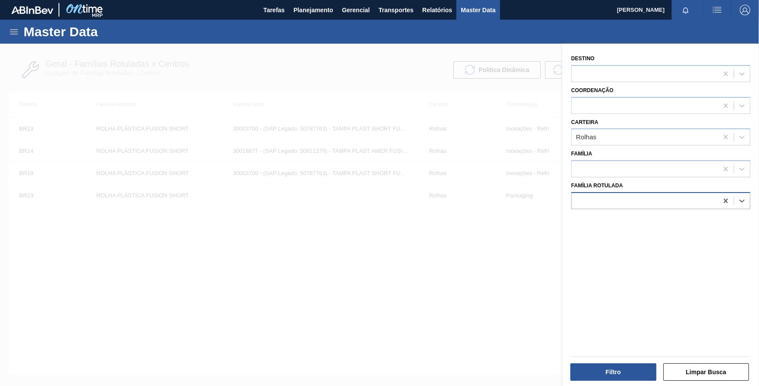
paste Rotulada "ROLHA PLÁSTICA SUKITA TUBAINA SHORT"
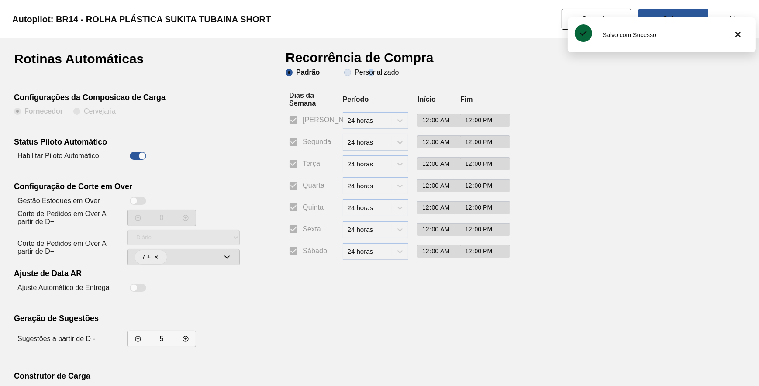
drag, startPoint x: 371, startPoint y: 81, endPoint x: 365, endPoint y: 74, distance: 9.3
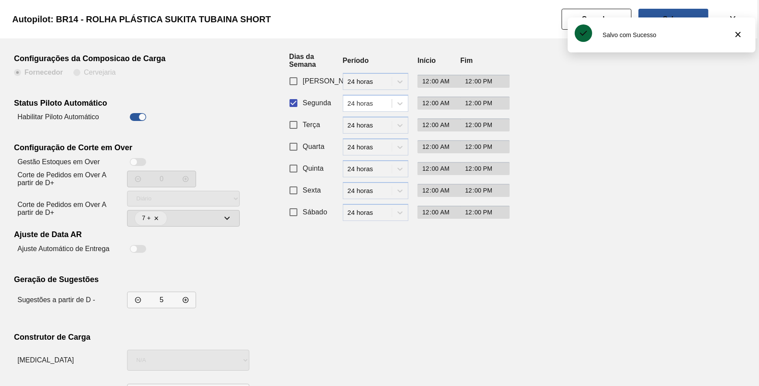
scroll to position [75, 0]
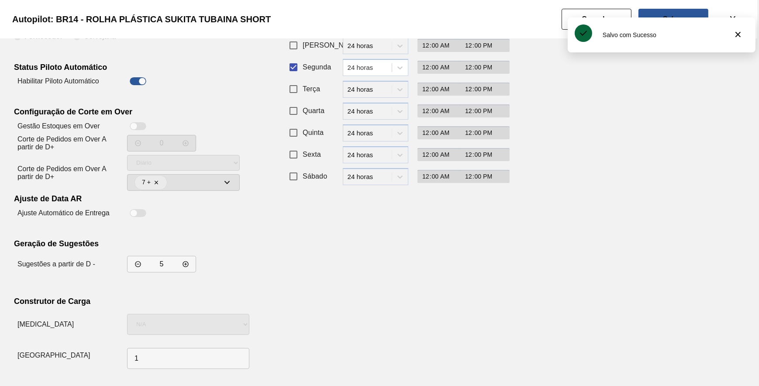
drag, startPoint x: 612, startPoint y: 209, endPoint x: 628, endPoint y: 192, distance: 23.2
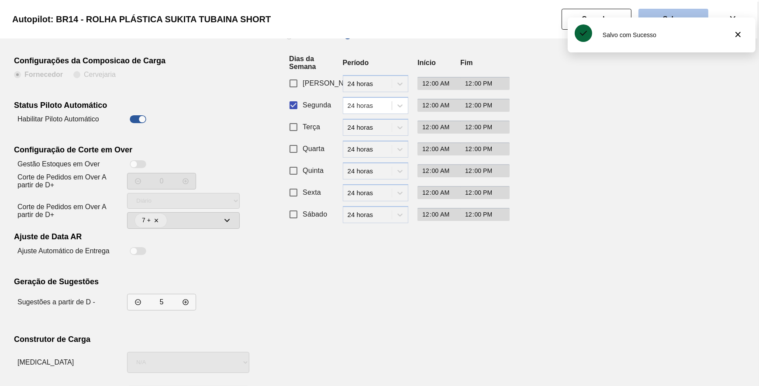
scroll to position [0, 0]
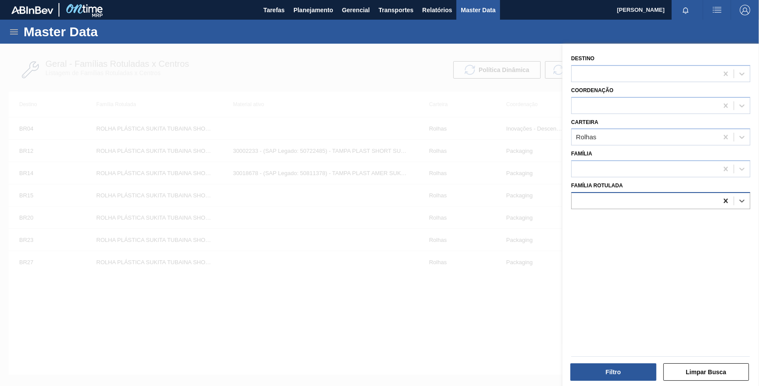
paste Rotulada "ROLHA PLÁSTICA H2OH CITRUS SHORT S/ LINER"
drag, startPoint x: 680, startPoint y: 221, endPoint x: 658, endPoint y: 284, distance: 66.5
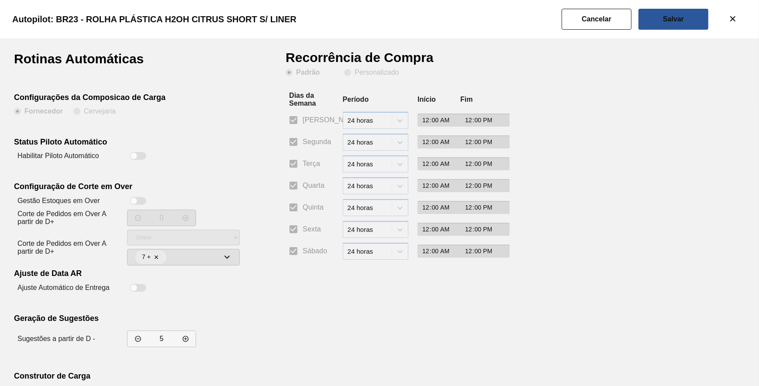
drag, startPoint x: 580, startPoint y: 16, endPoint x: 590, endPoint y: 26, distance: 13.9
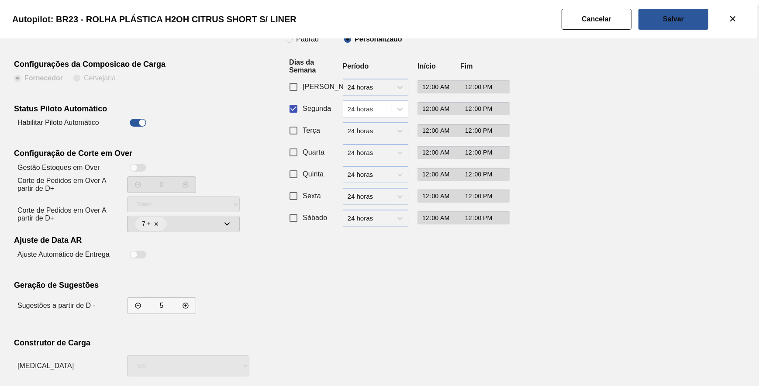
scroll to position [75, 0]
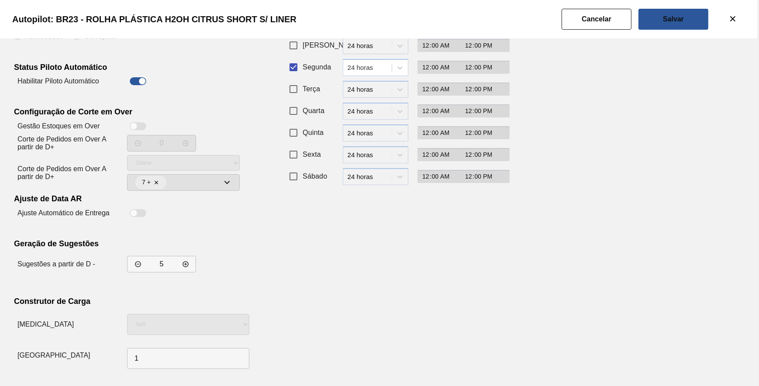
drag, startPoint x: 417, startPoint y: 296, endPoint x: 452, endPoint y: 259, distance: 51.0
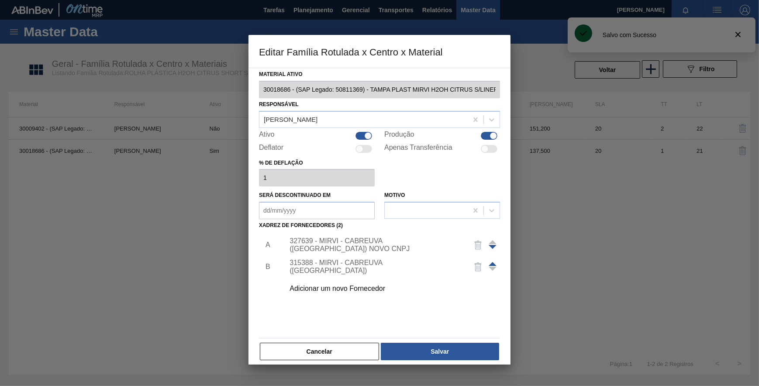
drag, startPoint x: 488, startPoint y: 148, endPoint x: 488, endPoint y: 164, distance: 16.6
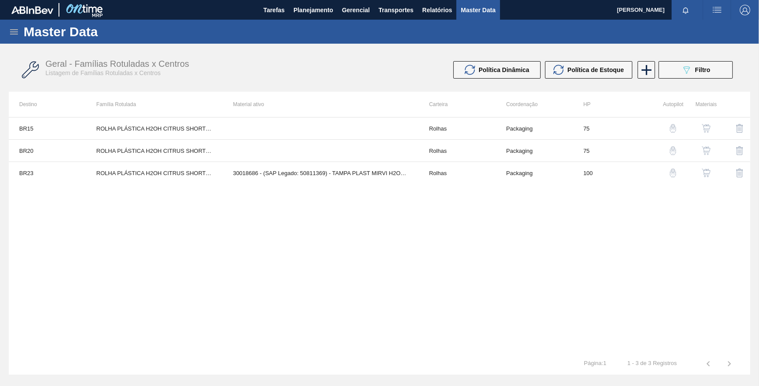
drag, startPoint x: 393, startPoint y: 240, endPoint x: 414, endPoint y: 236, distance: 21.3
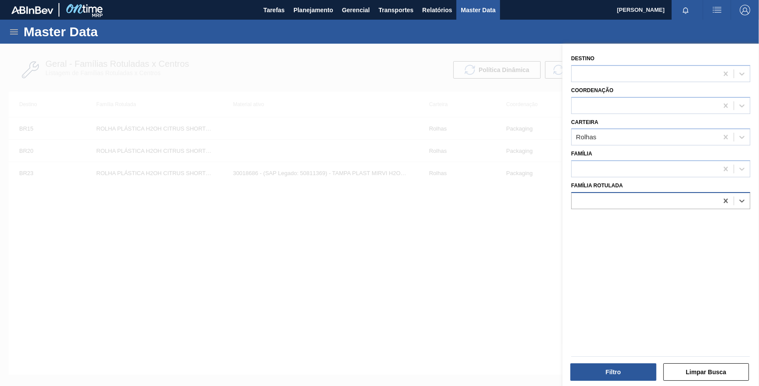
paste Rotulada "ROLHA PLÁSTICA LIPTON S/ LINER"
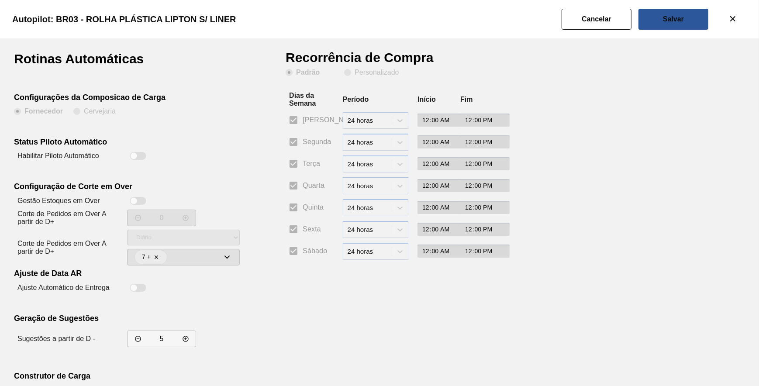
drag, startPoint x: 610, startPoint y: 19, endPoint x: 616, endPoint y: 24, distance: 7.1
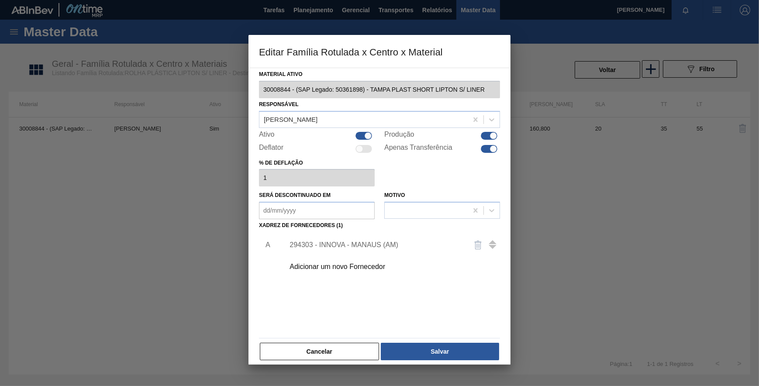
drag, startPoint x: 484, startPoint y: 149, endPoint x: 470, endPoint y: 263, distance: 115.0
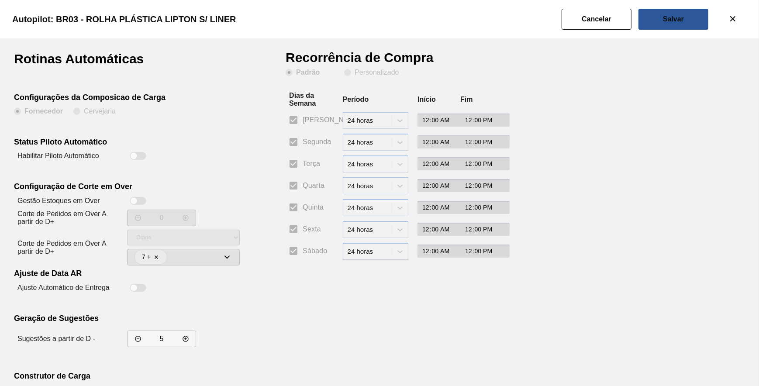
drag, startPoint x: 139, startPoint y: 157, endPoint x: 163, endPoint y: 157, distance: 23.6
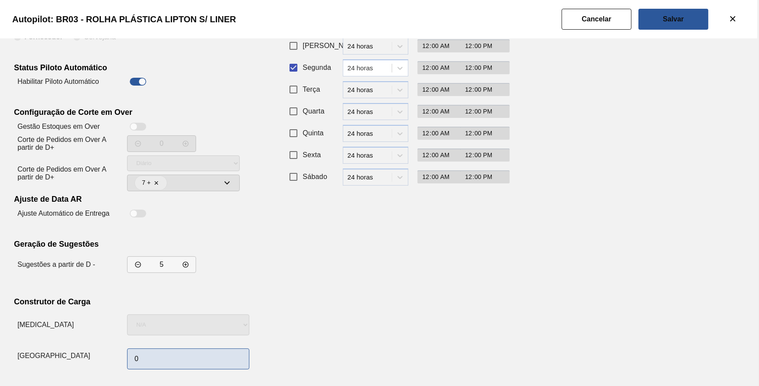
scroll to position [75, 0]
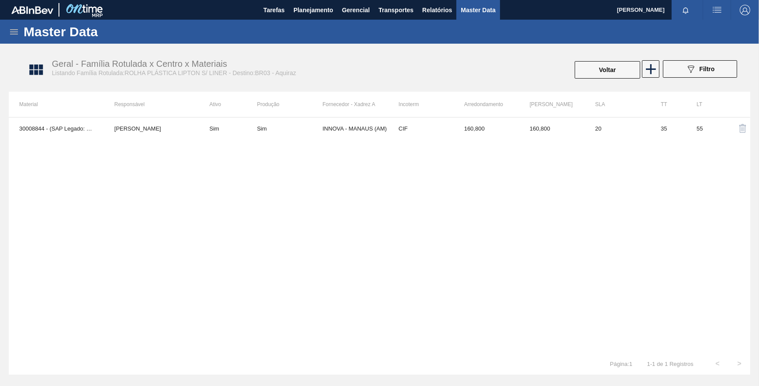
drag, startPoint x: 384, startPoint y: 204, endPoint x: 393, endPoint y: 202, distance: 9.5
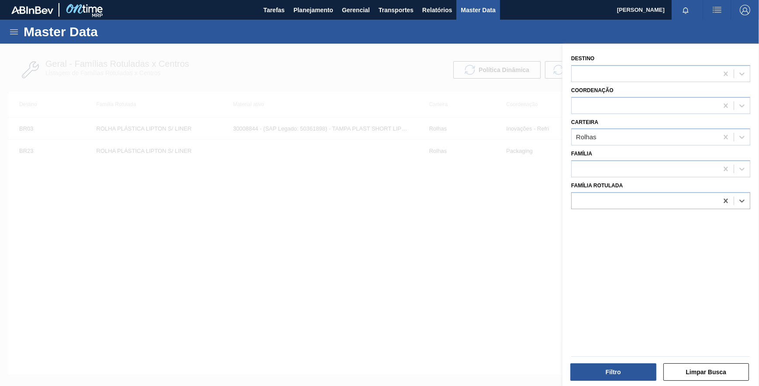
paste Rotulada "RÓTULO PLÁSTICO PC BLACK 2PACK1L H"
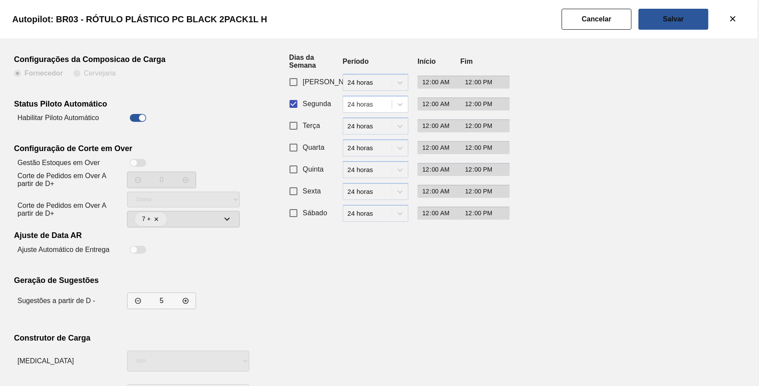
scroll to position [75, 0]
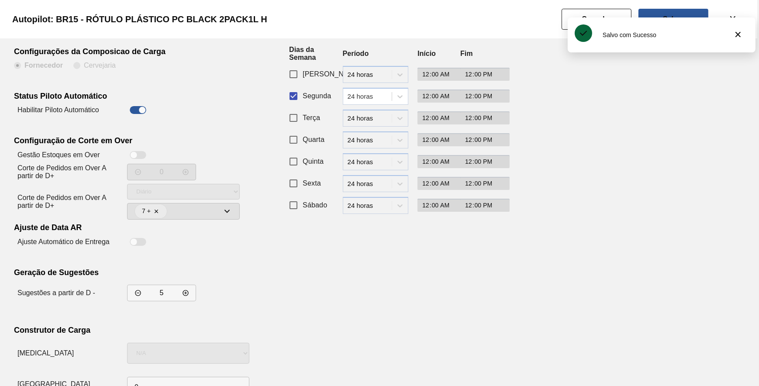
scroll to position [75, 0]
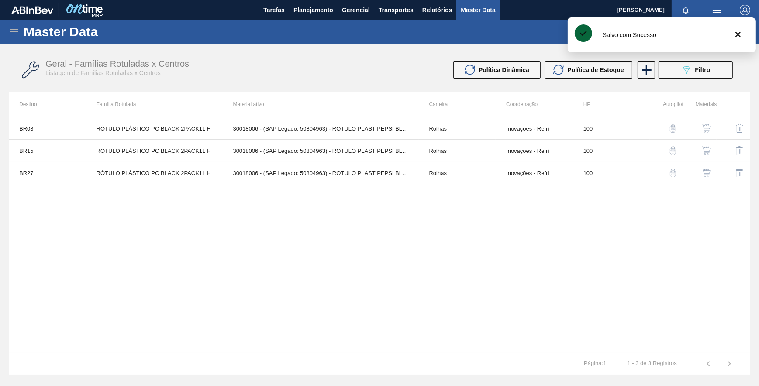
drag, startPoint x: 407, startPoint y: 256, endPoint x: 445, endPoint y: 249, distance: 38.1
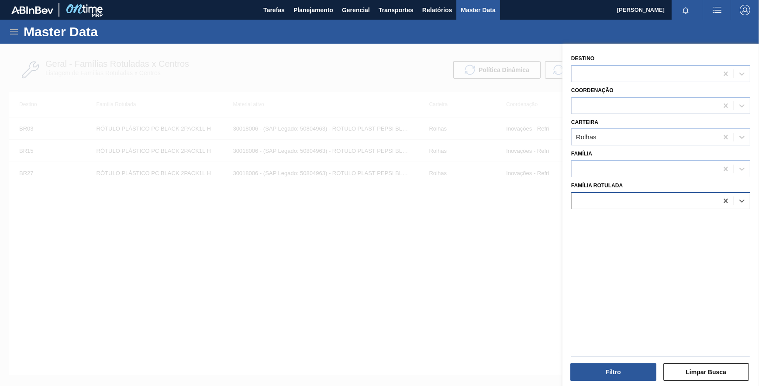
paste Rotulada "ROLHA PLÁSTICA INJECAP FUSION SHORT"
drag, startPoint x: 675, startPoint y: 222, endPoint x: 647, endPoint y: 281, distance: 65.1
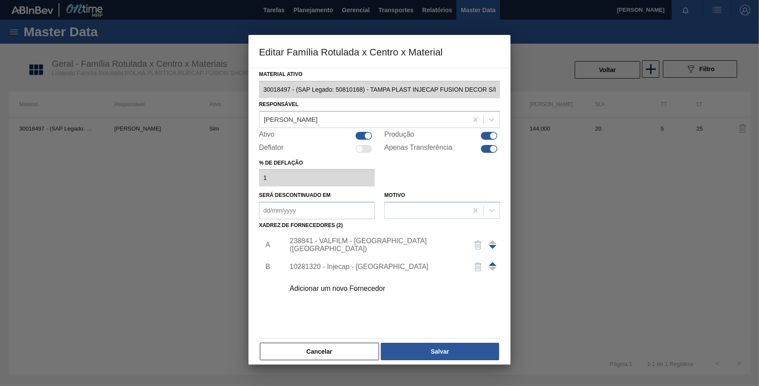
drag, startPoint x: 485, startPoint y: 149, endPoint x: 469, endPoint y: 191, distance: 45.4
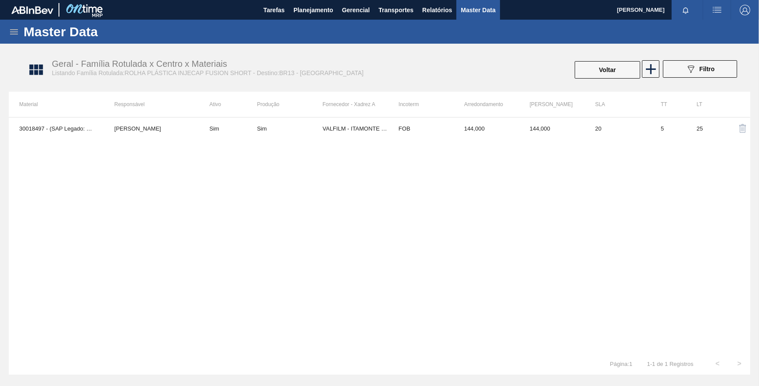
drag, startPoint x: 612, startPoint y: 79, endPoint x: 609, endPoint y: 74, distance: 6.3
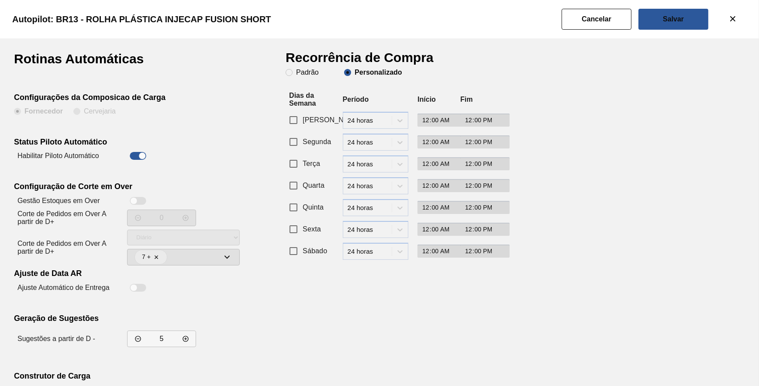
drag, startPoint x: 296, startPoint y: 136, endPoint x: 295, endPoint y: 142, distance: 6.6
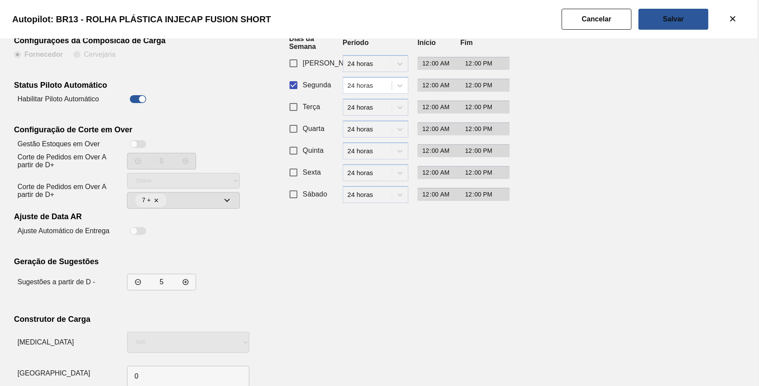
scroll to position [75, 0]
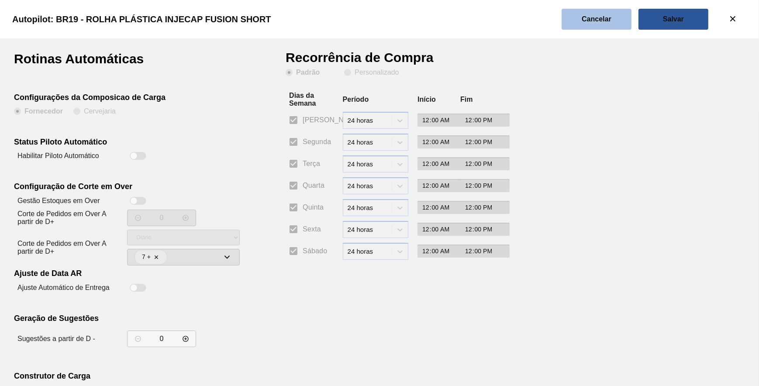
drag, startPoint x: 599, startPoint y: 24, endPoint x: 618, endPoint y: 38, distance: 23.8
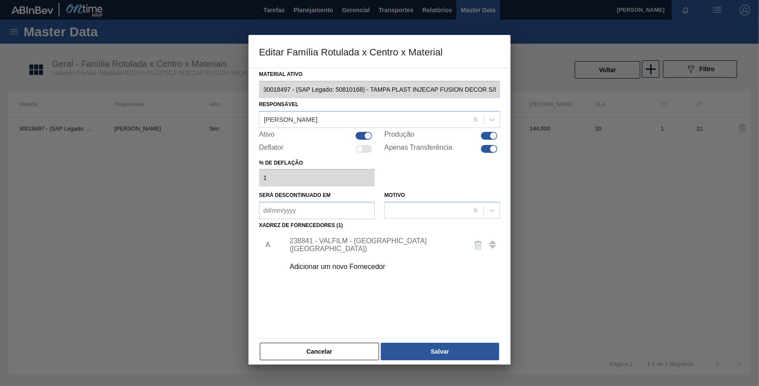
drag, startPoint x: 489, startPoint y: 148, endPoint x: 478, endPoint y: 185, distance: 39.3
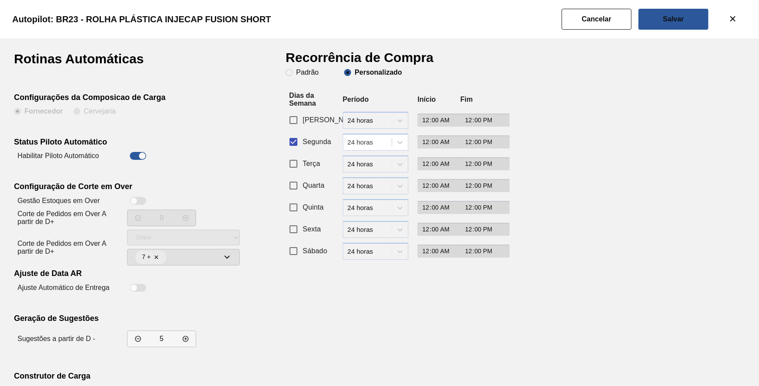
scroll to position [75, 0]
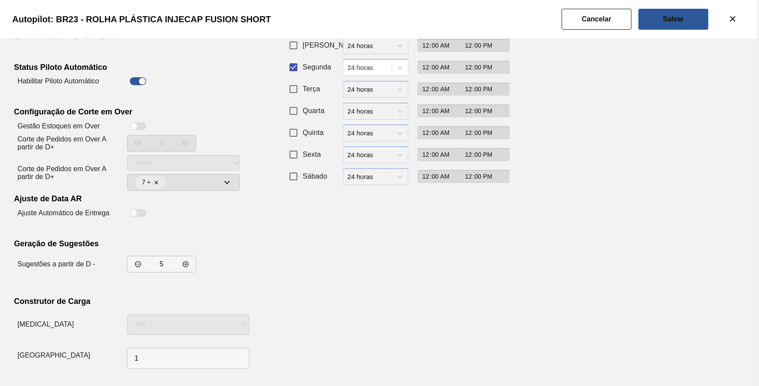
drag, startPoint x: 496, startPoint y: 253, endPoint x: 503, endPoint y: 249, distance: 7.9
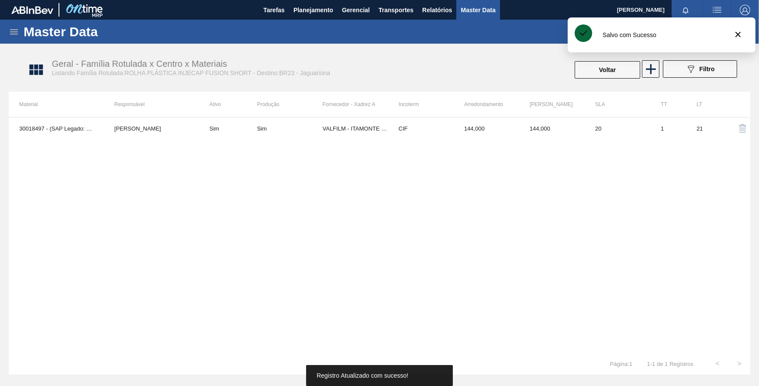
drag, startPoint x: 560, startPoint y: 183, endPoint x: 581, endPoint y: 116, distance: 70.9
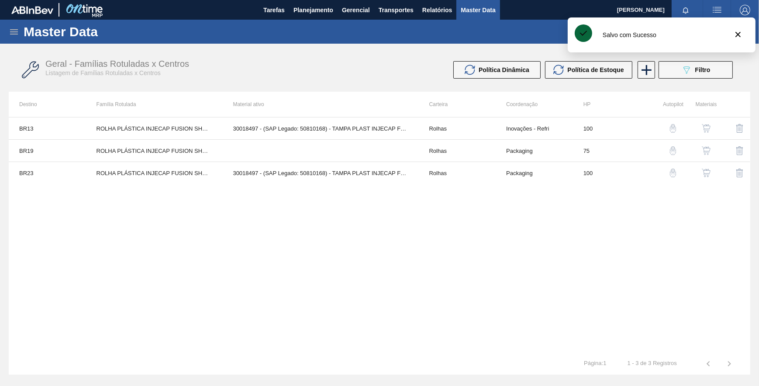
drag, startPoint x: 494, startPoint y: 220, endPoint x: 511, endPoint y: 194, distance: 30.5
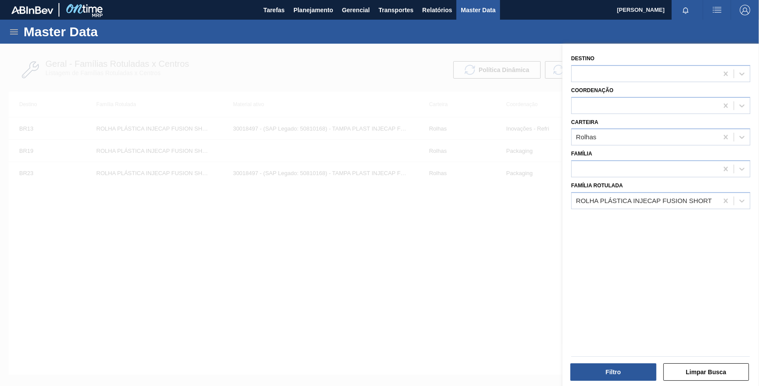
drag, startPoint x: 630, startPoint y: 244, endPoint x: 638, endPoint y: 230, distance: 16.6
paste Rotulada "ROLHA PLÁSTICA INJECAP LIMONETO SHORT"
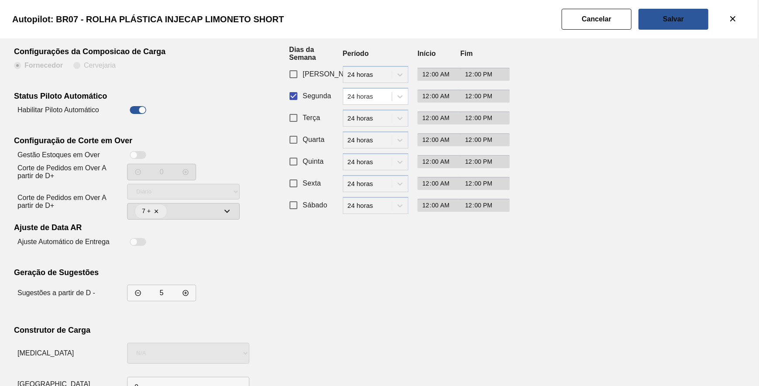
scroll to position [75, 0]
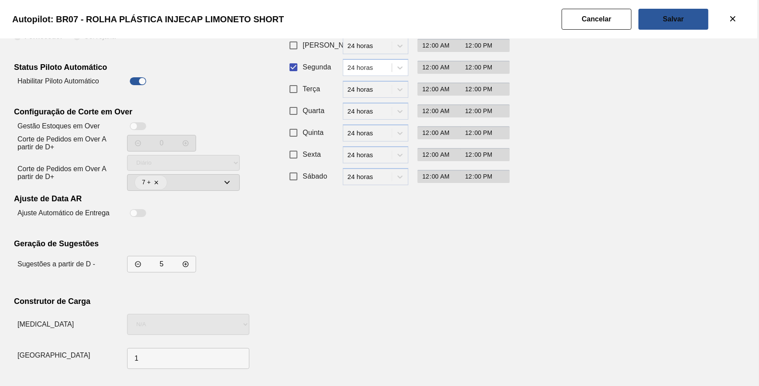
drag, startPoint x: 537, startPoint y: 285, endPoint x: 543, endPoint y: 255, distance: 30.8
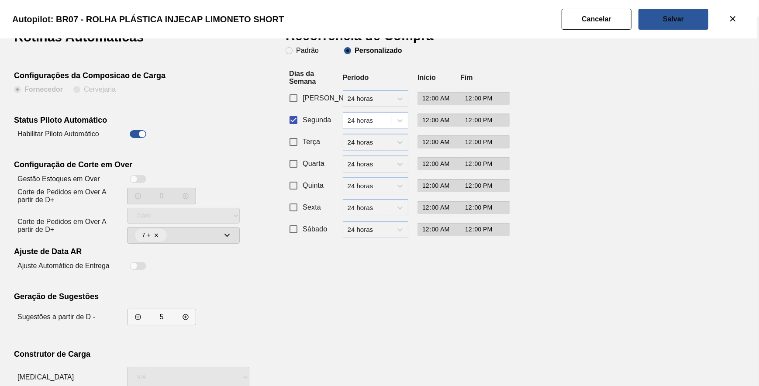
scroll to position [0, 0]
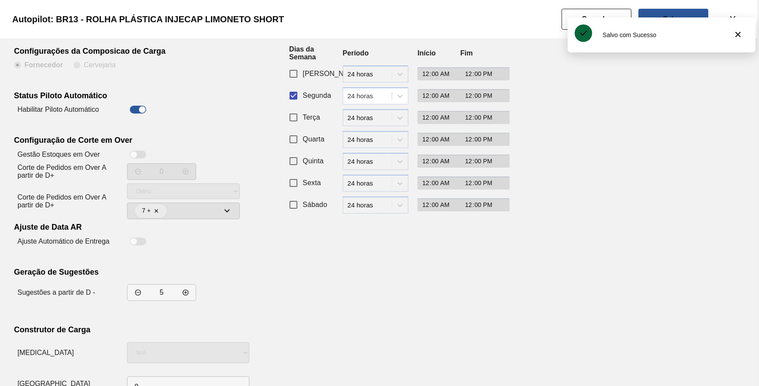
scroll to position [75, 0]
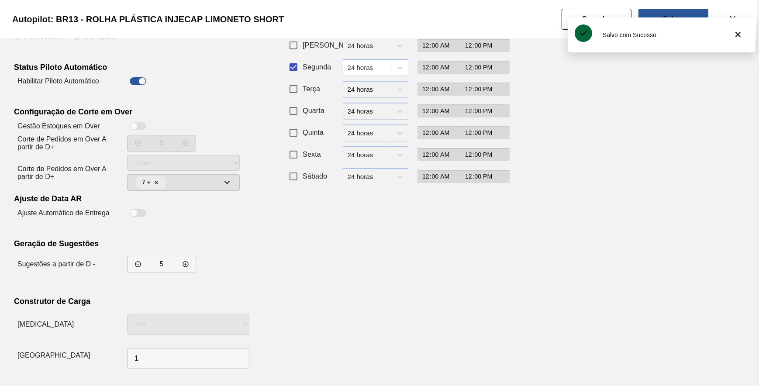
drag, startPoint x: 568, startPoint y: 282, endPoint x: 640, endPoint y: 149, distance: 150.7
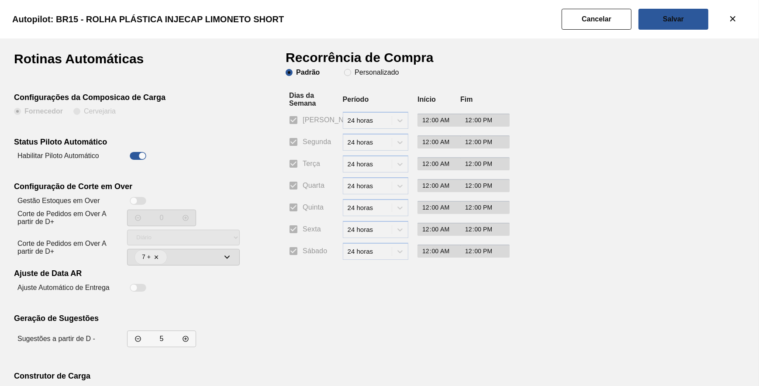
drag, startPoint x: 374, startPoint y: 76, endPoint x: 364, endPoint y: 84, distance: 13.3
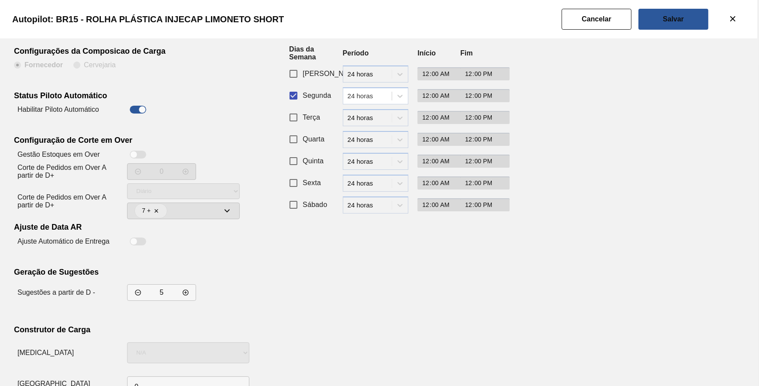
scroll to position [75, 0]
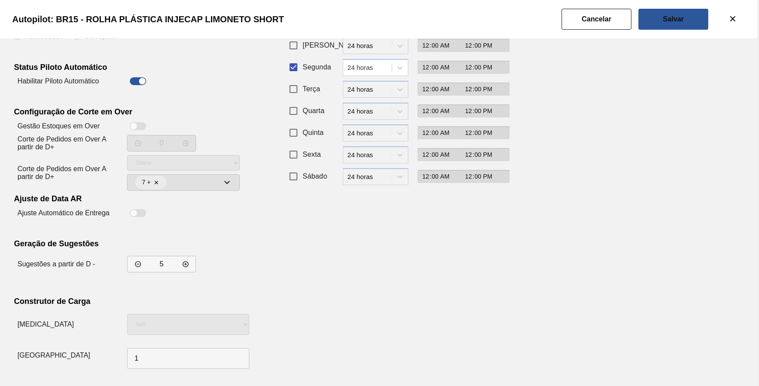
drag, startPoint x: 410, startPoint y: 256, endPoint x: 421, endPoint y: 248, distance: 13.7
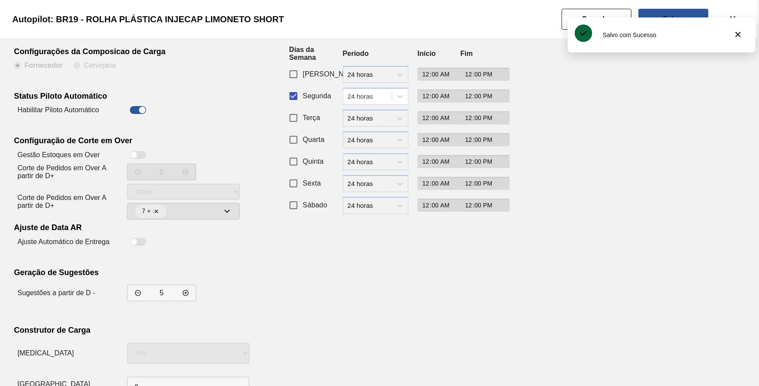
scroll to position [75, 0]
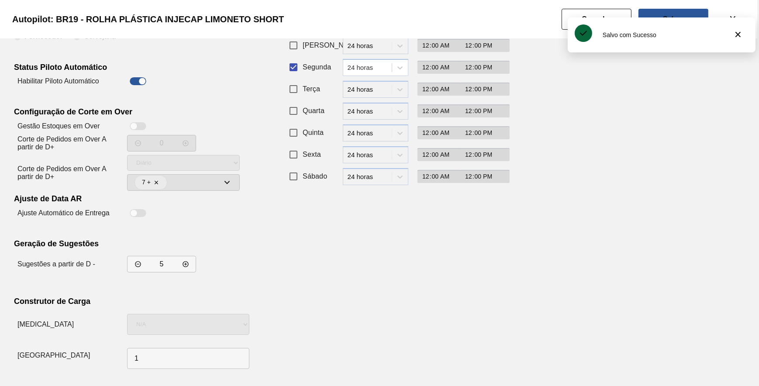
drag, startPoint x: 460, startPoint y: 249, endPoint x: 479, endPoint y: 237, distance: 22.2
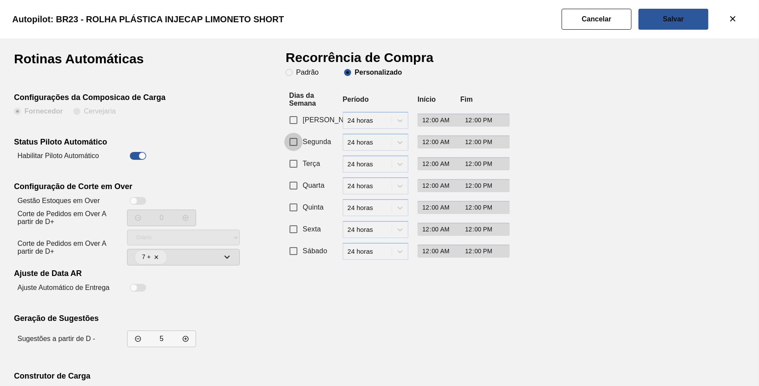
drag, startPoint x: 298, startPoint y: 143, endPoint x: 275, endPoint y: 161, distance: 29.3
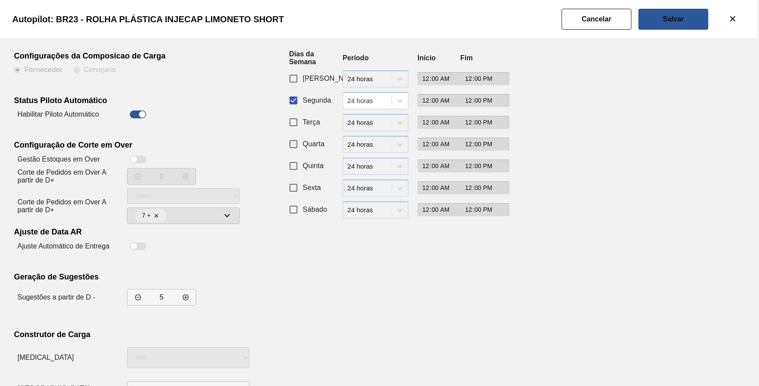
scroll to position [75, 0]
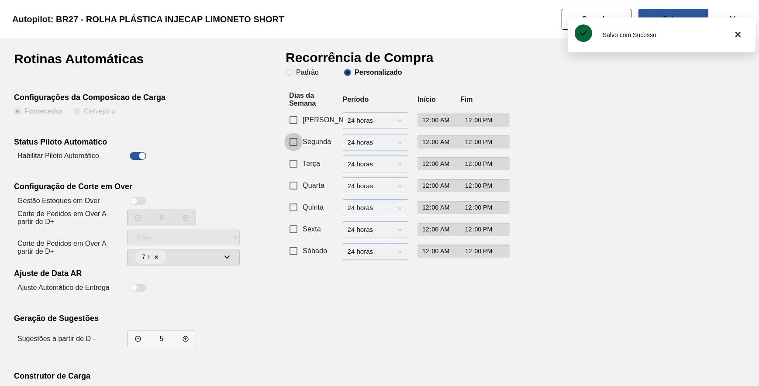
drag, startPoint x: 293, startPoint y: 145, endPoint x: 288, endPoint y: 152, distance: 8.8
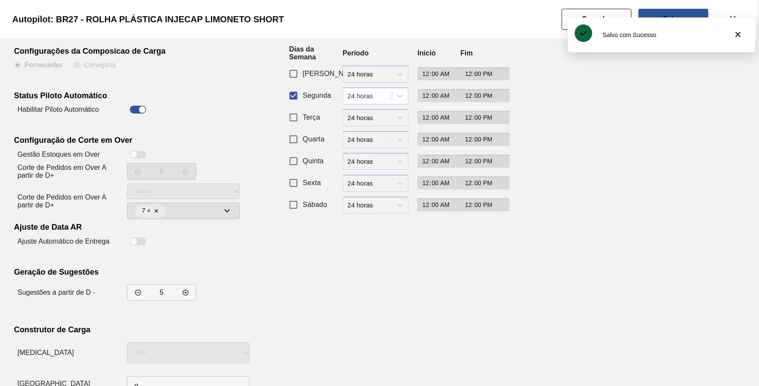
scroll to position [75, 0]
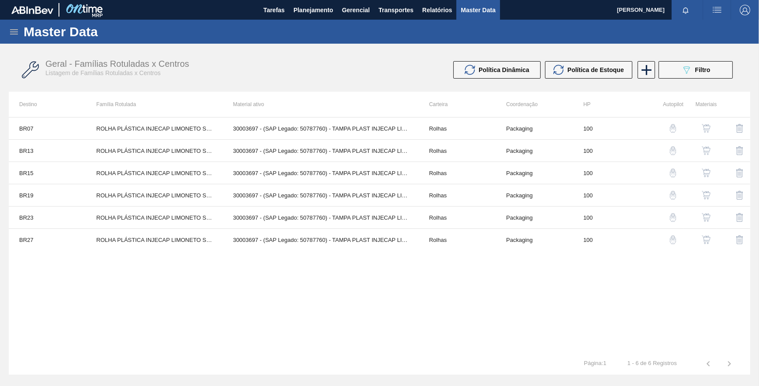
drag, startPoint x: 617, startPoint y: 288, endPoint x: 633, endPoint y: 287, distance: 15.8
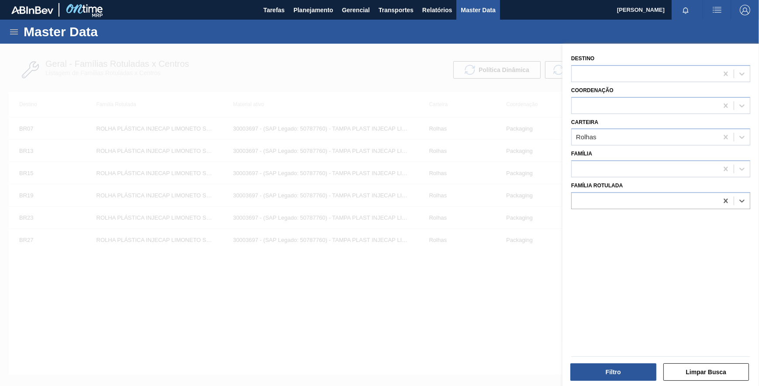
paste Rotulada "ROLHA PLÁSTICA INJECAP GCA SHORT"
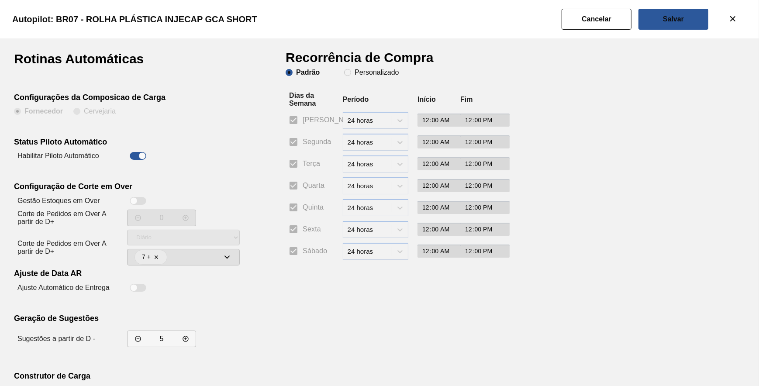
drag, startPoint x: 371, startPoint y: 71, endPoint x: 353, endPoint y: 101, distance: 34.9
drag, startPoint x: 297, startPoint y: 143, endPoint x: 294, endPoint y: 139, distance: 4.5
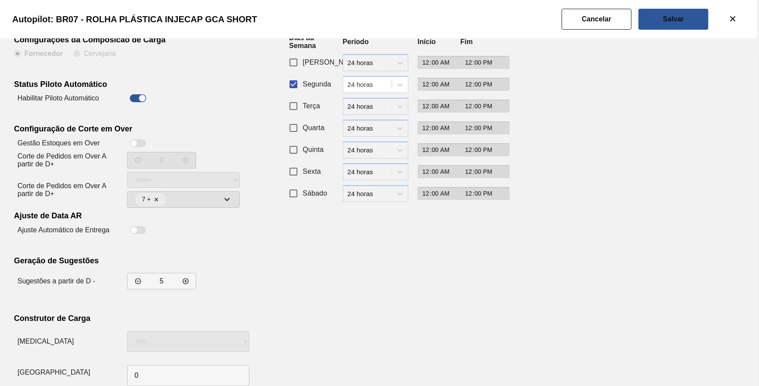
scroll to position [75, 0]
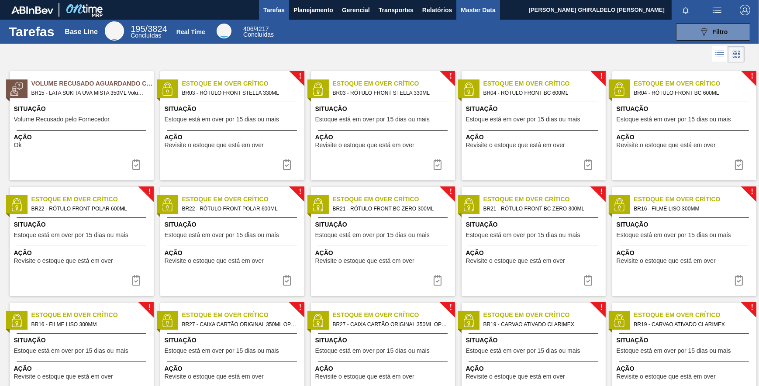
click at [489, 10] on span "Master Data" at bounding box center [478, 10] width 35 height 10
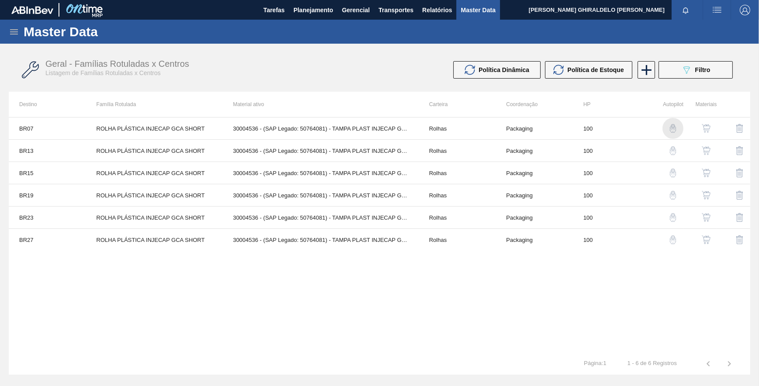
click at [677, 127] on img "button" at bounding box center [673, 128] width 9 height 9
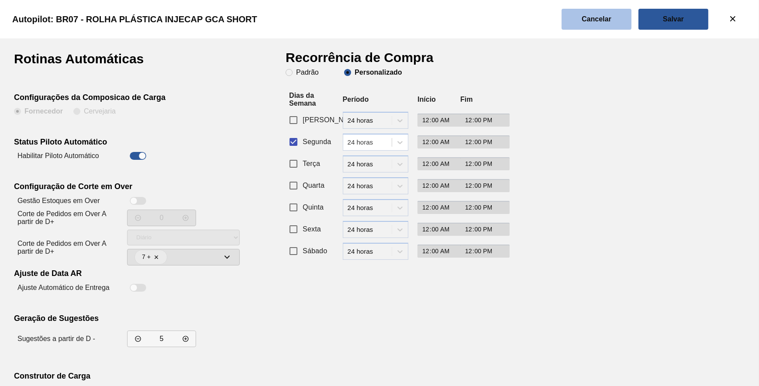
click at [590, 24] on button "Cancelar" at bounding box center [597, 19] width 70 height 21
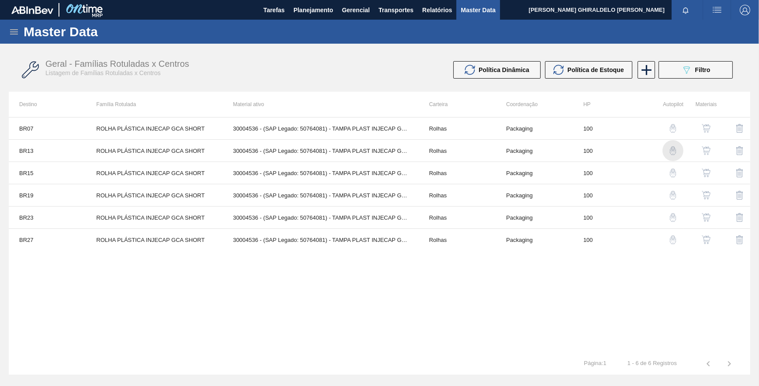
click at [672, 149] on img "button" at bounding box center [673, 150] width 9 height 9
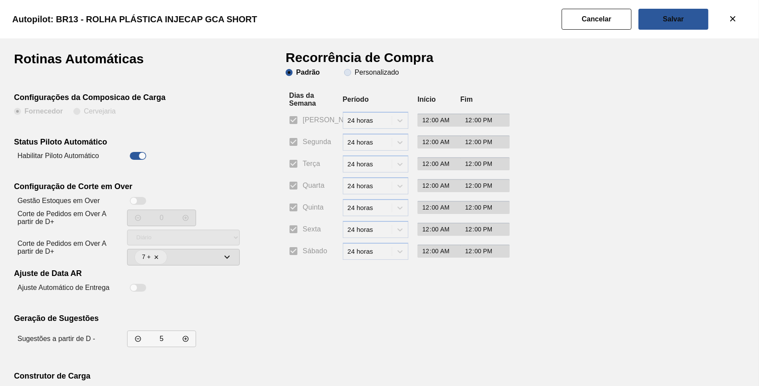
click at [345, 69] on span "Personalizado" at bounding box center [371, 72] width 55 height 7
click at [345, 69] on input "Personalizado" at bounding box center [348, 73] width 14 height 14
radio input "true"
radio input "false"
checkbox input "false"
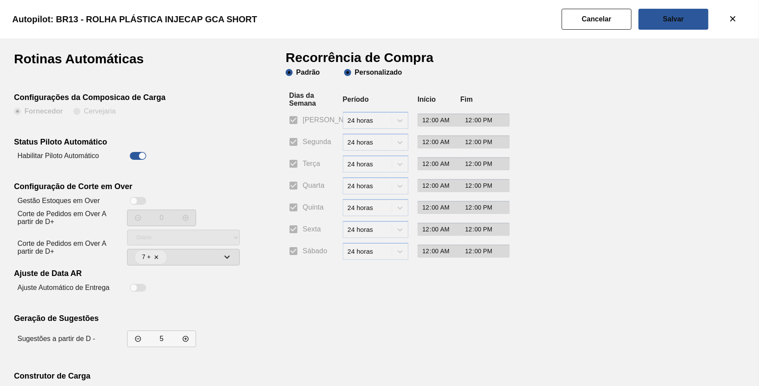
checkbox input "false"
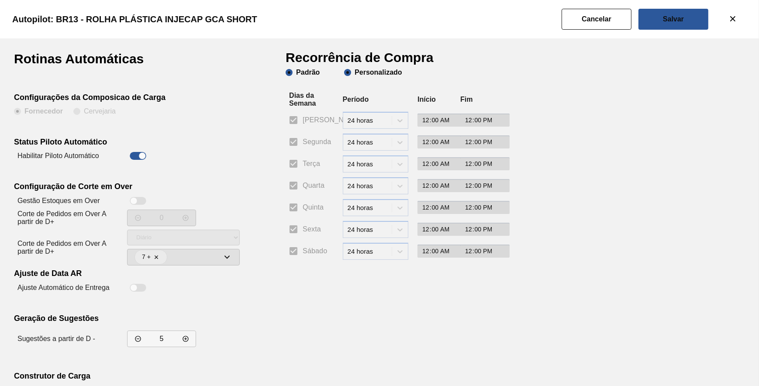
checkbox input "false"
click at [301, 141] on input "Segunda" at bounding box center [293, 142] width 18 height 18
checkbox input "true"
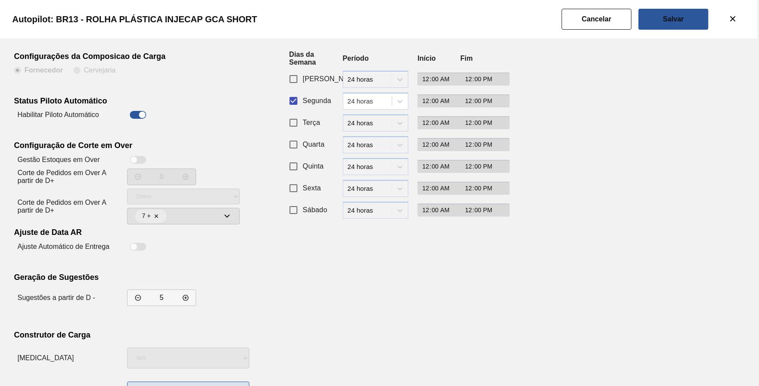
scroll to position [75, 0]
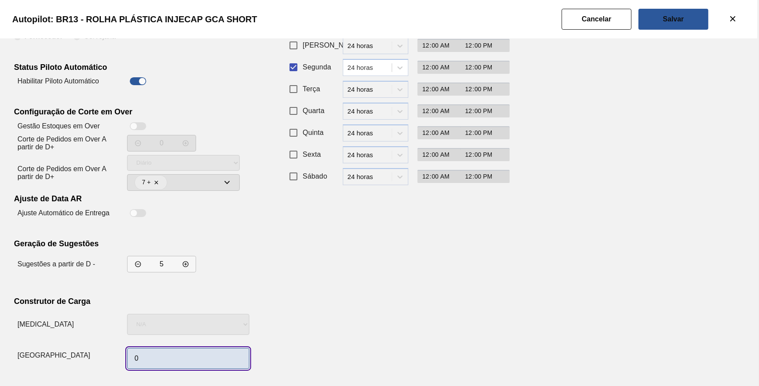
click at [185, 361] on input "0" at bounding box center [188, 358] width 122 height 21
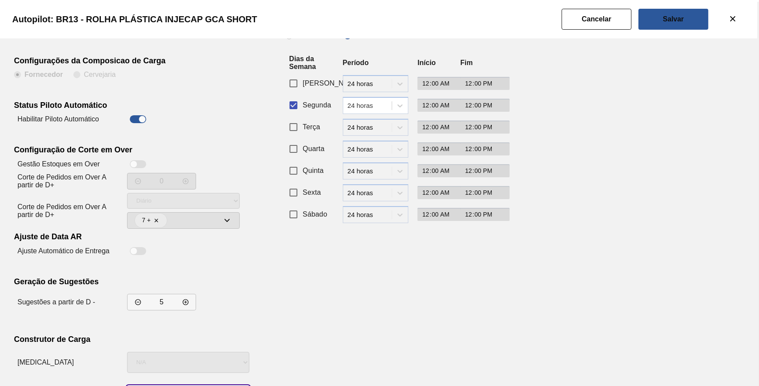
scroll to position [0, 0]
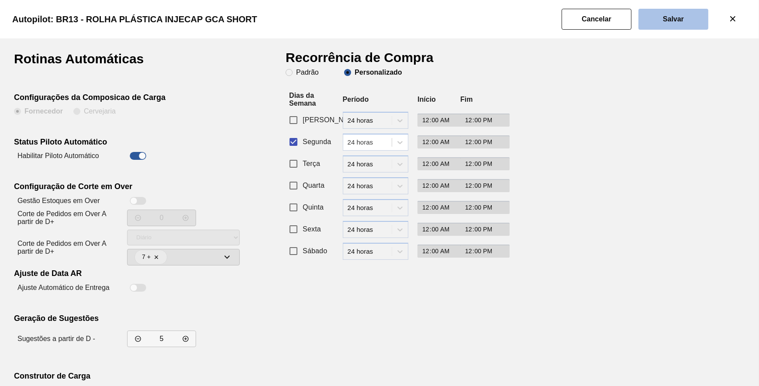
type input "1"
click at [668, 22] on button "Salvar" at bounding box center [674, 19] width 70 height 21
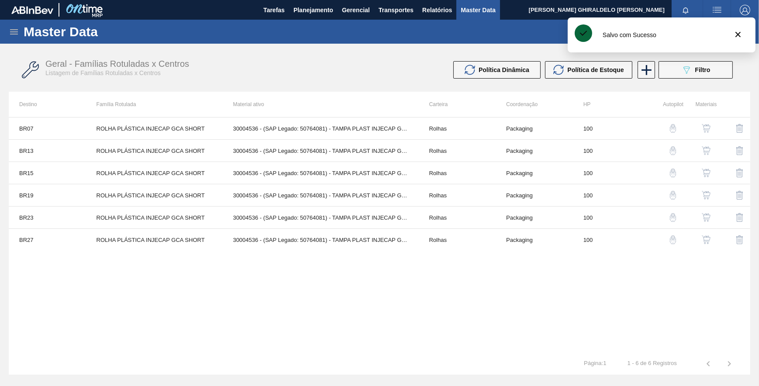
click at [673, 170] on img "button" at bounding box center [673, 173] width 9 height 9
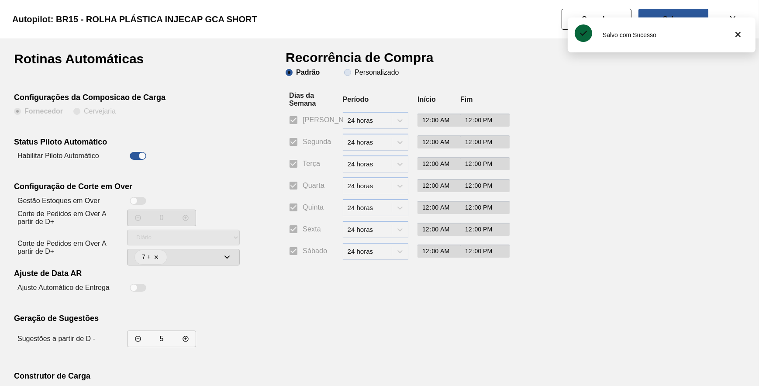
click at [0, 0] on slot "Personalizado" at bounding box center [0, 0] width 0 height 0
click at [351, 77] on clb-radio-group "Padrão Personalizado" at bounding box center [342, 73] width 113 height 9
click at [351, 71] on span "Personalizado" at bounding box center [371, 72] width 55 height 7
click at [351, 71] on input "Personalizado" at bounding box center [348, 73] width 14 height 14
radio input "true"
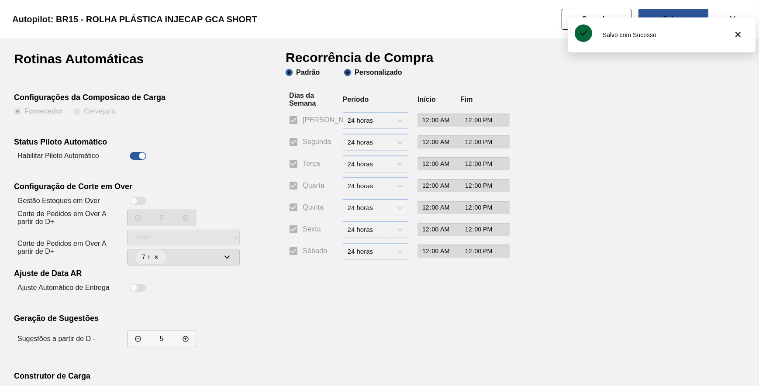
radio input "false"
checkbox input "false"
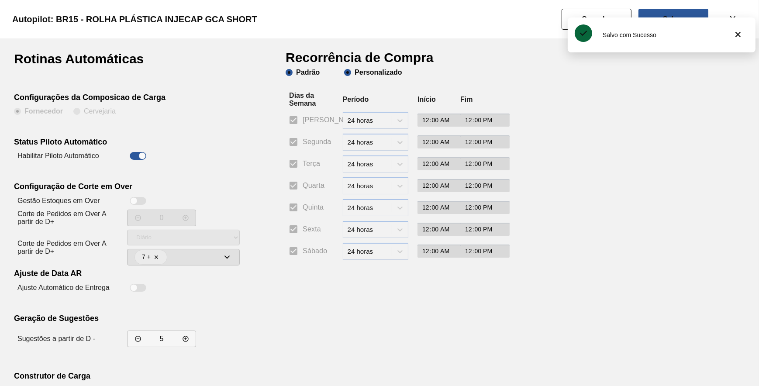
checkbox input "false"
click at [315, 137] on span "Segunda" at bounding box center [317, 142] width 28 height 10
click at [303, 137] on input "Segunda" at bounding box center [293, 142] width 18 height 18
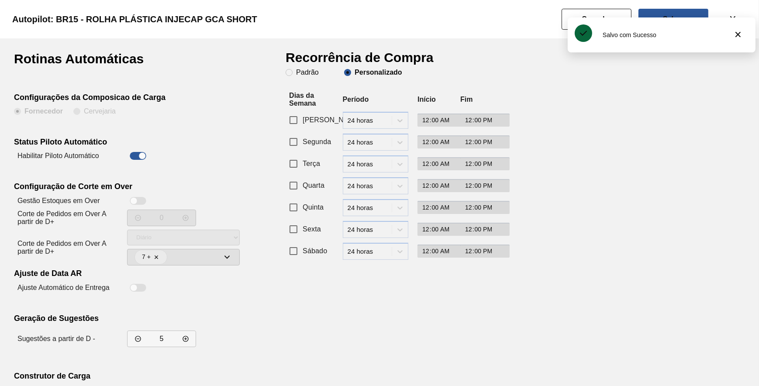
checkbox input "true"
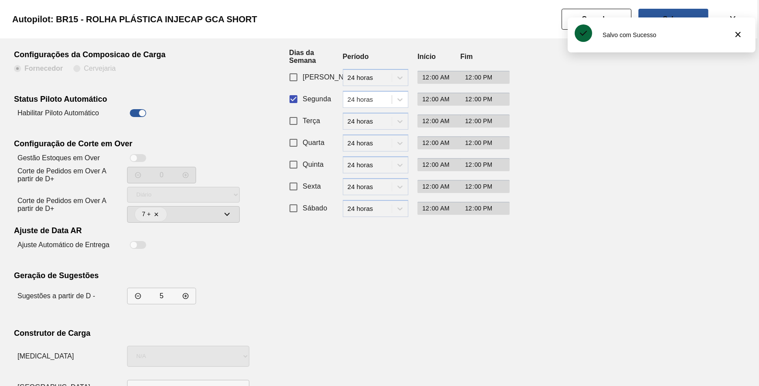
scroll to position [75, 0]
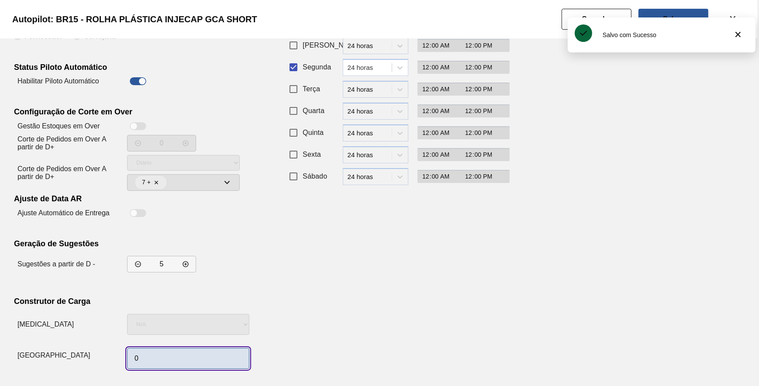
click at [186, 360] on input "0" at bounding box center [188, 358] width 122 height 21
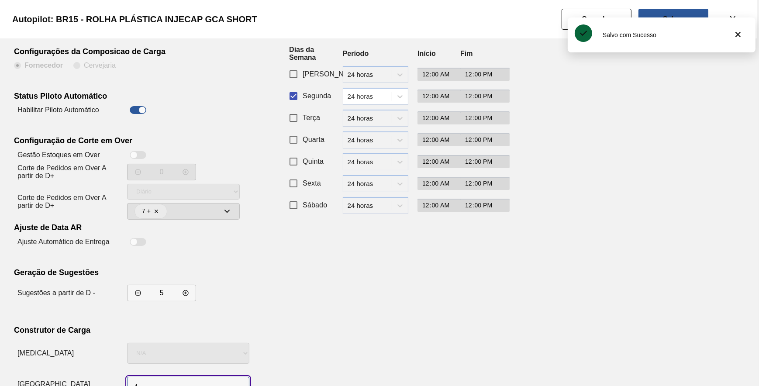
scroll to position [0, 0]
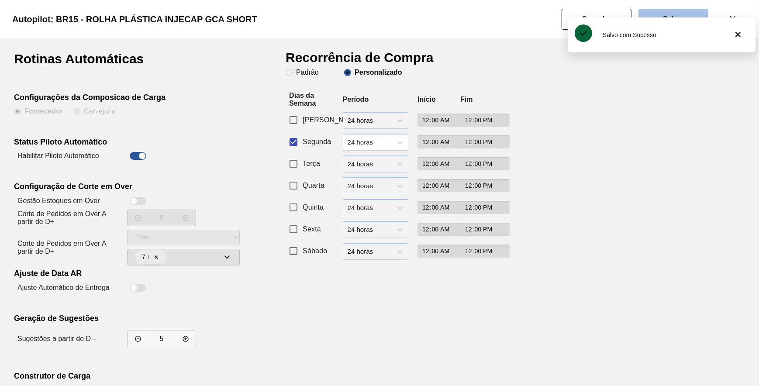
type input "1"
click at [660, 14] on button "Salvar" at bounding box center [674, 19] width 70 height 21
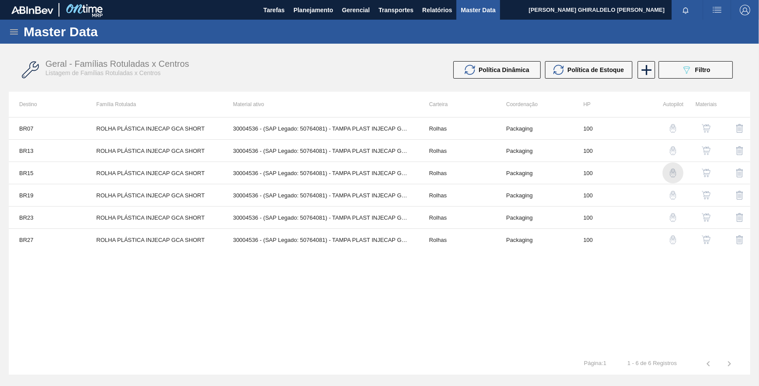
click at [673, 173] on img "button" at bounding box center [673, 173] width 9 height 9
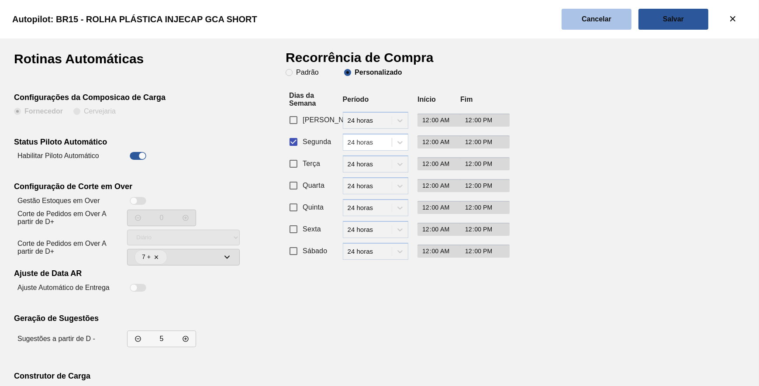
click at [0, 0] on slot "Cancelar" at bounding box center [0, 0] width 0 height 0
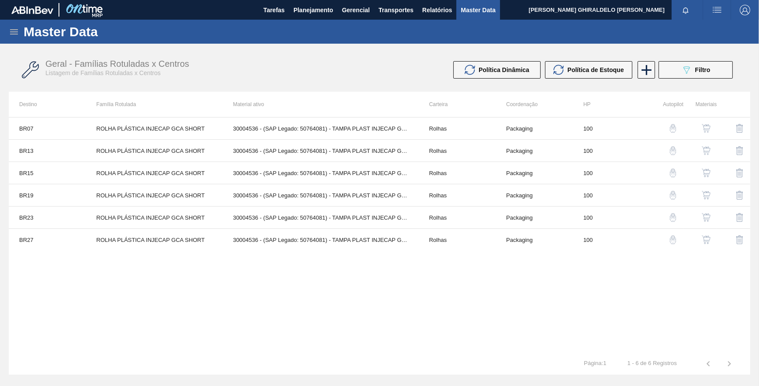
click at [673, 193] on img "button" at bounding box center [673, 195] width 9 height 9
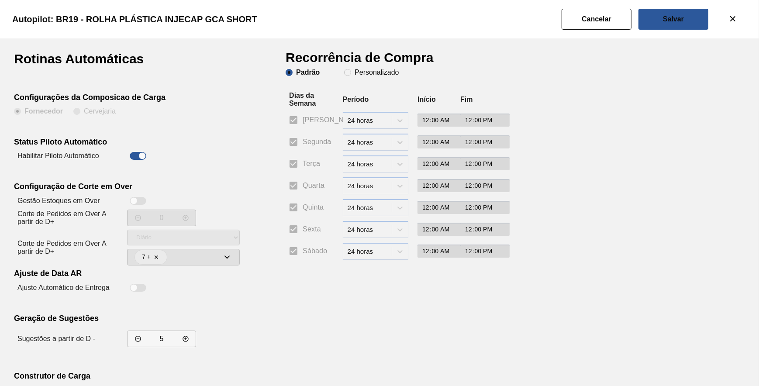
drag, startPoint x: 392, startPoint y: 71, endPoint x: 375, endPoint y: 86, distance: 22.9
click at [0, 0] on slot "Personalizado" at bounding box center [0, 0] width 0 height 0
click at [355, 70] on input "Personalizado" at bounding box center [348, 73] width 14 height 14
radio input "true"
radio input "false"
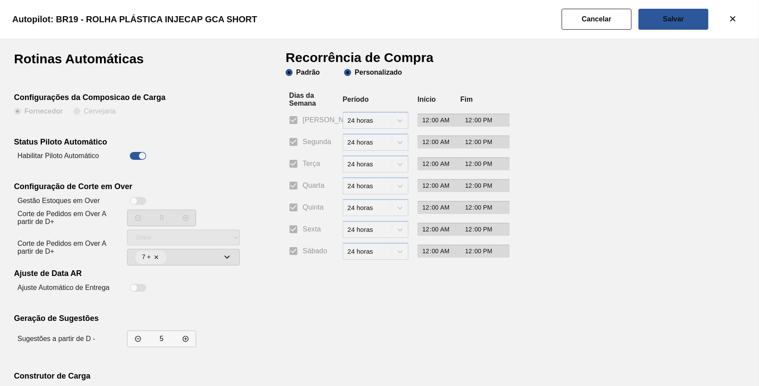
checkbox input "false"
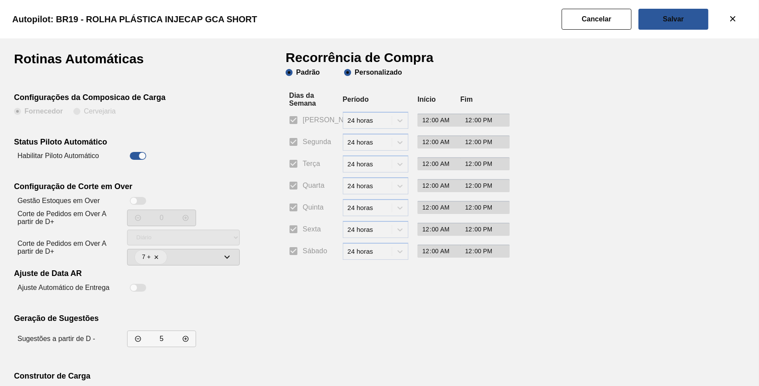
checkbox input "false"
click at [311, 147] on span "Segunda" at bounding box center [317, 142] width 28 height 10
click at [303, 147] on input "Segunda" at bounding box center [293, 142] width 18 height 18
checkbox input "true"
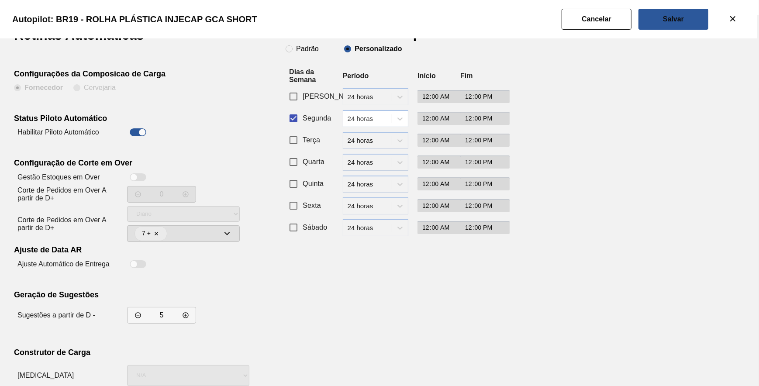
scroll to position [75, 0]
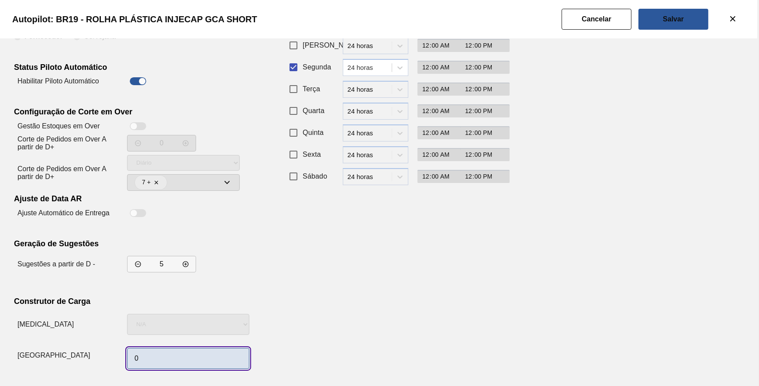
click at [163, 352] on input "0" at bounding box center [188, 358] width 122 height 21
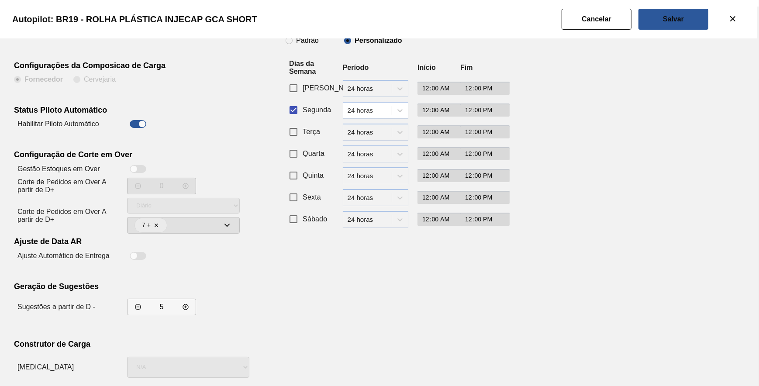
scroll to position [0, 0]
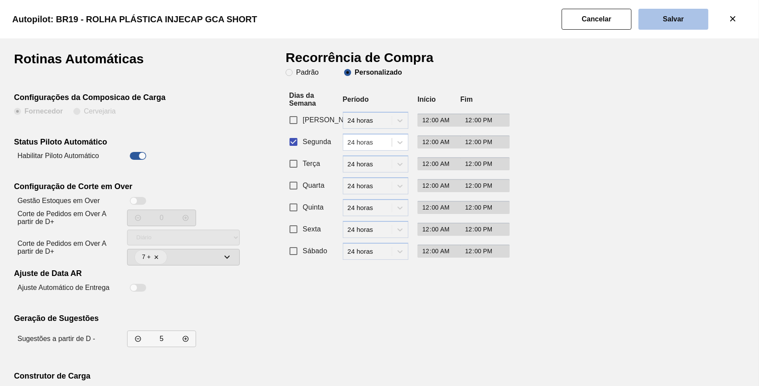
type input "1"
click at [0, 0] on slot "Salvar" at bounding box center [0, 0] width 0 height 0
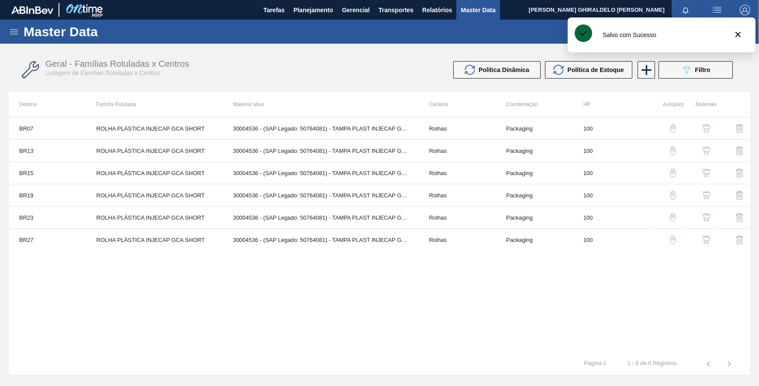
click at [674, 194] on img "button" at bounding box center [673, 195] width 9 height 9
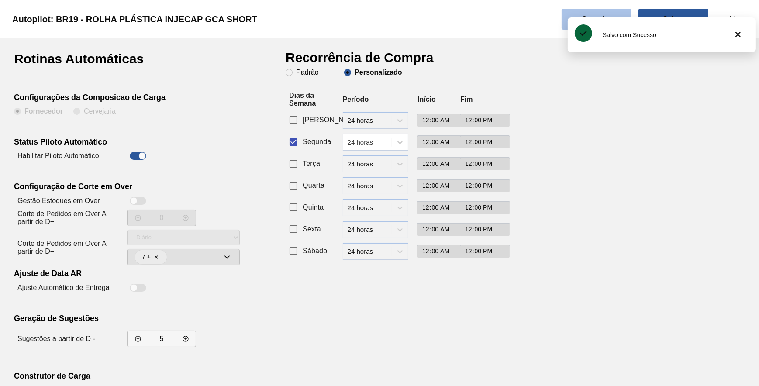
click at [620, 15] on button "Cancelar" at bounding box center [597, 19] width 70 height 21
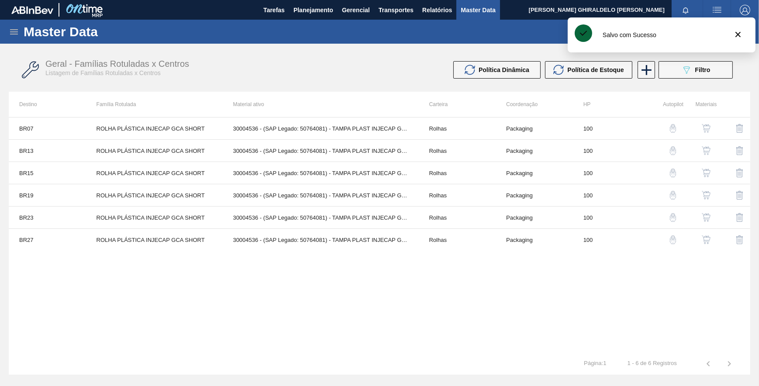
click at [673, 218] on img "button" at bounding box center [673, 217] width 9 height 9
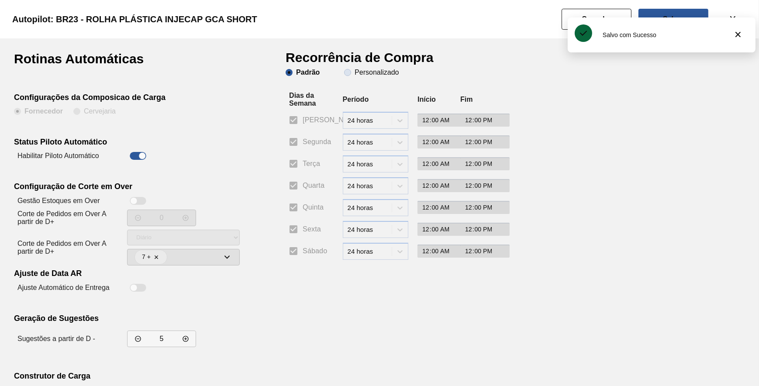
click at [348, 69] on span "Personalizado" at bounding box center [371, 72] width 55 height 7
click at [348, 69] on input "Personalizado" at bounding box center [348, 73] width 14 height 14
radio input "true"
radio input "false"
checkbox input "false"
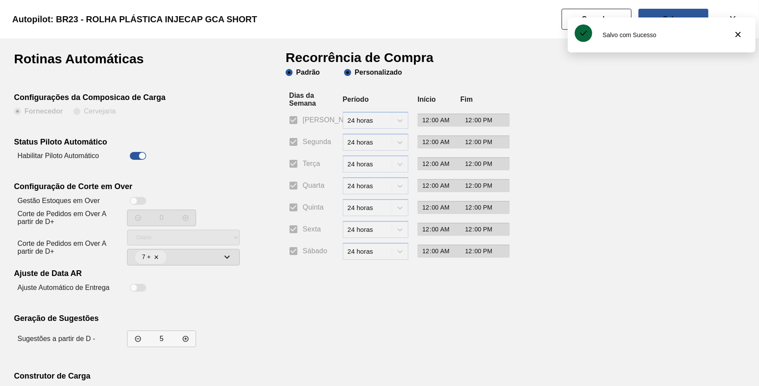
checkbox input "false"
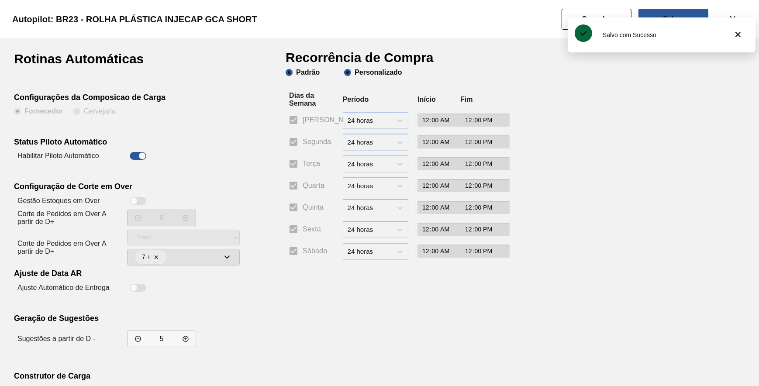
checkbox input "false"
drag, startPoint x: 298, startPoint y: 141, endPoint x: 290, endPoint y: 159, distance: 19.8
click at [297, 141] on input "Segunda" at bounding box center [293, 142] width 18 height 18
checkbox input "true"
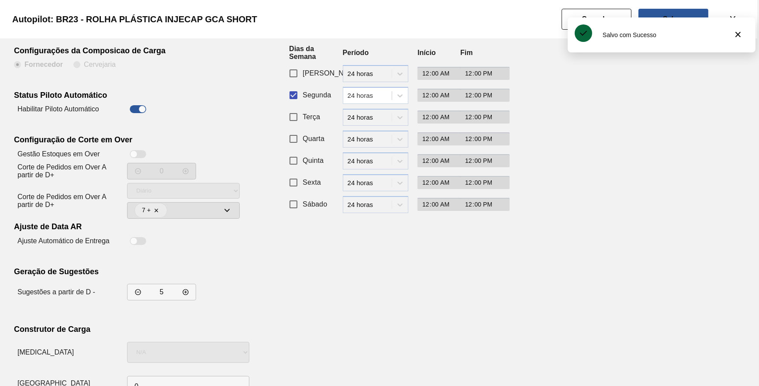
scroll to position [75, 0]
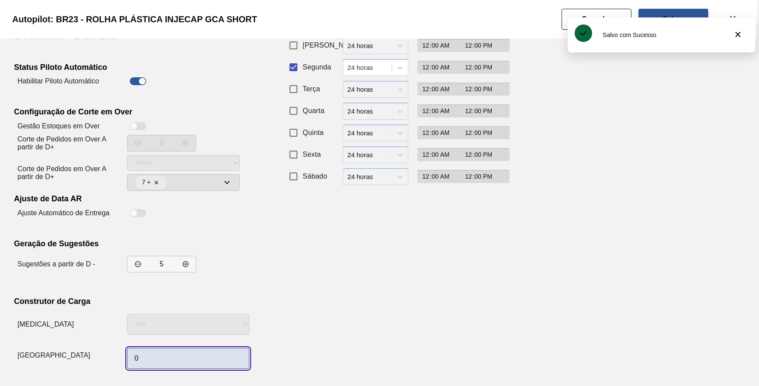
click at [190, 353] on input "0" at bounding box center [188, 358] width 122 height 21
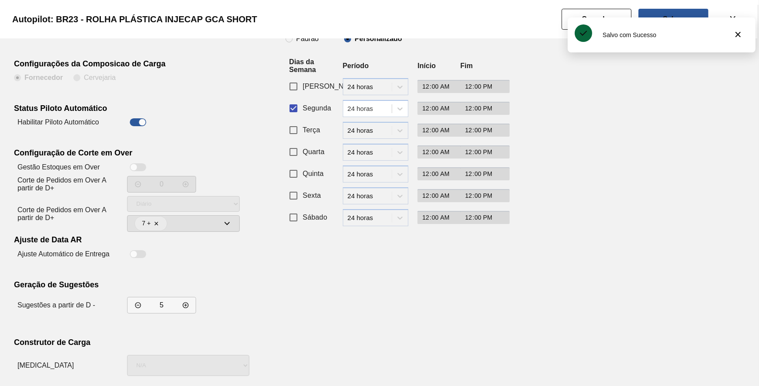
scroll to position [0, 0]
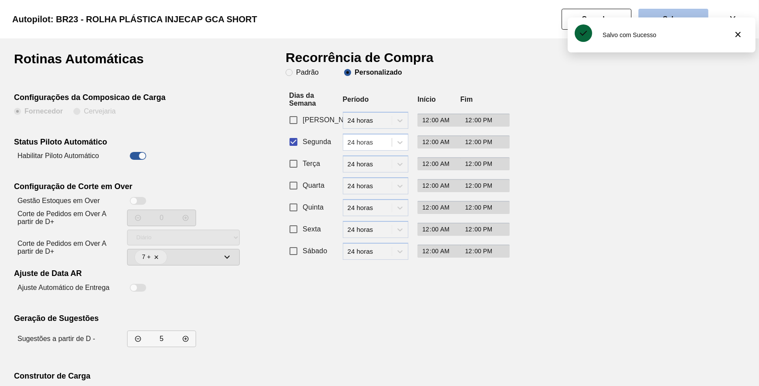
type input "1"
click at [659, 9] on button "Salvar" at bounding box center [674, 19] width 70 height 21
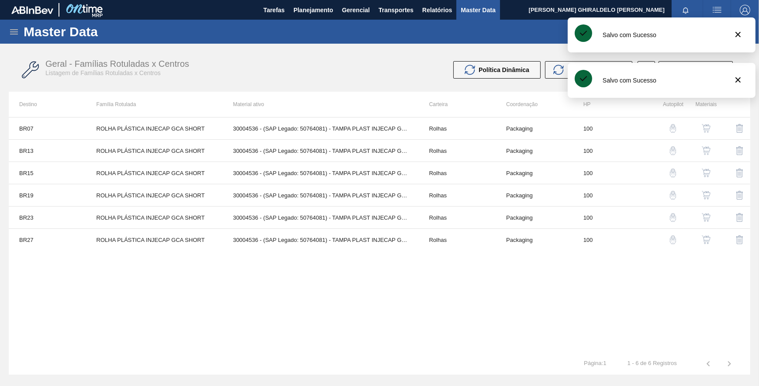
click at [673, 212] on button "button" at bounding box center [673, 217] width 21 height 21
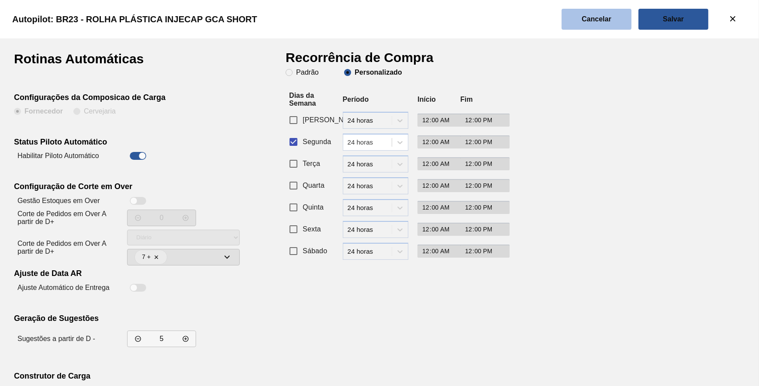
click at [621, 25] on button "Cancelar" at bounding box center [597, 19] width 70 height 21
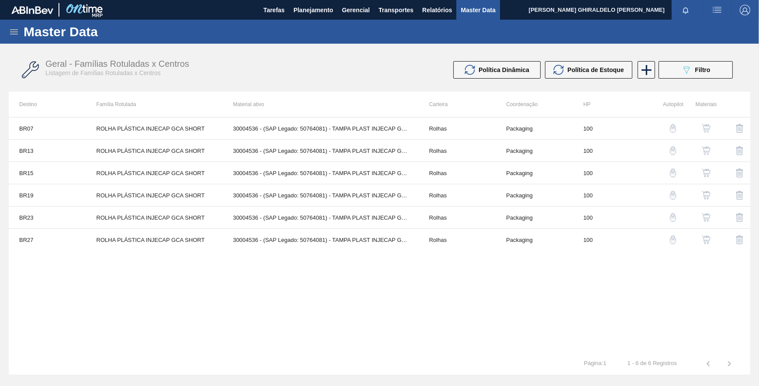
click at [675, 235] on img "button" at bounding box center [673, 239] width 9 height 9
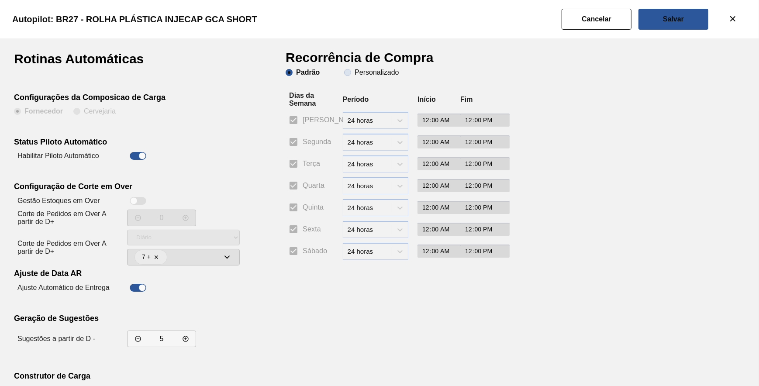
click at [0, 0] on slot "Personalizado" at bounding box center [0, 0] width 0 height 0
click at [355, 70] on input "Personalizado" at bounding box center [348, 73] width 14 height 14
radio input "true"
radio input "false"
checkbox input "false"
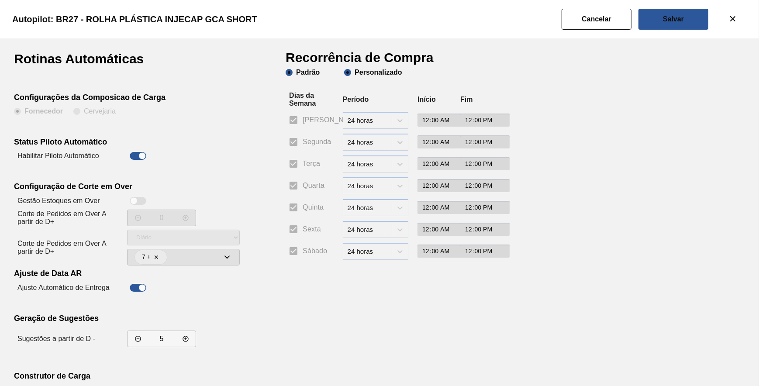
checkbox input "false"
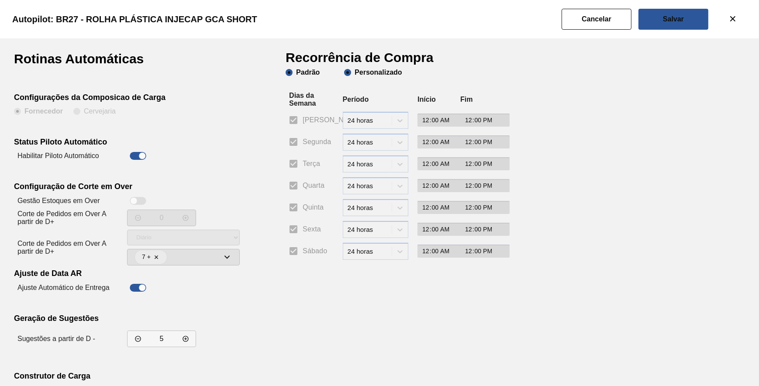
checkbox input "false"
click at [304, 146] on span "Segunda" at bounding box center [317, 142] width 28 height 10
click at [303, 146] on input "Segunda" at bounding box center [293, 142] width 18 height 18
checkbox input "true"
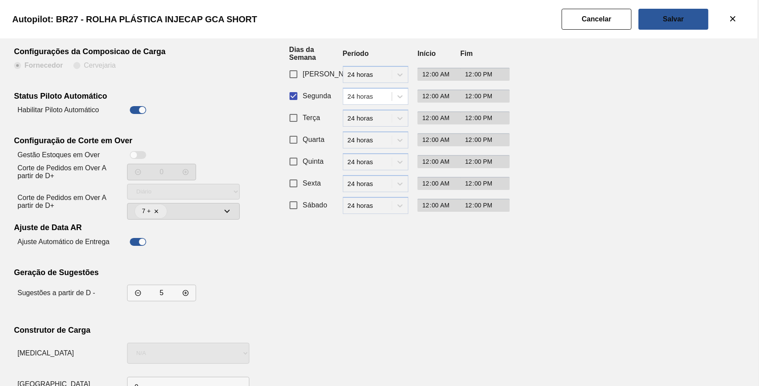
scroll to position [75, 0]
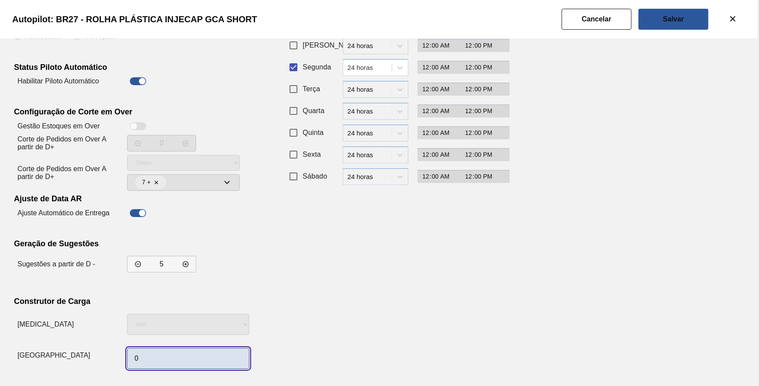
click at [170, 360] on input "0" at bounding box center [188, 358] width 122 height 21
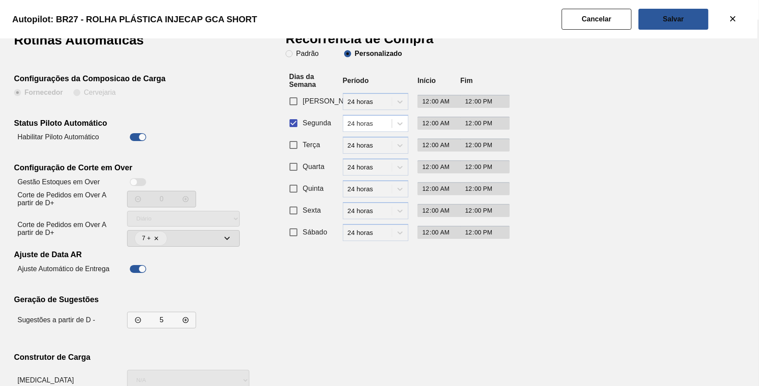
scroll to position [0, 0]
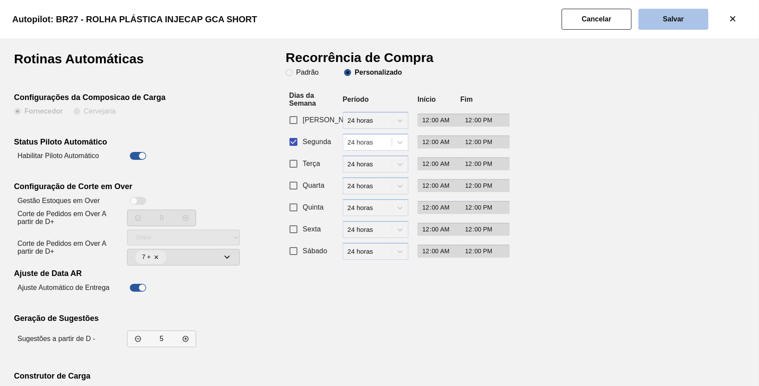
type input "1"
click at [648, 23] on button "Salvar" at bounding box center [674, 19] width 70 height 21
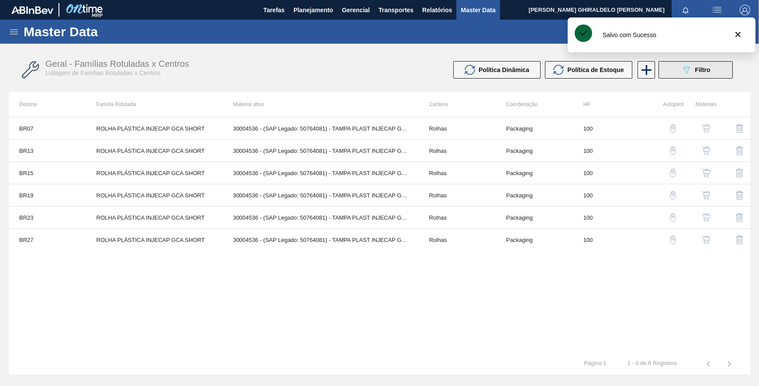
click at [672, 70] on button "089F7B8B-B2A5-4AFE-B5C0-19BA573D28AC Filtro" at bounding box center [696, 69] width 74 height 17
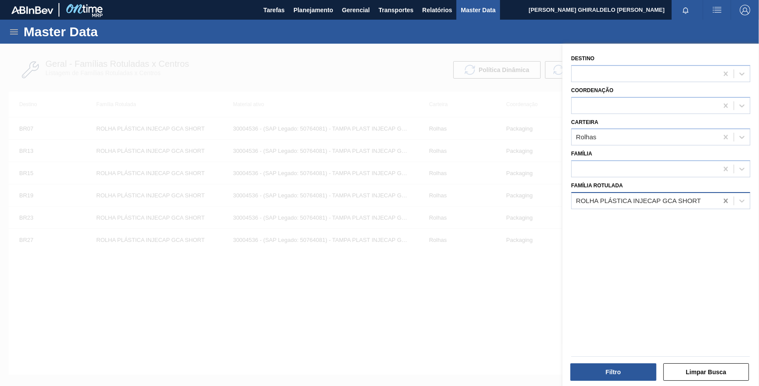
click at [719, 201] on div at bounding box center [726, 201] width 16 height 16
paste Rotulada "ROLHA PLÁSTICA INJECAP SUKITA SHORT"
type Rotulada "ROLHA PLÁSTICA INJECAP SUKITA SHORT"
click at [635, 222] on div "ROLHA PLÁSTICA INJECAP SUKITA SHORT" at bounding box center [660, 223] width 179 height 16
click at [594, 378] on button "Filtro" at bounding box center [614, 371] width 86 height 17
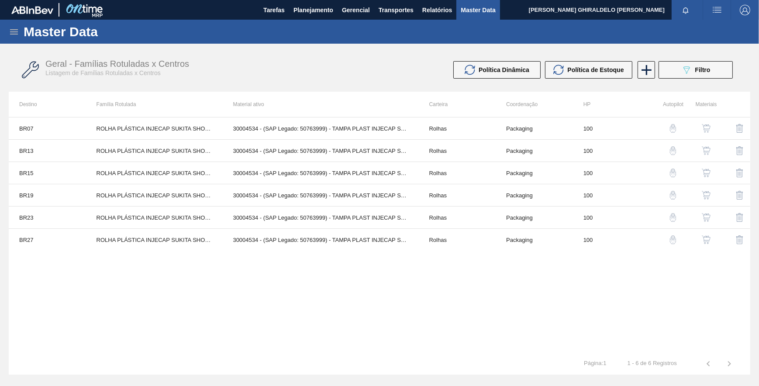
click at [674, 130] on img "button" at bounding box center [673, 128] width 9 height 9
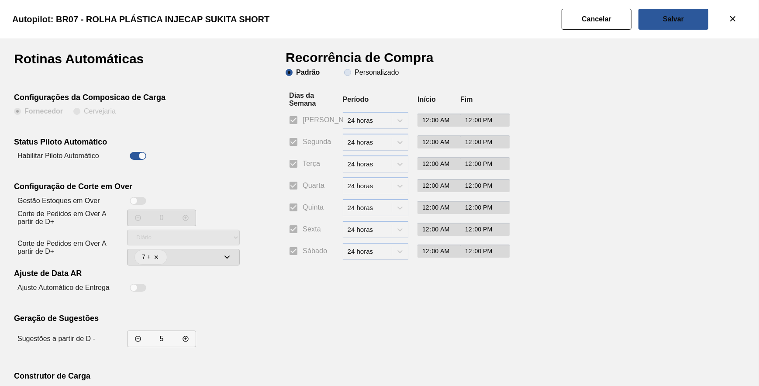
click at [0, 0] on slot "Personalizado" at bounding box center [0, 0] width 0 height 0
click at [355, 74] on input "Personalizado" at bounding box center [348, 73] width 14 height 14
radio input "true"
radio input "false"
checkbox input "false"
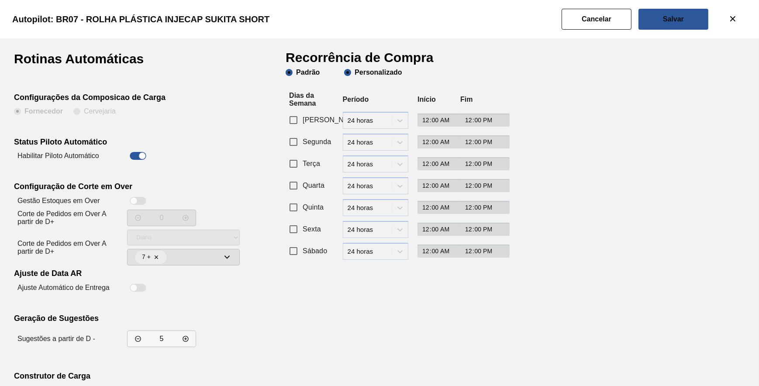
checkbox input "false"
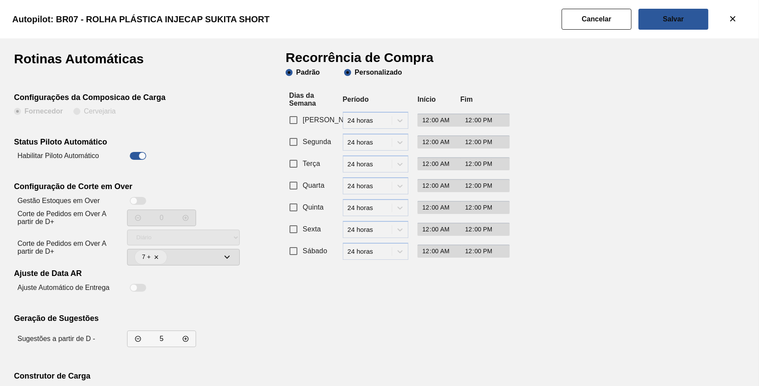
checkbox input "false"
click at [303, 145] on span "Segunda" at bounding box center [317, 142] width 28 height 10
click at [302, 145] on input "Segunda" at bounding box center [293, 142] width 18 height 18
checkbox input "true"
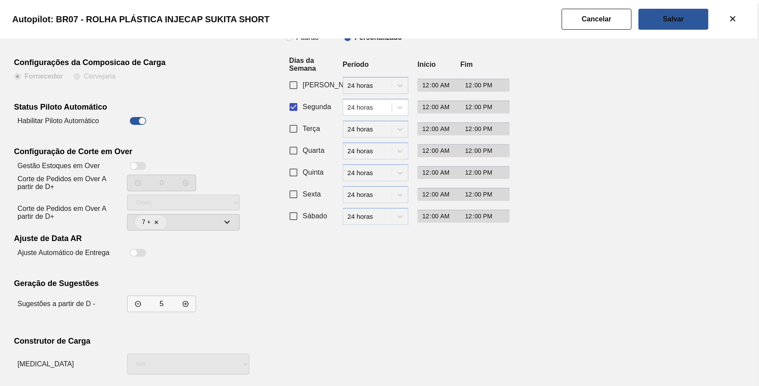
scroll to position [75, 0]
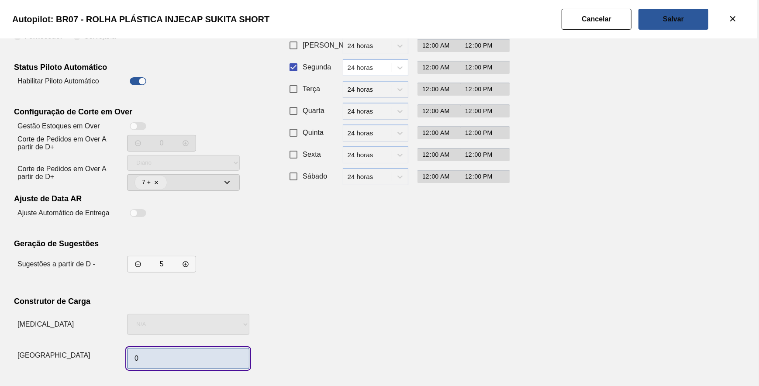
click at [179, 354] on input "0" at bounding box center [188, 358] width 122 height 21
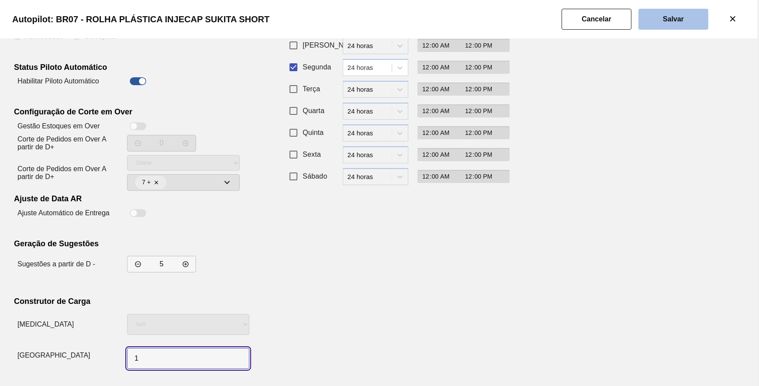
type input "1"
click at [0, 0] on slot "Salvar" at bounding box center [0, 0] width 0 height 0
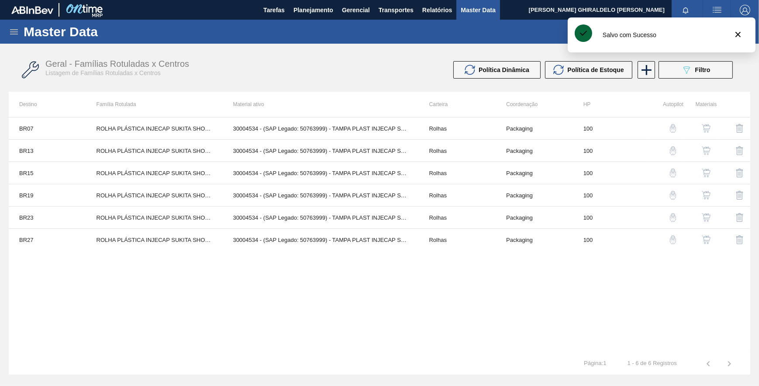
click at [673, 149] on img "button" at bounding box center [673, 150] width 9 height 9
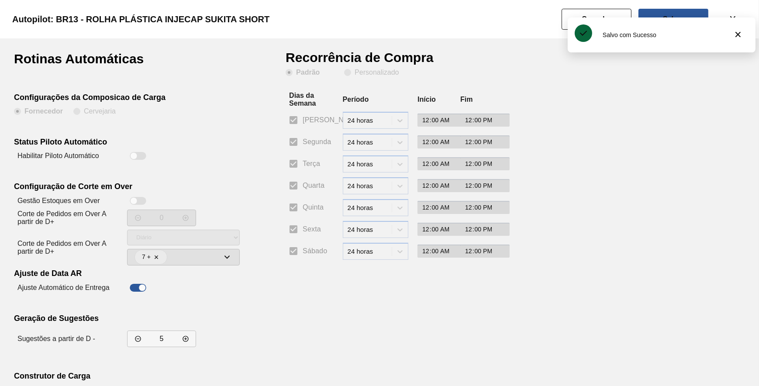
scroll to position [75, 0]
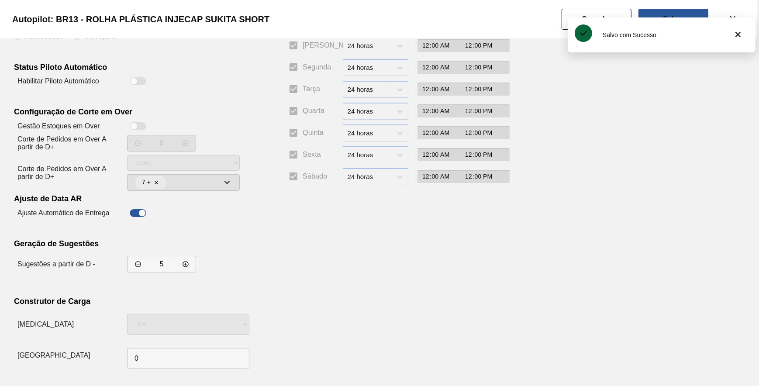
click at [0, 0] on slot "Cancelar" at bounding box center [0, 0] width 0 height 0
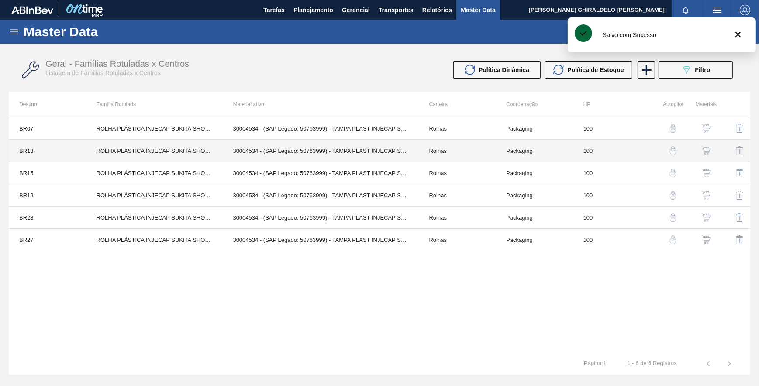
click at [579, 151] on td "100" at bounding box center [611, 151] width 77 height 22
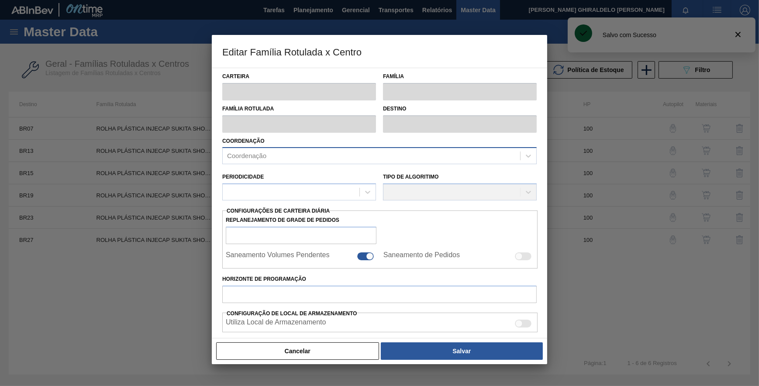
type input "Rolhas"
type input "Rolha Plástica"
type input "ROLHA PLÁSTICA INJECAP SUKITA SHORT"
type input "BR13 - Piraí"
type input "100"
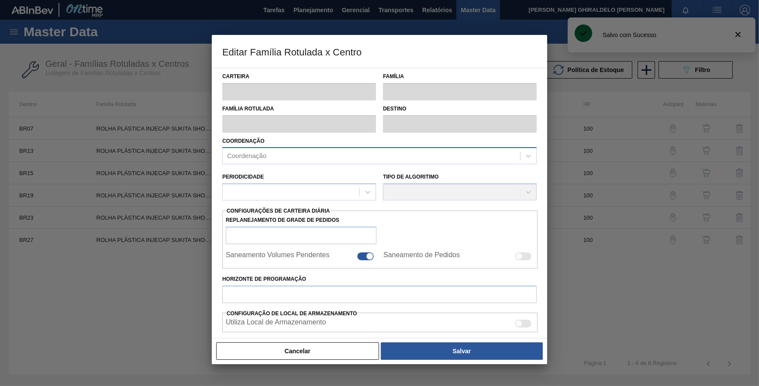
type input "78,04"
type input "397,25"
type input "65"
type input "285,527"
checkbox input "true"
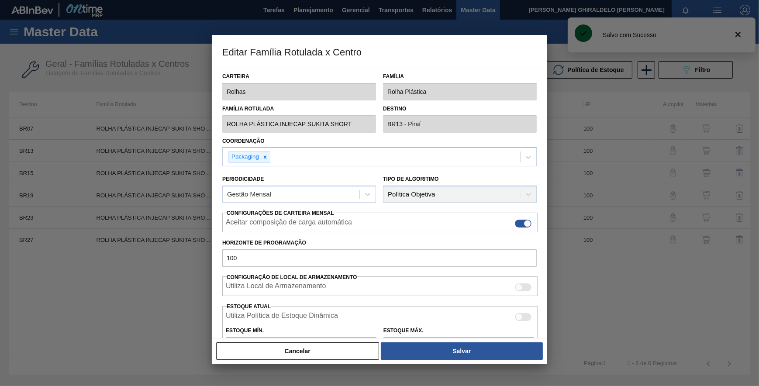
drag, startPoint x: 355, startPoint y: 351, endPoint x: 457, endPoint y: 277, distance: 126.1
click at [359, 347] on button "Cancelar" at bounding box center [297, 351] width 163 height 17
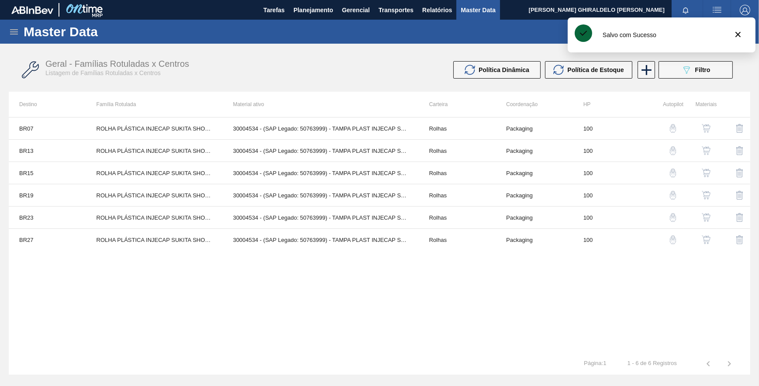
click at [703, 151] on img "button" at bounding box center [706, 150] width 9 height 9
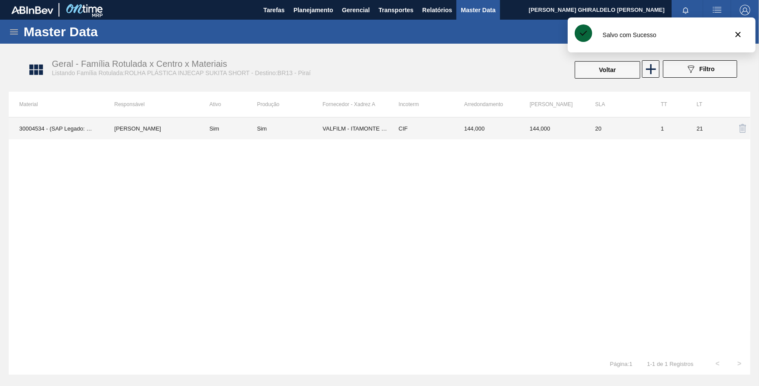
click at [397, 134] on td "CIF" at bounding box center [421, 129] width 66 height 22
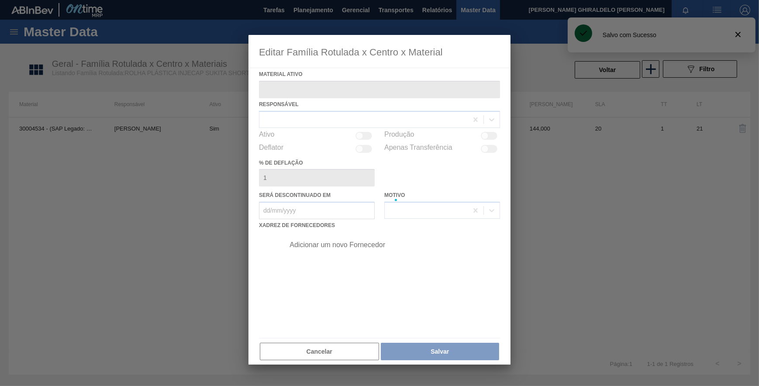
type ativo "30004534 - (SAP Legado: 50763999) - TAMPA PLAST INJECAP SUKITA S/LINER"
checkbox input "true"
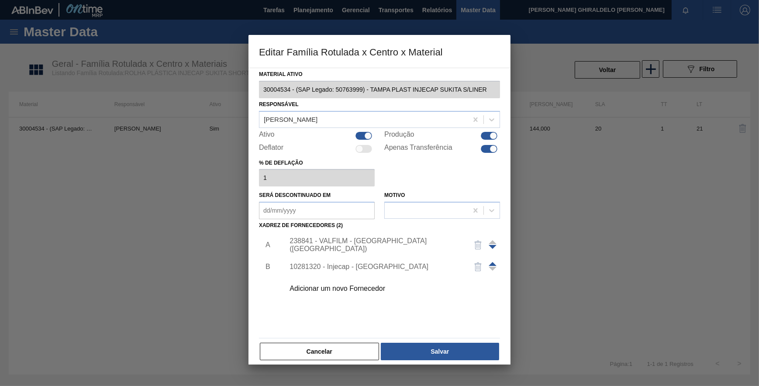
click at [488, 153] on div "Apenas Transferência" at bounding box center [442, 149] width 116 height 10
click at [488, 150] on div at bounding box center [489, 149] width 17 height 8
checkbox input "false"
click at [467, 353] on button "Salvar" at bounding box center [440, 351] width 118 height 17
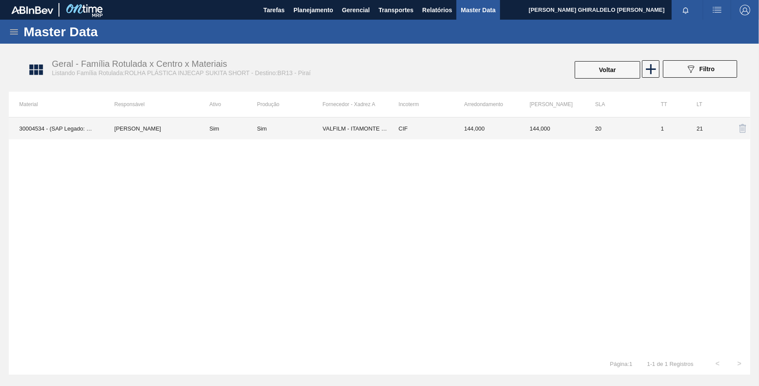
click at [457, 135] on td "144,000" at bounding box center [487, 129] width 66 height 22
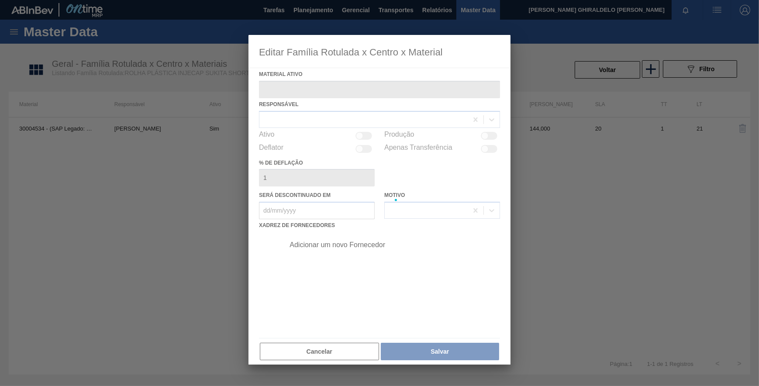
type ativo "30004534 - (SAP Legado: 50763999) - TAMPA PLAST INJECAP SUKITA S/LINER"
checkbox input "true"
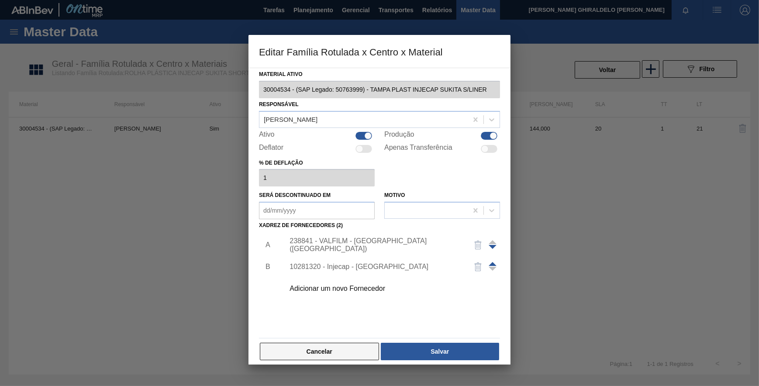
click at [348, 352] on button "Cancelar" at bounding box center [319, 351] width 119 height 17
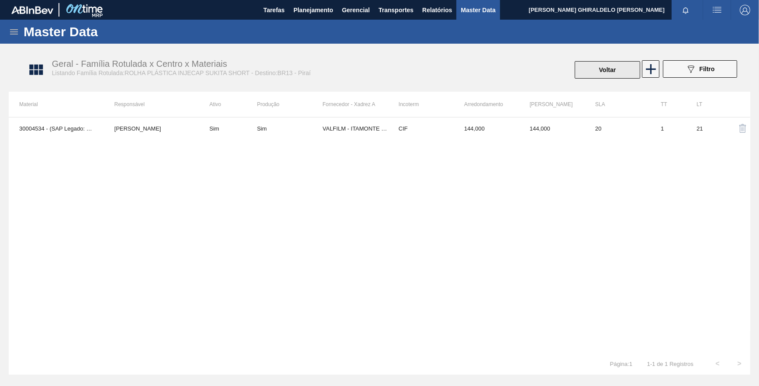
click at [619, 65] on button "Voltar" at bounding box center [608, 69] width 66 height 17
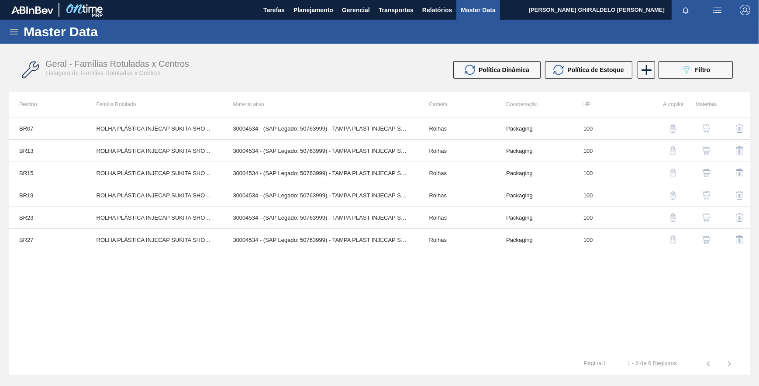
click at [675, 149] on img "button" at bounding box center [673, 150] width 9 height 9
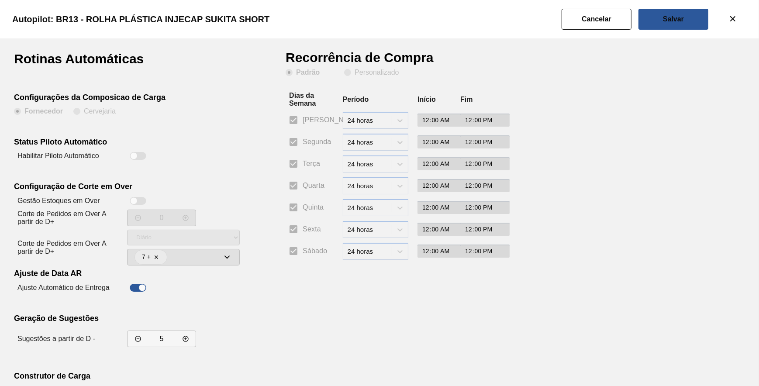
drag, startPoint x: 140, startPoint y: 153, endPoint x: 147, endPoint y: 152, distance: 7.0
click at [142, 152] on div at bounding box center [138, 156] width 17 height 8
checkbox input "true"
click at [0, 0] on slot "Personalizado" at bounding box center [0, 0] width 0 height 0
click at [355, 71] on input "Personalizado" at bounding box center [348, 73] width 14 height 14
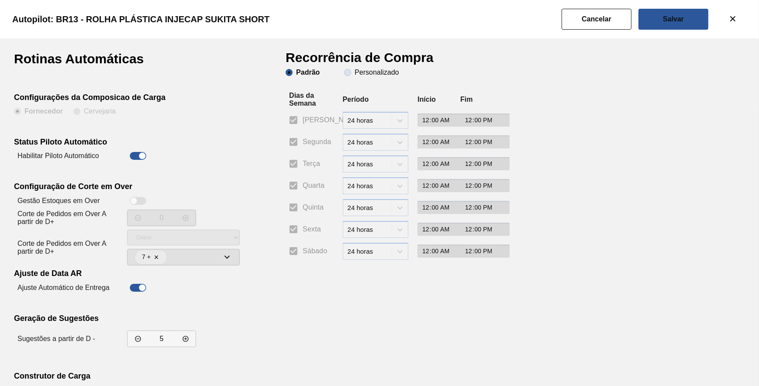
radio input "true"
radio input "false"
checkbox input "false"
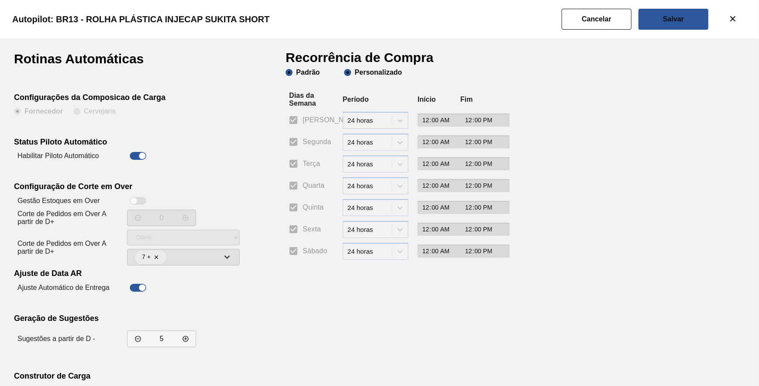
checkbox input "false"
drag, startPoint x: 319, startPoint y: 140, endPoint x: 302, endPoint y: 163, distance: 28.4
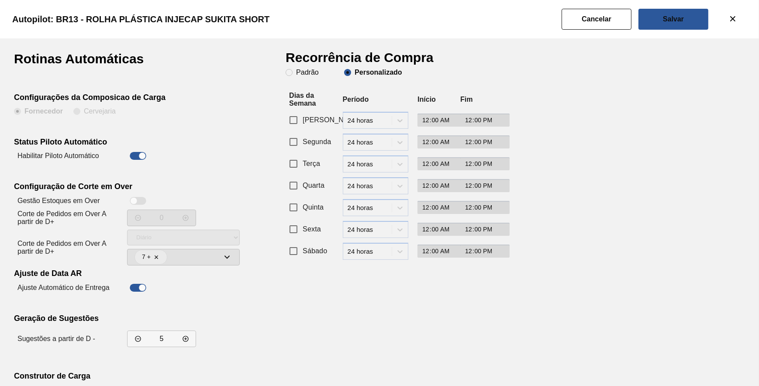
click at [319, 140] on span "Segunda" at bounding box center [317, 142] width 28 height 10
click at [303, 140] on input "Segunda" at bounding box center [293, 142] width 18 height 18
checkbox input "true"
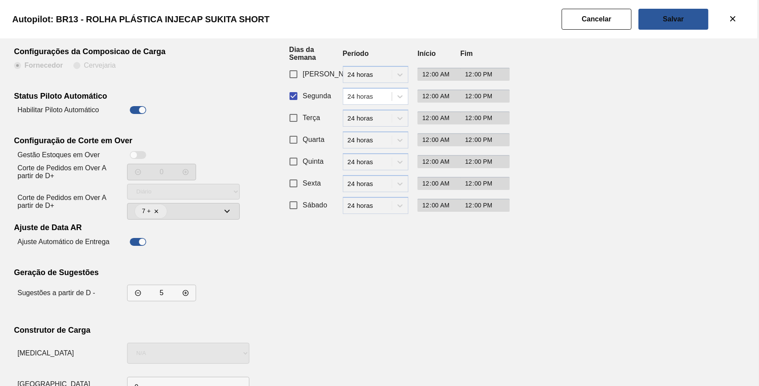
scroll to position [75, 0]
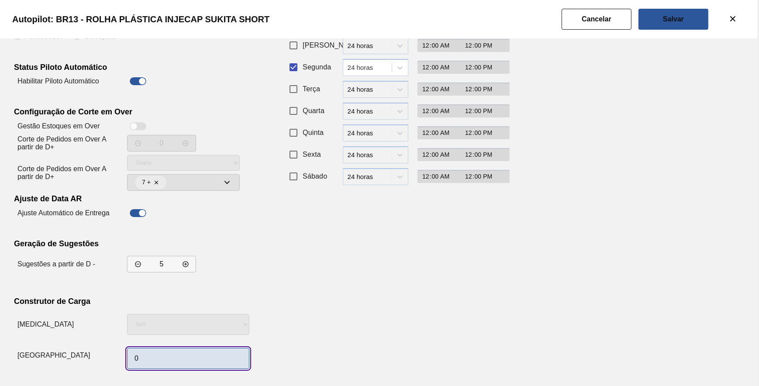
click at [189, 356] on input "0" at bounding box center [188, 358] width 122 height 21
type input "1"
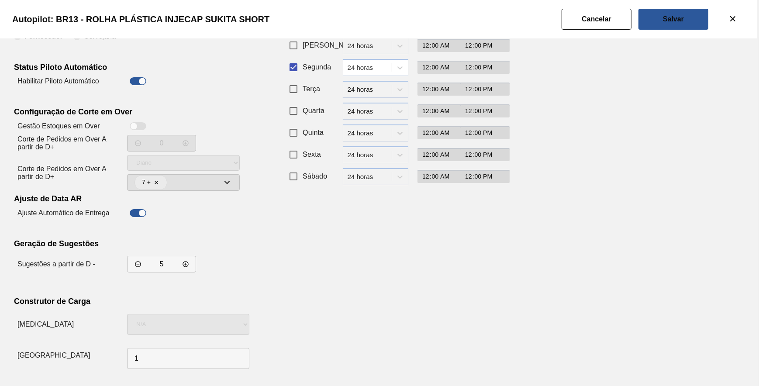
drag, startPoint x: 427, startPoint y: 267, endPoint x: 429, endPoint y: 257, distance: 10.4
click at [429, 257] on div "Recorrência de Compra Padrão Personalizado Dias da Semana Período Início Fim Do…" at bounding box center [393, 175] width 214 height 395
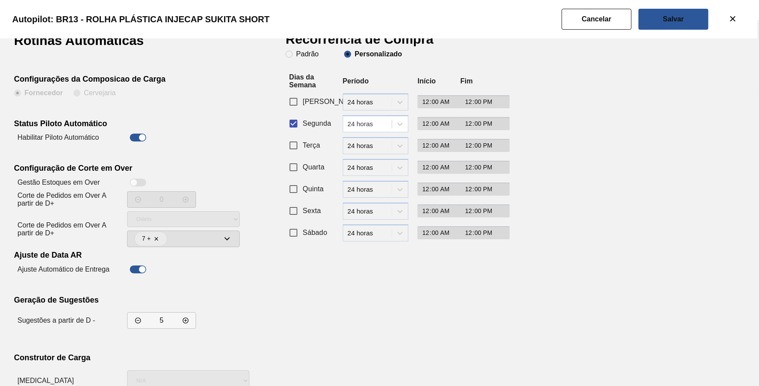
scroll to position [0, 0]
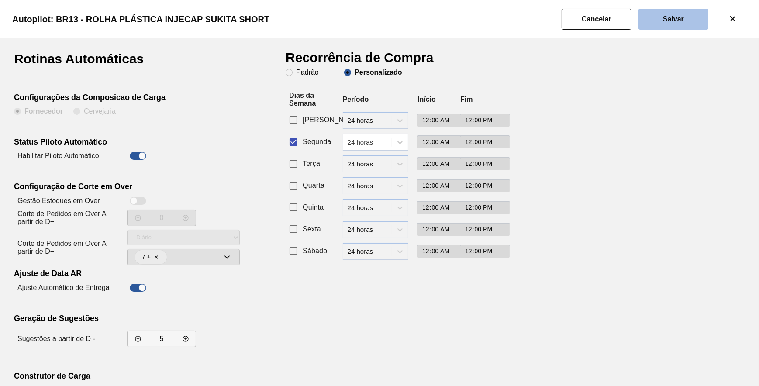
click at [661, 20] on button "Salvar" at bounding box center [674, 19] width 70 height 21
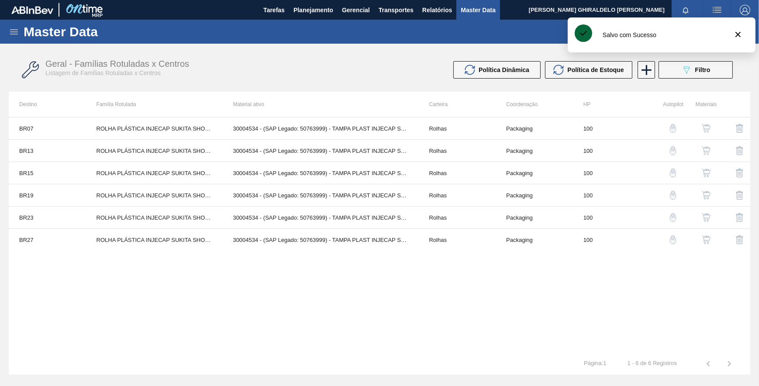
click at [704, 152] on img "button" at bounding box center [706, 150] width 9 height 9
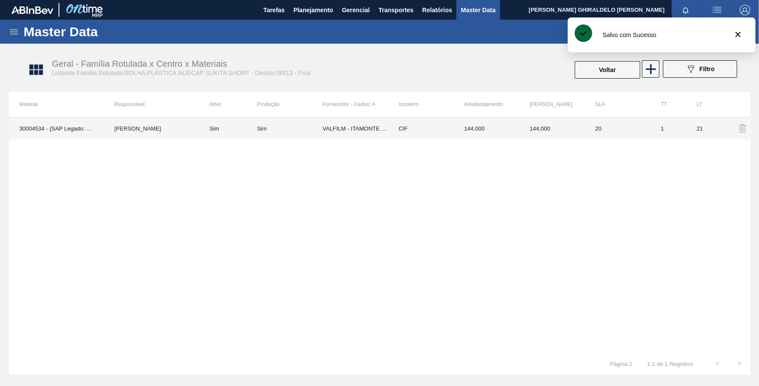
click at [450, 136] on td "CIF" at bounding box center [421, 129] width 66 height 22
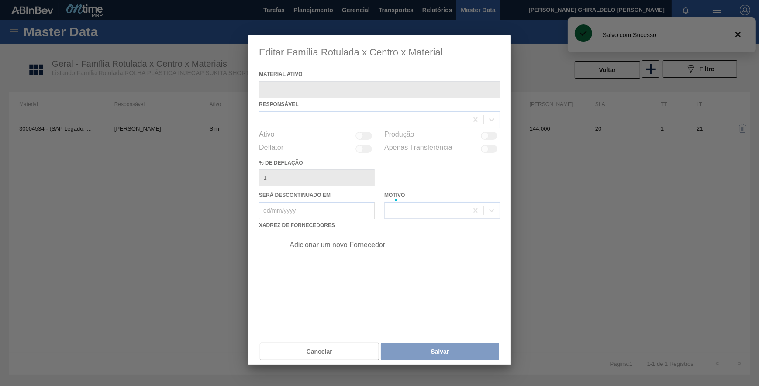
type ativo "30004534 - (SAP Legado: 50763999) - TAMPA PLAST INJECAP SUKITA S/LINER"
checkbox input "true"
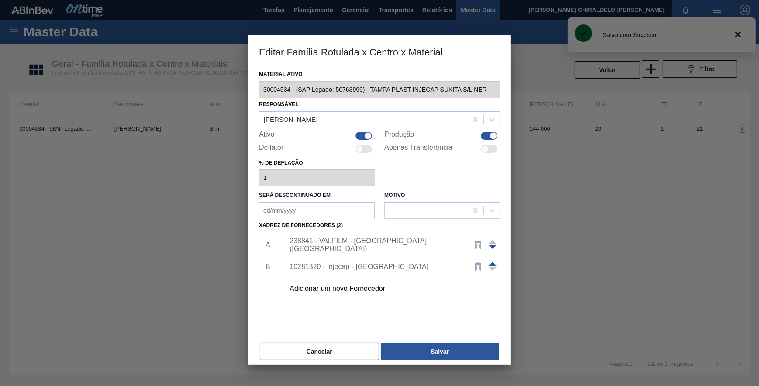
click at [485, 146] on div at bounding box center [484, 148] width 7 height 7
checkbox input "true"
click at [427, 355] on button "Salvar" at bounding box center [440, 351] width 118 height 17
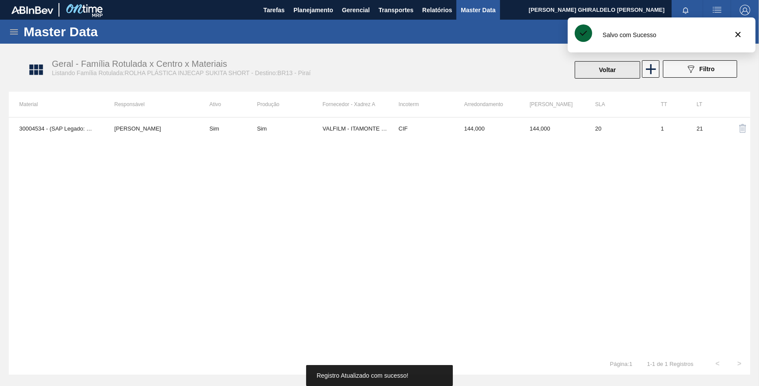
click at [612, 64] on button "Voltar" at bounding box center [608, 69] width 66 height 17
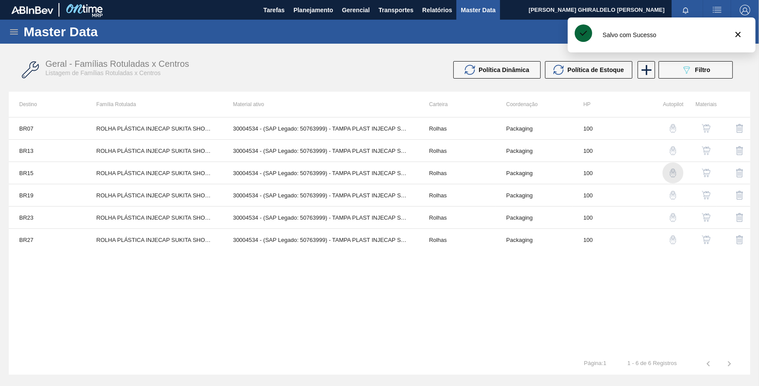
click at [671, 173] on img "button" at bounding box center [673, 173] width 9 height 9
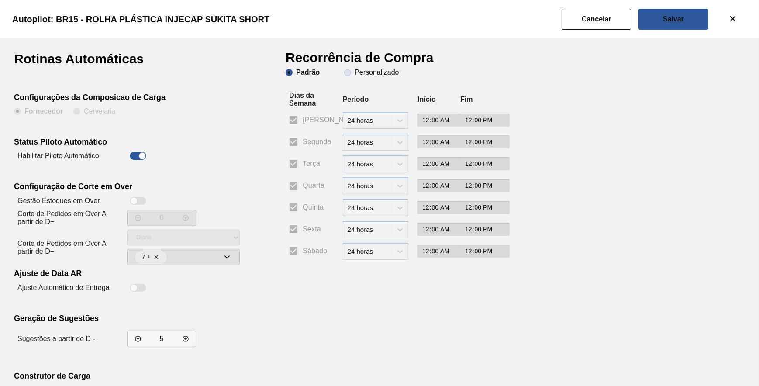
click at [349, 76] on span "Personalizado" at bounding box center [371, 72] width 55 height 7
click at [349, 76] on input "Personalizado" at bounding box center [348, 73] width 14 height 14
radio input "true"
radio input "false"
checkbox input "false"
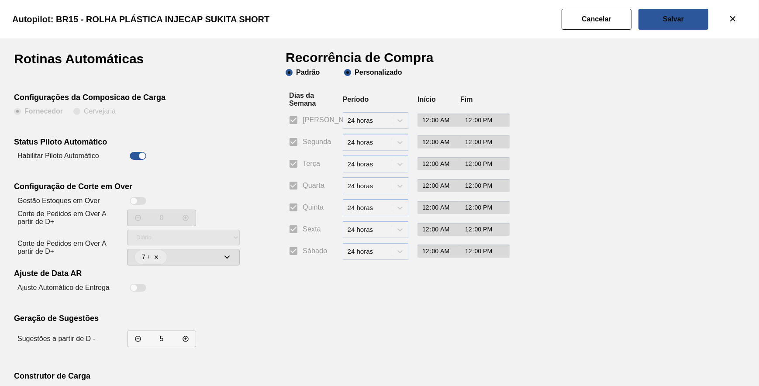
checkbox input "false"
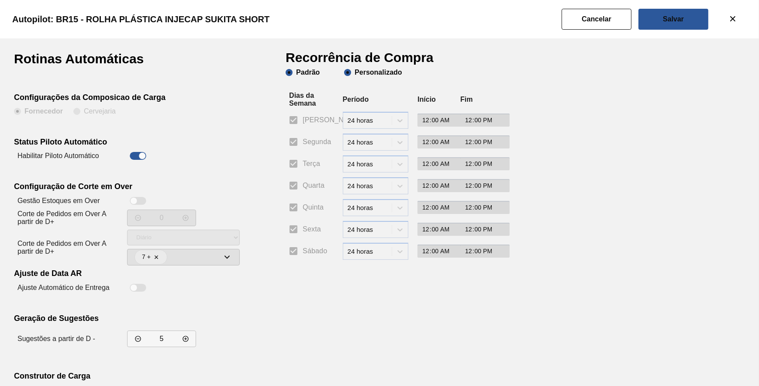
checkbox input "false"
click at [289, 147] on input "Segunda" at bounding box center [293, 142] width 18 height 18
checkbox input "true"
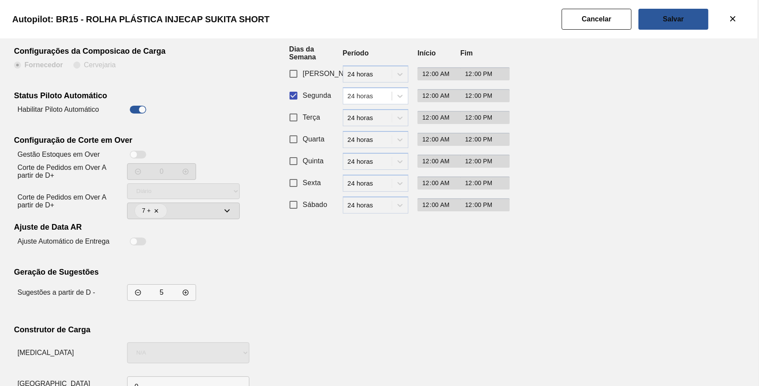
scroll to position [75, 0]
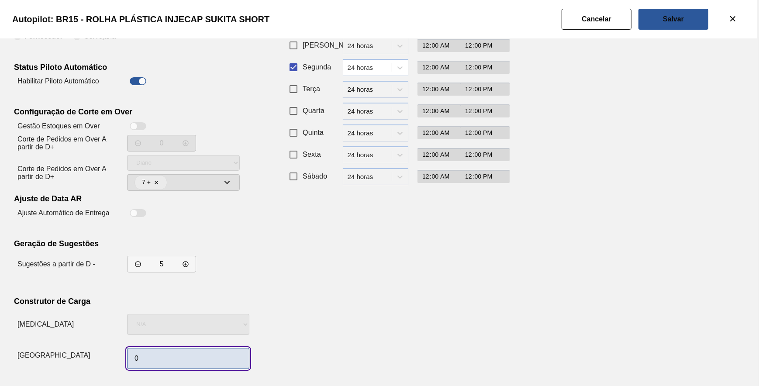
click at [168, 366] on input "0" at bounding box center [188, 358] width 122 height 21
type input "1"
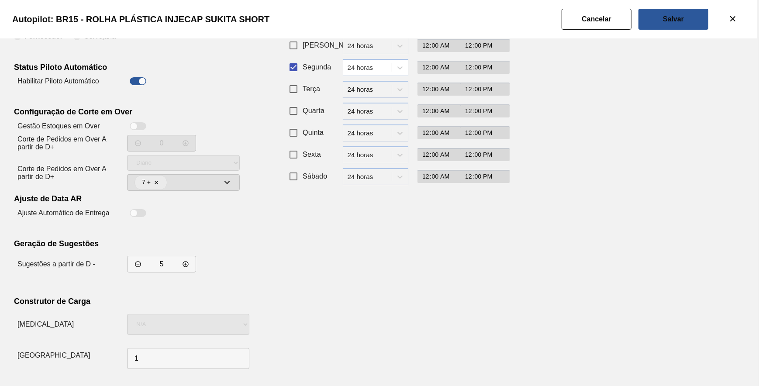
click at [445, 254] on div "Recorrência de Compra Padrão Personalizado Dias da Semana Período Início Fim Do…" at bounding box center [393, 175] width 214 height 395
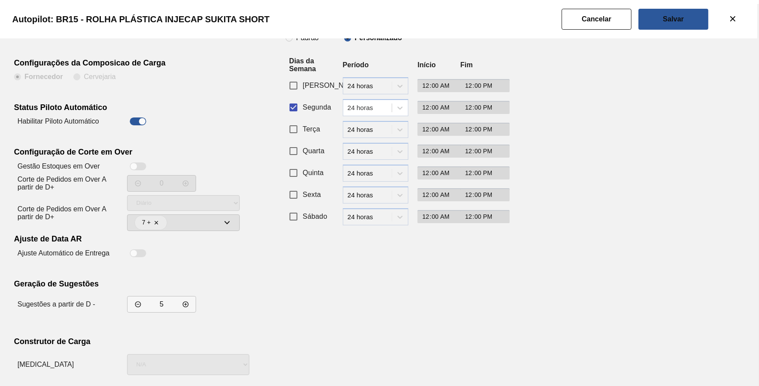
scroll to position [0, 0]
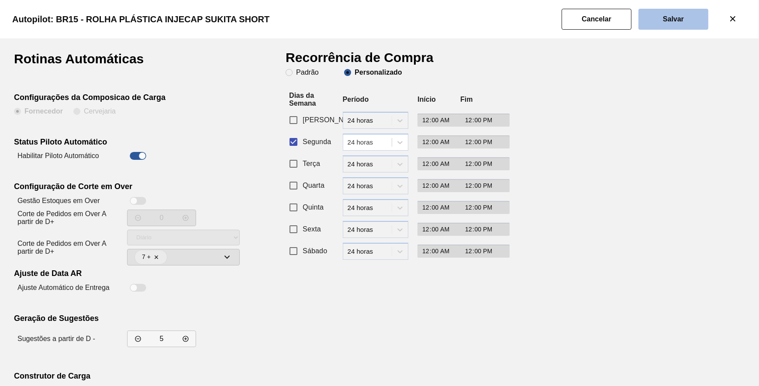
click at [659, 22] on button "Salvar" at bounding box center [674, 19] width 70 height 21
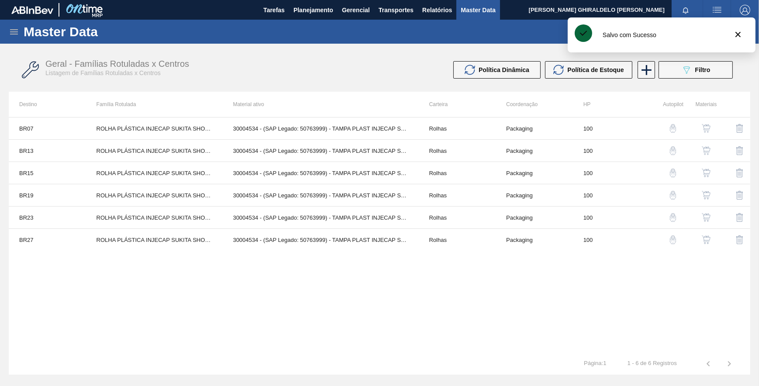
click at [673, 171] on img "button" at bounding box center [673, 173] width 9 height 9
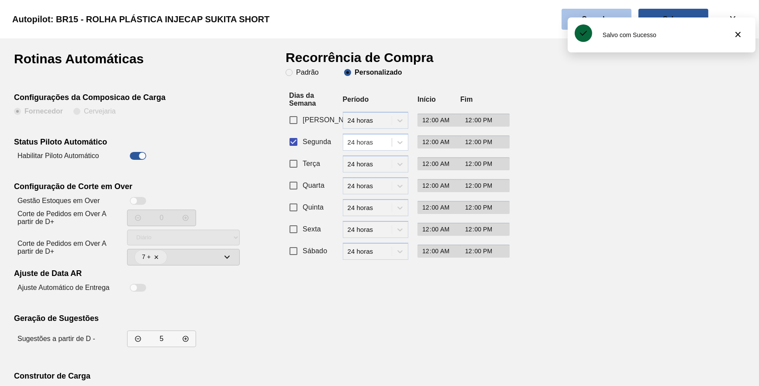
click at [566, 11] on button "Cancelar" at bounding box center [597, 19] width 70 height 21
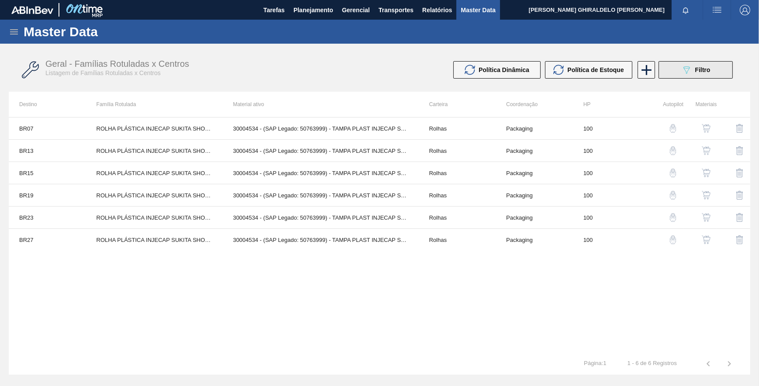
click at [689, 66] on icon at bounding box center [687, 69] width 7 height 7
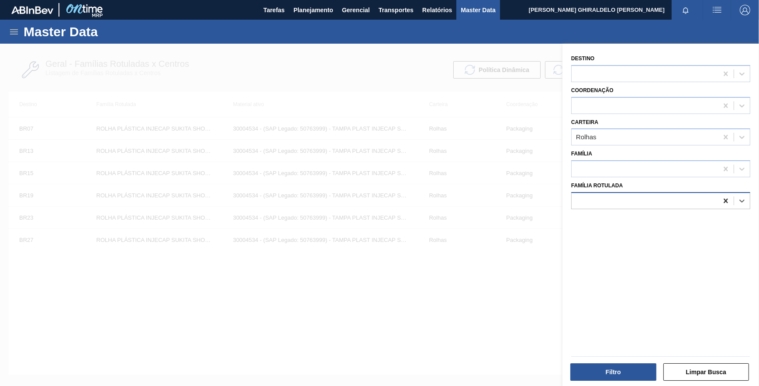
click at [722, 201] on icon at bounding box center [726, 201] width 9 height 9
paste Rotulada "ROLHA PLÁSTICA GATORADE NORMAL"
type Rotulada "ROLHA PLÁSTICA GATORADE NORMAL"
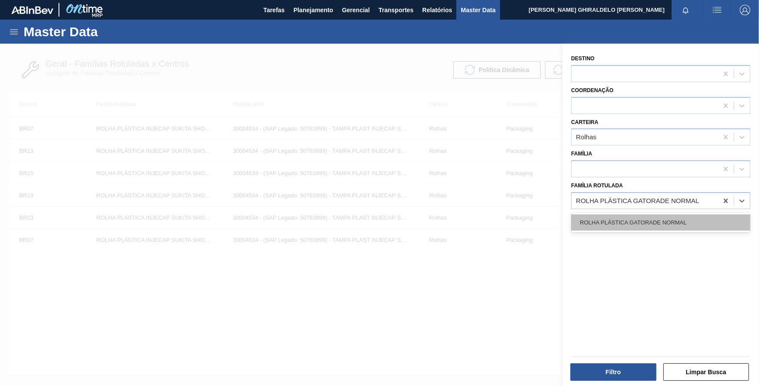
click at [686, 225] on div "ROLHA PLÁSTICA GATORADE NORMAL" at bounding box center [660, 223] width 179 height 16
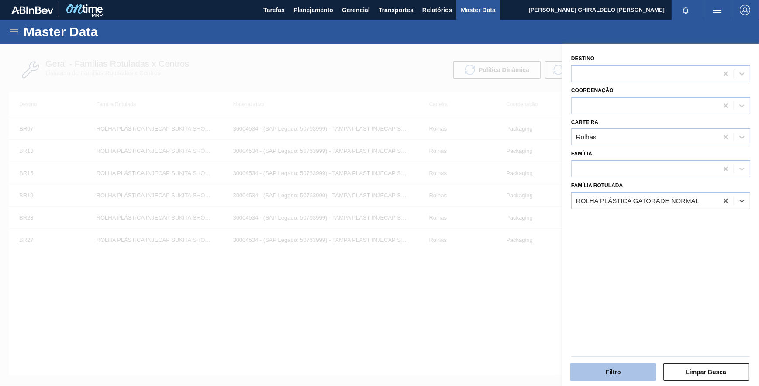
click at [626, 367] on button "Filtro" at bounding box center [614, 371] width 86 height 17
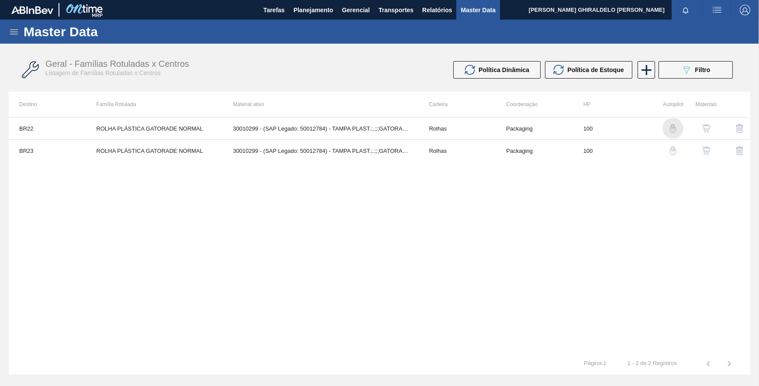
click at [674, 125] on img "button" at bounding box center [673, 128] width 9 height 9
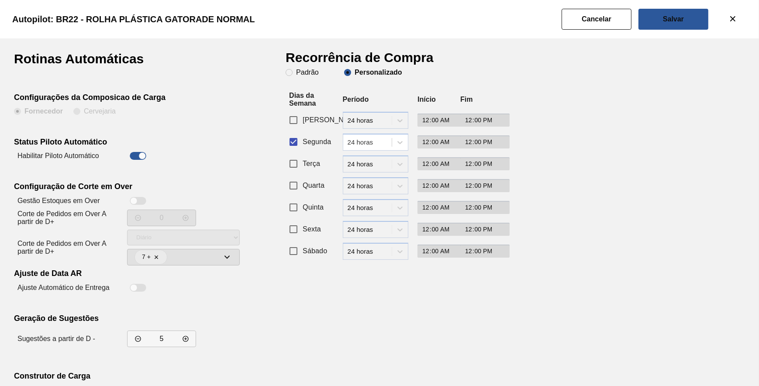
click at [138, 156] on div at bounding box center [138, 156] width 17 height 8
checkbox input "false"
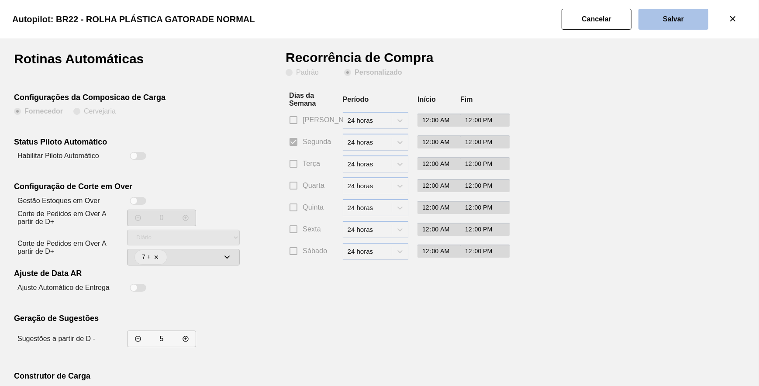
click at [0, 0] on slot "Salvar" at bounding box center [0, 0] width 0 height 0
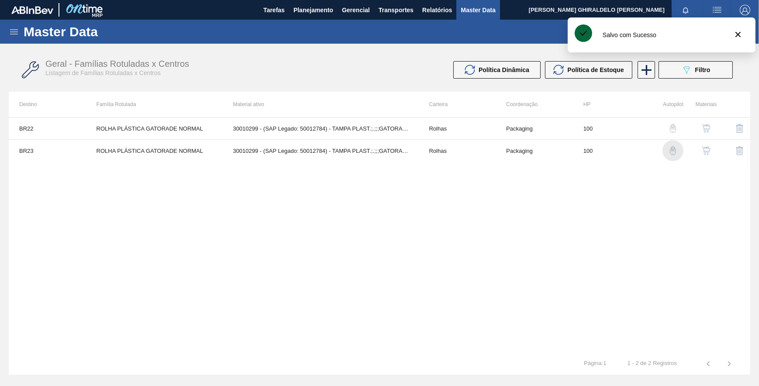
click at [671, 153] on img "button" at bounding box center [673, 150] width 9 height 9
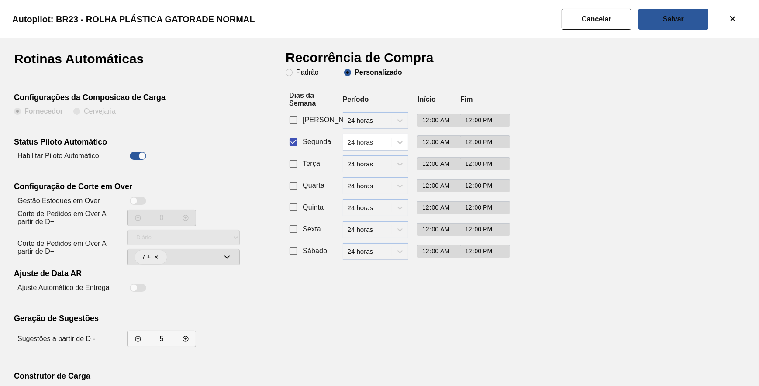
click at [140, 153] on div at bounding box center [142, 155] width 7 height 7
checkbox input "false"
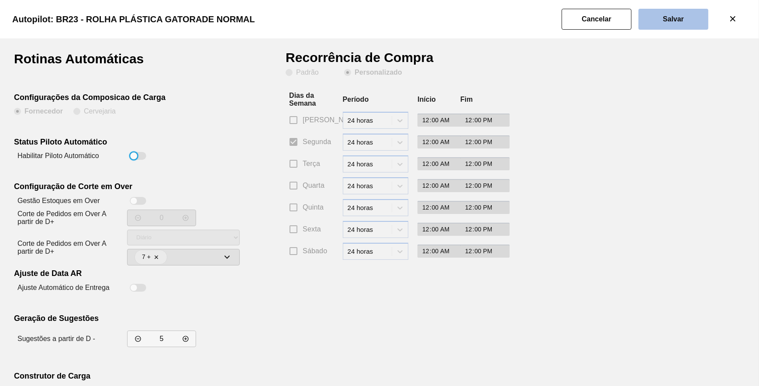
click at [695, 13] on button "Salvar" at bounding box center [674, 19] width 70 height 21
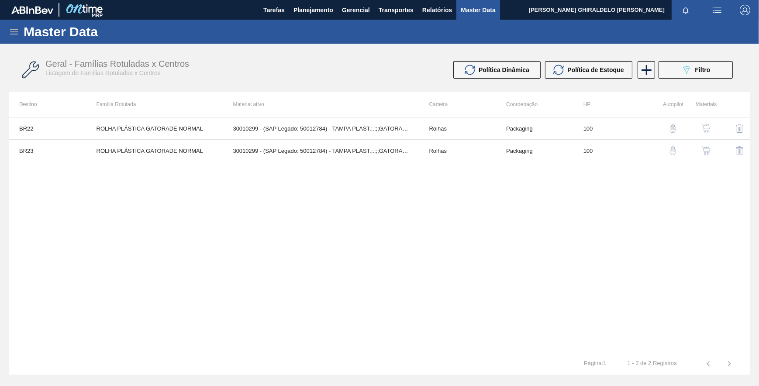
drag, startPoint x: 12, startPoint y: 33, endPoint x: 15, endPoint y: 40, distance: 7.9
click at [12, 33] on icon at bounding box center [14, 32] width 10 height 10
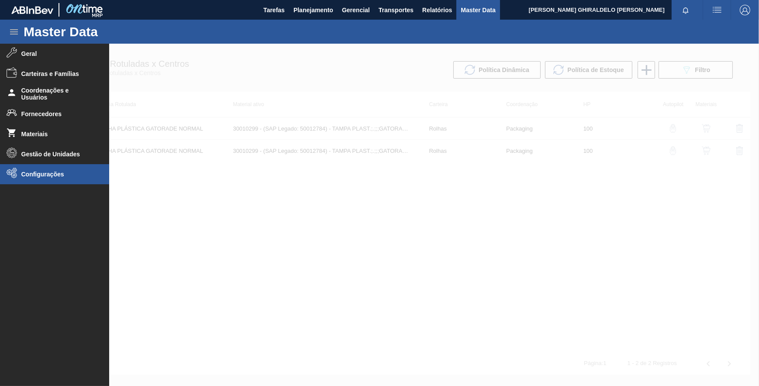
click at [29, 173] on span "Configurações" at bounding box center [57, 174] width 72 height 7
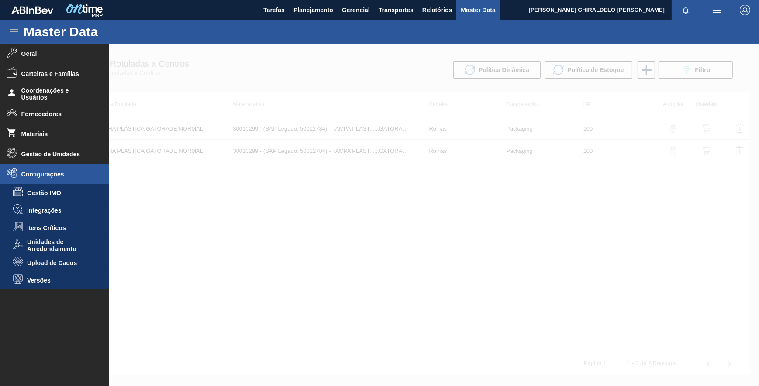
click at [66, 263] on span "Upload de Dados" at bounding box center [60, 262] width 67 height 7
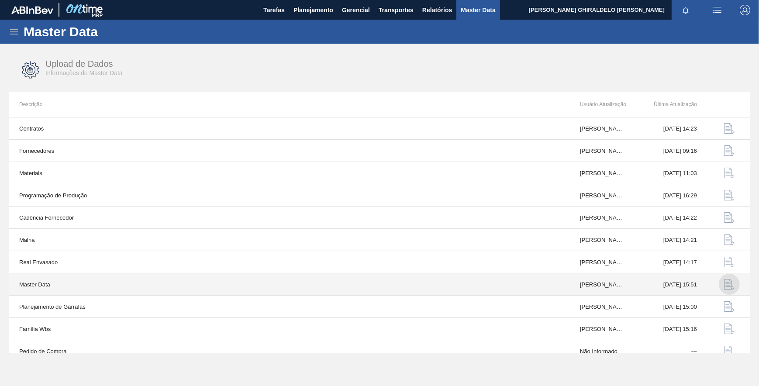
click at [725, 284] on img "button" at bounding box center [729, 284] width 10 height 10
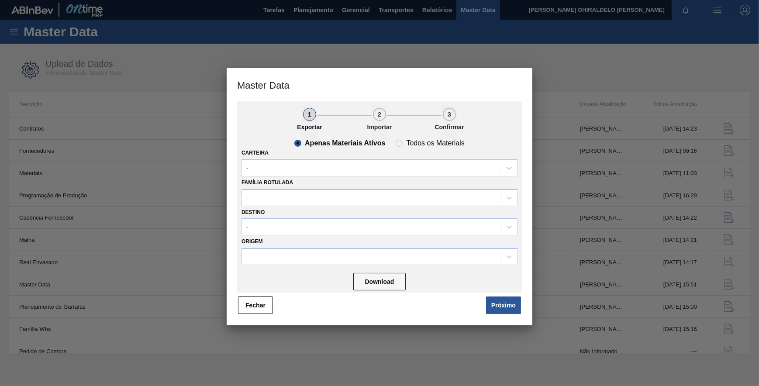
click at [500, 298] on button "Próximo" at bounding box center [503, 305] width 35 height 17
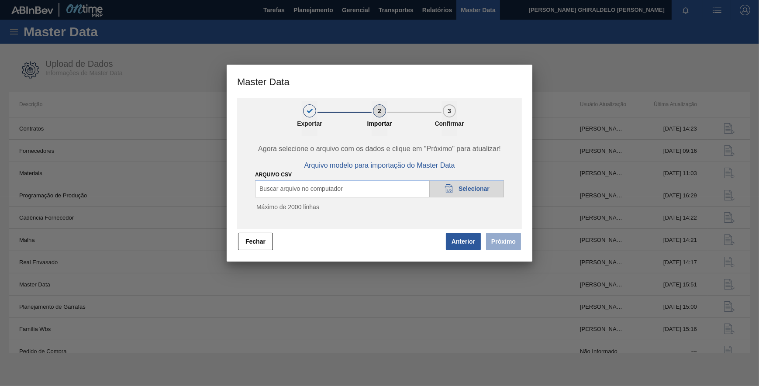
click at [467, 192] on span "Selecionar" at bounding box center [474, 188] width 31 height 7
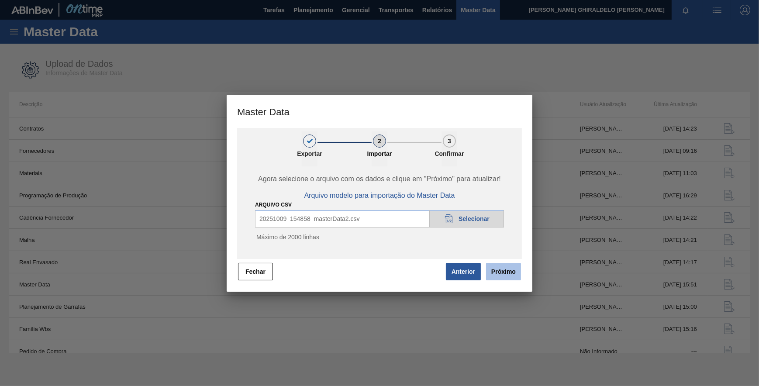
click at [507, 270] on button "Próximo" at bounding box center [503, 271] width 35 height 17
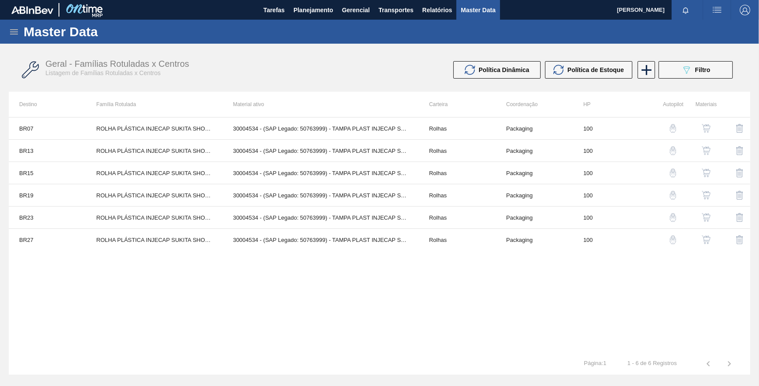
click at [9, 34] on icon at bounding box center [14, 32] width 10 height 10
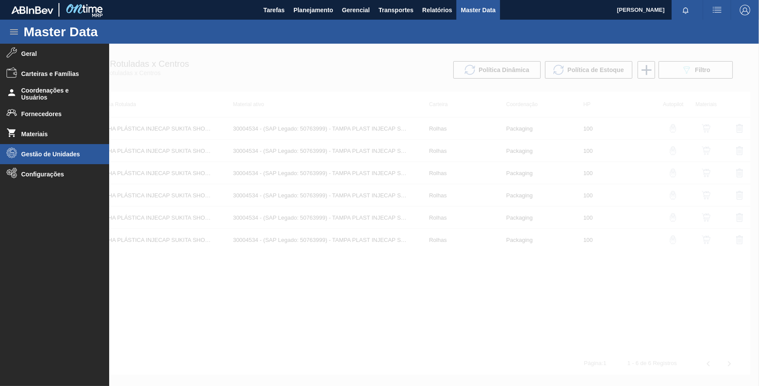
drag, startPoint x: 32, startPoint y: 153, endPoint x: 35, endPoint y: 157, distance: 5.0
click at [31, 153] on span "Gestão de Unidades" at bounding box center [57, 154] width 72 height 7
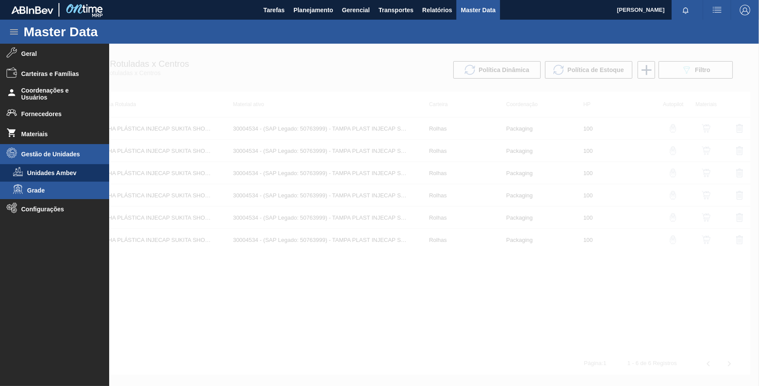
click at [48, 187] on span "Grade" at bounding box center [60, 190] width 67 height 7
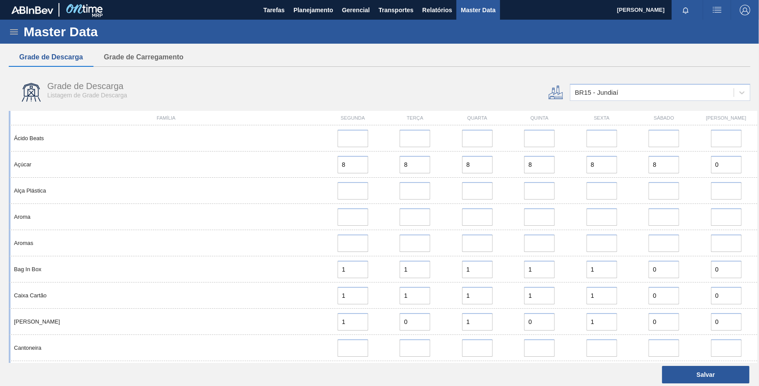
click at [588, 95] on div "BR15 - Jundiaí" at bounding box center [596, 92] width 43 height 7
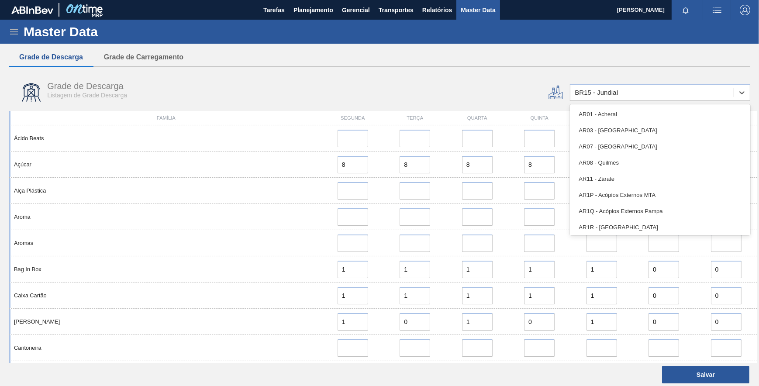
type input "15"
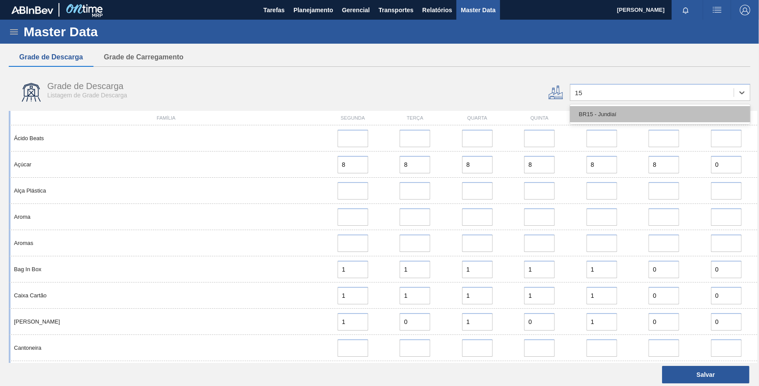
click at [602, 118] on div "BR15 - Jundiaí" at bounding box center [660, 114] width 180 height 16
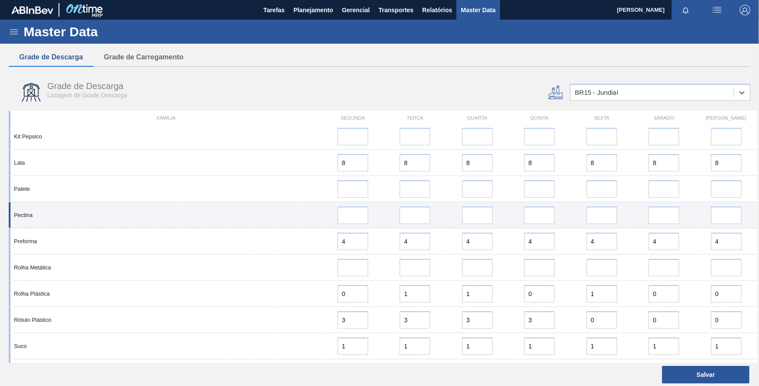
scroll to position [654, 0]
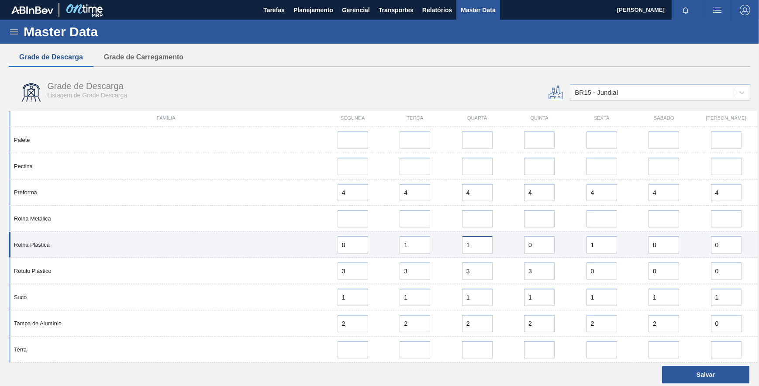
drag, startPoint x: 474, startPoint y: 245, endPoint x: 445, endPoint y: 245, distance: 28.8
click at [459, 242] on div "1" at bounding box center [477, 244] width 55 height 17
type input "0"
drag, startPoint x: 535, startPoint y: 245, endPoint x: 490, endPoint y: 243, distance: 45.0
click at [491, 243] on div "Rolha Plástica 0 1 0 0 1 0 0" at bounding box center [383, 245] width 749 height 26
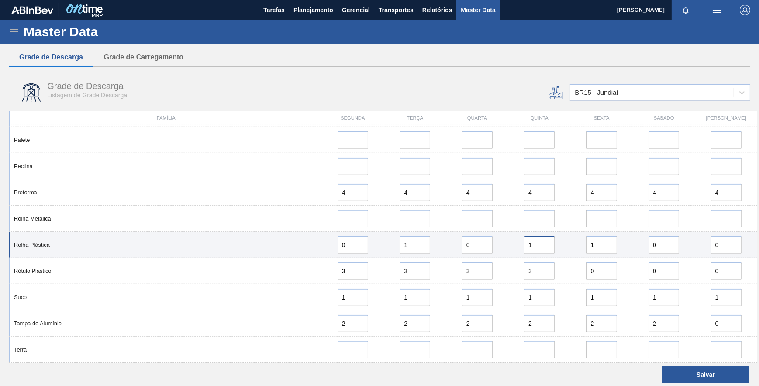
type input "1"
drag, startPoint x: 594, startPoint y: 244, endPoint x: 557, endPoint y: 241, distance: 37.3
click at [557, 241] on div "Rolha Plástica 0 1 0 1 1 0 0" at bounding box center [383, 245] width 749 height 26
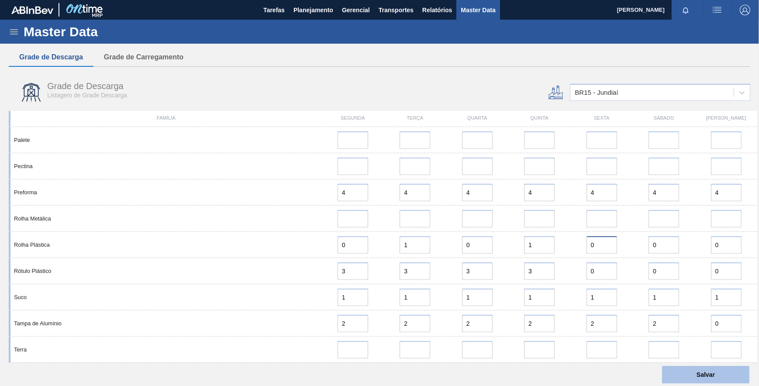
type input "0"
click at [703, 370] on button "Salvar" at bounding box center [705, 374] width 87 height 17
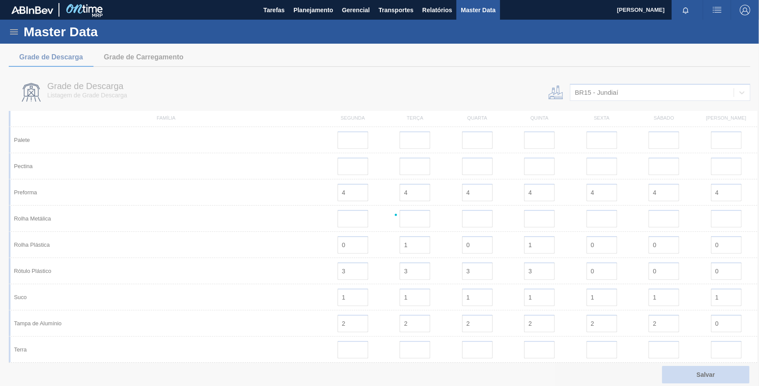
scroll to position [0, 0]
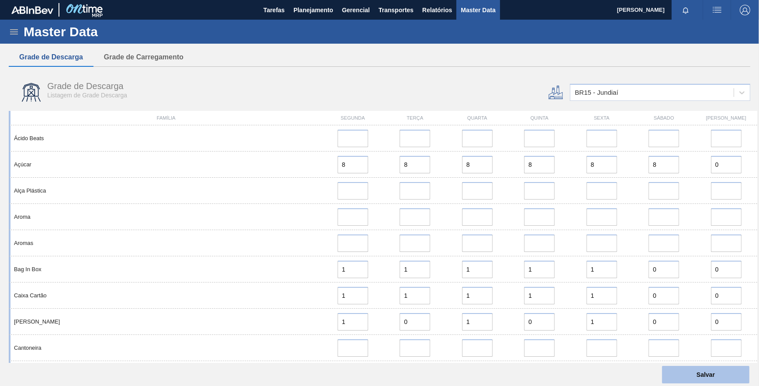
click at [684, 371] on button "Salvar" at bounding box center [705, 374] width 87 height 17
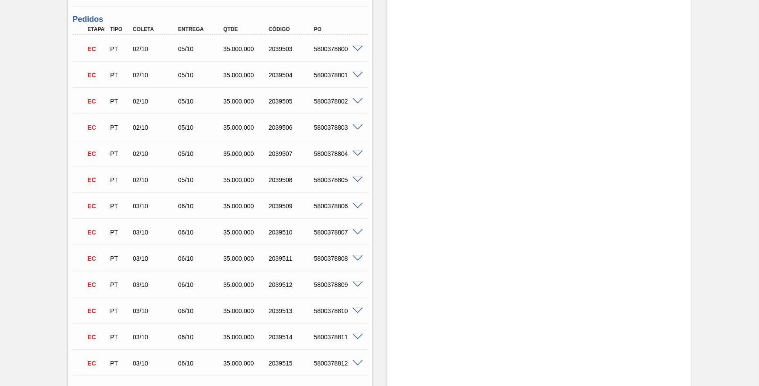
scroll to position [397, 0]
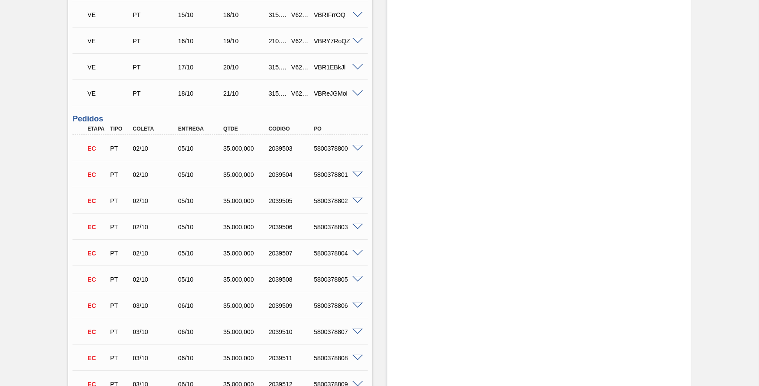
click at [353, 152] on span at bounding box center [358, 148] width 10 height 7
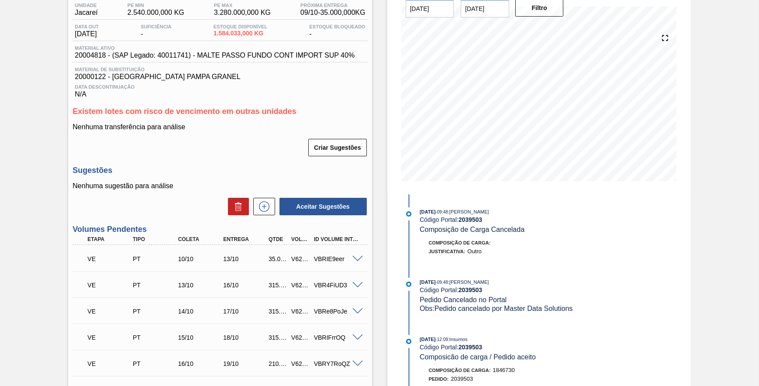
scroll to position [0, 0]
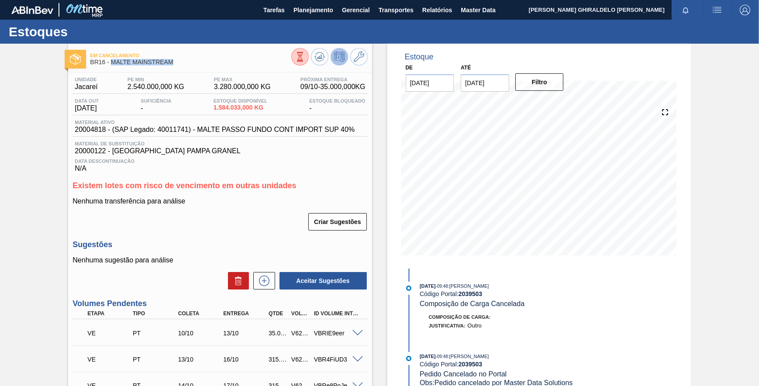
drag, startPoint x: 177, startPoint y: 59, endPoint x: 110, endPoint y: 62, distance: 67.3
click at [110, 62] on span "BR16 - MALTE MAINSTREAM" at bounding box center [190, 62] width 201 height 7
copy span "MALTE MAINSTREAM"
drag, startPoint x: 314, startPoint y: 10, endPoint x: 317, endPoint y: 34, distance: 24.2
click at [313, 10] on span "Planejamento" at bounding box center [314, 10] width 40 height 10
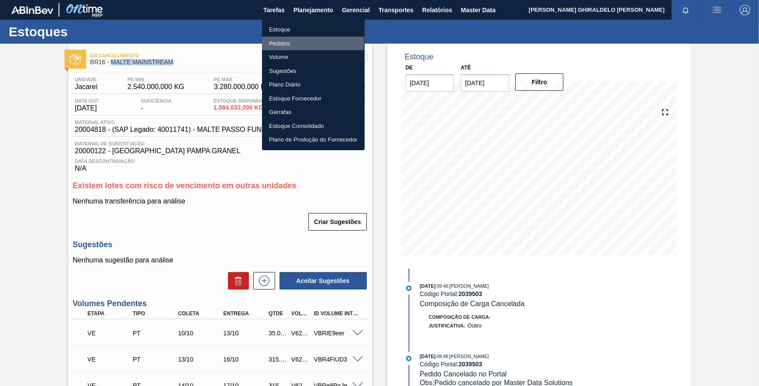
click at [284, 40] on li "Pedidos" at bounding box center [313, 44] width 103 height 14
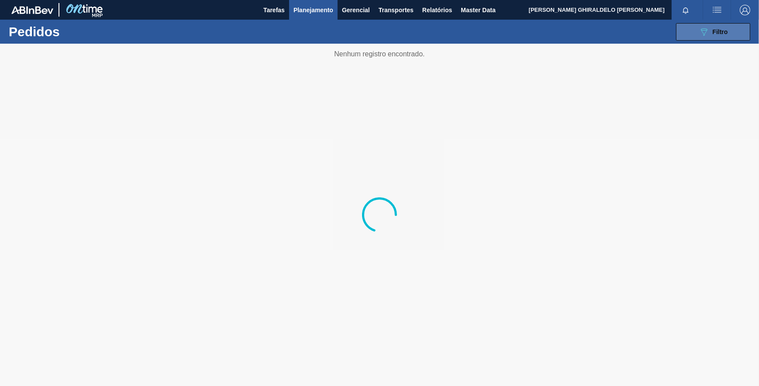
click at [712, 35] on div "089F7B8B-B2A5-4AFE-B5C0-19BA573D28AC Filtro" at bounding box center [713, 32] width 29 height 10
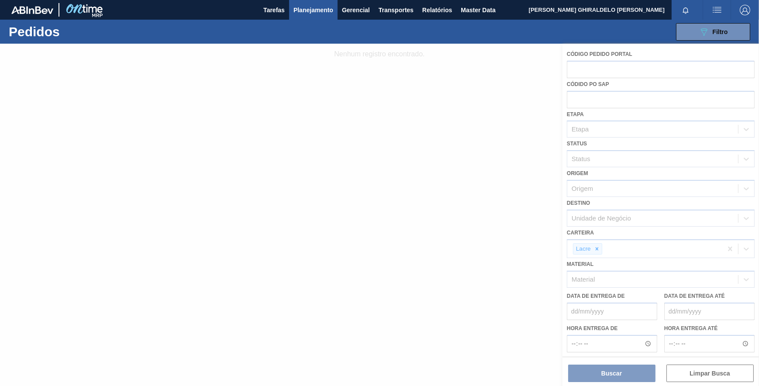
click at [598, 249] on div at bounding box center [379, 215] width 759 height 343
click at [540, 218] on div at bounding box center [379, 215] width 759 height 343
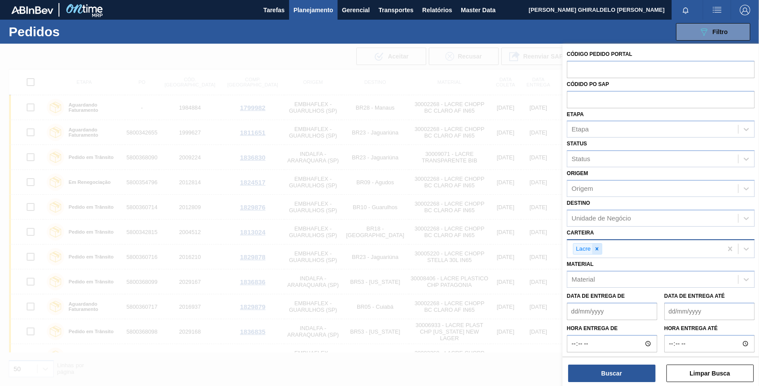
click at [599, 247] on icon at bounding box center [597, 249] width 6 height 6
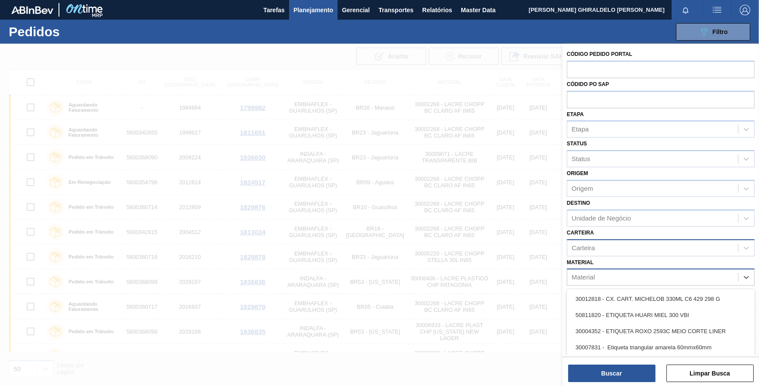
click at [604, 281] on div "Material" at bounding box center [652, 277] width 171 height 13
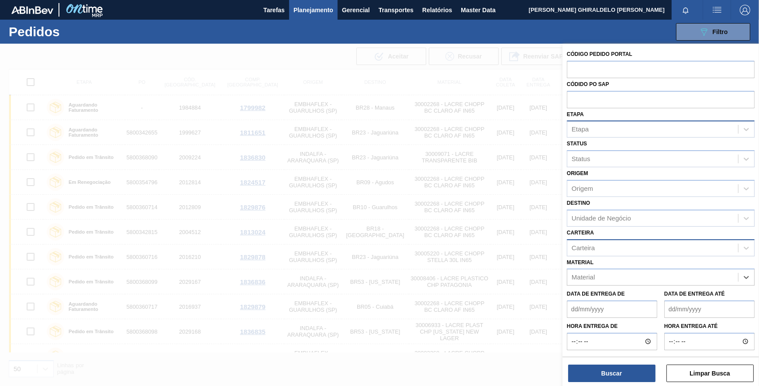
click at [596, 126] on div "Etapa" at bounding box center [652, 129] width 171 height 13
type input "em ca"
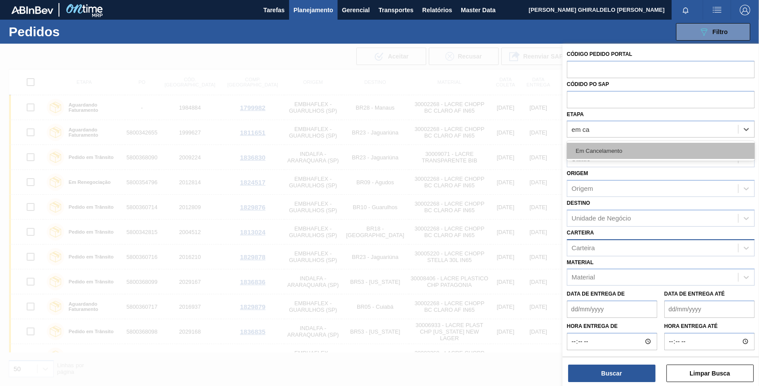
click at [599, 143] on div "Em Cancelamento" at bounding box center [661, 151] width 188 height 20
click at [601, 144] on div "Em Cancelamento" at bounding box center [661, 151] width 188 height 16
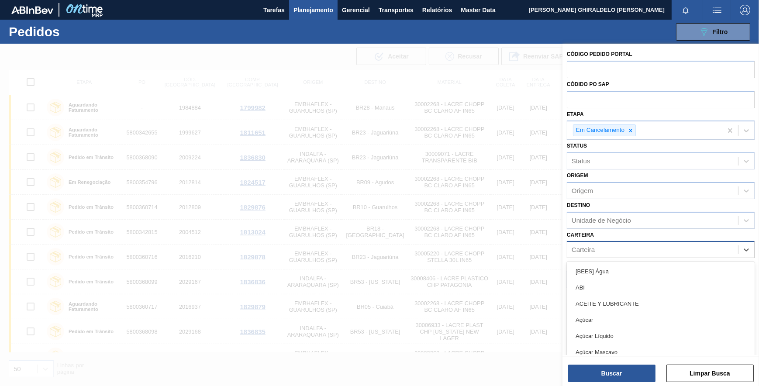
click at [618, 252] on div "Carteira" at bounding box center [652, 250] width 171 height 13
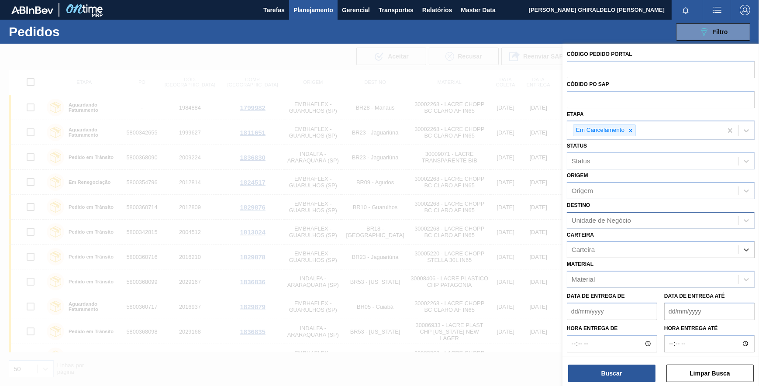
click at [603, 219] on div "Unidade de Negócio" at bounding box center [601, 220] width 59 height 7
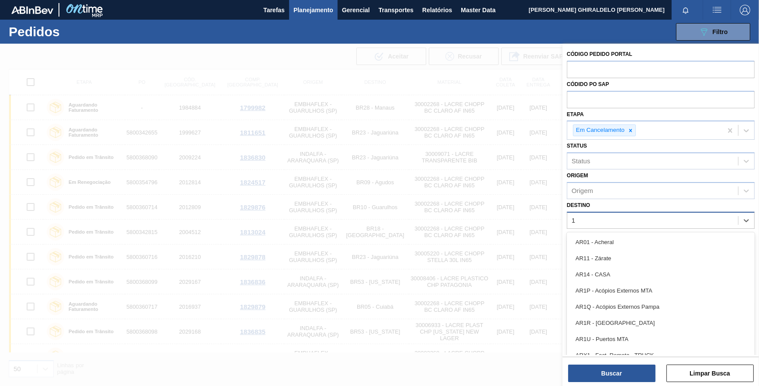
type input "16"
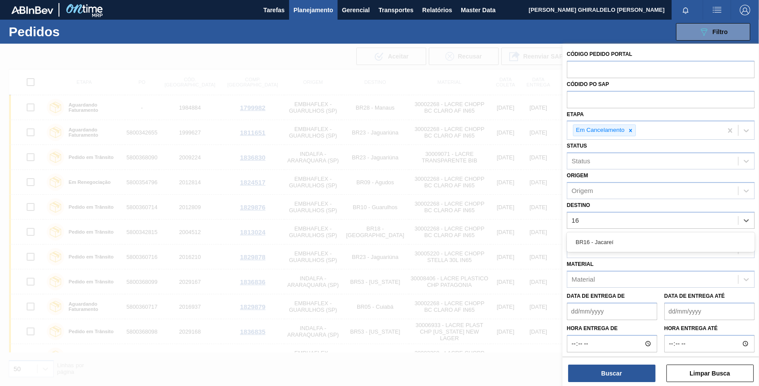
click at [601, 239] on div "BR16 - Jacareí" at bounding box center [661, 242] width 188 height 16
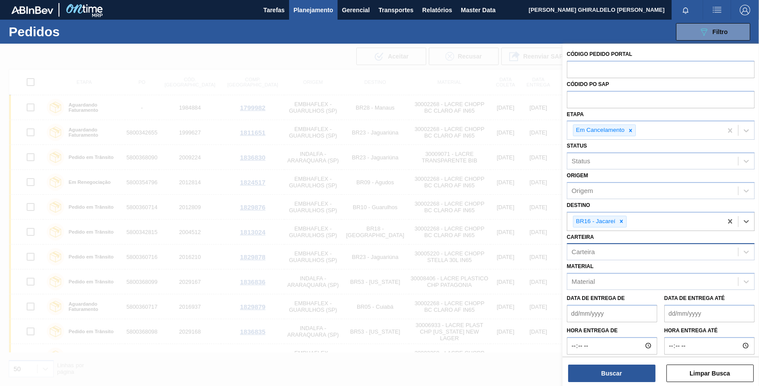
click at [598, 249] on div "Carteira" at bounding box center [652, 252] width 171 height 13
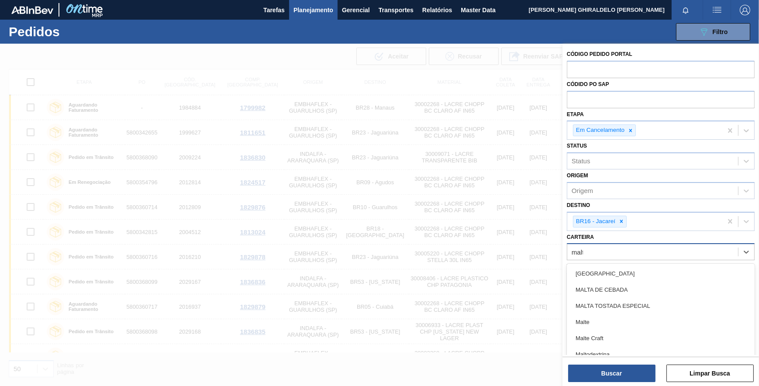
type input "malte"
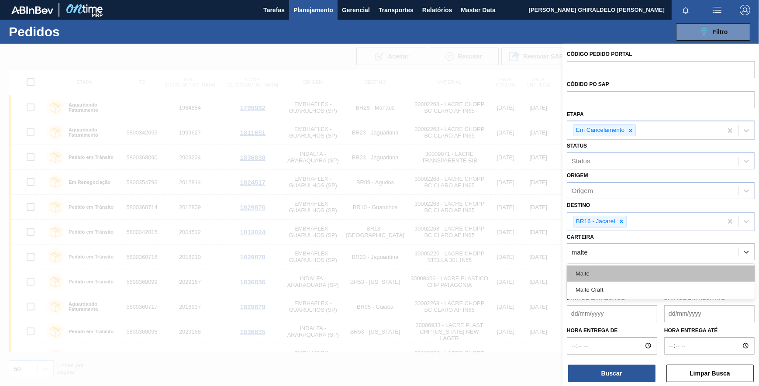
click at [657, 271] on div "Malte" at bounding box center [661, 274] width 188 height 16
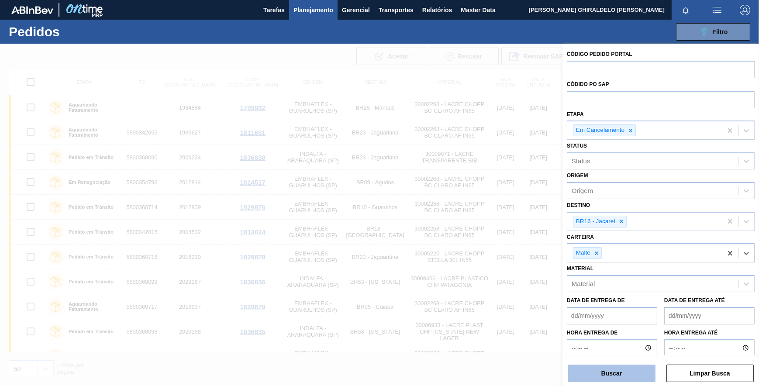
click at [622, 378] on button "Buscar" at bounding box center [611, 373] width 87 height 17
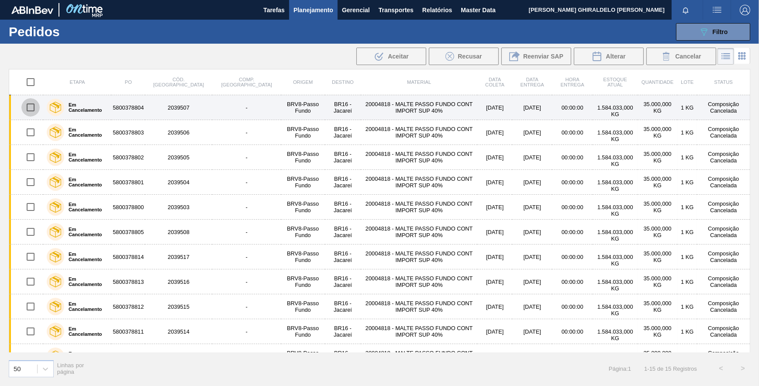
click at [29, 105] on input "checkbox" at bounding box center [30, 107] width 18 height 18
checkbox input "true"
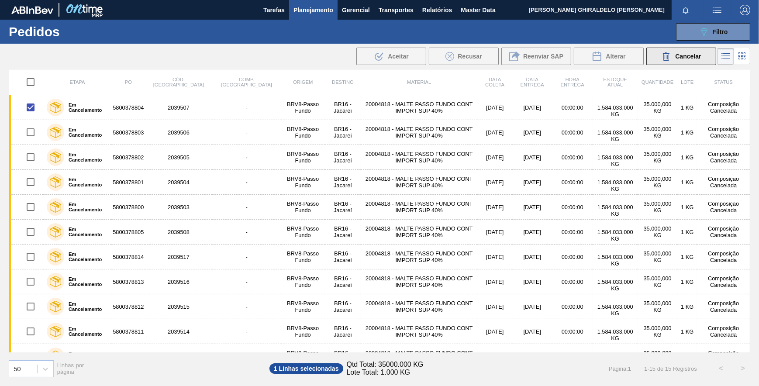
click at [680, 60] on div "Cancelar" at bounding box center [681, 56] width 40 height 10
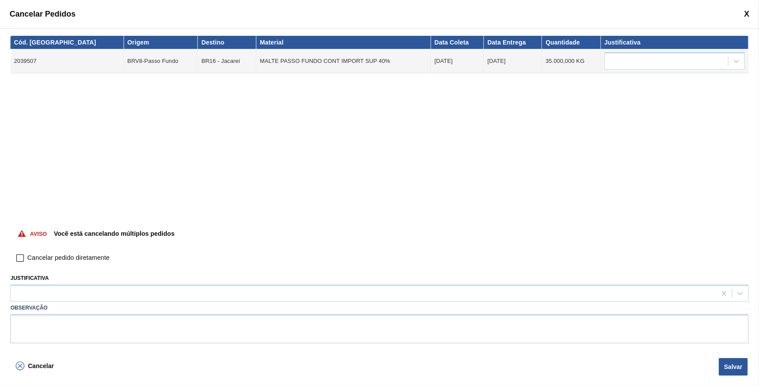
click at [71, 259] on span "Cancelar pedido diretamente" at bounding box center [69, 258] width 82 height 10
click at [28, 259] on input "Cancelar pedido diretamente" at bounding box center [20, 258] width 15 height 15
checkbox input "true"
click at [19, 366] on icon at bounding box center [20, 366] width 4 height 4
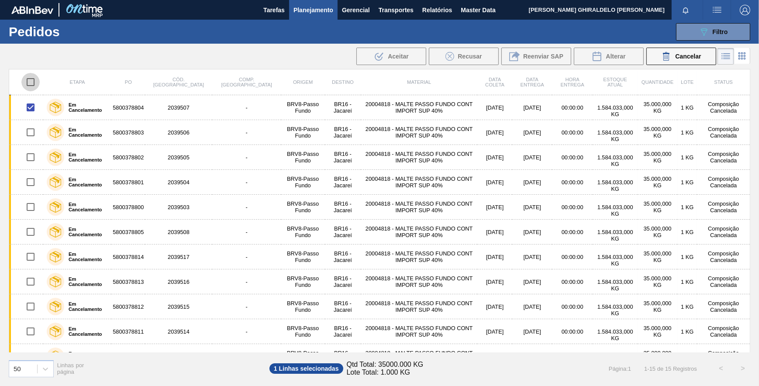
click at [26, 84] on input "checkbox" at bounding box center [30, 82] width 18 height 18
checkbox input "true"
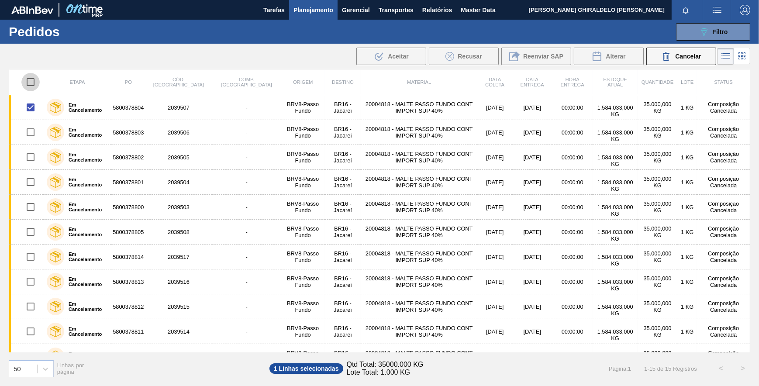
checkbox input "true"
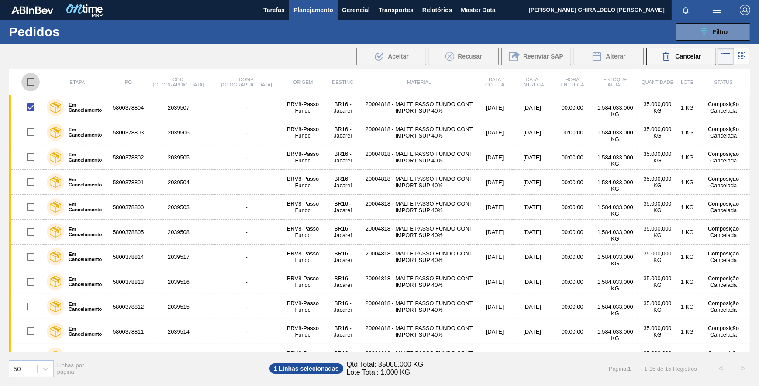
checkbox input "true"
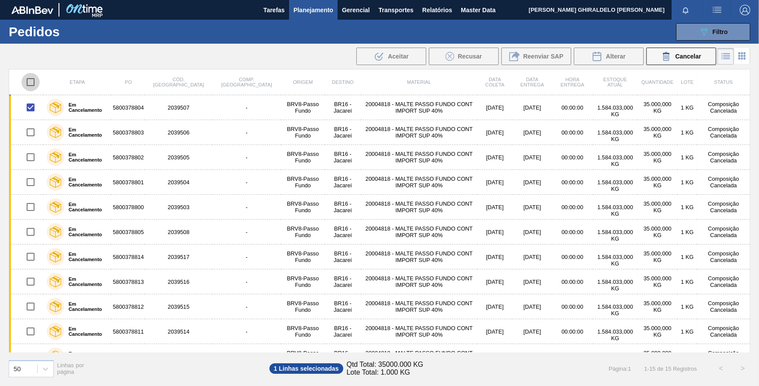
checkbox input "true"
click at [669, 58] on icon at bounding box center [666, 56] width 10 height 10
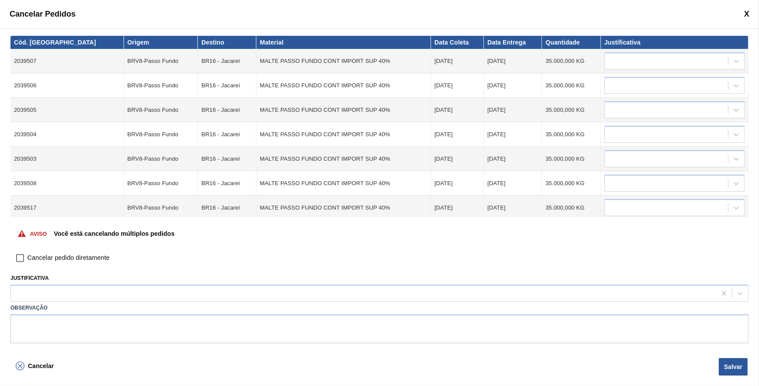
click at [43, 259] on span "Cancelar pedido diretamente" at bounding box center [69, 258] width 82 height 10
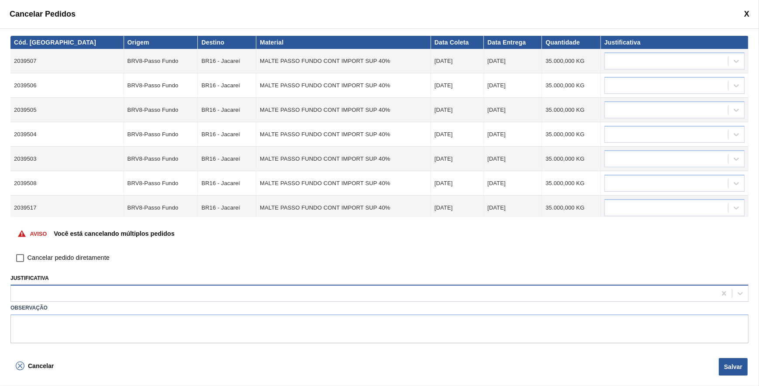
drag, startPoint x: 43, startPoint y: 259, endPoint x: 37, endPoint y: 294, distance: 35.1
click at [37, 294] on div at bounding box center [364, 293] width 706 height 13
click at [54, 288] on div at bounding box center [364, 293] width 706 height 13
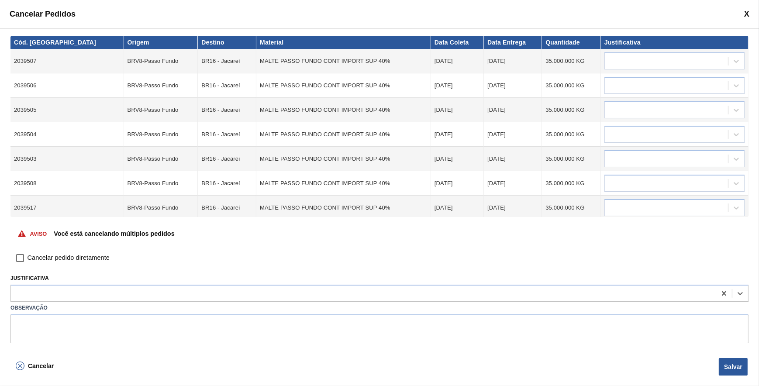
click at [20, 258] on input "Cancelar pedido diretamente" at bounding box center [20, 258] width 15 height 15
checkbox input "true"
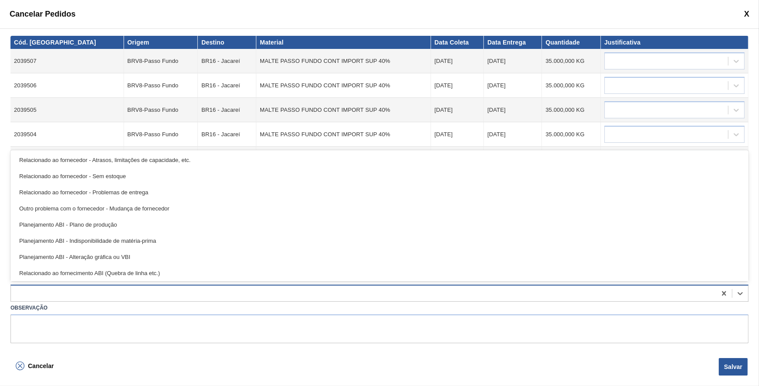
click at [38, 294] on div at bounding box center [364, 293] width 706 height 13
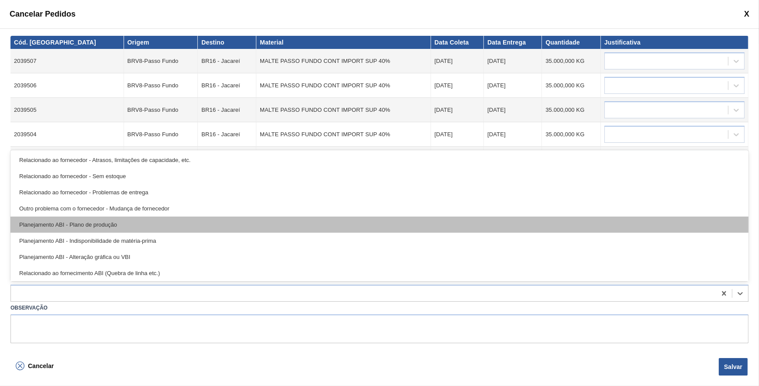
click at [100, 227] on div "Planejamento ABI - Plano de produção" at bounding box center [379, 225] width 738 height 16
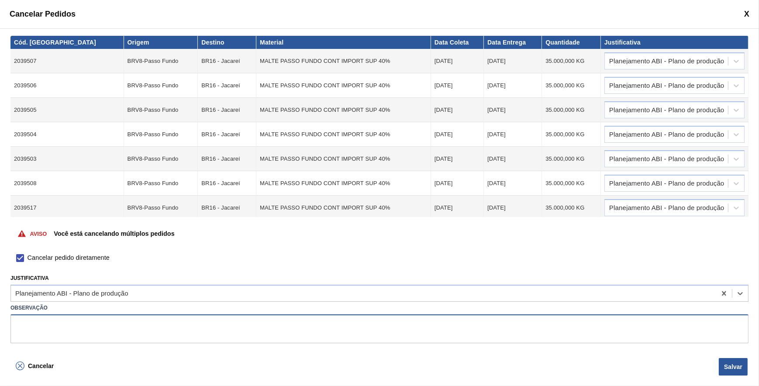
click at [94, 318] on textarea at bounding box center [379, 329] width 738 height 29
type textarea "EC"
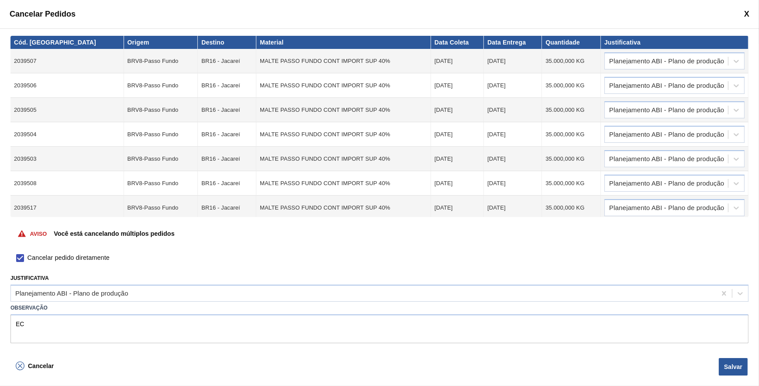
click at [725, 361] on button "Salvar" at bounding box center [733, 366] width 29 height 17
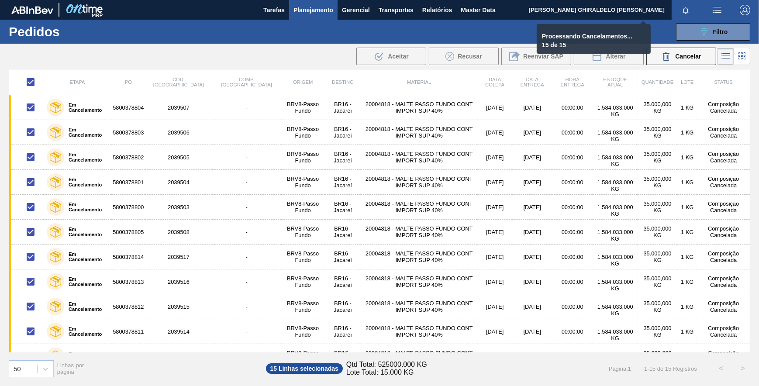
checkbox input "false"
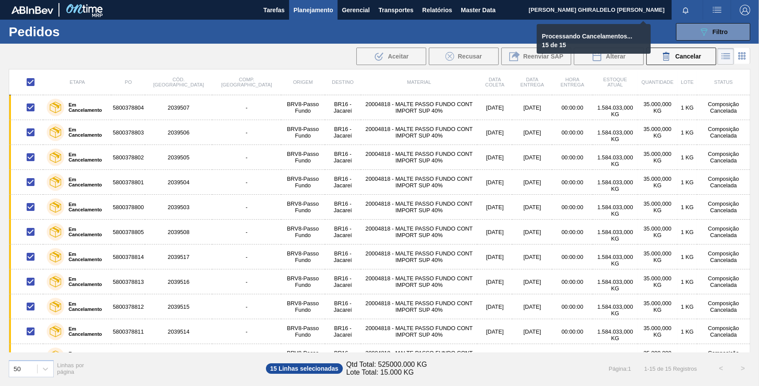
checkbox input "false"
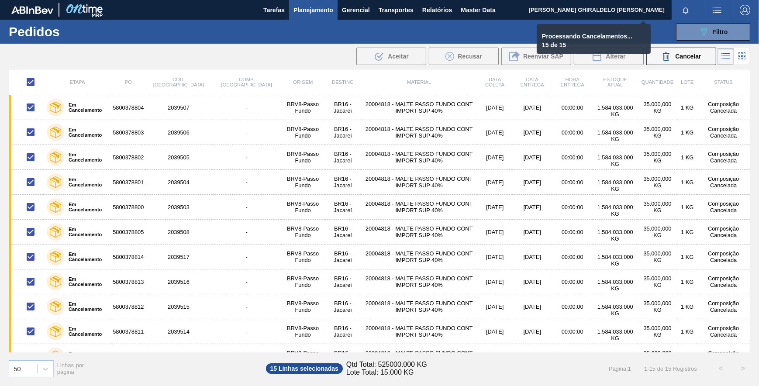
checkbox input "false"
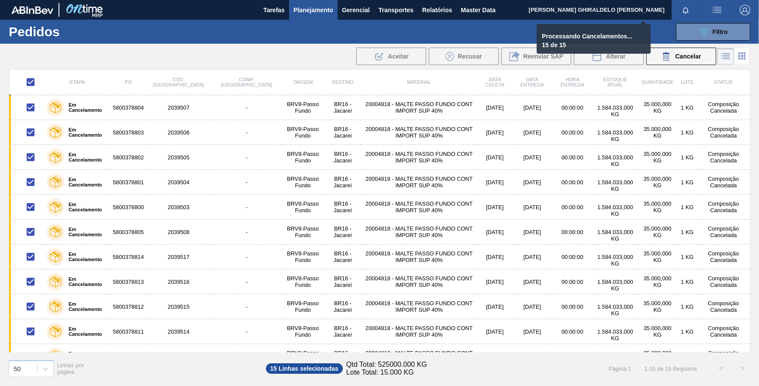
checkbox input "false"
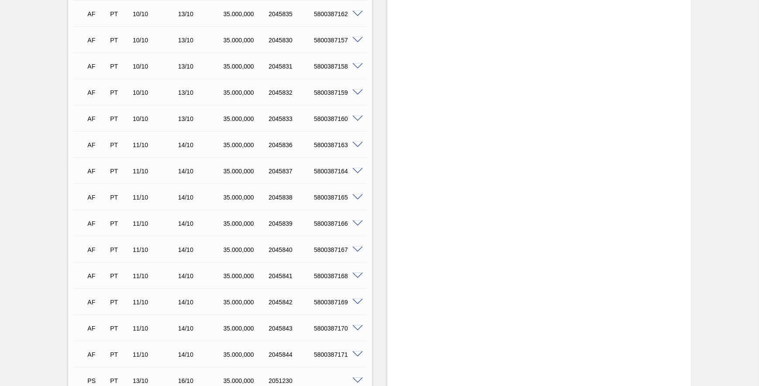
scroll to position [1469, 0]
